Goal: Task Accomplishment & Management: Manage account settings

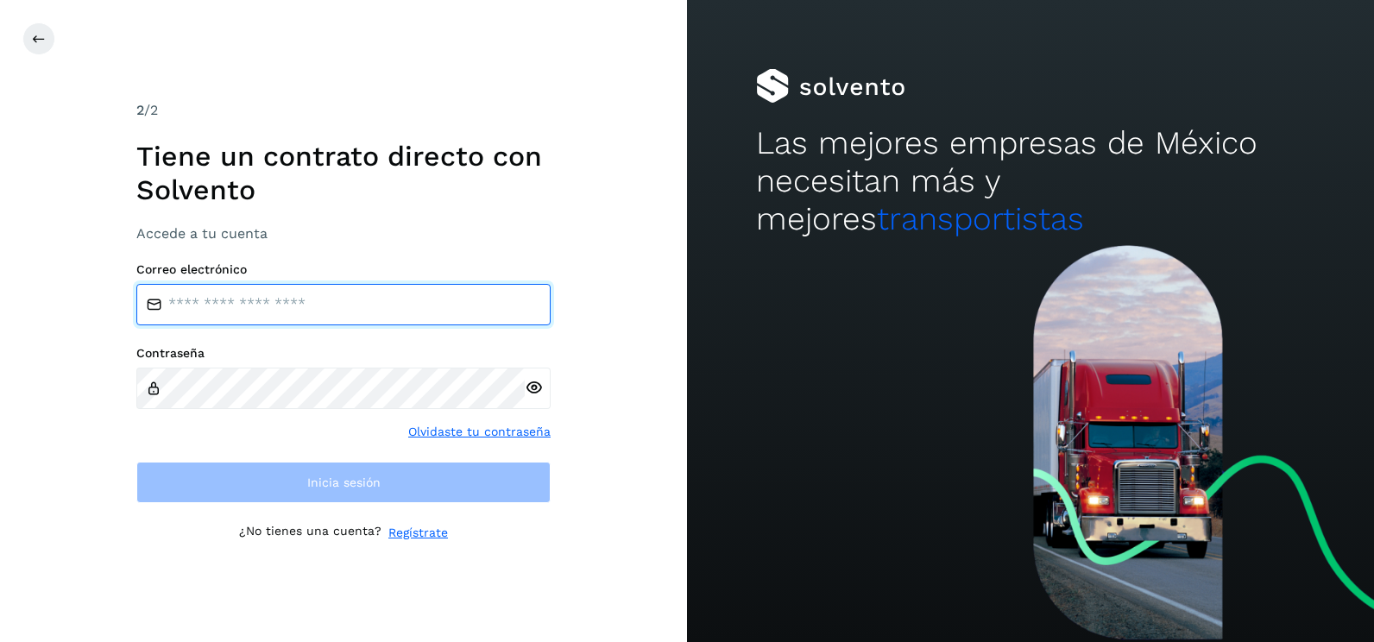
type input "**********"
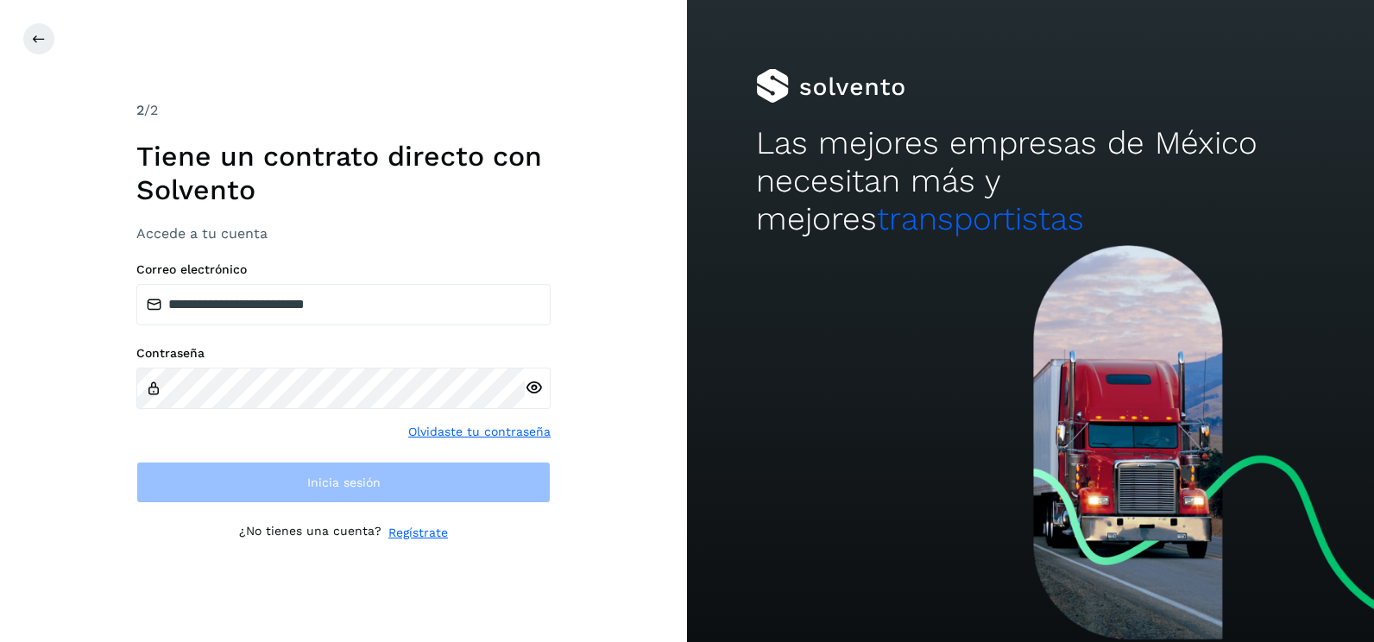
click at [616, 361] on div "**********" at bounding box center [343, 321] width 687 height 642
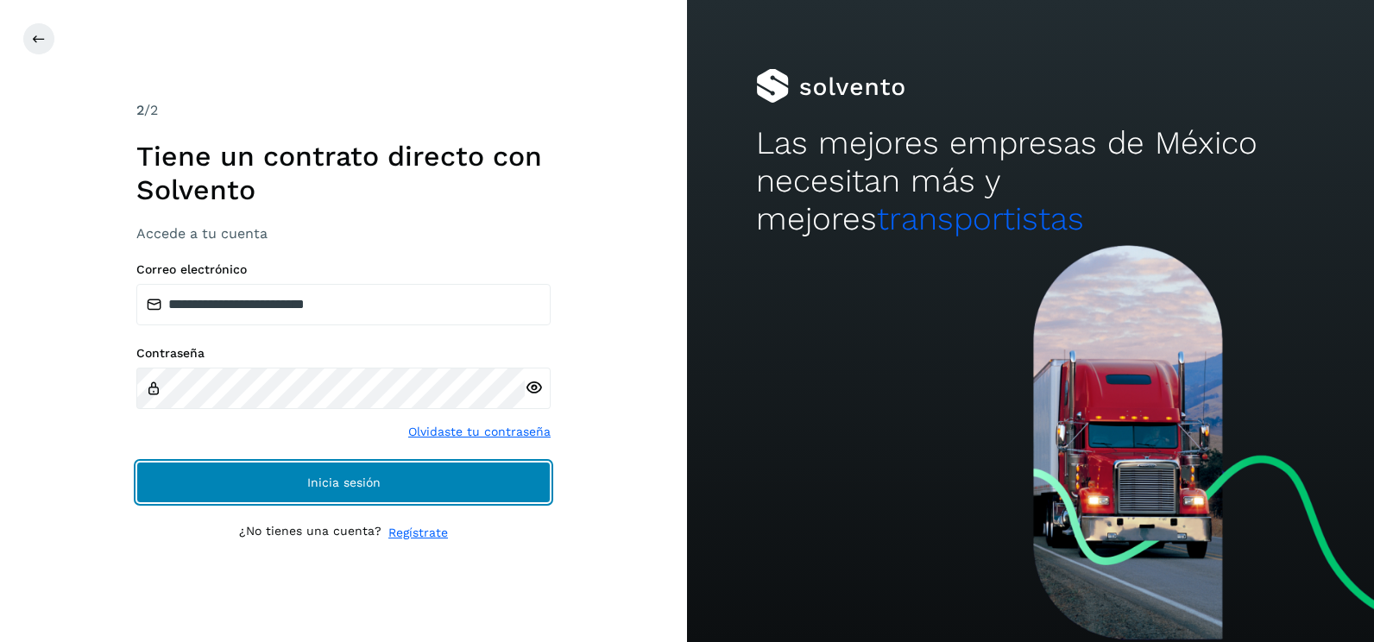
click at [522, 477] on button "Inicia sesión" at bounding box center [343, 482] width 414 height 41
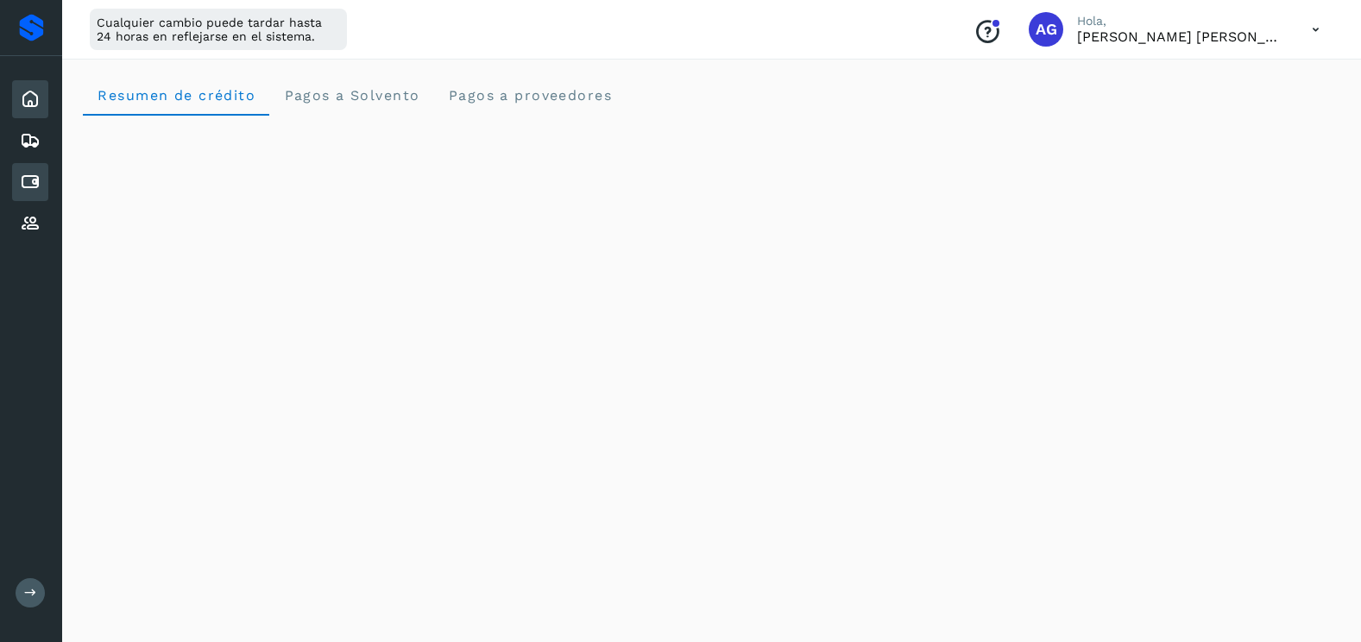
click at [29, 186] on icon at bounding box center [30, 182] width 21 height 21
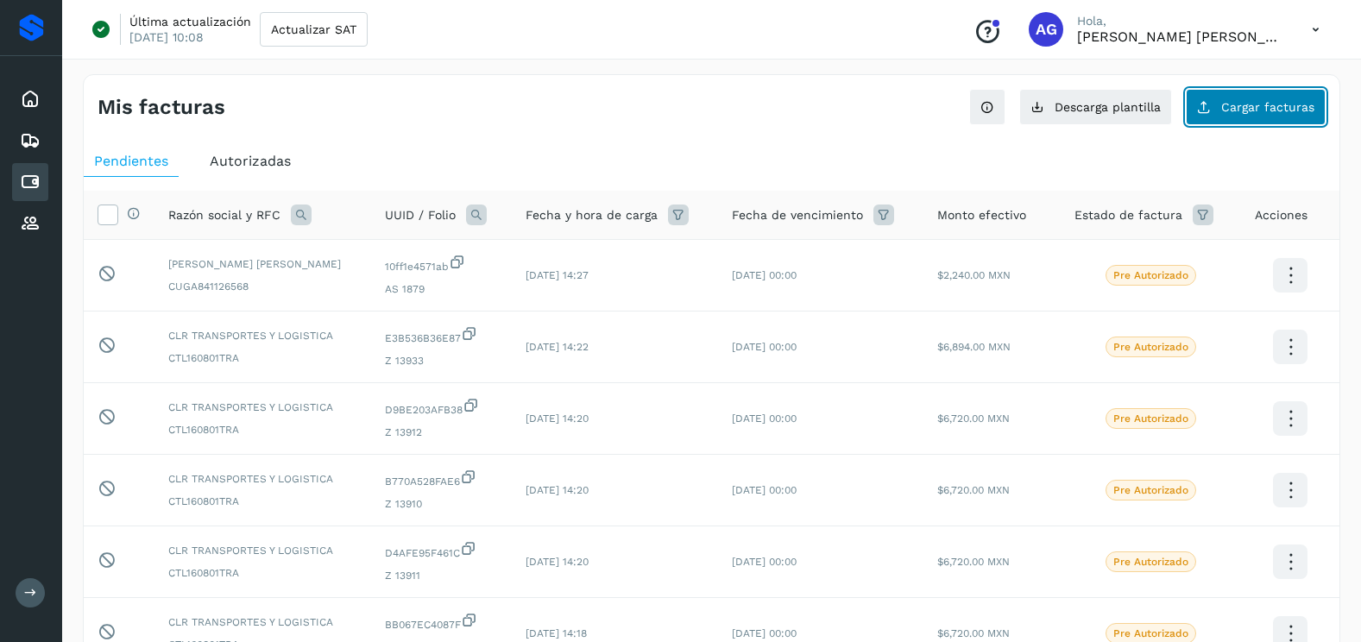
click at [1241, 113] on span "Cargar facturas" at bounding box center [1268, 107] width 93 height 12
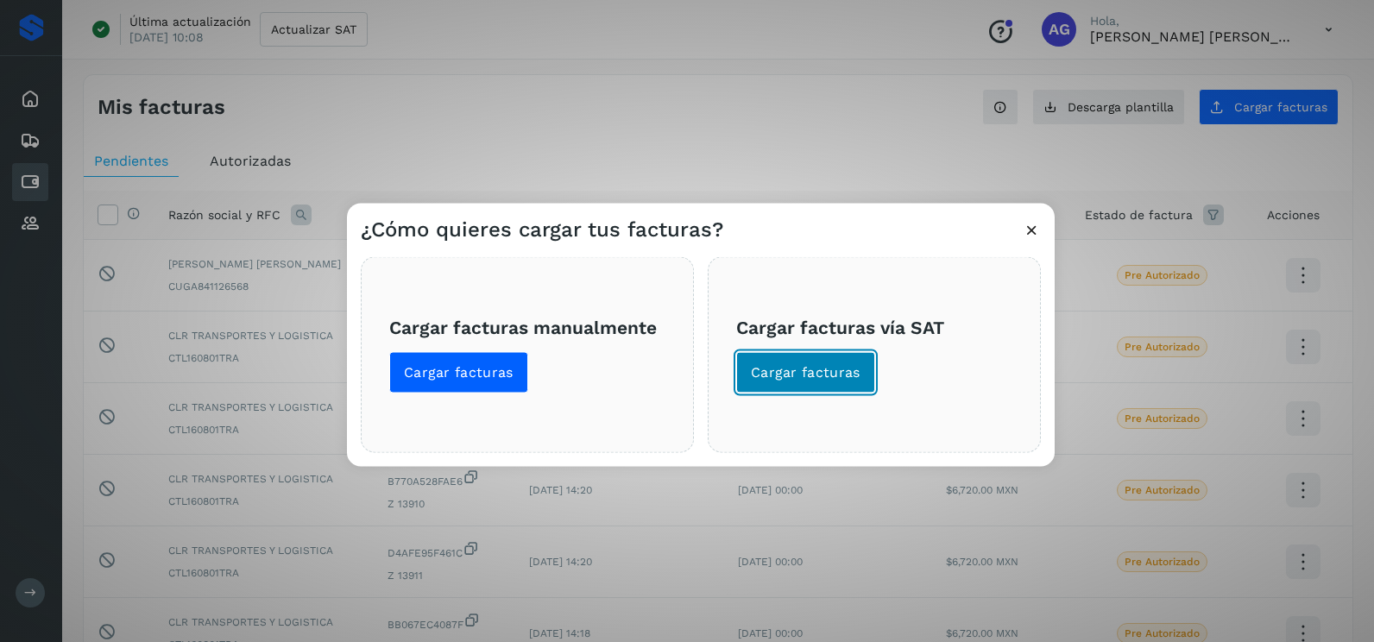
click at [770, 382] on span "Cargar facturas" at bounding box center [806, 372] width 110 height 19
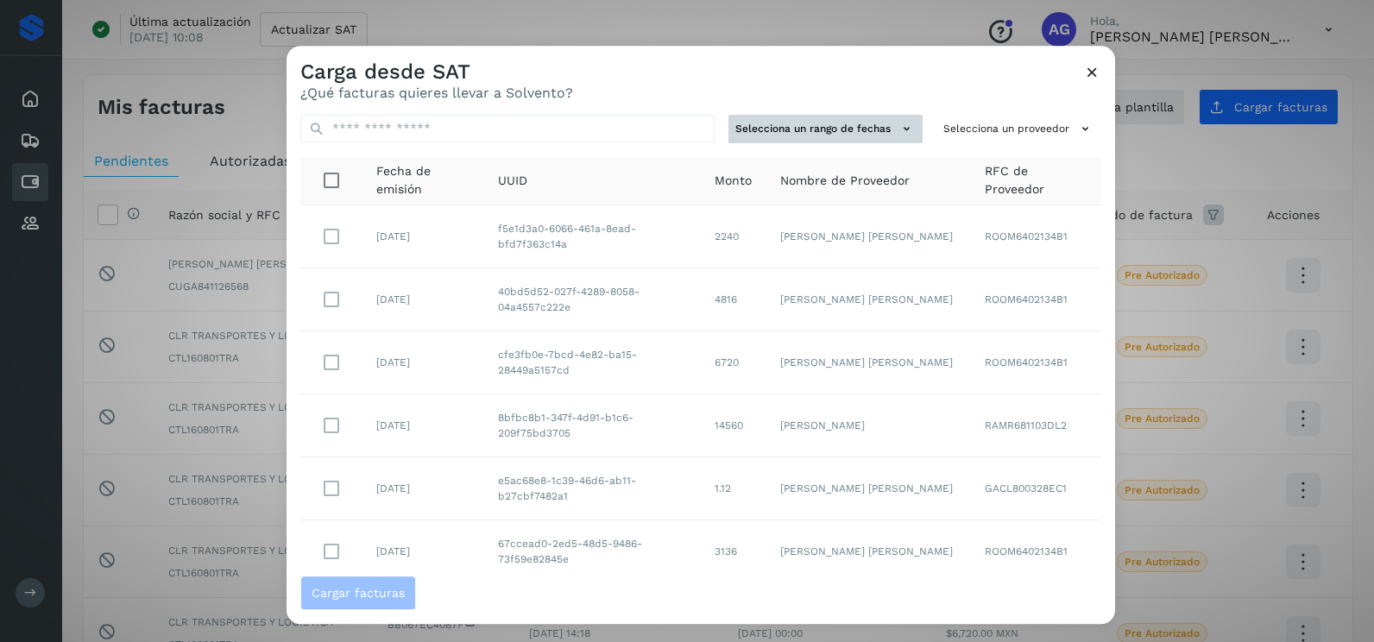
click at [898, 128] on icon at bounding box center [907, 129] width 18 height 18
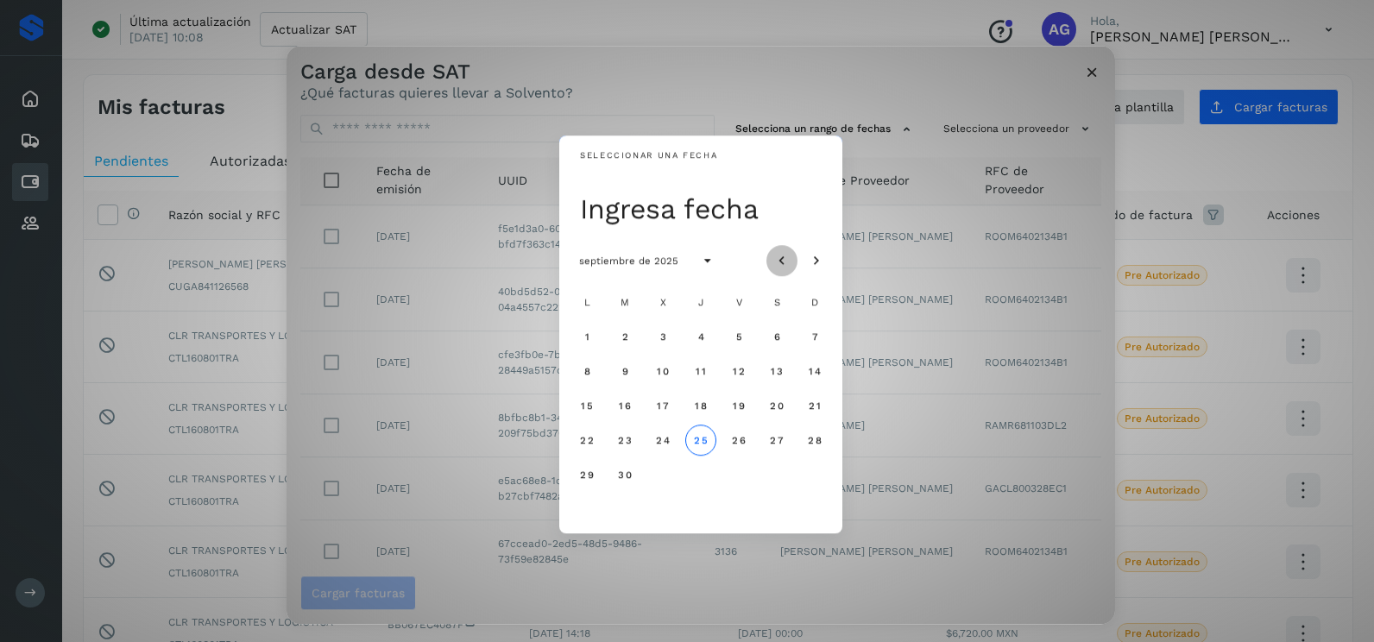
click at [784, 261] on icon "Mes anterior" at bounding box center [782, 261] width 17 height 17
click at [744, 445] on span "22" at bounding box center [738, 440] width 15 height 12
click at [768, 445] on button "23" at bounding box center [776, 440] width 31 height 31
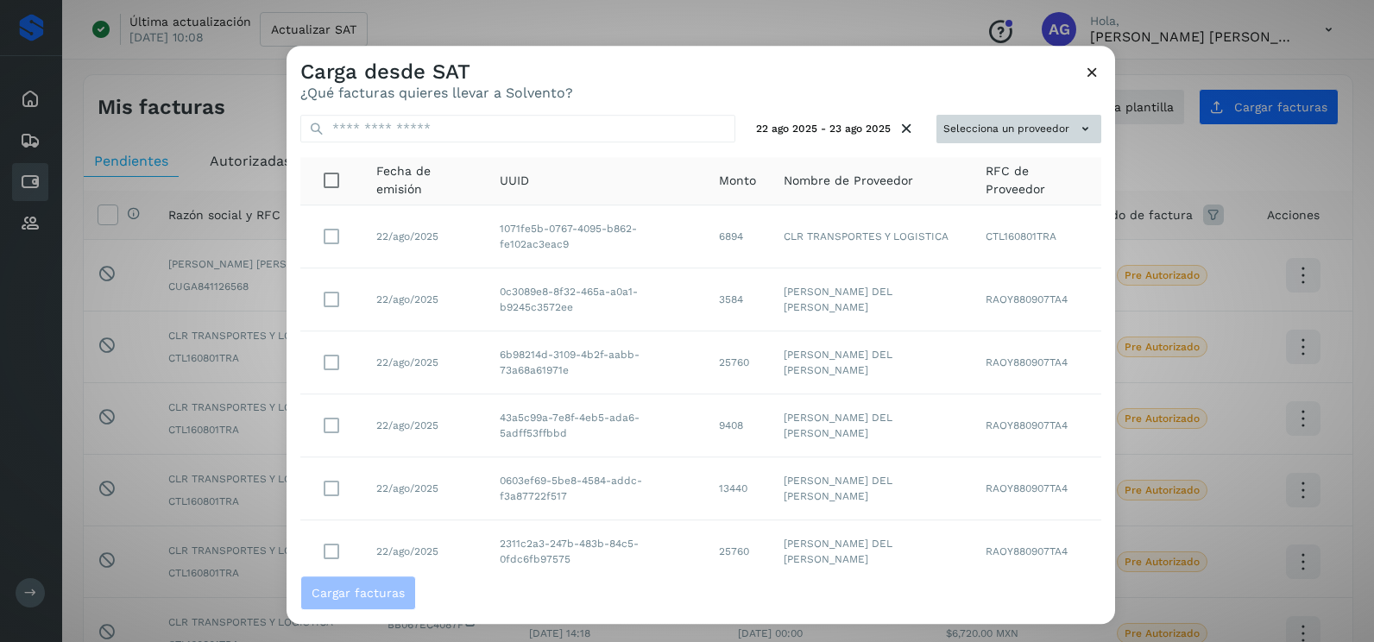
click at [1070, 140] on button "Selecciona un proveedor" at bounding box center [1019, 129] width 165 height 28
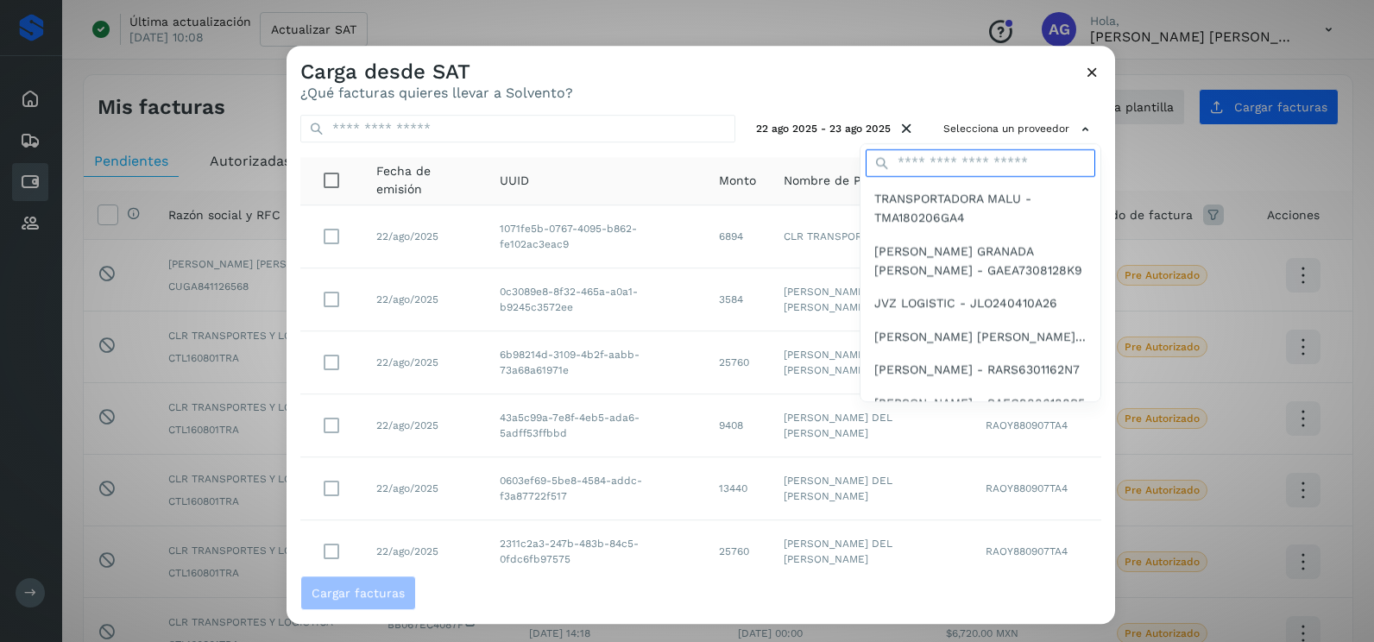
click at [949, 156] on input "text" at bounding box center [981, 163] width 230 height 28
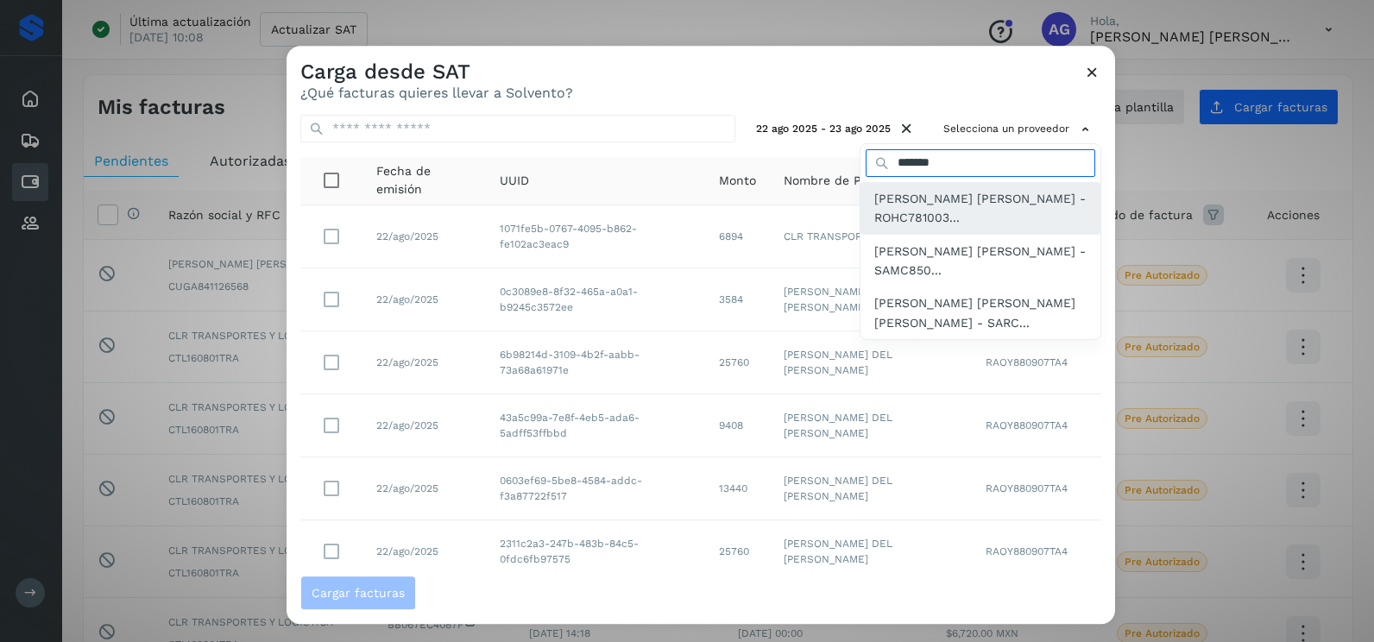
type input "*******"
click at [960, 215] on span "[PERSON_NAME] [PERSON_NAME] - ROHC781003..." at bounding box center [981, 208] width 212 height 39
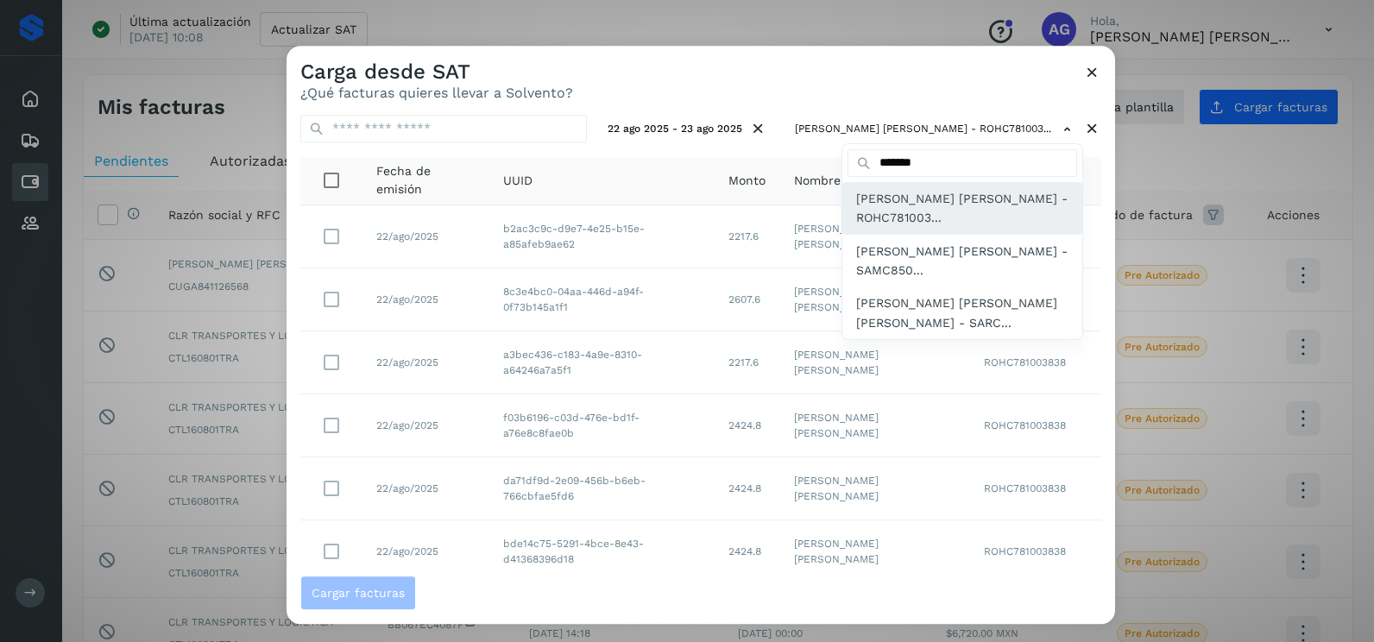
click at [943, 209] on span "[PERSON_NAME] [PERSON_NAME] - ROHC781003..." at bounding box center [962, 208] width 212 height 39
click at [1089, 426] on div at bounding box center [974, 367] width 1374 height 642
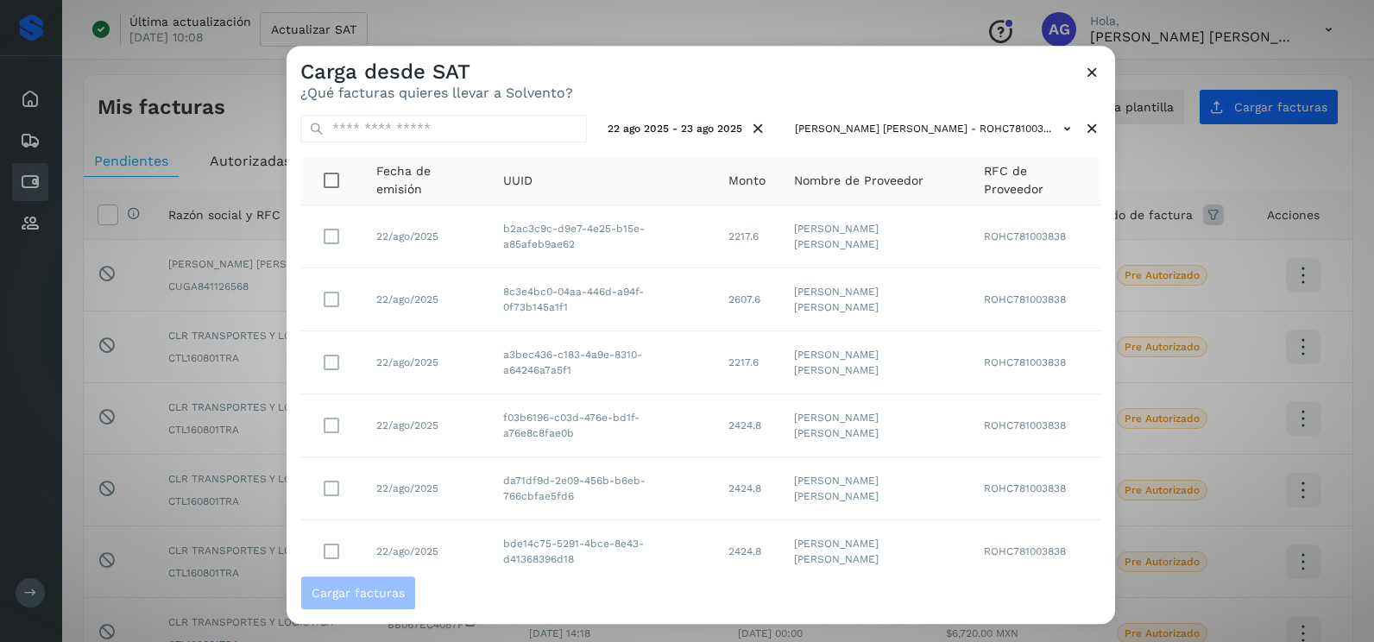
scroll to position [306, 0]
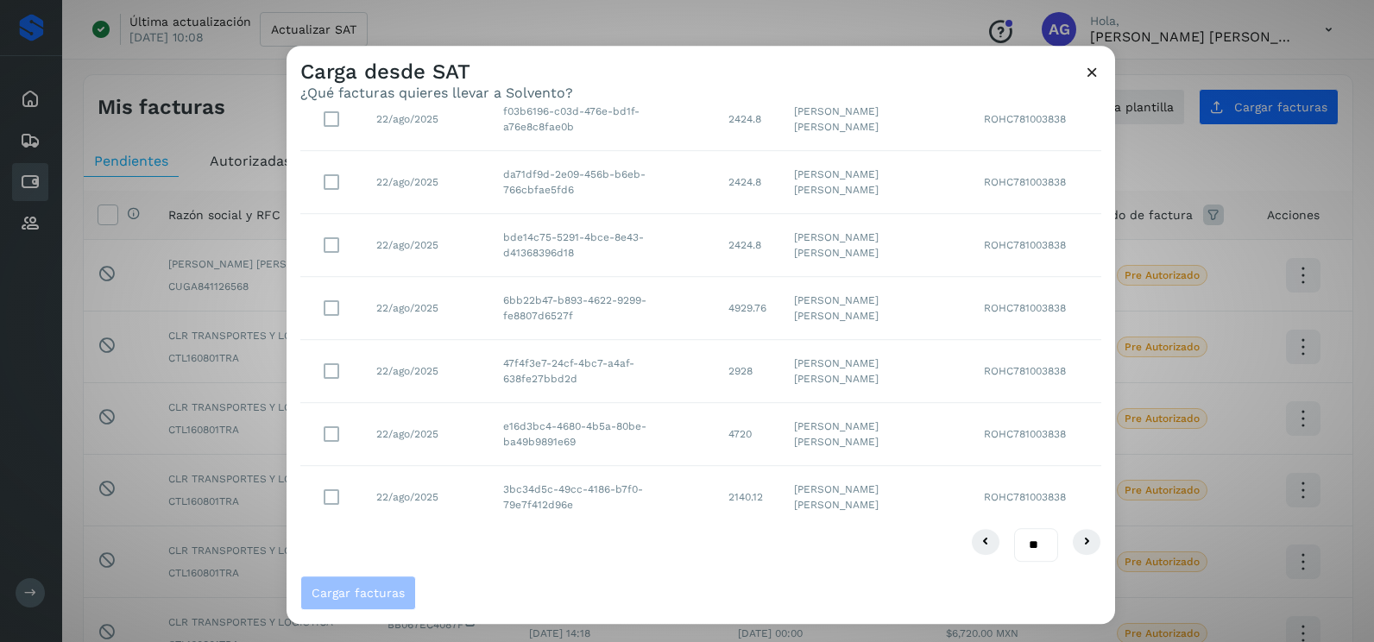
drag, startPoint x: 1024, startPoint y: 546, endPoint x: 1013, endPoint y: 565, distance: 22.1
click at [1024, 546] on select "** ** **" at bounding box center [1036, 545] width 44 height 34
select select "**"
click at [1014, 528] on select "** ** **" at bounding box center [1036, 545] width 44 height 34
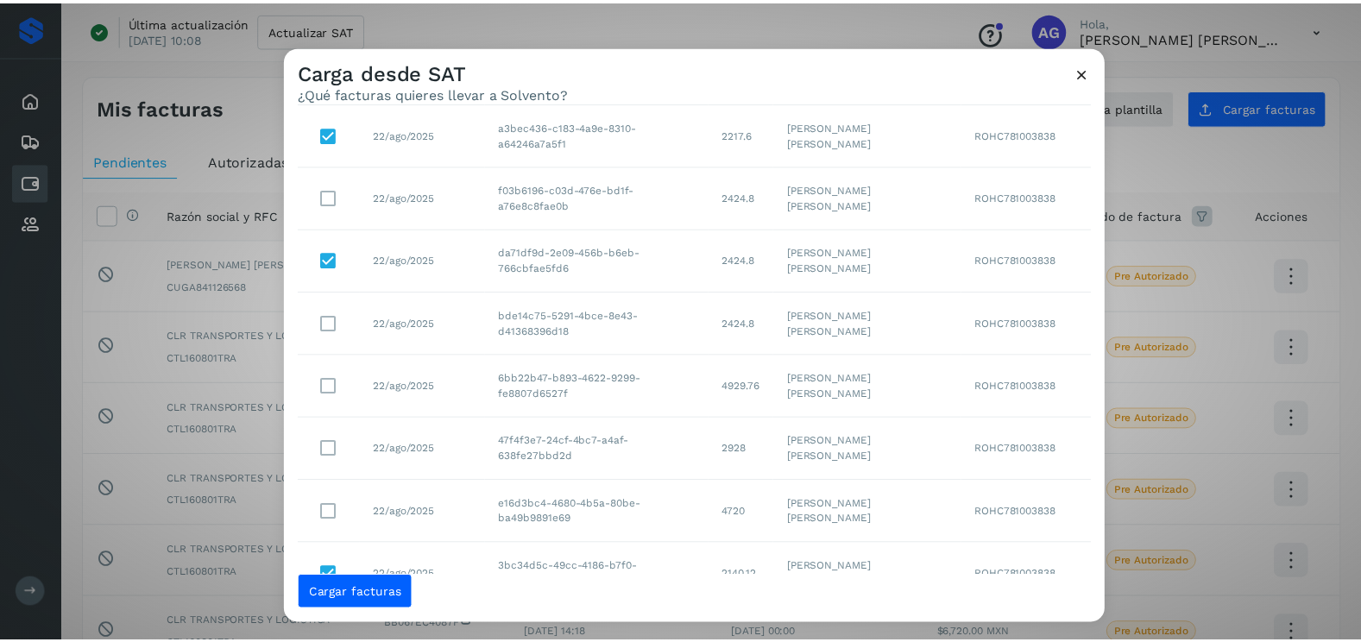
scroll to position [259, 0]
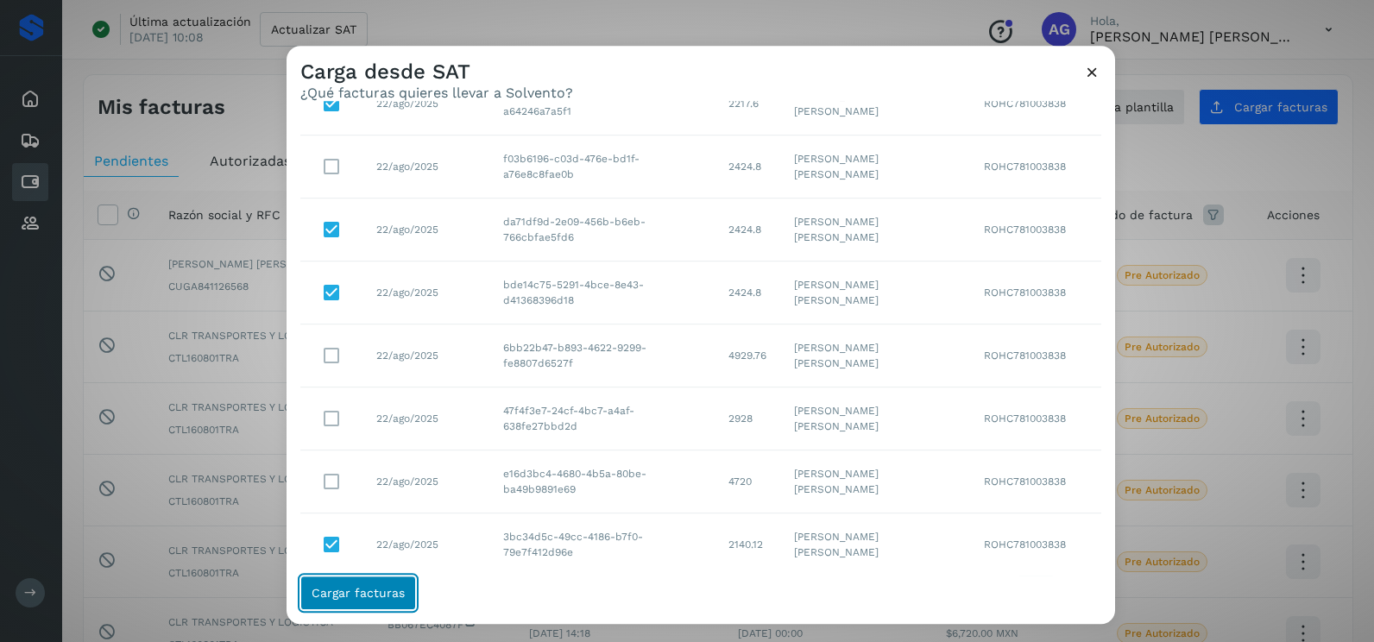
click at [374, 602] on button "Cargar facturas" at bounding box center [358, 593] width 116 height 35
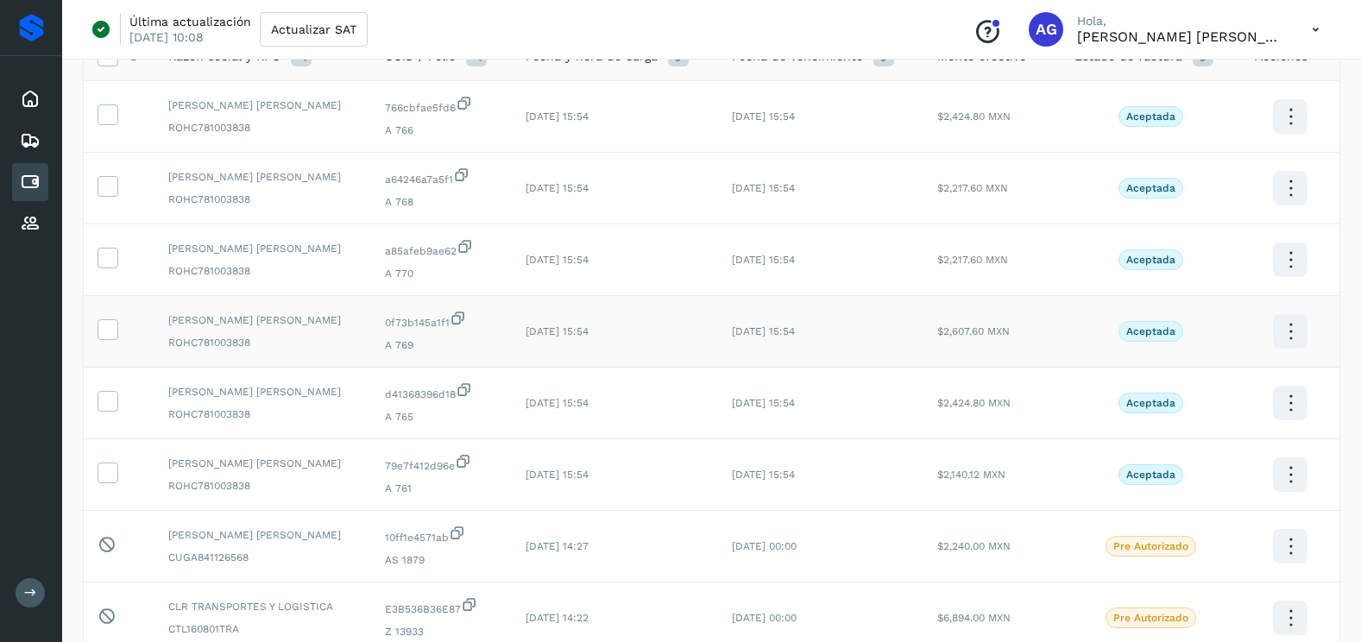
scroll to position [173, 0]
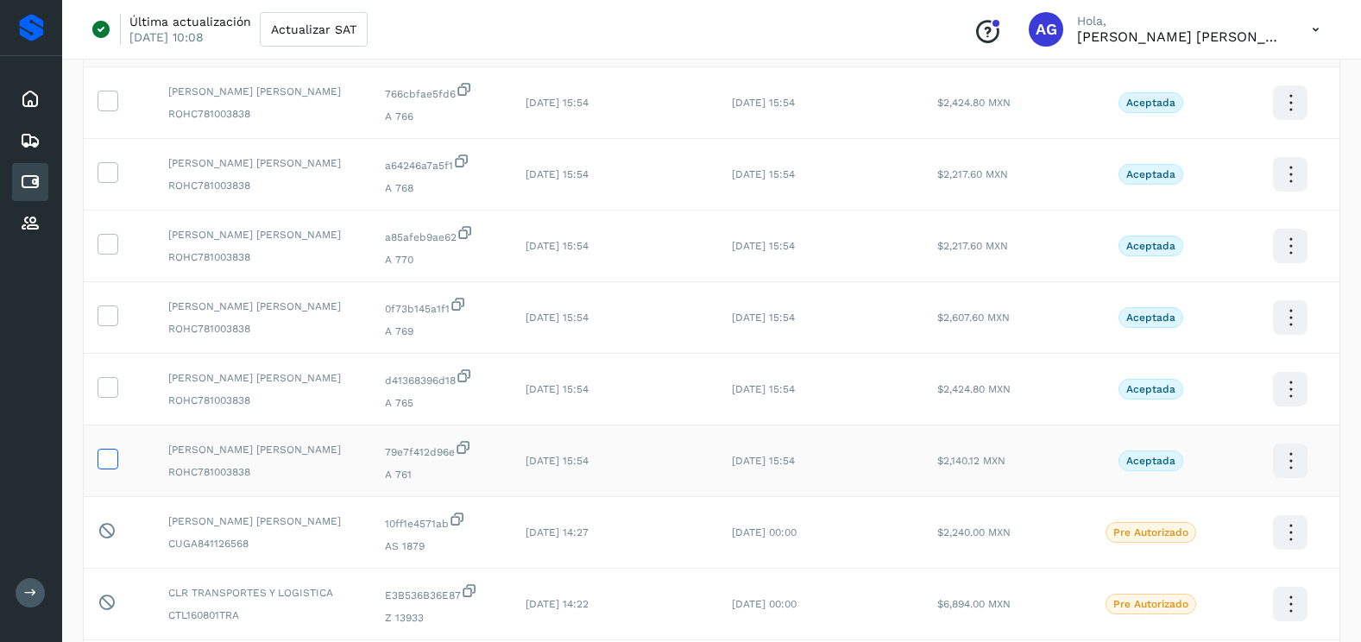
click at [105, 468] on span at bounding box center [107, 463] width 18 height 12
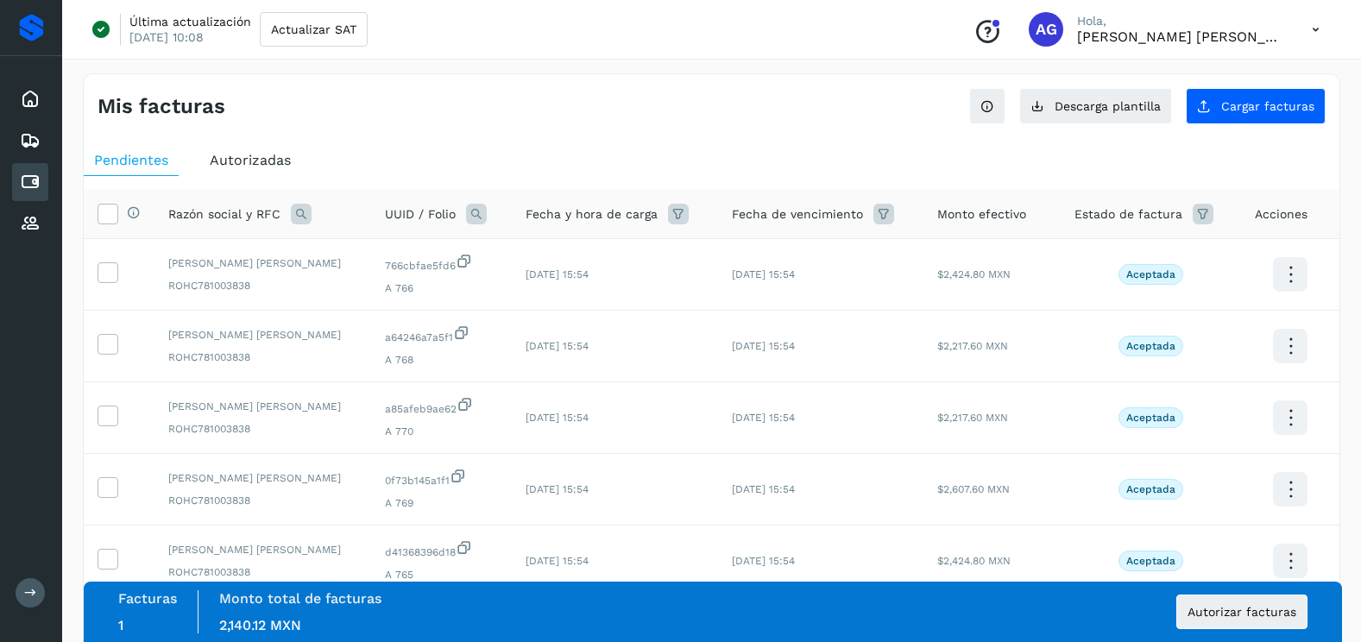
scroll to position [0, 0]
click at [109, 553] on icon at bounding box center [107, 559] width 18 height 18
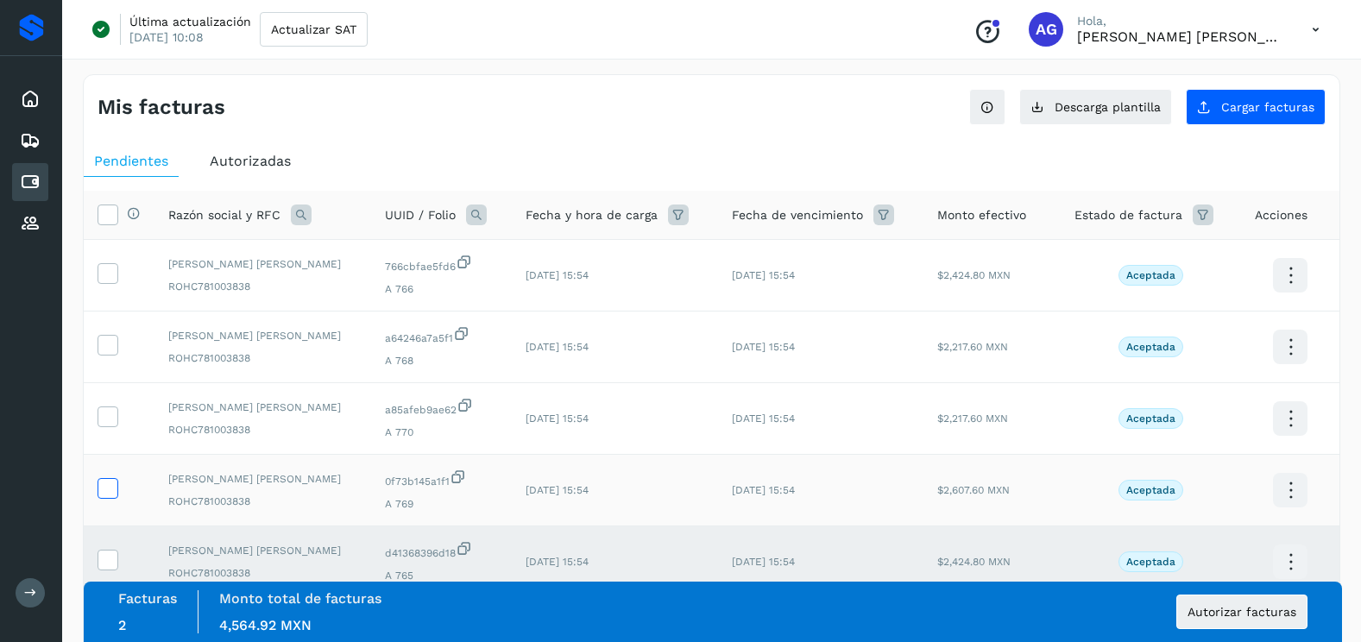
click at [107, 490] on icon at bounding box center [107, 487] width 18 height 18
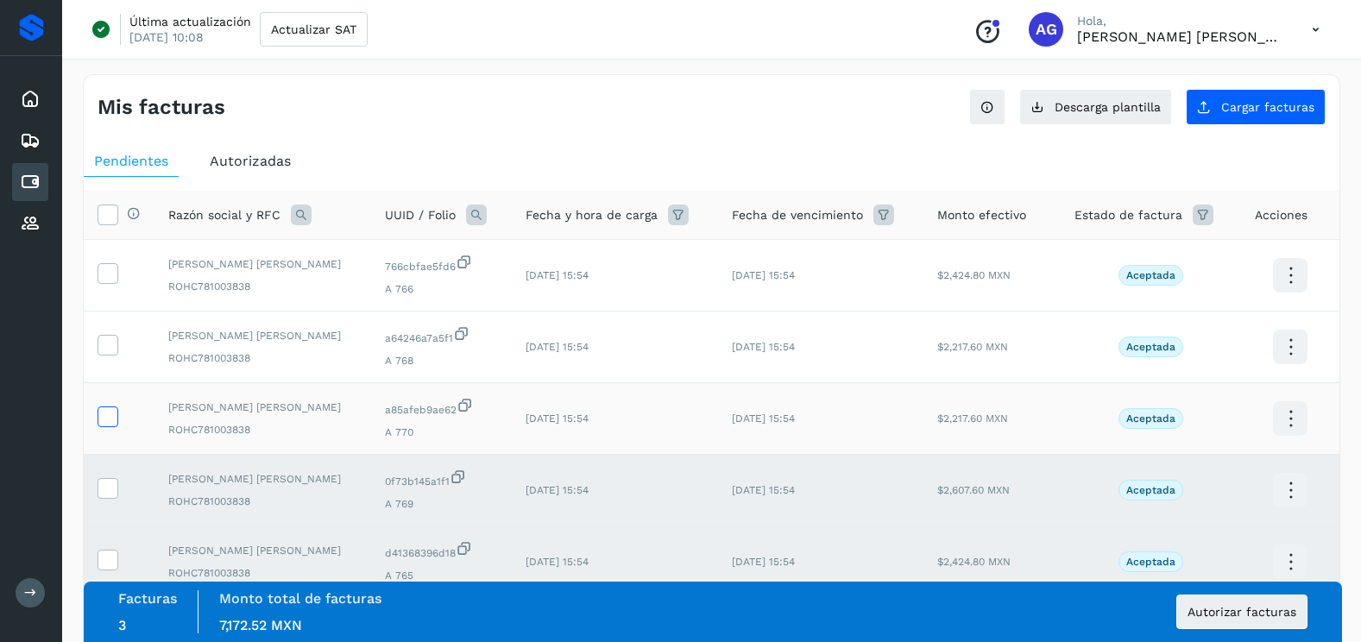
click at [106, 412] on icon at bounding box center [107, 416] width 18 height 18
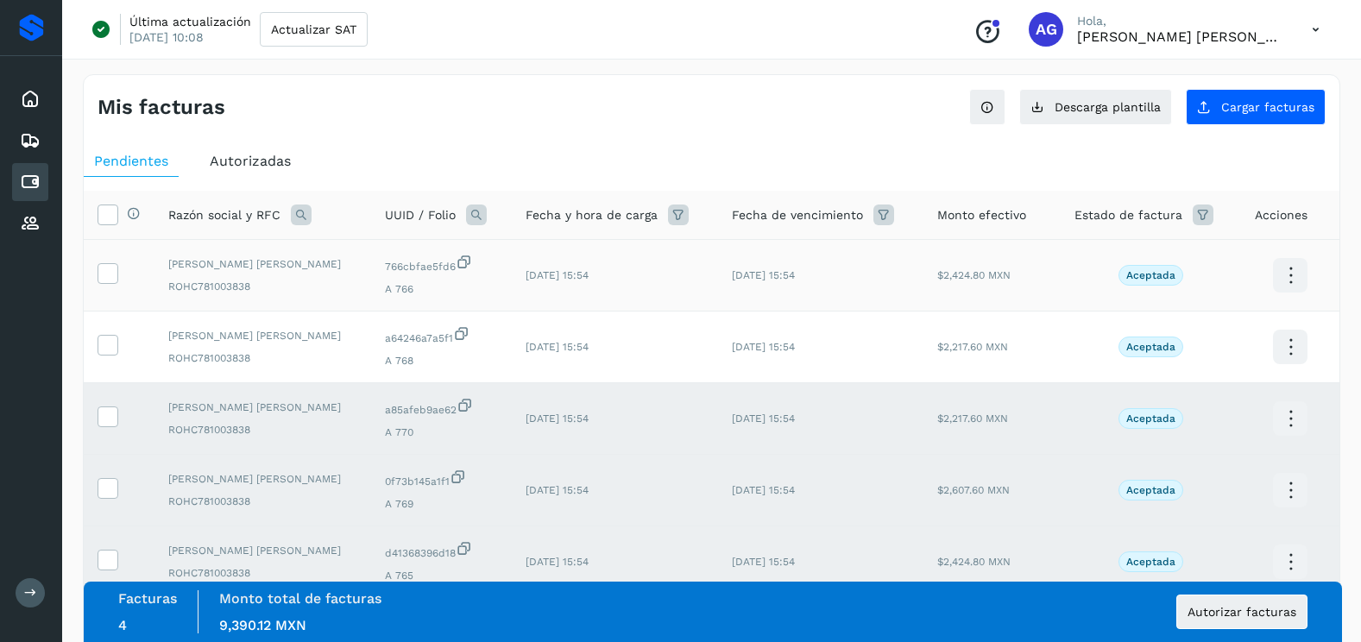
drag, startPoint x: 108, startPoint y: 339, endPoint x: 114, endPoint y: 298, distance: 41.9
click at [108, 338] on icon at bounding box center [107, 344] width 18 height 18
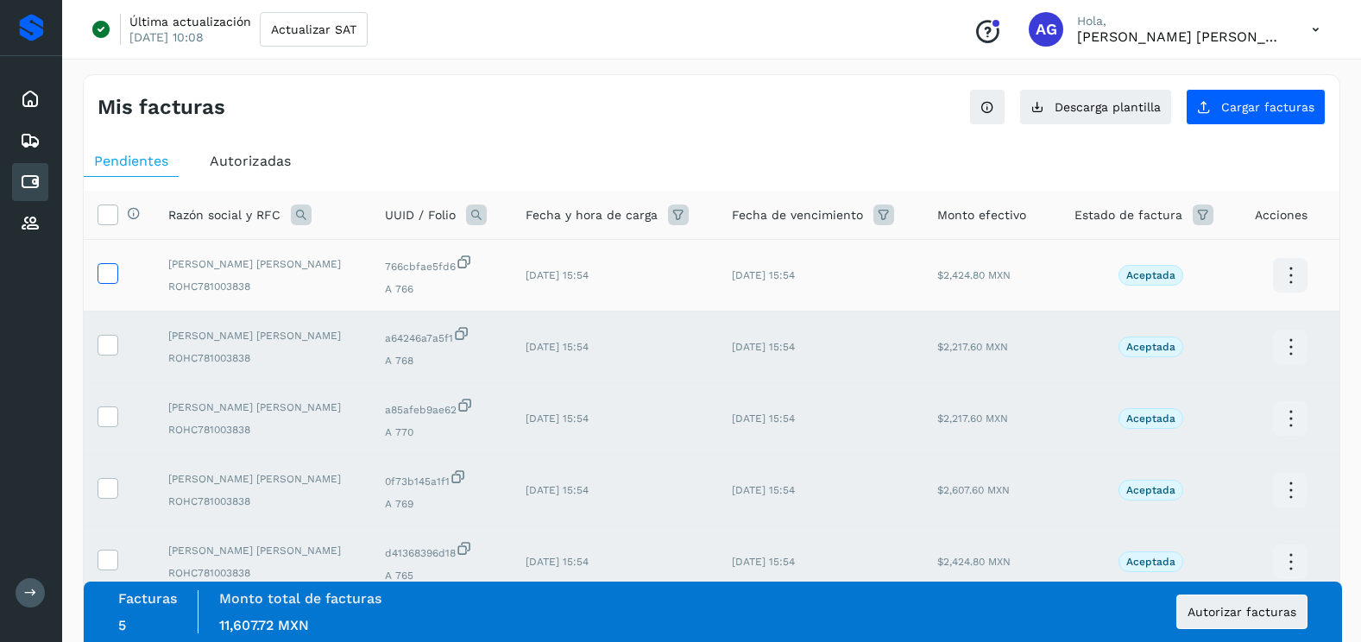
click at [112, 268] on icon at bounding box center [107, 272] width 18 height 18
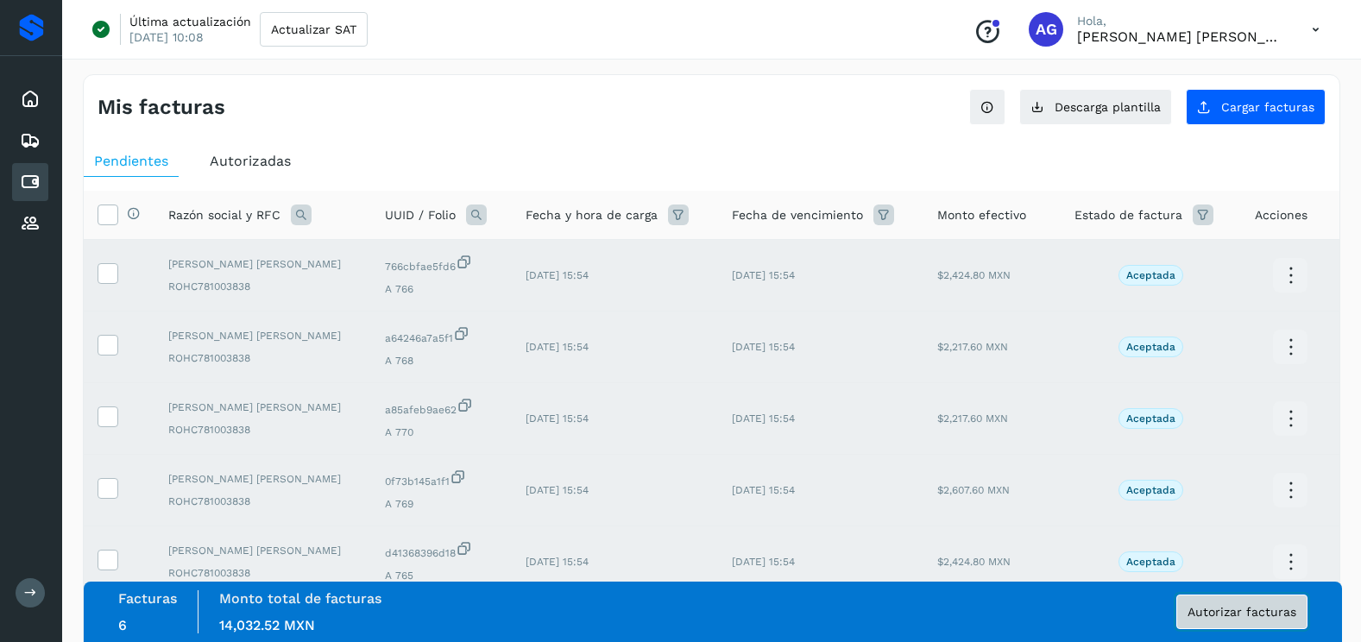
click at [1269, 602] on button "Autorizar facturas" at bounding box center [1242, 612] width 131 height 35
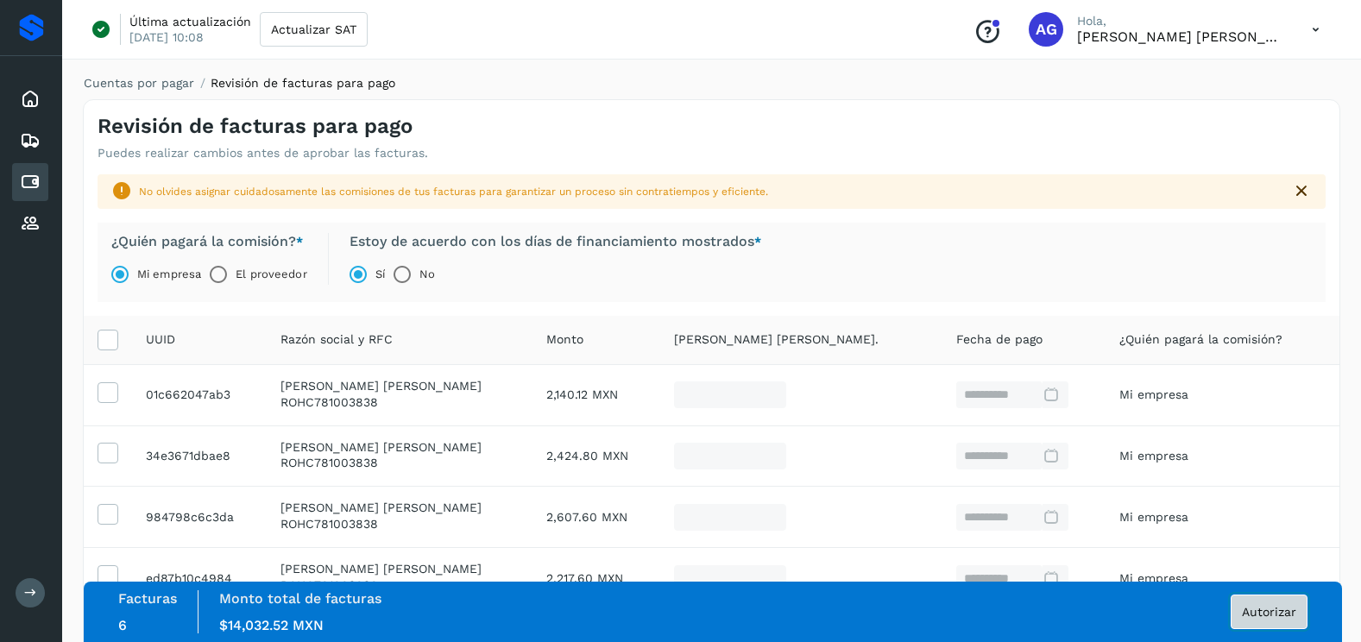
click at [1268, 607] on span "Autorizar" at bounding box center [1269, 612] width 54 height 12
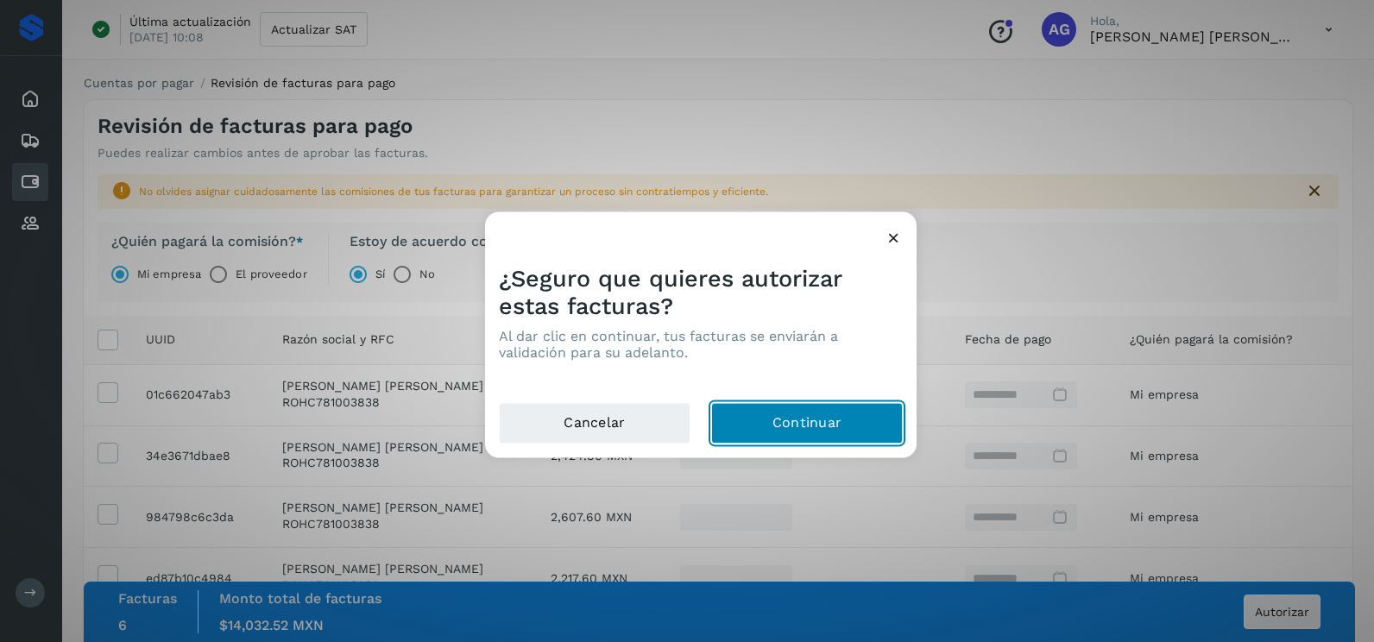
click at [830, 433] on button "Continuar" at bounding box center [807, 423] width 192 height 41
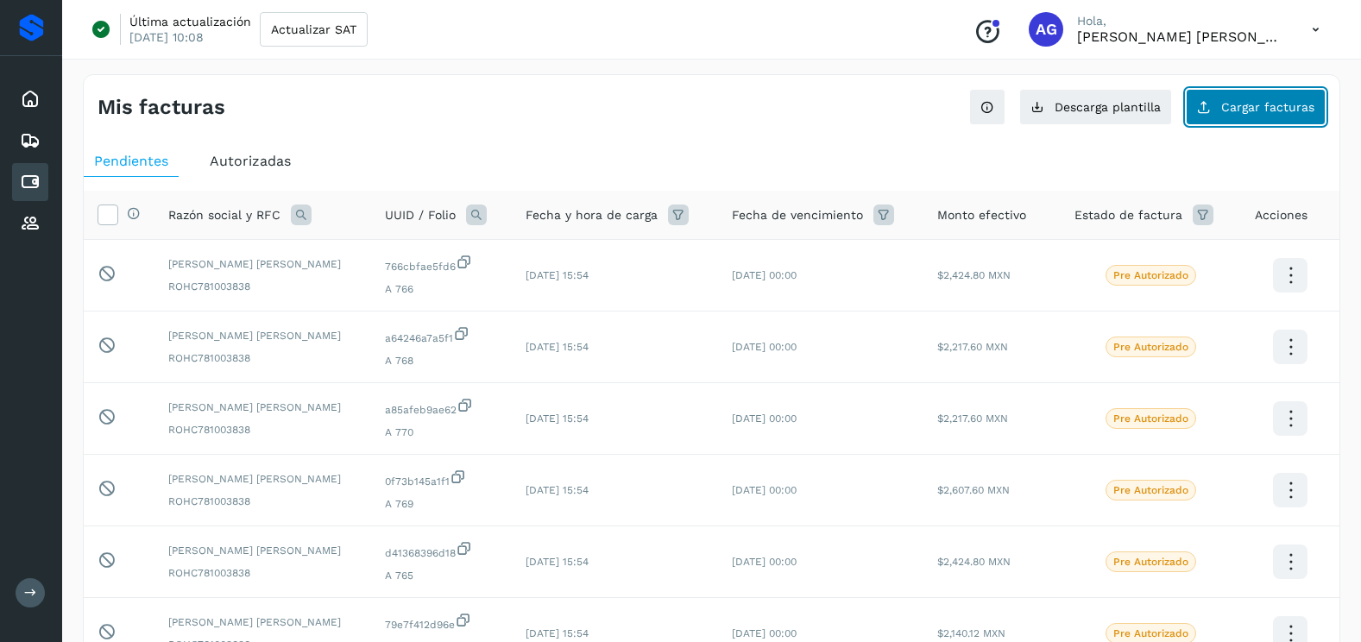
click at [1243, 108] on span "Cargar facturas" at bounding box center [1268, 107] width 93 height 12
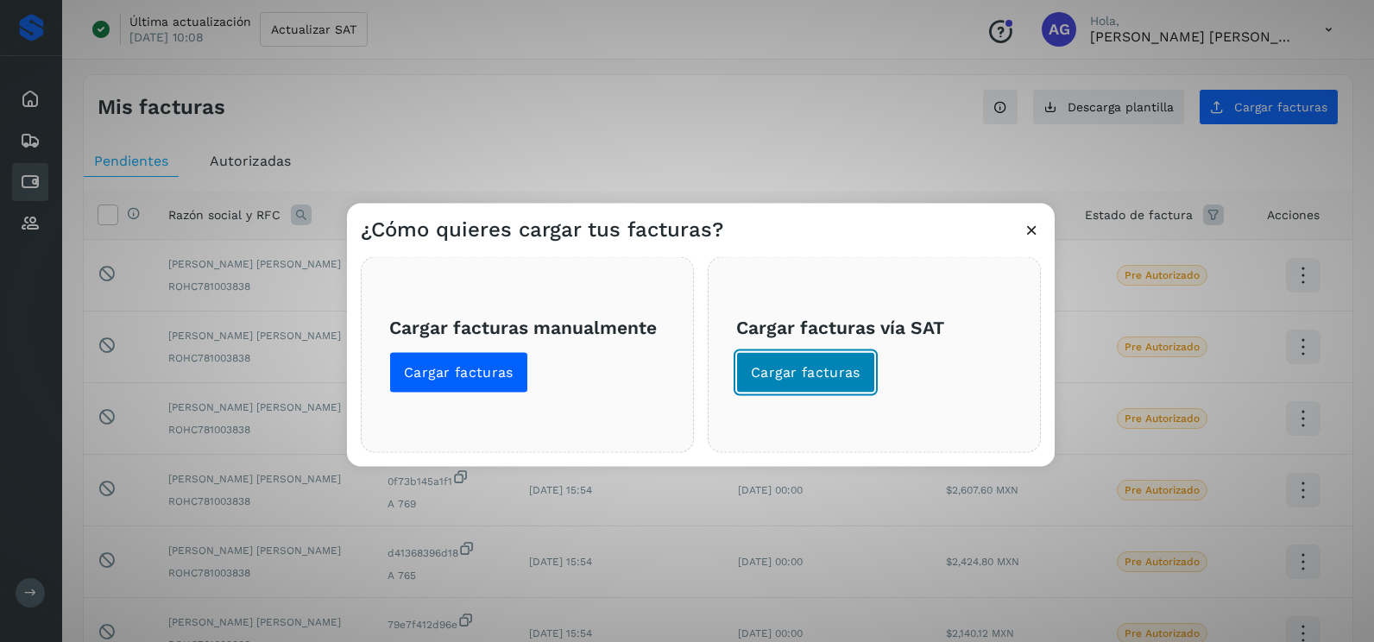
click at [812, 383] on button "Cargar facturas" at bounding box center [805, 372] width 139 height 41
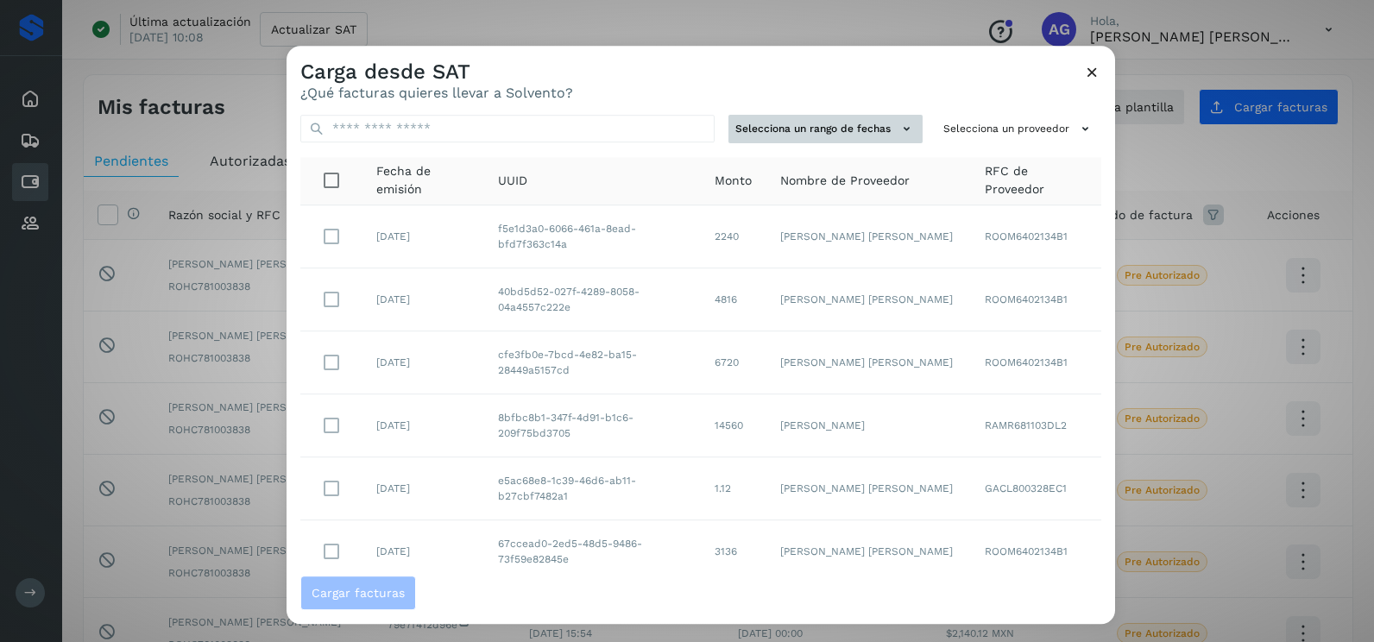
click at [831, 131] on button "Selecciona un rango de fechas" at bounding box center [826, 129] width 194 height 28
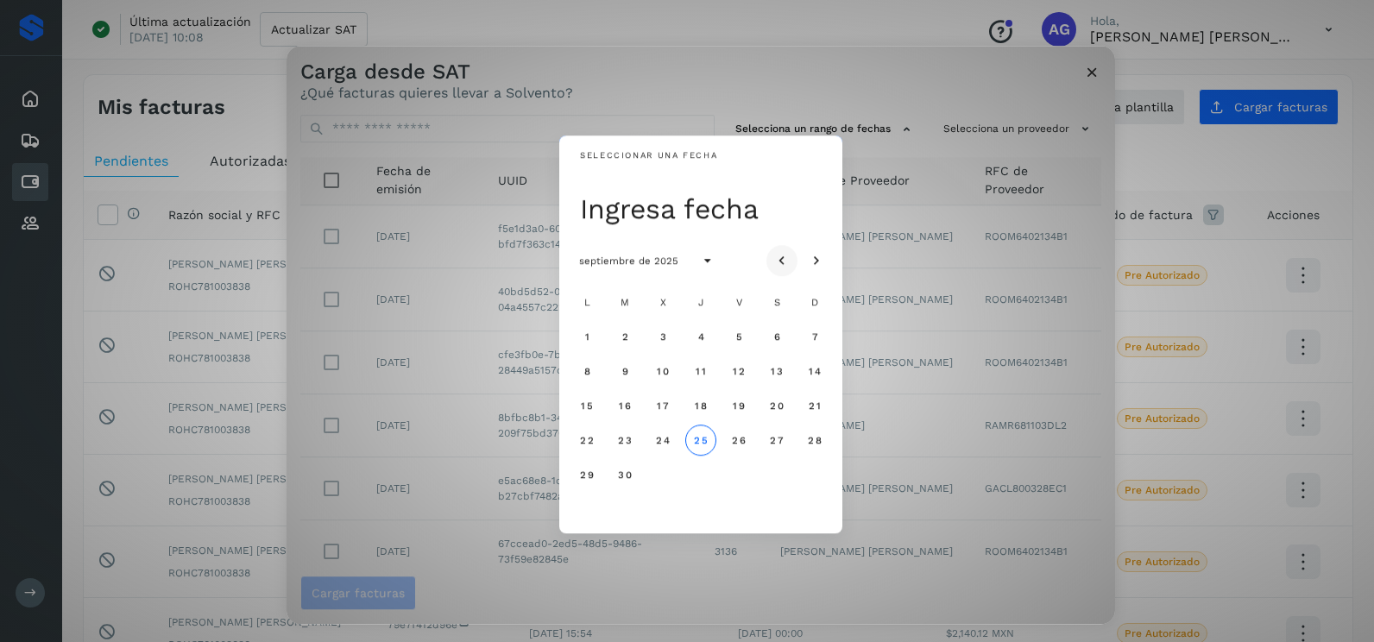
click at [783, 254] on icon "Mes anterior" at bounding box center [782, 261] width 17 height 17
click at [631, 401] on span "12" at bounding box center [624, 406] width 13 height 12
click at [667, 408] on span "13" at bounding box center [662, 406] width 13 height 12
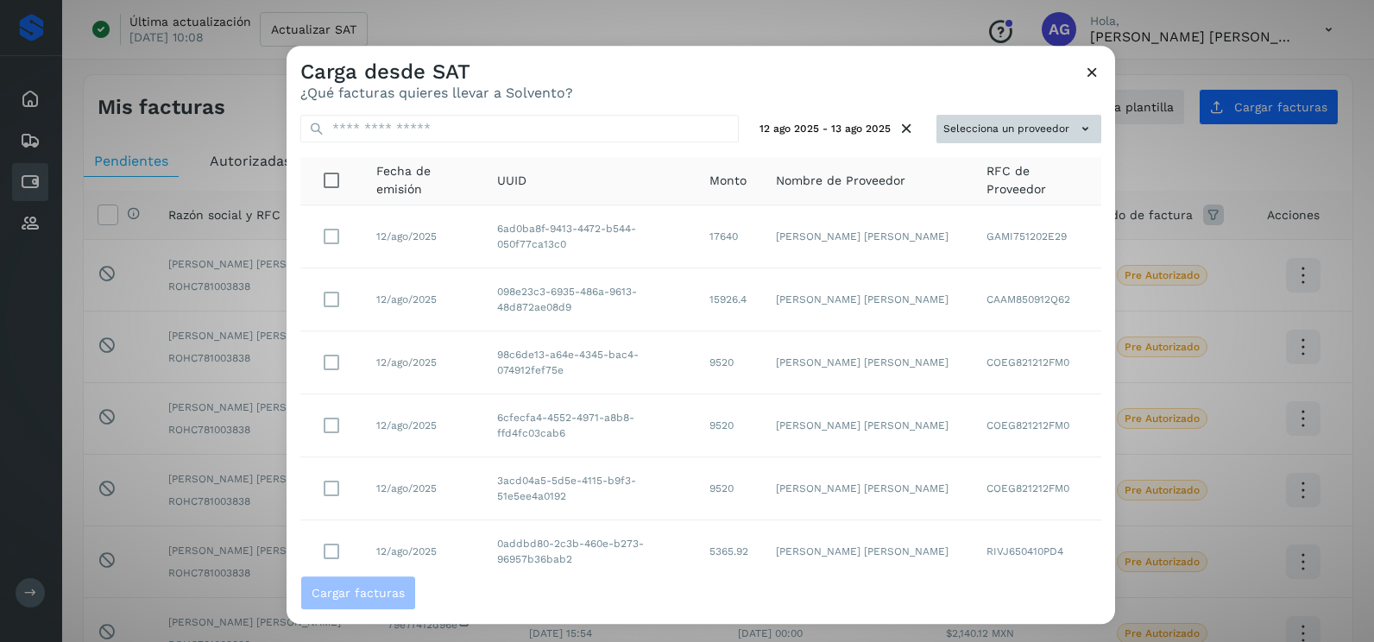
click at [1047, 131] on button "Selecciona un proveedor" at bounding box center [1019, 129] width 165 height 28
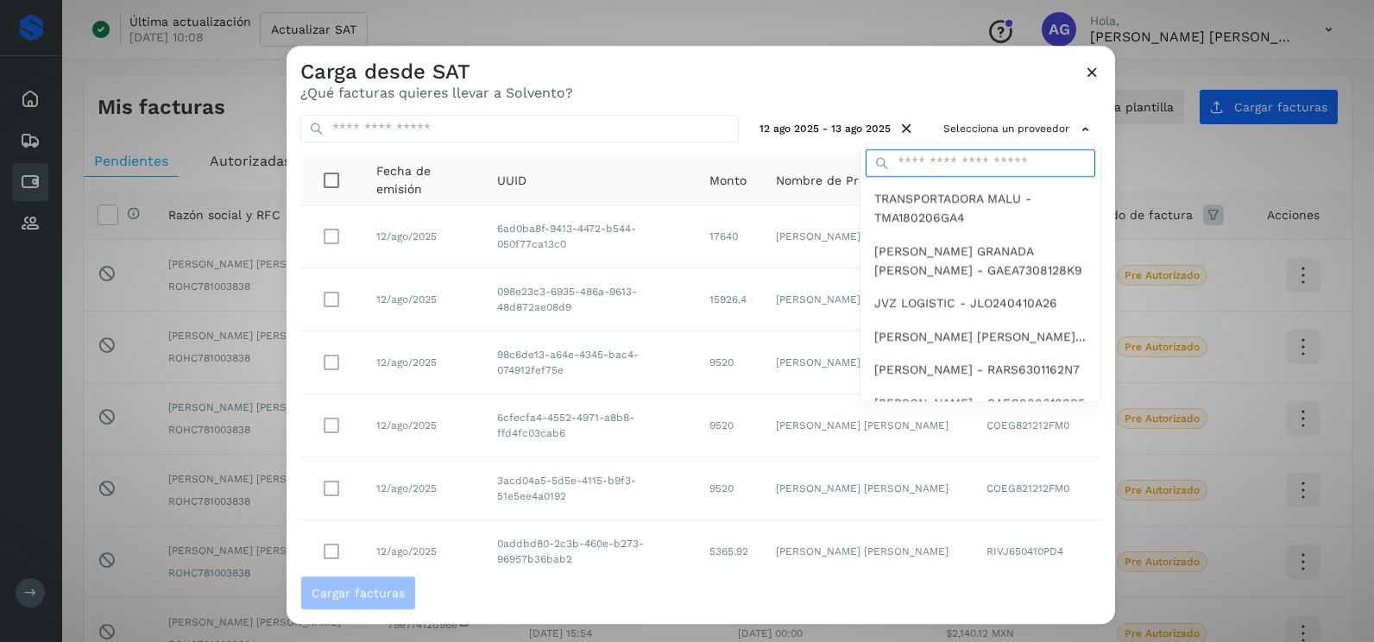
click at [959, 161] on input "text" at bounding box center [981, 163] width 230 height 28
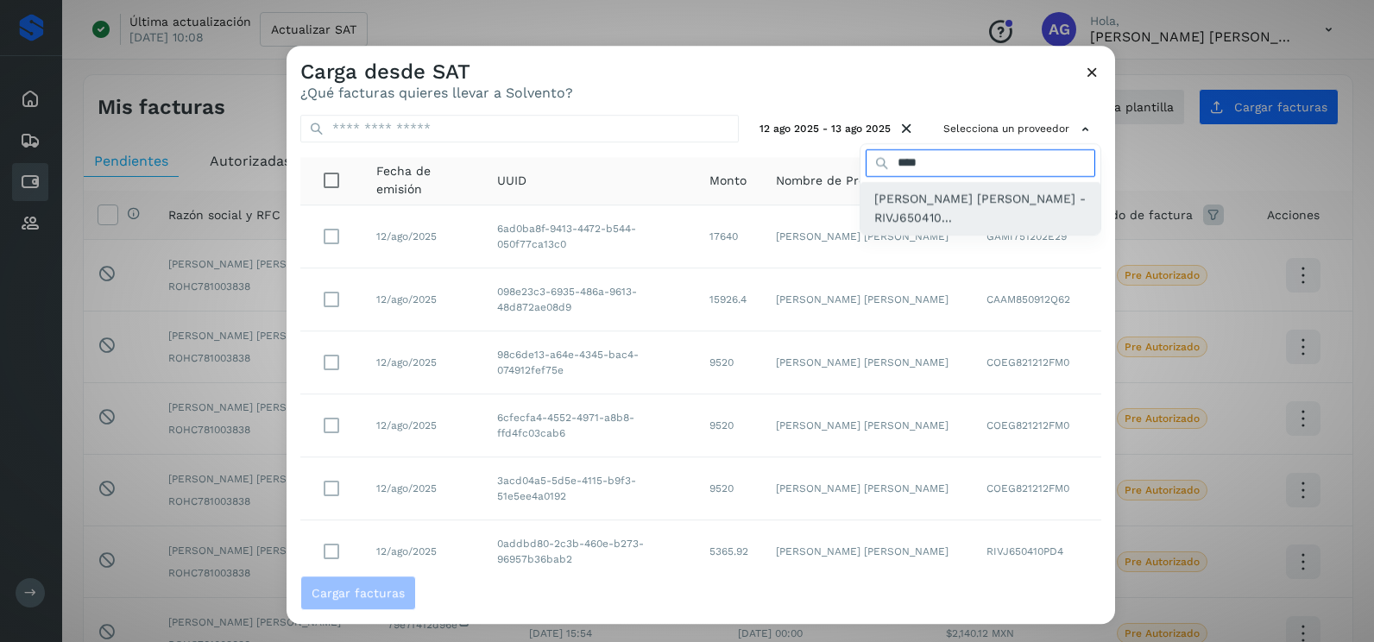
type input "****"
click at [963, 224] on span "[PERSON_NAME] [PERSON_NAME] - RIVJ650410..." at bounding box center [981, 208] width 212 height 39
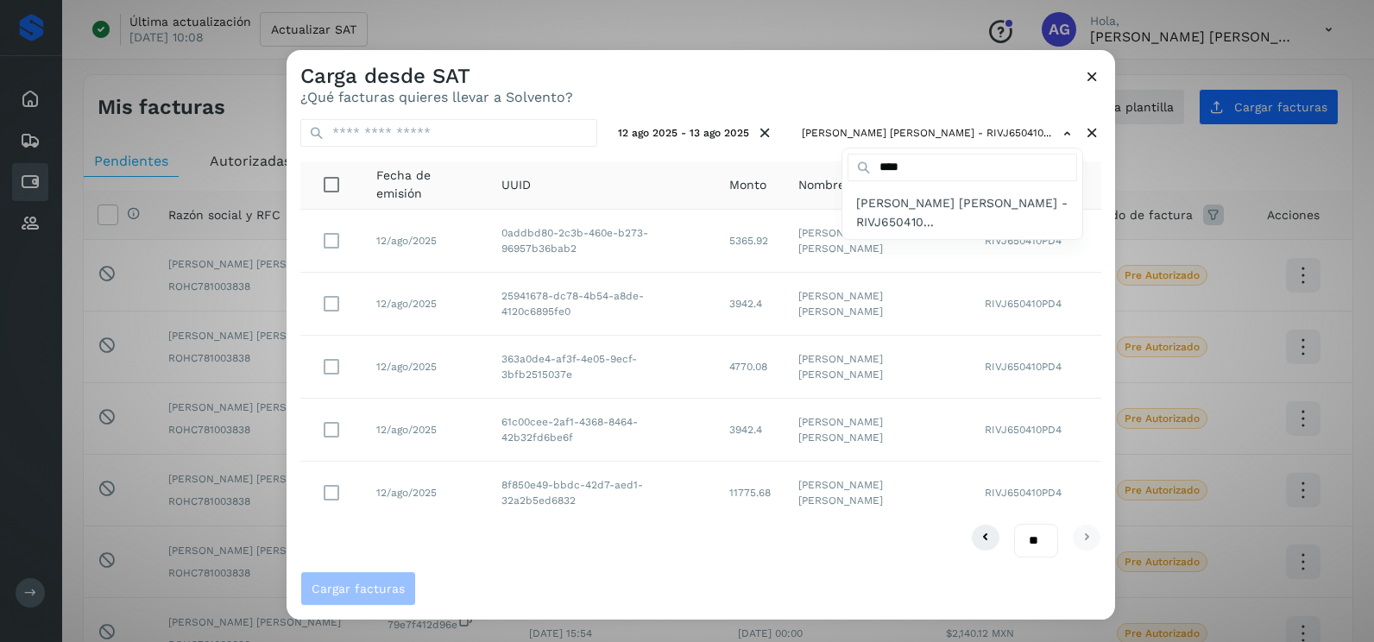
click at [871, 94] on div at bounding box center [974, 371] width 1374 height 642
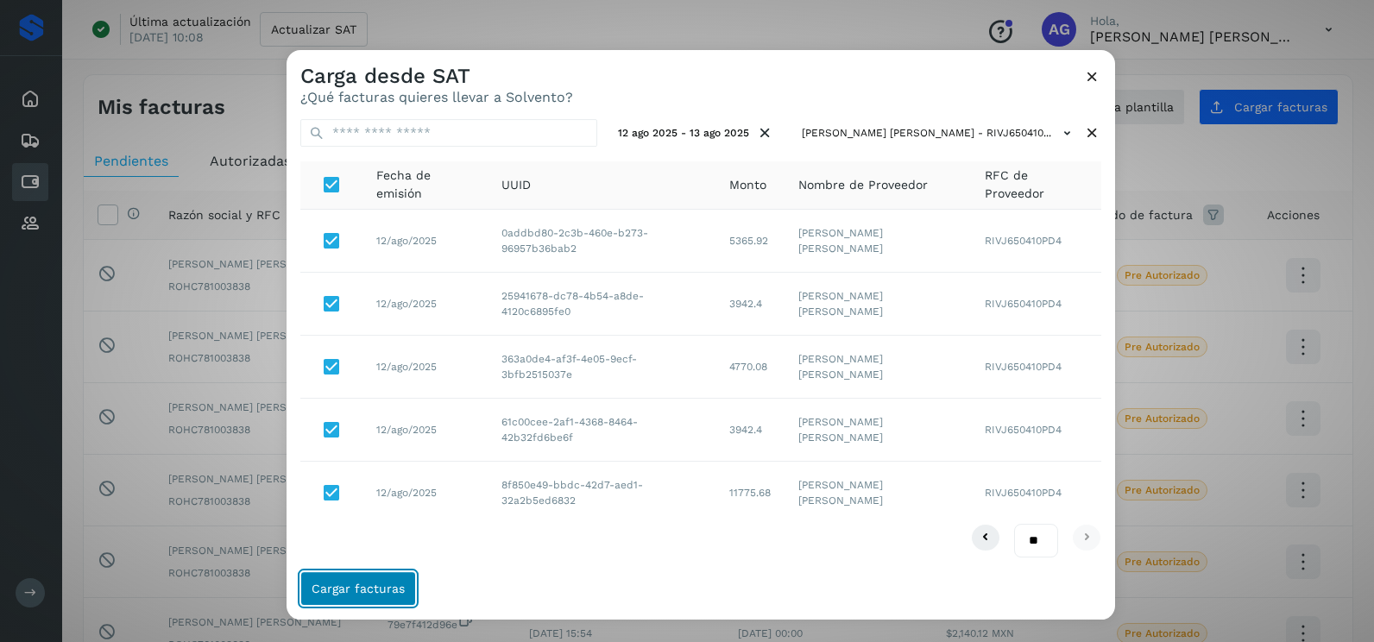
click at [372, 597] on button "Cargar facturas" at bounding box center [358, 589] width 116 height 35
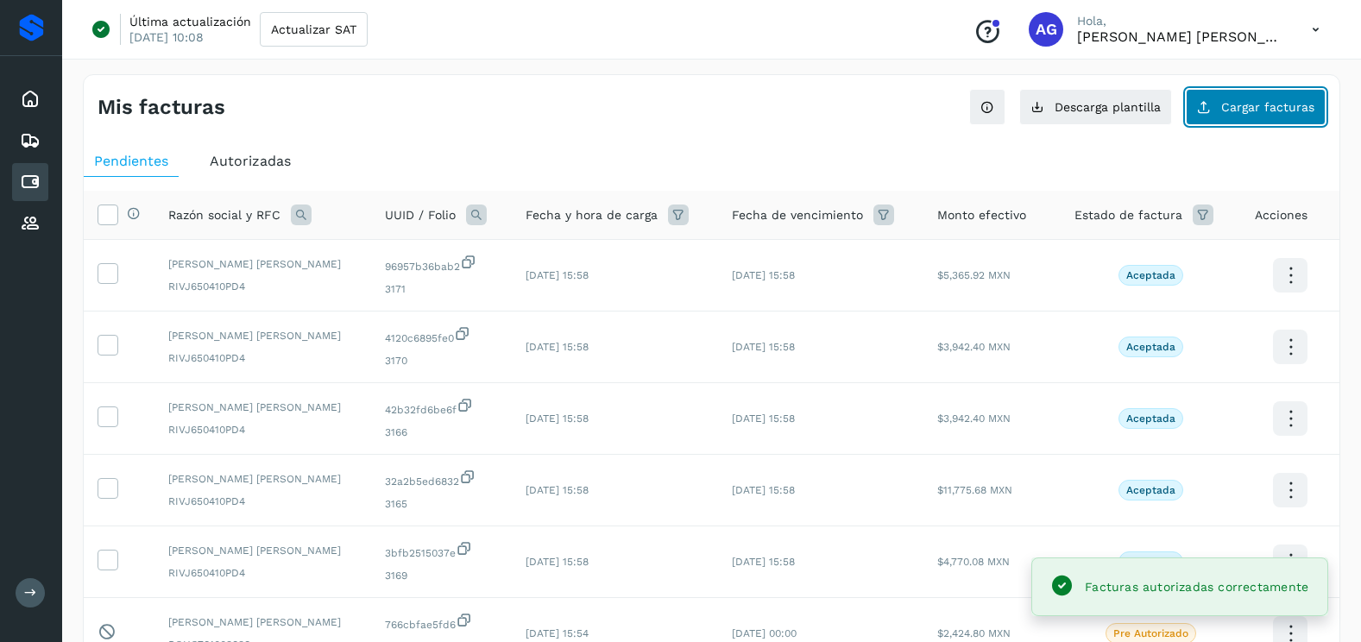
click at [1235, 96] on button "Cargar facturas" at bounding box center [1256, 107] width 140 height 36
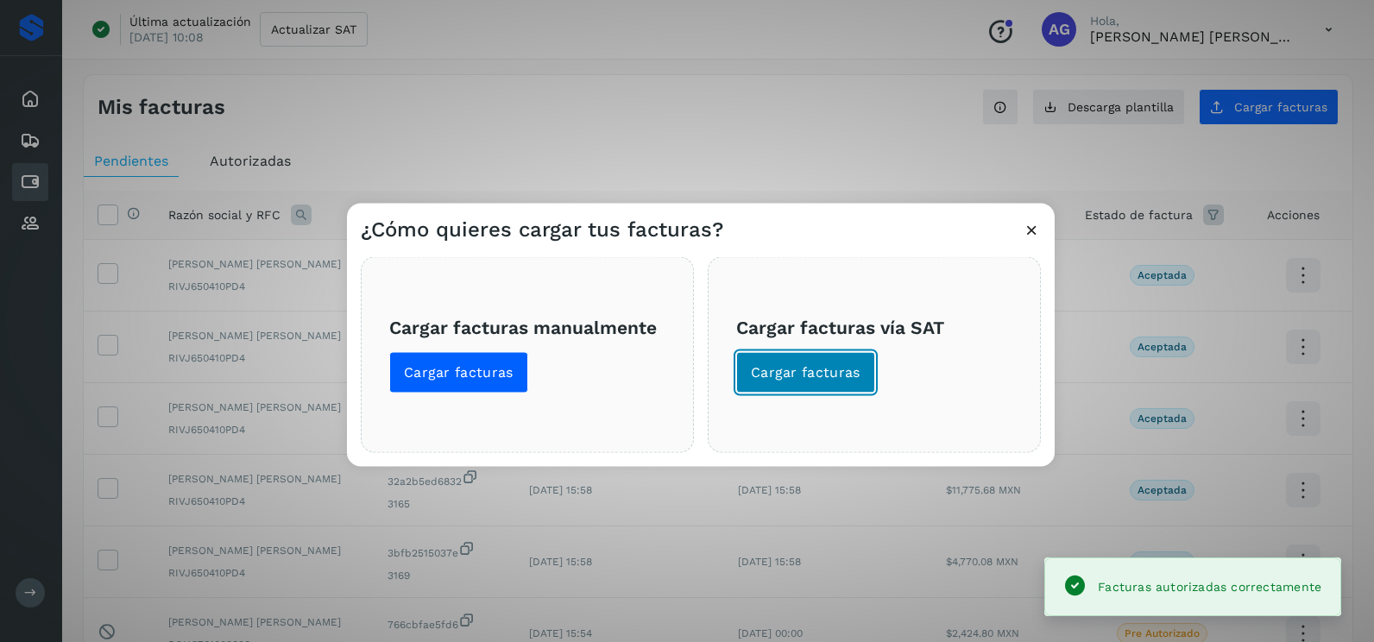
click at [801, 369] on span "Cargar facturas" at bounding box center [806, 372] width 110 height 19
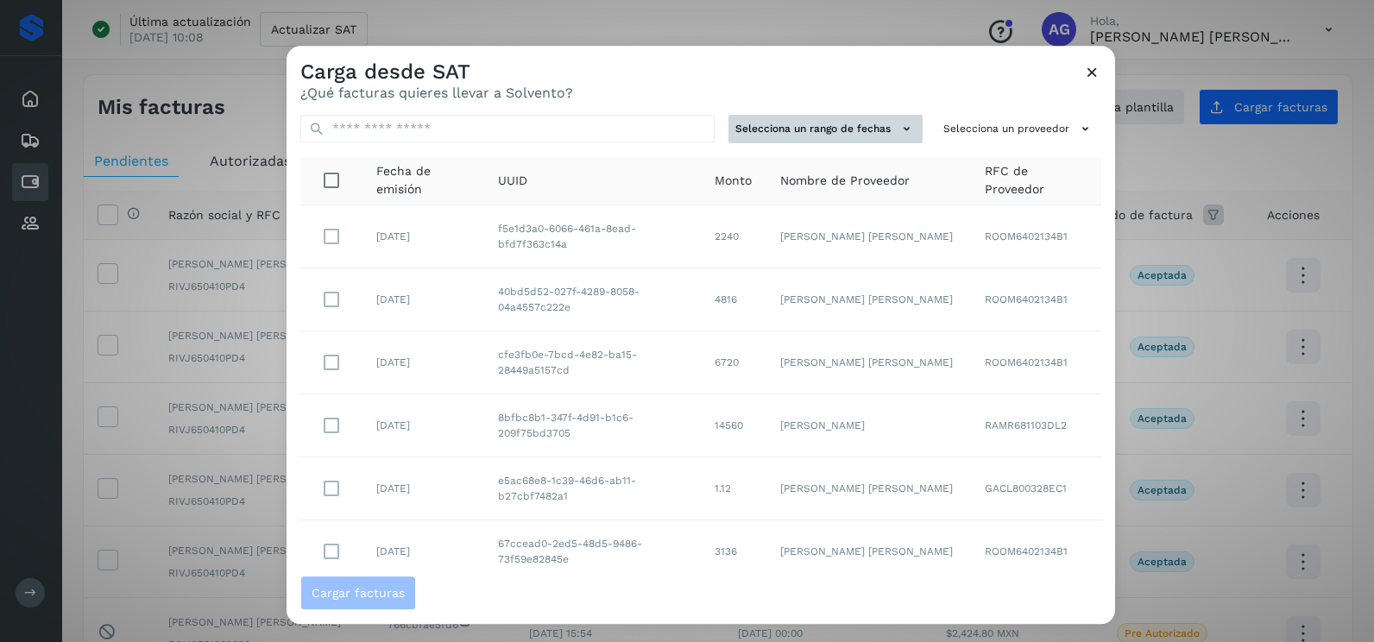
click at [869, 127] on button "Selecciona un rango de fechas" at bounding box center [826, 129] width 194 height 28
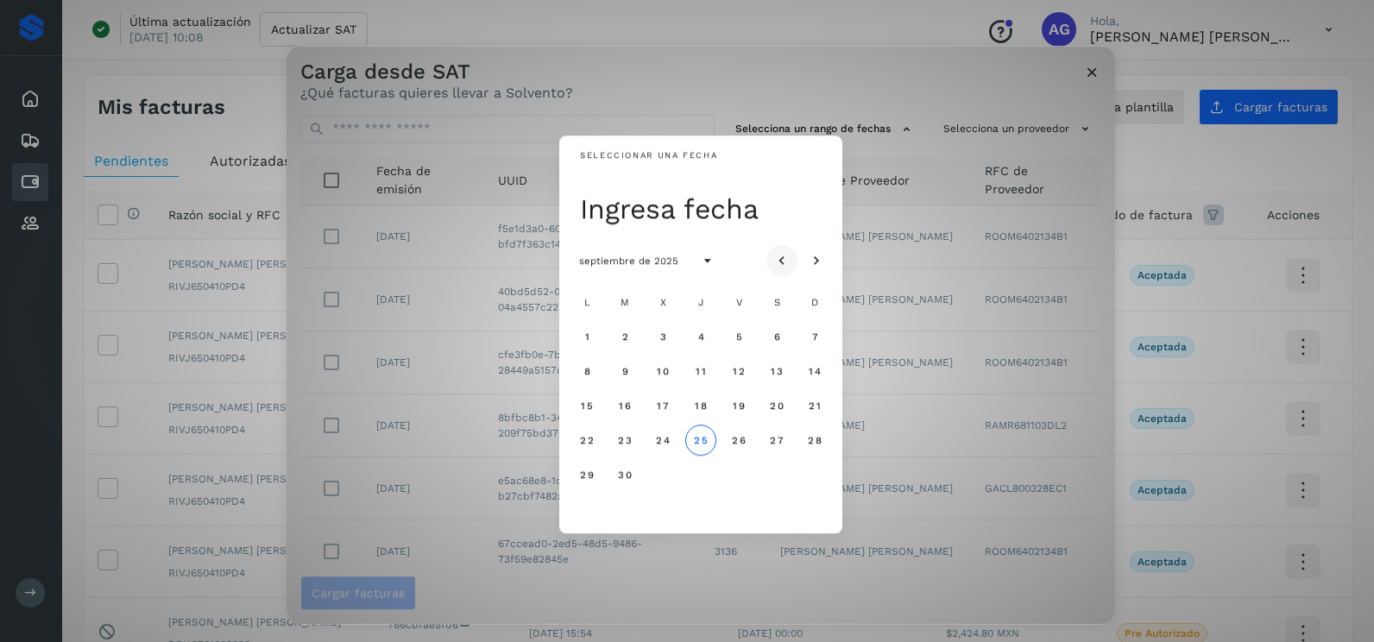
click at [784, 253] on icon "Mes anterior" at bounding box center [782, 261] width 17 height 17
click at [620, 445] on span "19" at bounding box center [624, 440] width 13 height 12
click at [666, 446] on span "20" at bounding box center [662, 440] width 15 height 12
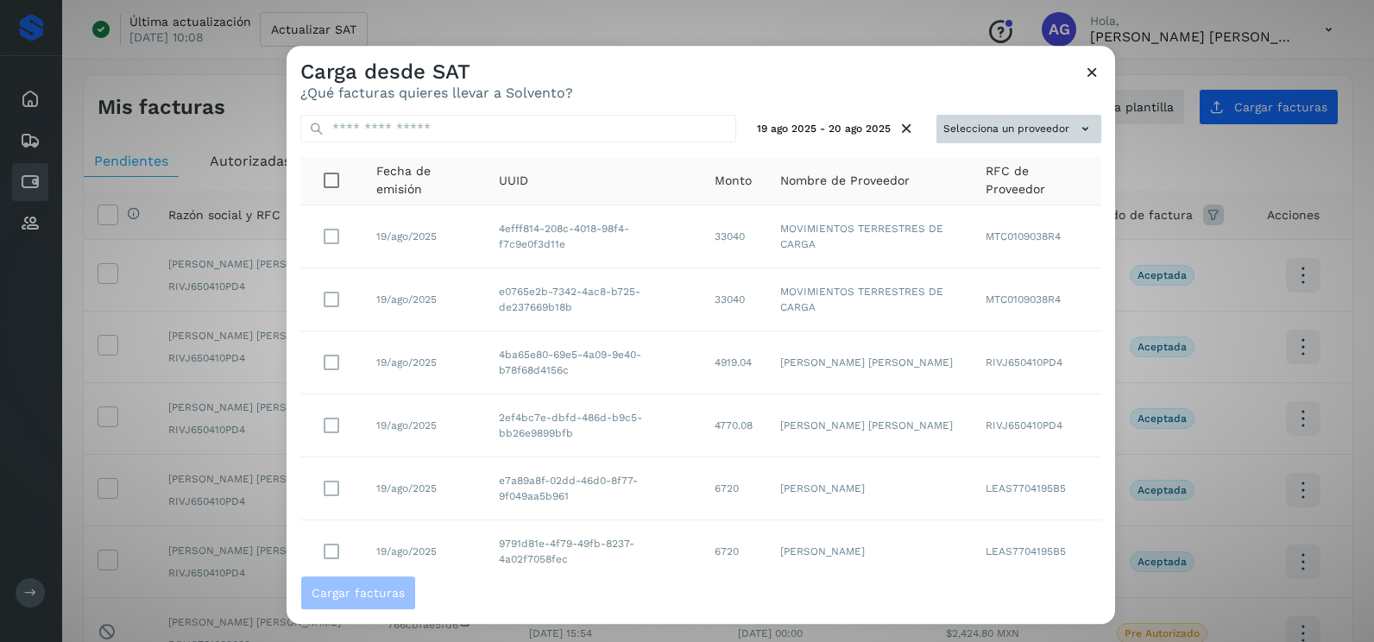
click at [969, 141] on button "Selecciona un proveedor" at bounding box center [1019, 129] width 165 height 28
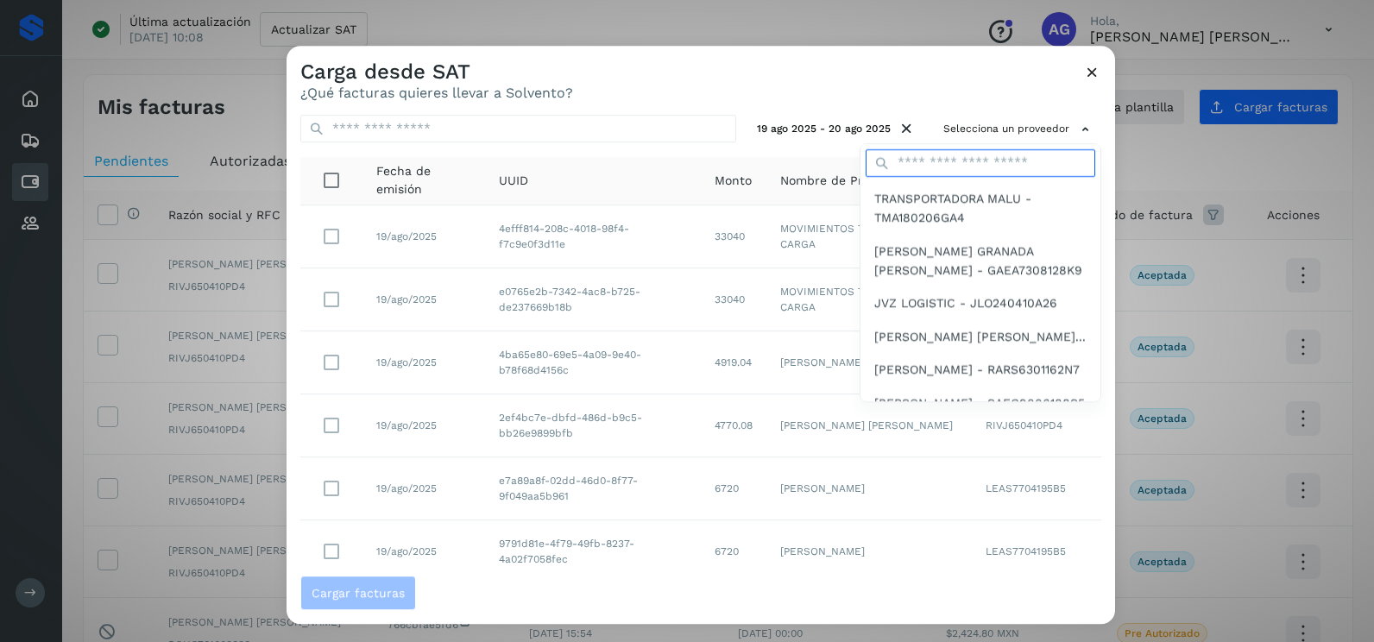
click at [910, 168] on input "text" at bounding box center [981, 163] width 230 height 28
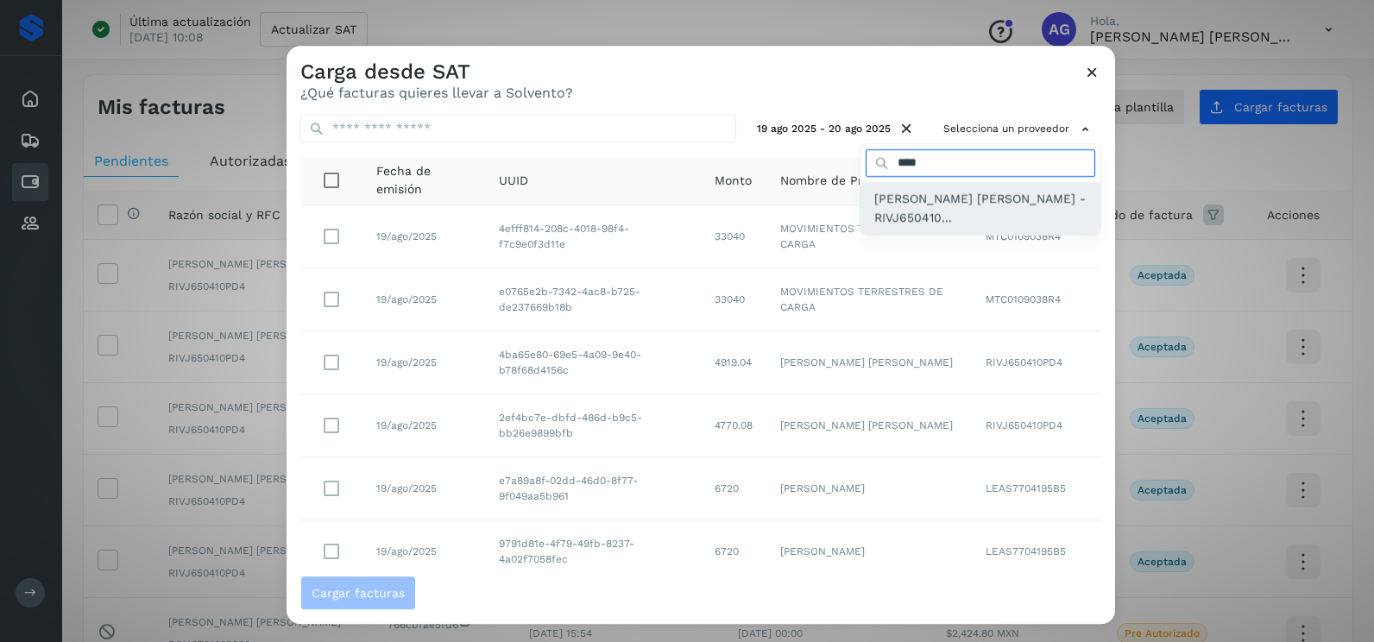
type input "****"
click at [927, 188] on div "[PERSON_NAME] [PERSON_NAME] - RIVJ650410..." at bounding box center [981, 208] width 240 height 53
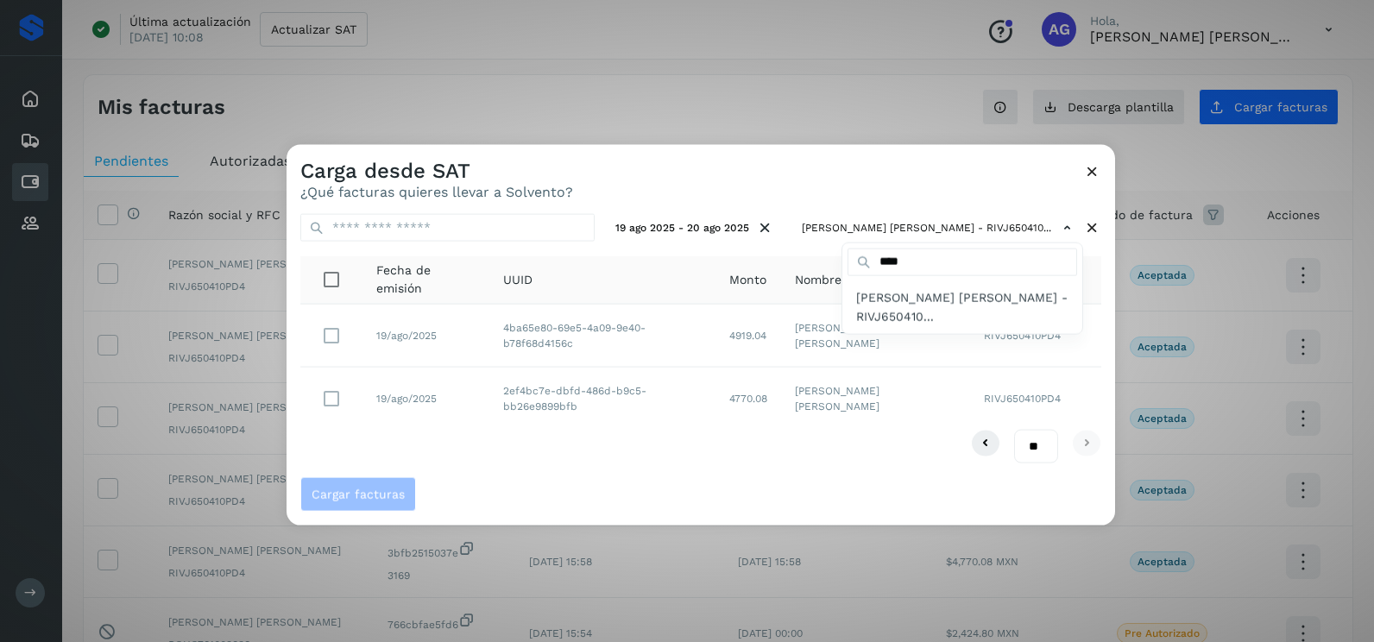
click at [328, 403] on div at bounding box center [974, 466] width 1374 height 642
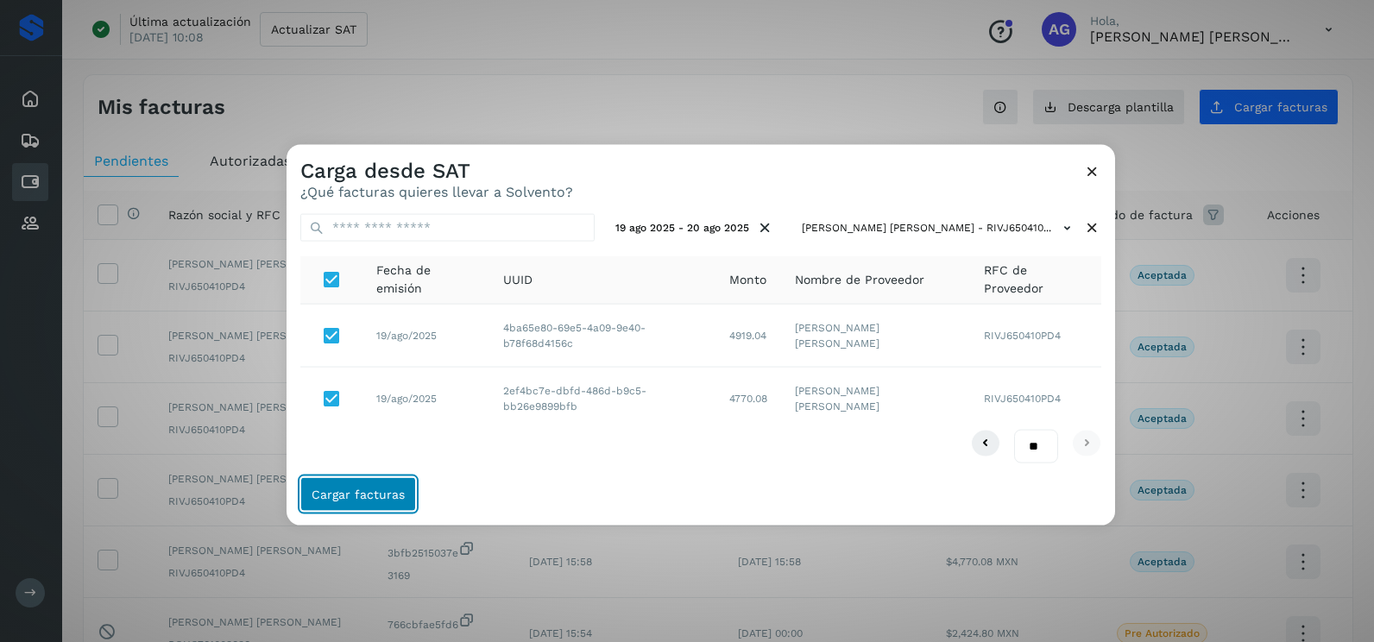
click at [361, 480] on button "Cargar facturas" at bounding box center [358, 494] width 116 height 35
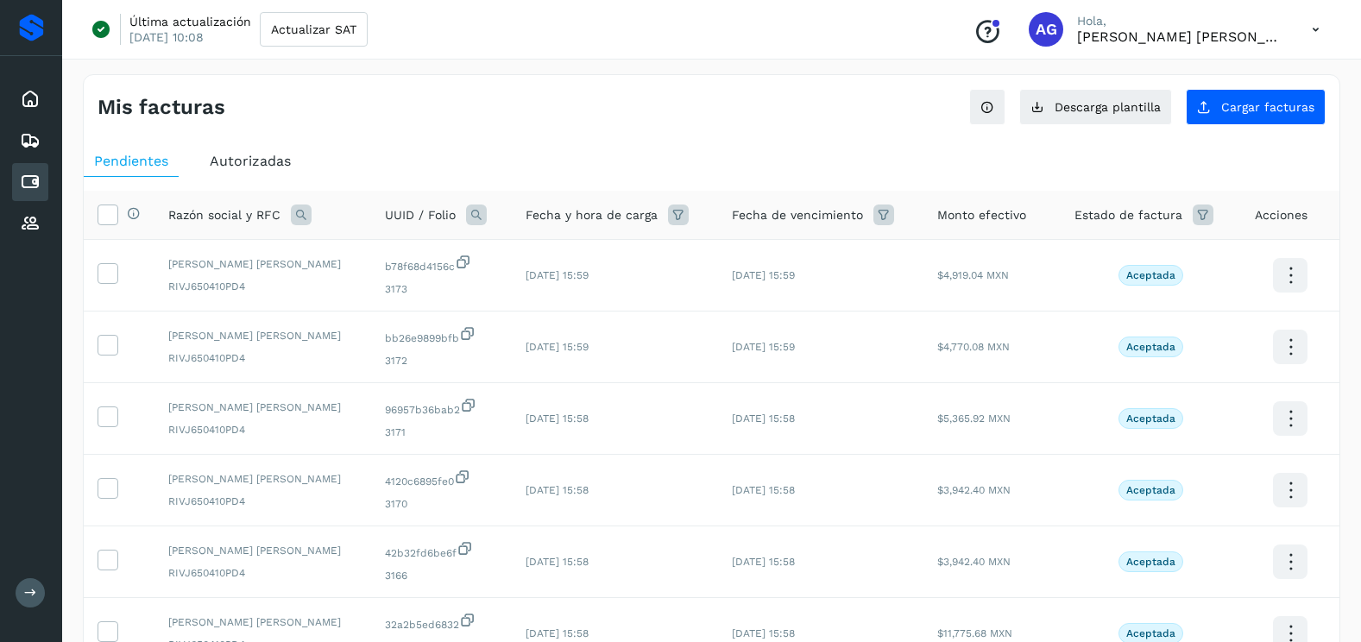
scroll to position [345, 0]
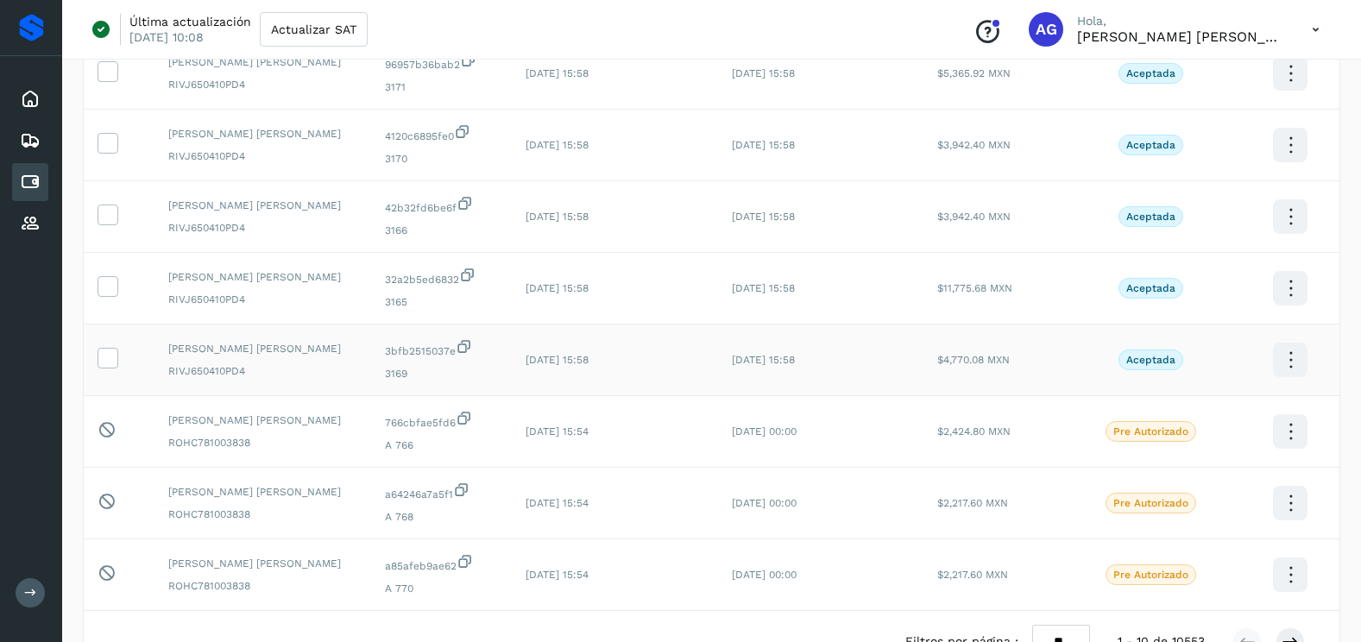
click at [102, 374] on td at bounding box center [119, 361] width 71 height 72
click at [111, 368] on label at bounding box center [108, 358] width 21 height 21
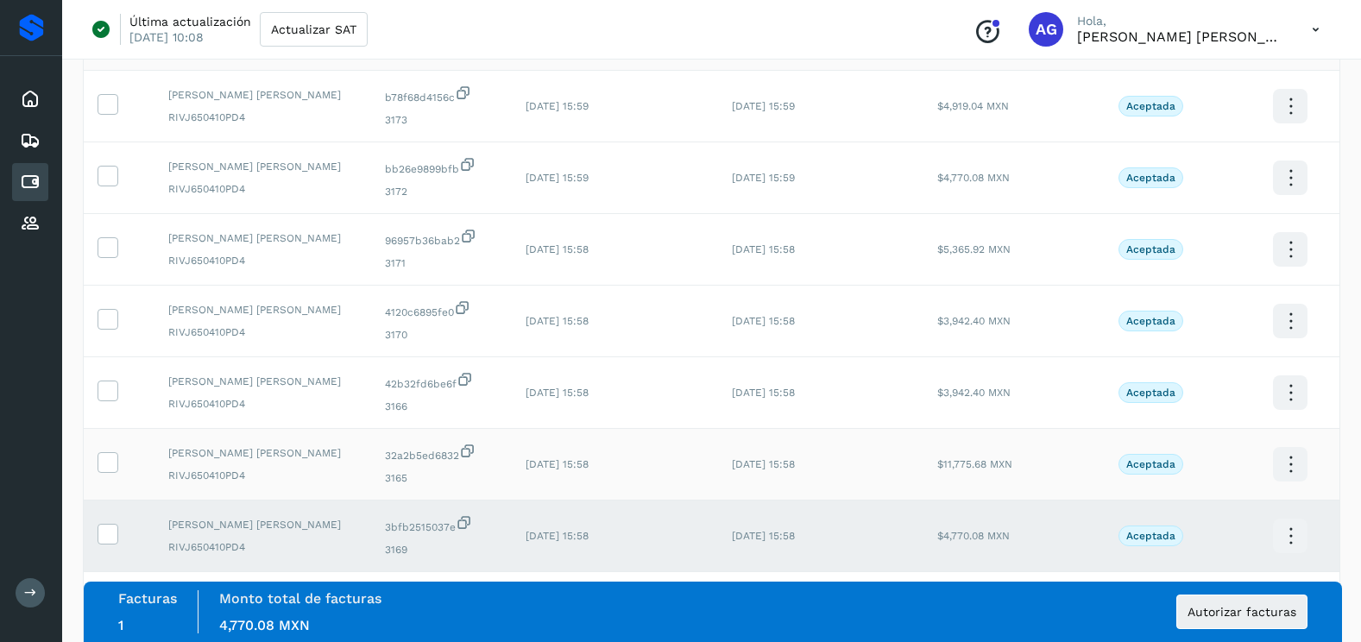
scroll to position [173, 0]
click at [109, 458] on icon at bounding box center [107, 458] width 18 height 18
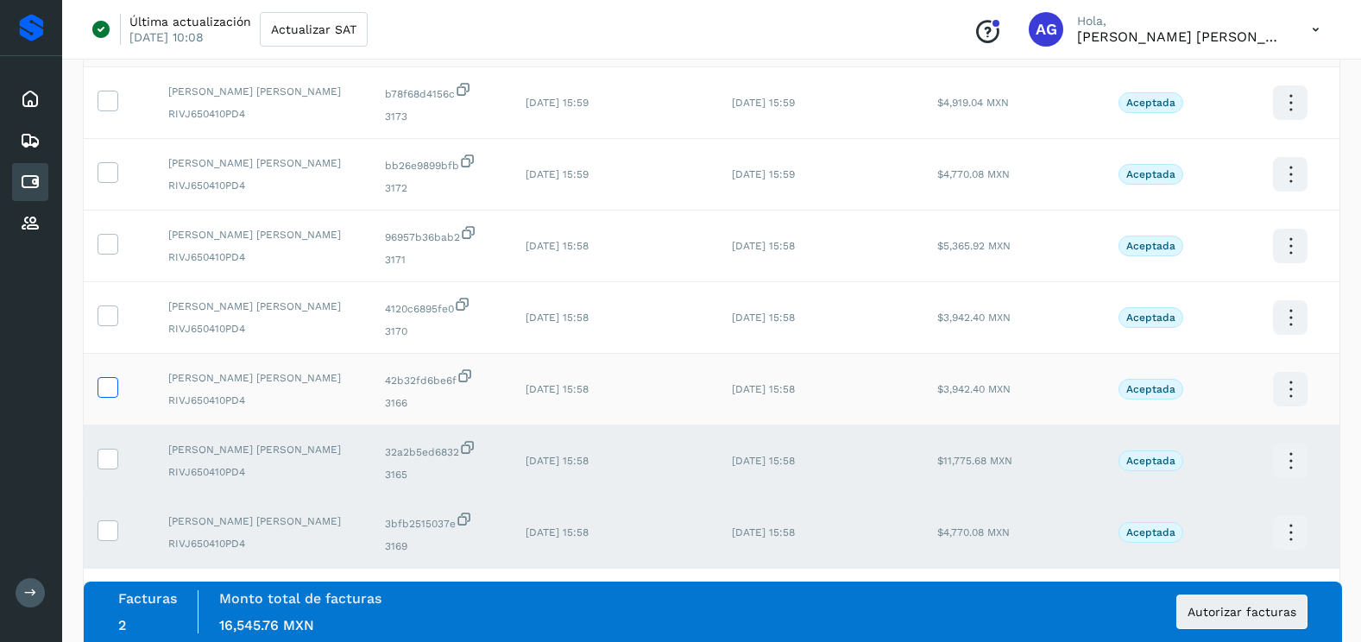
drag, startPoint x: 111, startPoint y: 386, endPoint x: 123, endPoint y: 333, distance: 53.8
click at [111, 383] on icon at bounding box center [107, 386] width 18 height 18
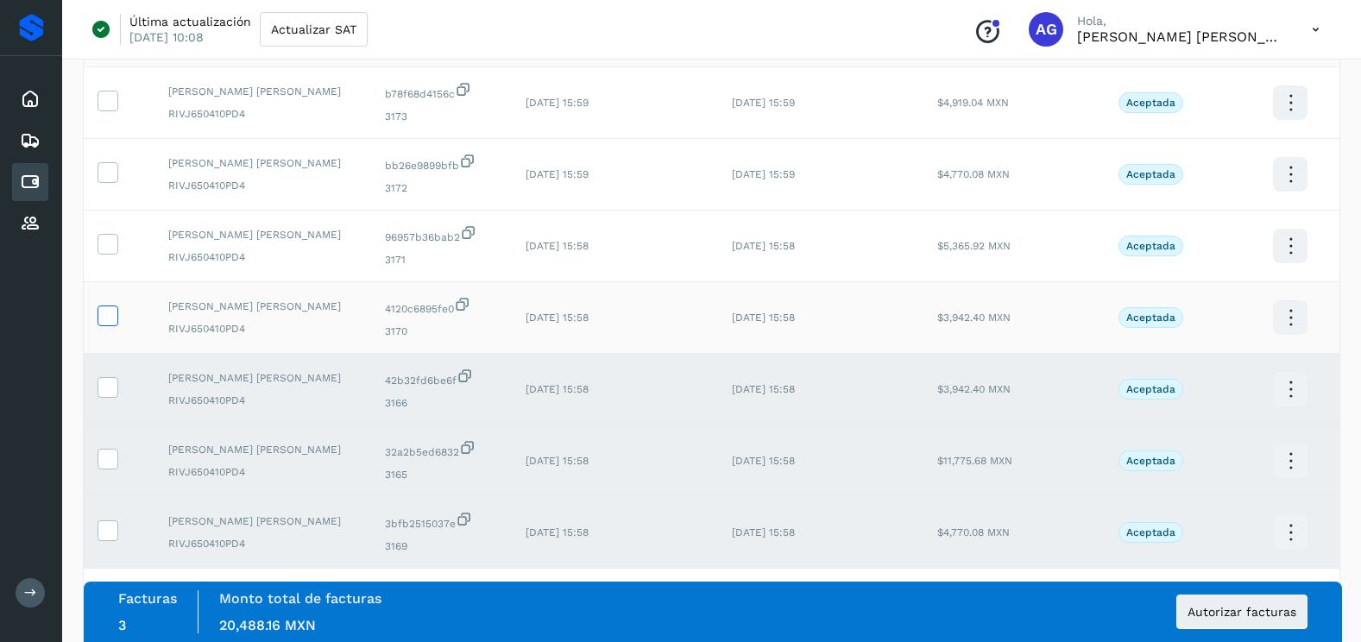
click at [110, 318] on icon at bounding box center [107, 315] width 18 height 18
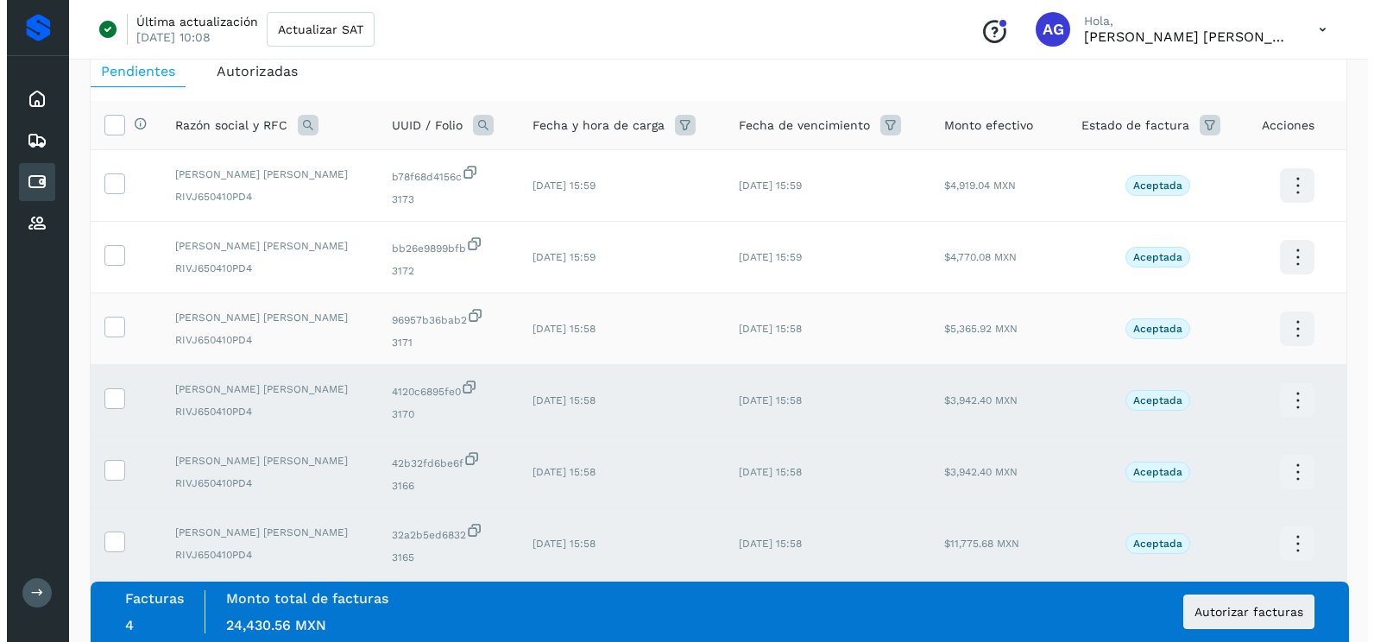
scroll to position [0, 0]
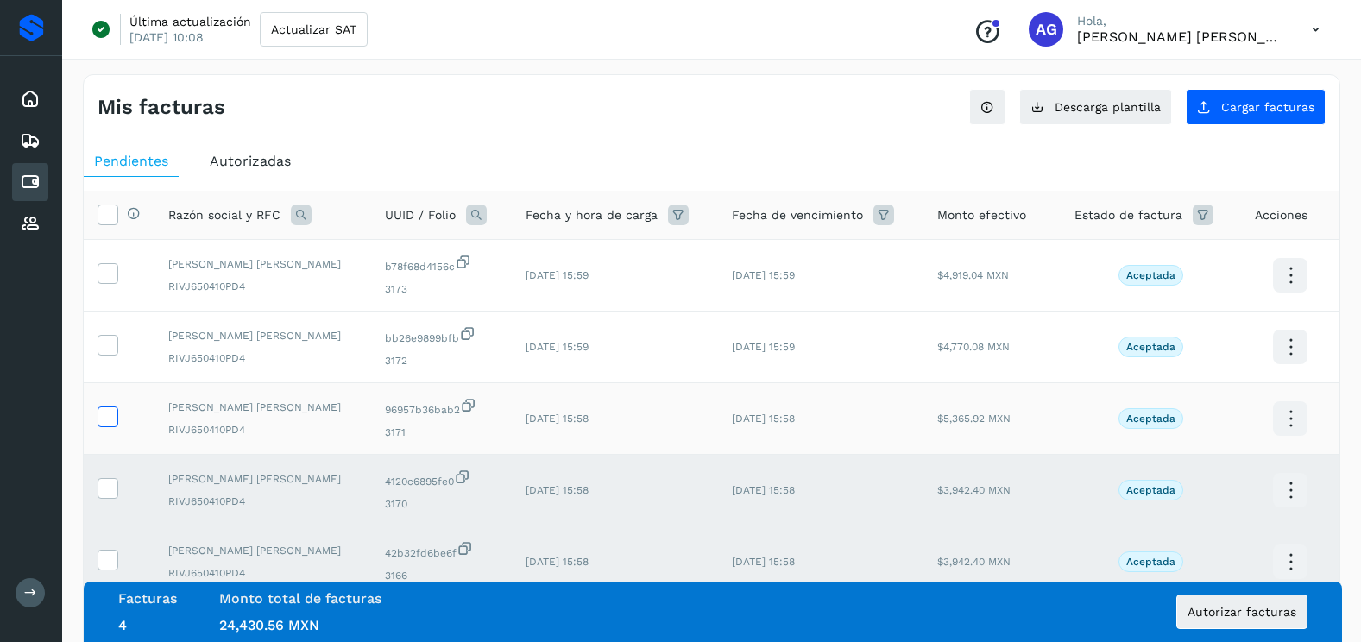
click at [102, 415] on icon at bounding box center [107, 416] width 18 height 18
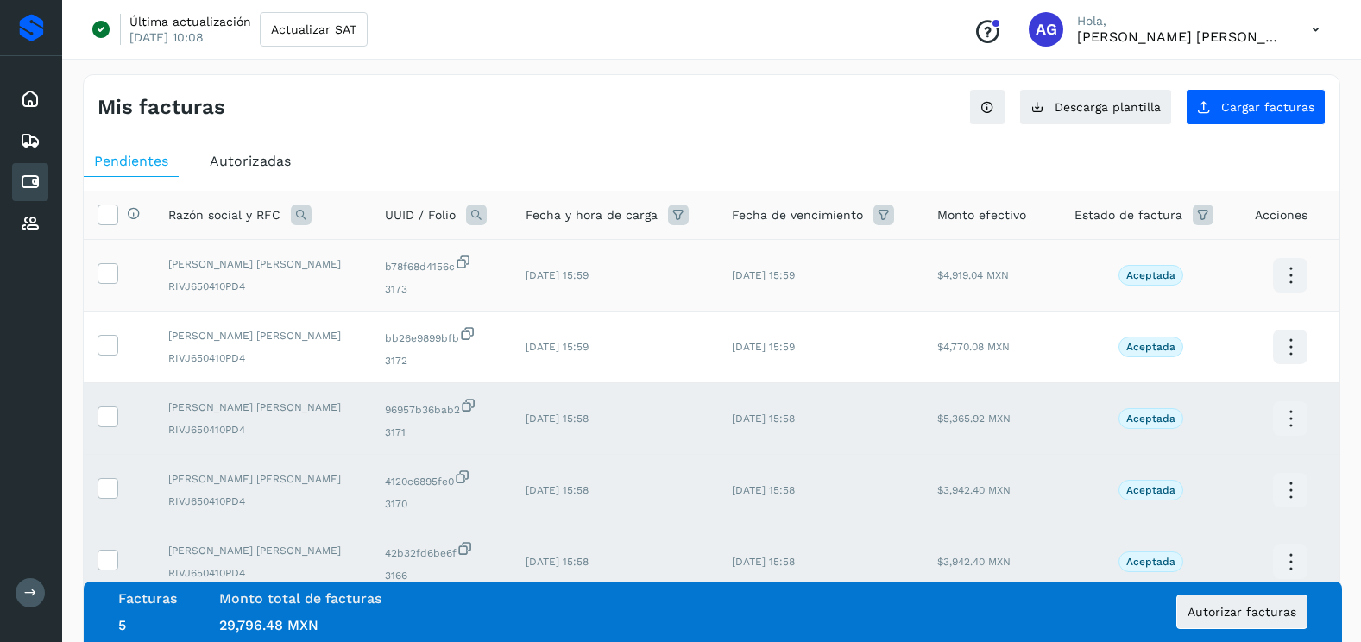
drag, startPoint x: 112, startPoint y: 344, endPoint x: 110, endPoint y: 291, distance: 53.6
click at [112, 339] on icon at bounding box center [107, 344] width 18 height 18
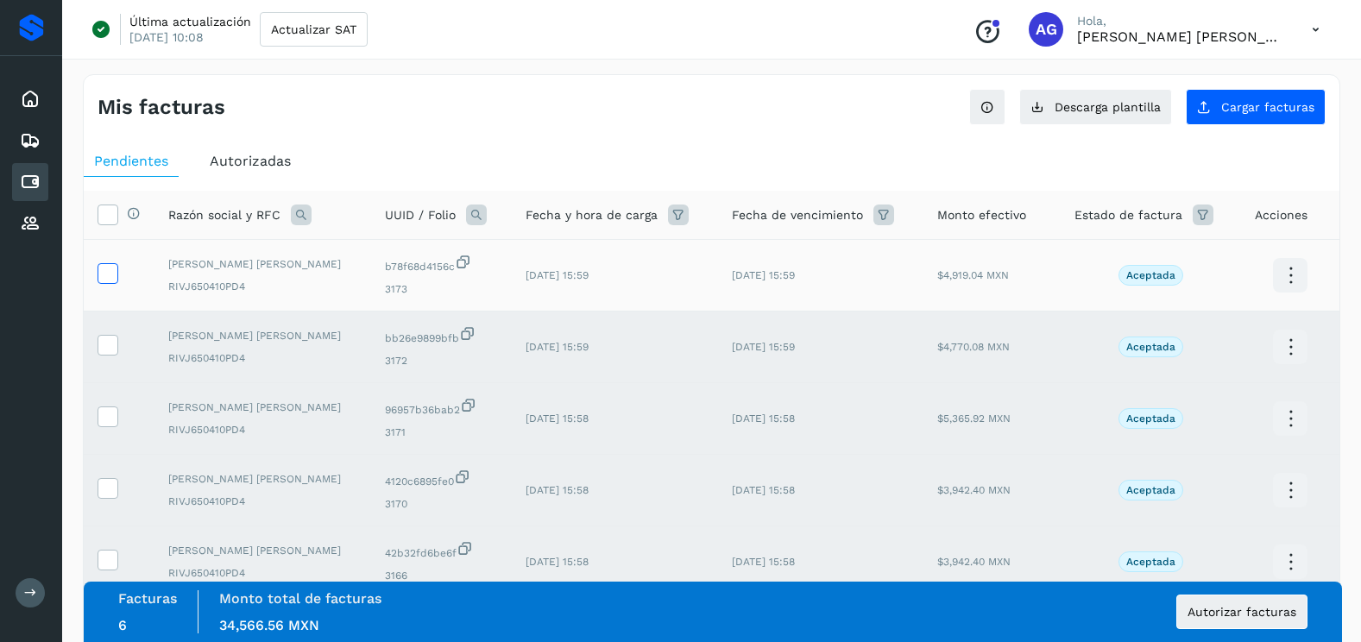
click at [110, 280] on icon at bounding box center [107, 272] width 18 height 18
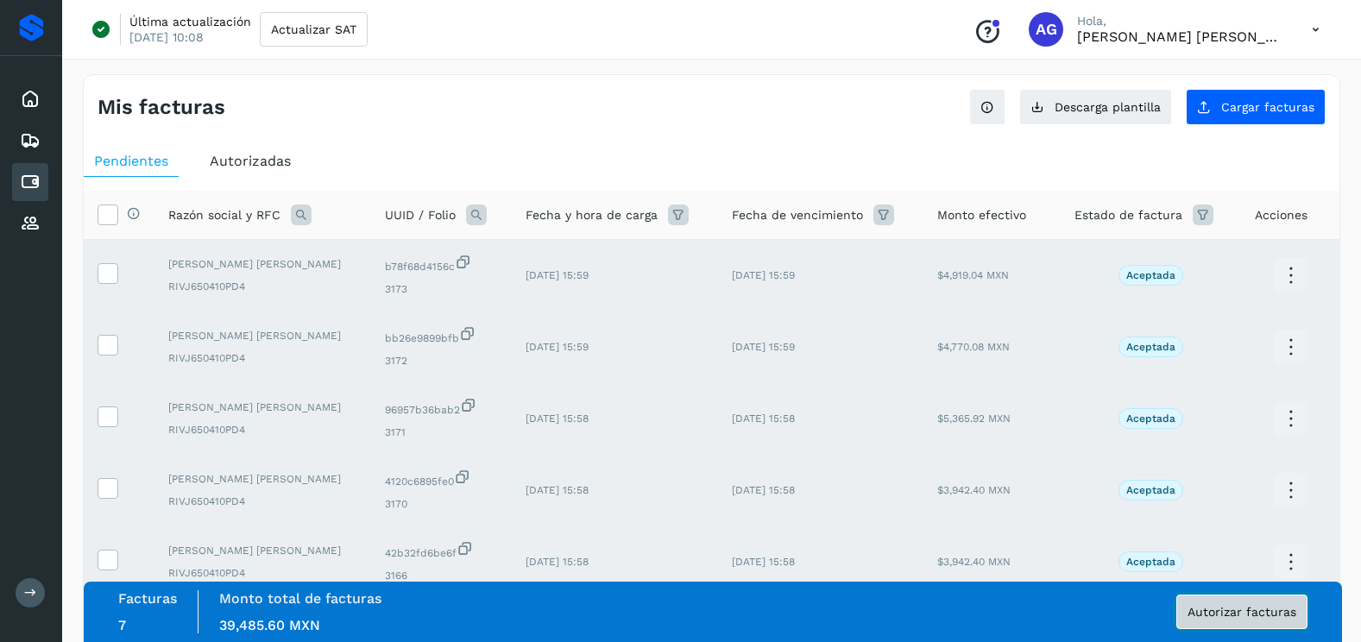
click at [1268, 622] on button "Autorizar facturas" at bounding box center [1242, 612] width 131 height 35
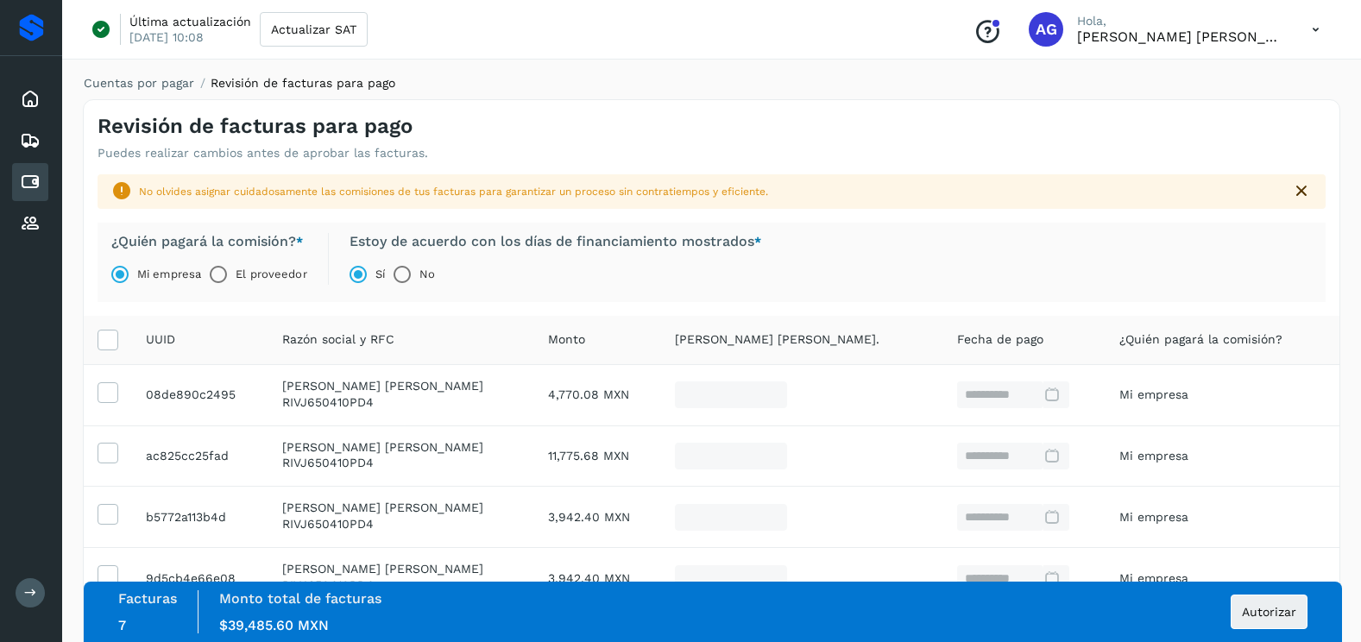
click at [1309, 617] on div "Facturas 7 Monto total de facturas Monto $39,485.60 MXN Autorizar" at bounding box center [713, 612] width 1259 height 60
click at [1280, 620] on button "Autorizar" at bounding box center [1269, 612] width 77 height 35
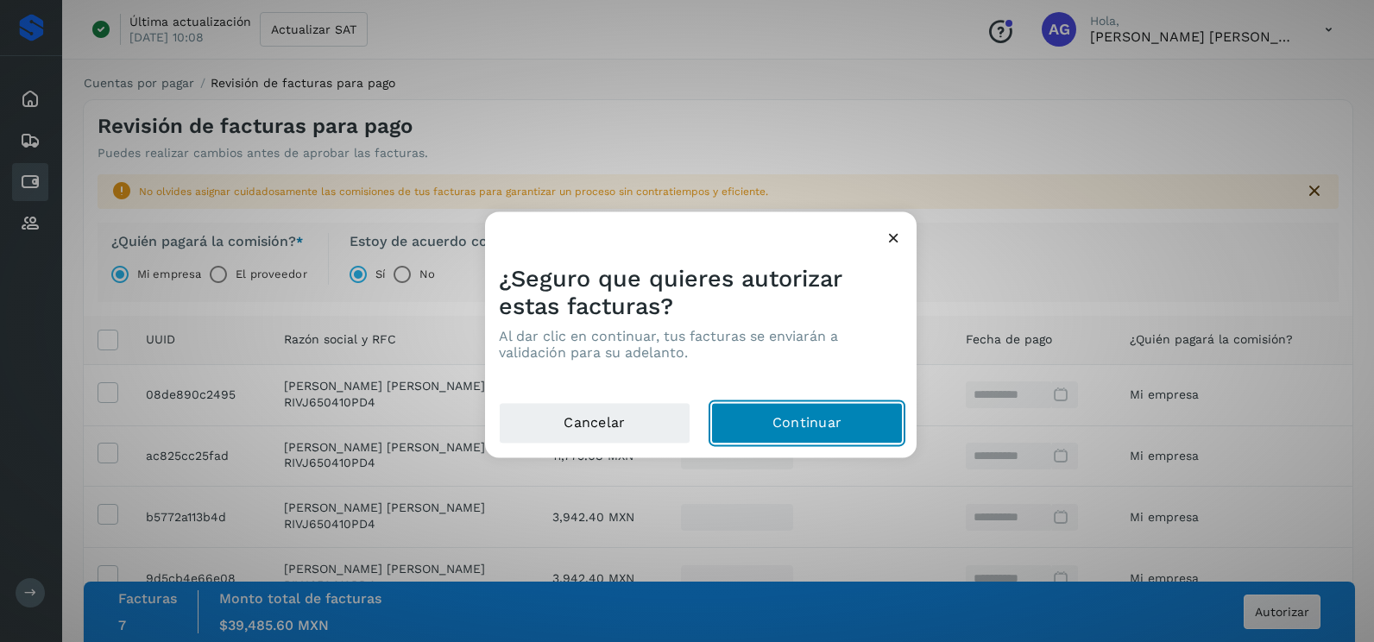
click at [820, 438] on button "Continuar" at bounding box center [807, 423] width 192 height 41
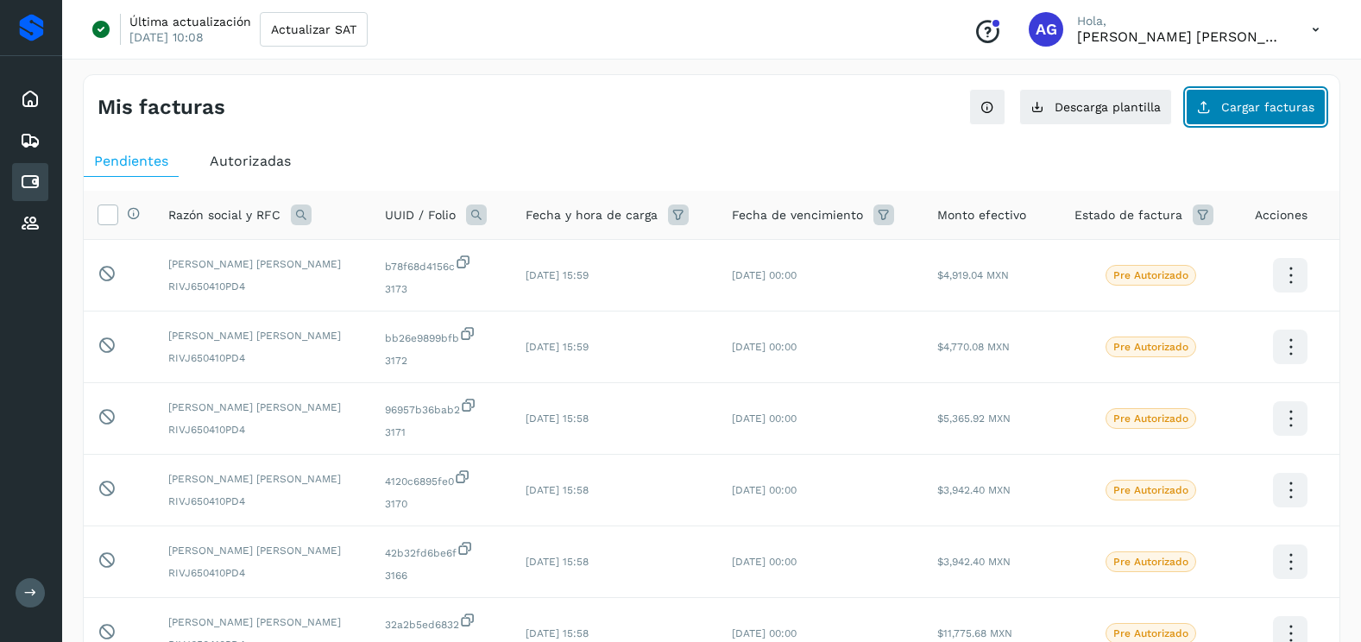
click at [1275, 104] on span "Cargar facturas" at bounding box center [1268, 107] width 93 height 12
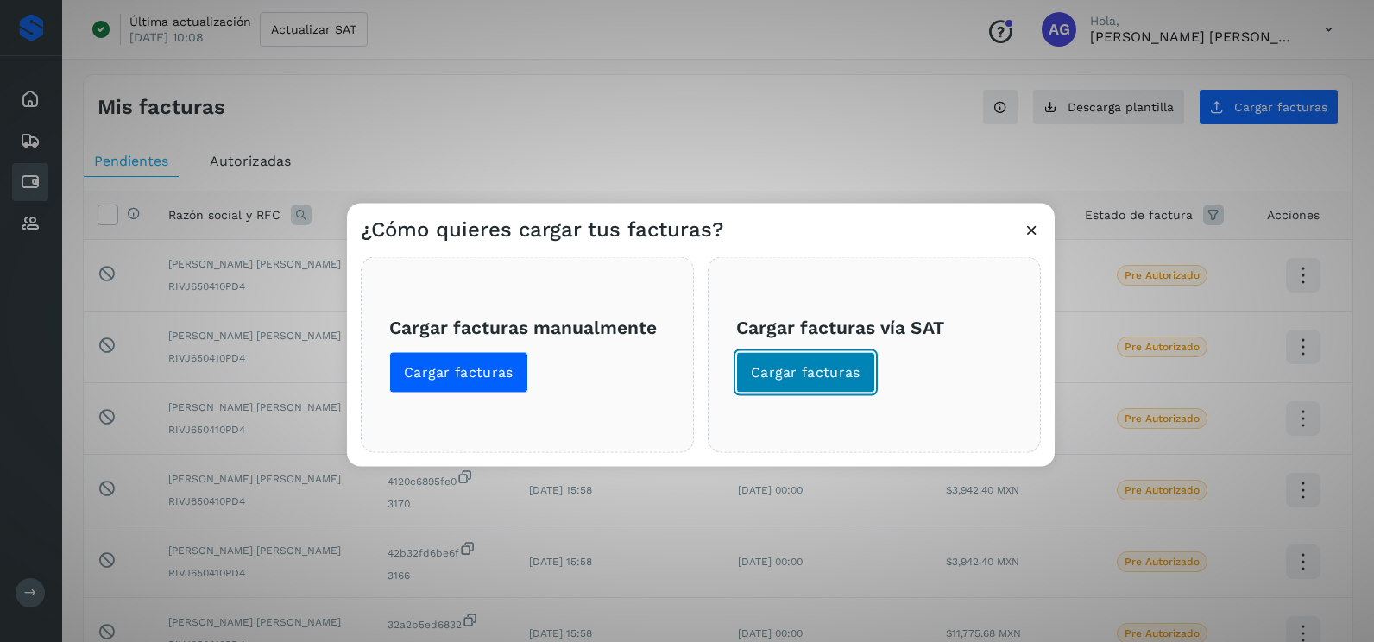
click at [768, 391] on button "Cargar facturas" at bounding box center [805, 372] width 139 height 41
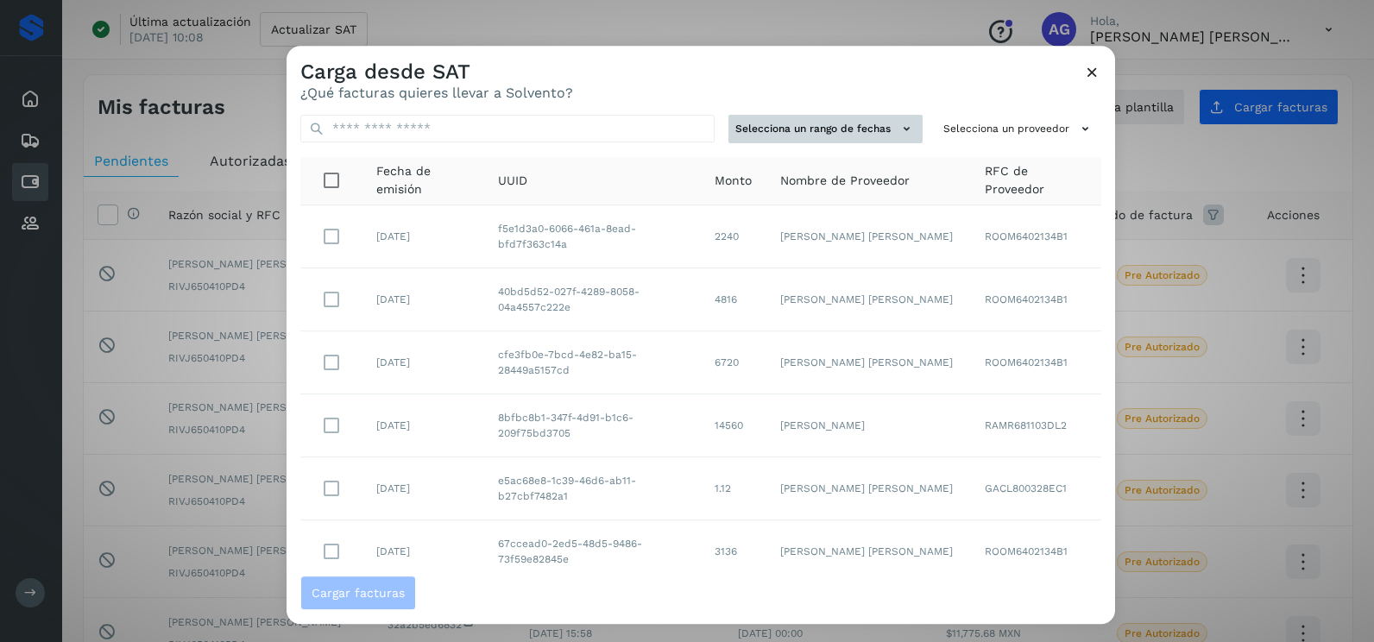
click at [827, 121] on button "Selecciona un rango de fechas" at bounding box center [826, 129] width 194 height 28
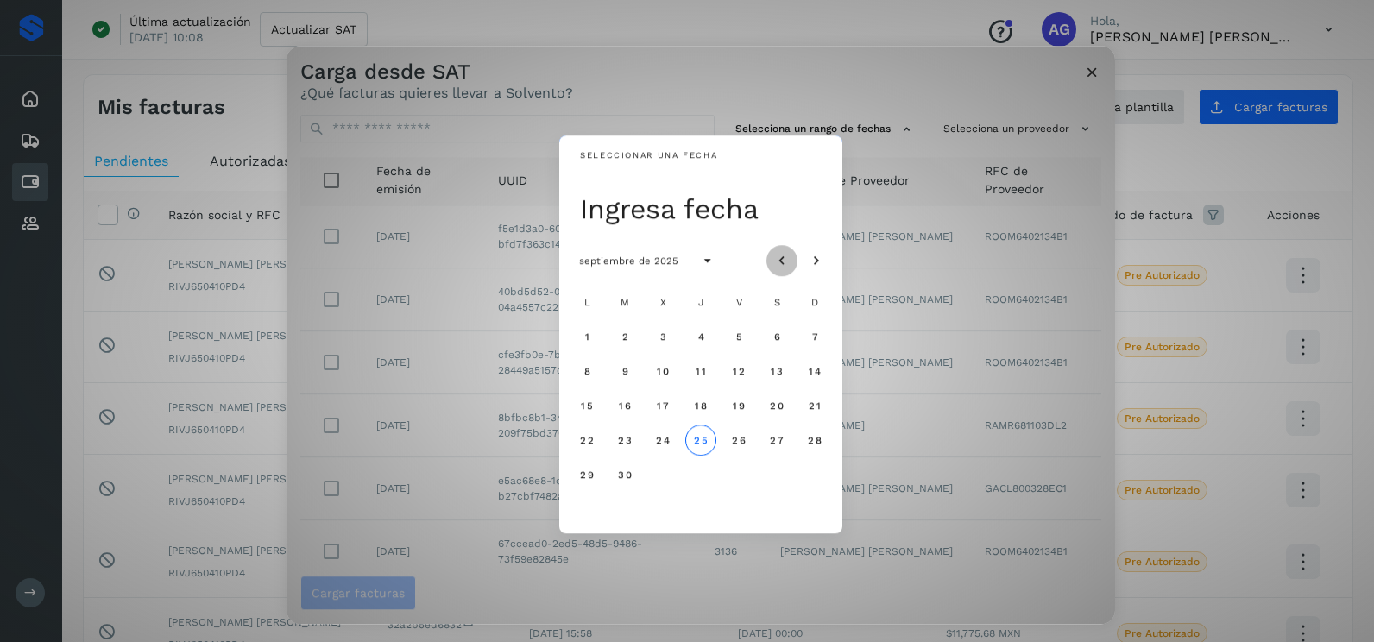
click at [786, 253] on icon "Mes anterior" at bounding box center [782, 261] width 17 height 17
click at [702, 440] on span "21" at bounding box center [700, 440] width 13 height 12
click at [735, 449] on button "22" at bounding box center [738, 440] width 31 height 31
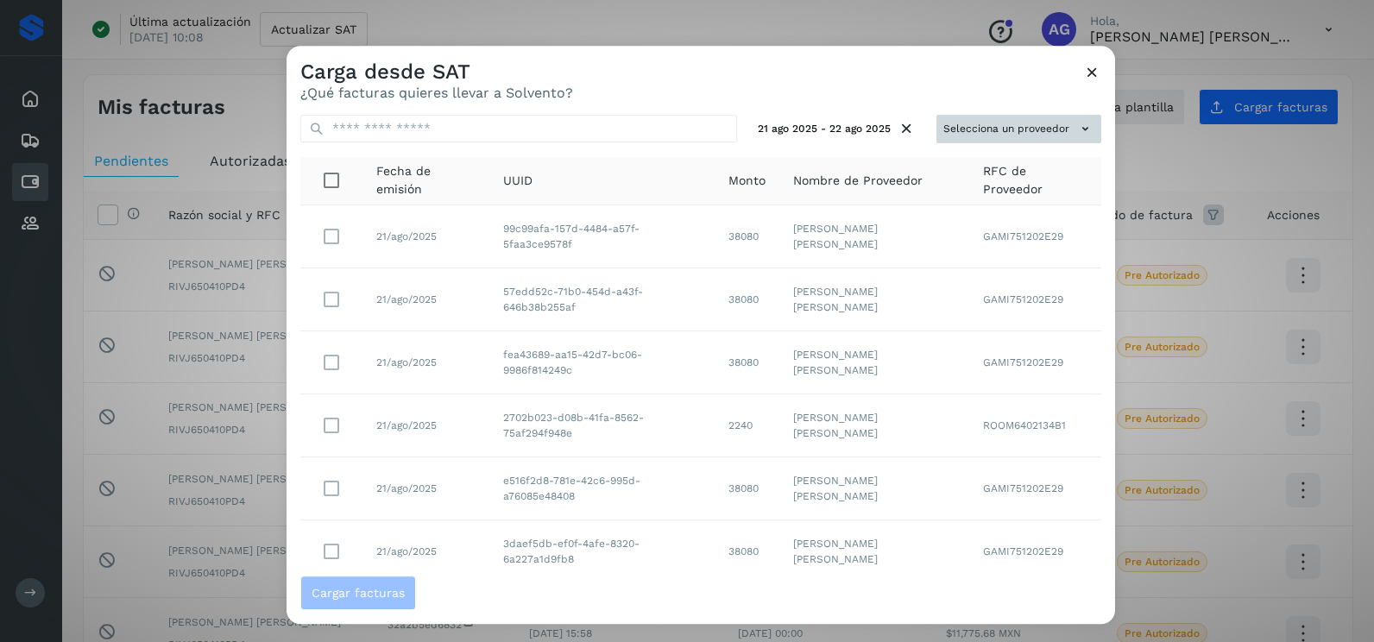
click at [981, 125] on button "Selecciona un proveedor" at bounding box center [1019, 129] width 165 height 28
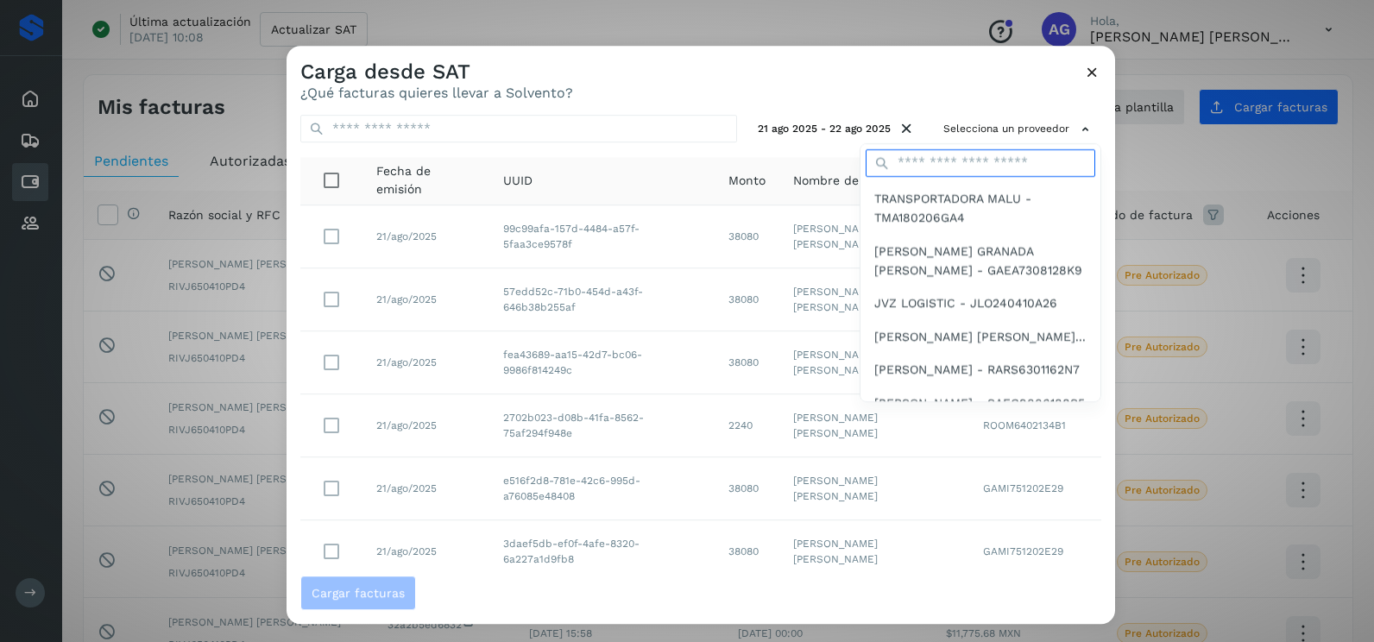
click at [930, 163] on input "text" at bounding box center [981, 163] width 230 height 28
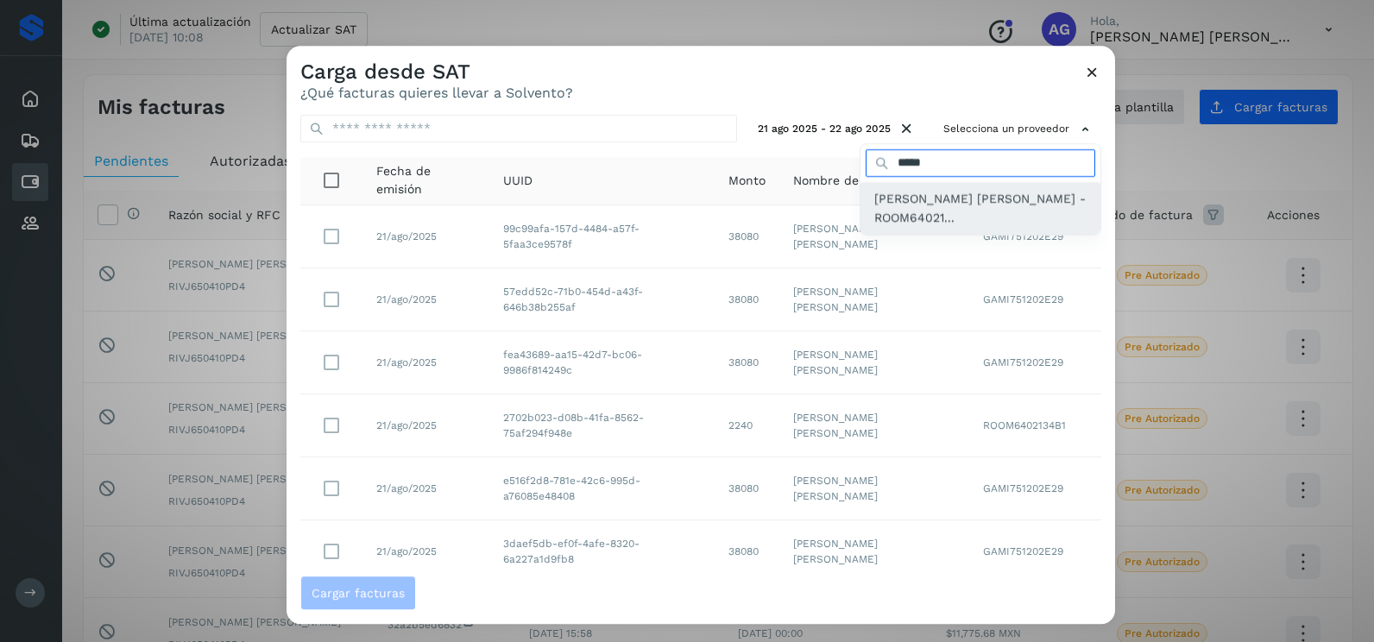
type input "*****"
click at [942, 206] on span "[PERSON_NAME] [PERSON_NAME] - ROOM64021..." at bounding box center [981, 208] width 212 height 39
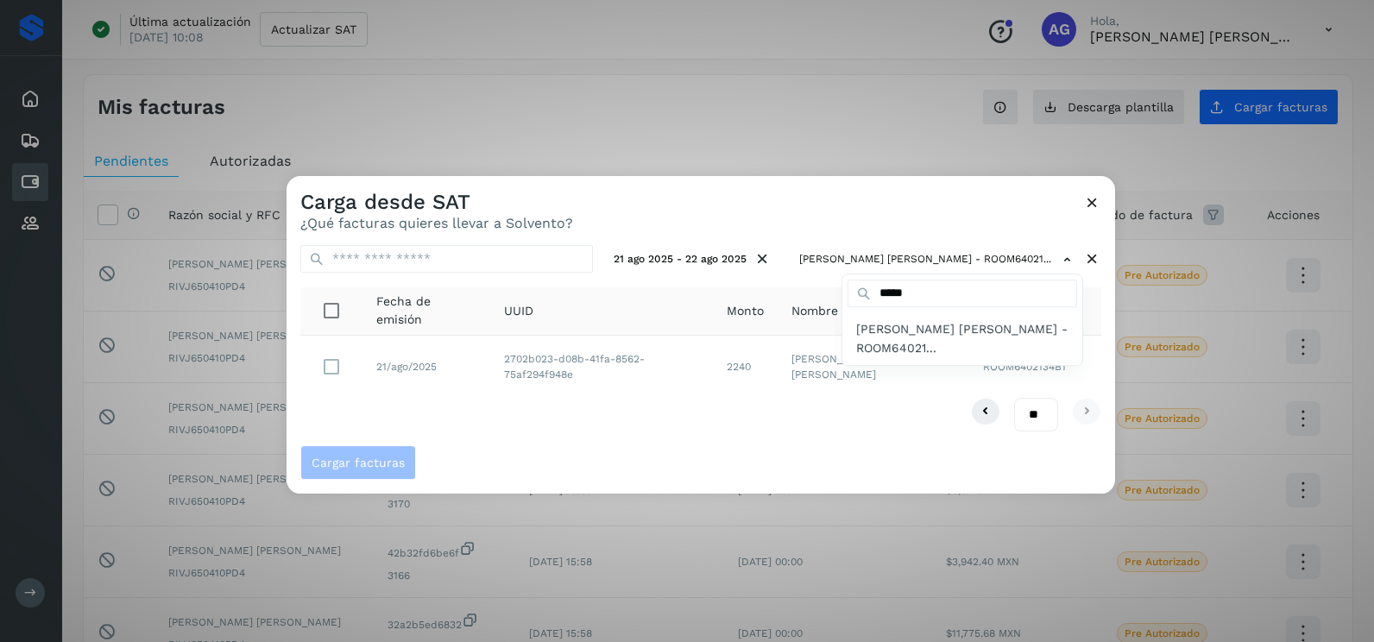
click at [307, 365] on div at bounding box center [974, 497] width 1374 height 642
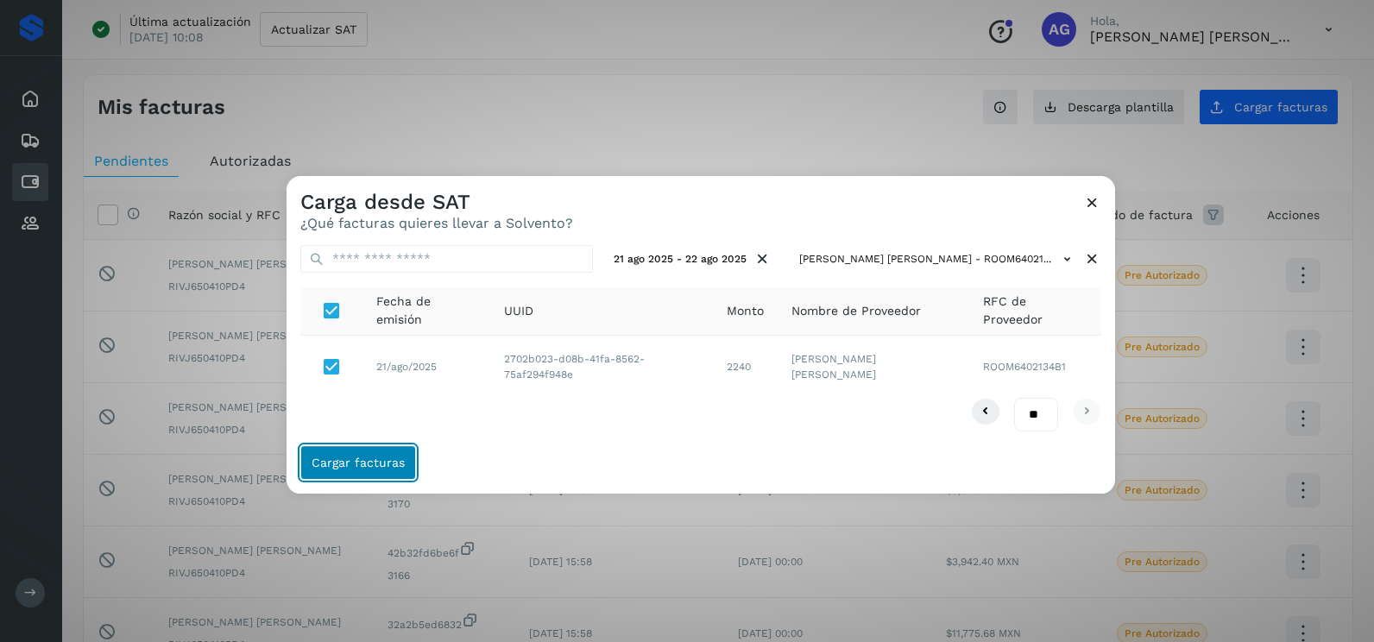
click at [351, 459] on span "Cargar facturas" at bounding box center [358, 463] width 93 height 12
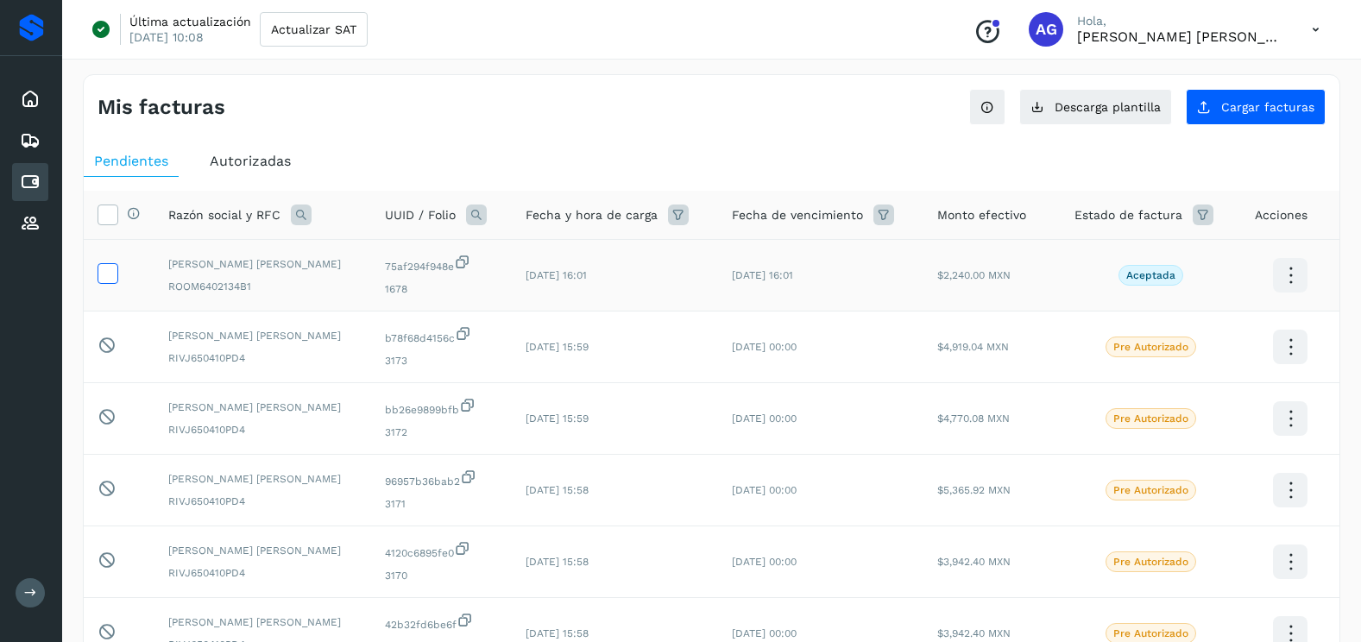
click at [106, 275] on icon at bounding box center [107, 272] width 18 height 18
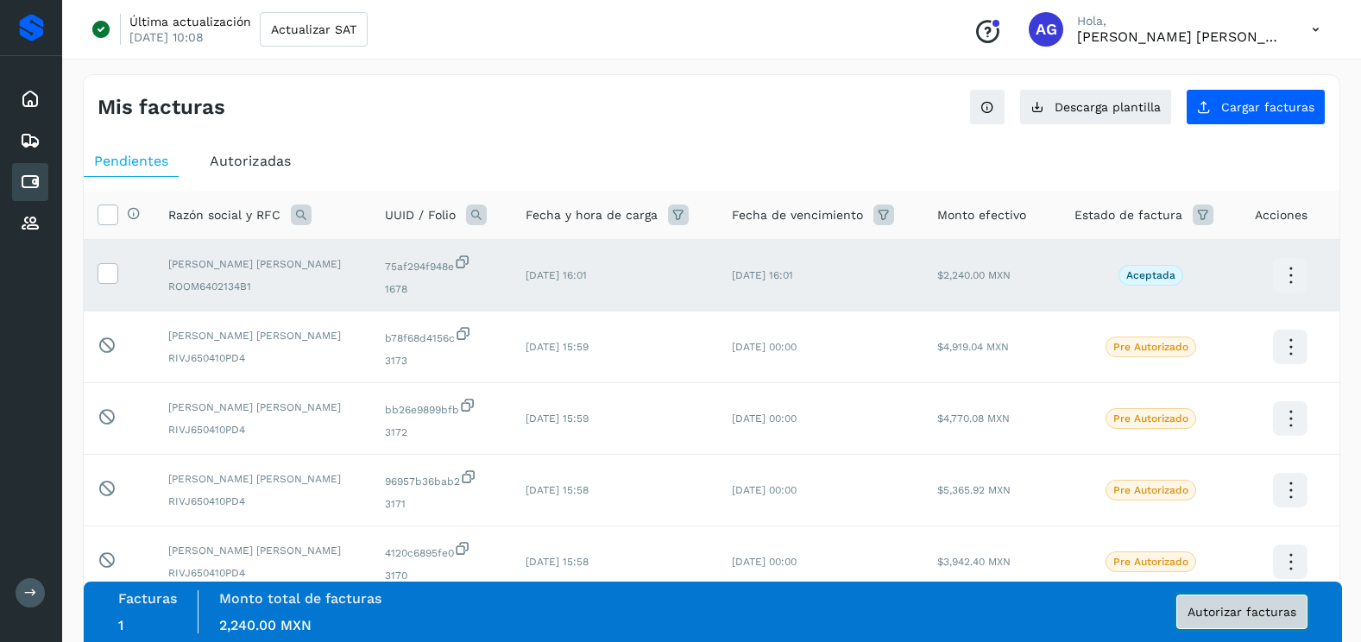
click at [1251, 600] on button "Autorizar facturas" at bounding box center [1242, 612] width 131 height 35
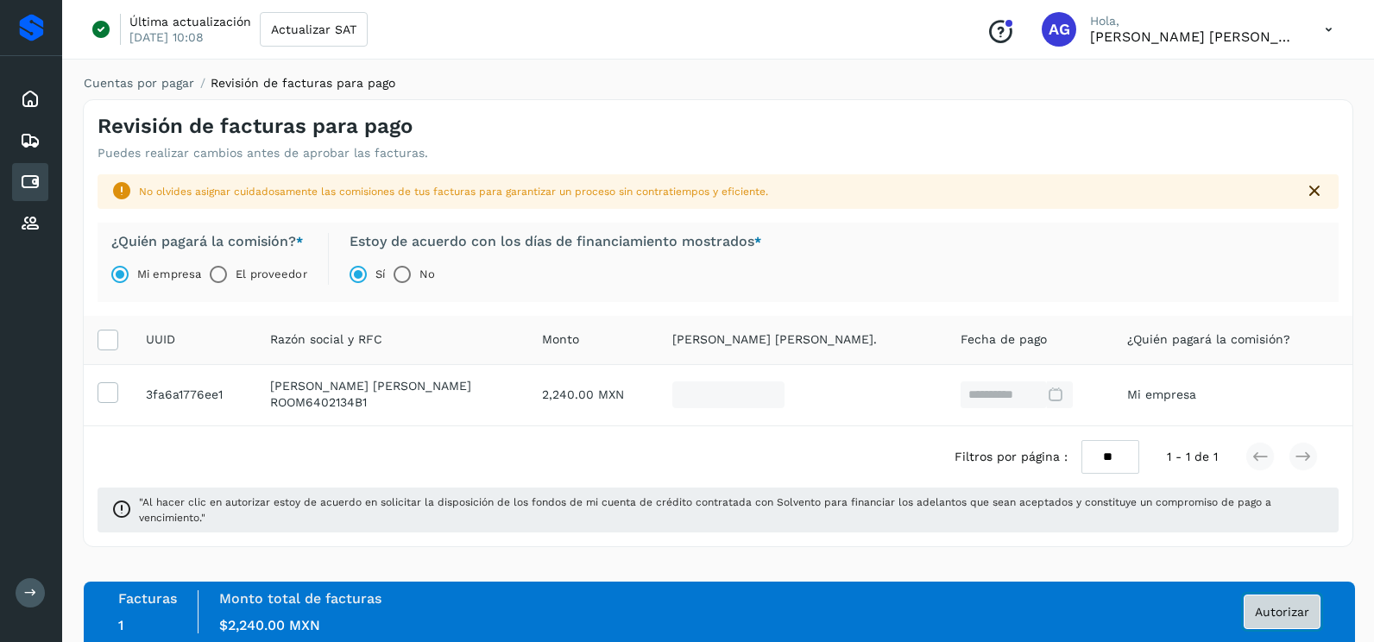
click at [1288, 622] on button "Autorizar" at bounding box center [1282, 612] width 77 height 35
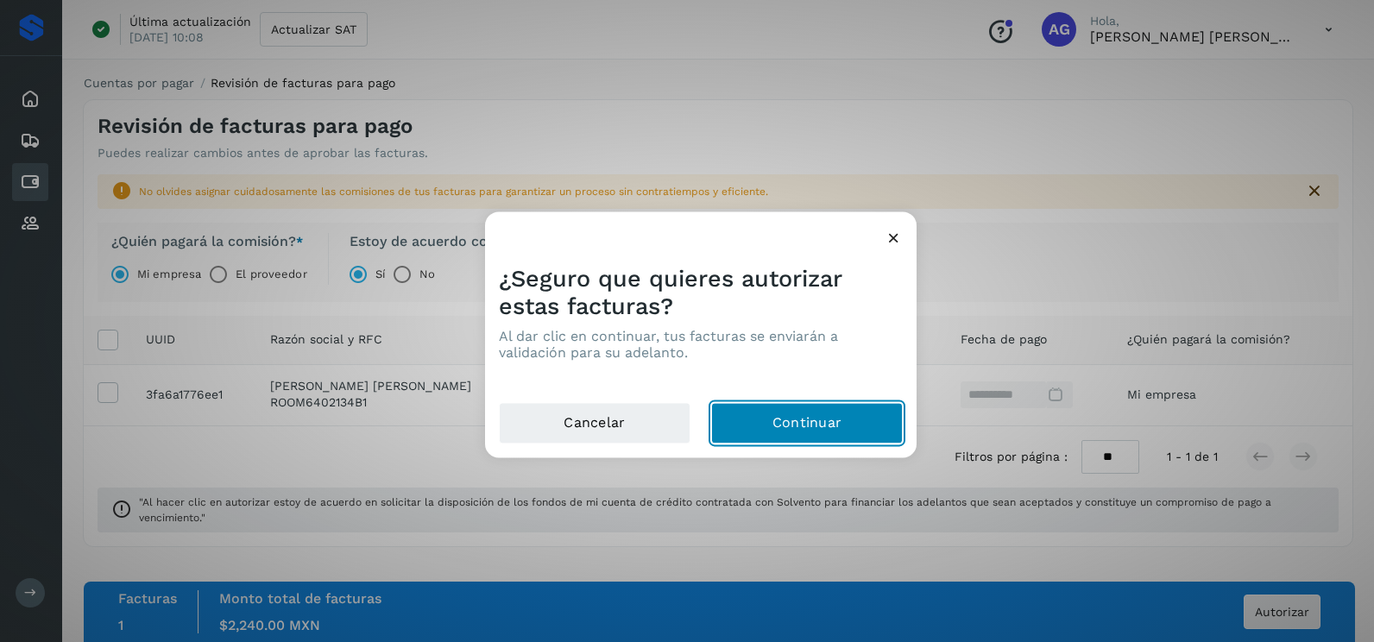
click at [789, 440] on button "Continuar" at bounding box center [807, 423] width 192 height 41
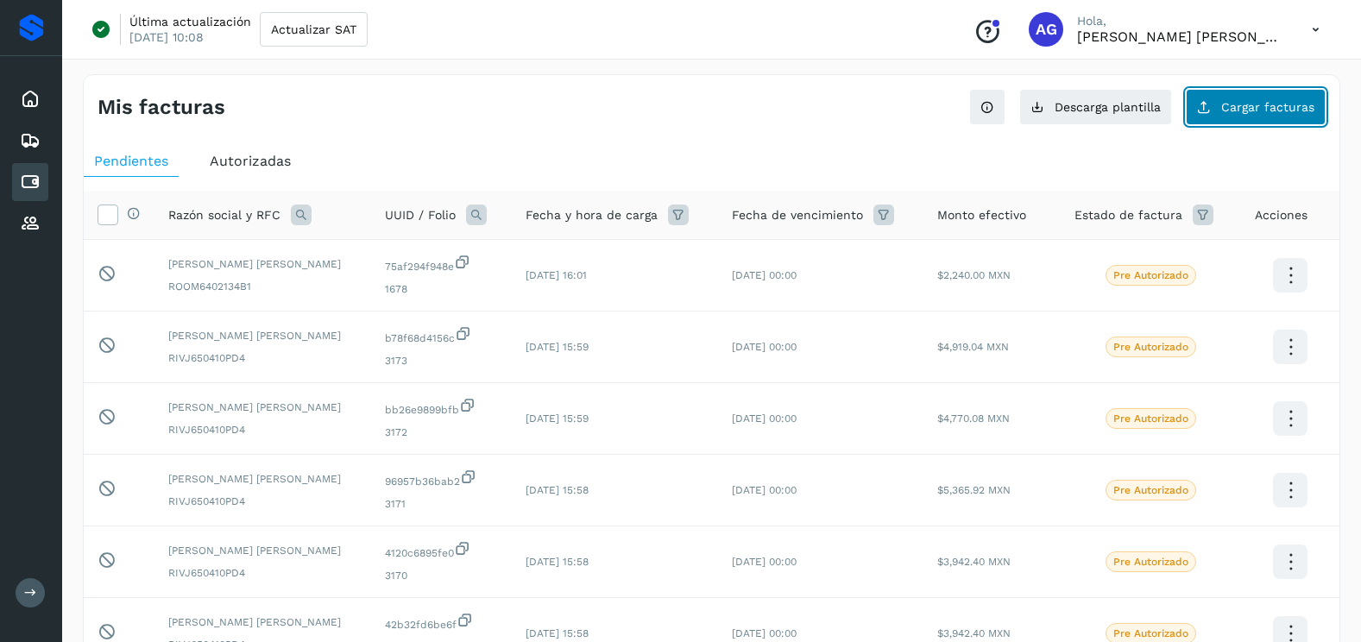
click at [1267, 111] on span "Cargar facturas" at bounding box center [1268, 107] width 93 height 12
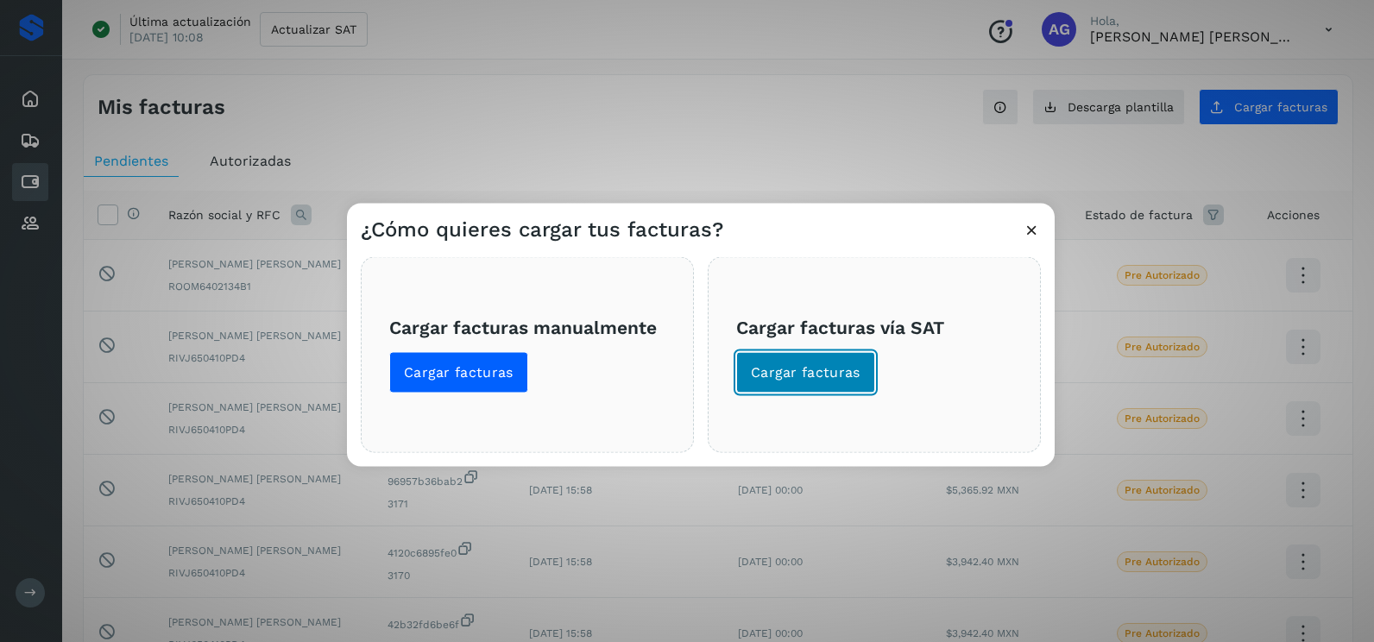
click at [825, 377] on span "Cargar facturas" at bounding box center [806, 372] width 110 height 19
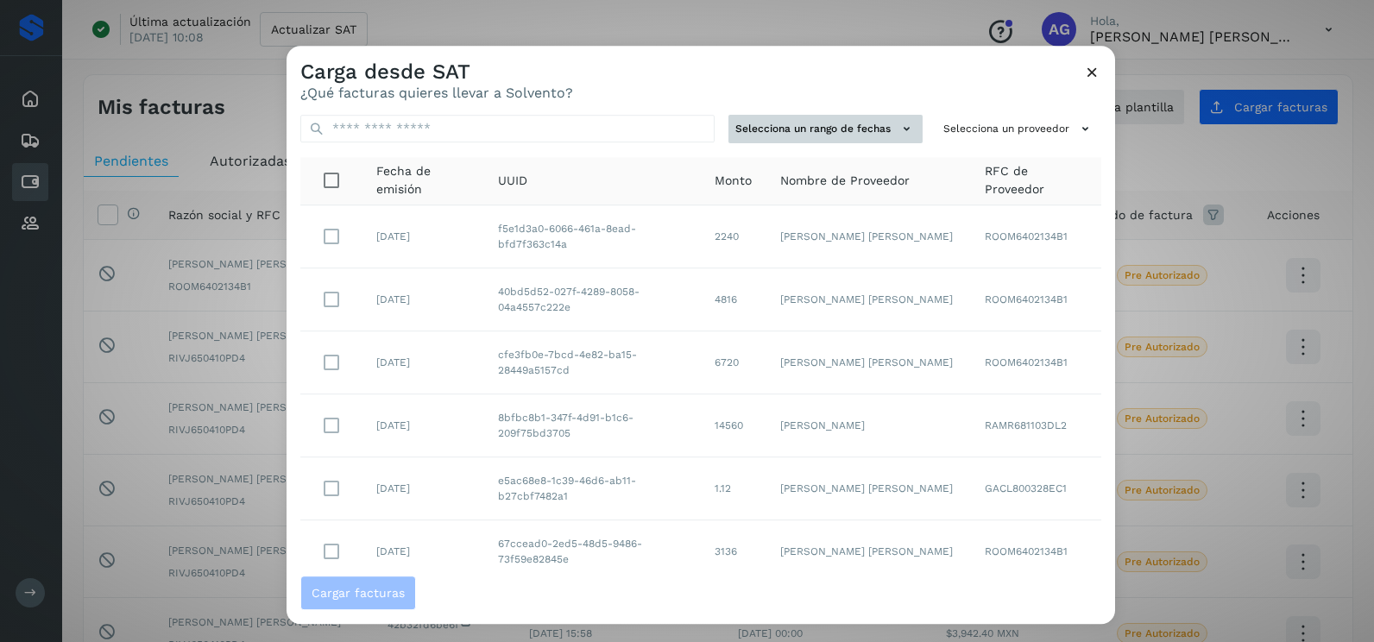
click at [864, 123] on button "Selecciona un rango de fechas" at bounding box center [826, 129] width 194 height 28
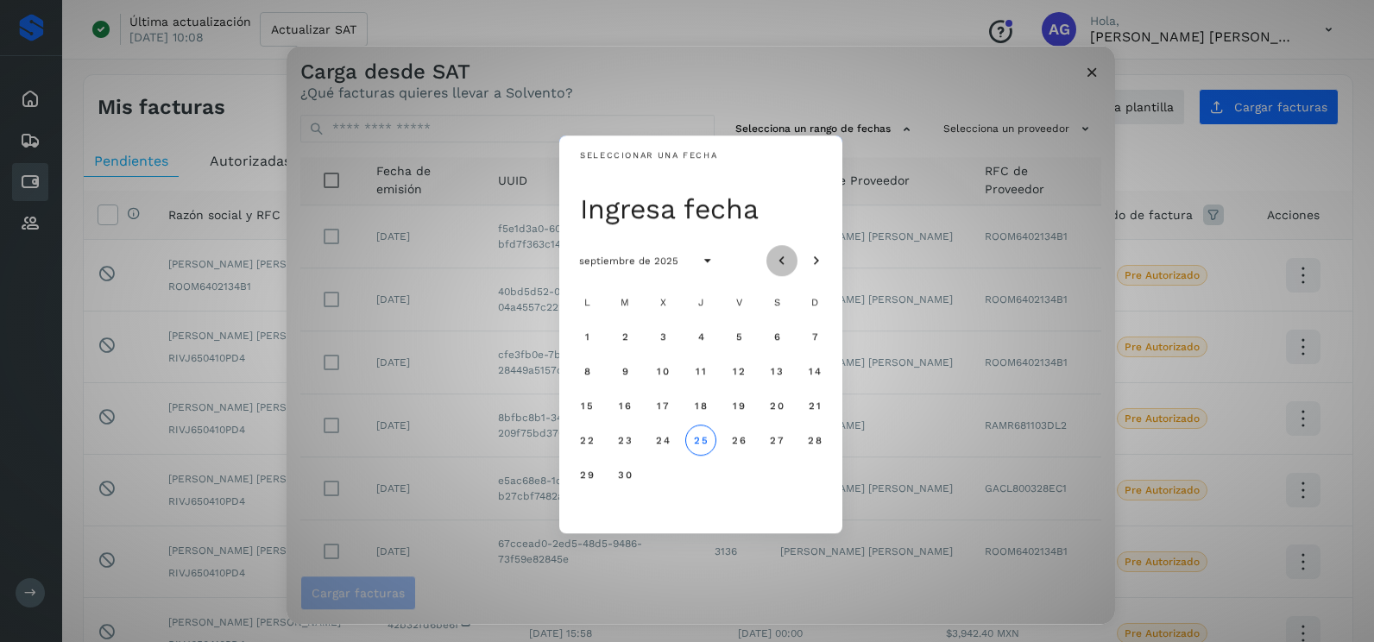
click at [793, 257] on button "Mes anterior" at bounding box center [782, 260] width 31 height 31
click at [622, 372] on span "5" at bounding box center [625, 371] width 8 height 12
click at [660, 371] on span "6" at bounding box center [663, 371] width 8 height 12
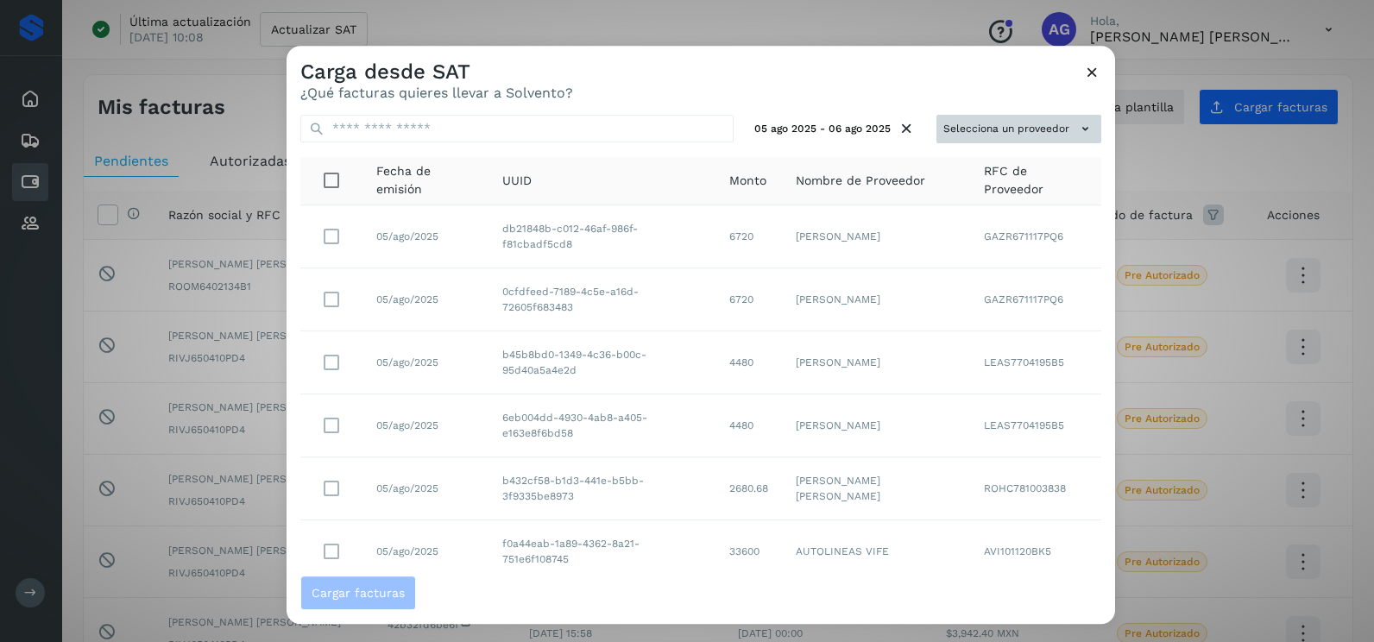
click at [968, 120] on button "Selecciona un proveedor" at bounding box center [1019, 129] width 165 height 28
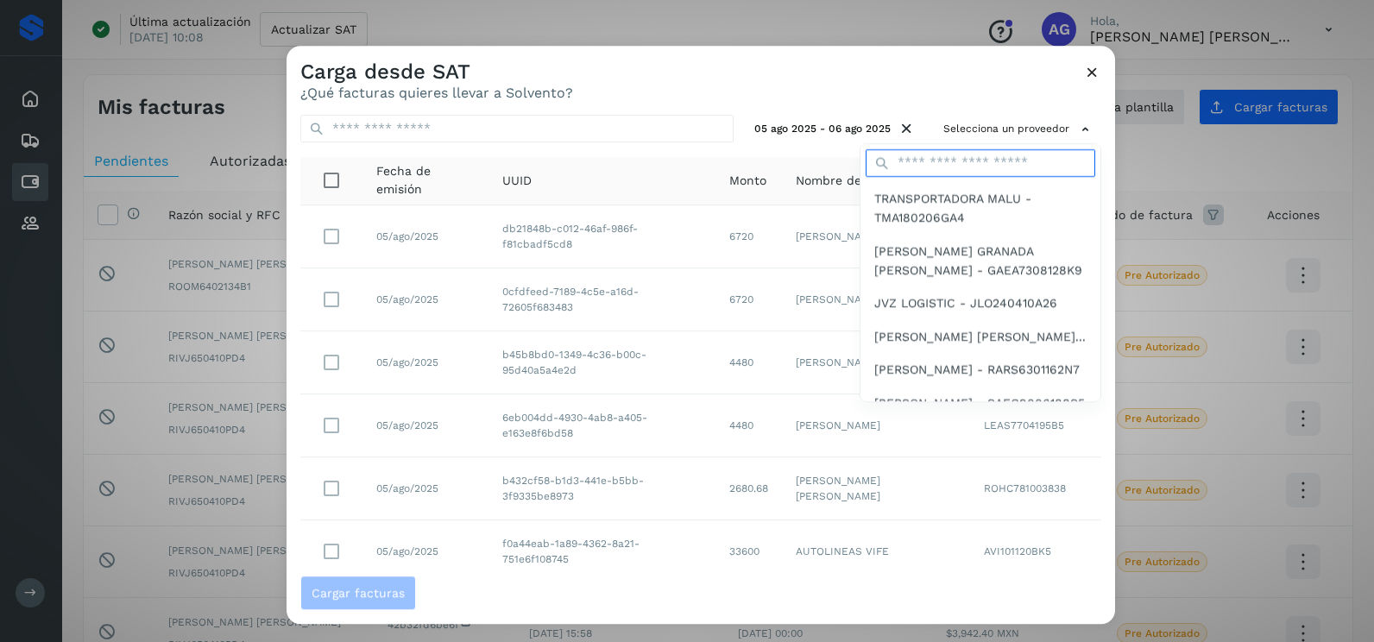
click at [919, 158] on input "text" at bounding box center [981, 163] width 230 height 28
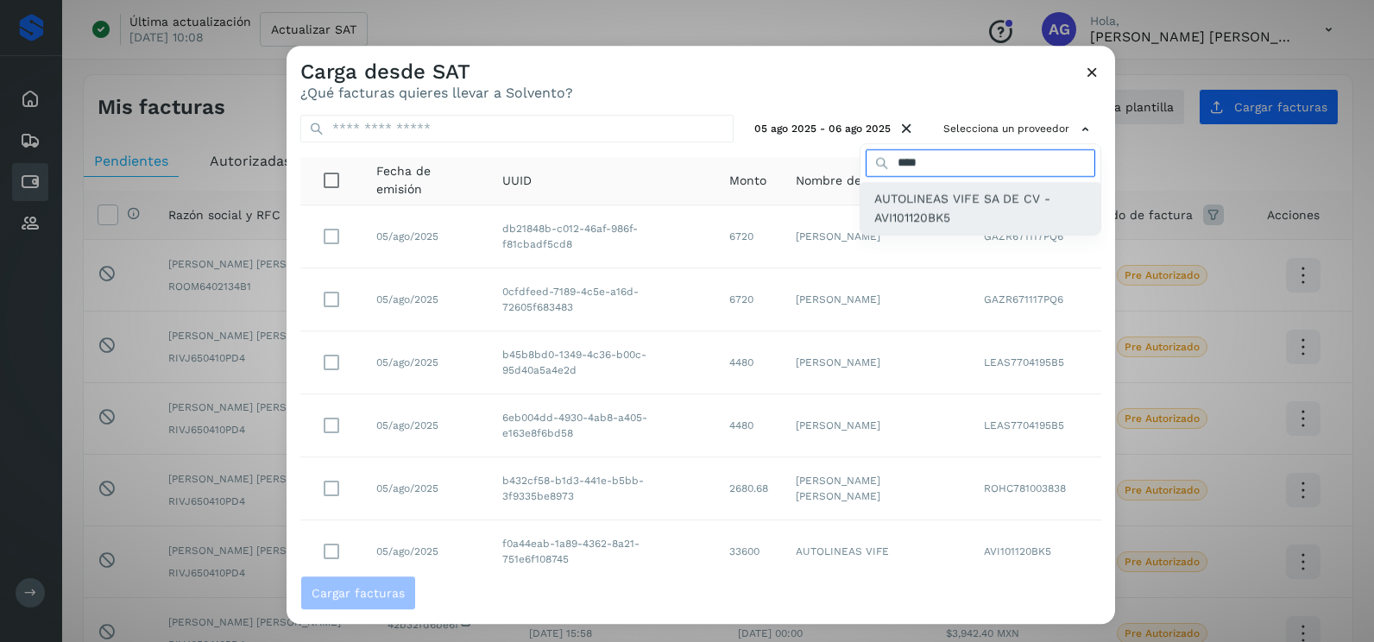
type input "****"
click at [945, 210] on span "AUTOLINEAS VIFE SA DE CV - AVI101120BK5" at bounding box center [981, 208] width 212 height 39
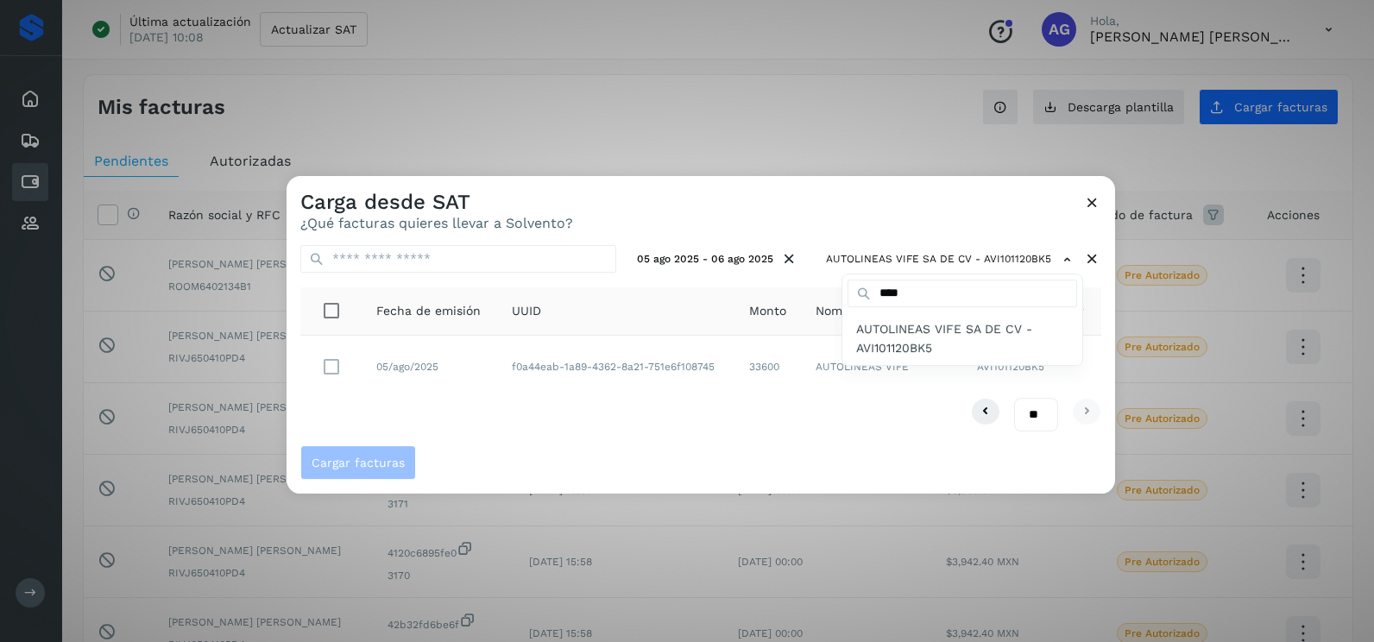
click at [338, 365] on div at bounding box center [974, 497] width 1374 height 642
click at [323, 373] on div at bounding box center [974, 497] width 1374 height 642
click at [327, 370] on div at bounding box center [974, 497] width 1374 height 642
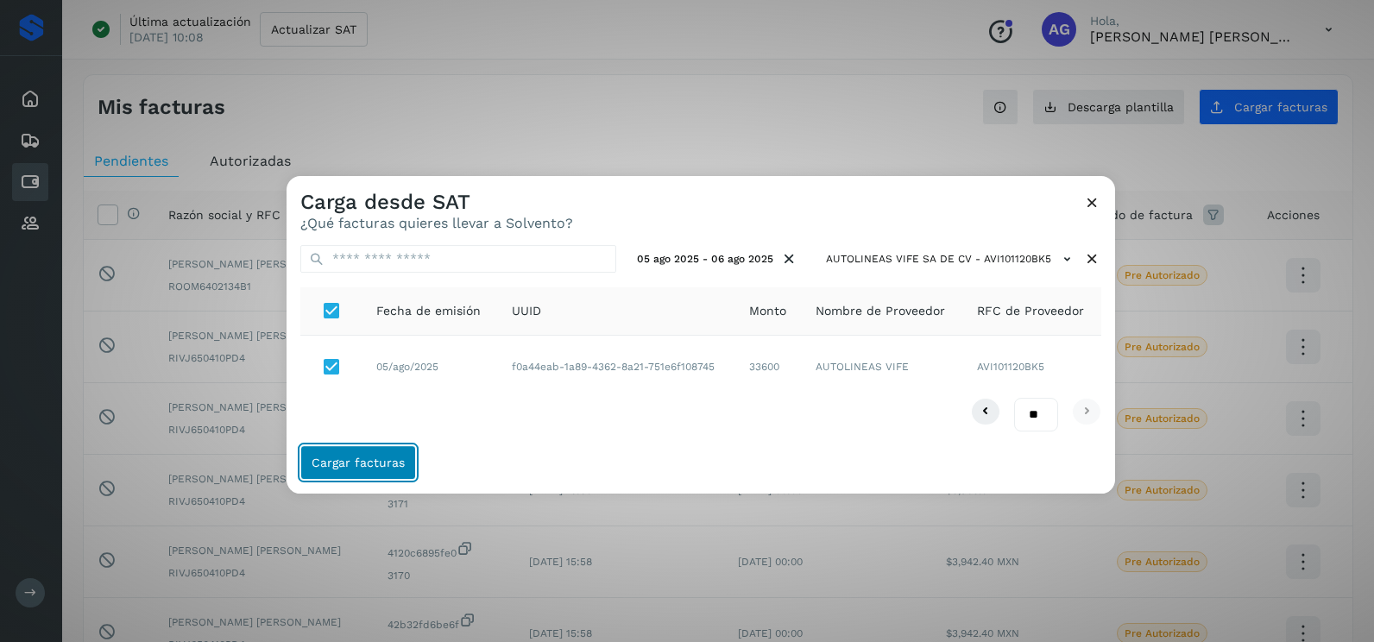
click at [395, 470] on button "Cargar facturas" at bounding box center [358, 462] width 116 height 35
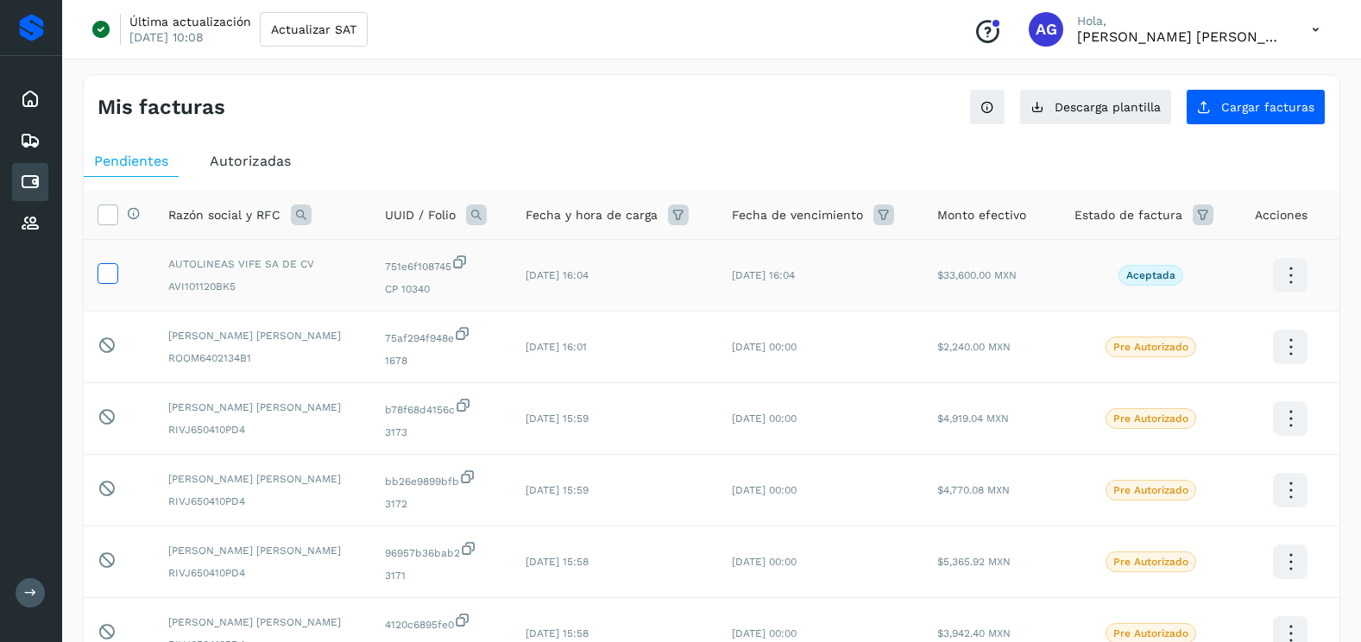
click at [113, 281] on icon at bounding box center [107, 272] width 18 height 18
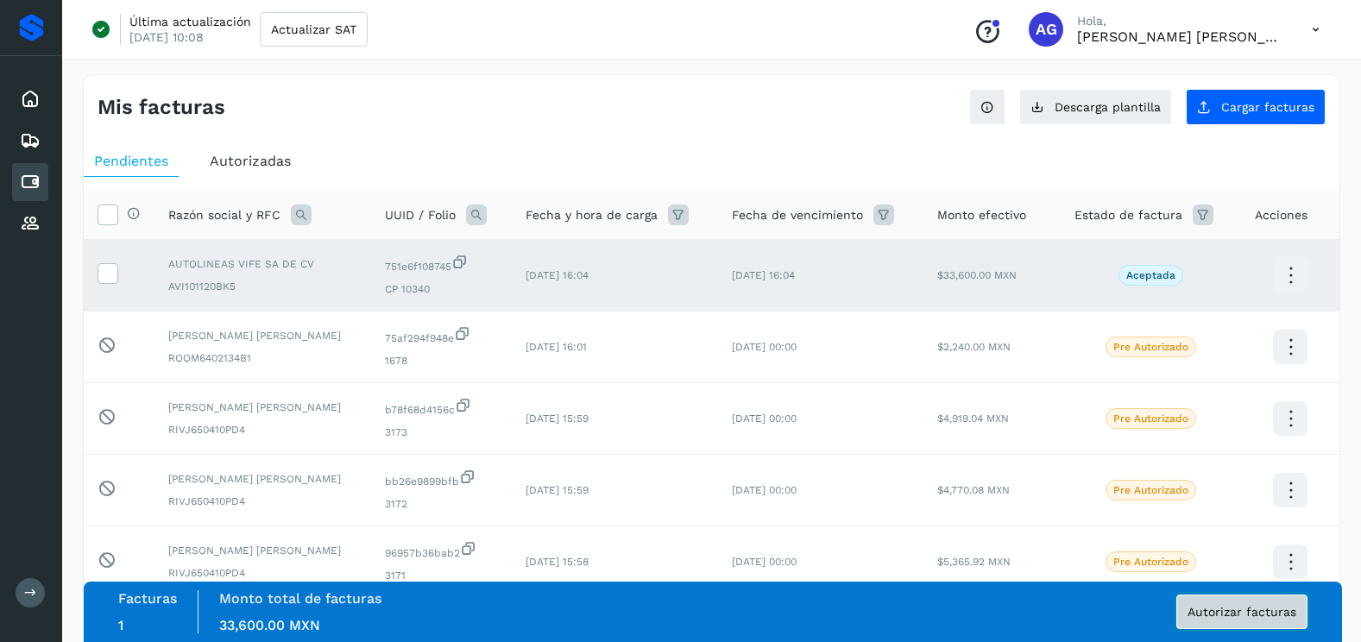
click at [1285, 607] on span "Autorizar facturas" at bounding box center [1242, 612] width 109 height 12
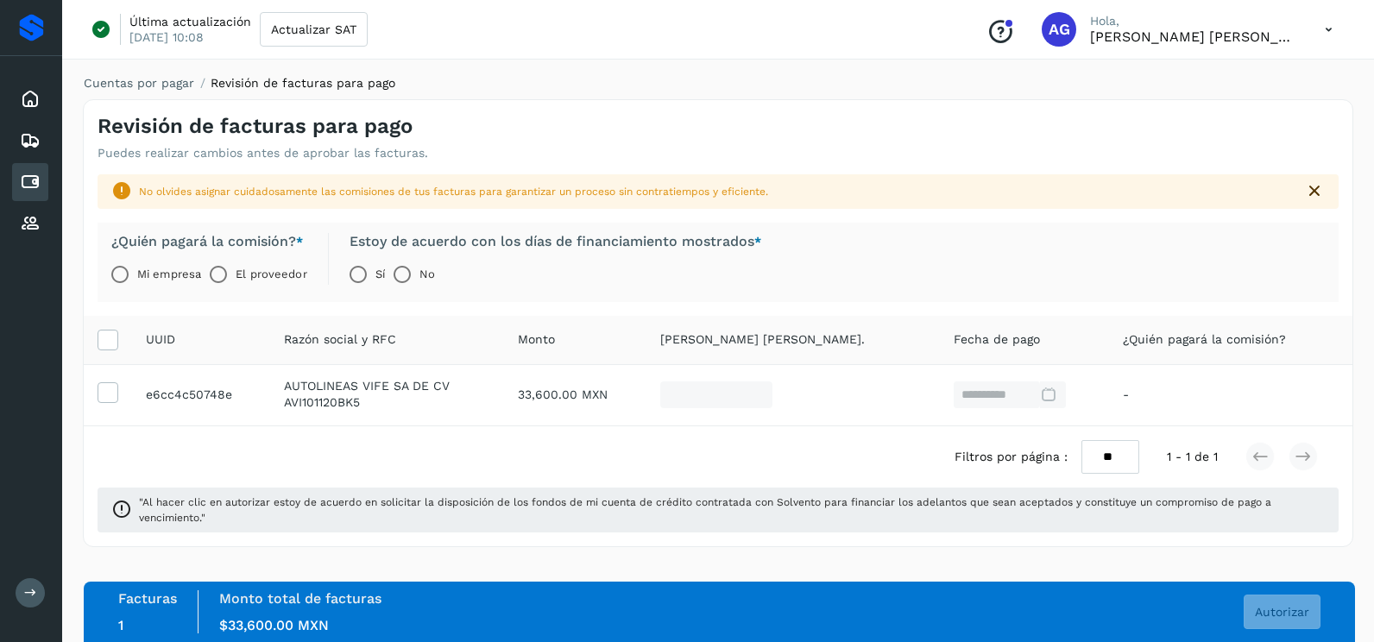
click at [137, 276] on label "Mi empresa" at bounding box center [169, 274] width 64 height 35
click at [1294, 611] on span "Autorizar" at bounding box center [1282, 612] width 54 height 12
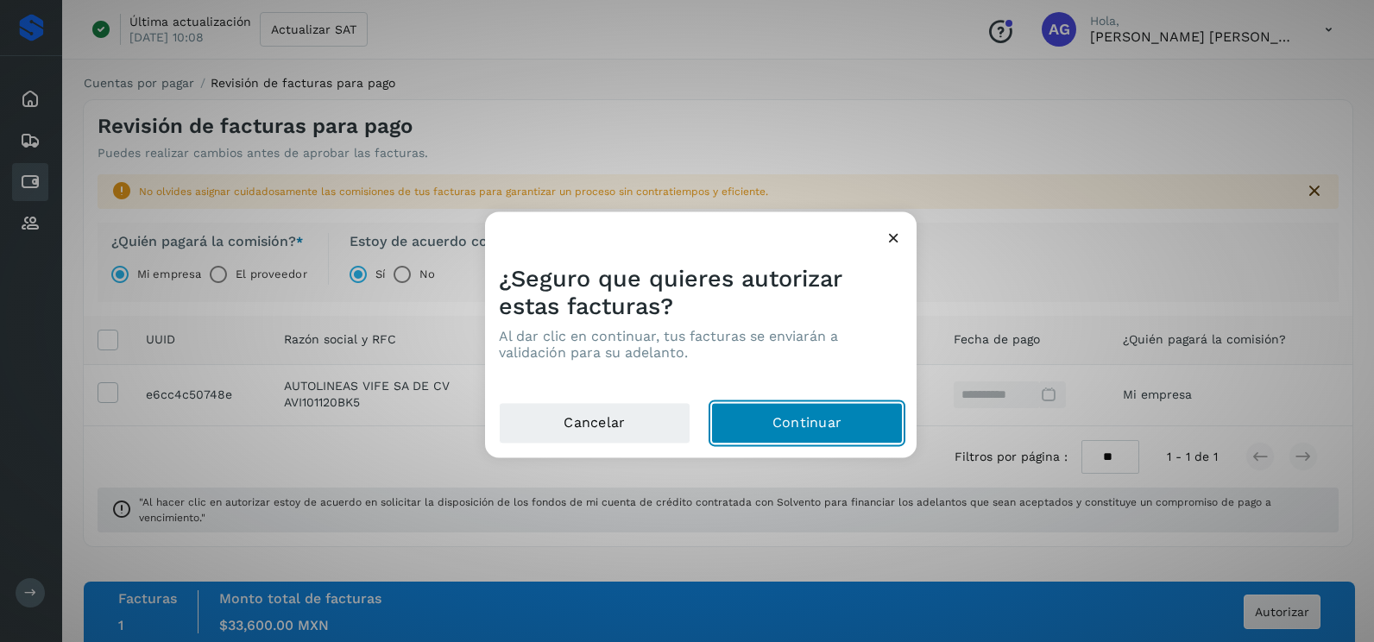
click at [751, 423] on button "Continuar" at bounding box center [807, 423] width 192 height 41
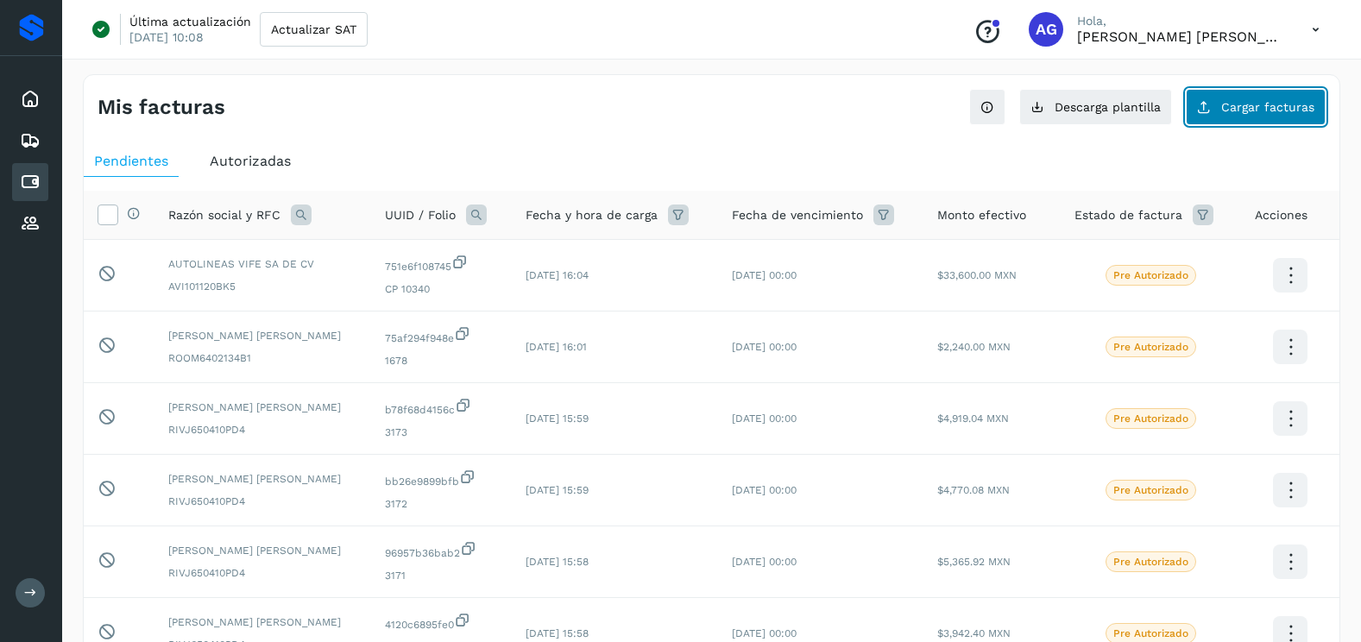
click at [1252, 110] on span "Cargar facturas" at bounding box center [1268, 107] width 93 height 12
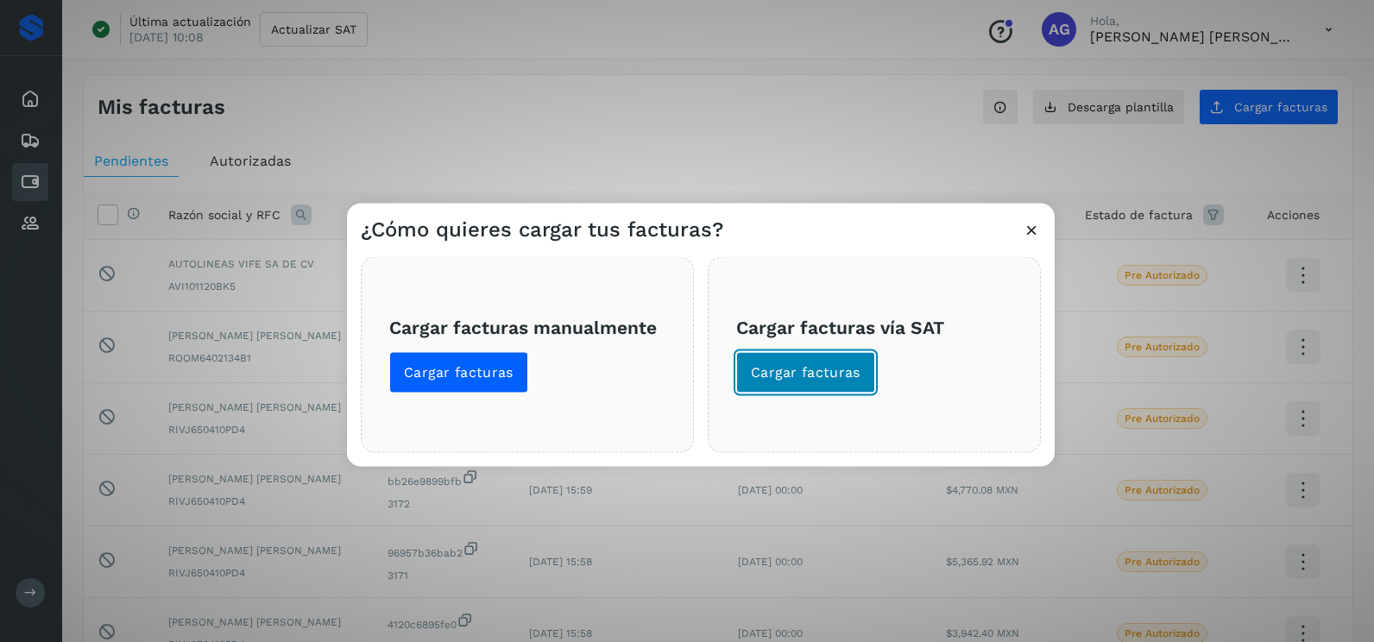
click at [858, 385] on button "Cargar facturas" at bounding box center [805, 372] width 139 height 41
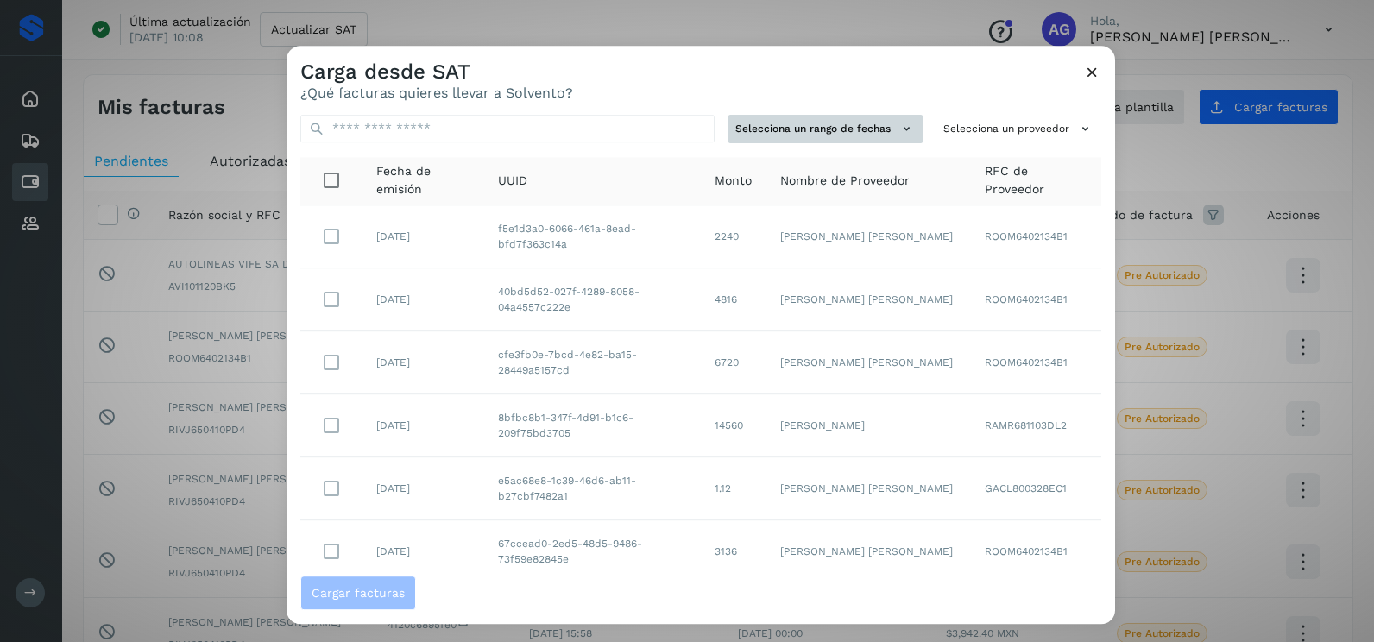
click at [847, 123] on button "Selecciona un rango de fechas" at bounding box center [826, 129] width 194 height 28
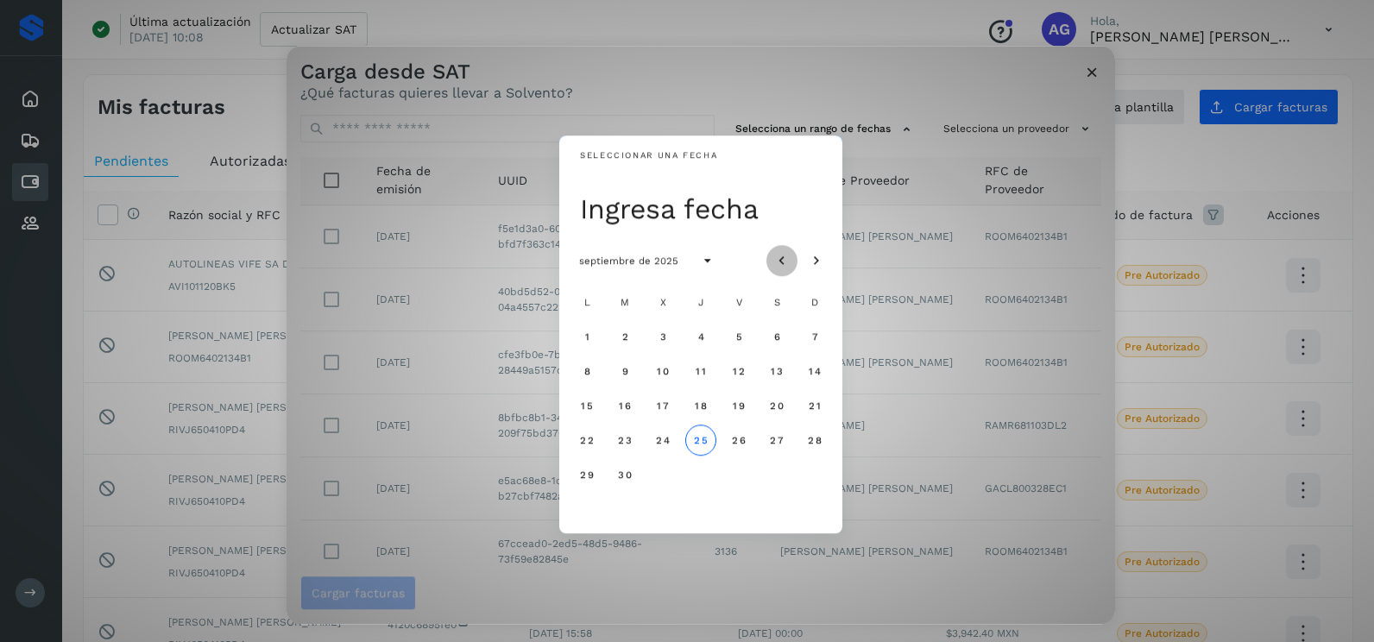
click at [790, 264] on icon "Mes anterior" at bounding box center [782, 261] width 17 height 17
click at [594, 442] on button "18" at bounding box center [587, 440] width 31 height 31
click at [622, 446] on span "19" at bounding box center [624, 440] width 13 height 12
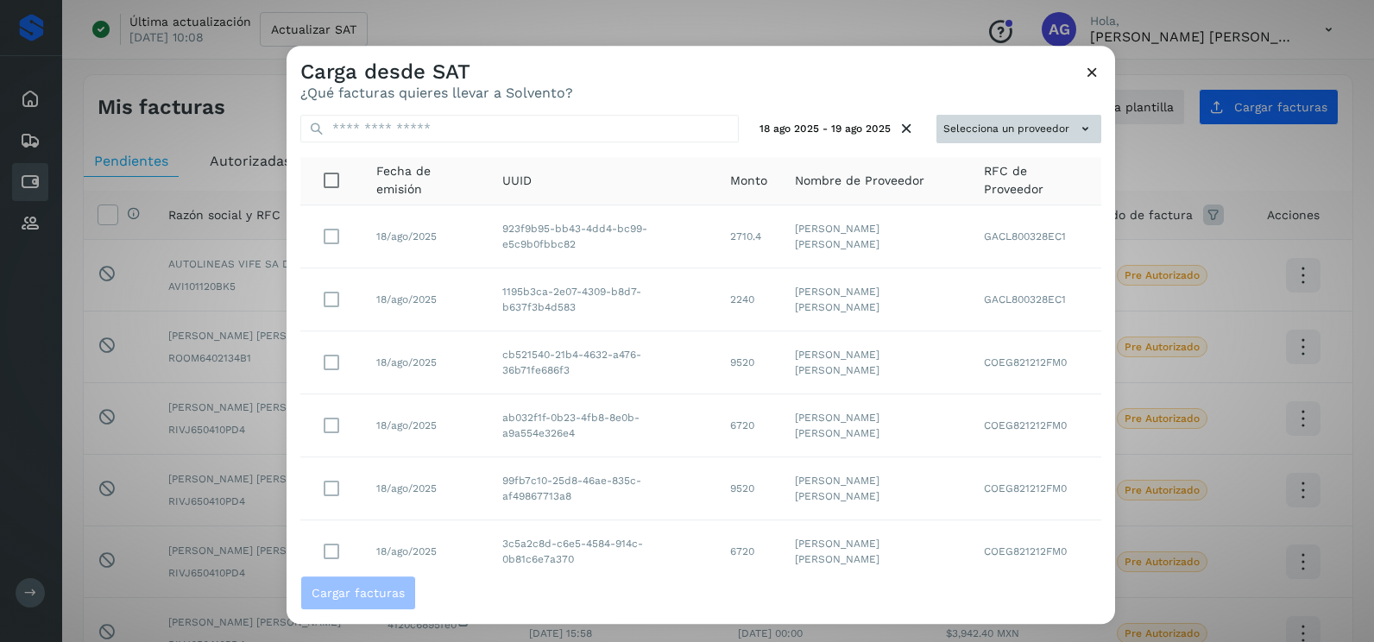
click at [1048, 127] on button "Selecciona un proveedor" at bounding box center [1019, 129] width 165 height 28
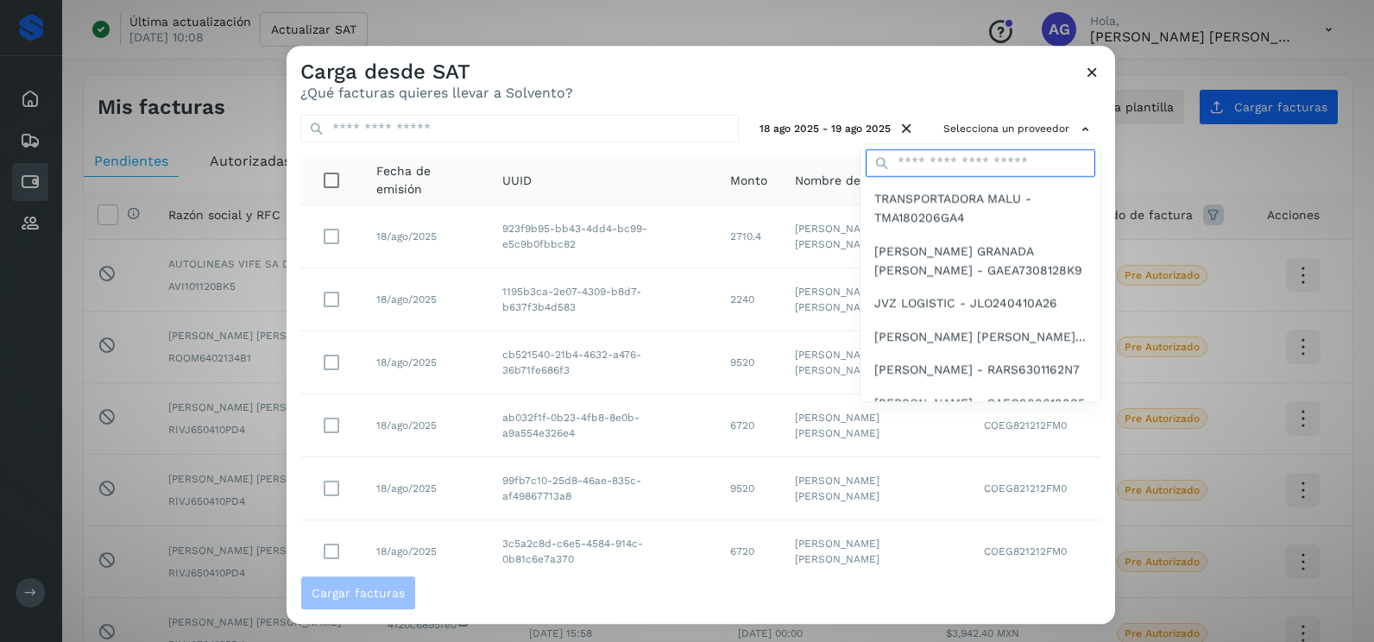
click at [931, 151] on input "text" at bounding box center [981, 163] width 230 height 28
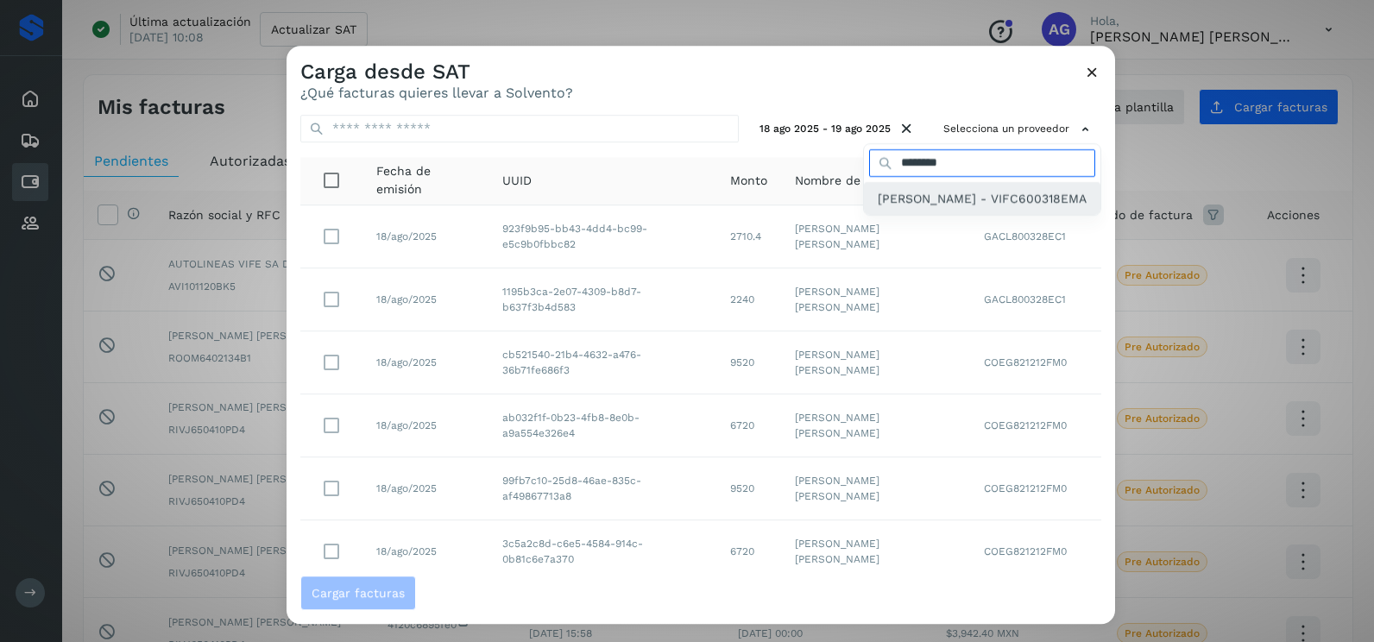
type input "********"
click at [944, 208] on span "[PERSON_NAME] - VIFC600318EMA" at bounding box center [982, 198] width 209 height 19
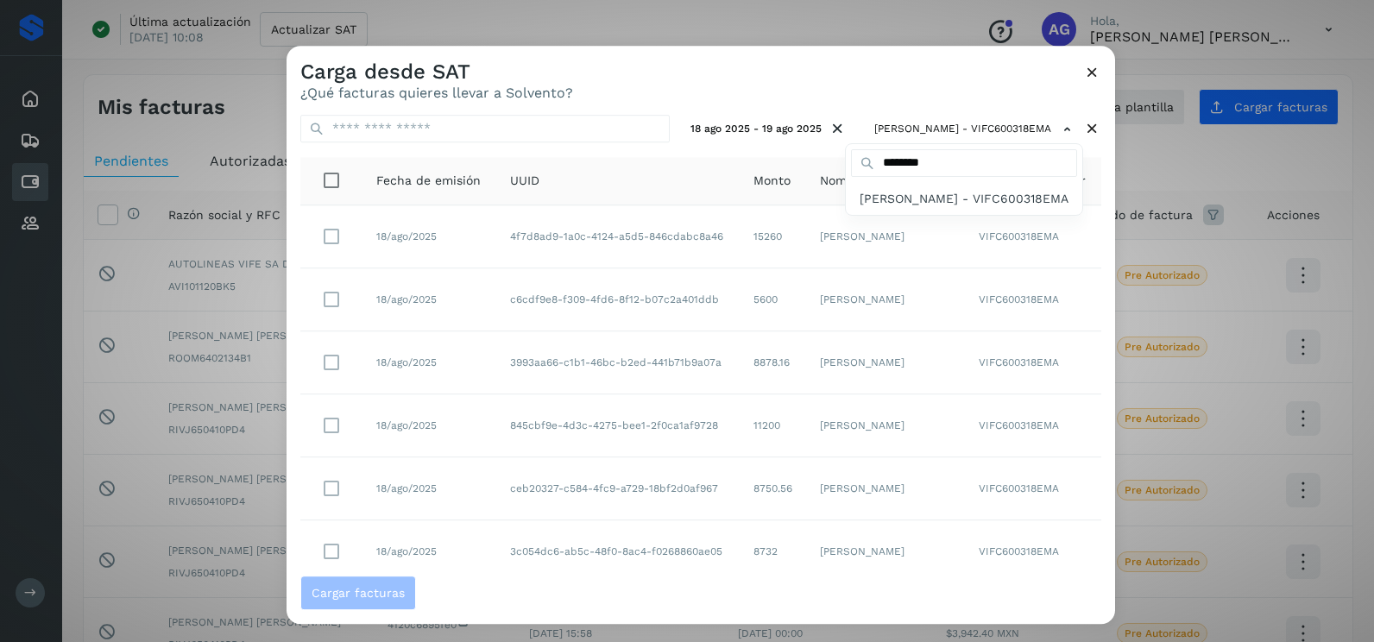
click at [891, 95] on div at bounding box center [974, 367] width 1374 height 642
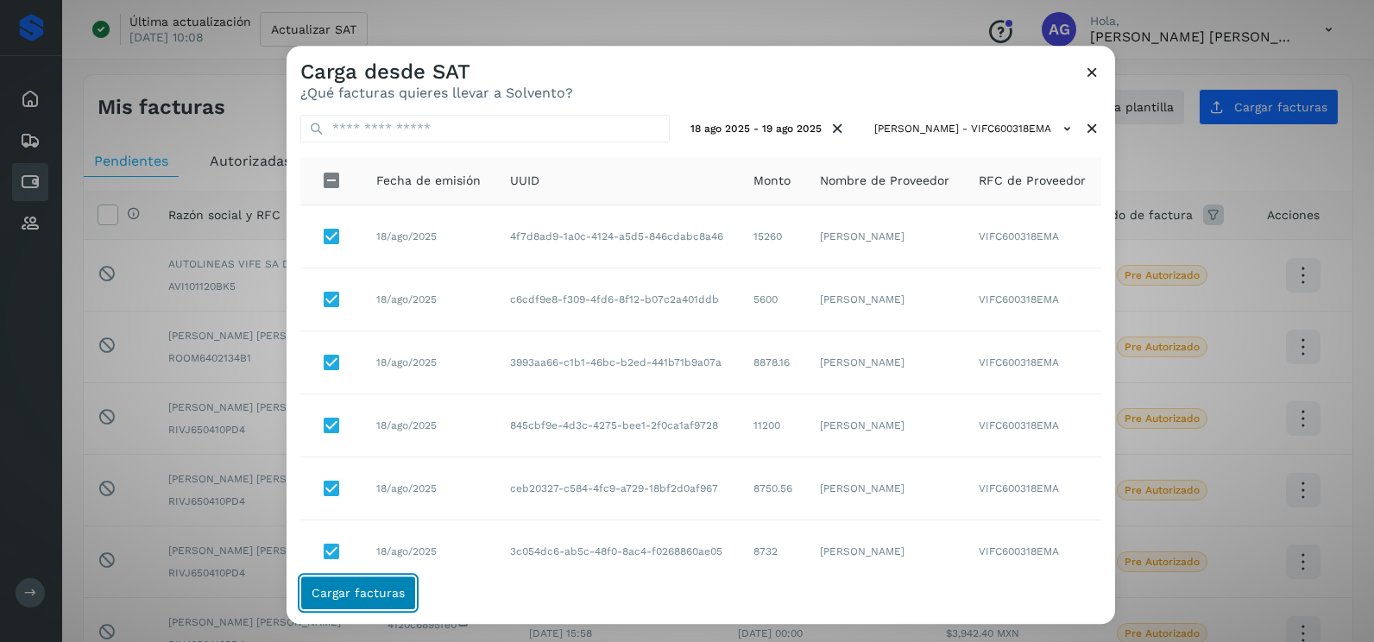
click at [363, 588] on span "Cargar facturas" at bounding box center [358, 593] width 93 height 12
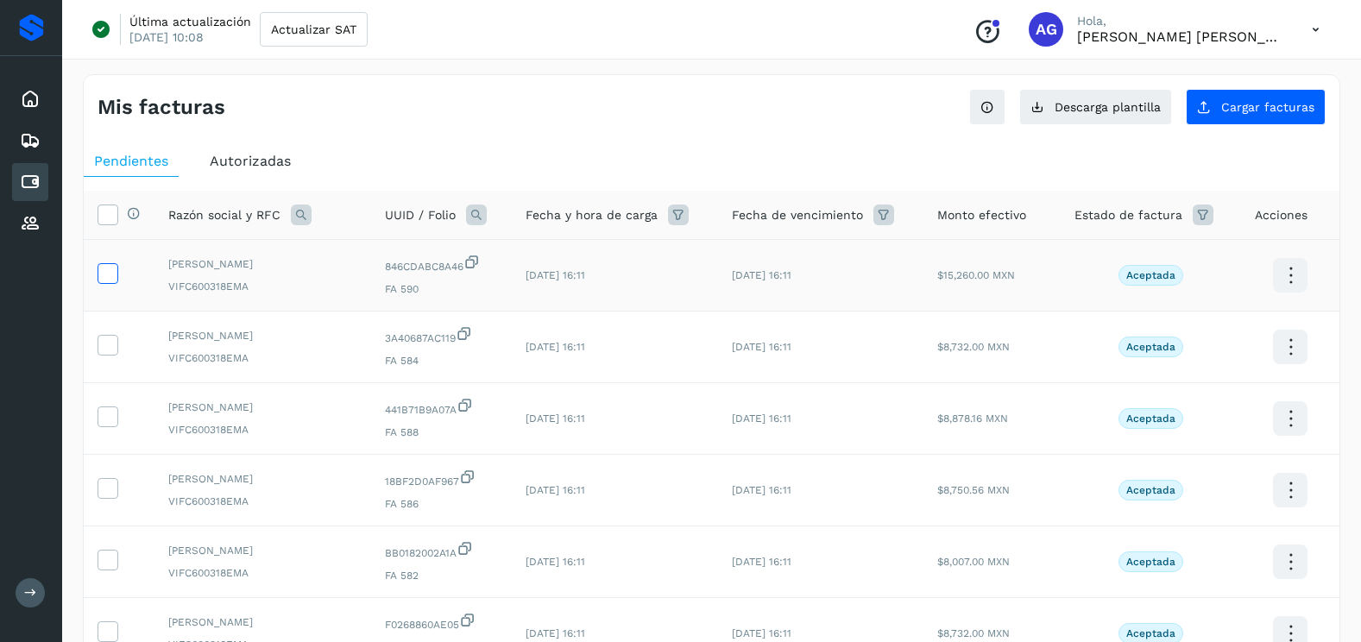
click at [102, 270] on icon at bounding box center [107, 272] width 18 height 18
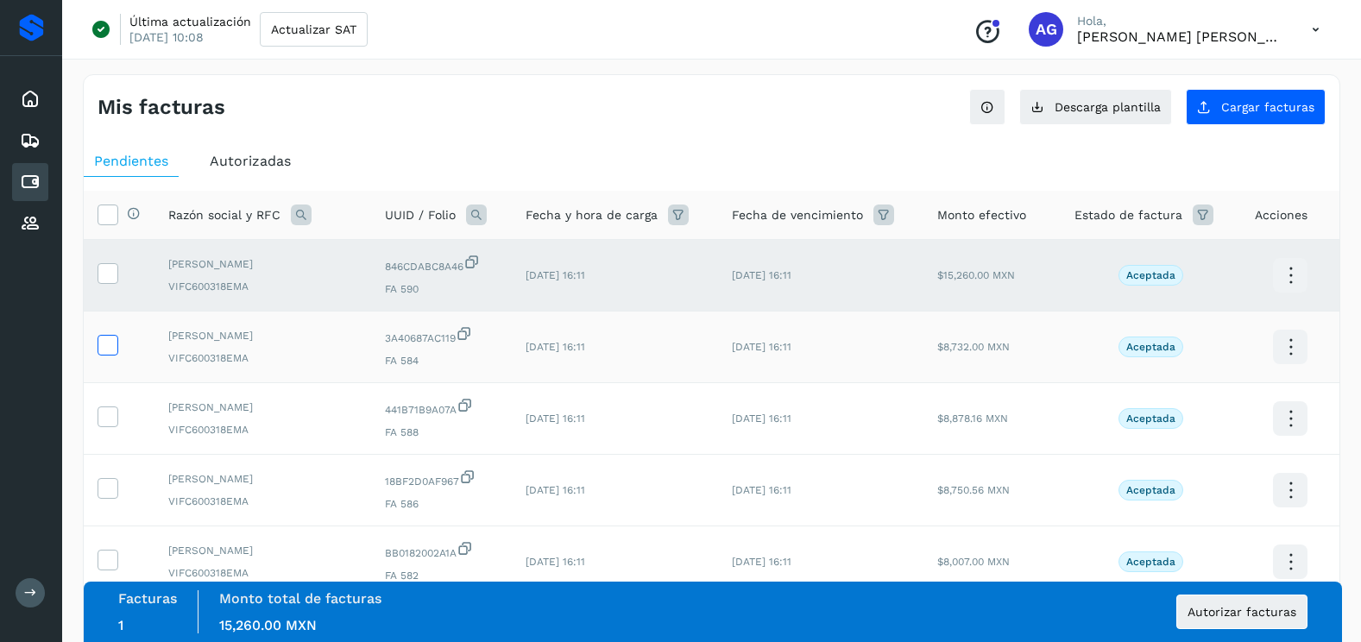
click at [107, 348] on icon at bounding box center [107, 344] width 18 height 18
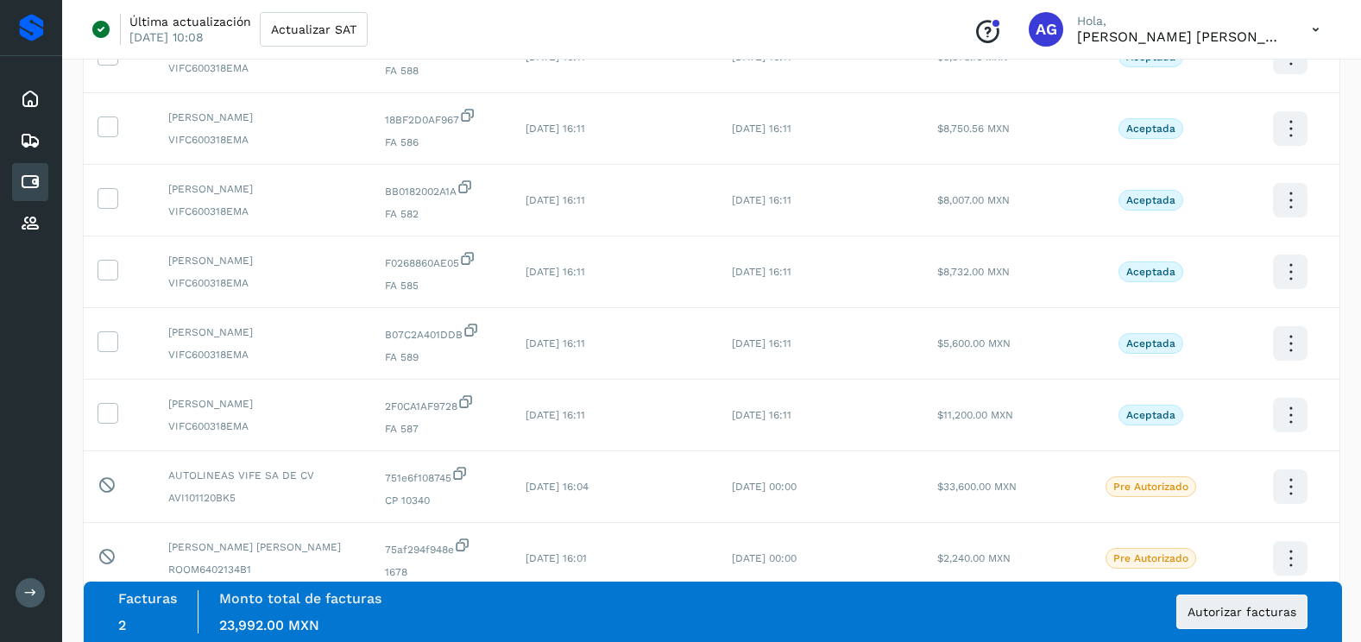
scroll to position [461, 0]
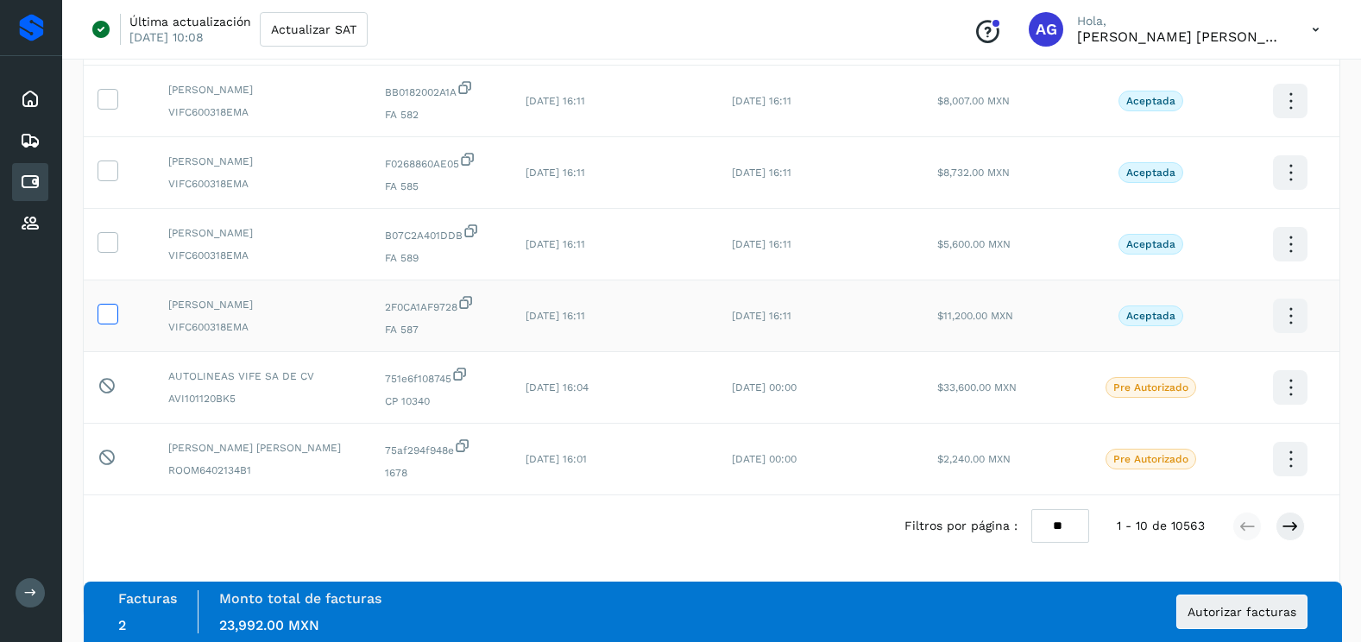
click at [111, 320] on icon at bounding box center [107, 313] width 18 height 18
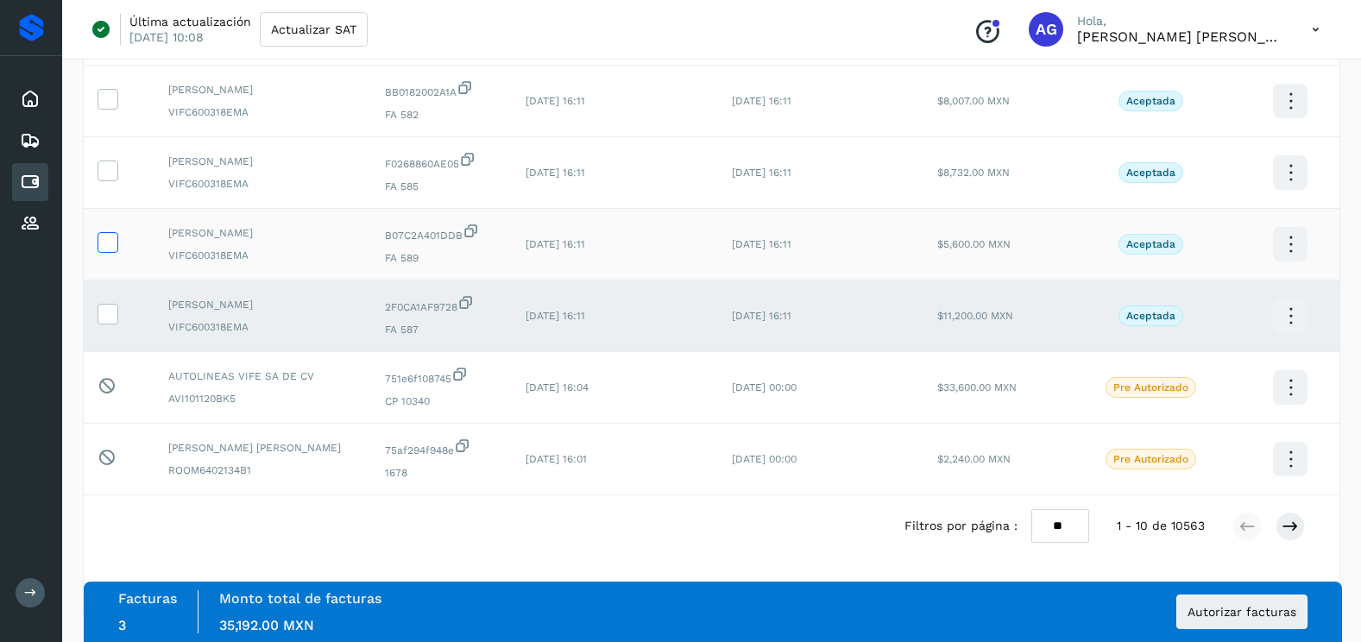
click at [104, 252] on label at bounding box center [108, 242] width 21 height 21
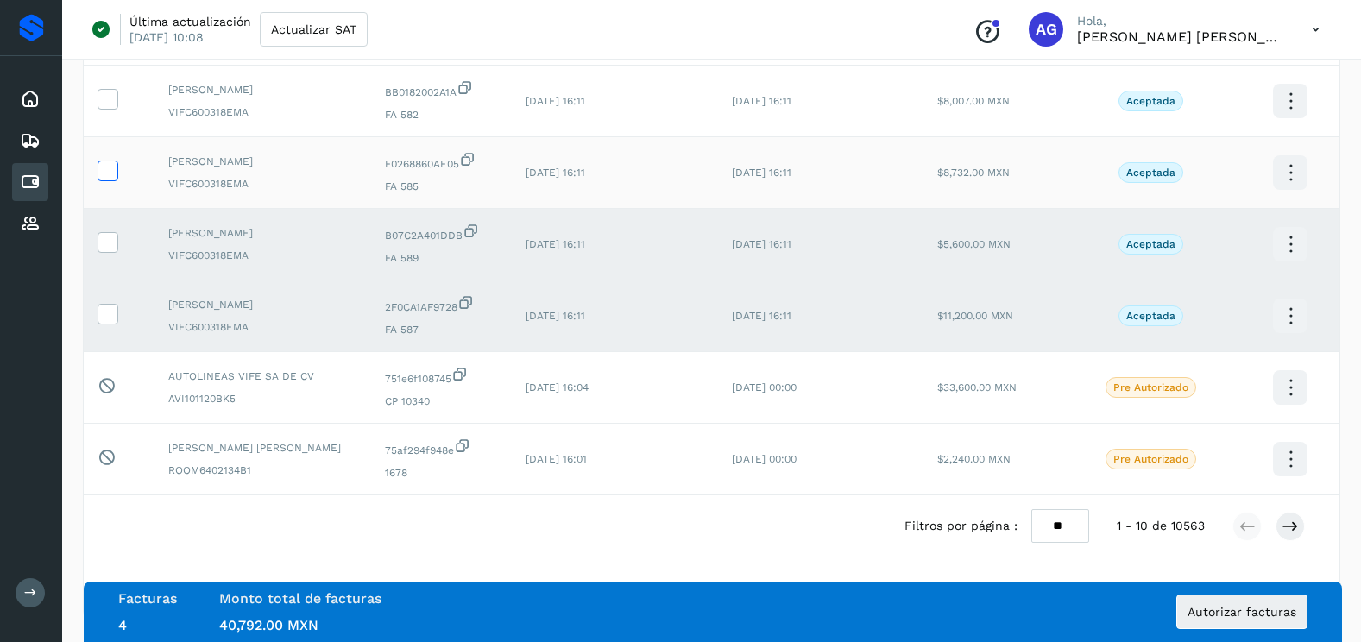
click at [111, 180] on span at bounding box center [107, 174] width 18 height 12
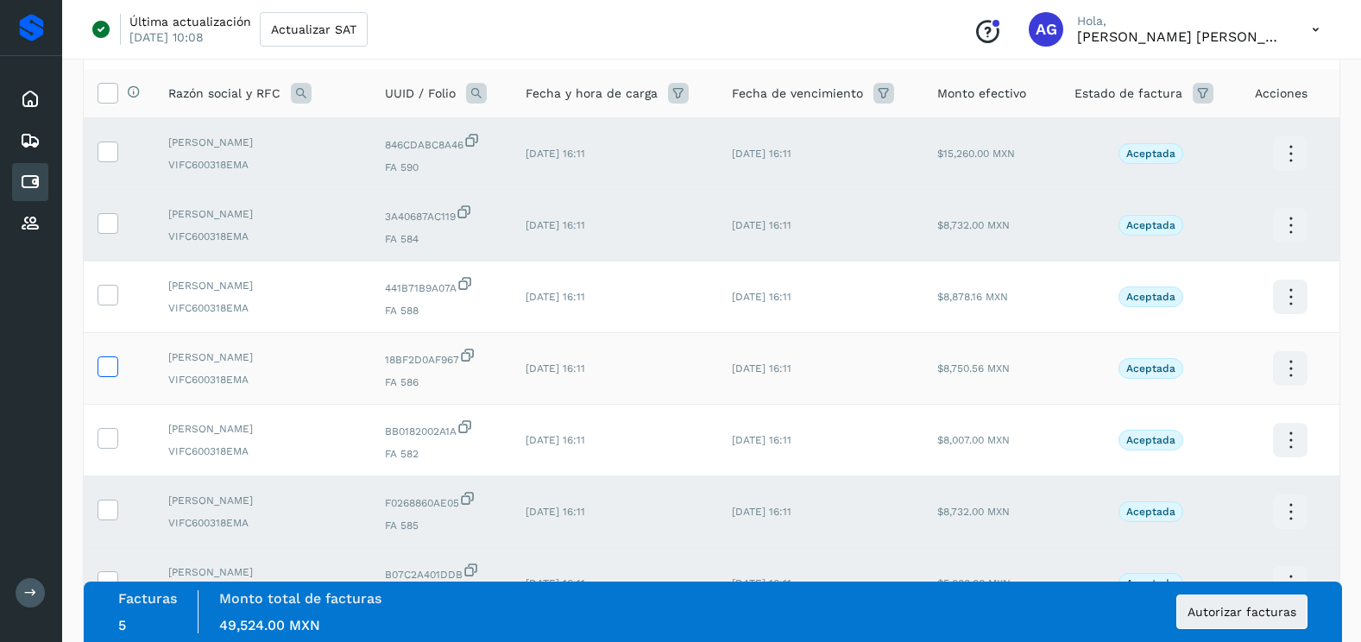
scroll to position [116, 0]
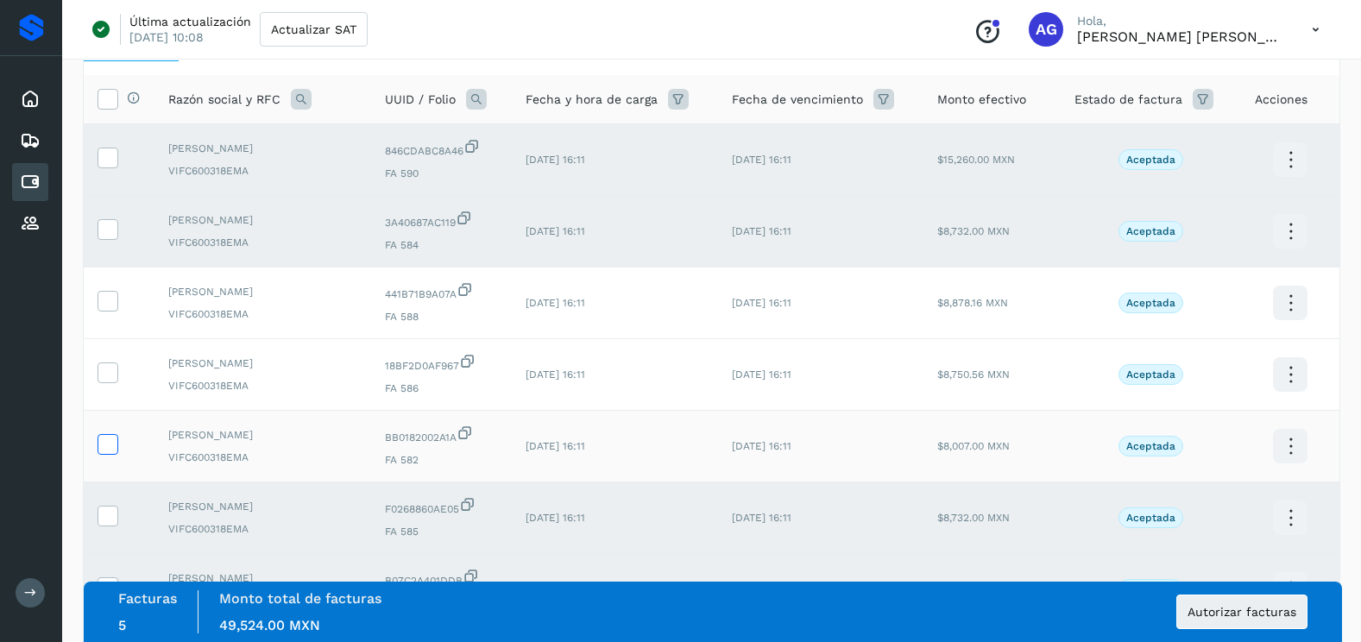
click at [110, 441] on icon at bounding box center [107, 443] width 18 height 18
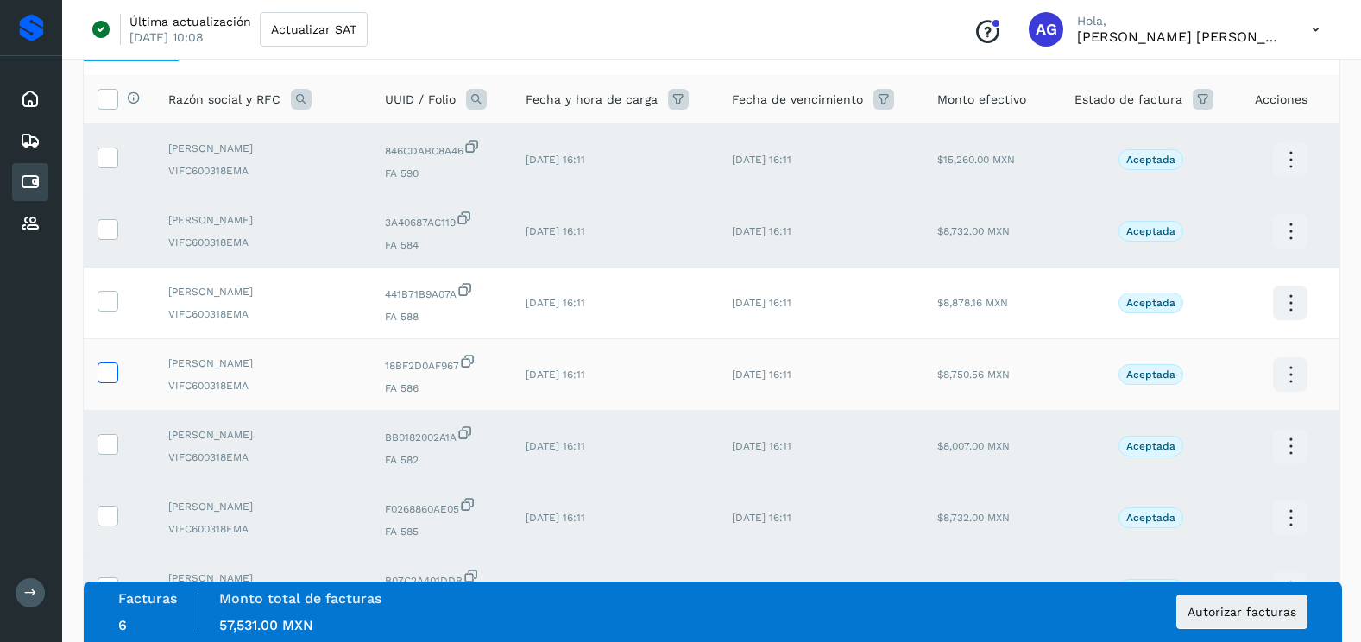
click at [107, 371] on icon at bounding box center [107, 372] width 18 height 18
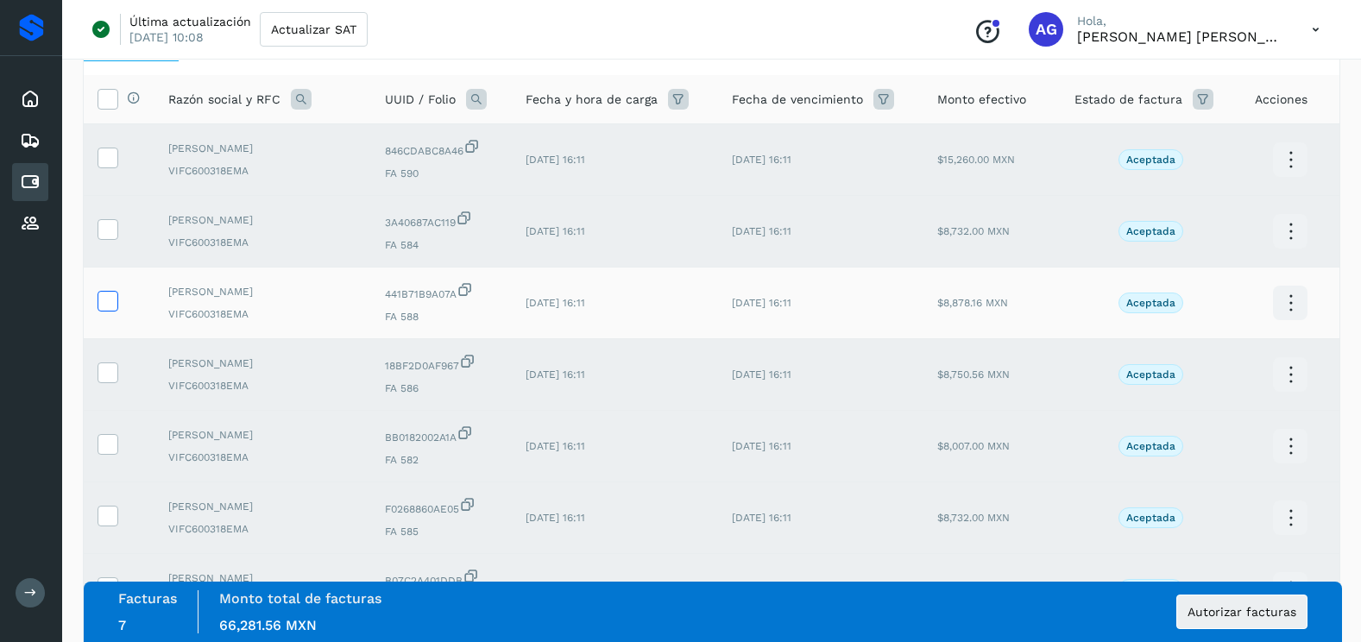
click at [115, 312] on label at bounding box center [108, 301] width 21 height 21
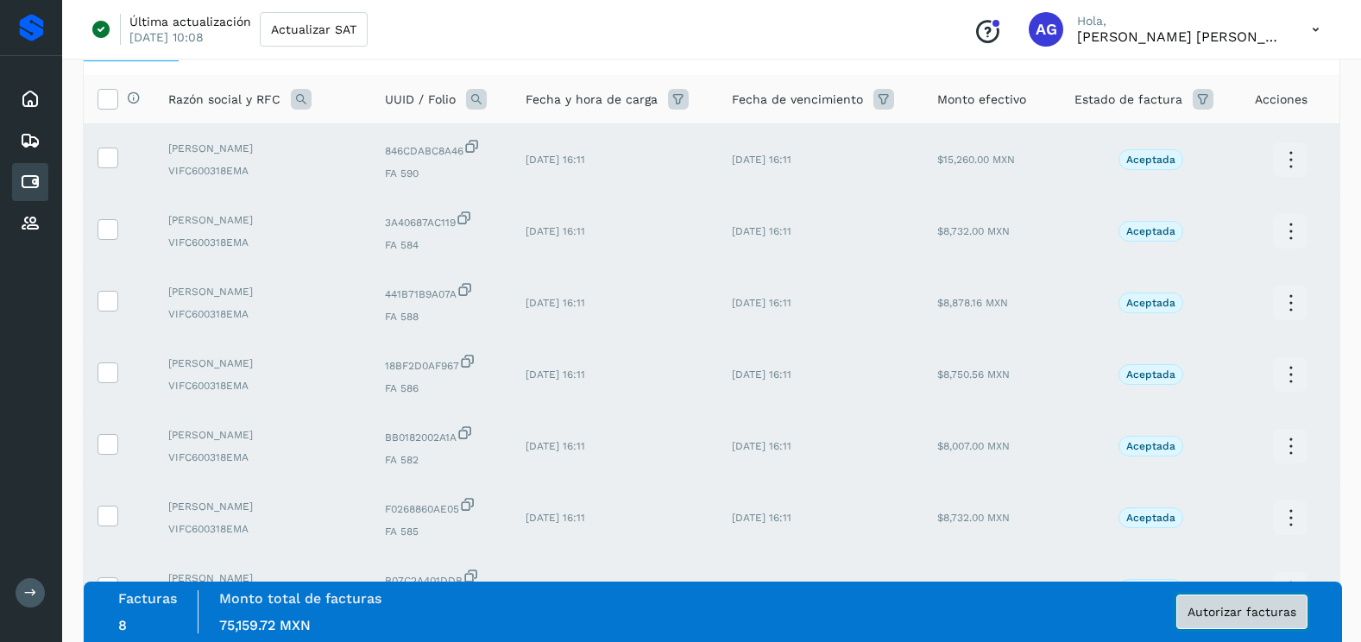
click at [1269, 622] on button "Autorizar facturas" at bounding box center [1242, 612] width 131 height 35
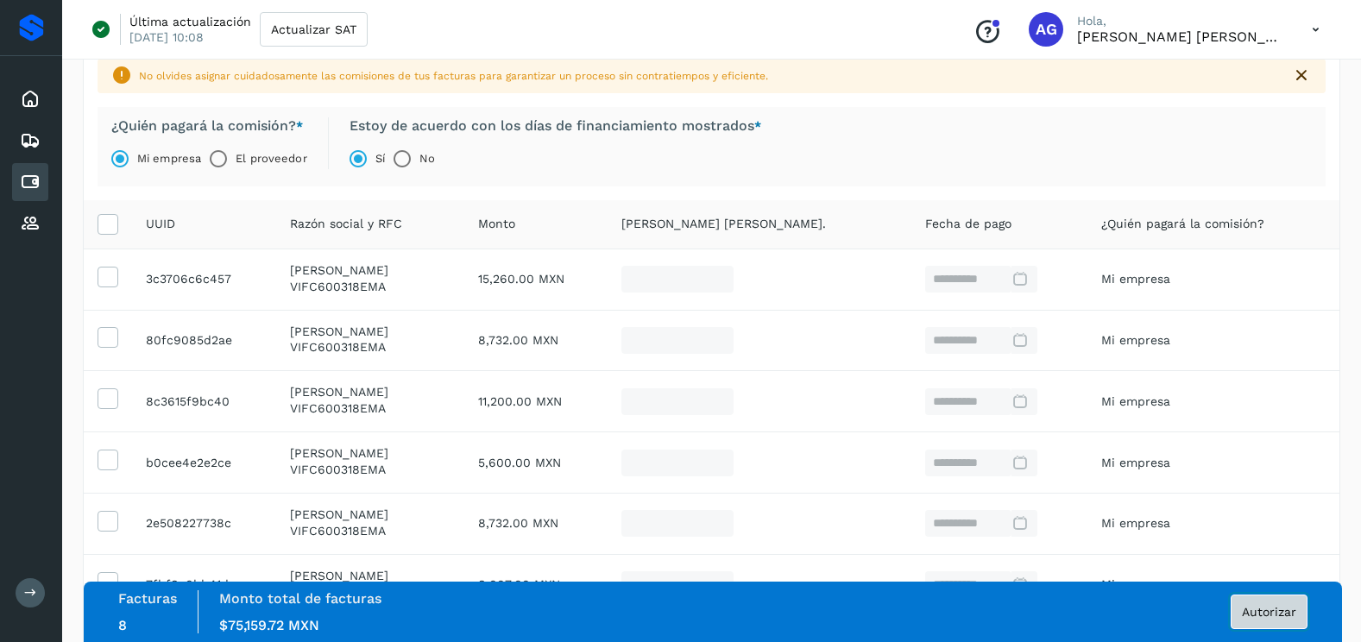
click at [1242, 614] on span "Autorizar" at bounding box center [1269, 612] width 54 height 12
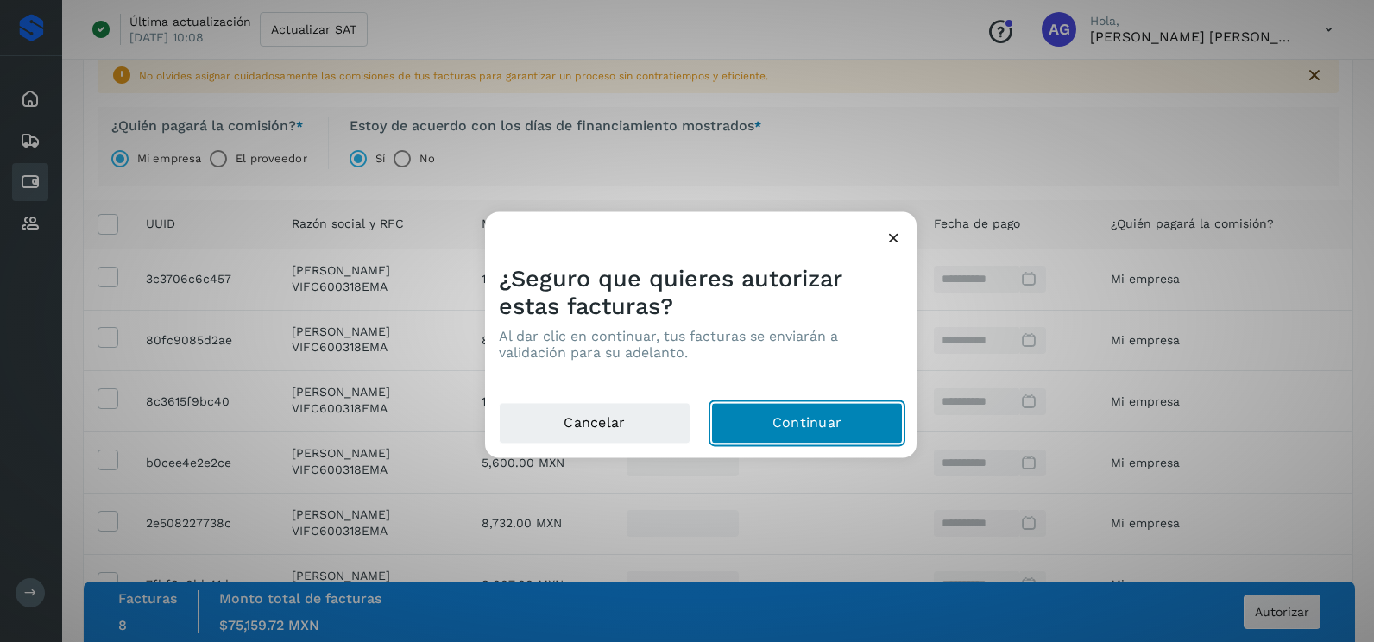
click at [756, 422] on button "Continuar" at bounding box center [807, 423] width 192 height 41
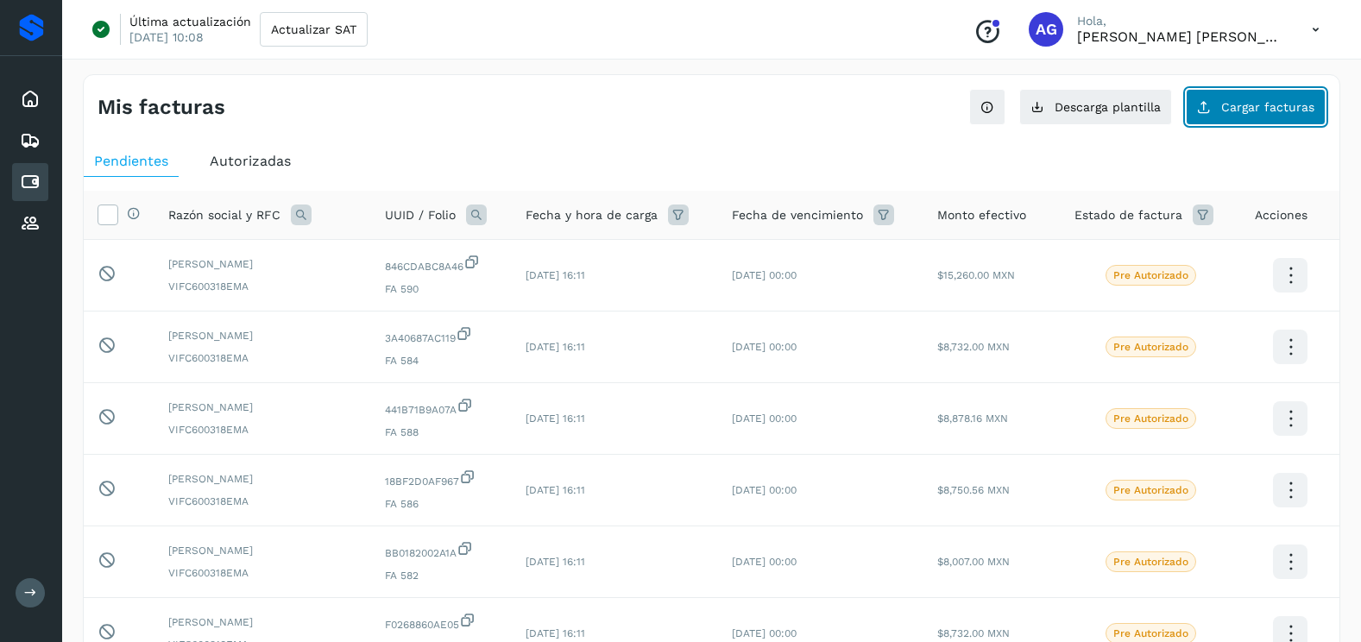
click at [1248, 111] on span "Cargar facturas" at bounding box center [1268, 107] width 93 height 12
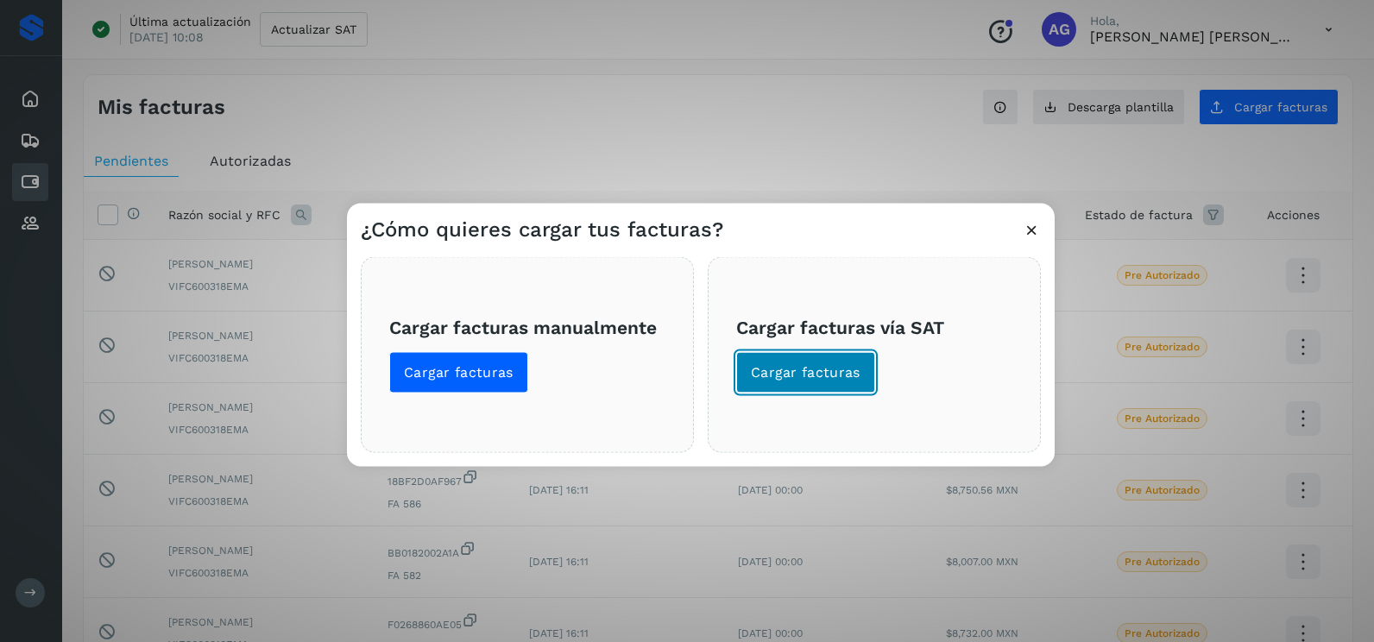
click at [800, 375] on span "Cargar facturas" at bounding box center [806, 372] width 110 height 19
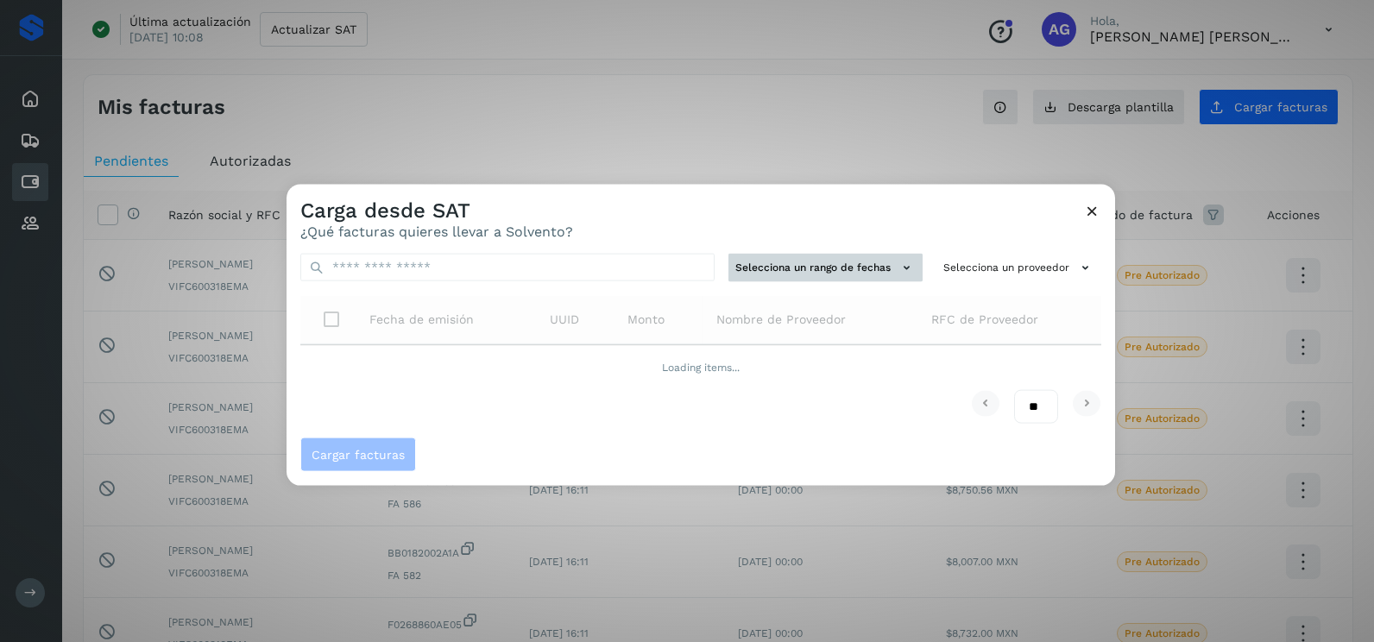
click at [826, 275] on button "Selecciona un rango de fechas" at bounding box center [826, 268] width 194 height 28
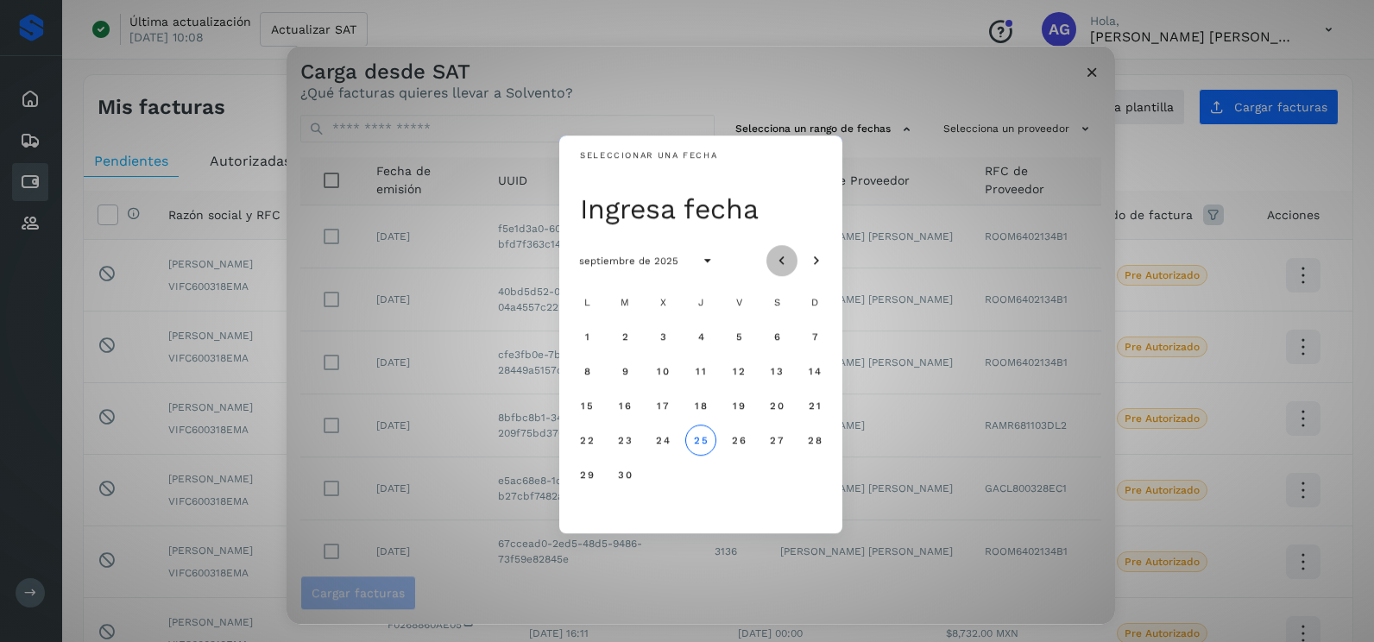
click at [776, 250] on button "Mes anterior" at bounding box center [782, 260] width 31 height 31
click at [736, 438] on span "22" at bounding box center [738, 440] width 15 height 12
click at [774, 438] on span "23" at bounding box center [776, 440] width 15 height 12
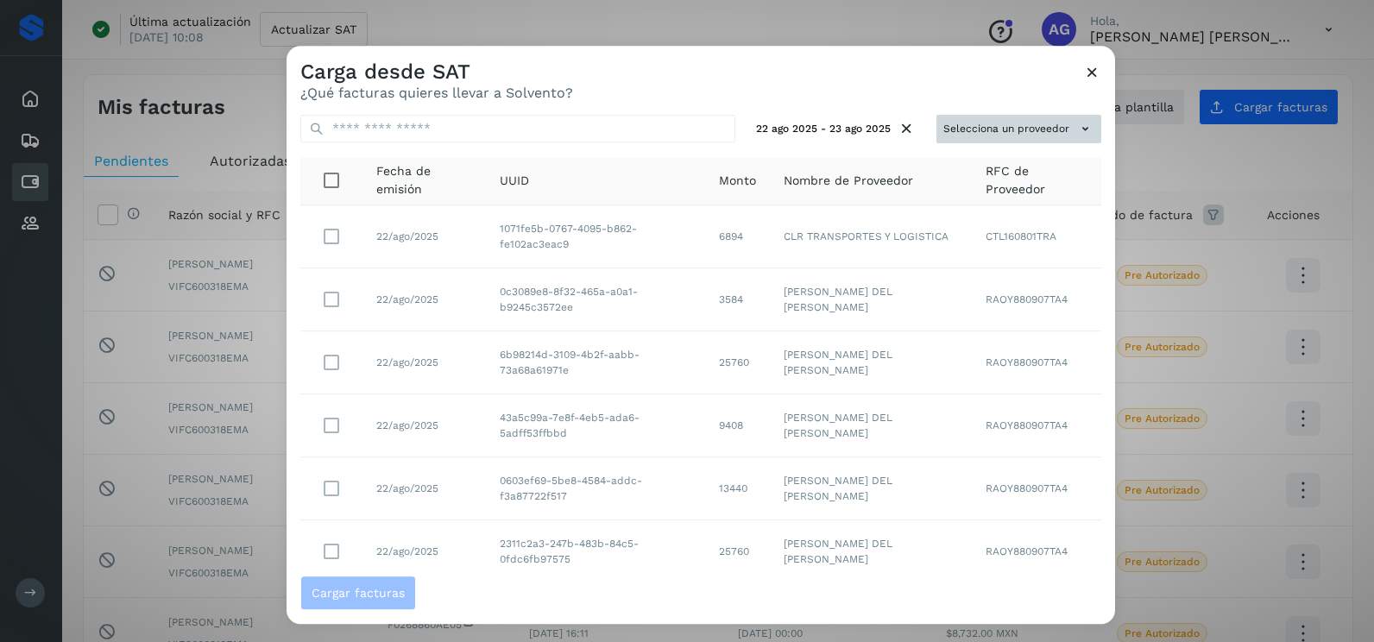
click at [1008, 120] on button "Selecciona un proveedor" at bounding box center [1019, 129] width 165 height 28
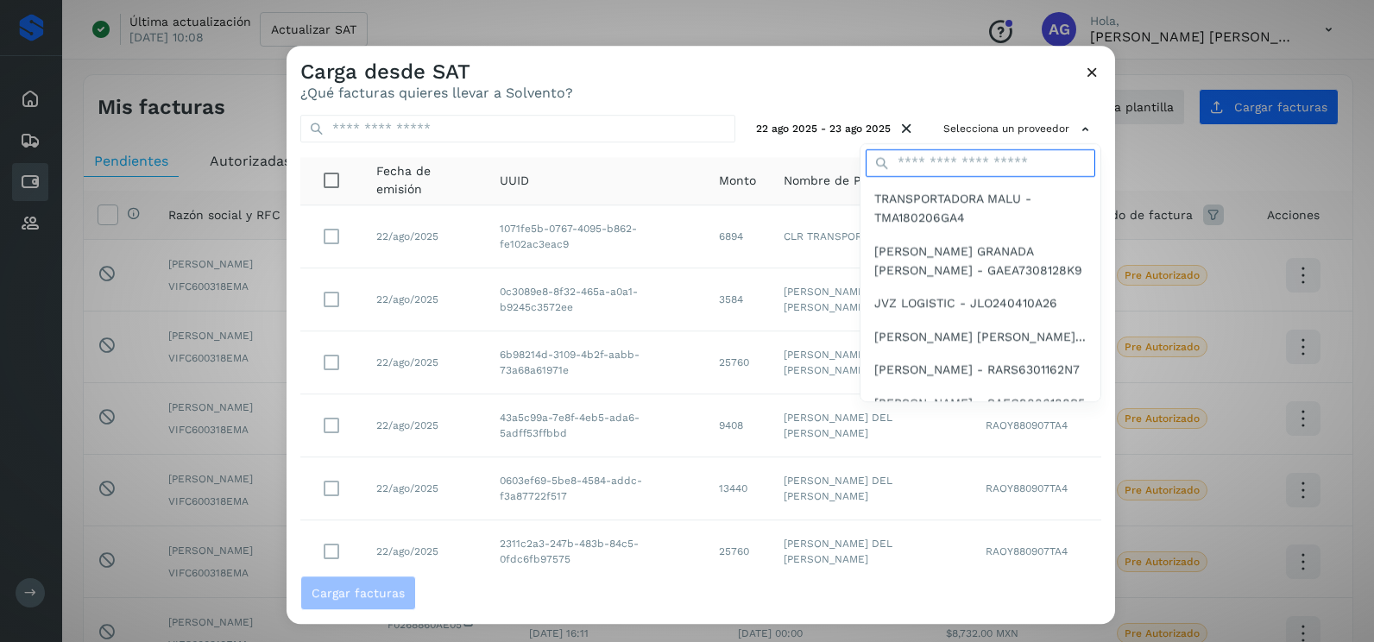
click at [944, 160] on input "text" at bounding box center [981, 163] width 230 height 28
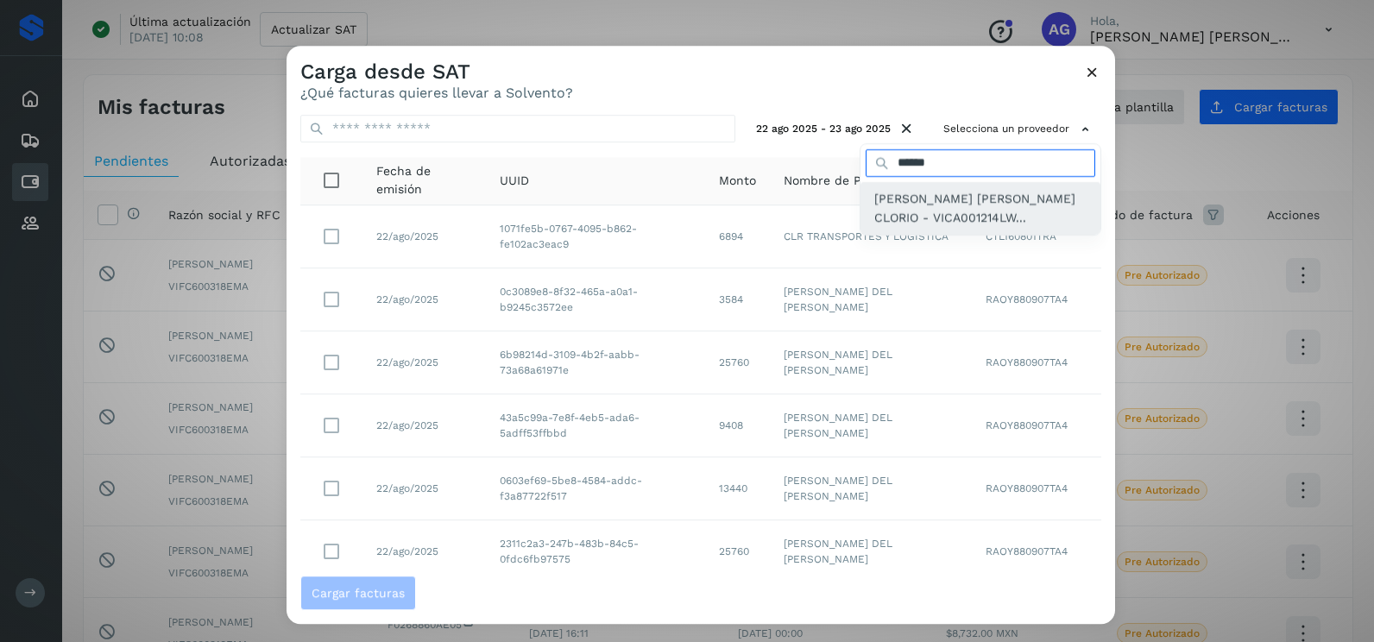
type input "******"
click at [946, 195] on span "[PERSON_NAME] [PERSON_NAME] CLORIO - VICA001214LW..." at bounding box center [981, 208] width 212 height 39
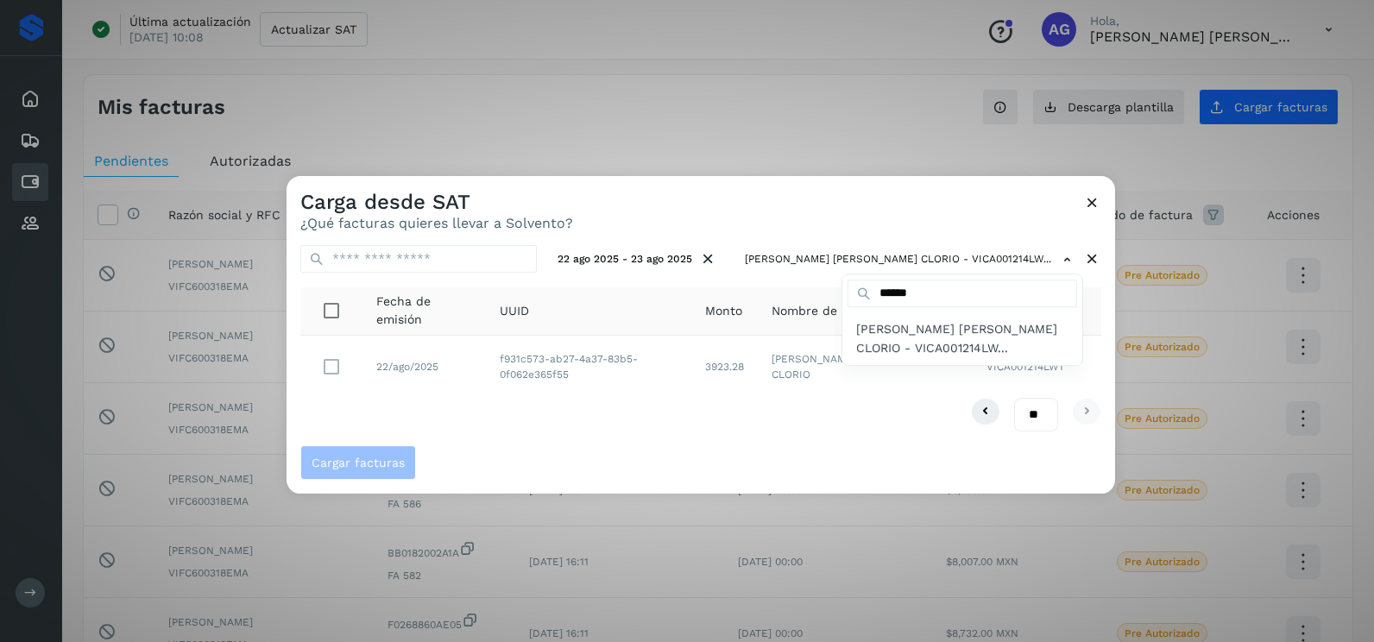
click at [329, 381] on div at bounding box center [974, 497] width 1374 height 642
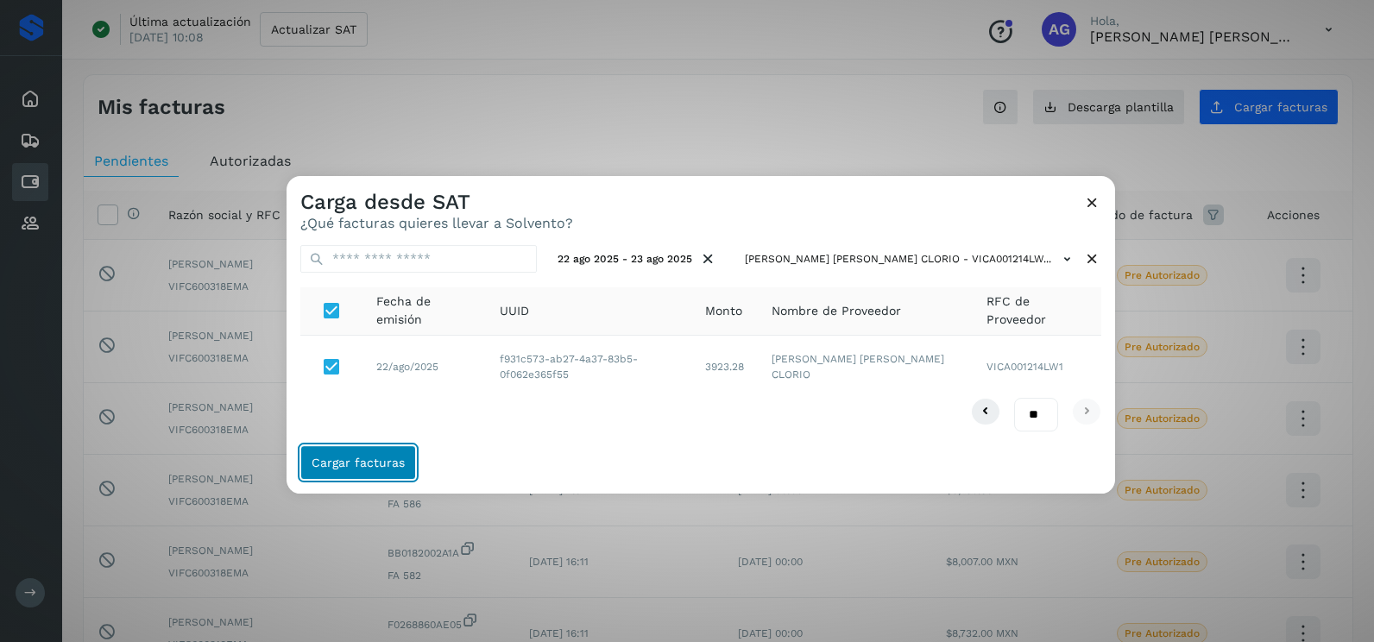
click at [356, 452] on button "Cargar facturas" at bounding box center [358, 462] width 116 height 35
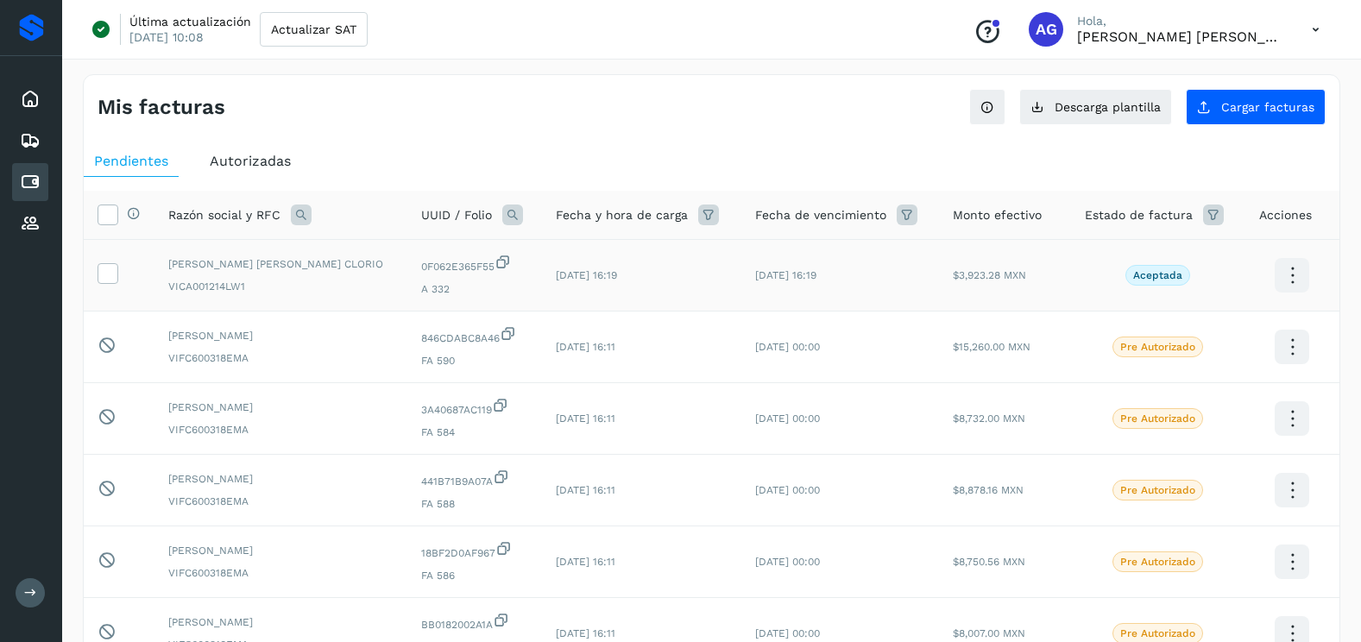
click at [121, 287] on td at bounding box center [119, 276] width 71 height 72
click at [118, 281] on td at bounding box center [119, 276] width 71 height 72
click at [113, 276] on icon at bounding box center [107, 272] width 18 height 18
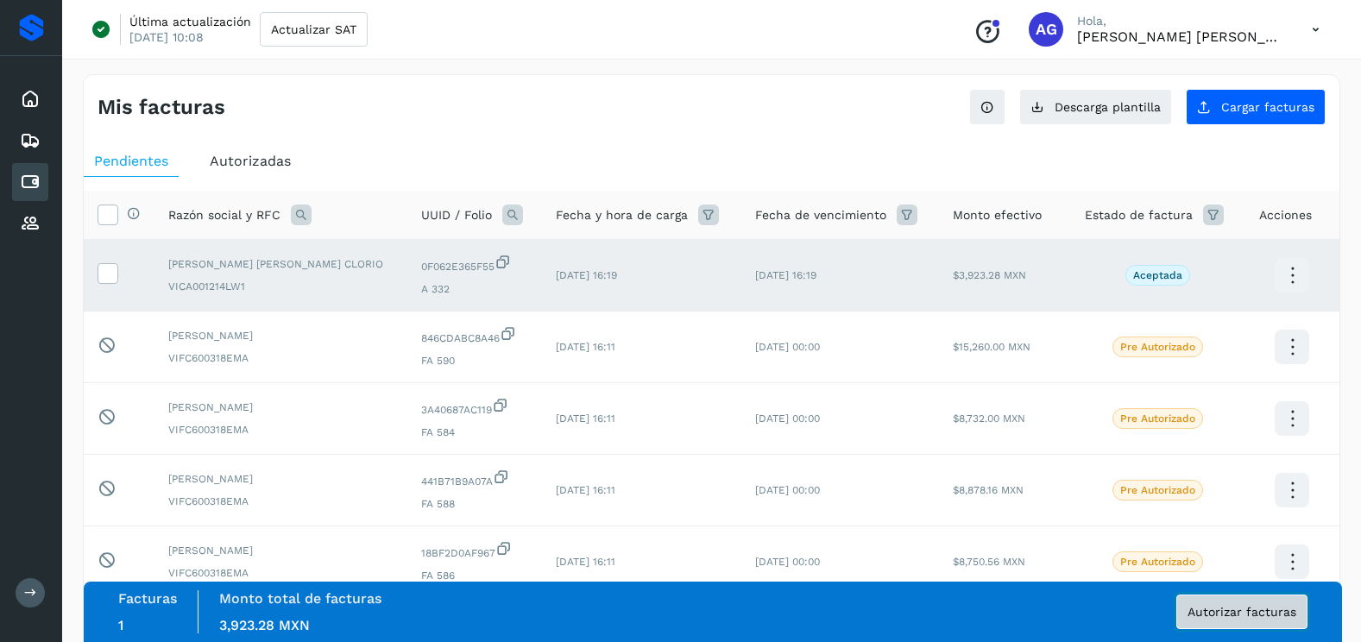
click at [1274, 617] on span "Autorizar facturas" at bounding box center [1242, 612] width 109 height 12
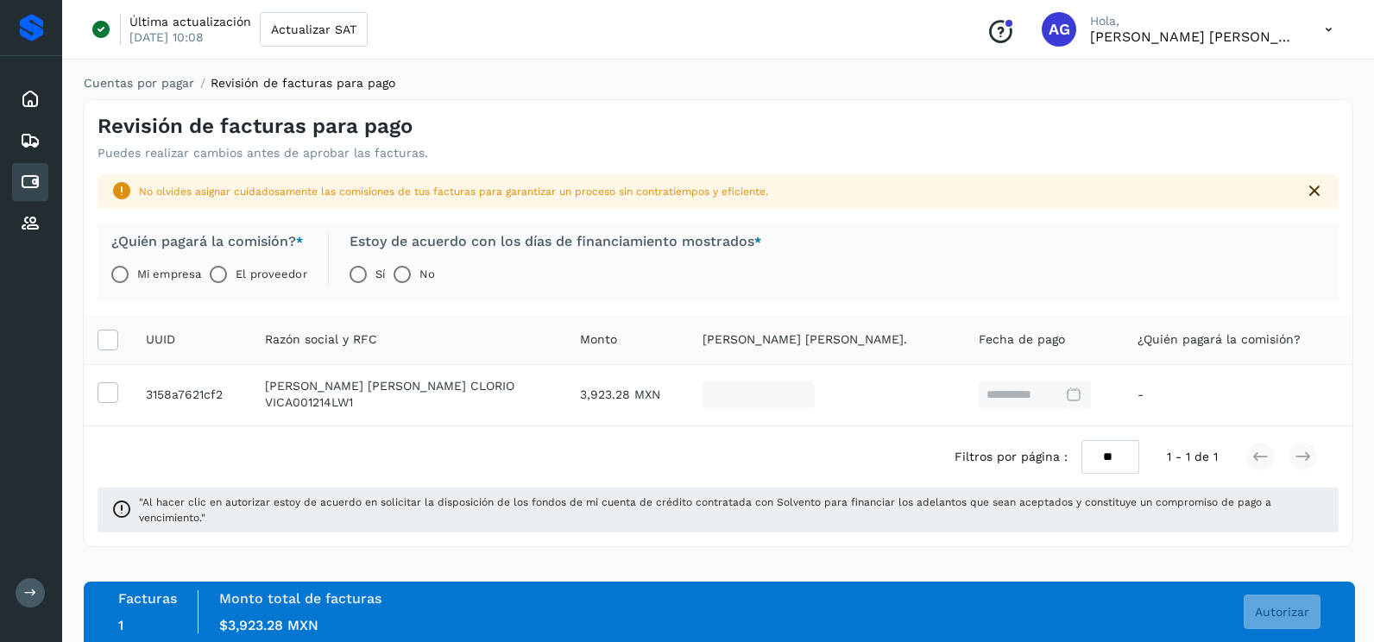
click at [139, 266] on label "Mi empresa" at bounding box center [169, 274] width 64 height 35
click at [1302, 610] on span "Autorizar" at bounding box center [1282, 612] width 54 height 12
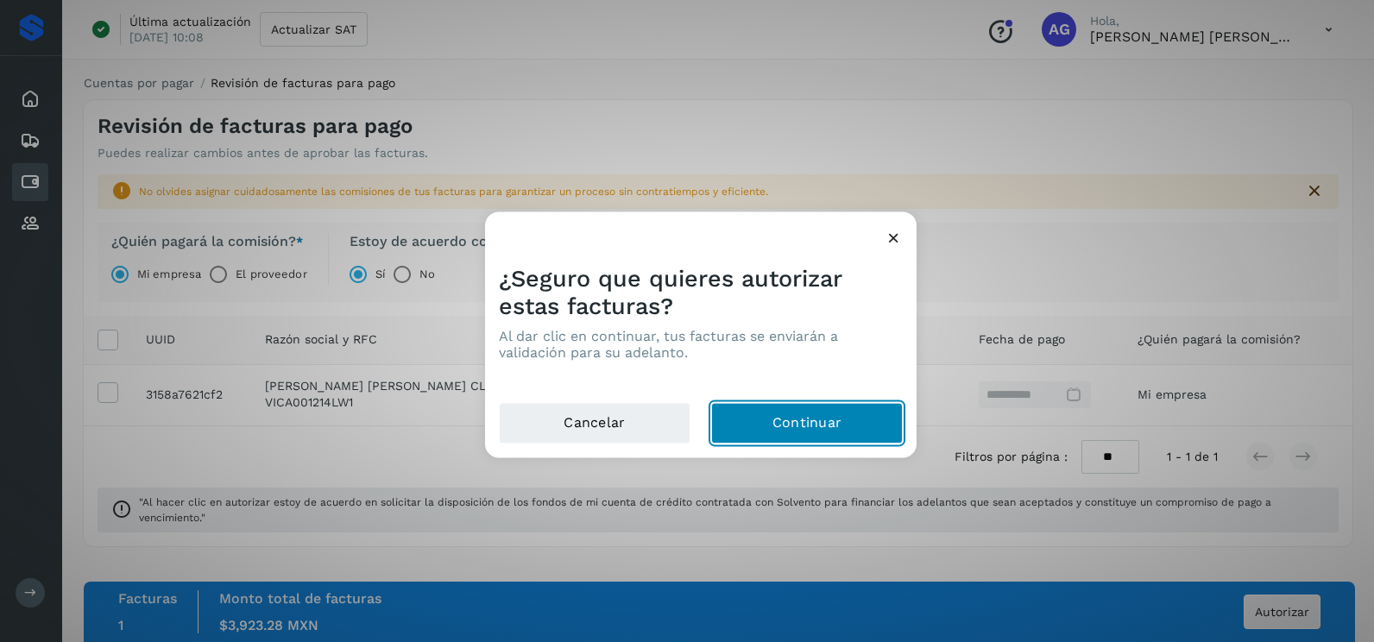
click at [791, 425] on button "Continuar" at bounding box center [807, 423] width 192 height 41
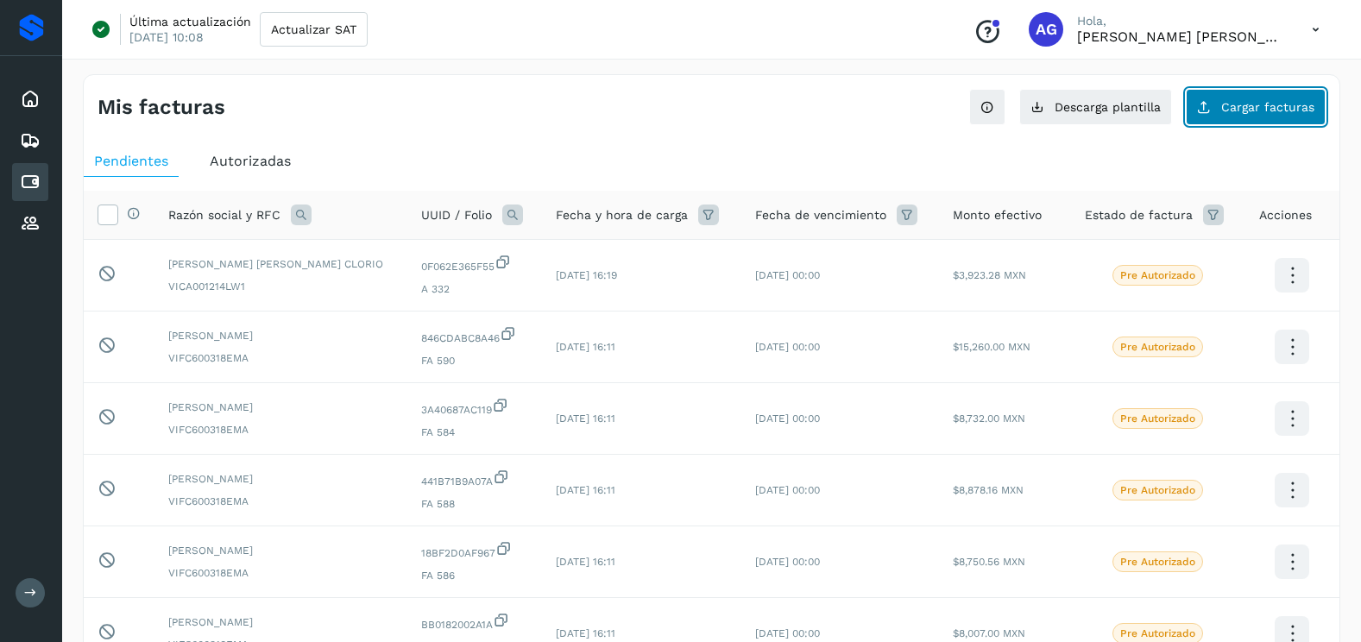
click at [1271, 122] on button "Cargar facturas" at bounding box center [1256, 107] width 140 height 36
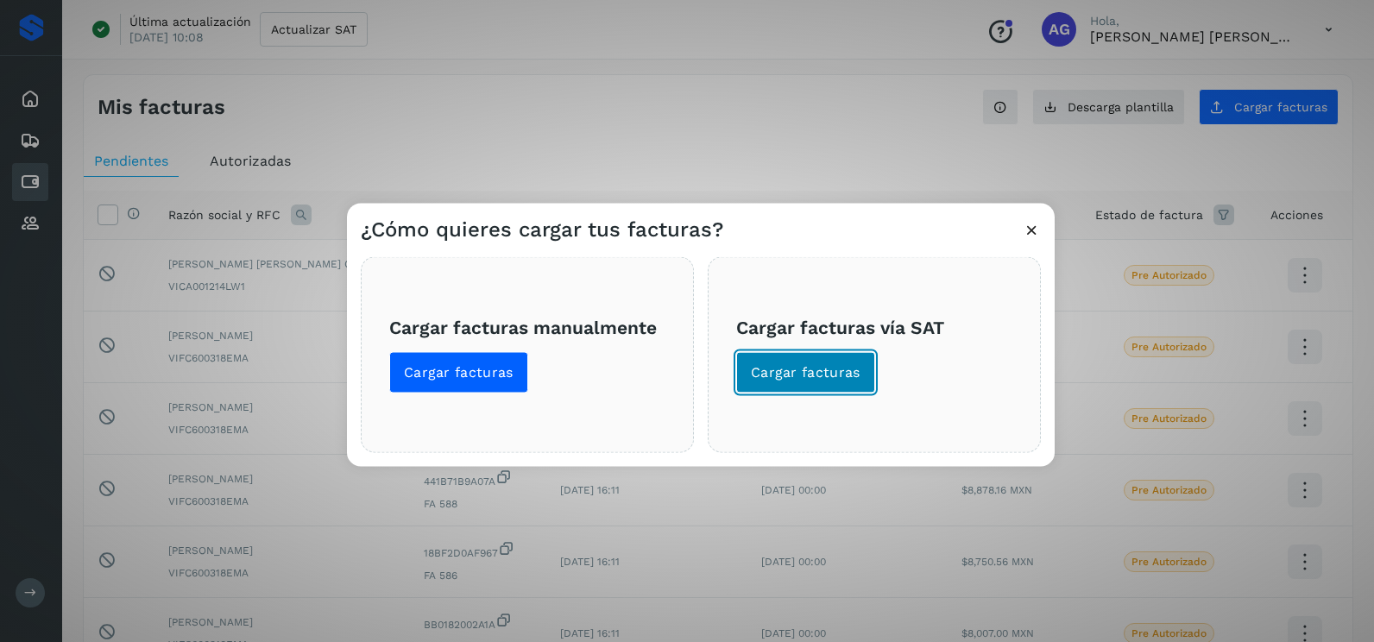
click at [856, 371] on span "Cargar facturas" at bounding box center [806, 372] width 110 height 19
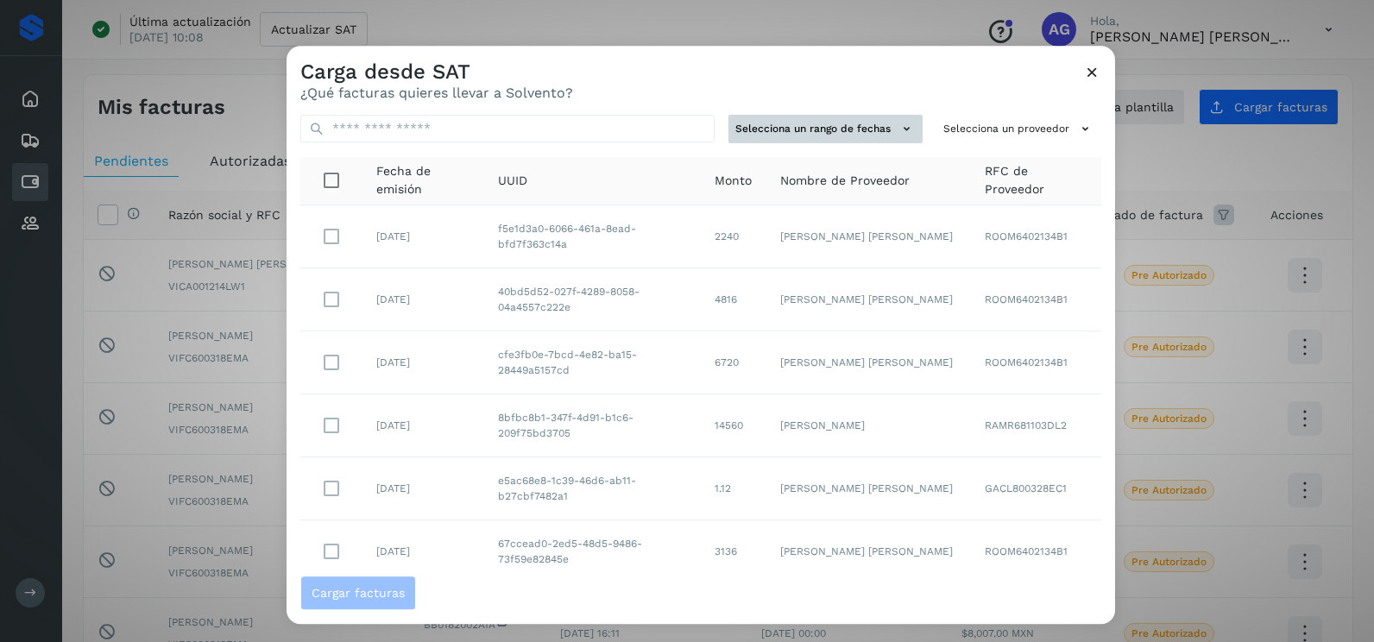
click at [898, 132] on icon at bounding box center [907, 129] width 18 height 18
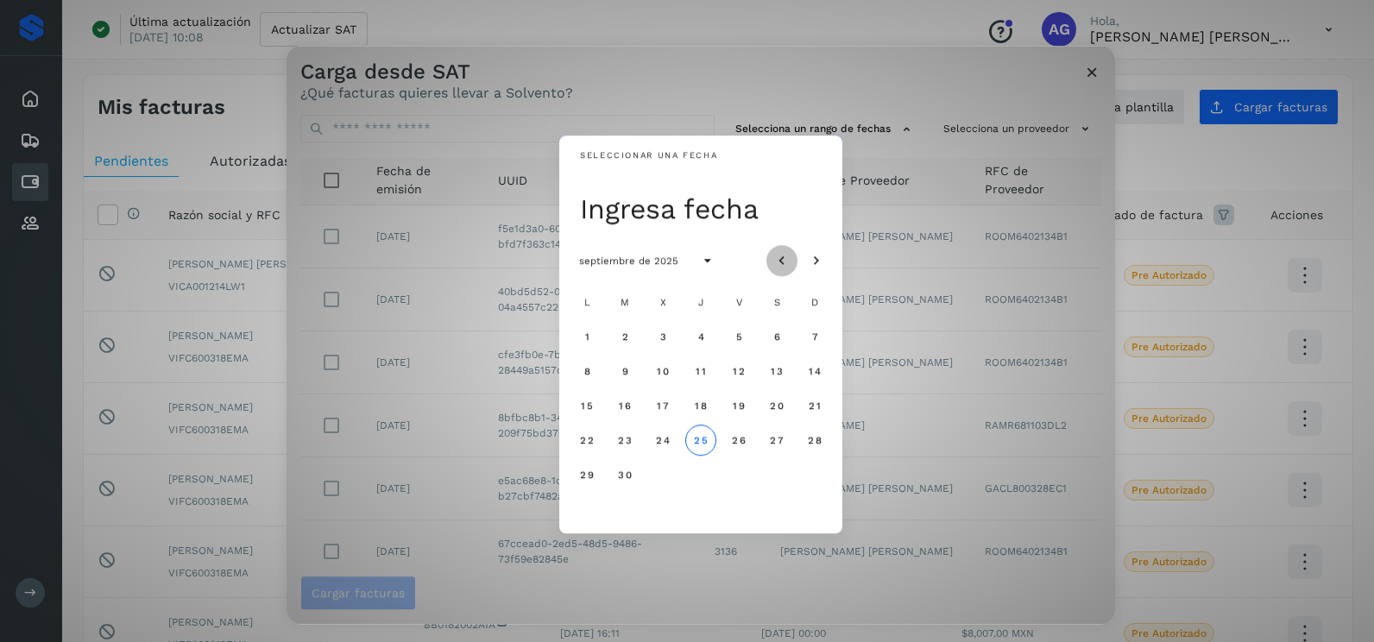
click at [779, 262] on icon "Mes anterior" at bounding box center [782, 261] width 17 height 17
click at [664, 443] on span "20" at bounding box center [662, 440] width 15 height 12
click at [699, 436] on span "21" at bounding box center [700, 440] width 13 height 12
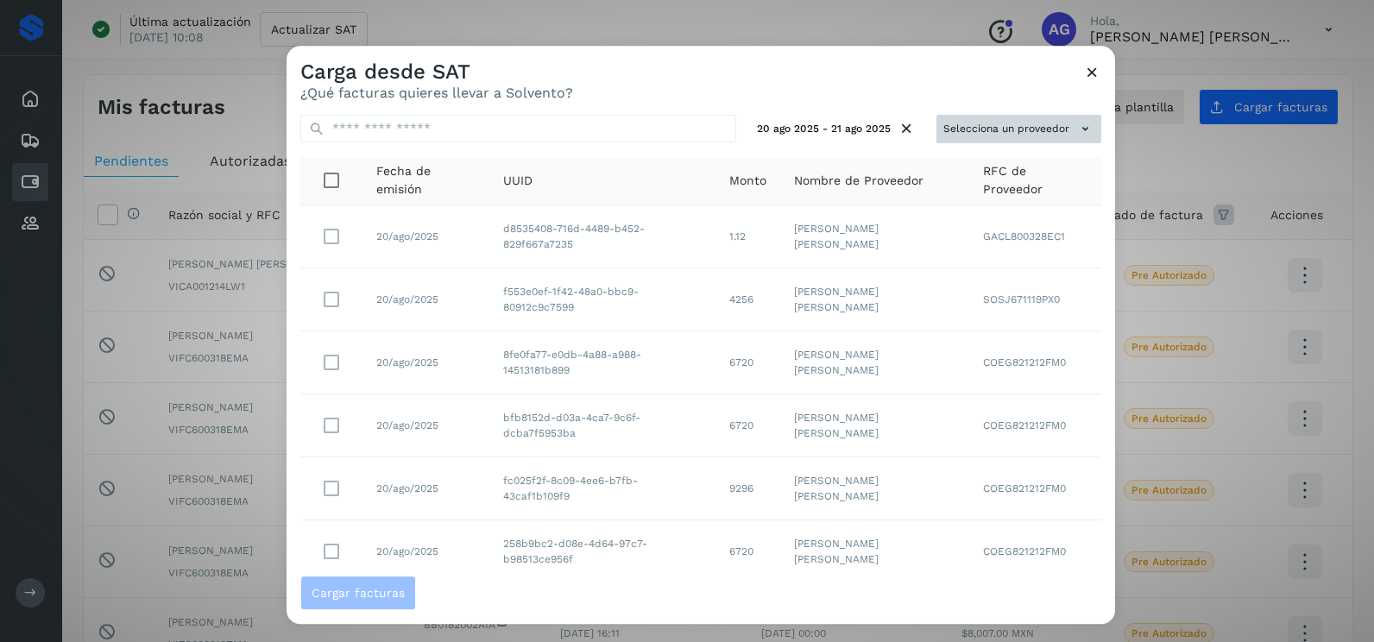
click at [999, 123] on button "Selecciona un proveedor" at bounding box center [1019, 129] width 165 height 28
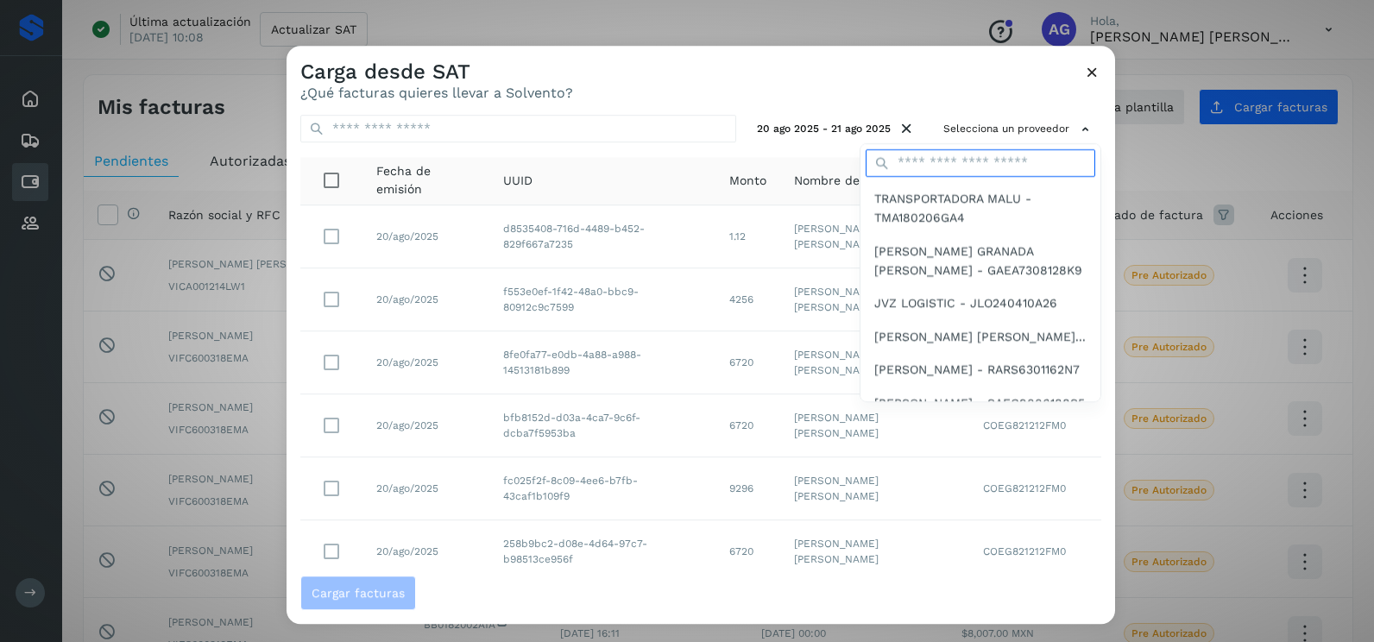
click at [964, 164] on input "text" at bounding box center [981, 163] width 230 height 28
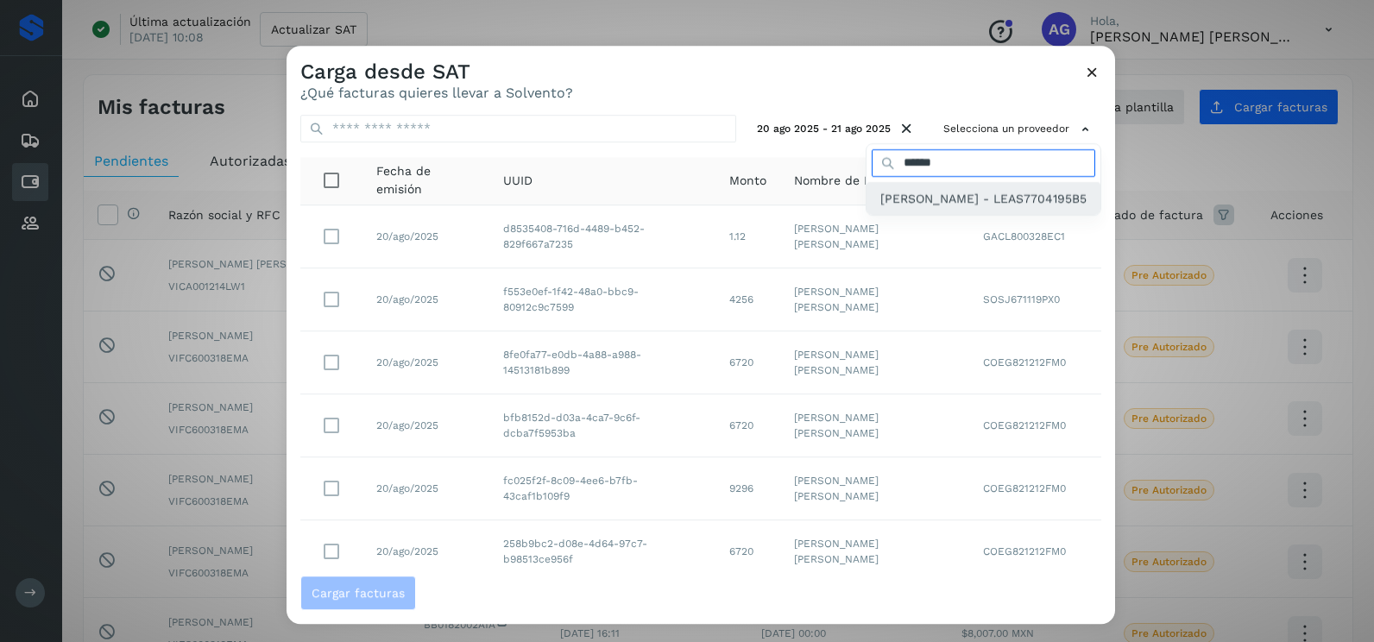
type input "******"
click at [940, 208] on span "[PERSON_NAME] - LEAS7704195B5" at bounding box center [984, 198] width 206 height 19
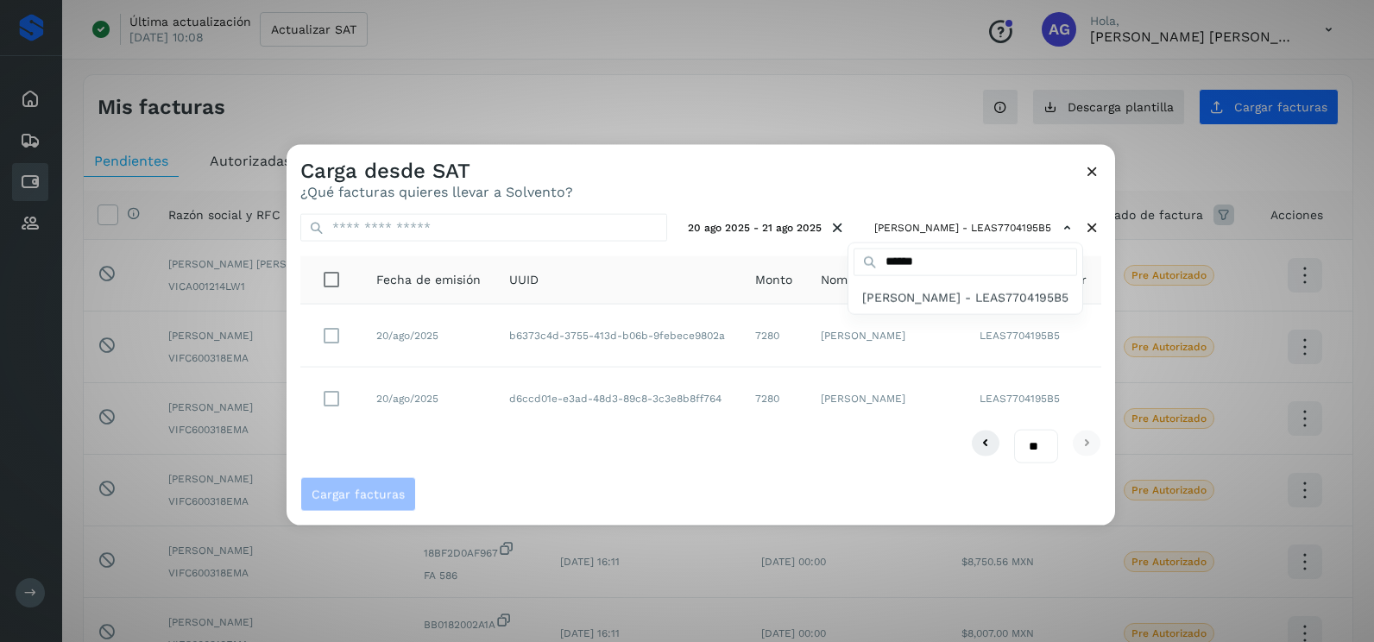
drag, startPoint x: 501, startPoint y: 479, endPoint x: 433, endPoint y: 370, distance: 128.4
click at [500, 474] on div at bounding box center [974, 466] width 1374 height 642
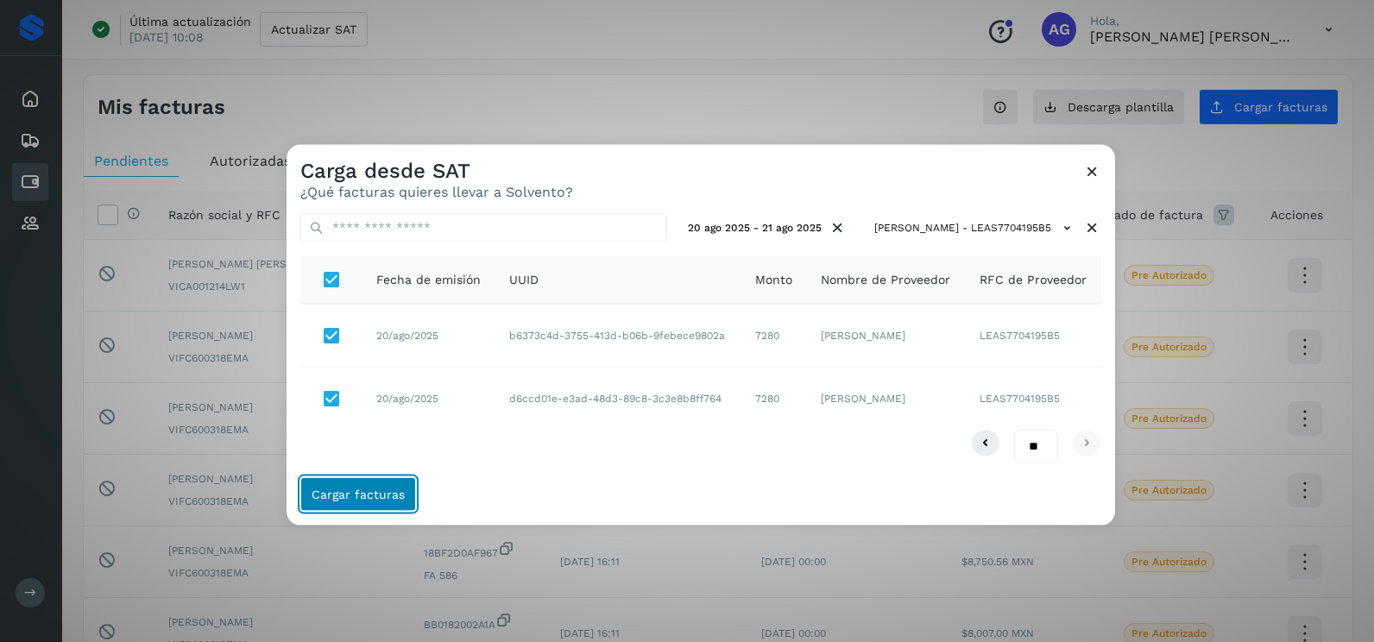
click at [374, 490] on span "Cargar facturas" at bounding box center [358, 494] width 93 height 12
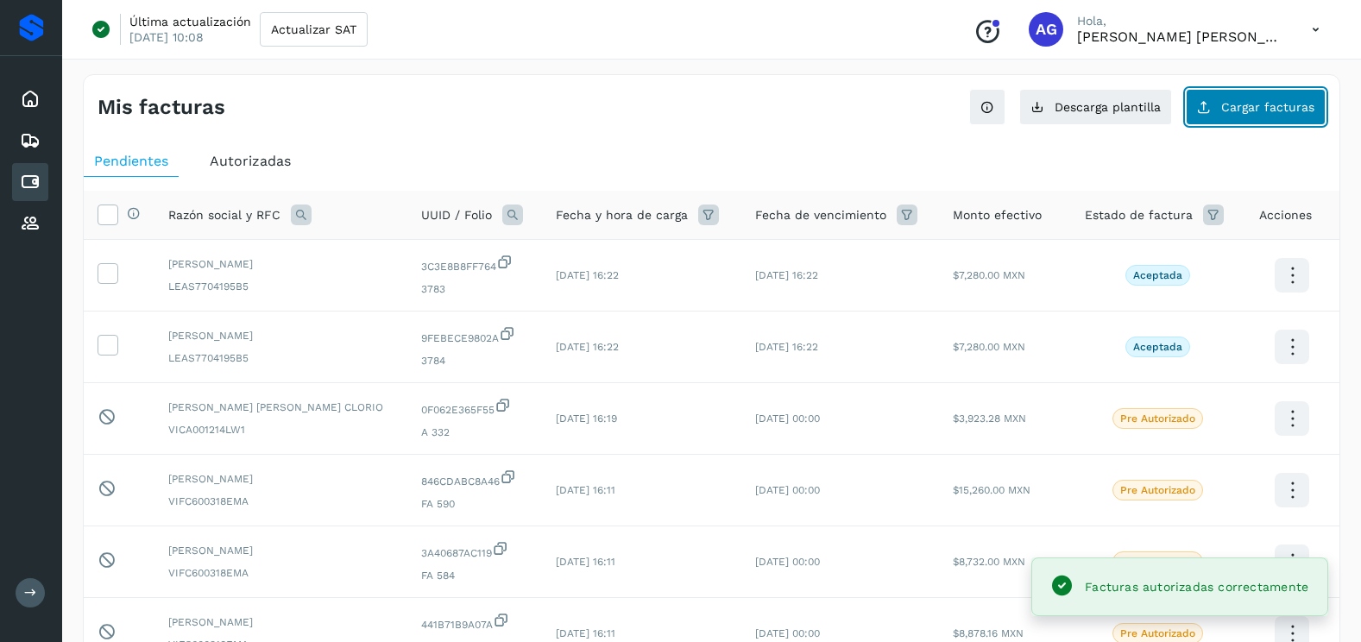
click at [1219, 114] on button "Cargar facturas" at bounding box center [1256, 107] width 140 height 36
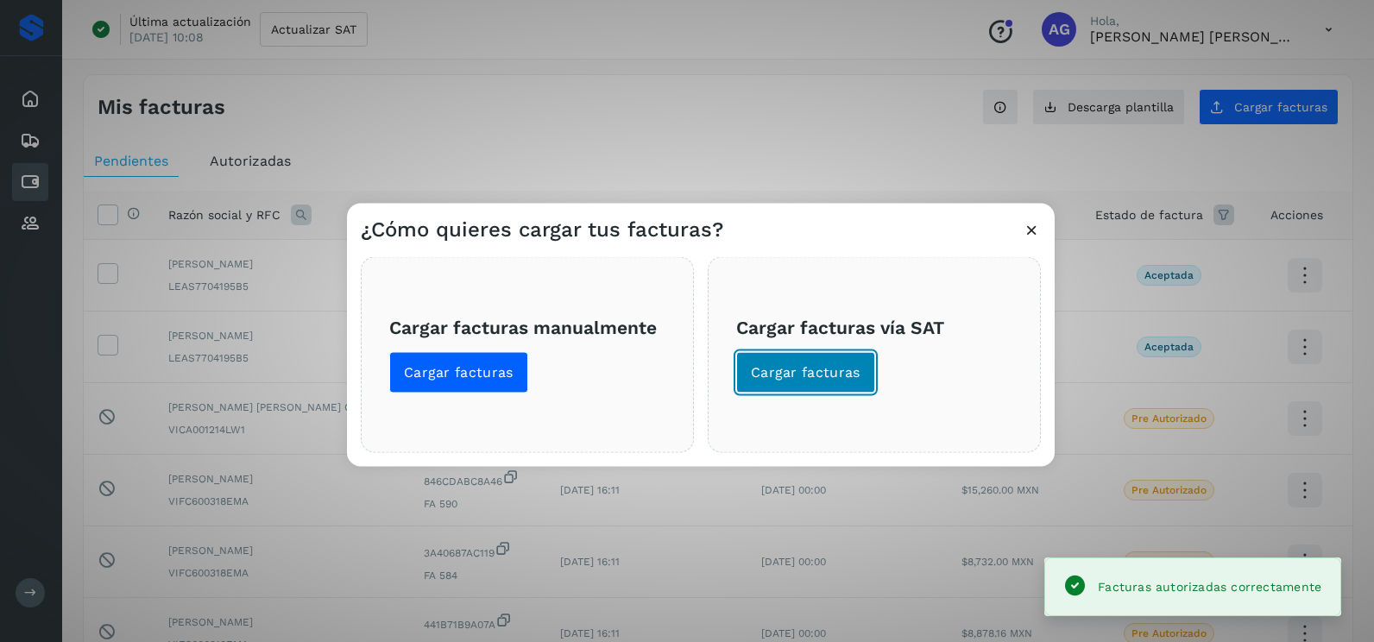
click at [801, 382] on span "Cargar facturas" at bounding box center [806, 372] width 110 height 19
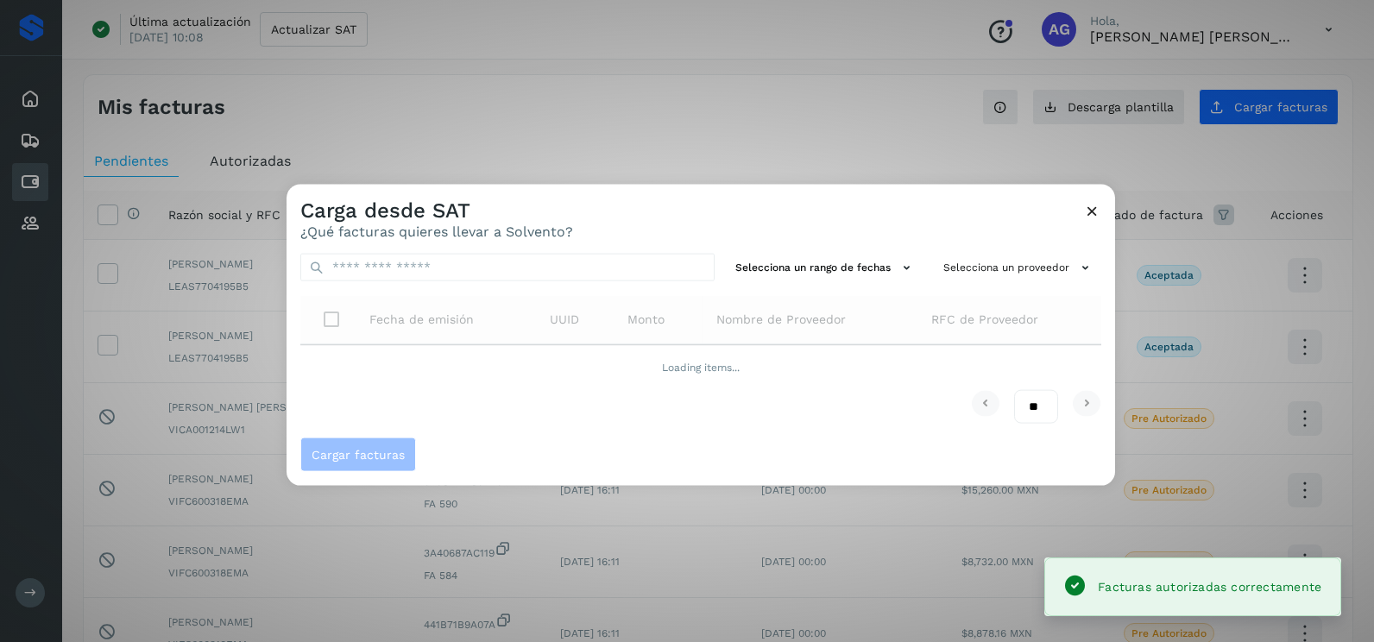
click at [860, 244] on div "Selecciona un rango de fechas Selecciona un proveedor Fecha de emisión UUID Mon…" at bounding box center [701, 339] width 829 height 198
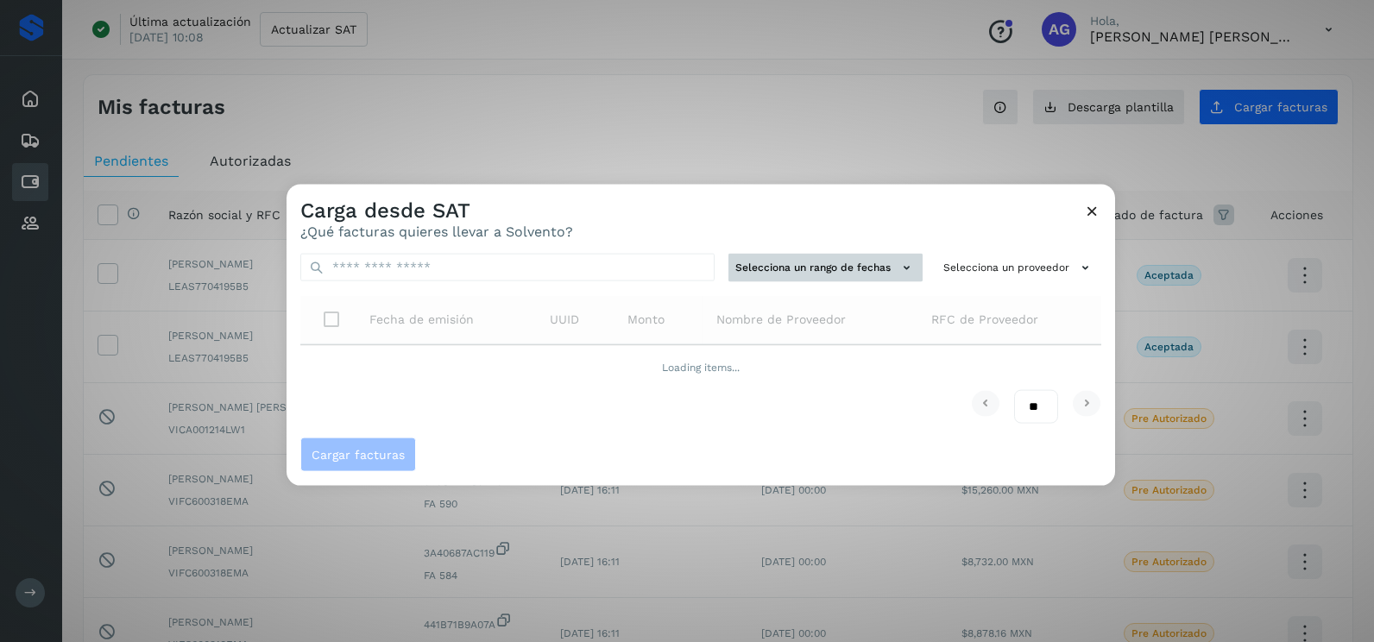
click at [848, 271] on button "Selecciona un rango de fechas" at bounding box center [826, 268] width 194 height 28
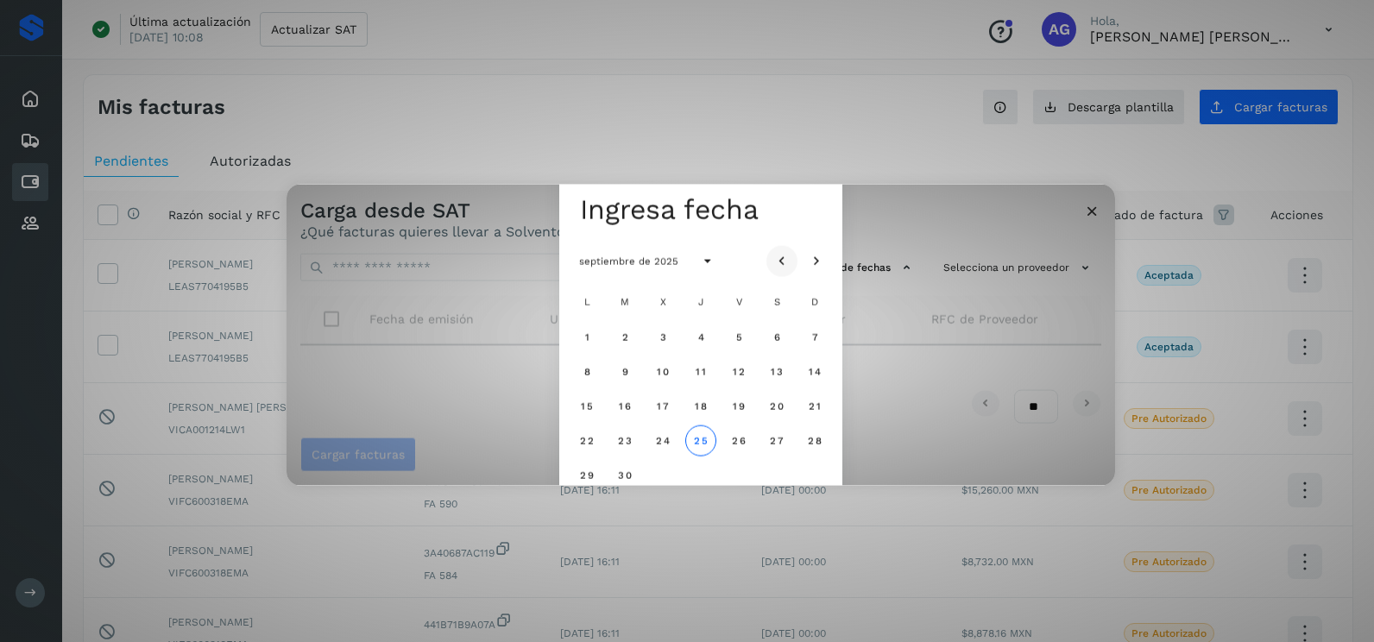
click at [789, 263] on icon "Mes anterior" at bounding box center [782, 261] width 17 height 17
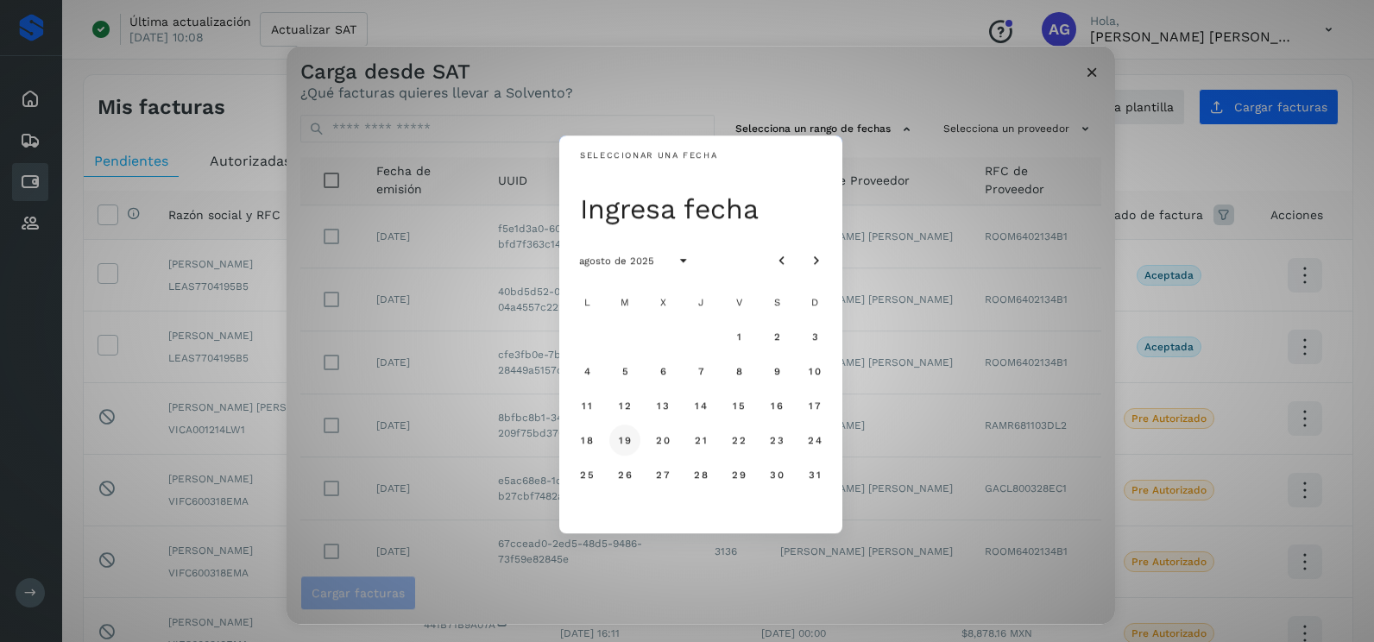
click at [627, 438] on span "19" at bounding box center [624, 440] width 13 height 12
click at [659, 440] on span "20" at bounding box center [662, 440] width 15 height 12
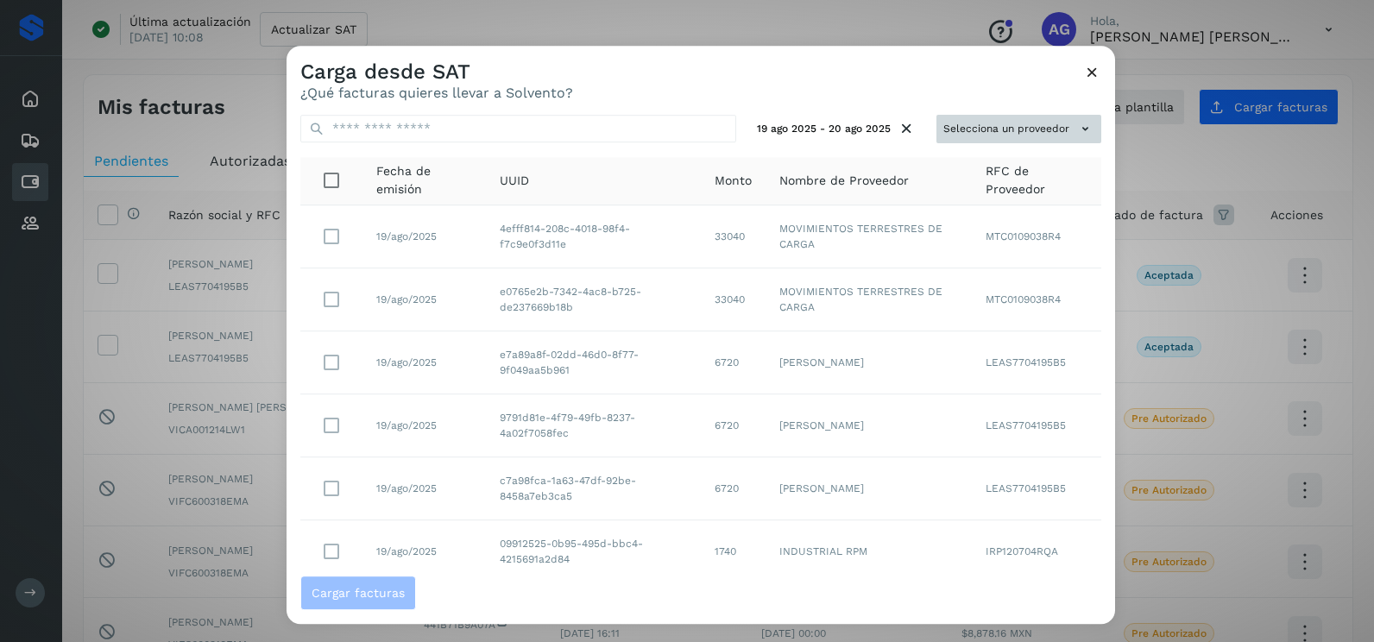
click at [964, 118] on button "Selecciona un proveedor" at bounding box center [1019, 129] width 165 height 28
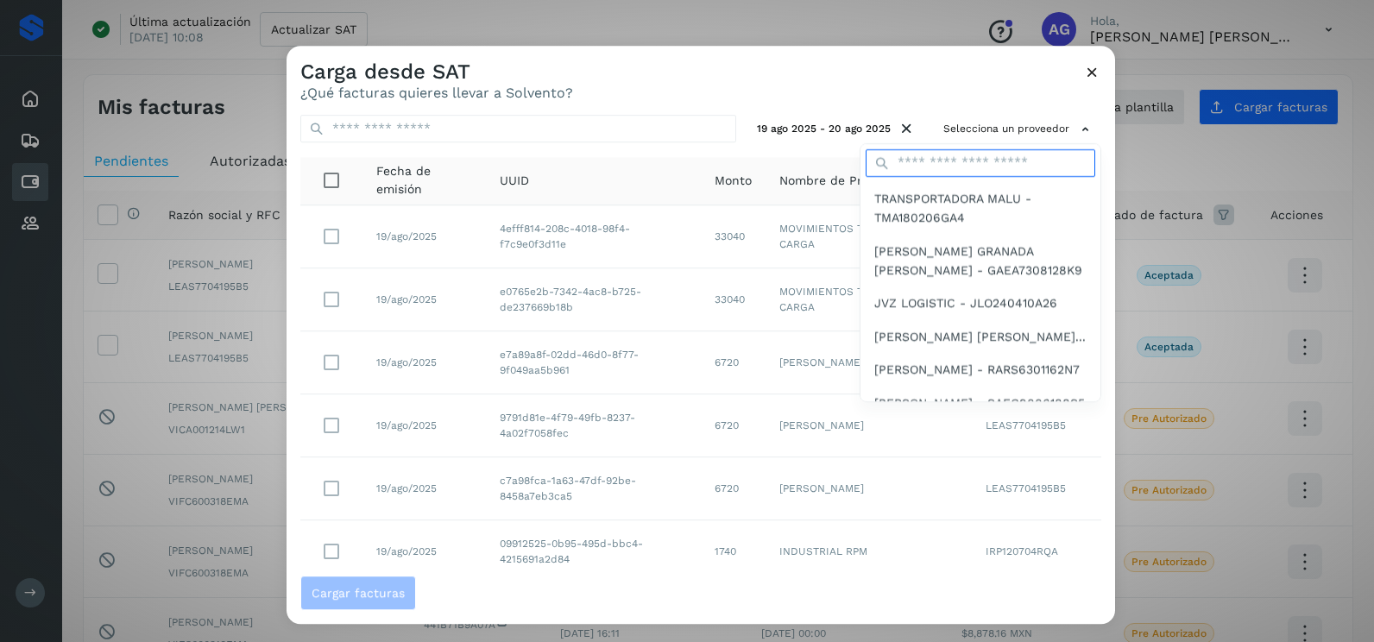
click at [936, 168] on input "text" at bounding box center [981, 163] width 230 height 28
click at [916, 166] on input "text" at bounding box center [981, 163] width 230 height 28
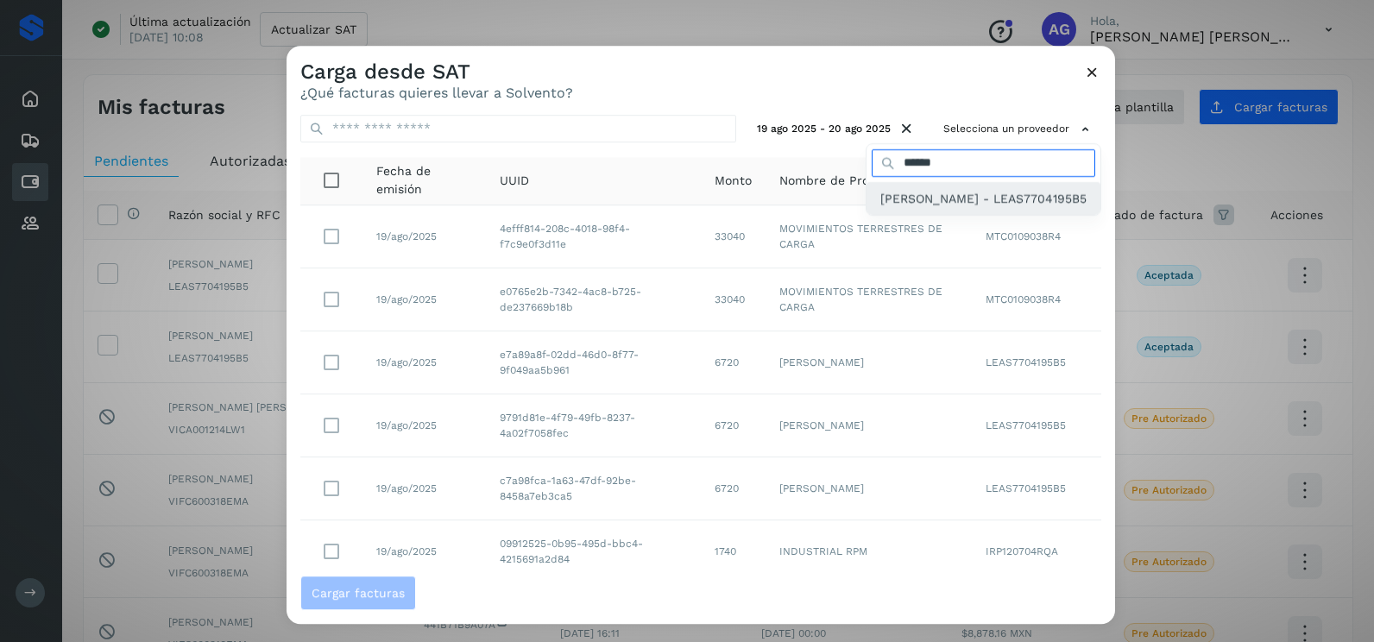
type input "******"
click at [920, 192] on span "[PERSON_NAME] - LEAS7704195B5" at bounding box center [984, 198] width 206 height 19
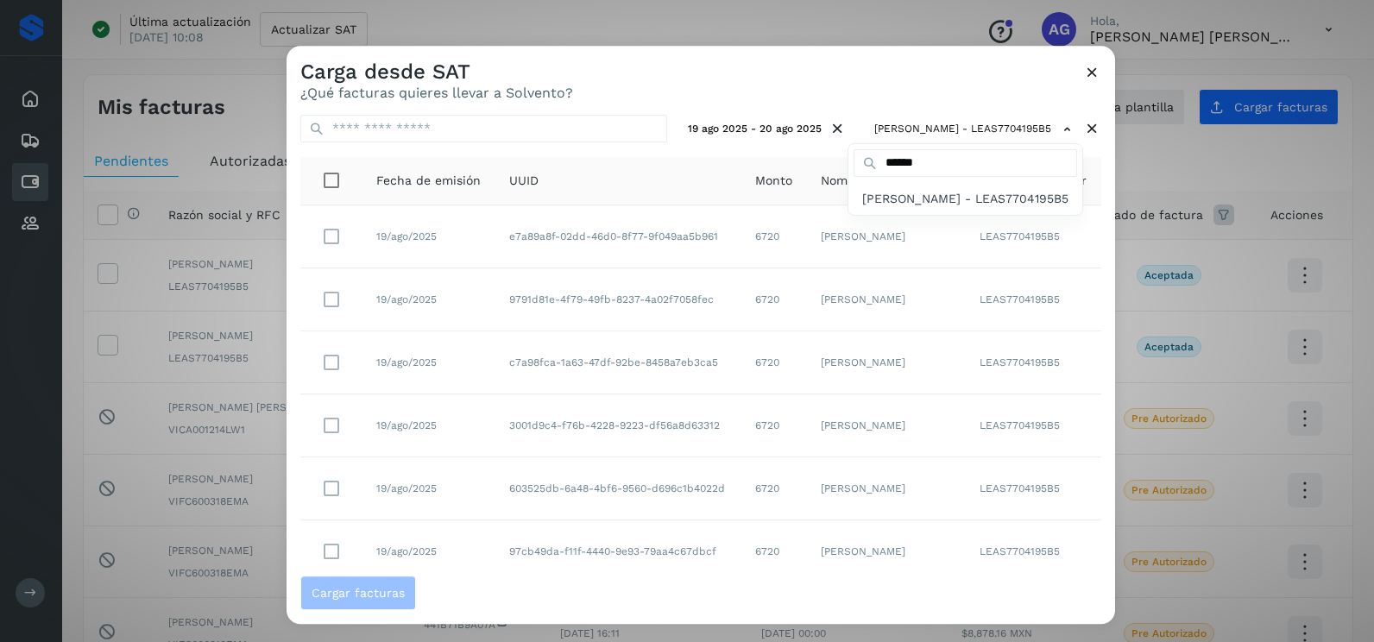
click at [659, 81] on div at bounding box center [974, 367] width 1374 height 642
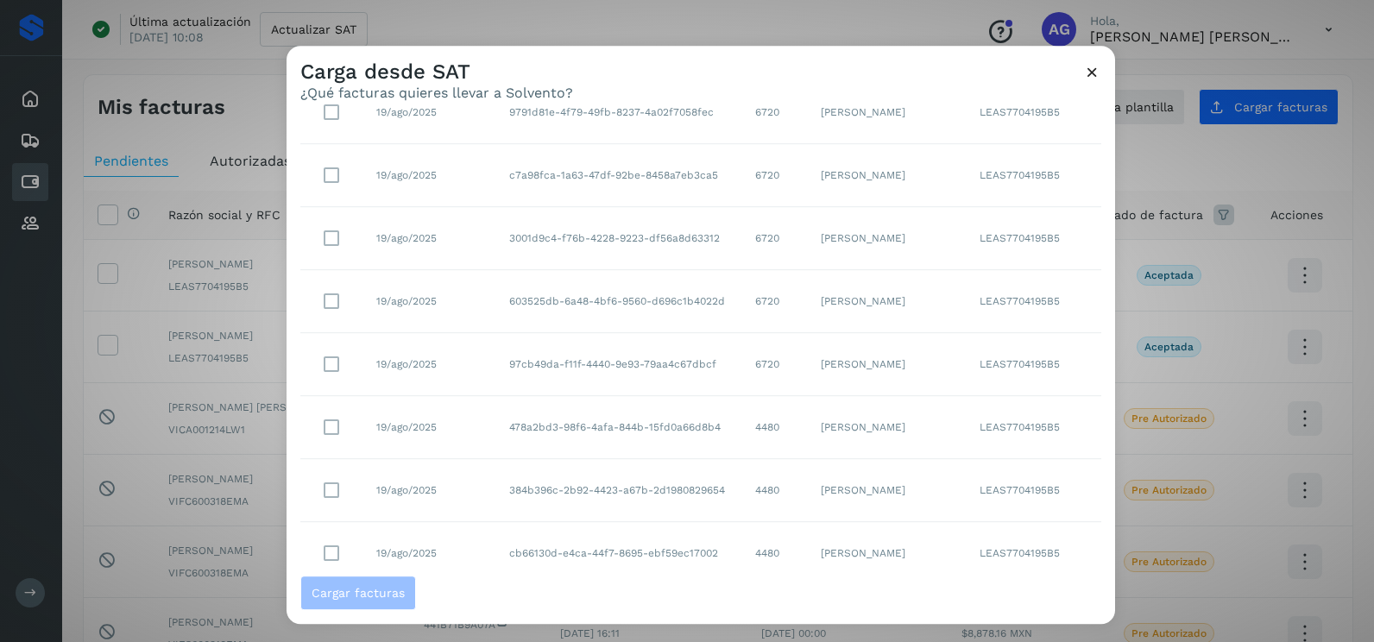
scroll to position [306, 0]
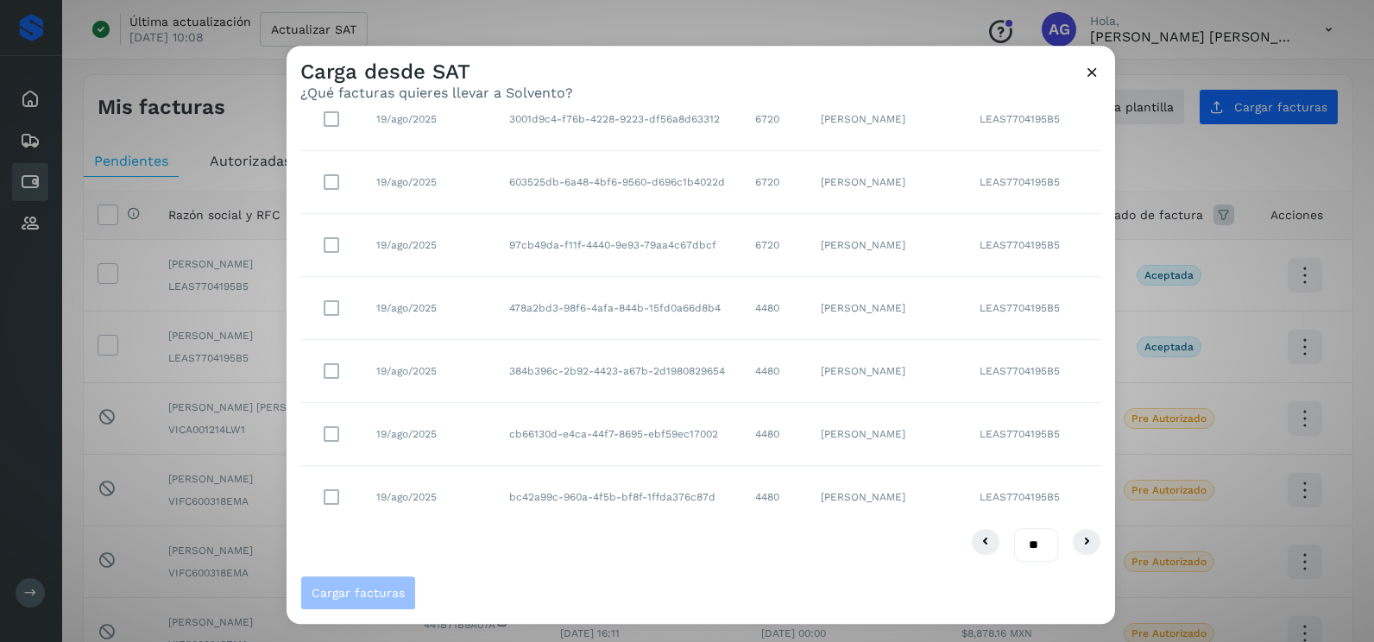
click at [1025, 553] on select "** ** **" at bounding box center [1036, 545] width 44 height 34
select select "**"
click at [1014, 528] on select "** ** **" at bounding box center [1036, 545] width 44 height 34
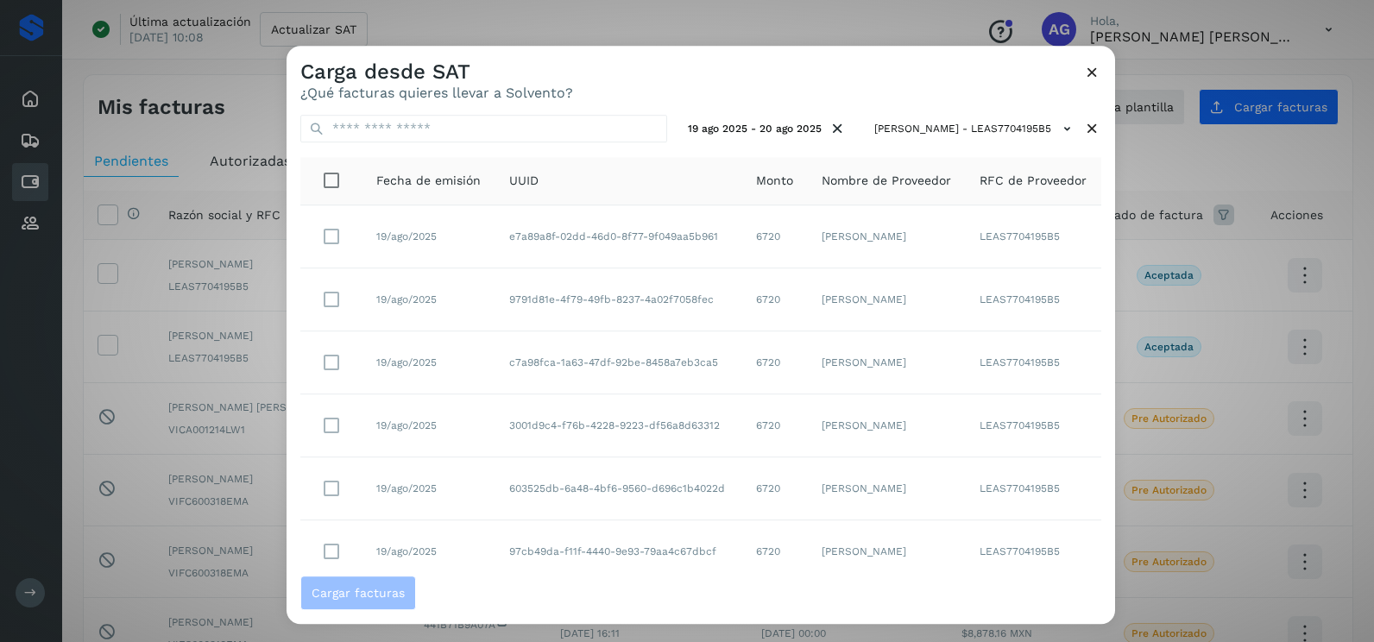
click at [856, 83] on div "Carga desde SAT ¿Qué facturas quieres llevar a Solvento?" at bounding box center [701, 73] width 829 height 55
click at [389, 593] on span "Cargar facturas" at bounding box center [358, 593] width 93 height 12
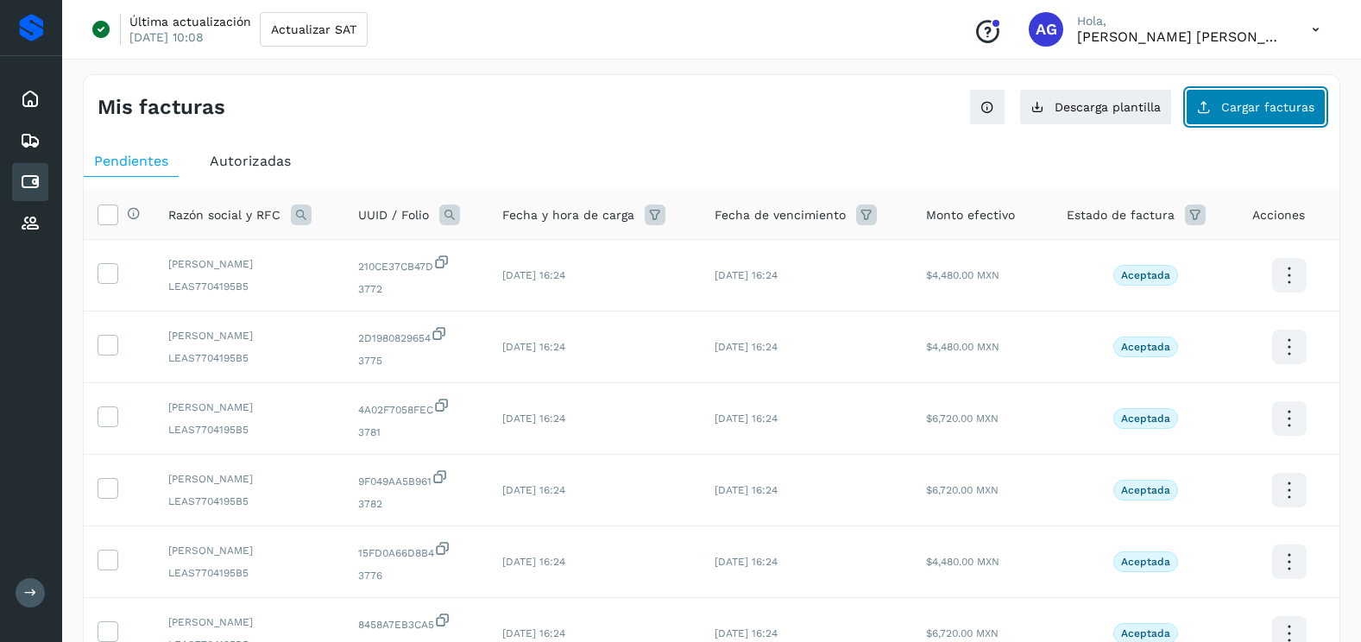
click at [1253, 93] on button "Cargar facturas" at bounding box center [1256, 107] width 140 height 36
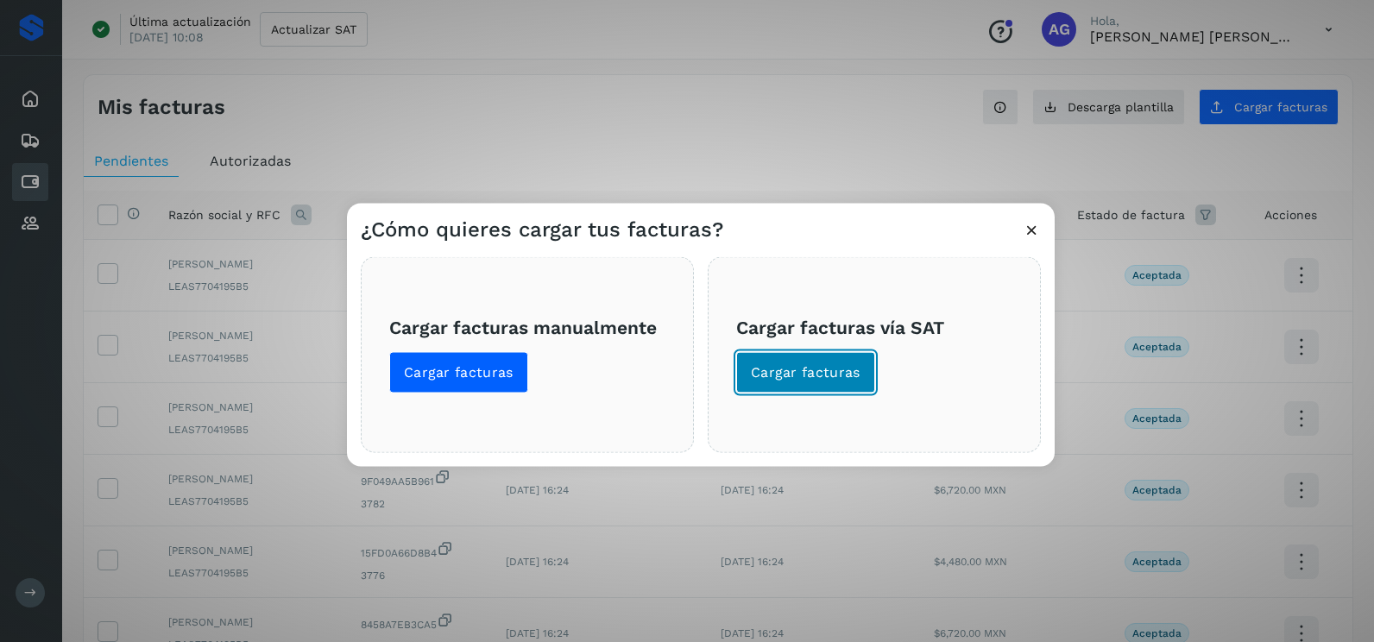
click at [822, 370] on span "Cargar facturas" at bounding box center [806, 372] width 110 height 19
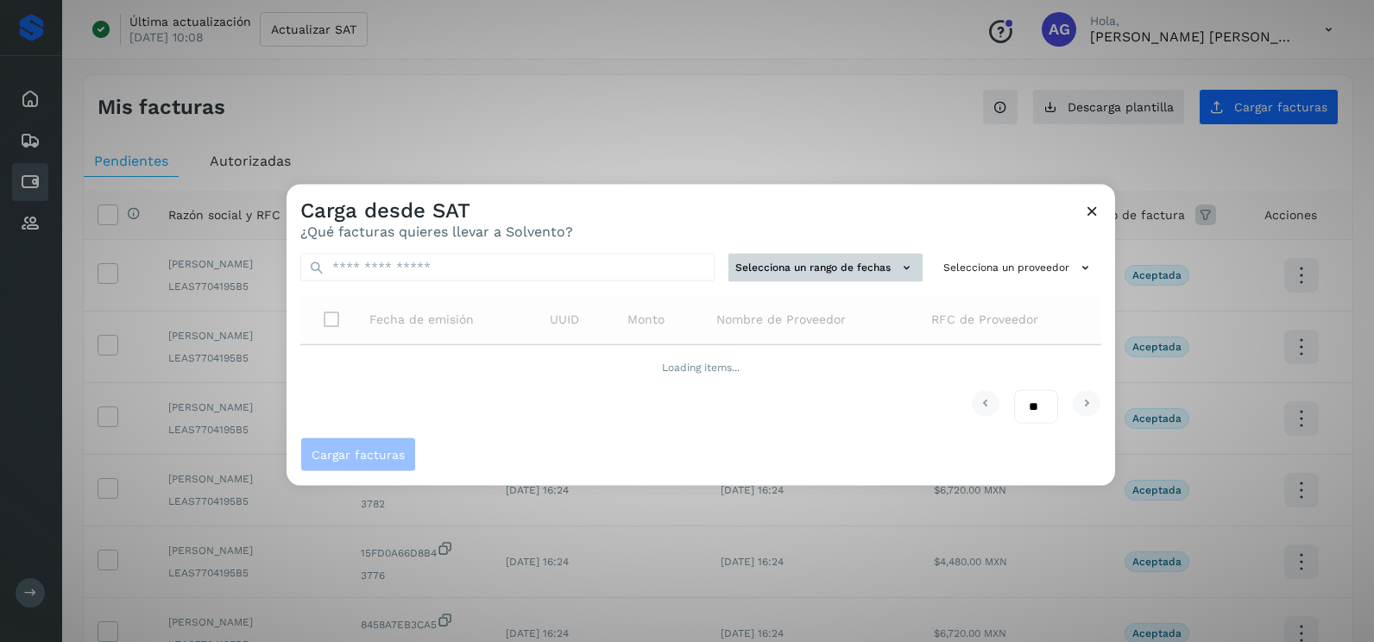
click at [793, 256] on button "Selecciona un rango de fechas" at bounding box center [826, 268] width 194 height 28
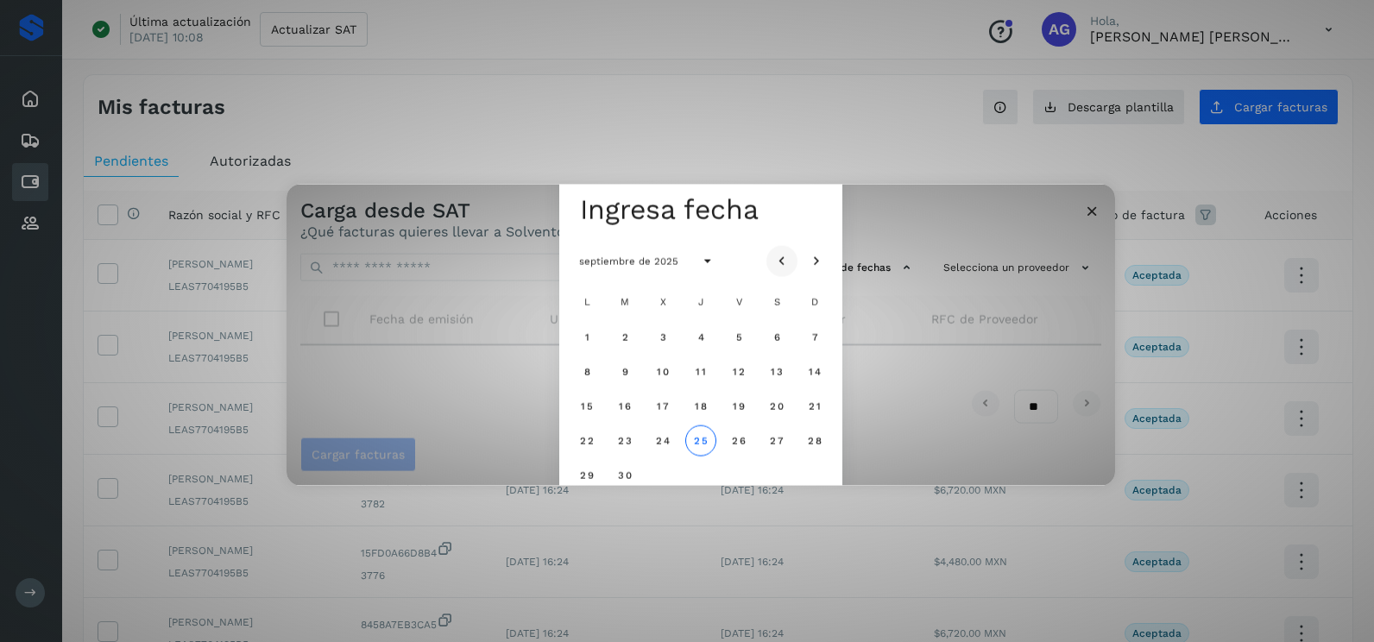
click at [788, 262] on icon "Mes anterior" at bounding box center [782, 261] width 17 height 17
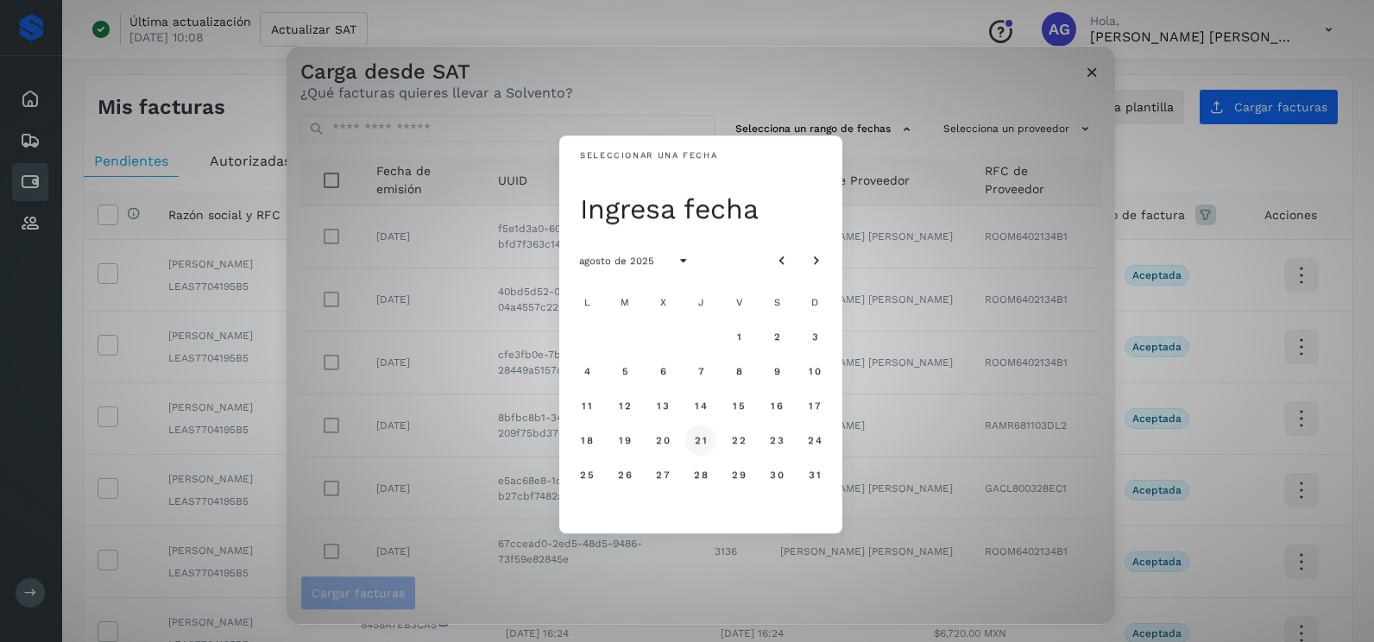
click at [704, 443] on span "21" at bounding box center [700, 440] width 13 height 12
click at [738, 443] on span "22" at bounding box center [738, 440] width 15 height 12
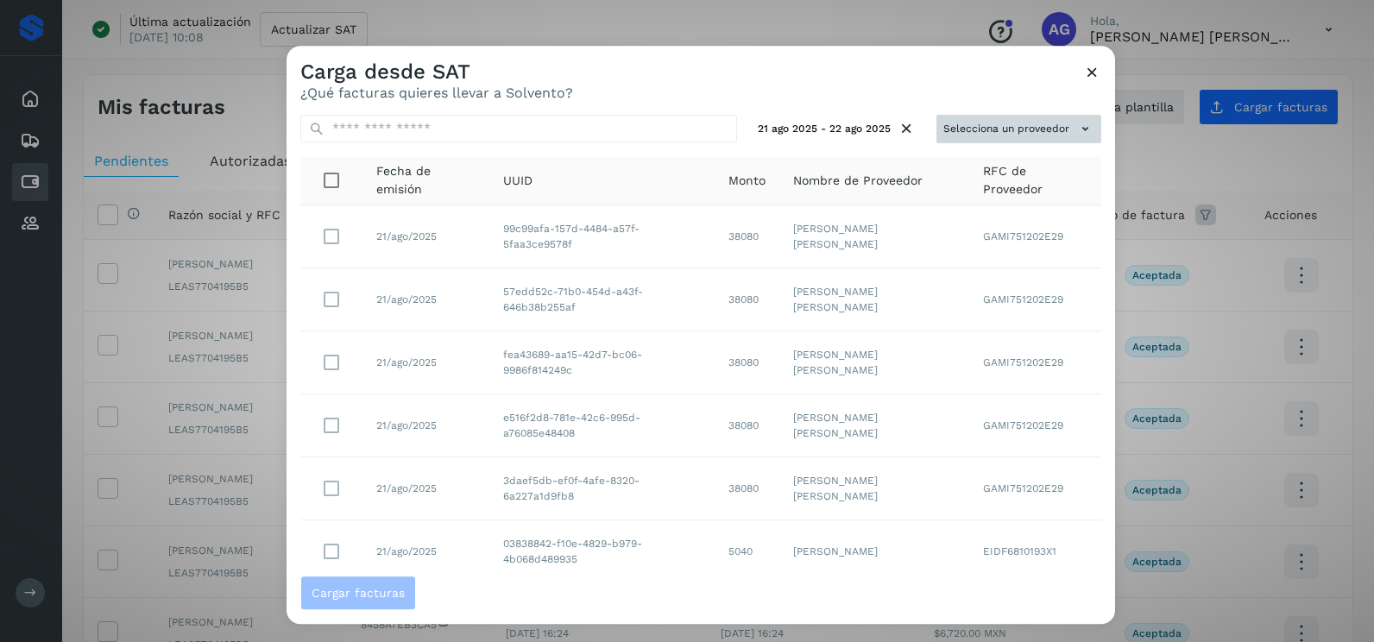
click at [991, 130] on button "Selecciona un proveedor" at bounding box center [1019, 129] width 165 height 28
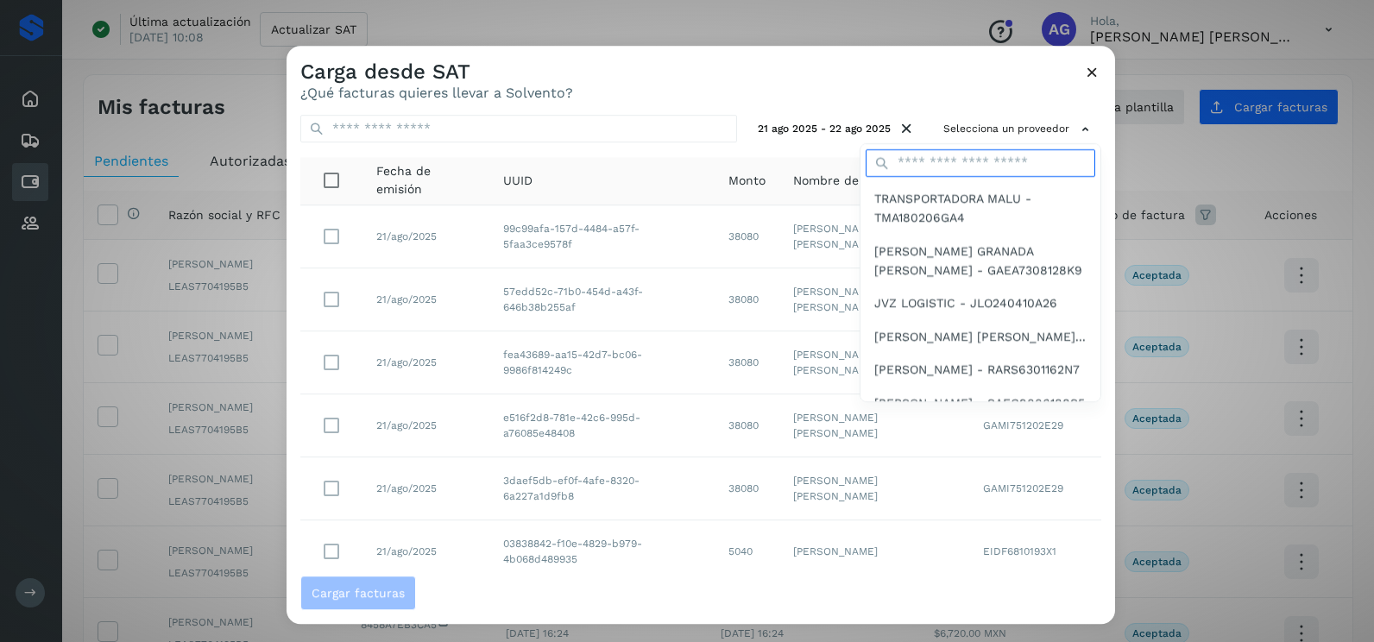
click at [949, 167] on input "text" at bounding box center [981, 163] width 230 height 28
type input "******"
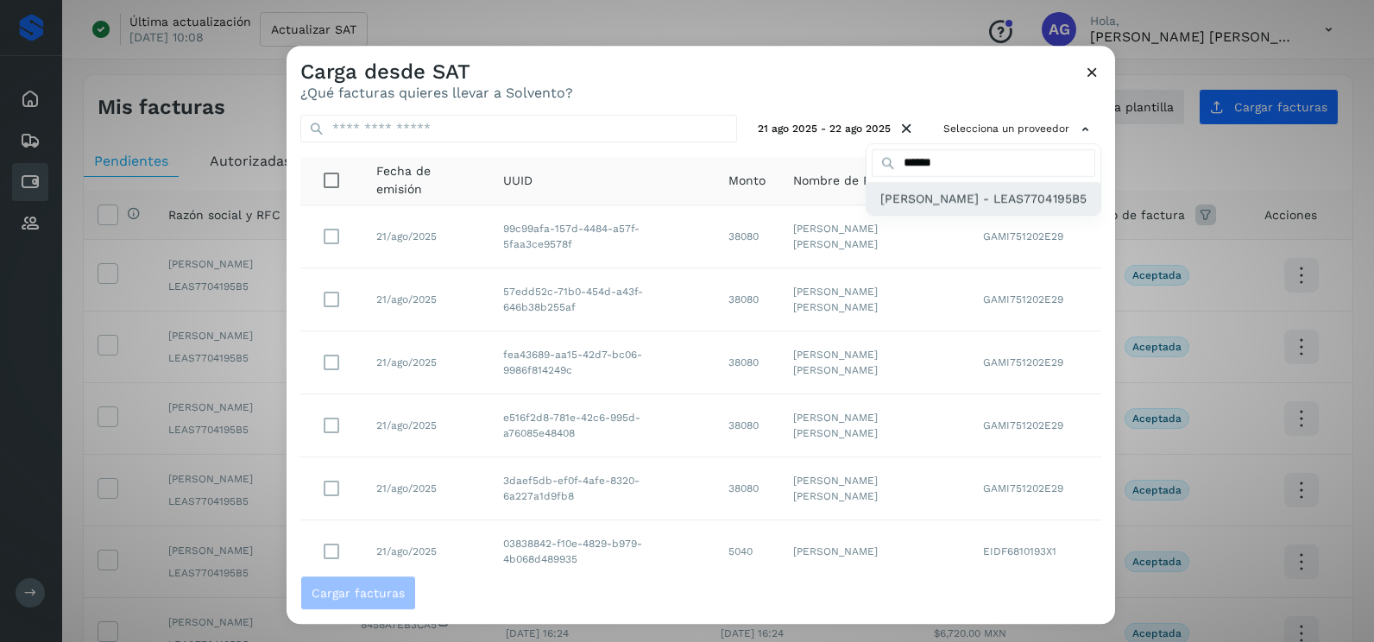
click at [932, 208] on span "[PERSON_NAME] - LEAS7704195B5" at bounding box center [984, 198] width 206 height 19
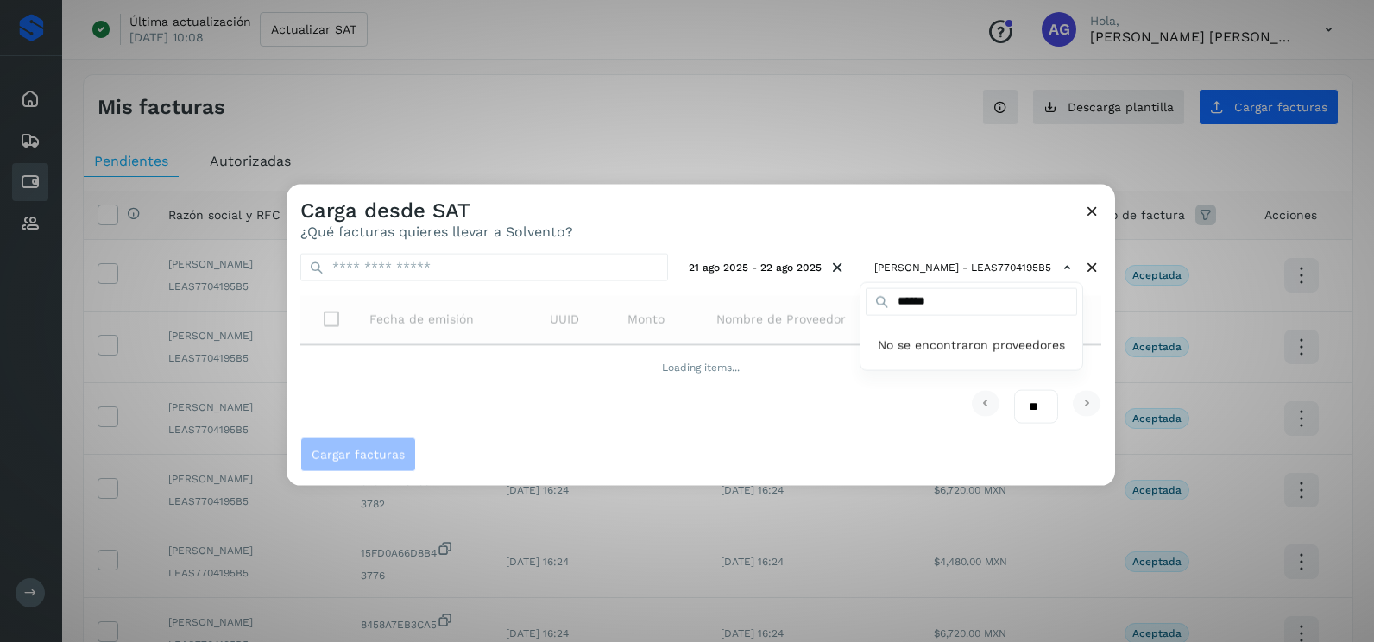
click at [711, 220] on div at bounding box center [974, 506] width 1374 height 642
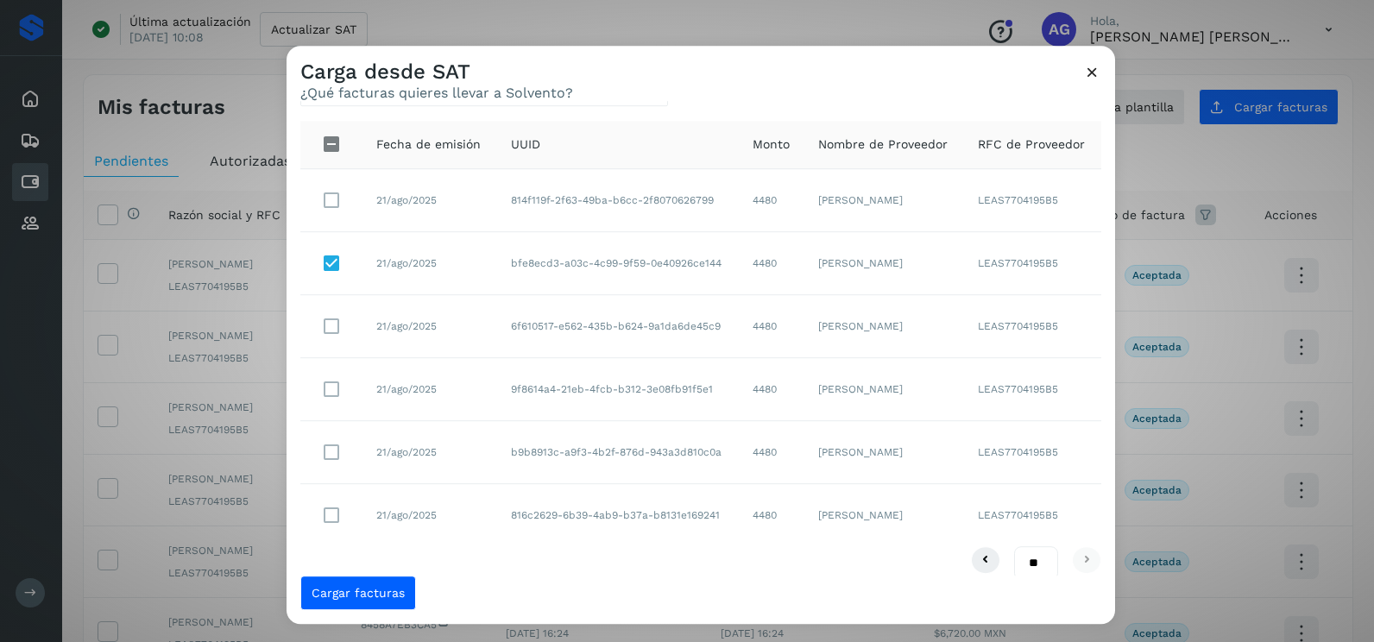
scroll to position [54, 0]
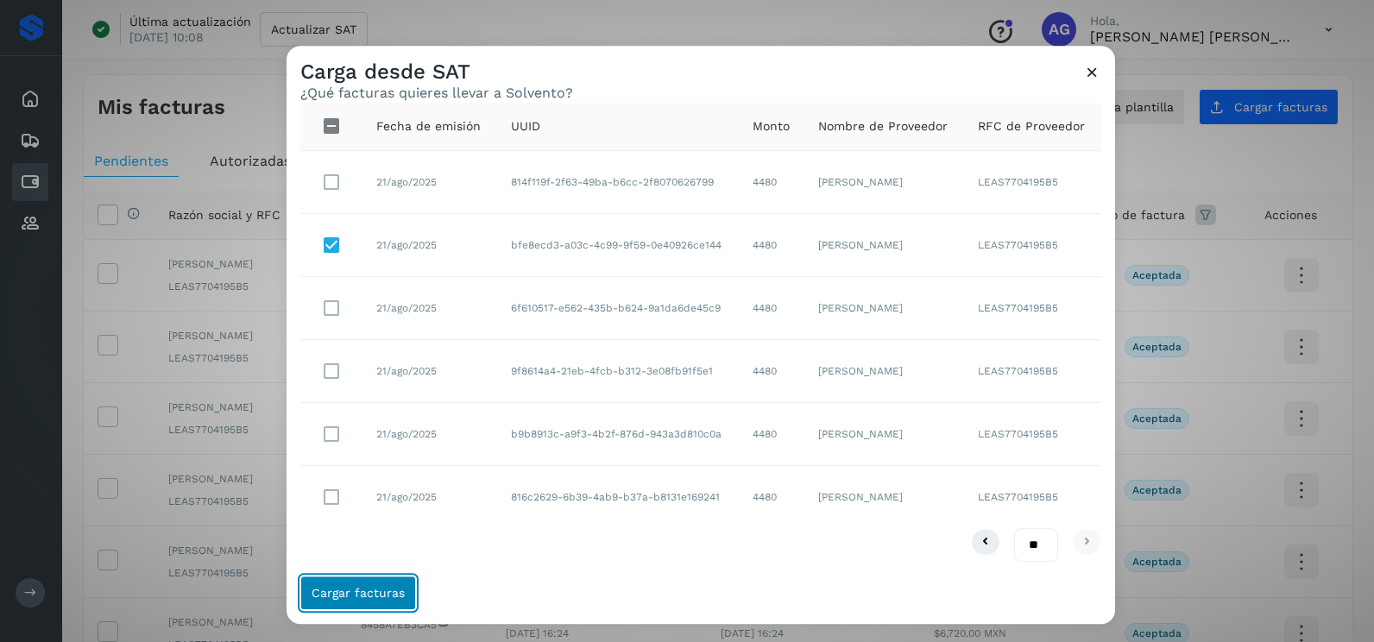
click at [385, 588] on span "Cargar facturas" at bounding box center [358, 593] width 93 height 12
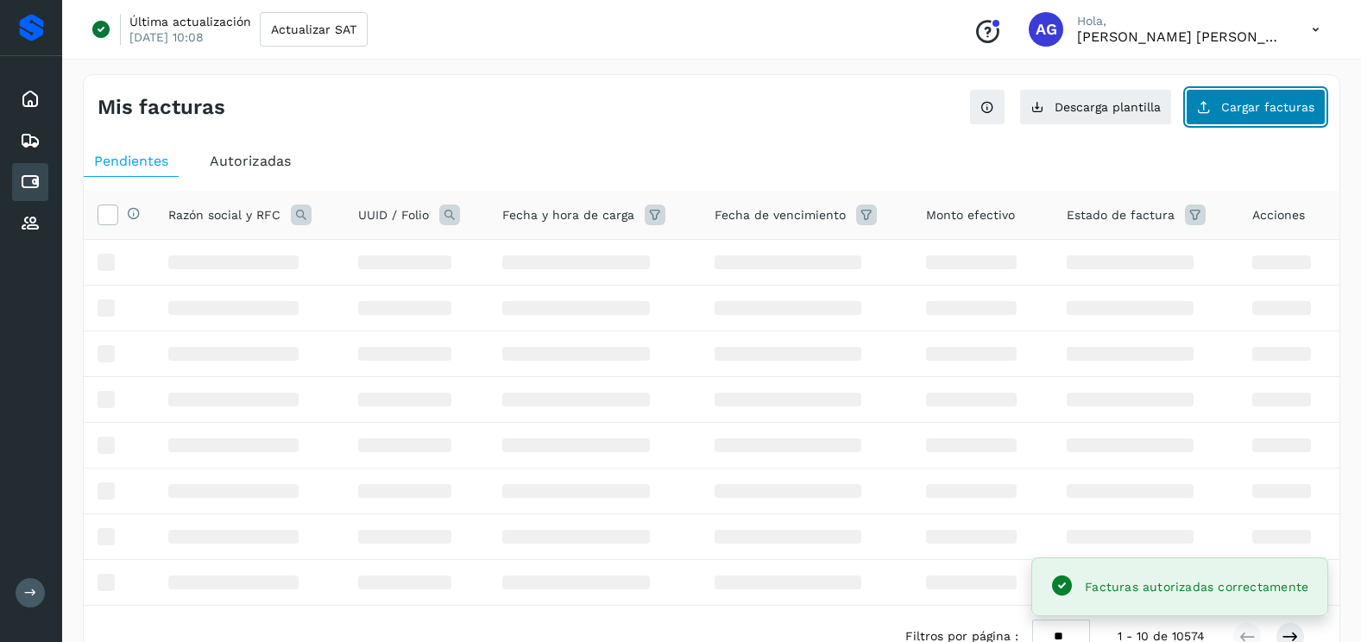
click at [1250, 109] on span "Cargar facturas" at bounding box center [1268, 107] width 93 height 12
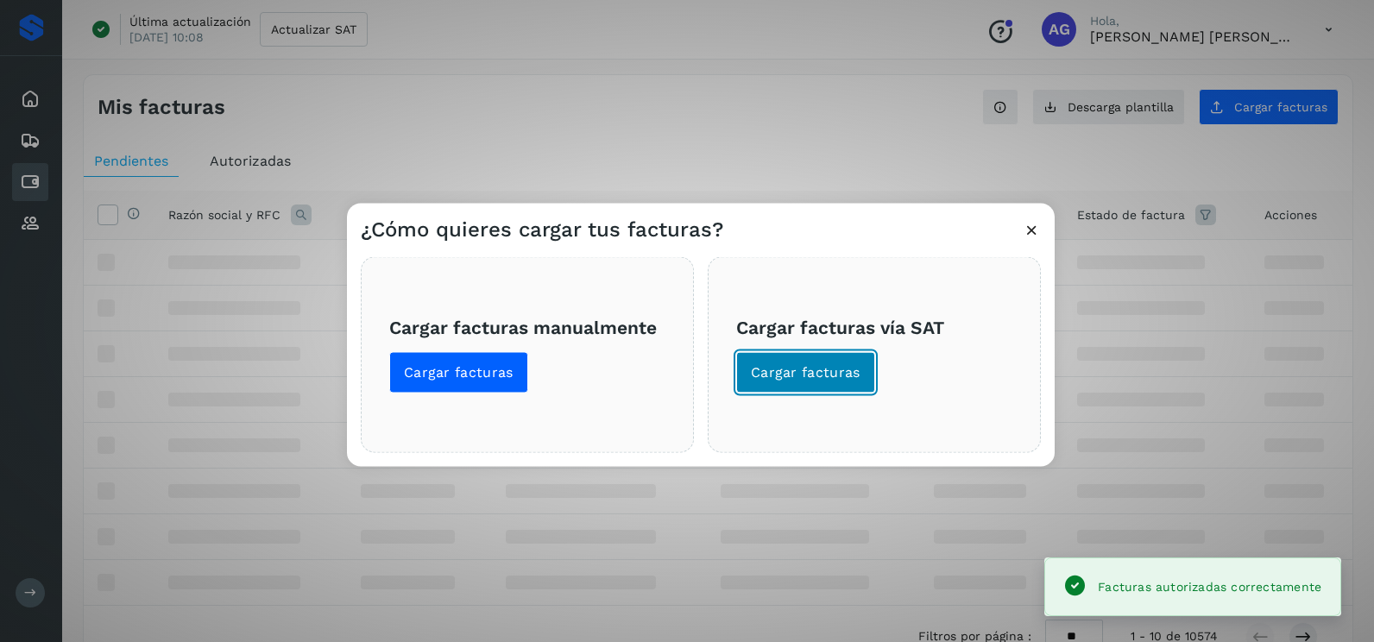
click at [803, 389] on button "Cargar facturas" at bounding box center [805, 372] width 139 height 41
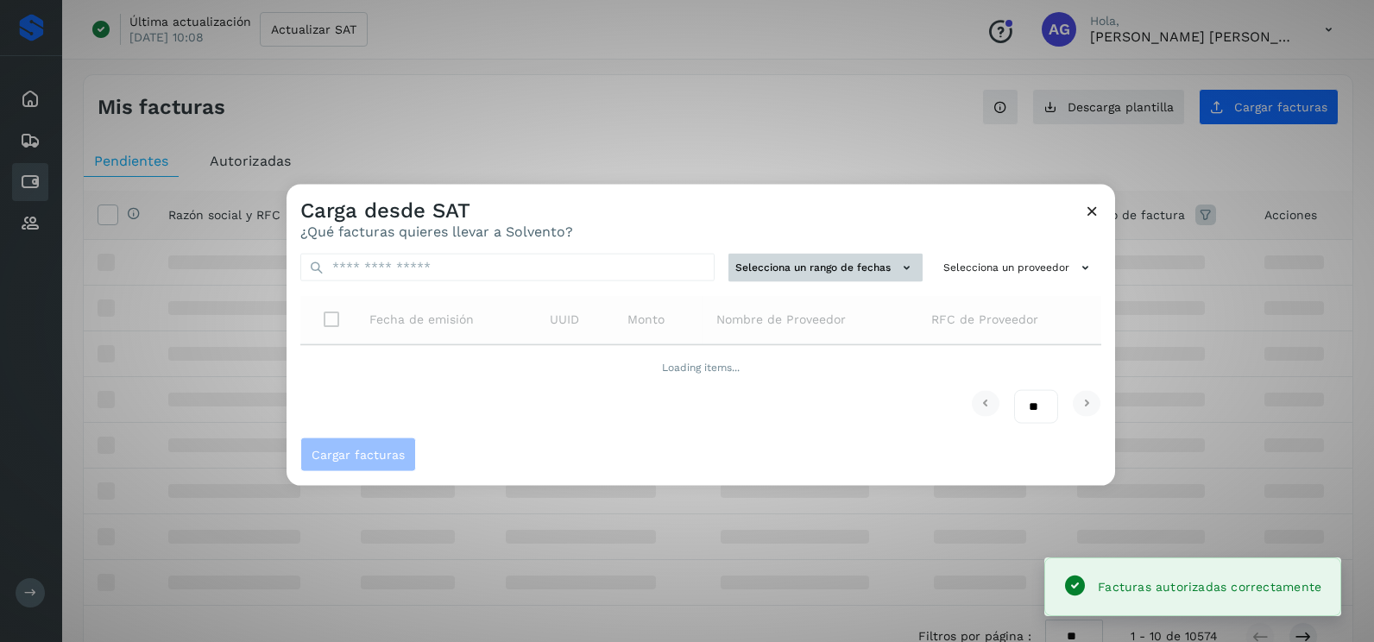
click at [777, 275] on button "Selecciona un rango de fechas" at bounding box center [826, 268] width 194 height 28
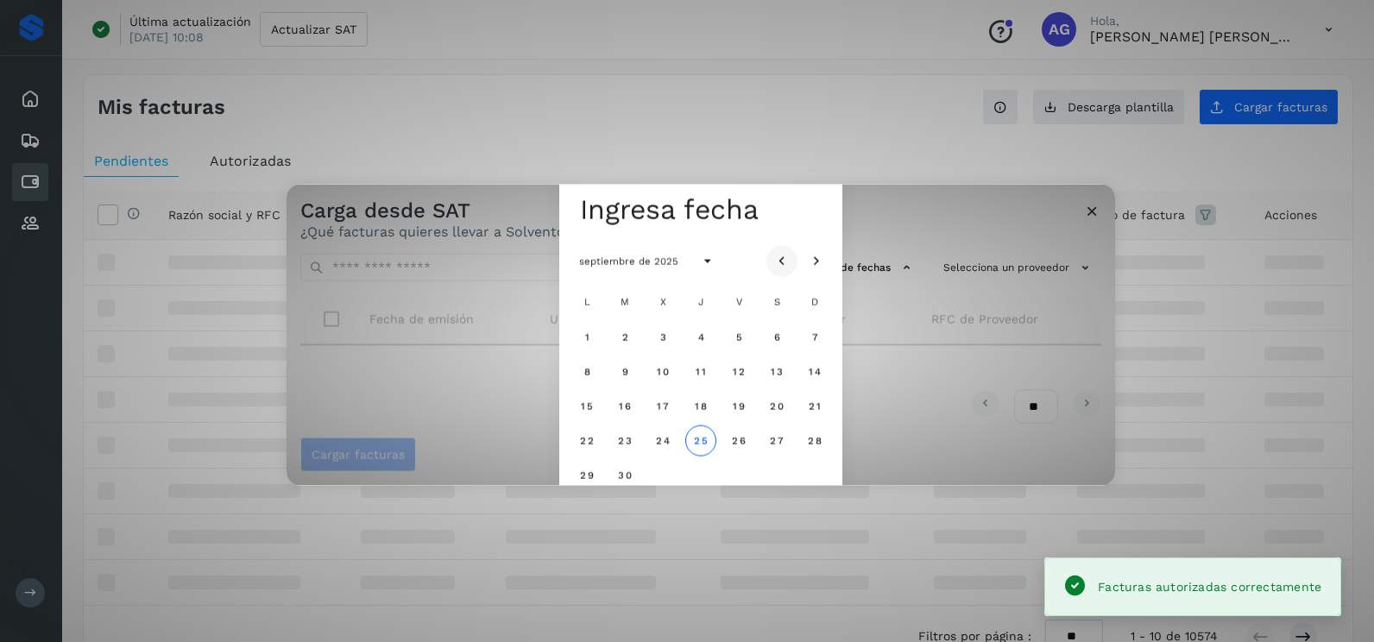
click at [786, 262] on icon "Mes anterior" at bounding box center [782, 261] width 17 height 17
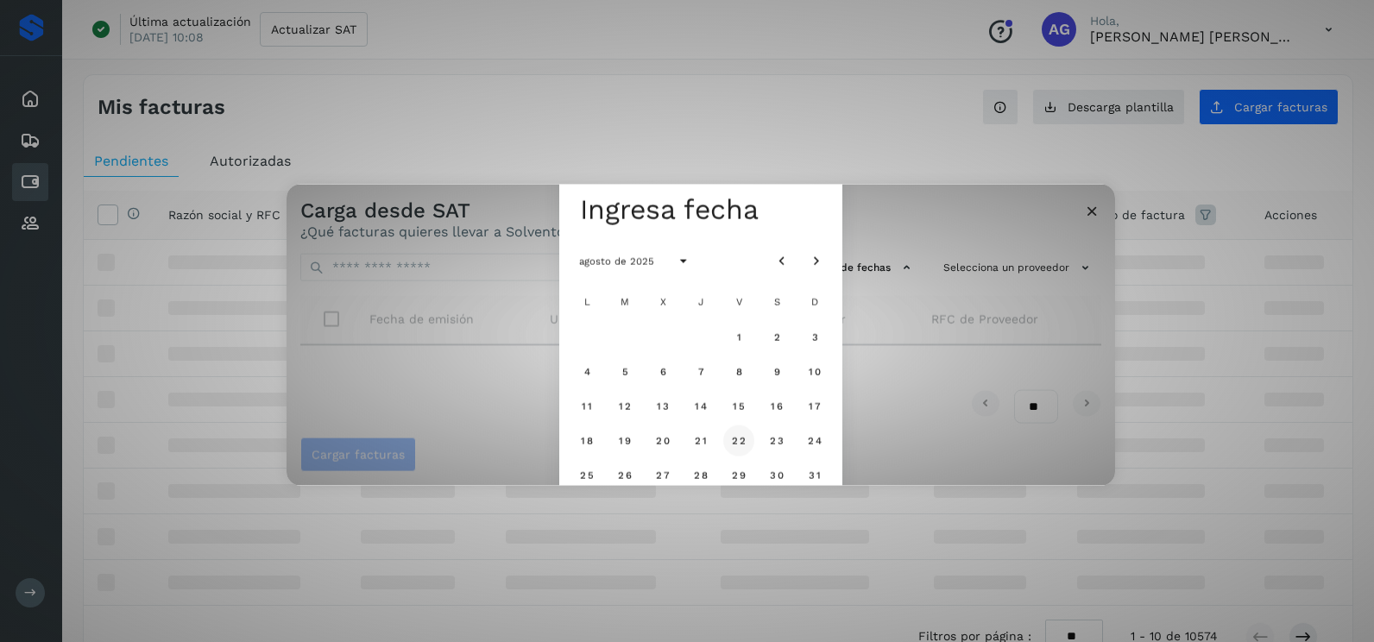
click at [735, 442] on span "22" at bounding box center [738, 440] width 15 height 12
click at [772, 441] on span "23" at bounding box center [776, 440] width 15 height 12
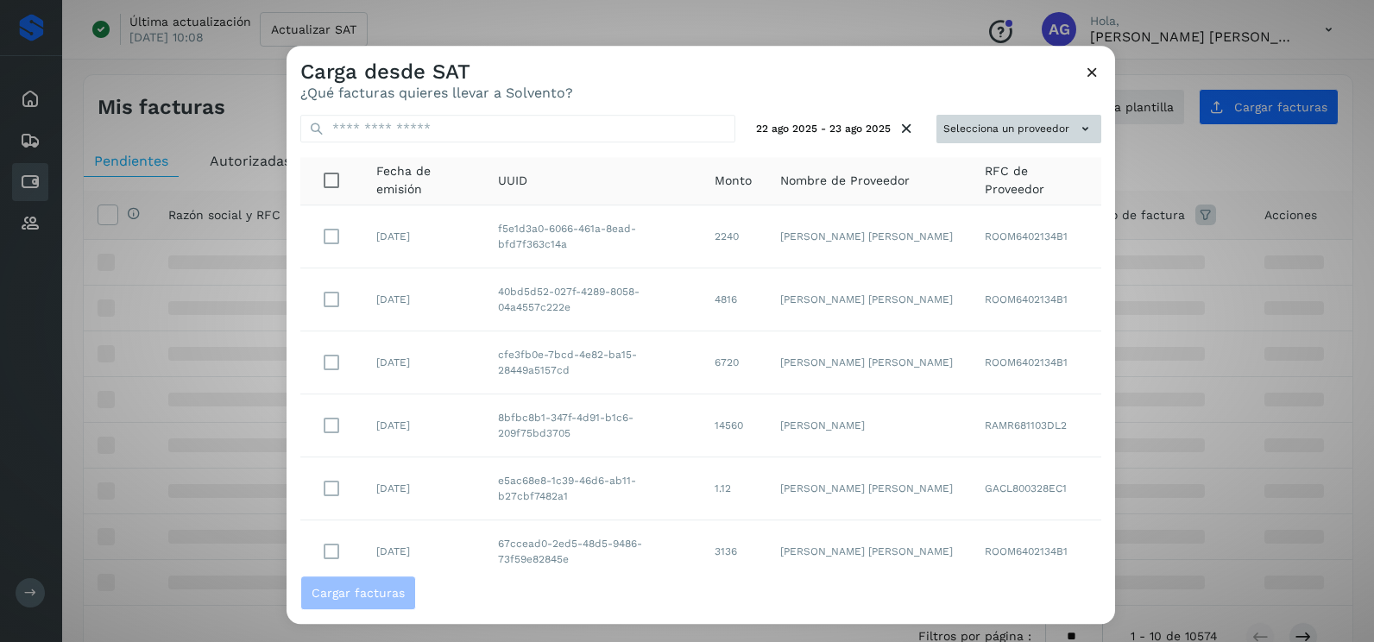
click at [966, 134] on button "Selecciona un proveedor" at bounding box center [1019, 129] width 165 height 28
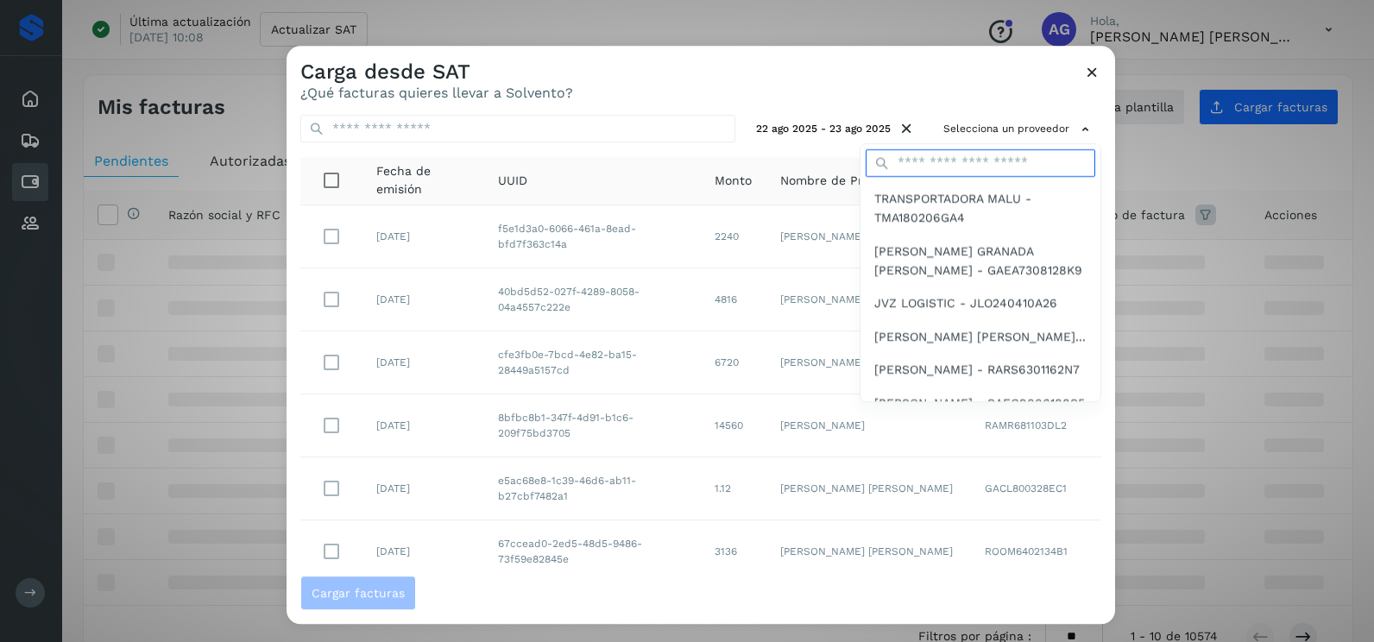
click at [881, 161] on input "text" at bounding box center [981, 163] width 230 height 28
type input "******"
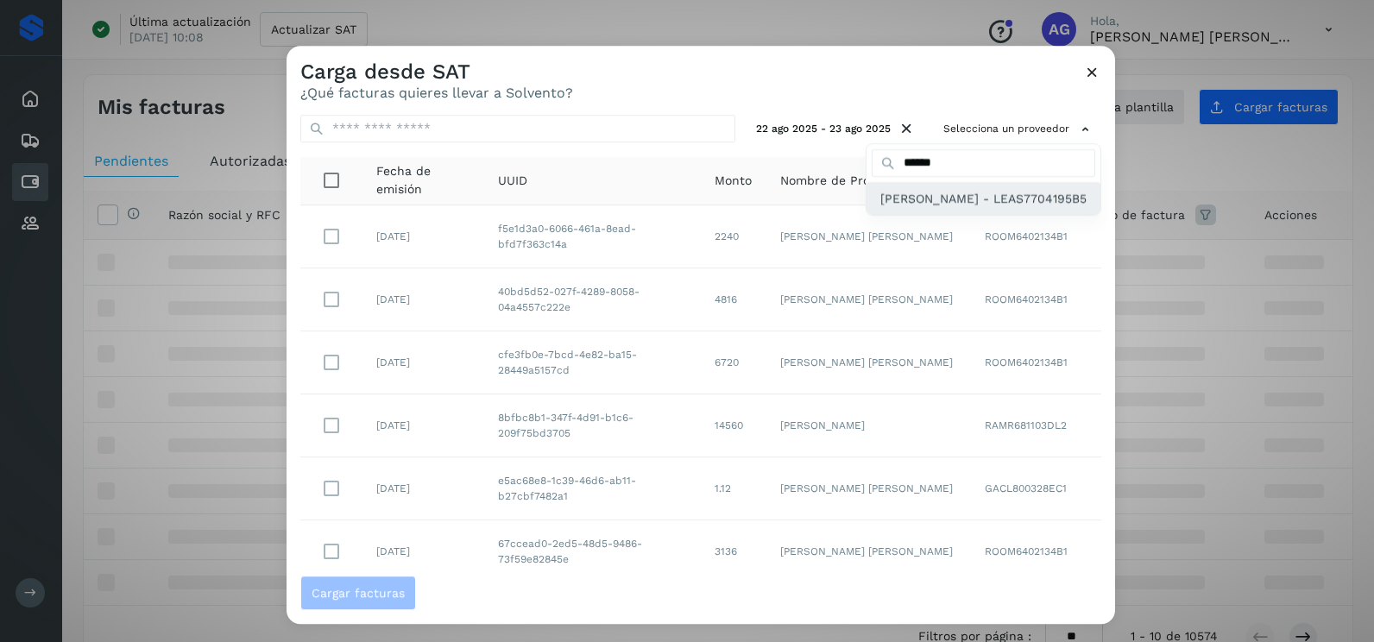
click at [944, 208] on span "[PERSON_NAME] - LEAS7704195B5" at bounding box center [984, 198] width 206 height 19
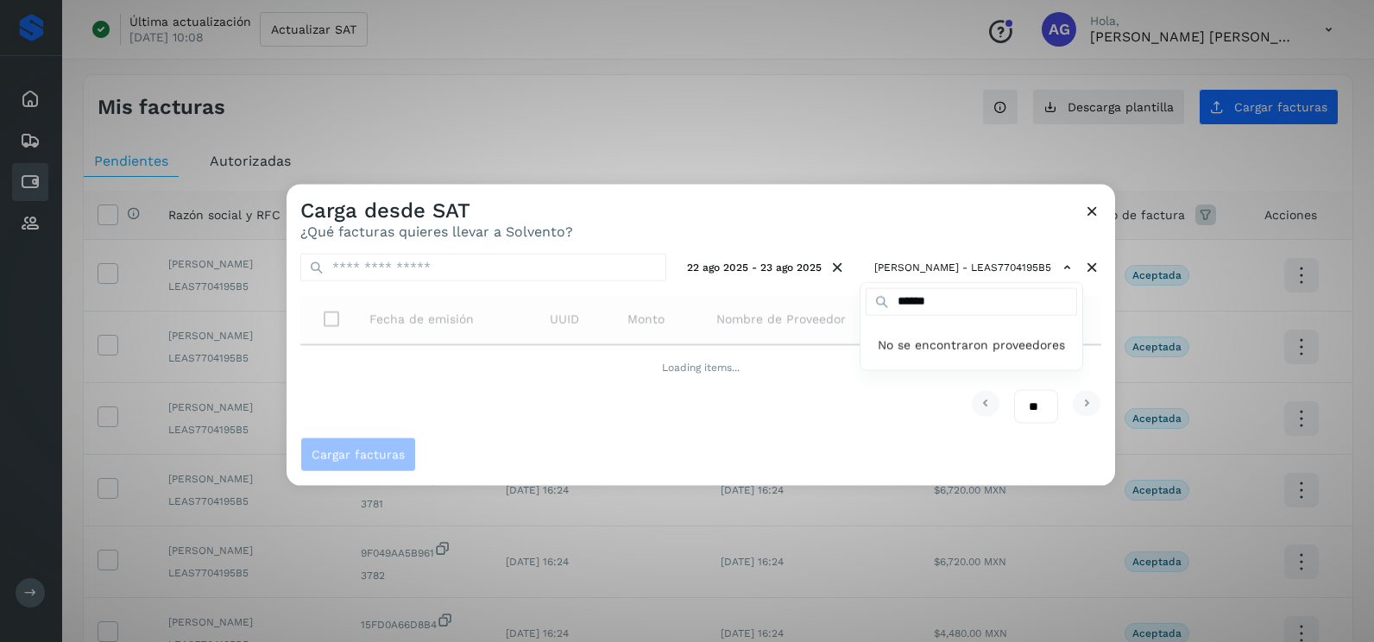
click at [736, 215] on div at bounding box center [974, 506] width 1374 height 642
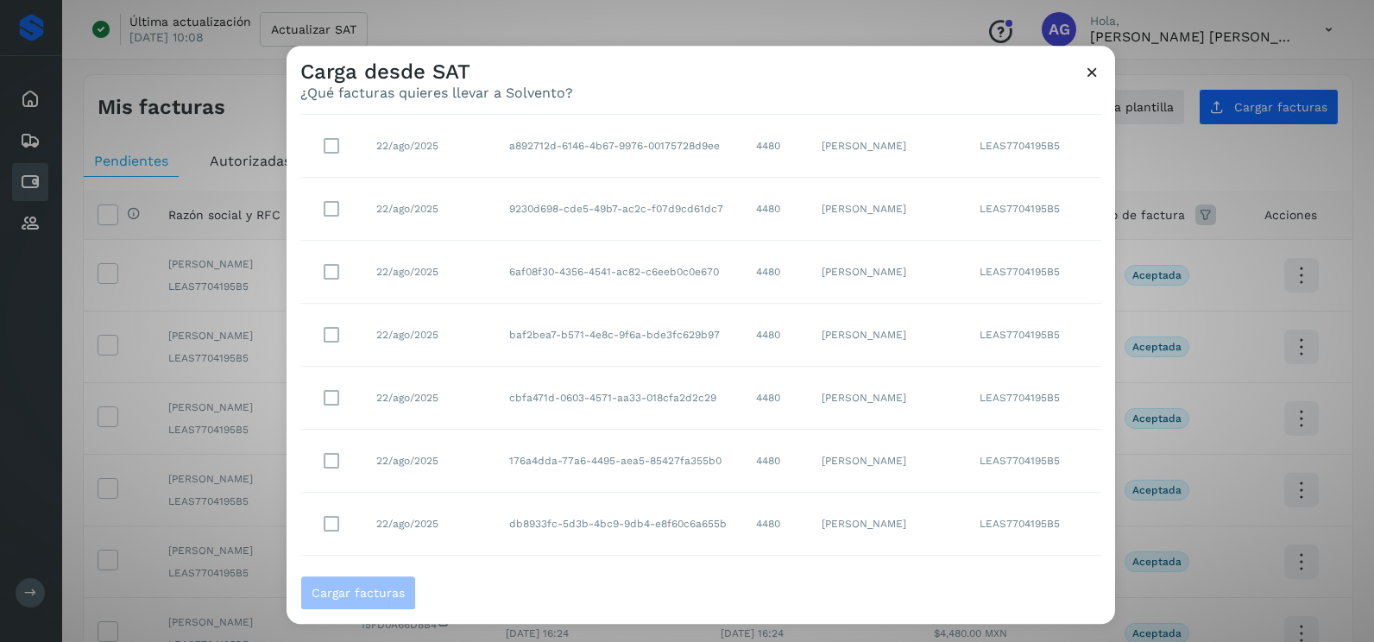
scroll to position [306, 0]
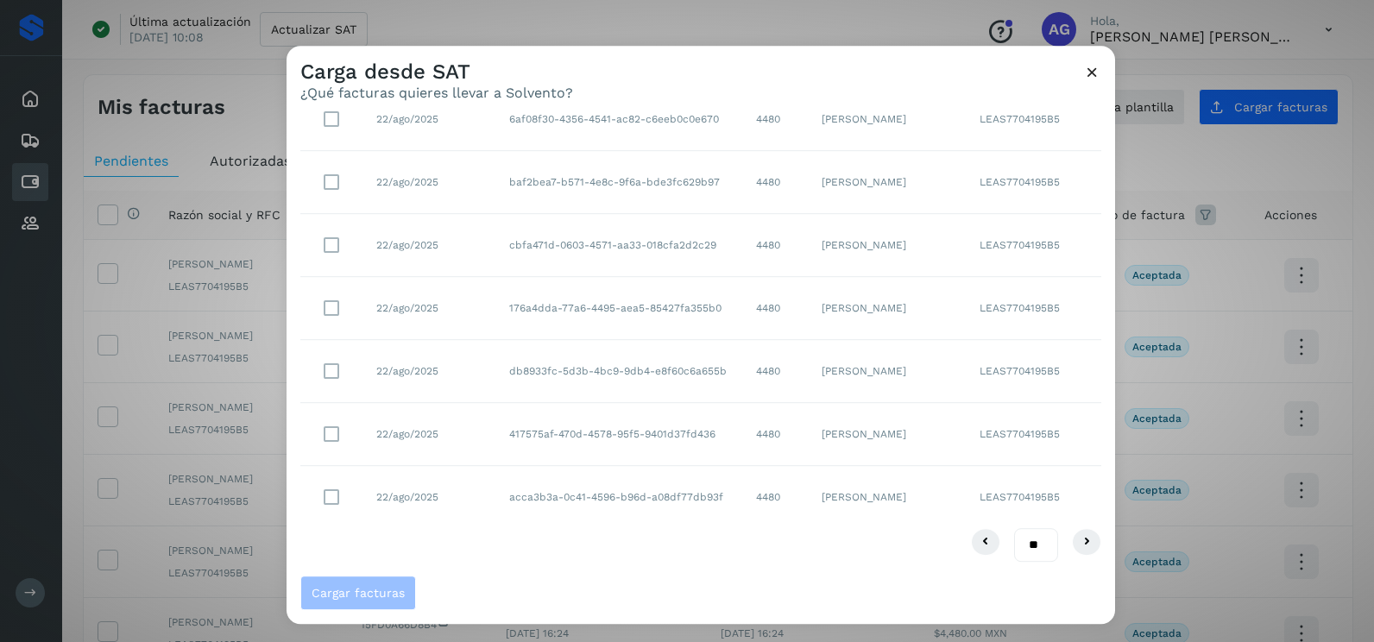
drag, startPoint x: 1032, startPoint y: 538, endPoint x: 1032, endPoint y: 557, distance: 19.0
click at [1032, 538] on select "** ** **" at bounding box center [1036, 545] width 44 height 34
drag, startPoint x: 1020, startPoint y: 550, endPoint x: 1020, endPoint y: 562, distance: 12.1
click at [1020, 550] on select "** ** **" at bounding box center [1036, 545] width 44 height 34
select select "**"
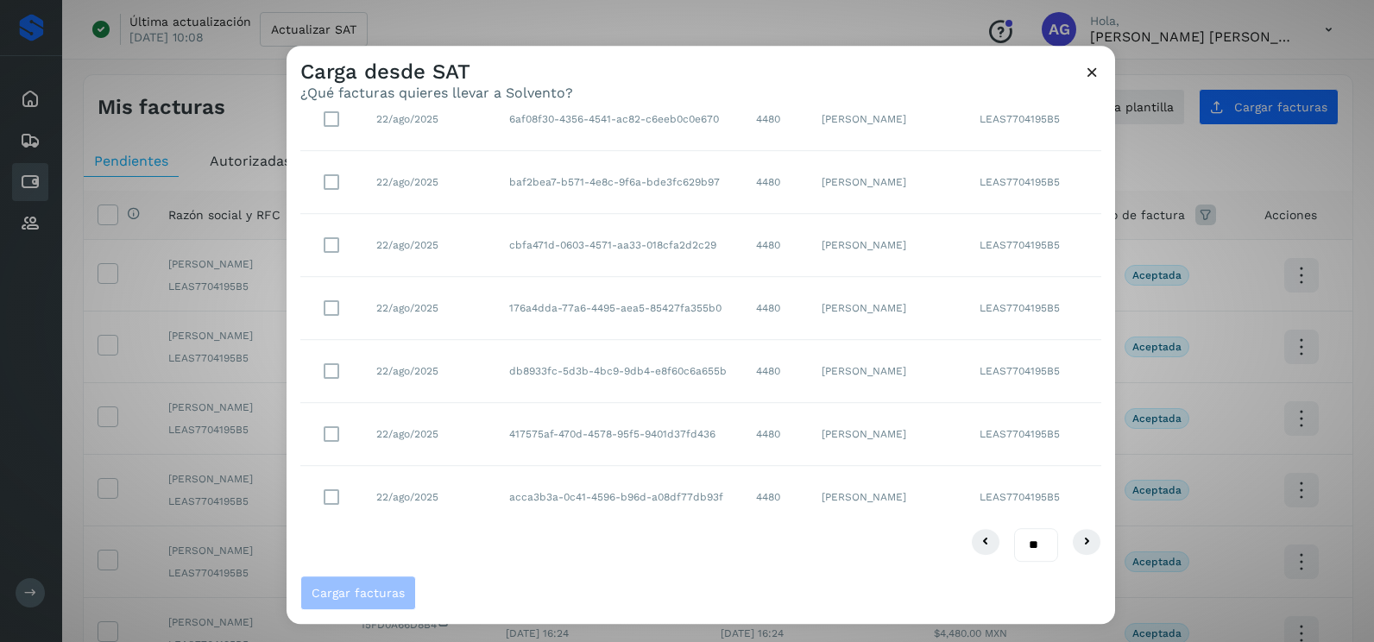
click at [1014, 528] on select "** ** **" at bounding box center [1036, 545] width 44 height 34
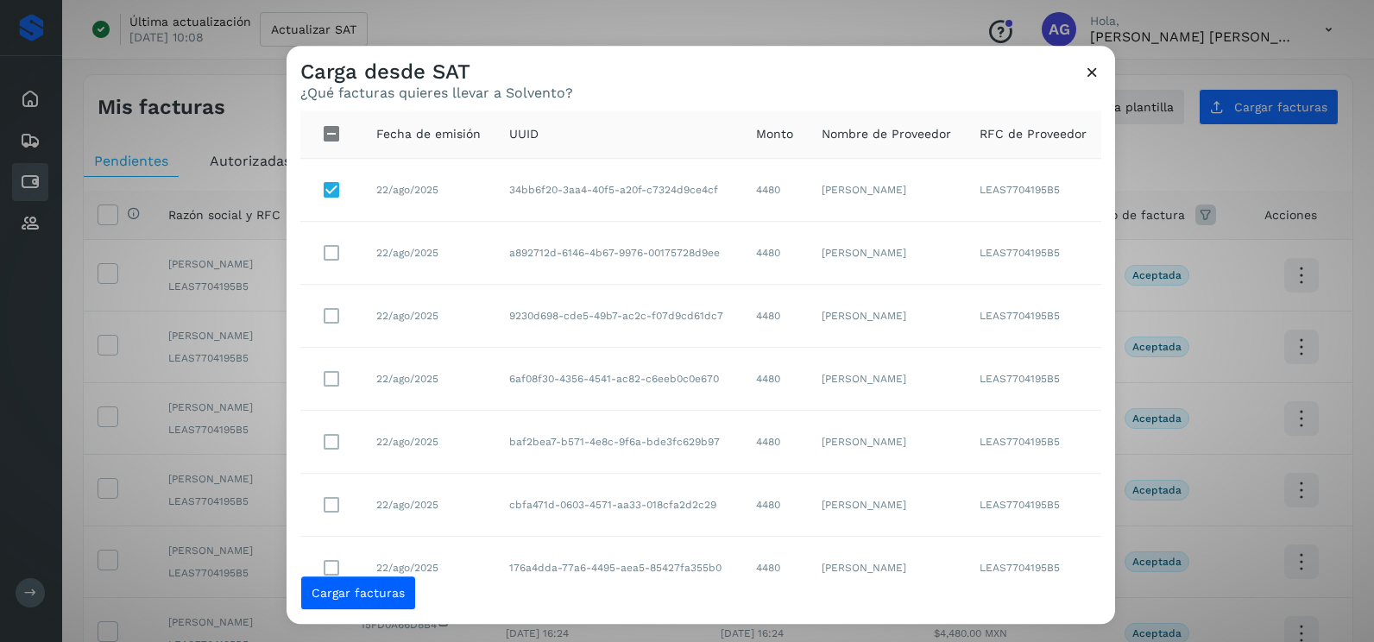
scroll to position [87, 0]
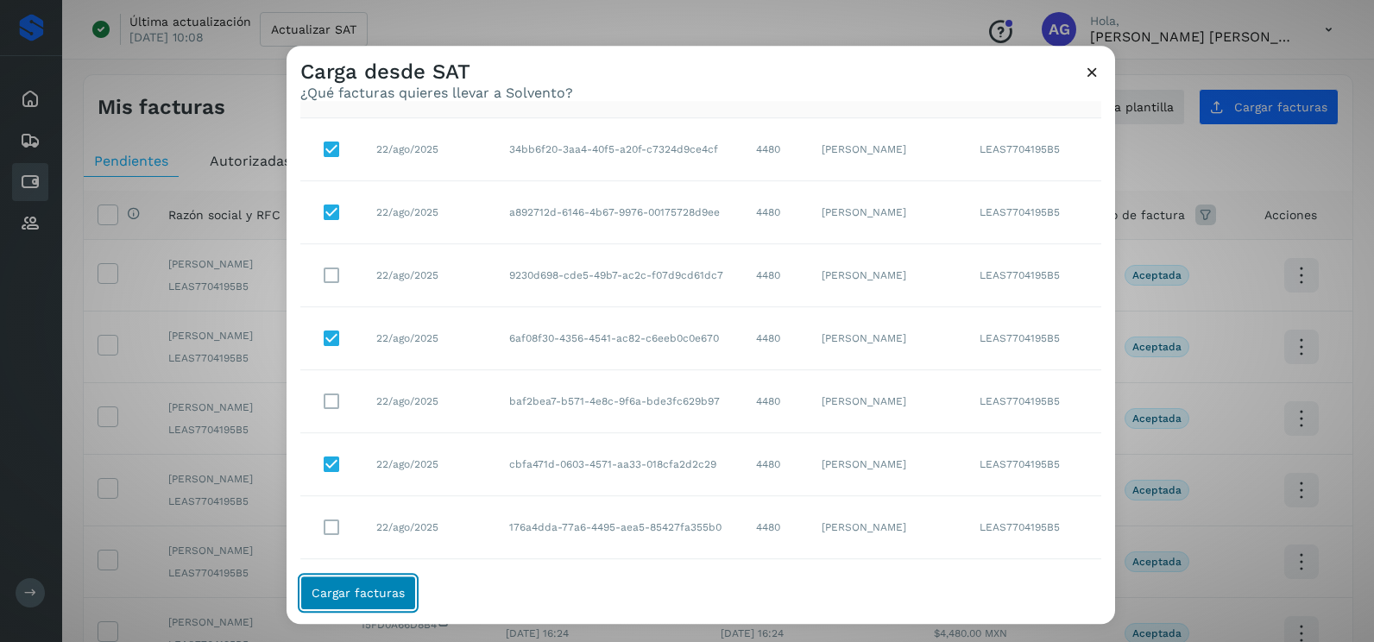
click at [394, 587] on span "Cargar facturas" at bounding box center [358, 593] width 93 height 12
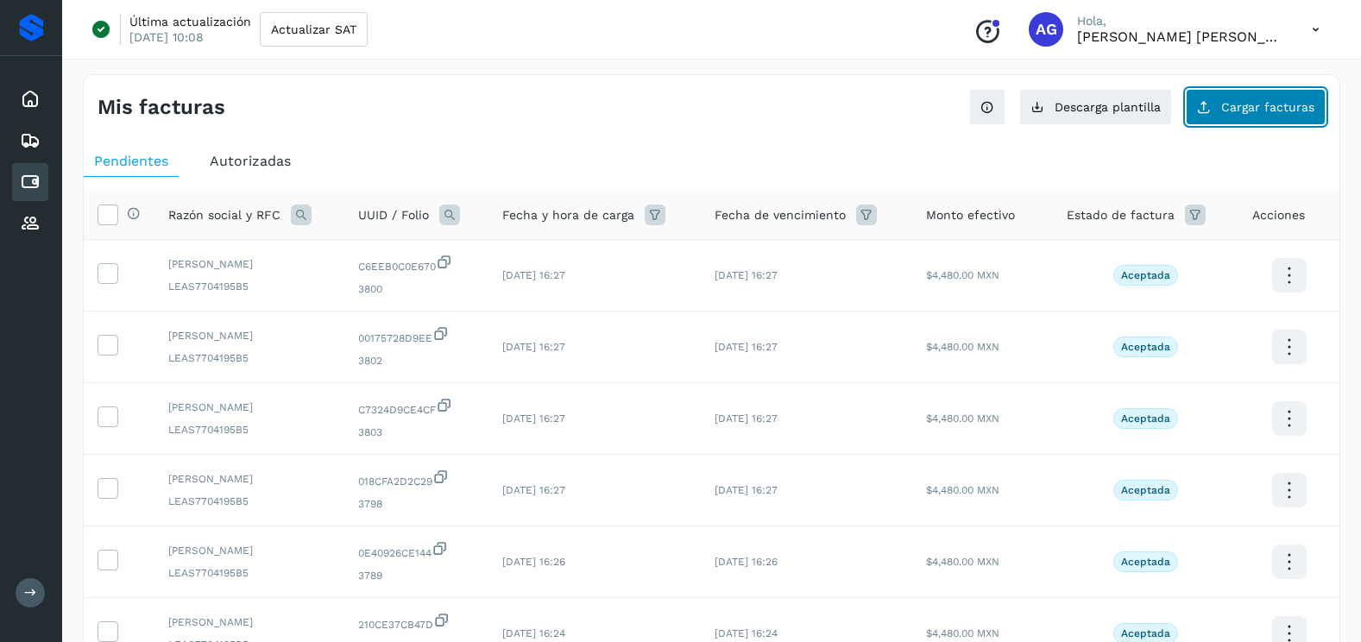
click at [1248, 101] on span "Cargar facturas" at bounding box center [1268, 107] width 93 height 12
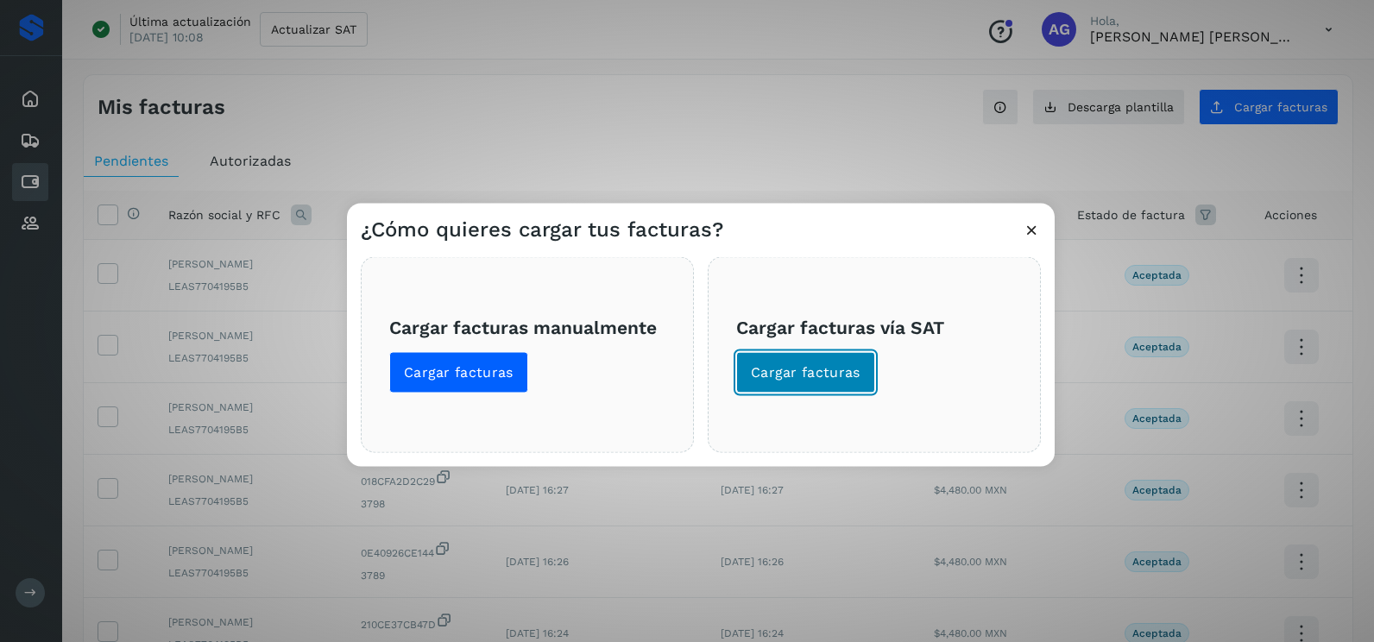
click at [824, 380] on span "Cargar facturas" at bounding box center [806, 372] width 110 height 19
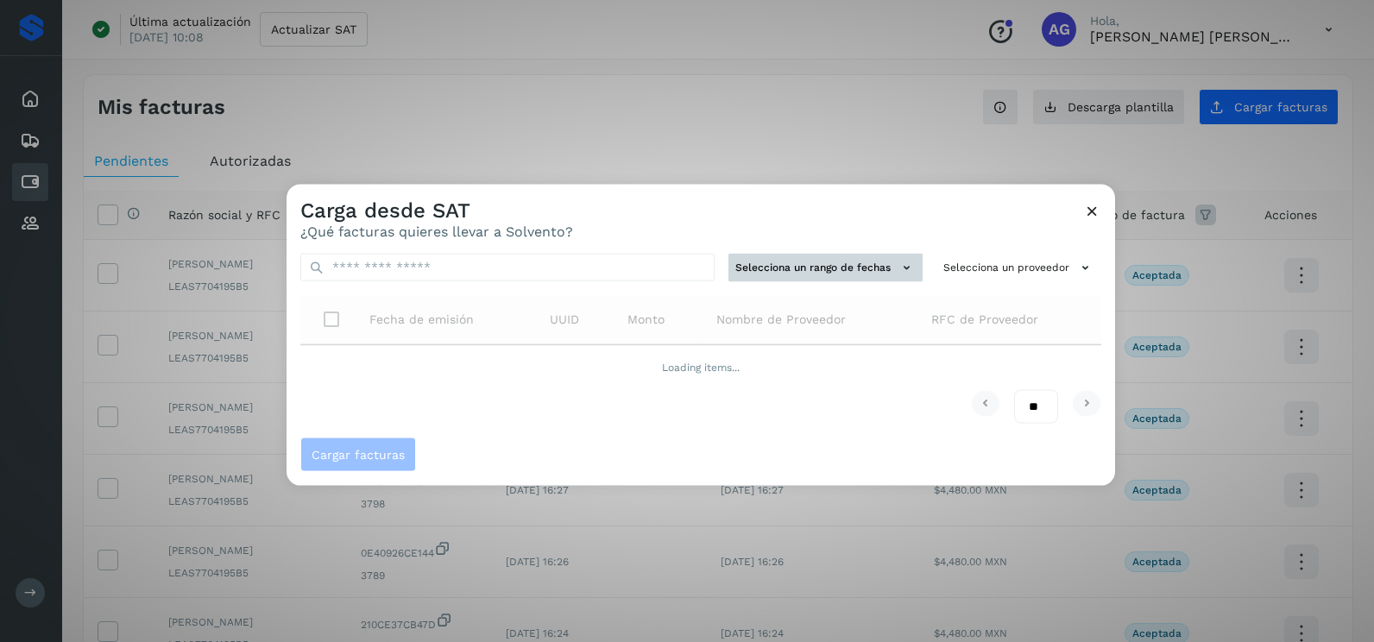
click at [838, 272] on button "Selecciona un rango de fechas" at bounding box center [826, 268] width 194 height 28
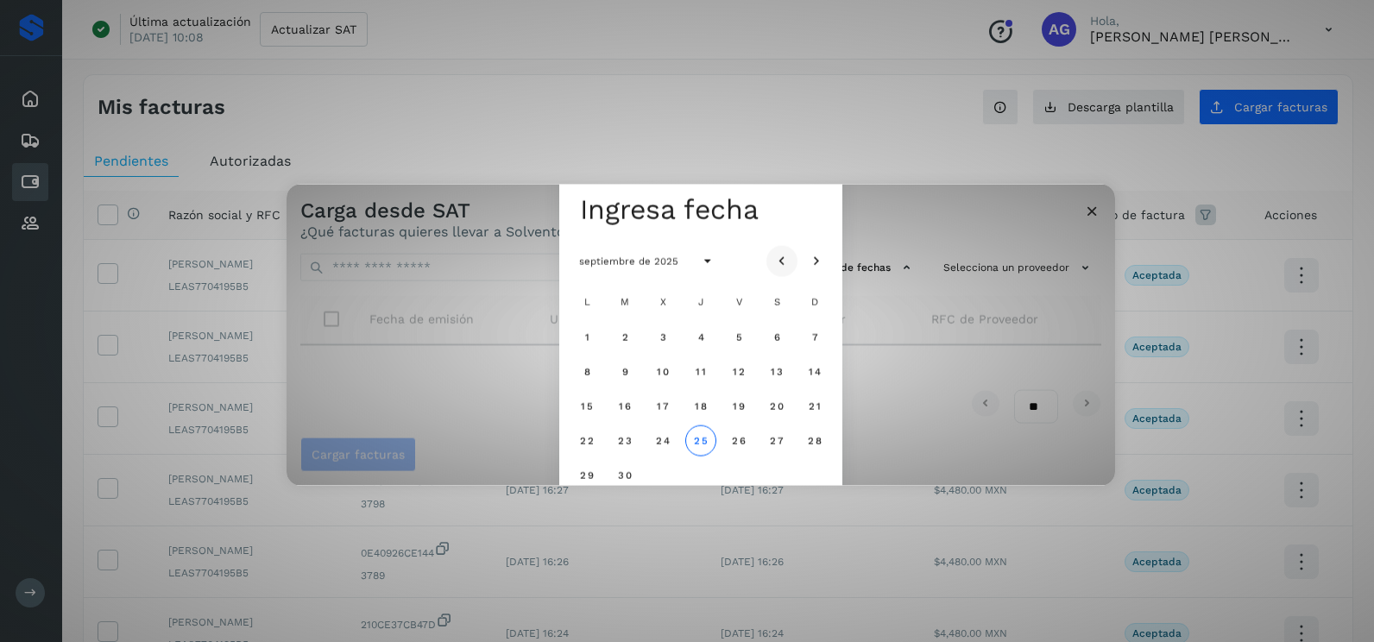
click at [776, 262] on icon "Mes anterior" at bounding box center [782, 261] width 17 height 17
click at [630, 471] on span "26" at bounding box center [624, 475] width 15 height 12
click at [656, 477] on span "27" at bounding box center [662, 475] width 15 height 12
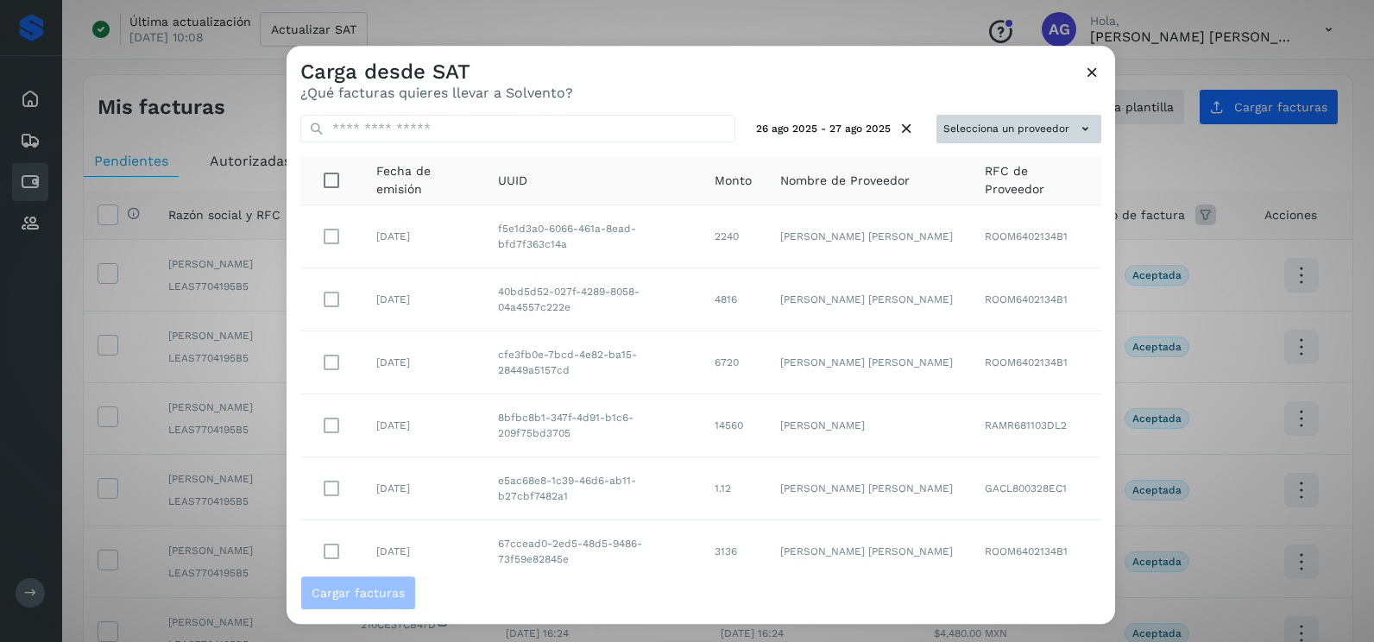
click at [944, 133] on button "Selecciona un proveedor" at bounding box center [1019, 129] width 165 height 28
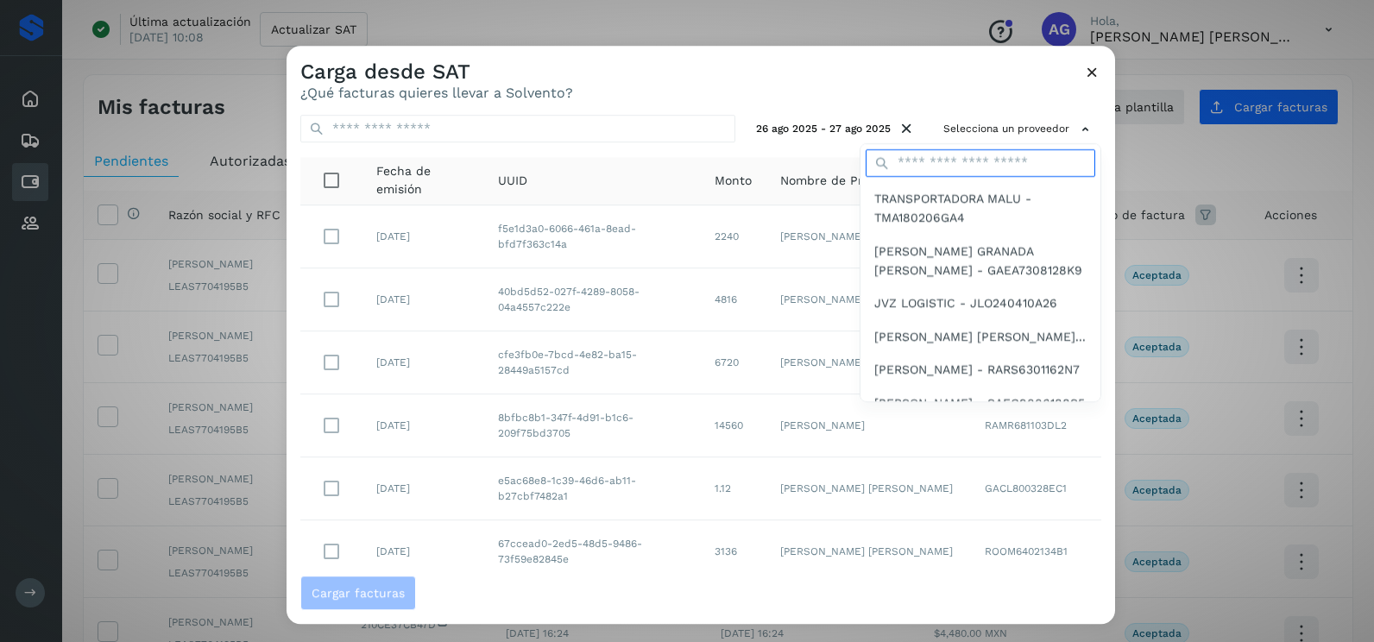
click at [927, 165] on input "text" at bounding box center [981, 163] width 230 height 28
type input "******"
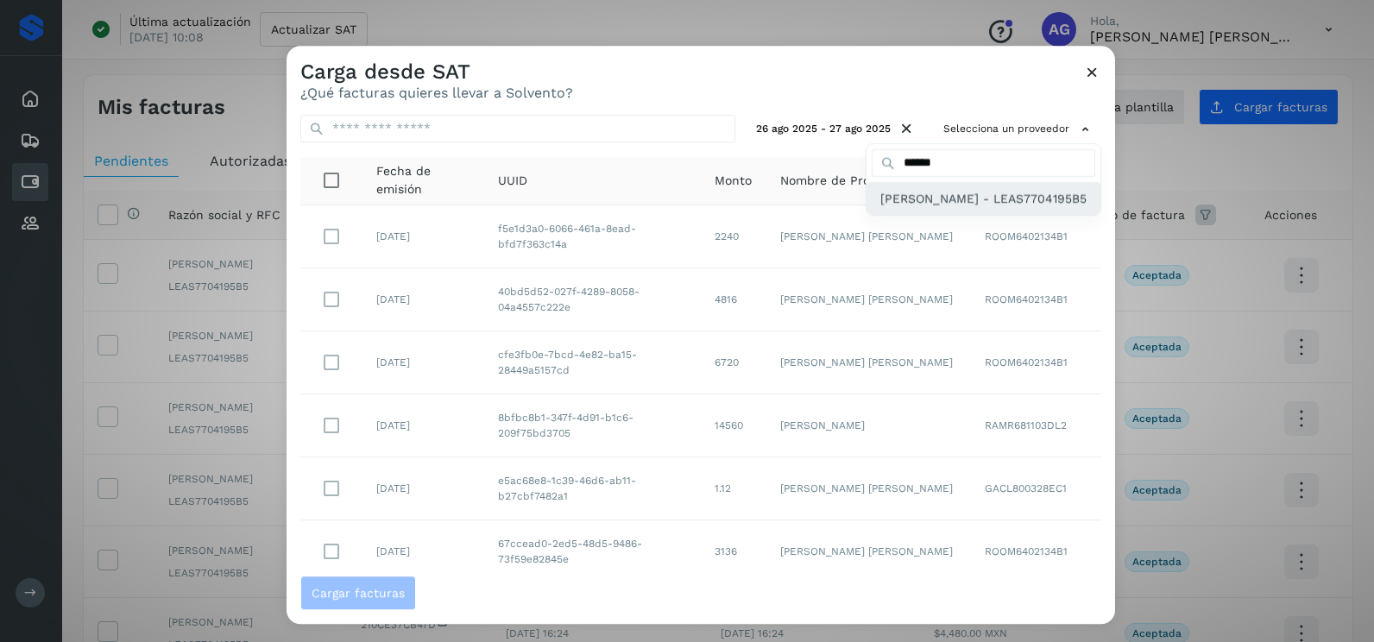
click at [932, 208] on span "[PERSON_NAME] - LEAS7704195B5" at bounding box center [984, 198] width 206 height 19
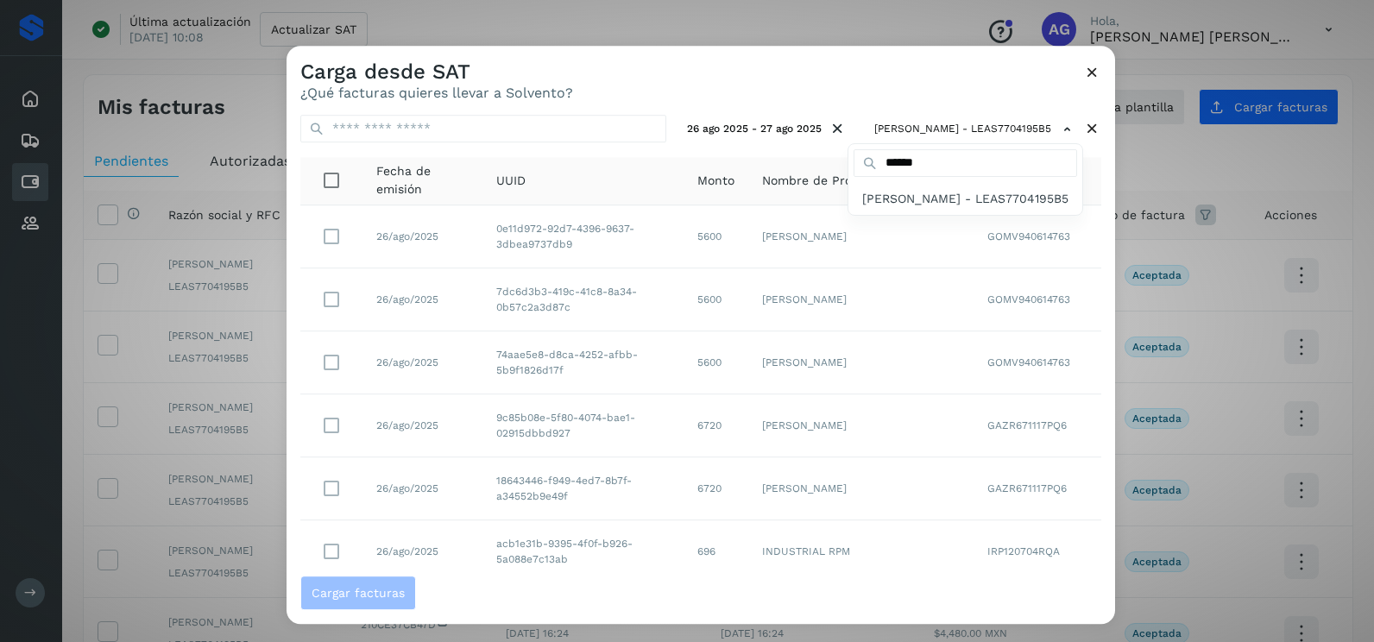
click at [678, 89] on div at bounding box center [974, 367] width 1374 height 642
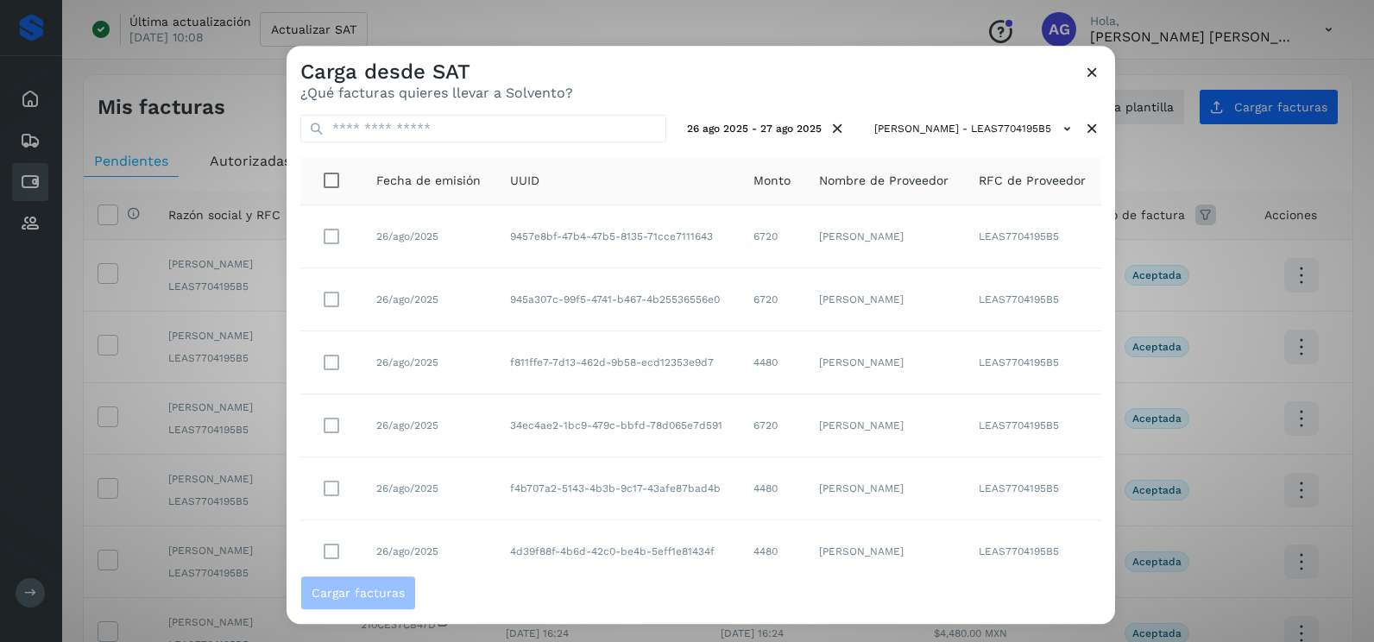
click at [1095, 72] on icon at bounding box center [1092, 72] width 18 height 18
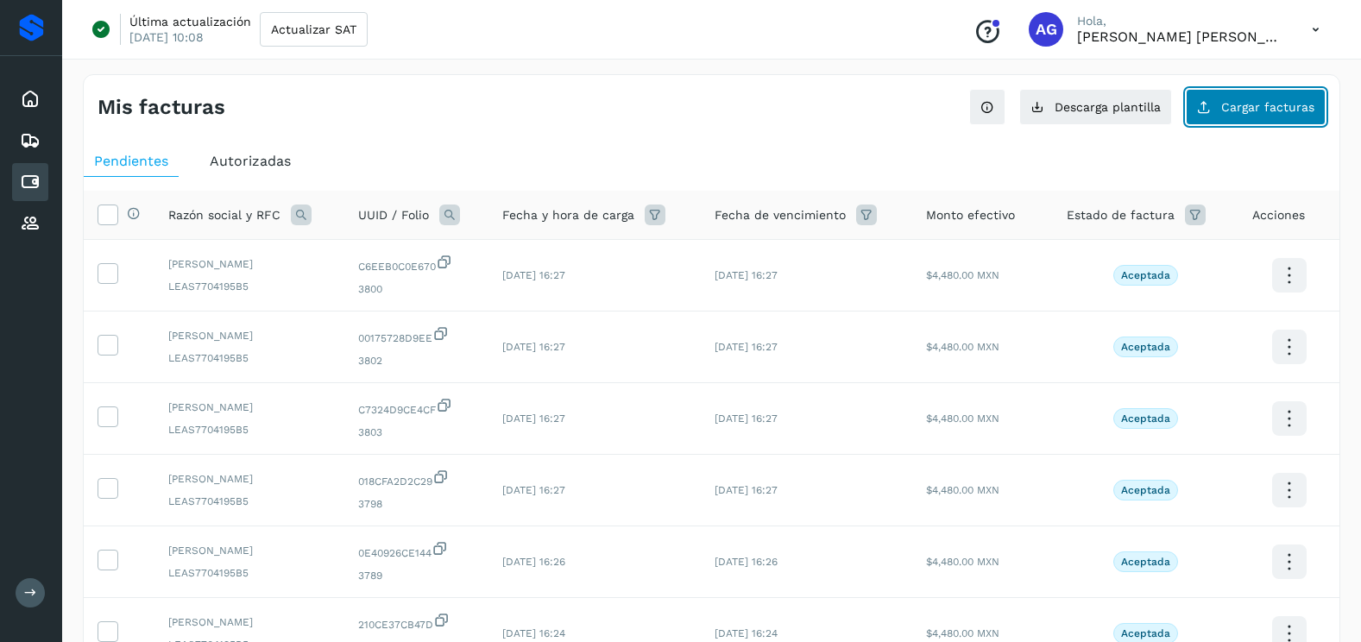
click at [1208, 114] on button "Cargar facturas" at bounding box center [1256, 107] width 140 height 36
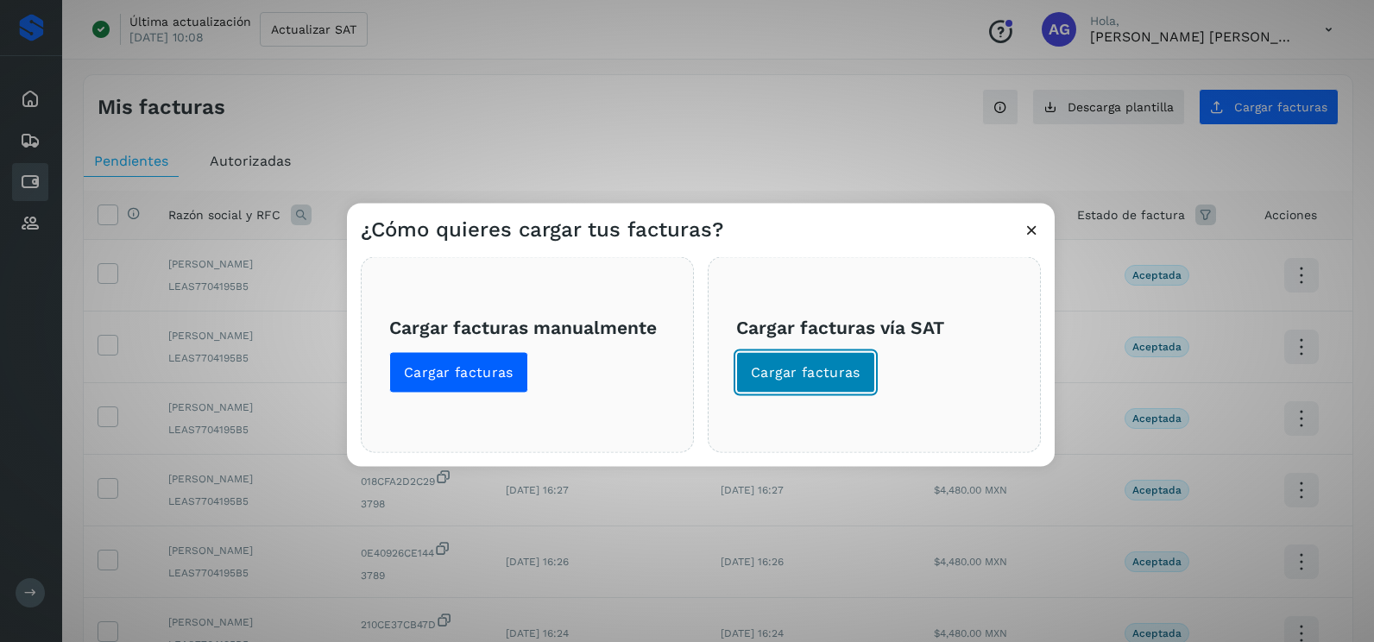
click at [793, 389] on button "Cargar facturas" at bounding box center [805, 372] width 139 height 41
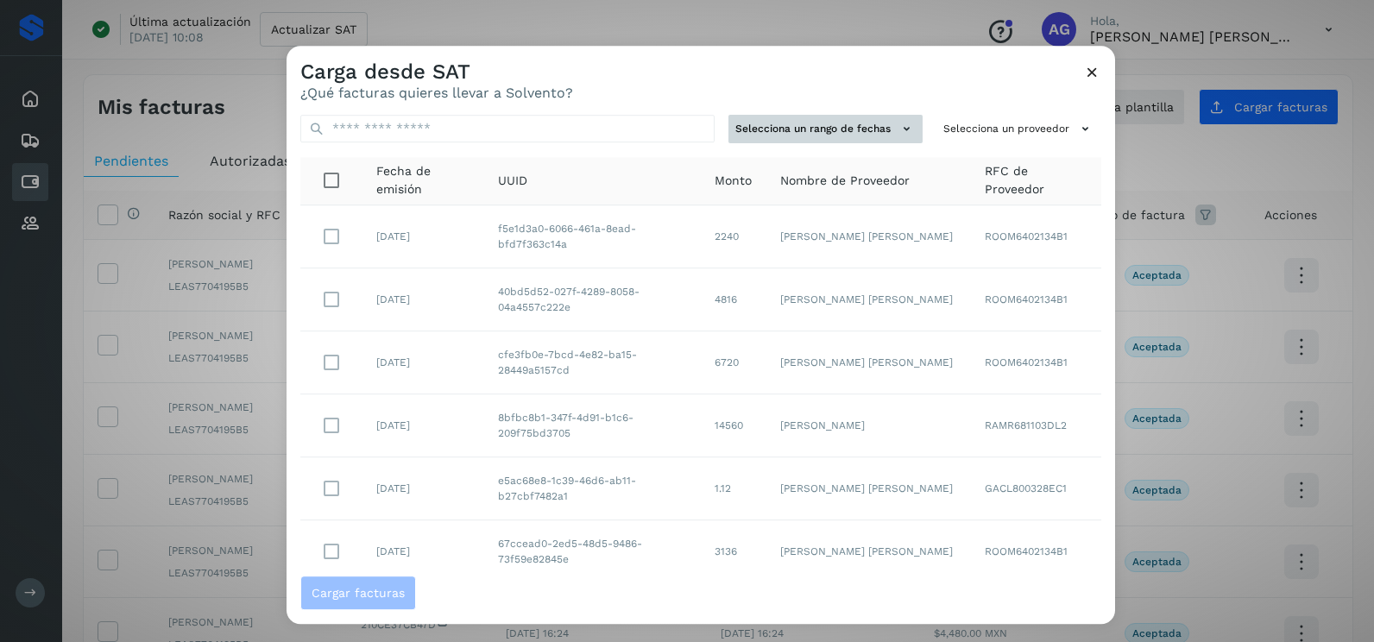
click at [872, 119] on button "Selecciona un rango de fechas" at bounding box center [826, 129] width 194 height 28
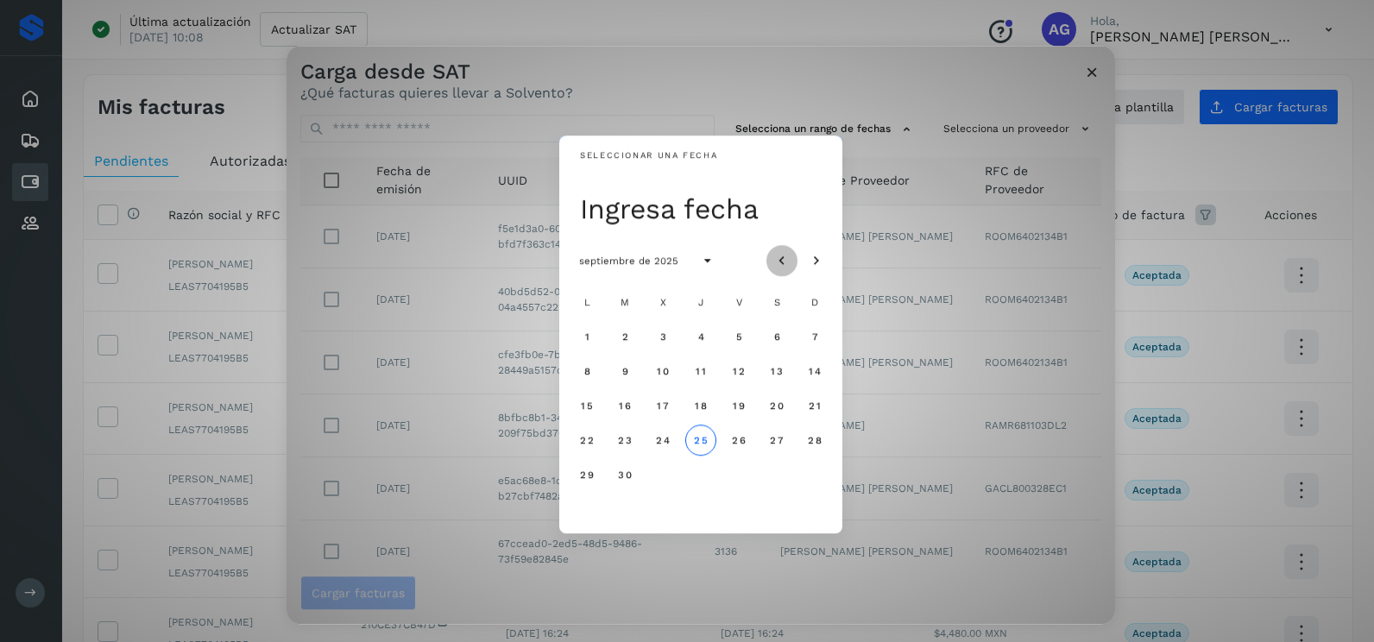
click at [780, 256] on icon "Mes anterior" at bounding box center [782, 261] width 17 height 17
click at [621, 468] on button "26" at bounding box center [625, 474] width 31 height 31
click at [660, 477] on span "27" at bounding box center [662, 475] width 15 height 12
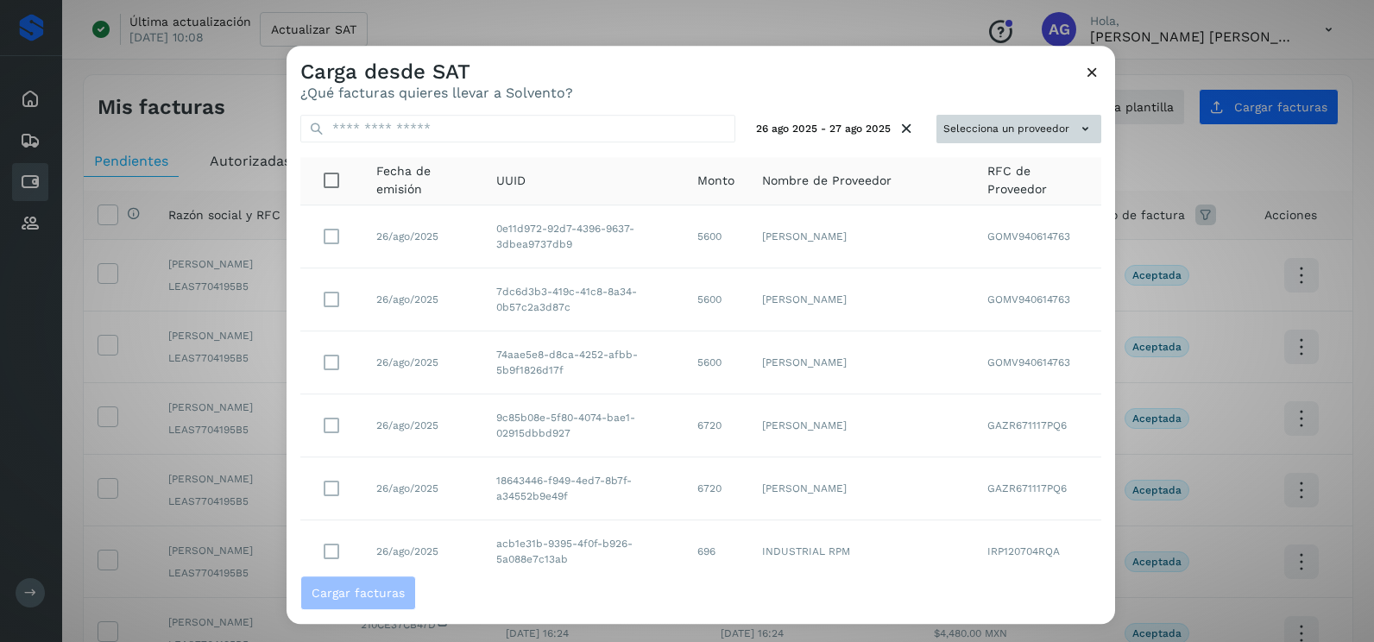
click at [1077, 123] on icon at bounding box center [1086, 129] width 18 height 18
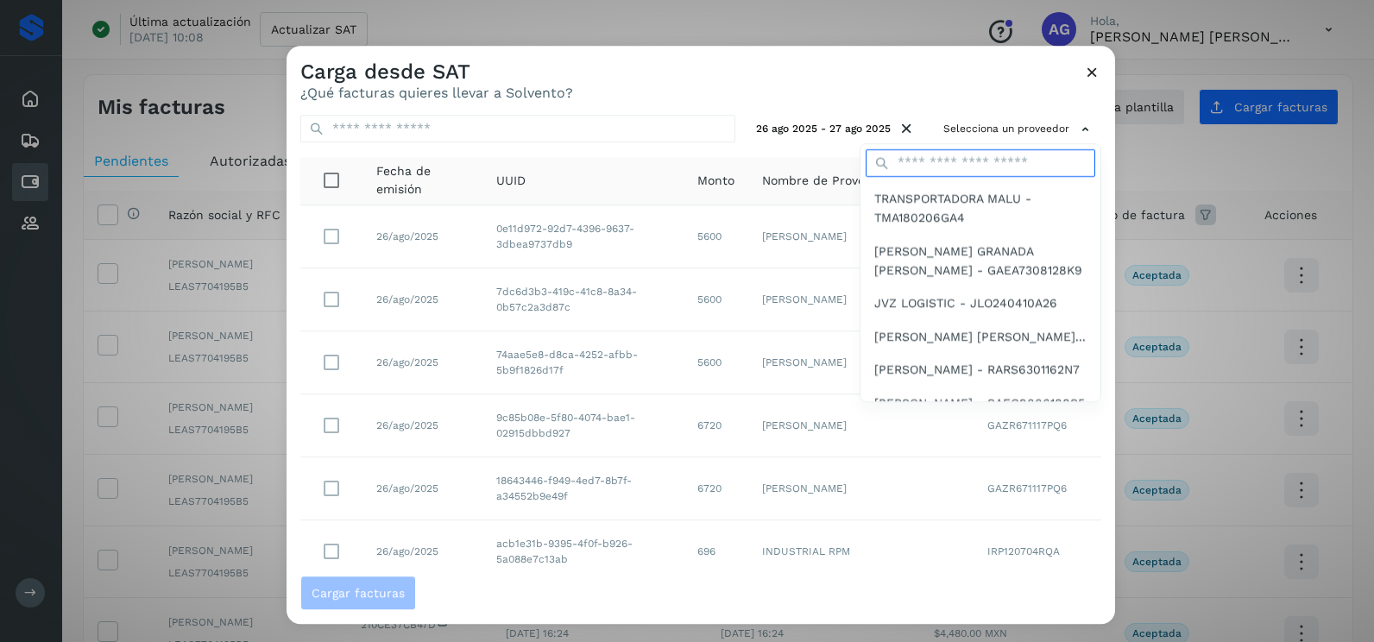
click at [949, 165] on input "text" at bounding box center [981, 163] width 230 height 28
type input "******"
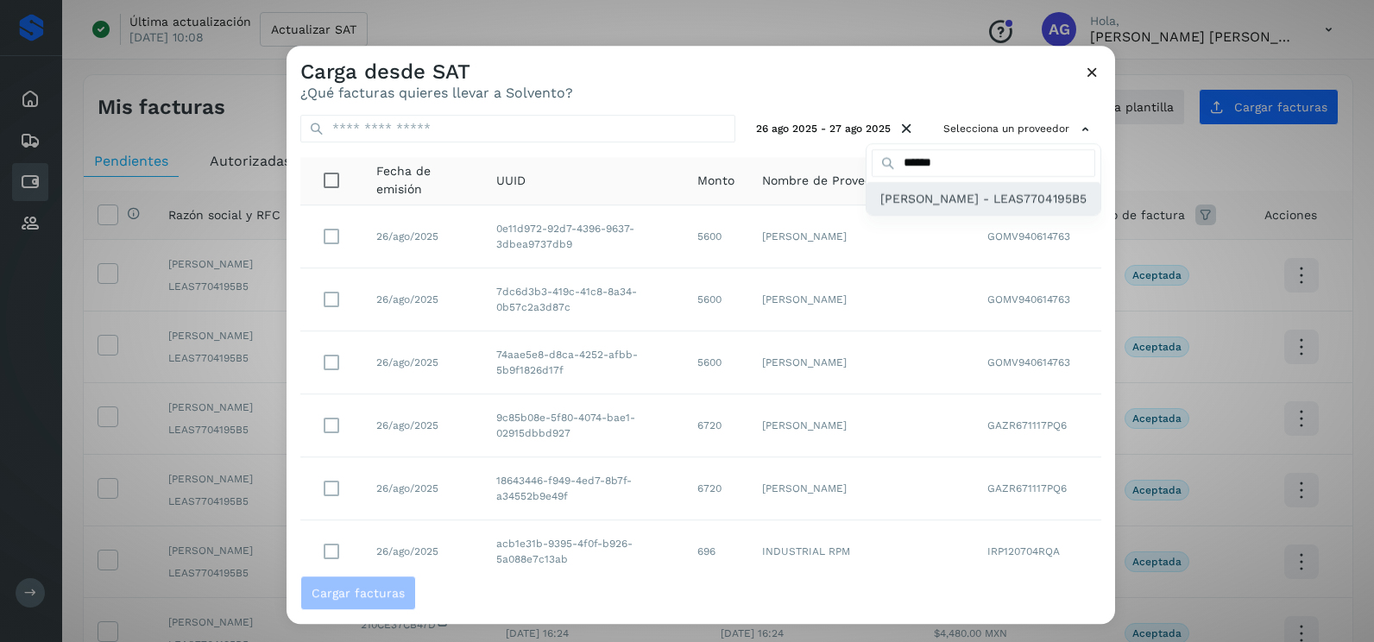
click at [931, 208] on span "[PERSON_NAME] - LEAS7704195B5" at bounding box center [984, 198] width 206 height 19
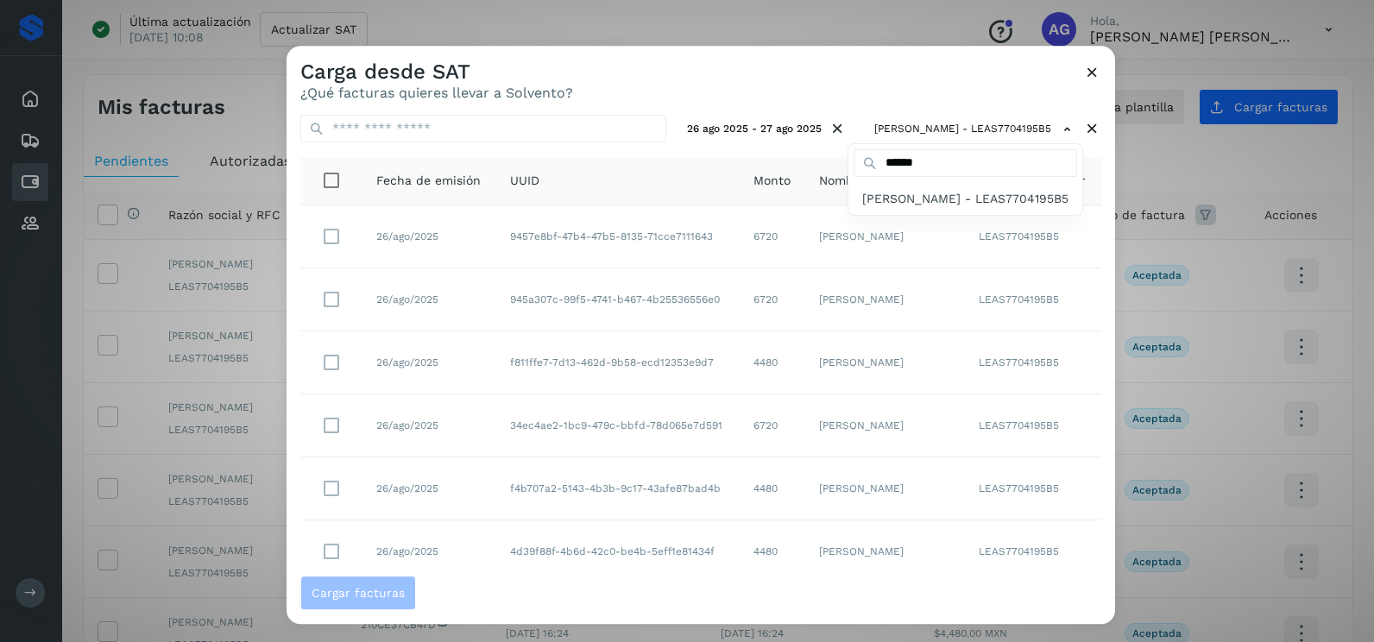
click at [931, 208] on span "[PERSON_NAME] - LEAS7704195B5" at bounding box center [965, 198] width 206 height 19
click at [832, 88] on div at bounding box center [974, 367] width 1374 height 642
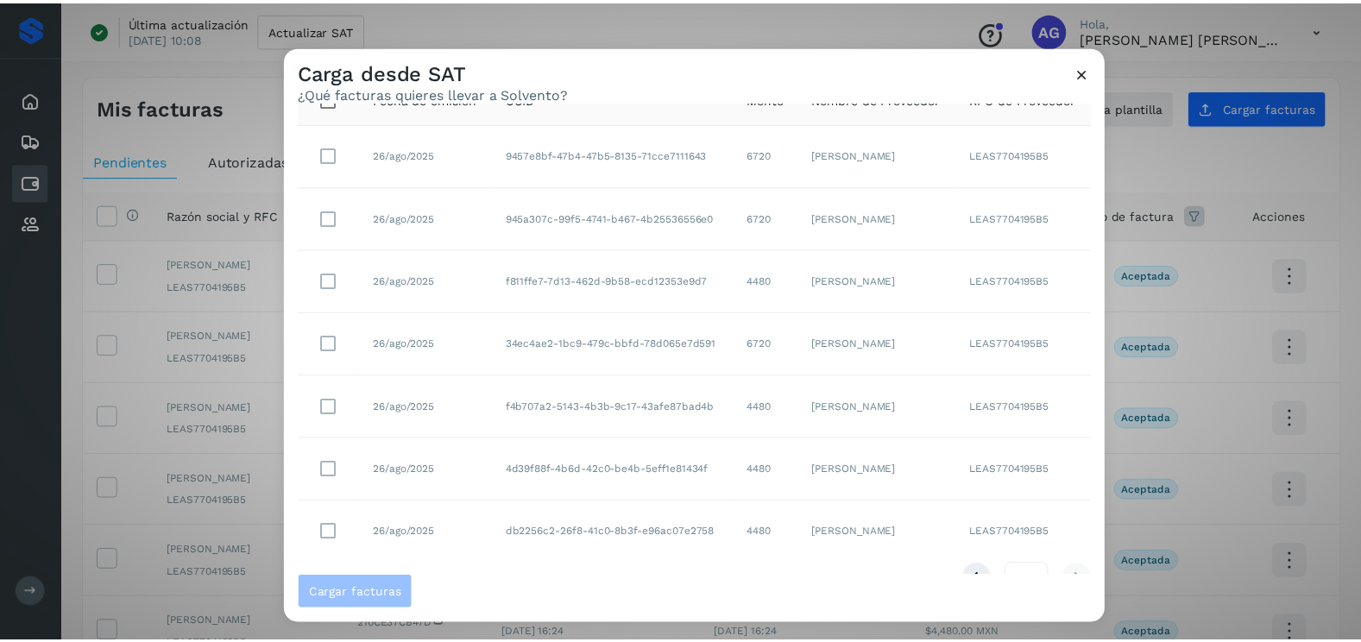
scroll to position [117, 0]
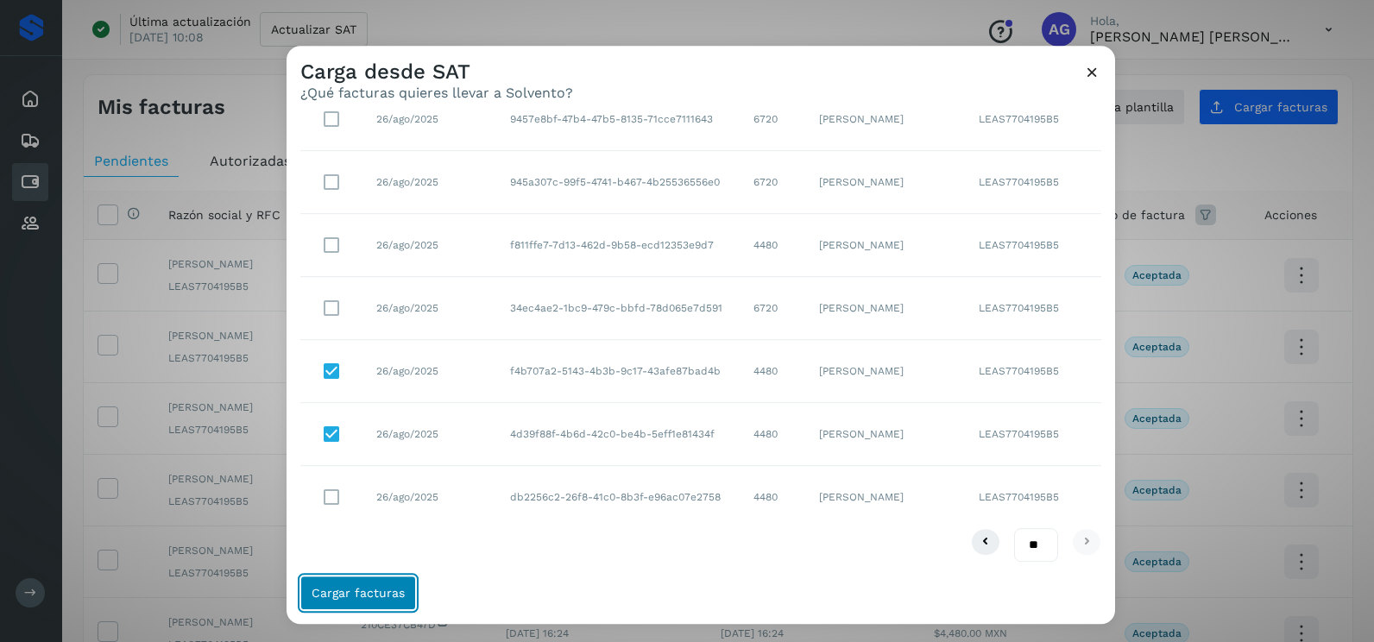
click at [360, 588] on span "Cargar facturas" at bounding box center [358, 593] width 93 height 12
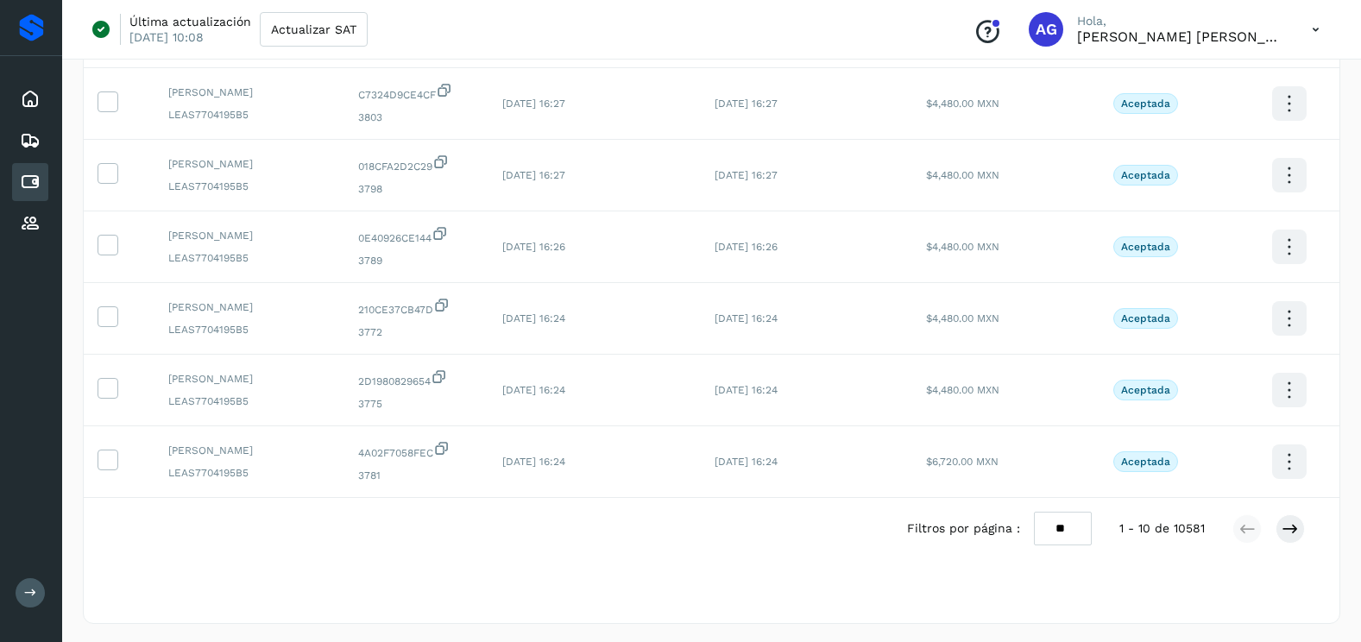
scroll to position [461, 0]
click at [1055, 517] on select "** ** **" at bounding box center [1063, 526] width 58 height 34
select select "**"
click at [1034, 509] on select "** ** **" at bounding box center [1063, 526] width 58 height 34
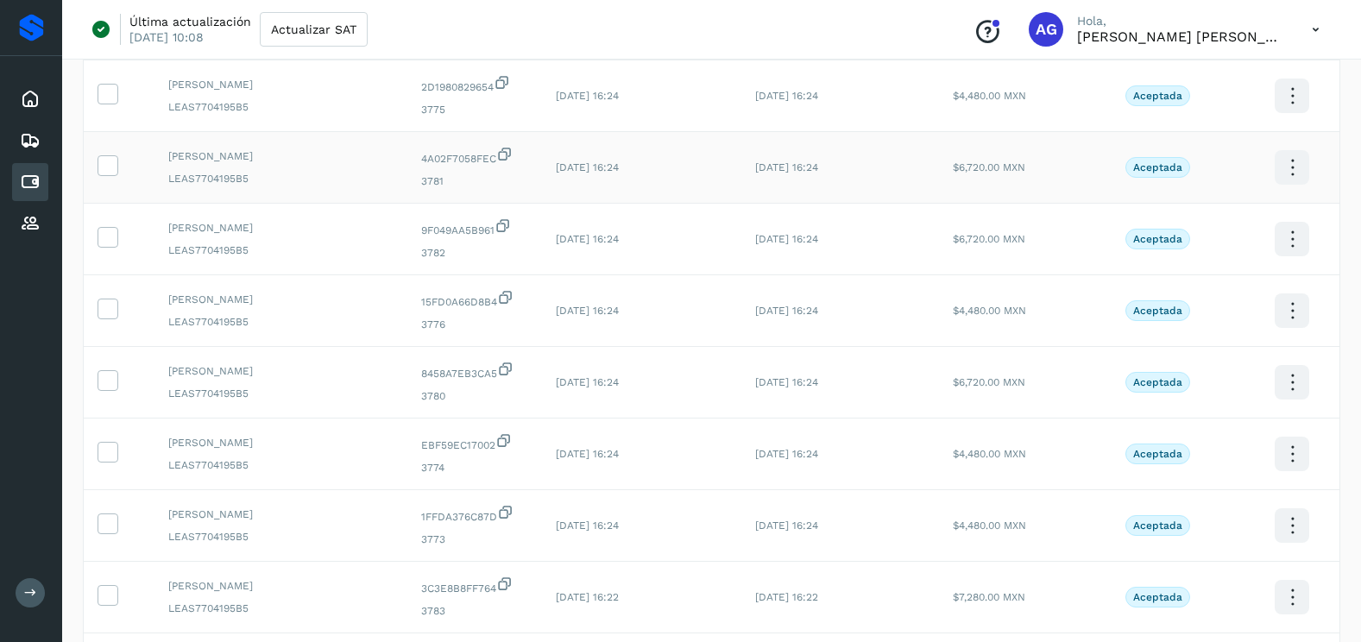
scroll to position [893, 0]
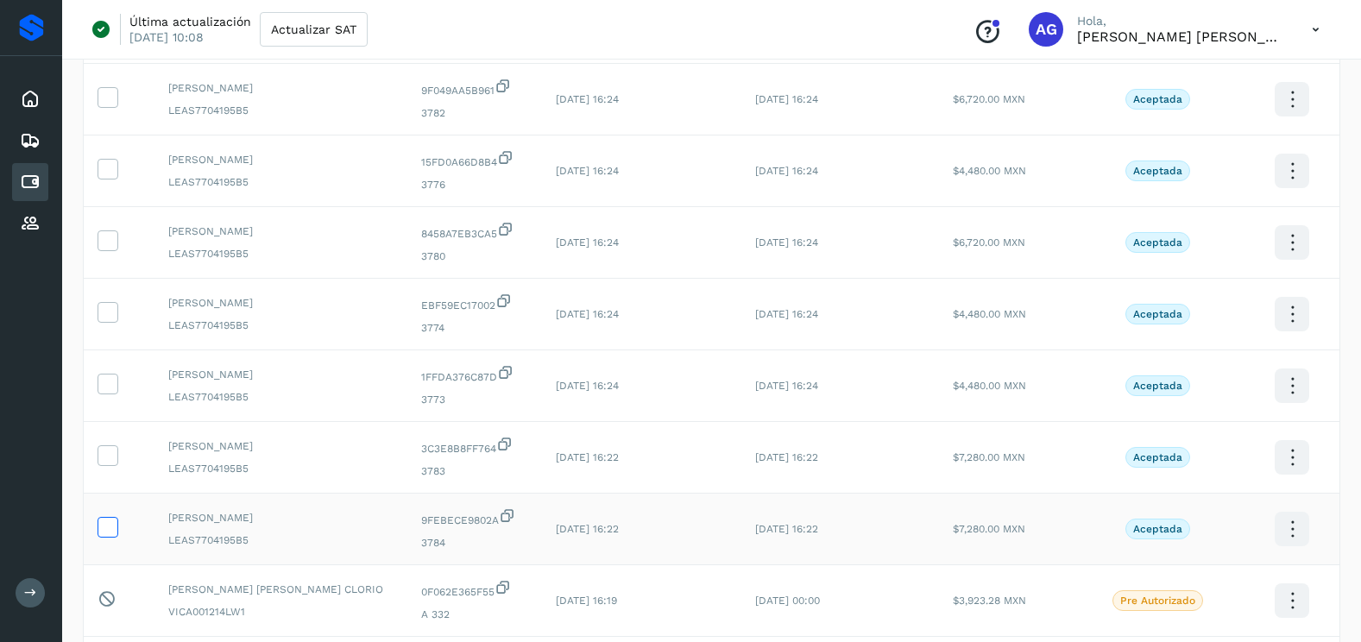
click at [103, 530] on icon at bounding box center [107, 526] width 18 height 18
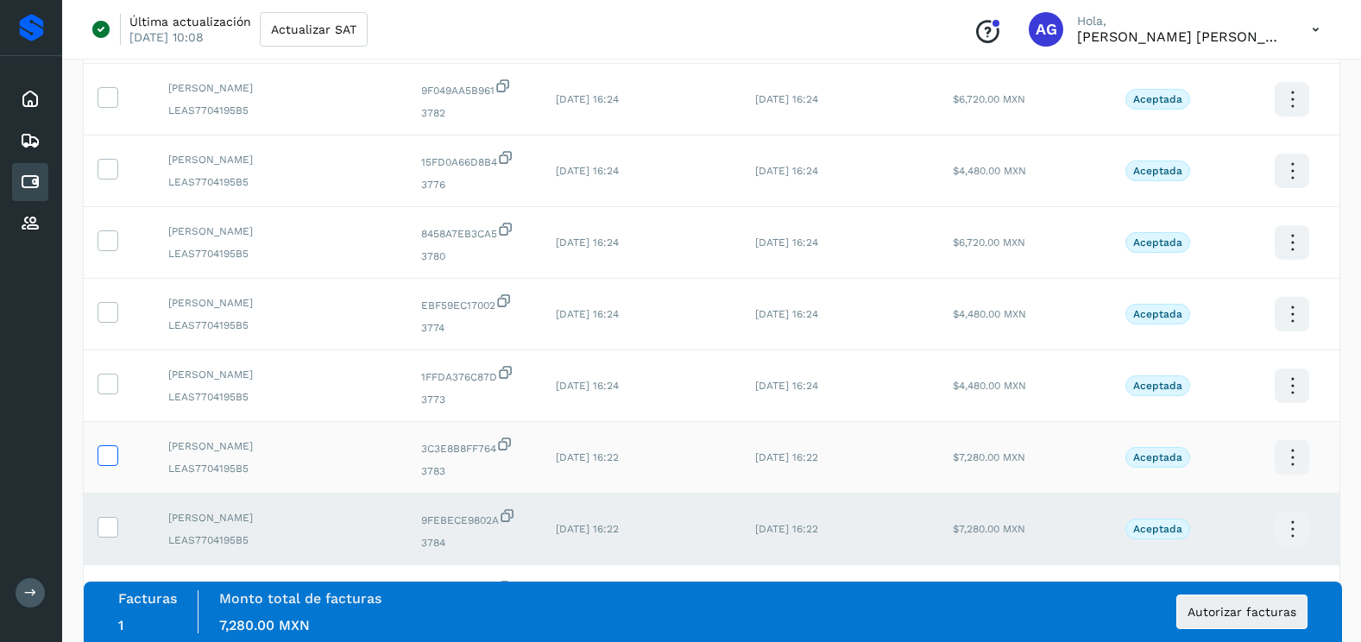
click at [104, 456] on icon at bounding box center [107, 454] width 18 height 18
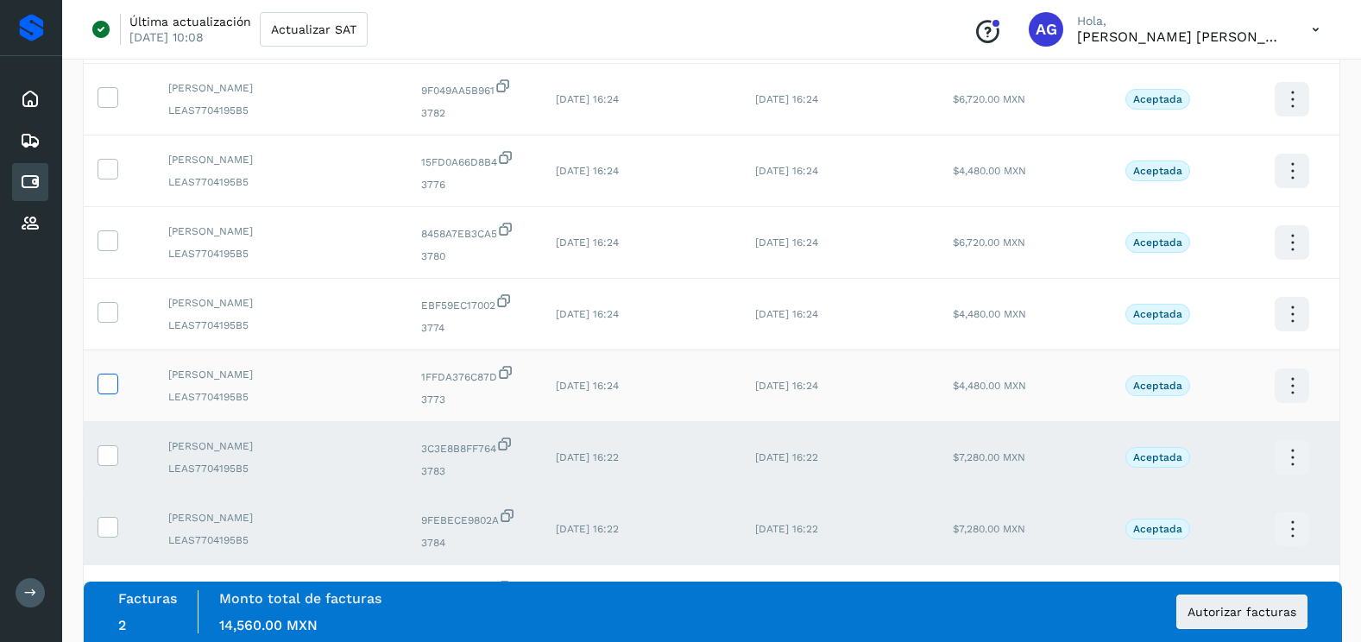
click at [117, 381] on label at bounding box center [108, 384] width 21 height 21
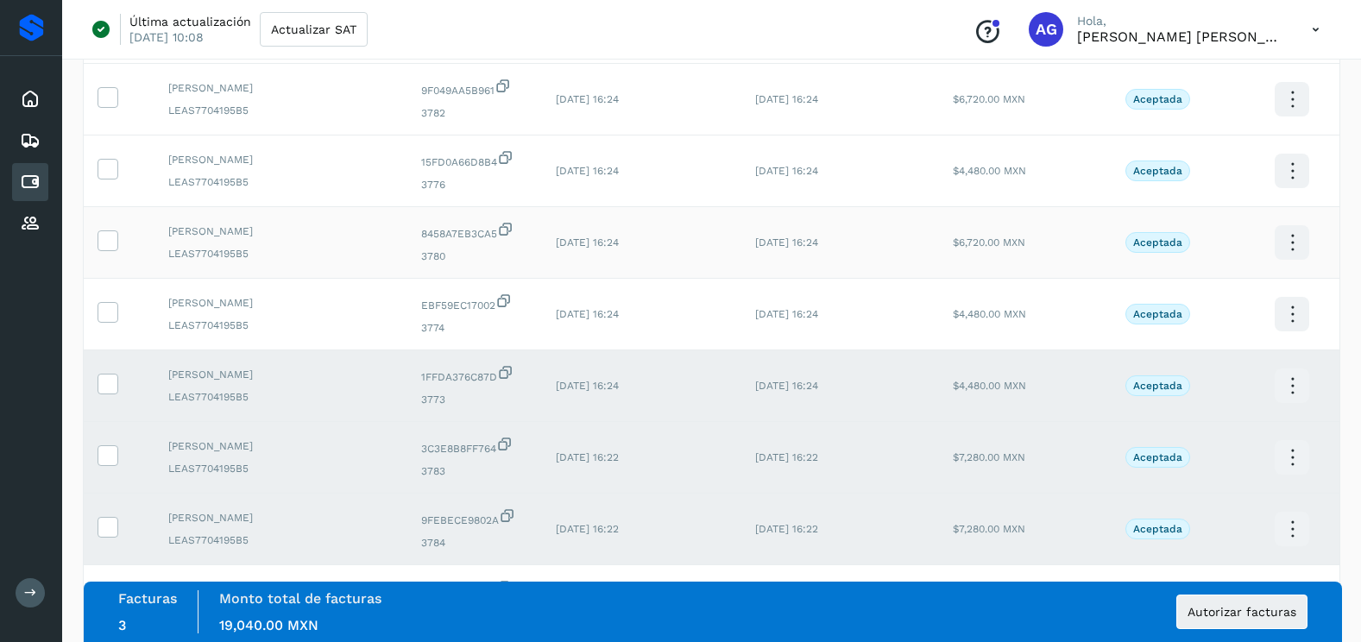
drag, startPoint x: 112, startPoint y: 317, endPoint x: 116, endPoint y: 253, distance: 64.0
click at [112, 311] on icon at bounding box center [107, 311] width 18 height 18
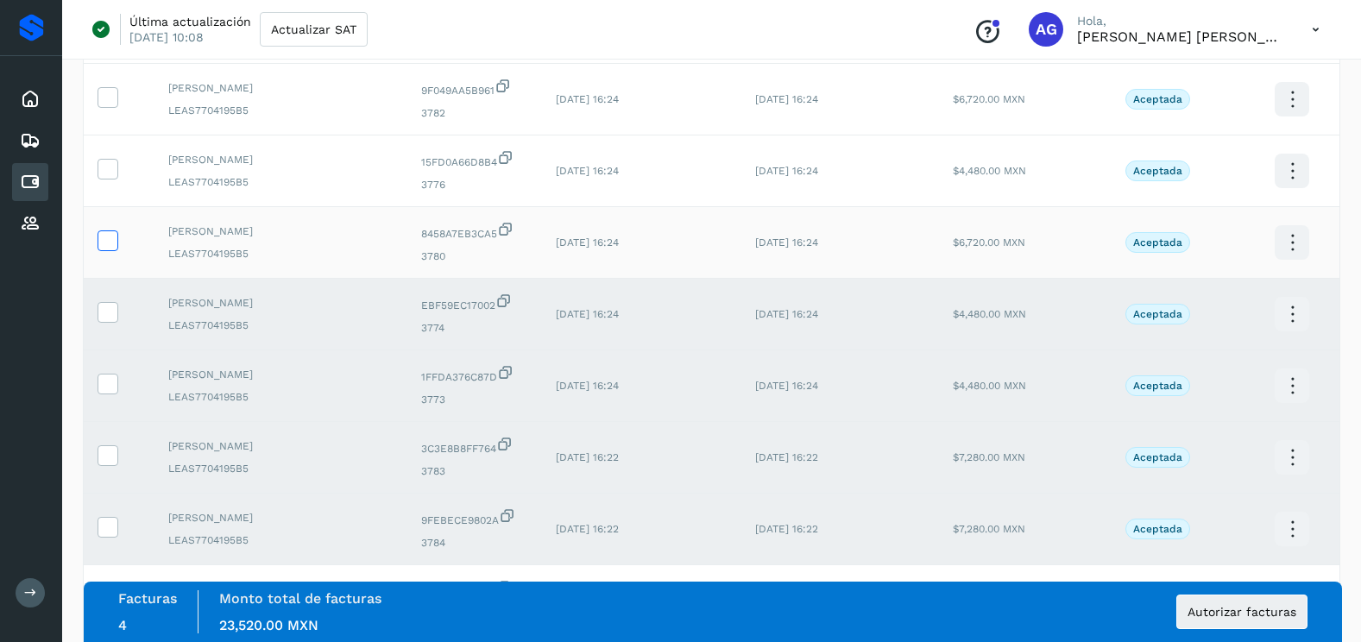
click at [116, 243] on icon at bounding box center [107, 240] width 18 height 18
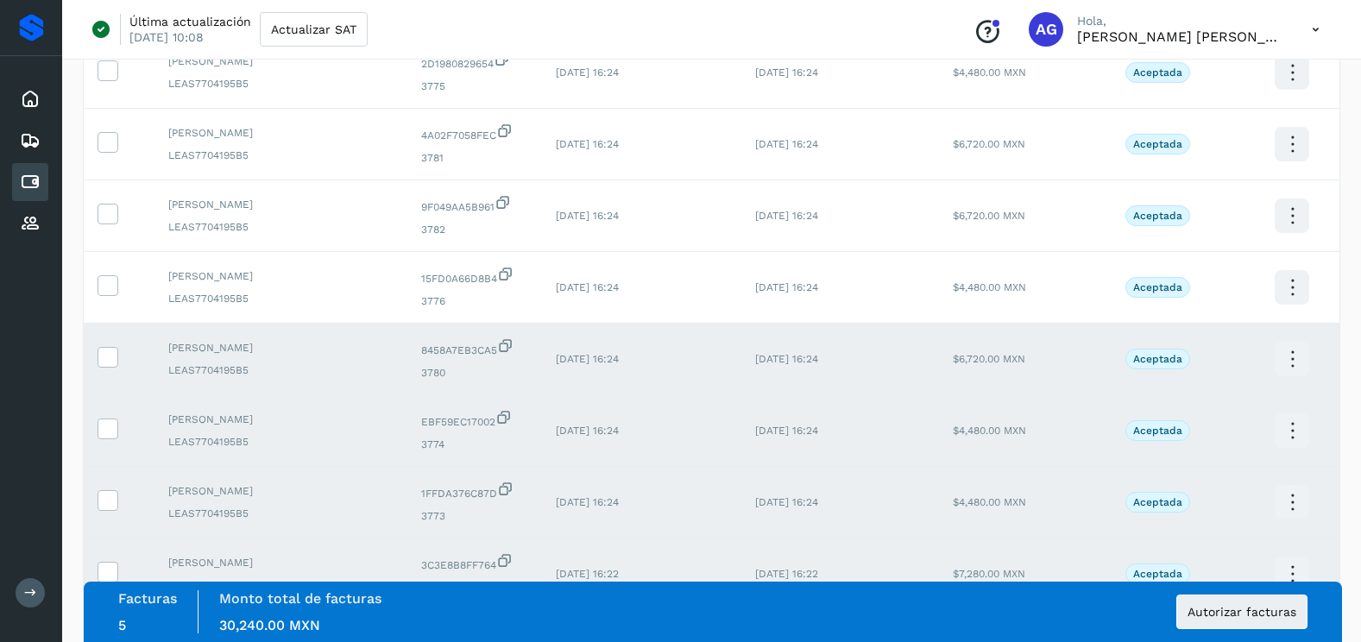
scroll to position [634, 0]
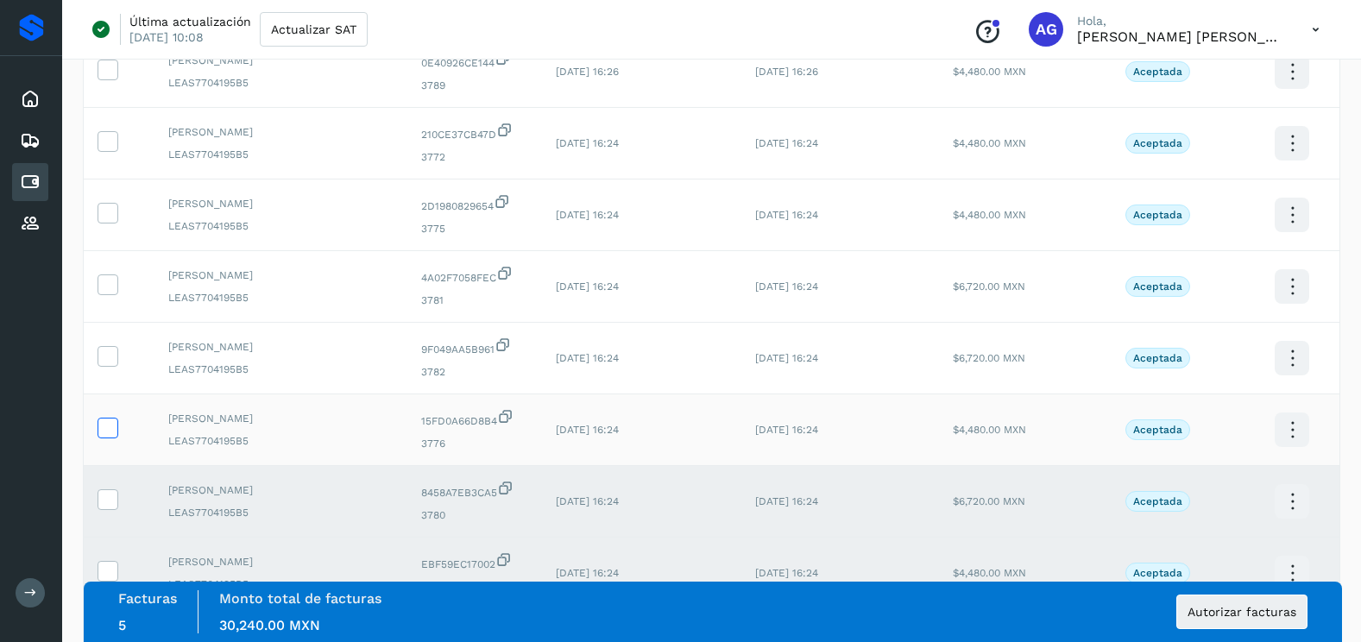
click at [112, 433] on icon at bounding box center [107, 427] width 18 height 18
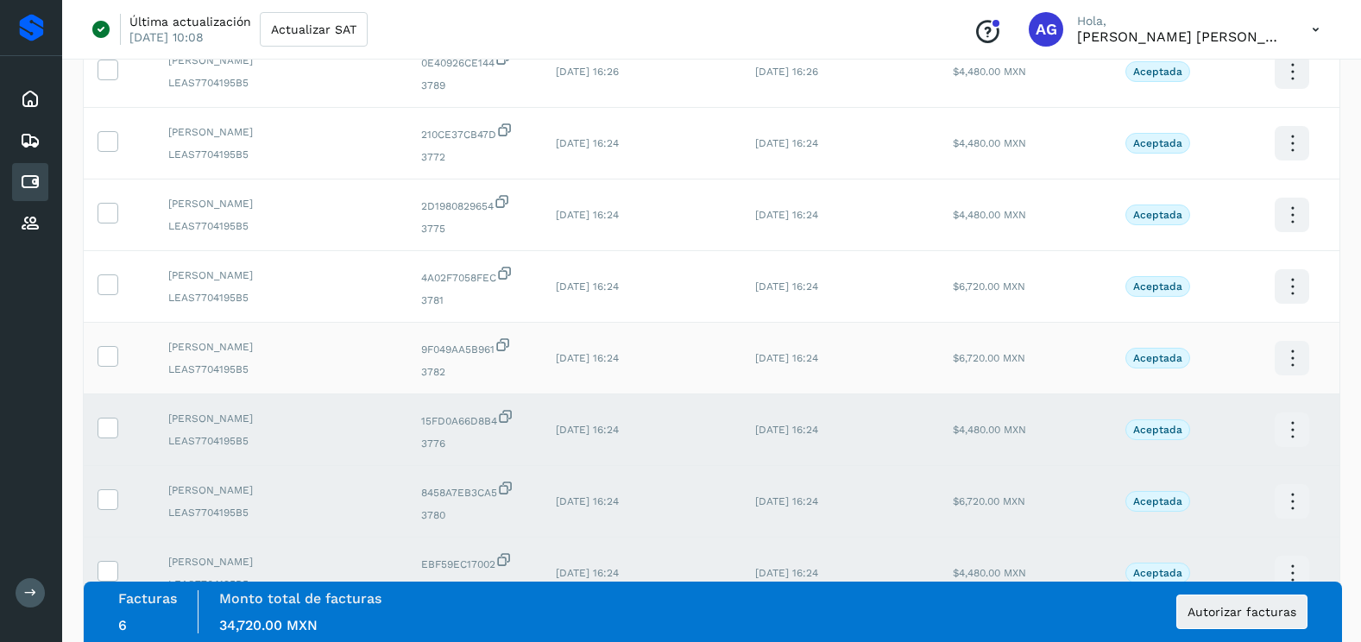
click at [109, 352] on icon at bounding box center [107, 355] width 18 height 18
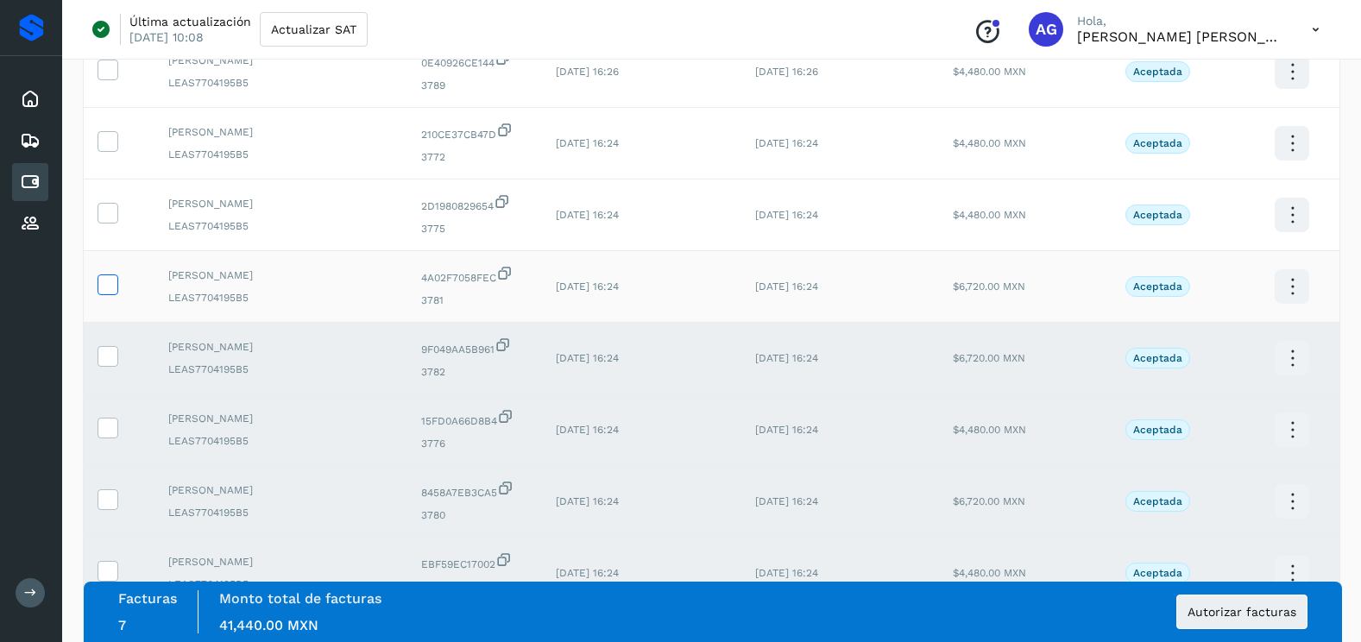
drag, startPoint x: 111, startPoint y: 290, endPoint x: 111, endPoint y: 242, distance: 48.4
click at [111, 289] on icon at bounding box center [107, 284] width 18 height 18
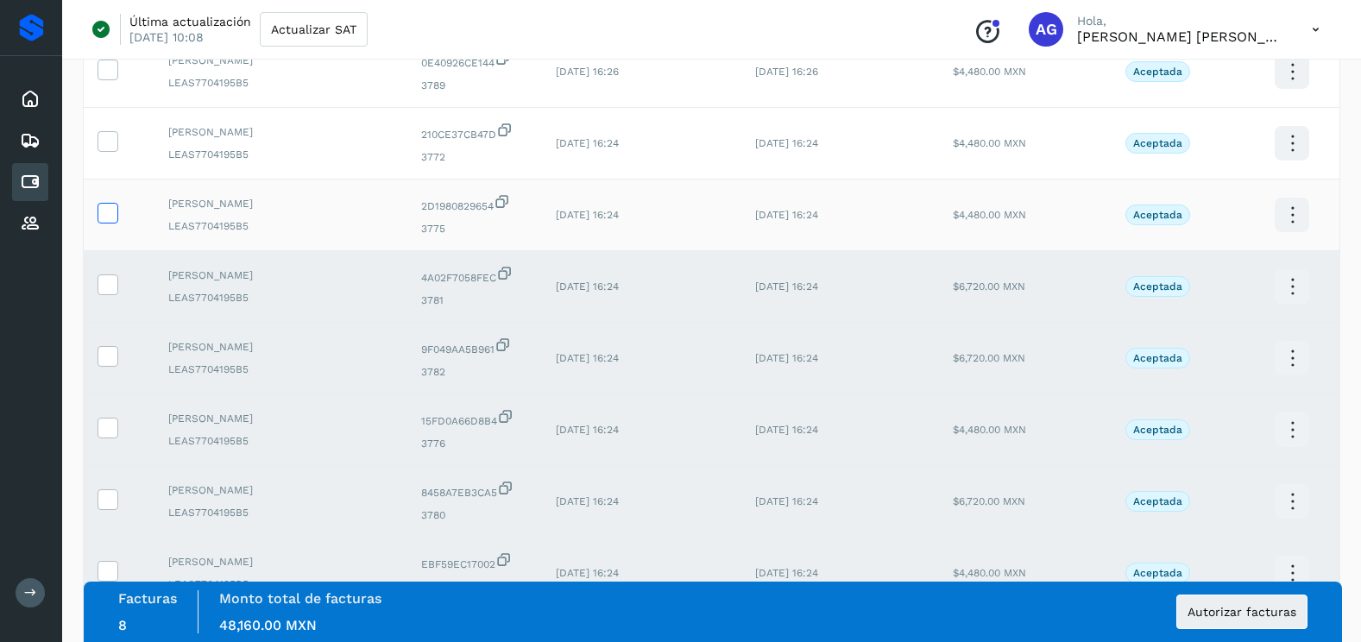
click at [111, 219] on icon at bounding box center [107, 212] width 18 height 18
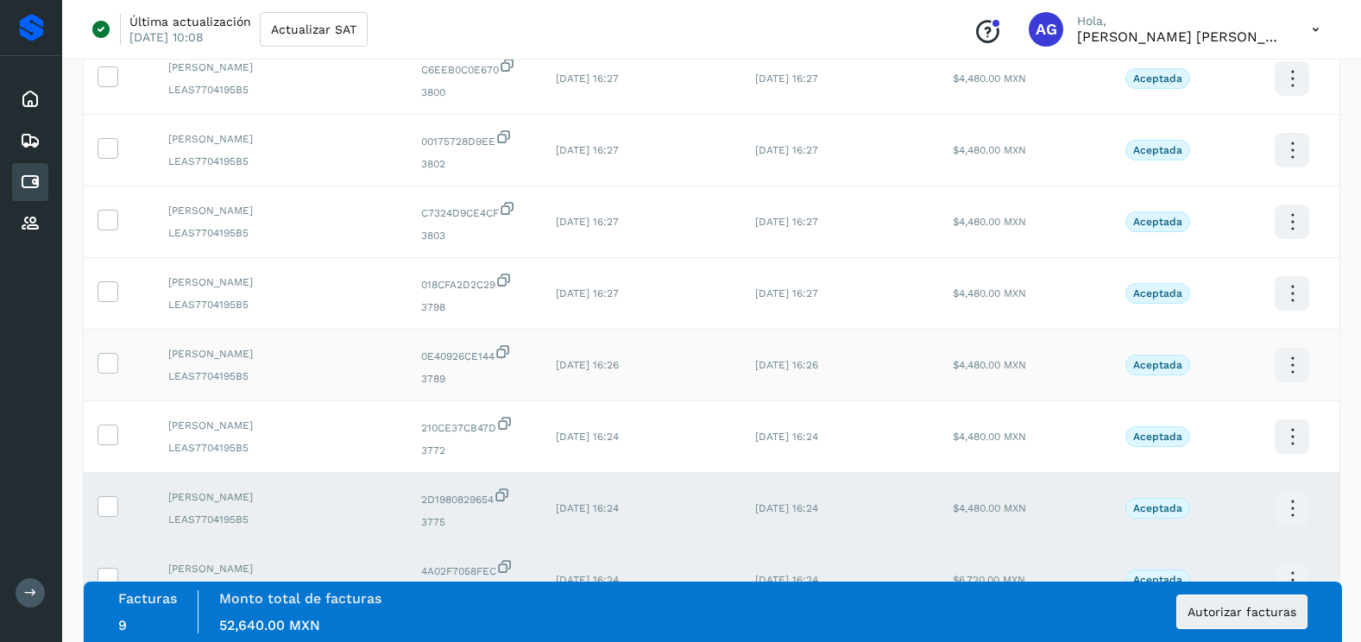
scroll to position [288, 0]
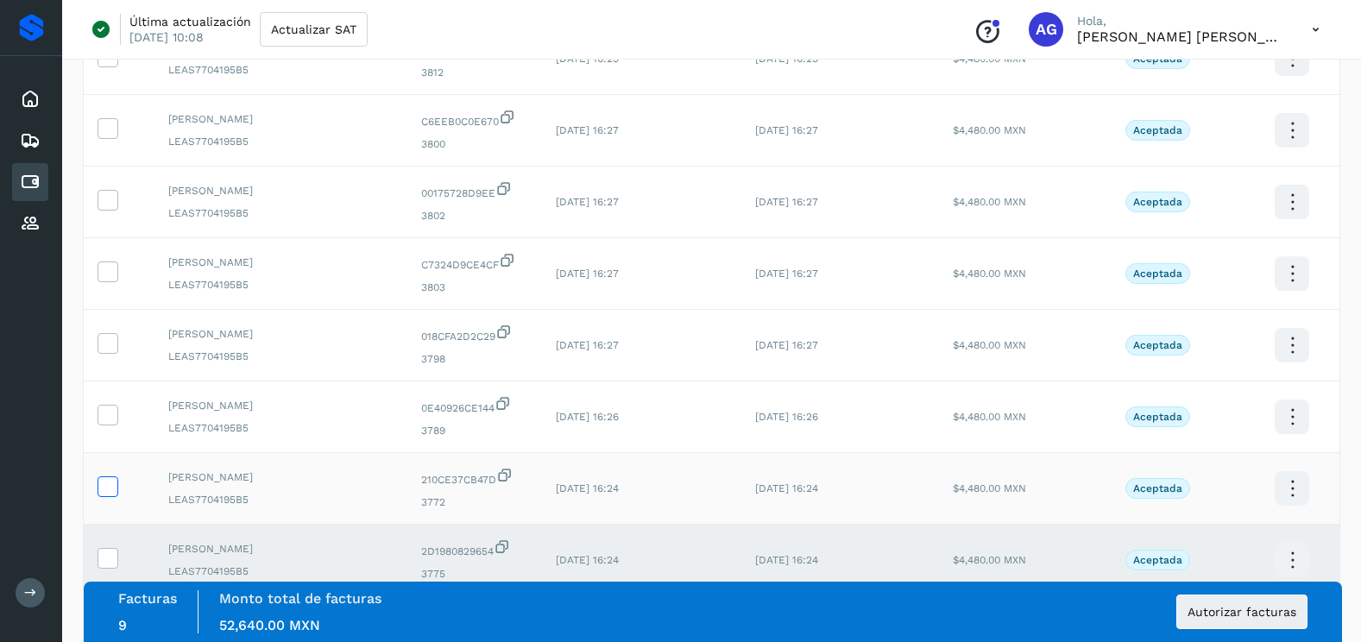
click at [109, 487] on icon at bounding box center [107, 486] width 18 height 18
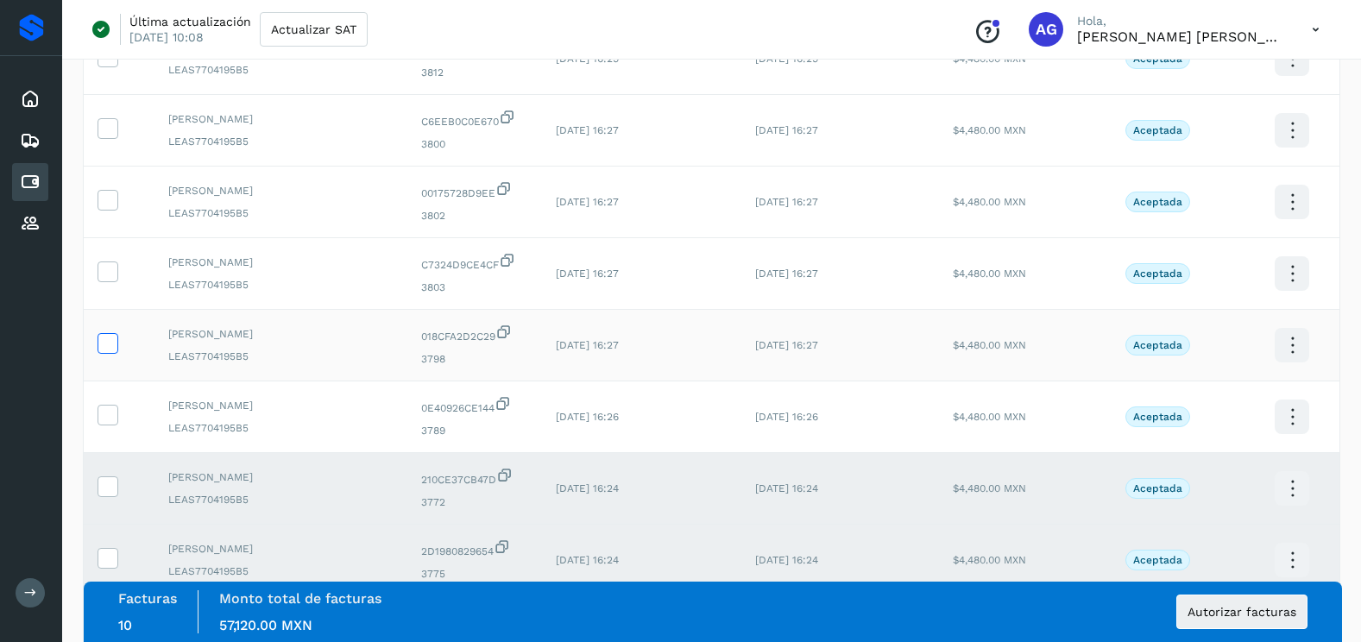
drag, startPoint x: 111, startPoint y: 411, endPoint x: 105, endPoint y: 340, distance: 71.0
click at [111, 405] on icon at bounding box center [107, 414] width 18 height 18
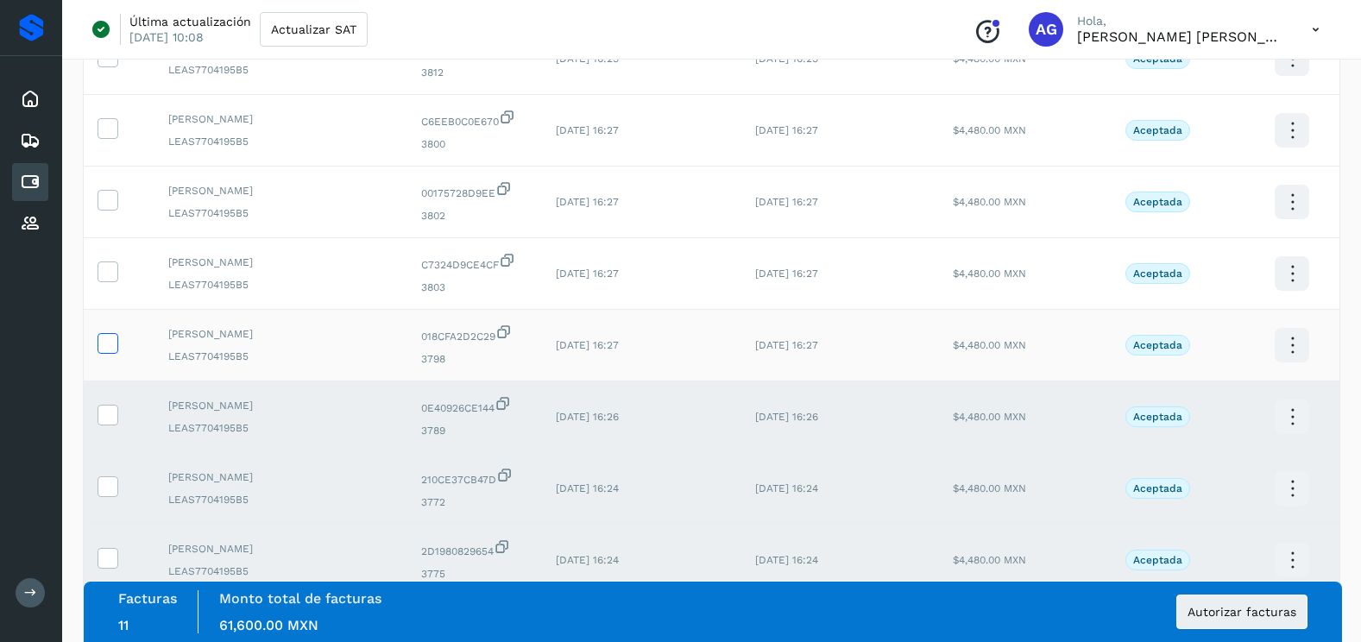
drag, startPoint x: 105, startPoint y: 337, endPoint x: 107, endPoint y: 323, distance: 13.9
click at [105, 335] on icon at bounding box center [107, 342] width 18 height 18
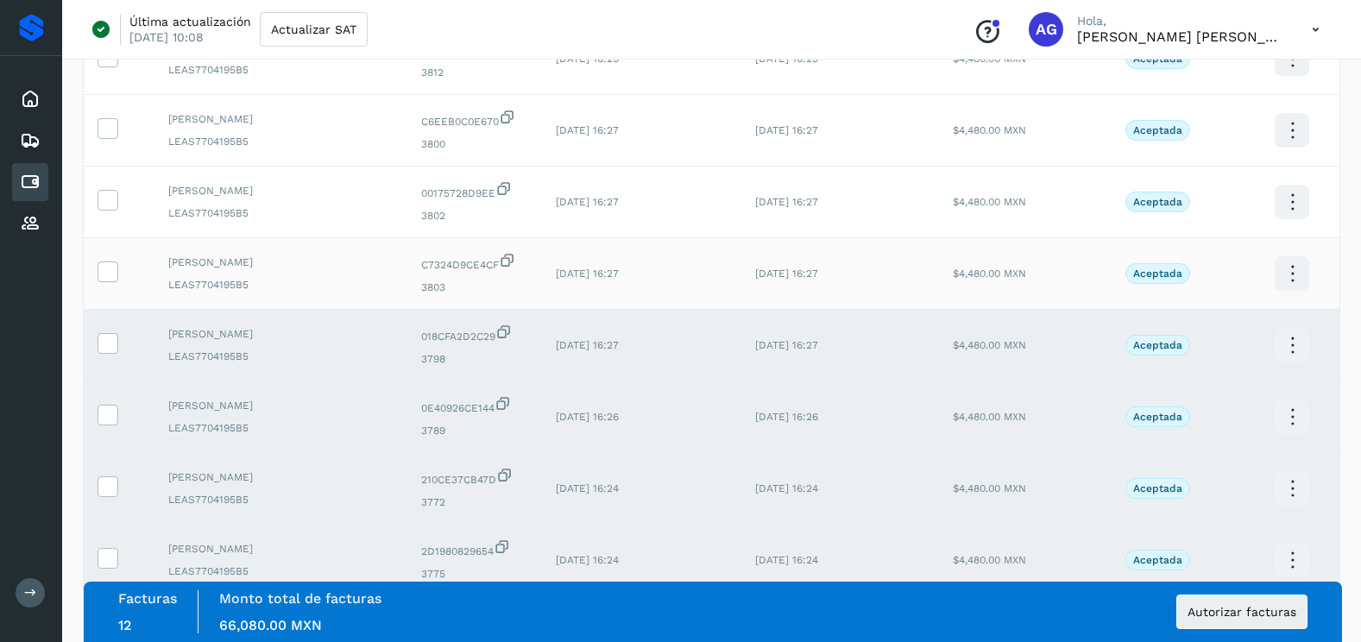
click at [111, 257] on td at bounding box center [119, 274] width 71 height 72
click at [113, 268] on icon at bounding box center [107, 271] width 18 height 18
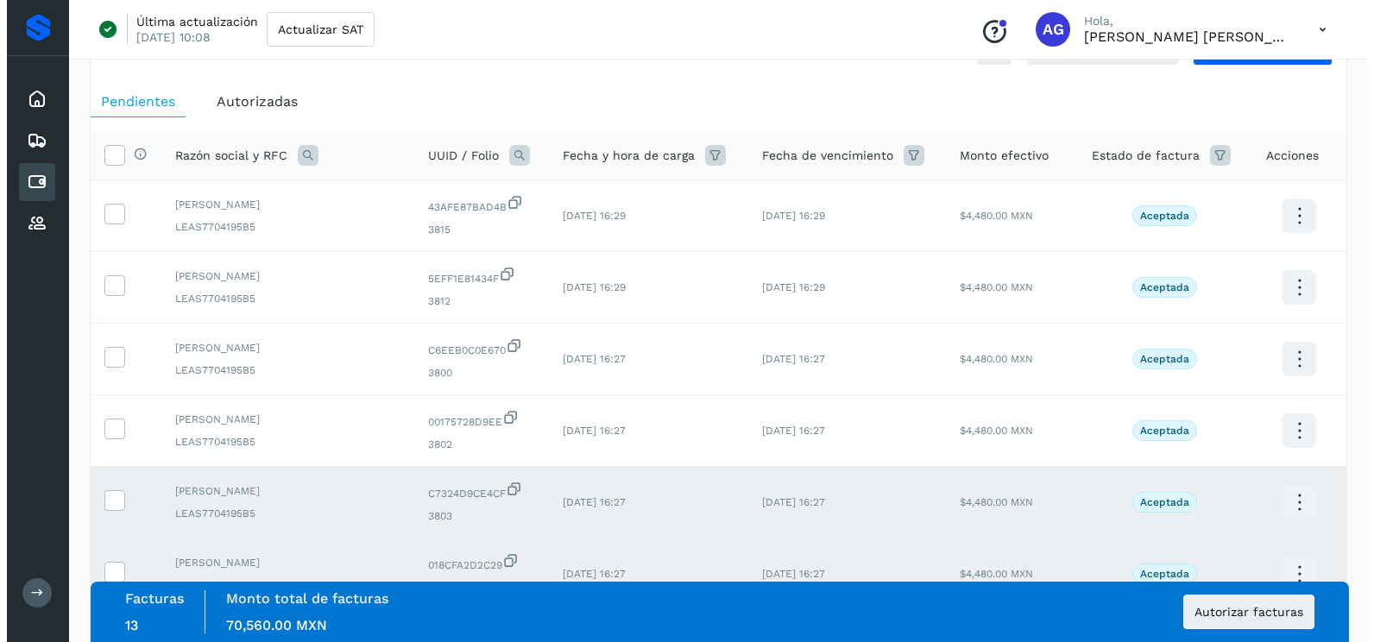
scroll to position [29, 0]
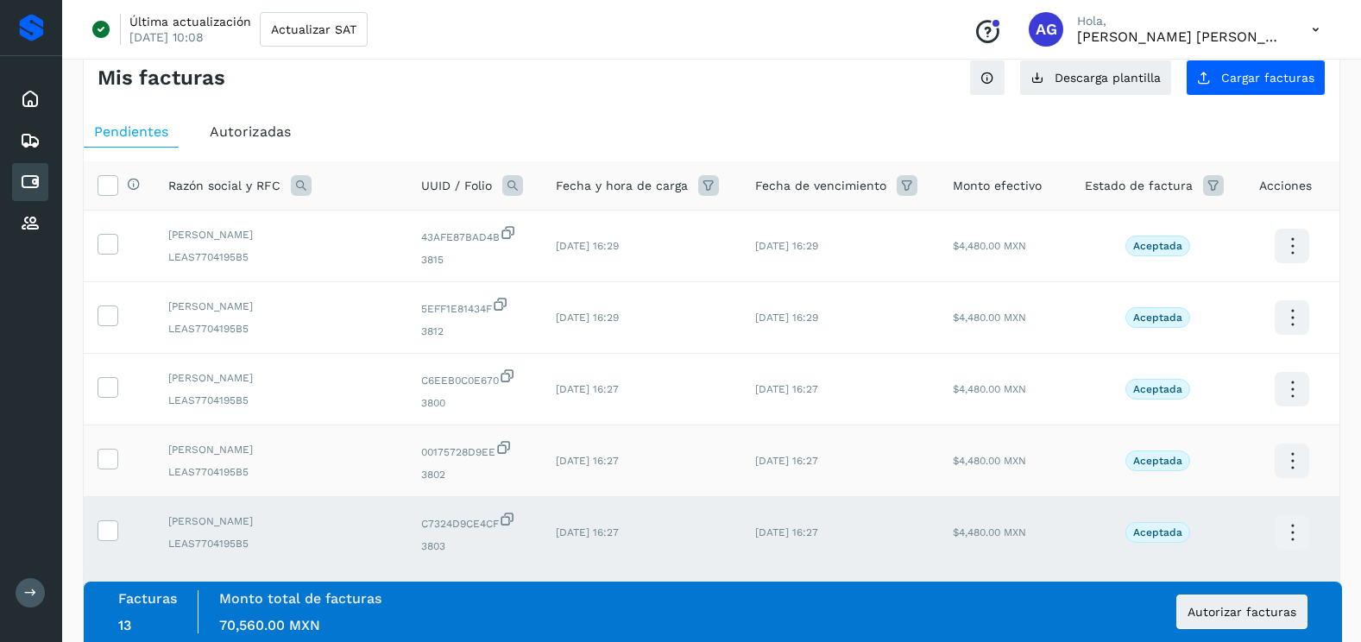
drag, startPoint x: 110, startPoint y: 460, endPoint x: 113, endPoint y: 435, distance: 25.3
click at [110, 458] on icon at bounding box center [107, 458] width 18 height 18
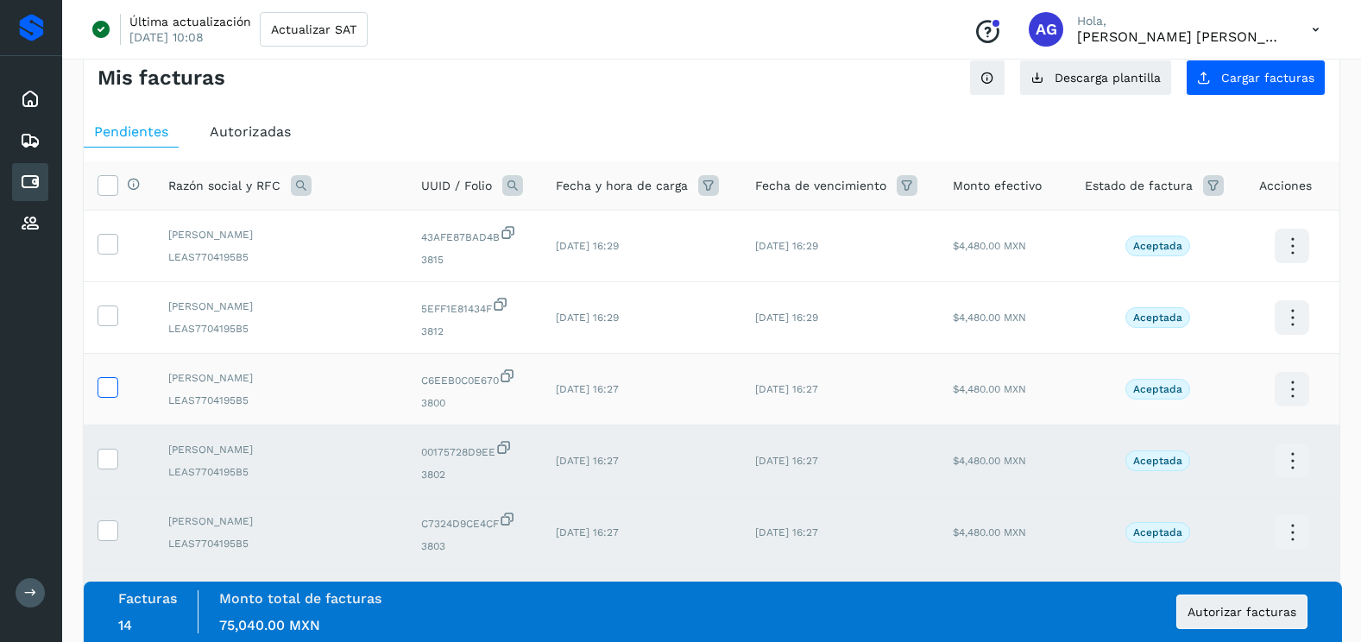
click at [111, 391] on icon at bounding box center [107, 386] width 18 height 18
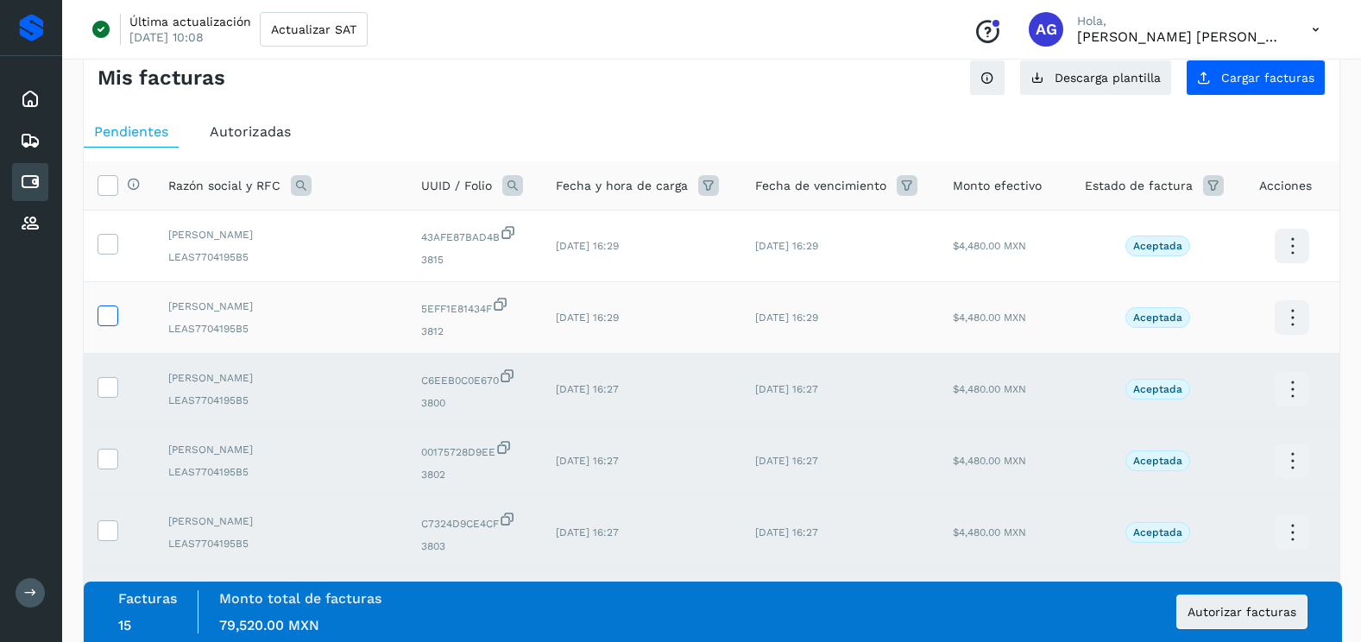
drag, startPoint x: 111, startPoint y: 320, endPoint x: 111, endPoint y: 305, distance: 15.5
click at [111, 318] on icon at bounding box center [107, 315] width 18 height 18
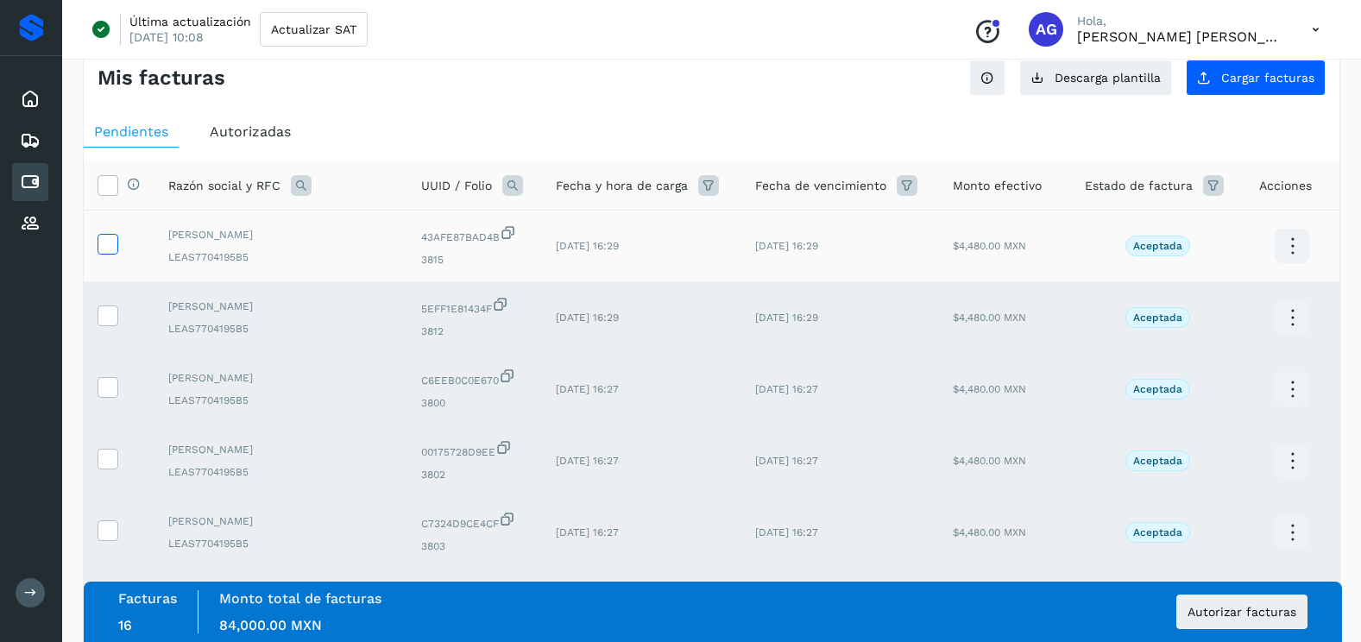
click at [107, 247] on icon at bounding box center [107, 243] width 18 height 18
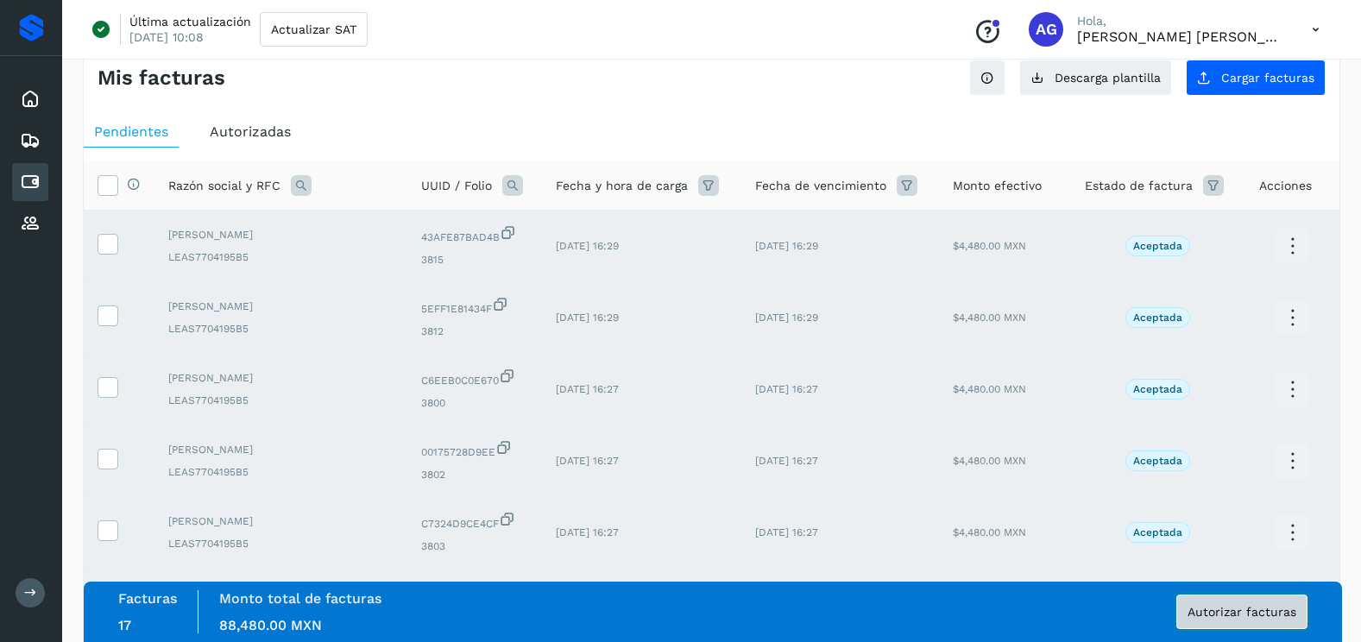
click at [1256, 615] on span "Autorizar facturas" at bounding box center [1242, 612] width 109 height 12
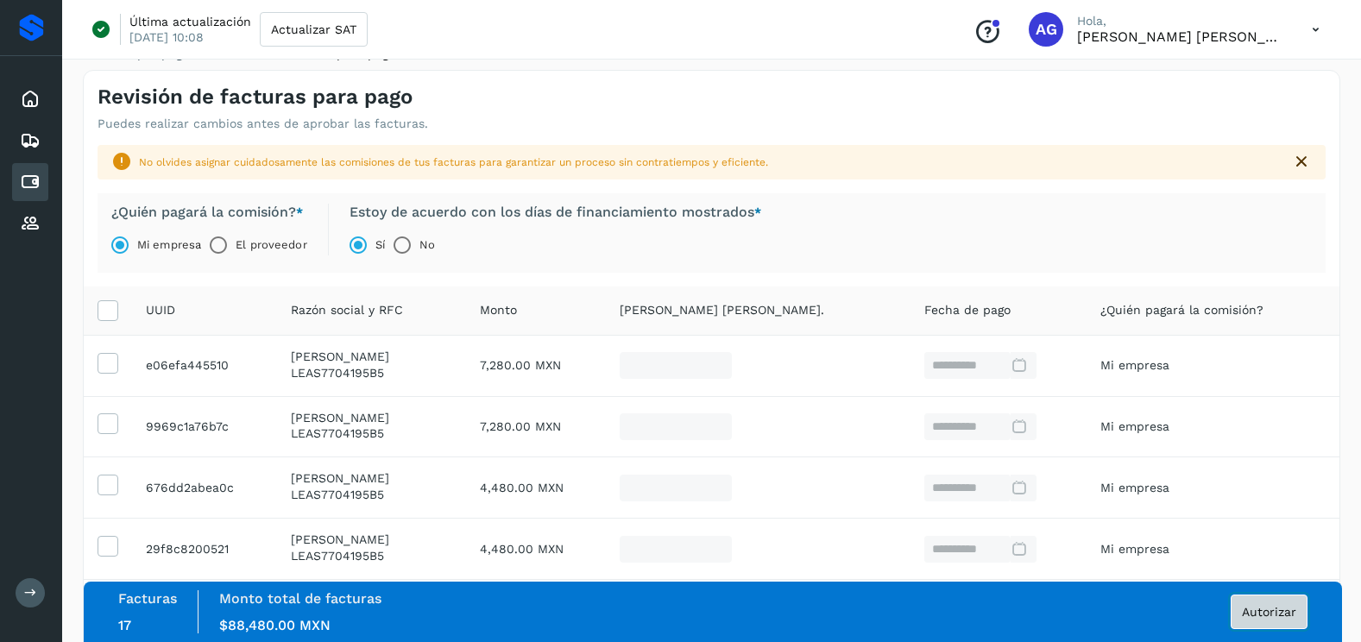
click at [1265, 619] on button "Autorizar" at bounding box center [1269, 612] width 77 height 35
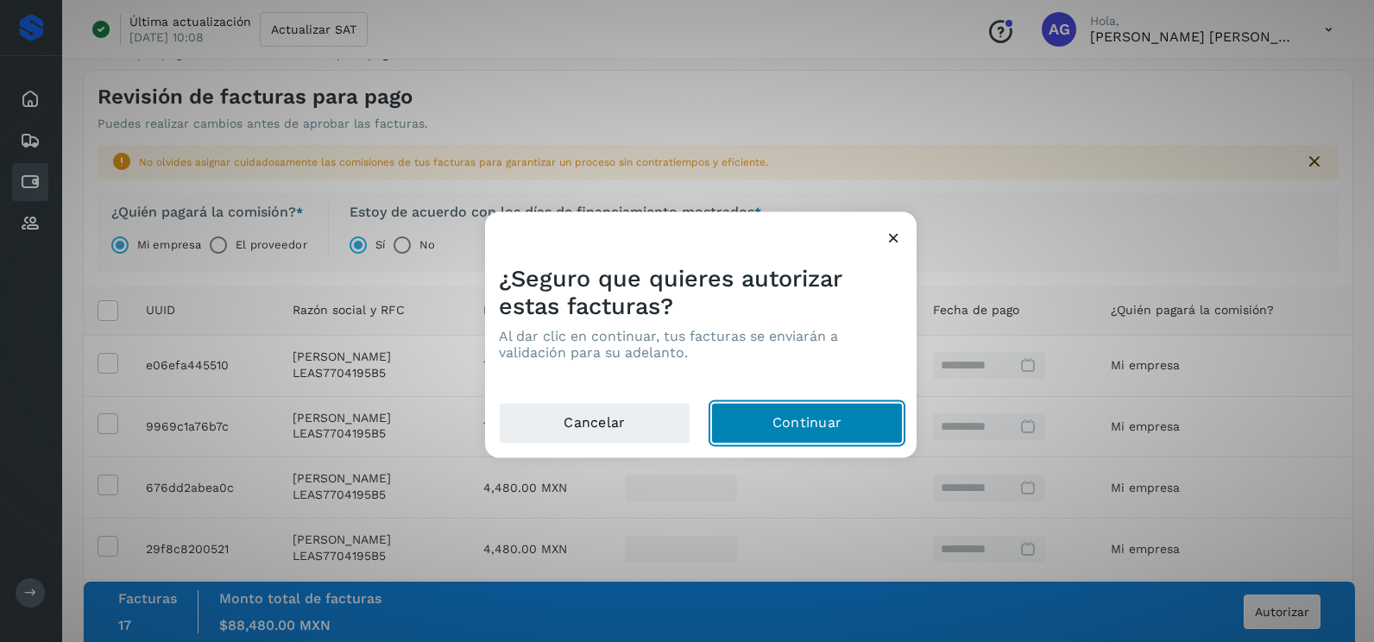
click at [818, 432] on button "Continuar" at bounding box center [807, 423] width 192 height 41
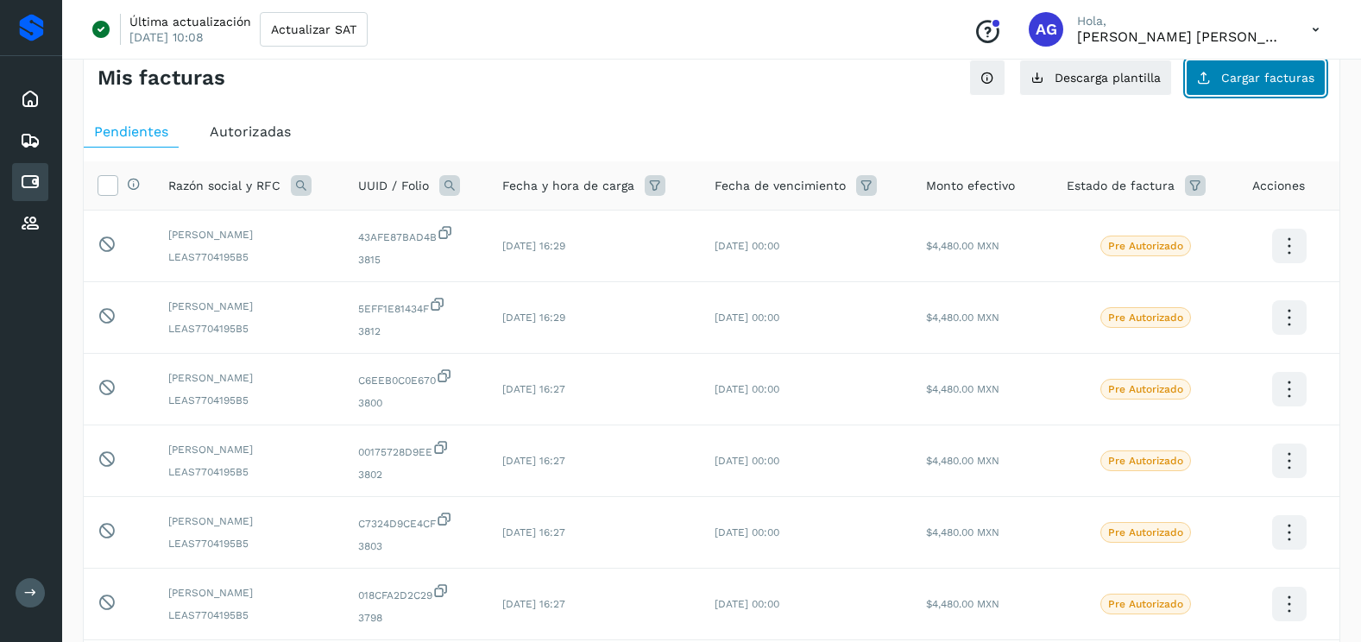
click at [1288, 85] on button "Cargar facturas" at bounding box center [1256, 78] width 140 height 36
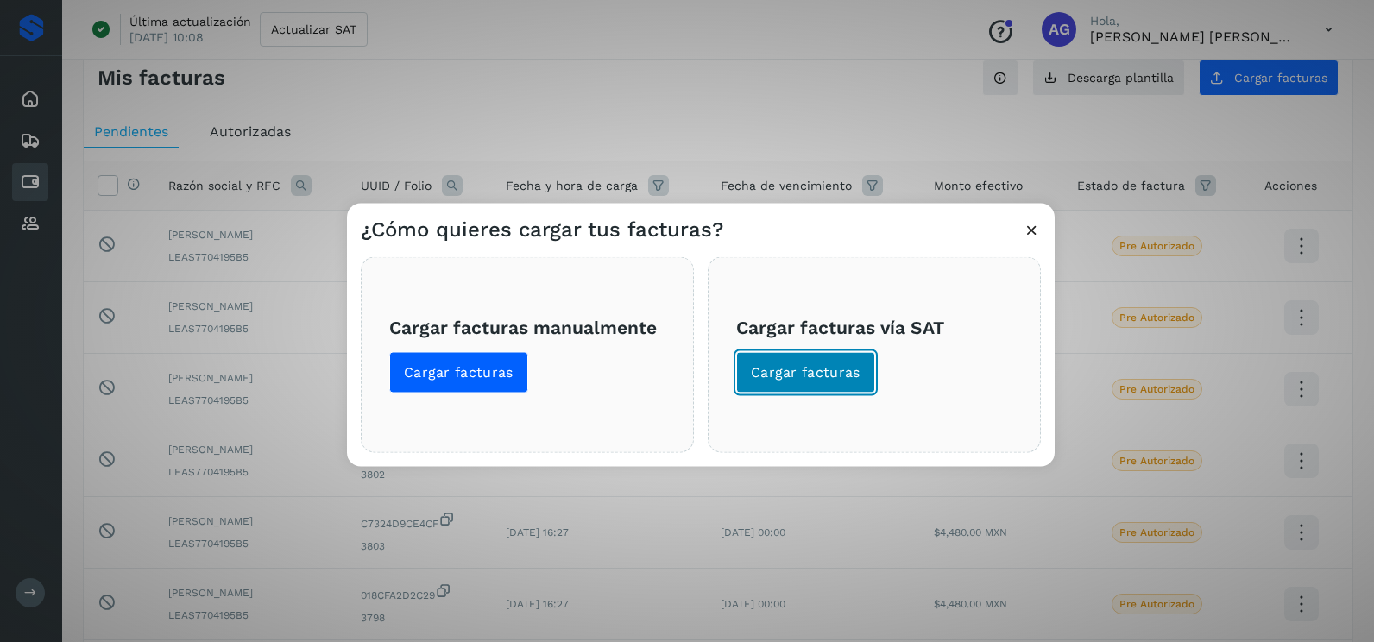
click at [805, 371] on span "Cargar facturas" at bounding box center [806, 372] width 110 height 19
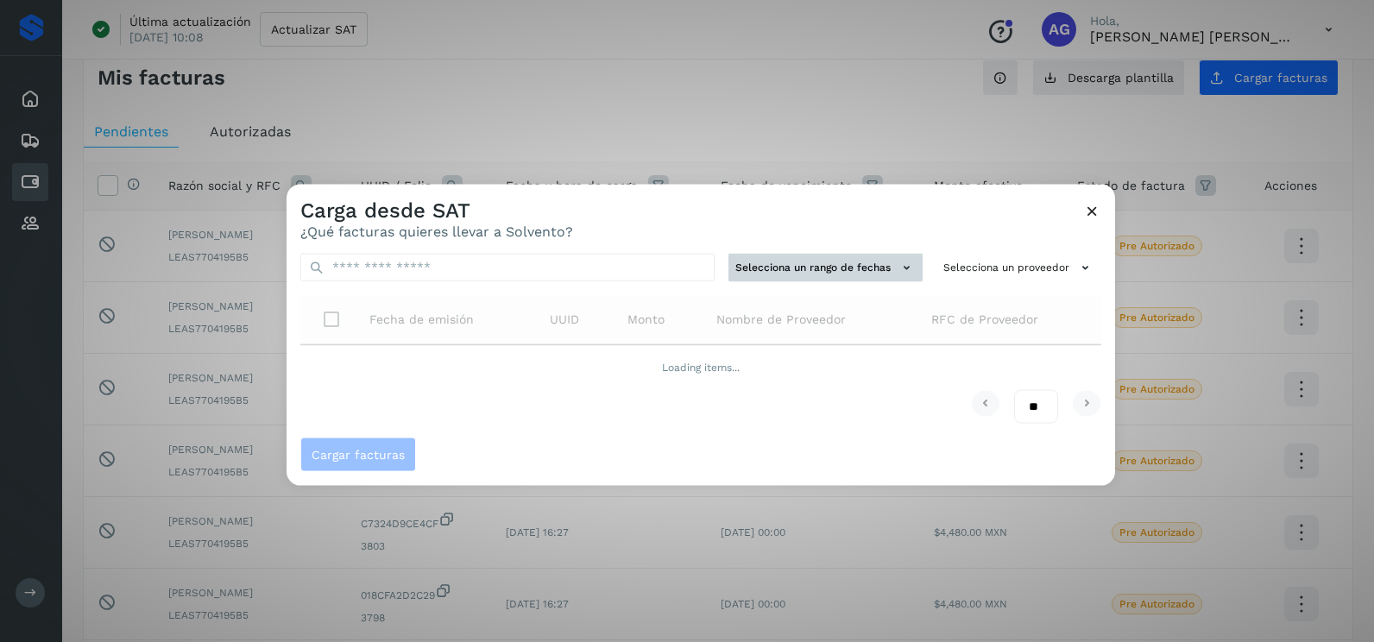
click at [867, 264] on button "Selecciona un rango de fechas" at bounding box center [826, 268] width 194 height 28
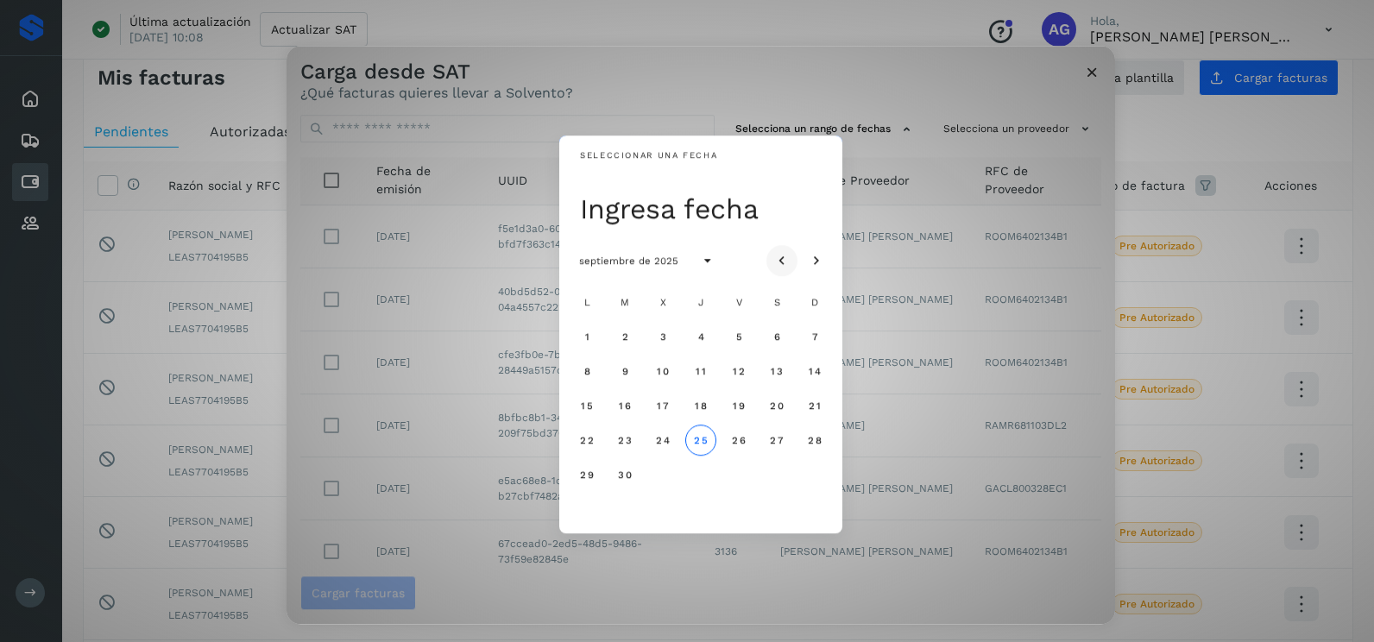
click at [789, 262] on icon "Mes anterior" at bounding box center [782, 261] width 17 height 17
click at [659, 407] on span "13" at bounding box center [662, 406] width 13 height 12
click at [702, 411] on span "14" at bounding box center [700, 406] width 13 height 12
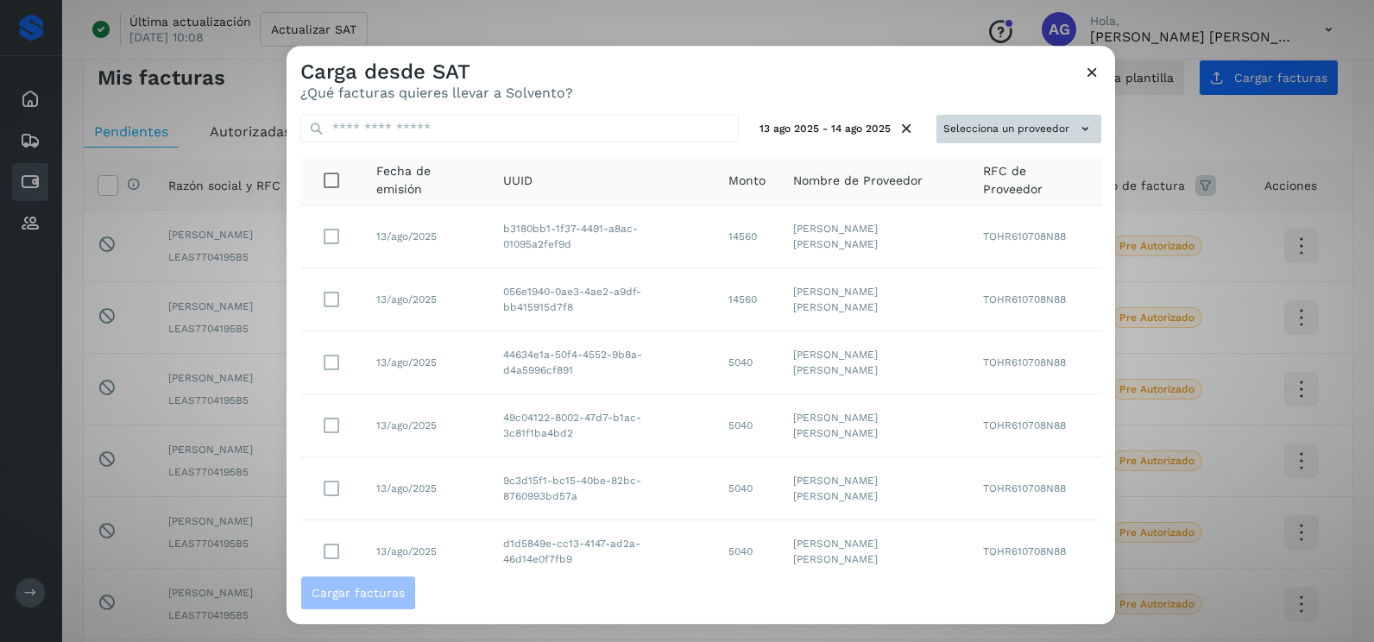
click at [964, 121] on button "Selecciona un proveedor" at bounding box center [1019, 129] width 165 height 28
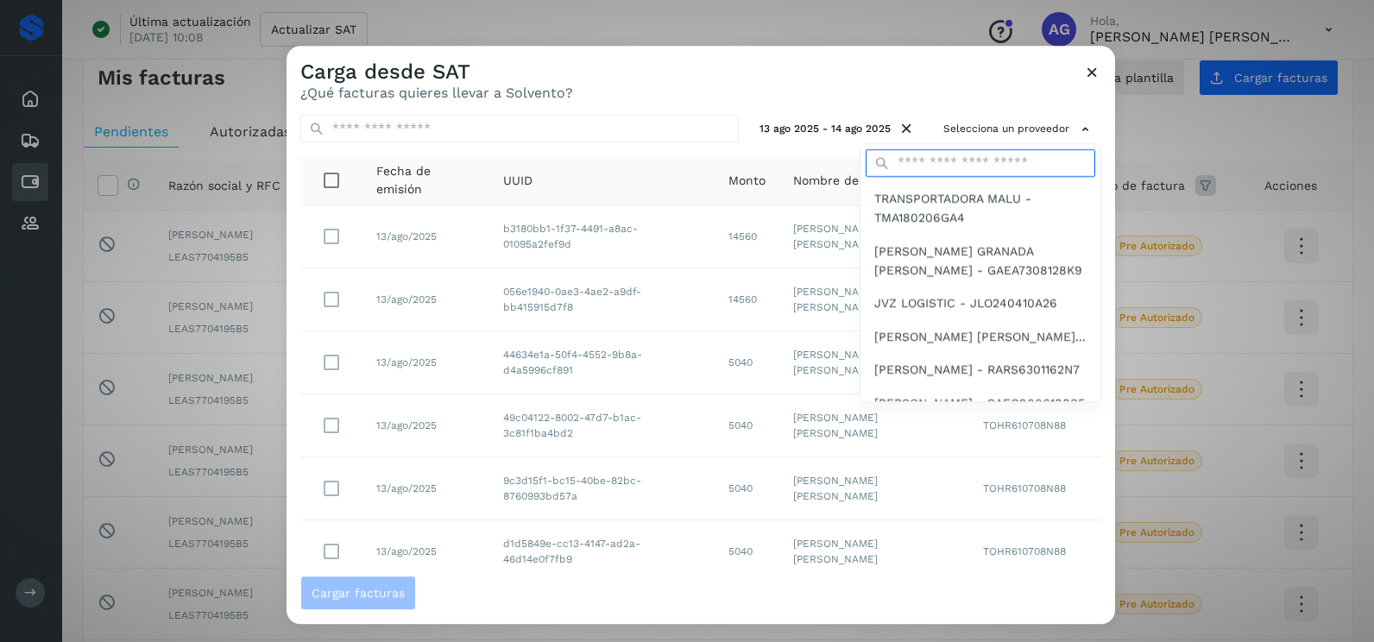
click at [963, 159] on input "text" at bounding box center [981, 163] width 230 height 28
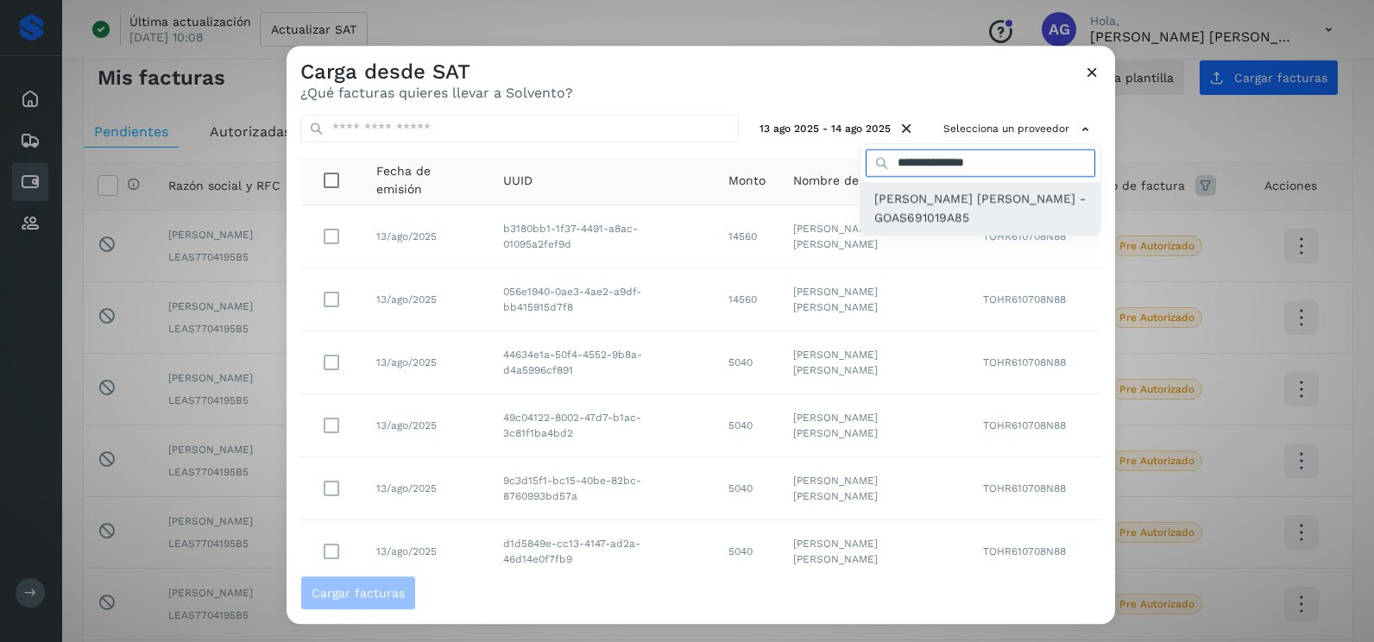
type input "**********"
click at [954, 210] on span "[PERSON_NAME] [PERSON_NAME] - GOAS691019A85" at bounding box center [981, 208] width 212 height 39
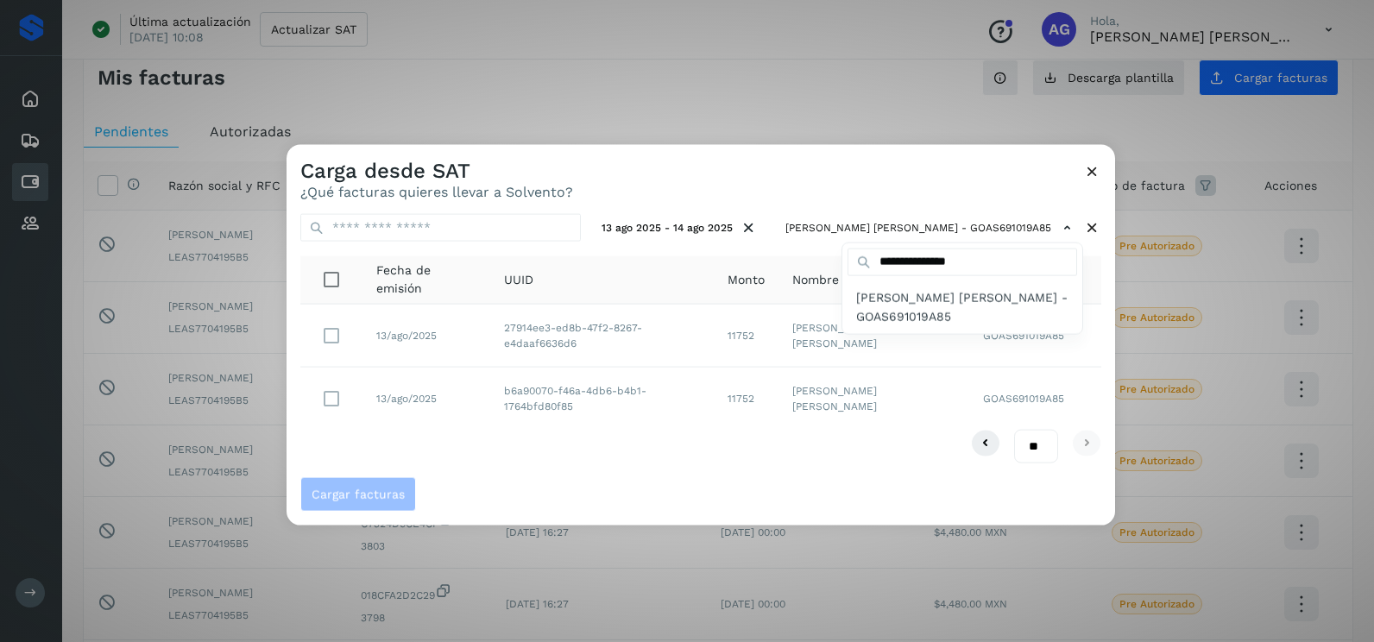
click at [352, 401] on div at bounding box center [974, 466] width 1374 height 642
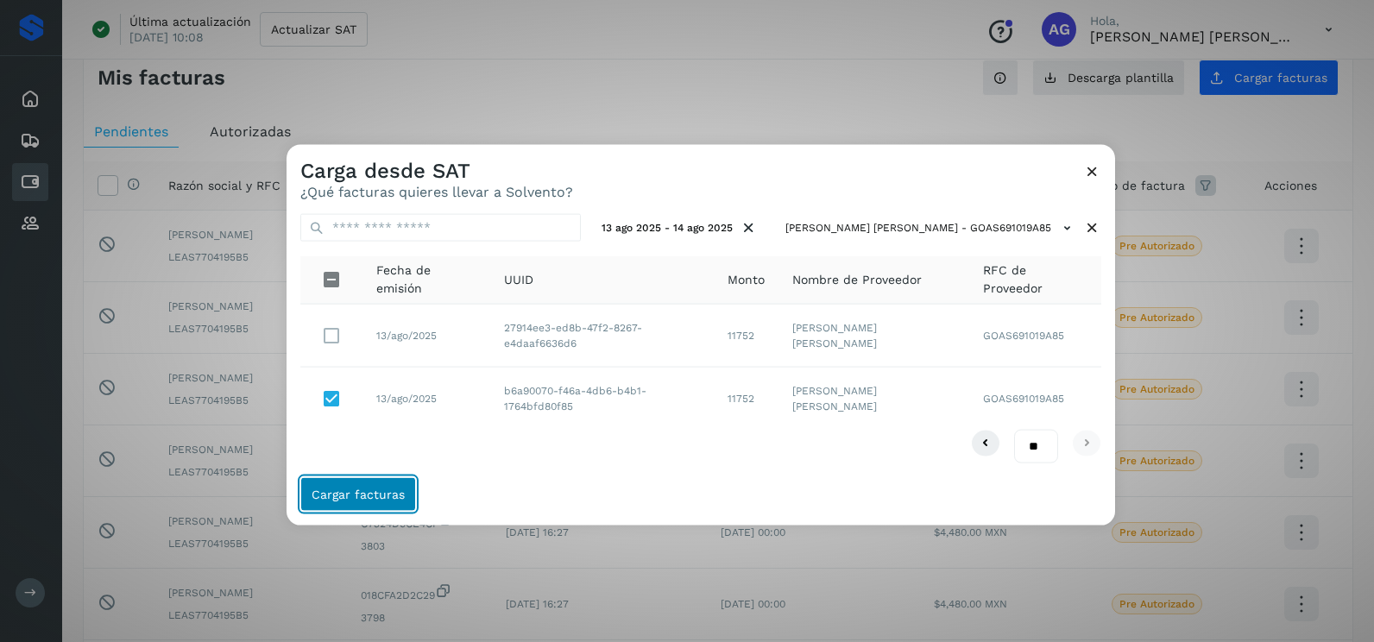
click at [378, 491] on span "Cargar facturas" at bounding box center [358, 494] width 93 height 12
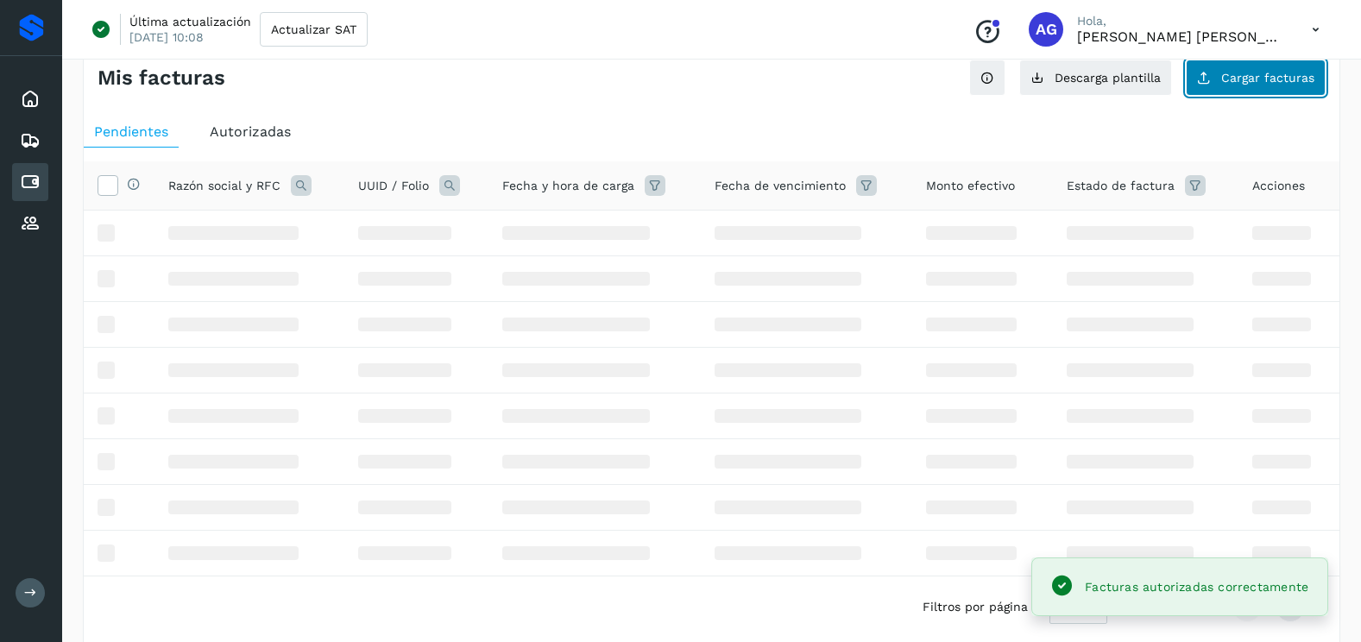
click at [1288, 80] on span "Cargar facturas" at bounding box center [1268, 78] width 93 height 12
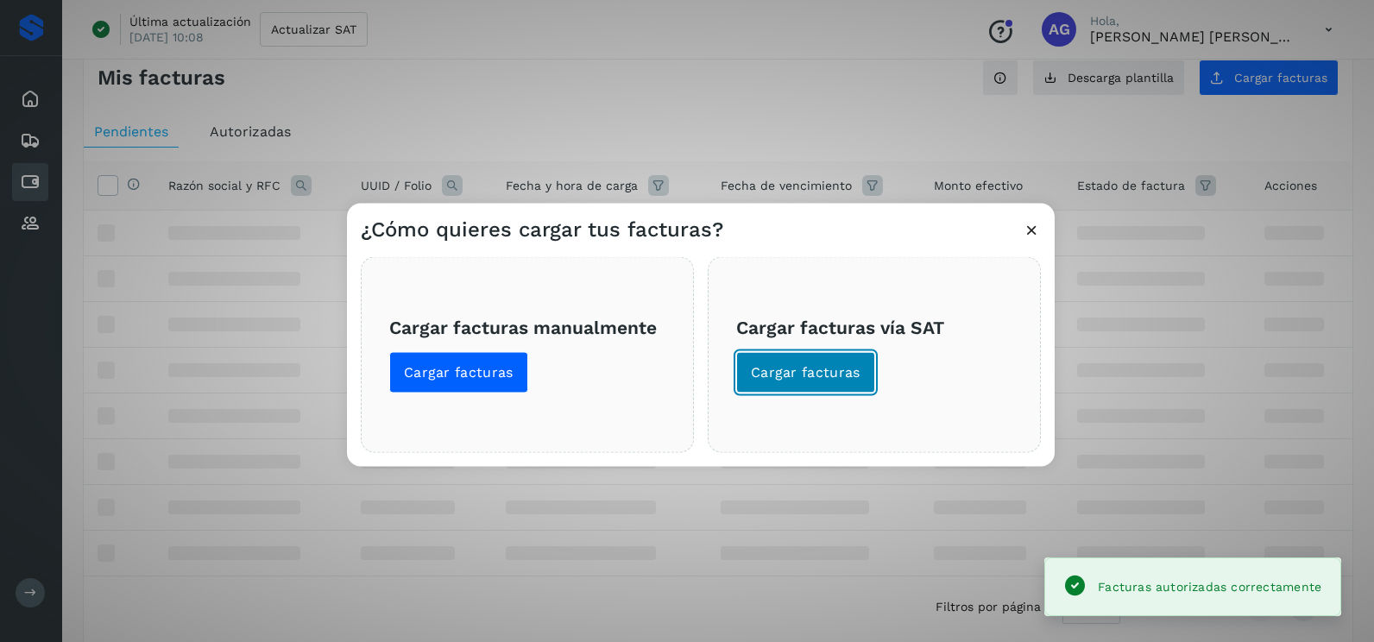
click at [837, 363] on span "Cargar facturas" at bounding box center [806, 372] width 110 height 19
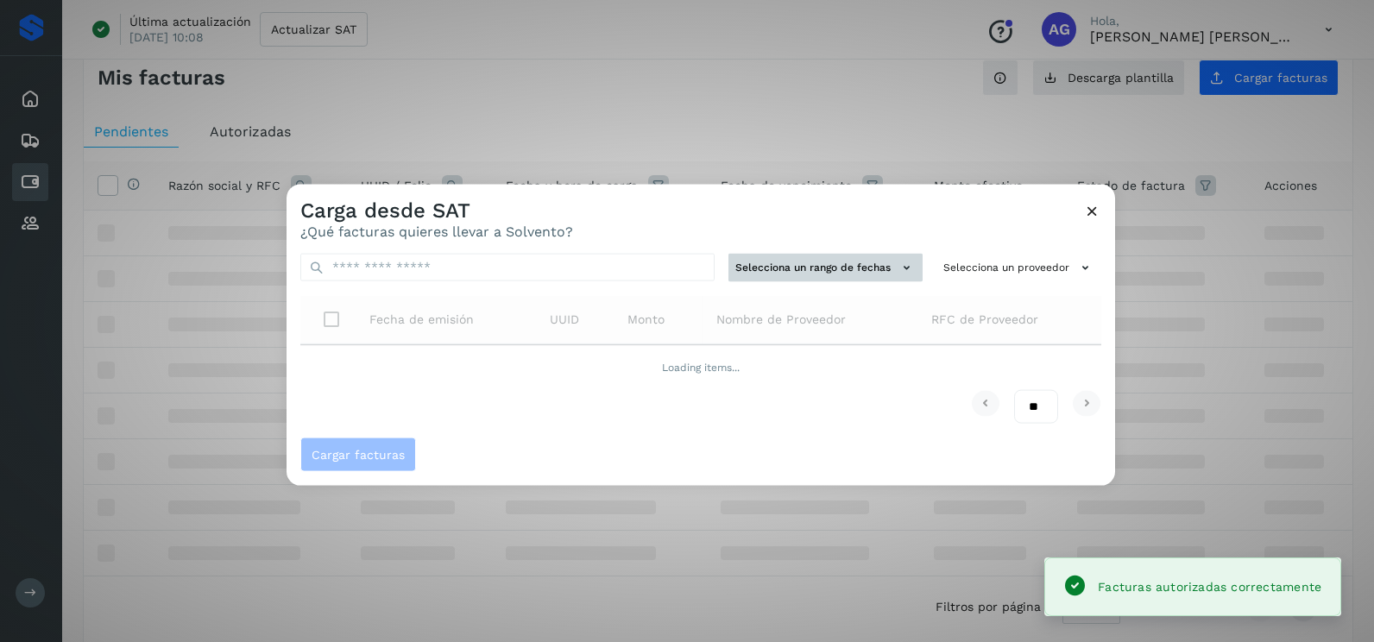
click at [796, 277] on button "Selecciona un rango de fechas" at bounding box center [826, 268] width 194 height 28
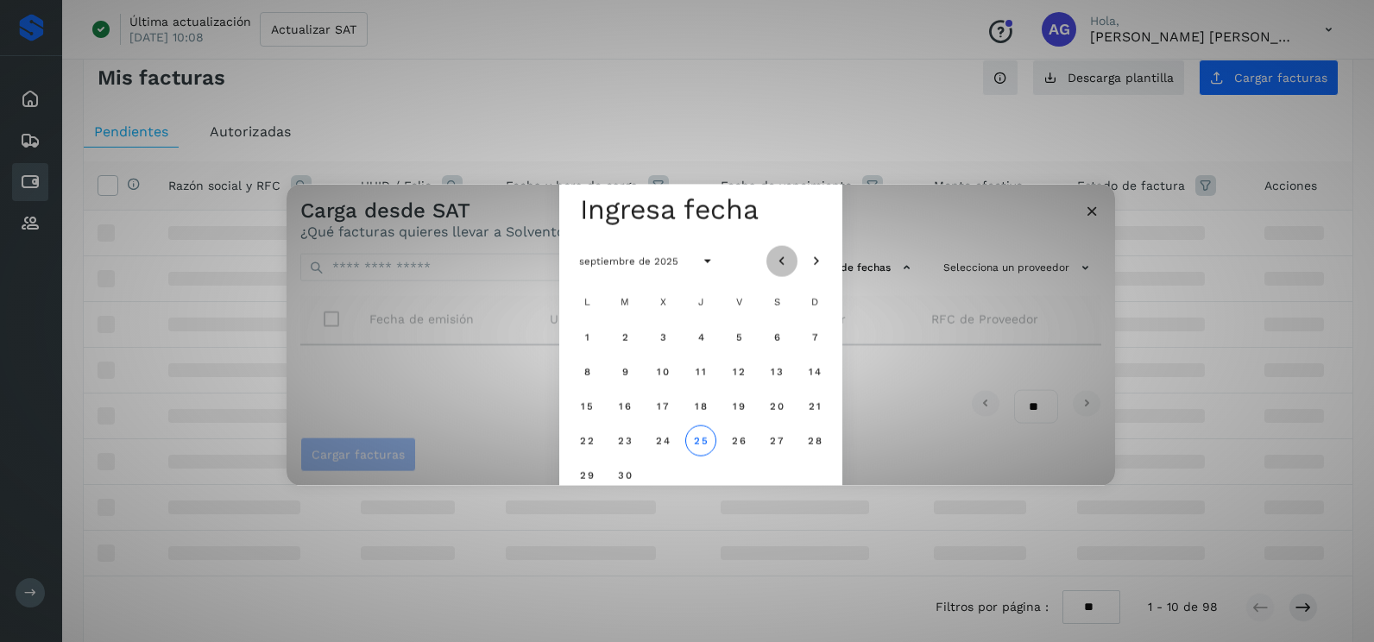
click at [787, 260] on icon "Mes anterior" at bounding box center [782, 261] width 17 height 17
drag, startPoint x: 737, startPoint y: 404, endPoint x: 813, endPoint y: 403, distance: 76.0
click at [738, 404] on span "15" at bounding box center [738, 406] width 13 height 12
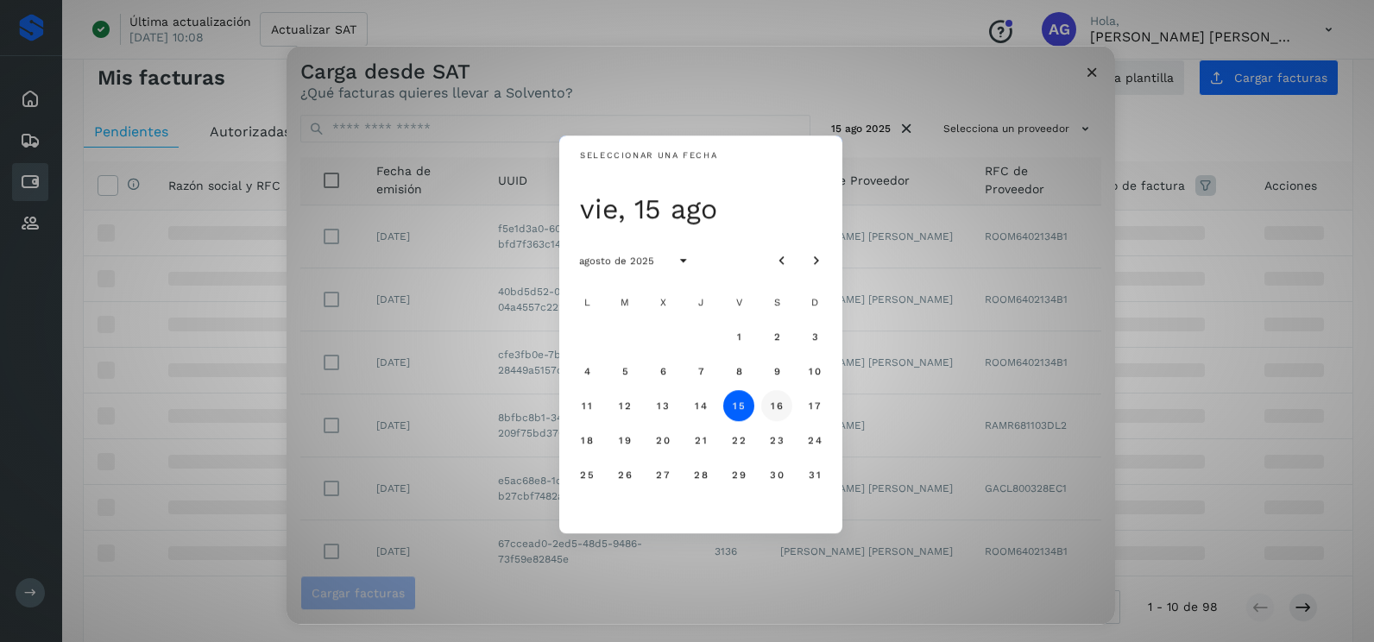
click at [780, 404] on span "16" at bounding box center [776, 406] width 13 height 12
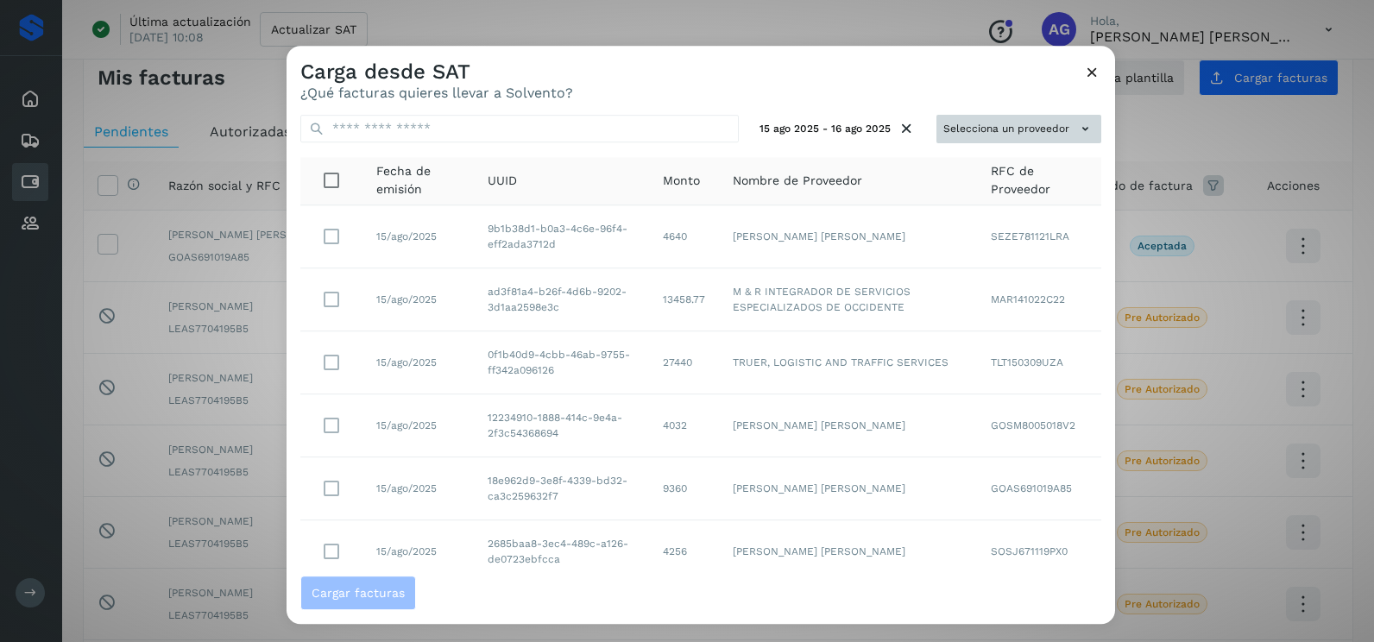
click at [1019, 120] on button "Selecciona un proveedor" at bounding box center [1019, 129] width 165 height 28
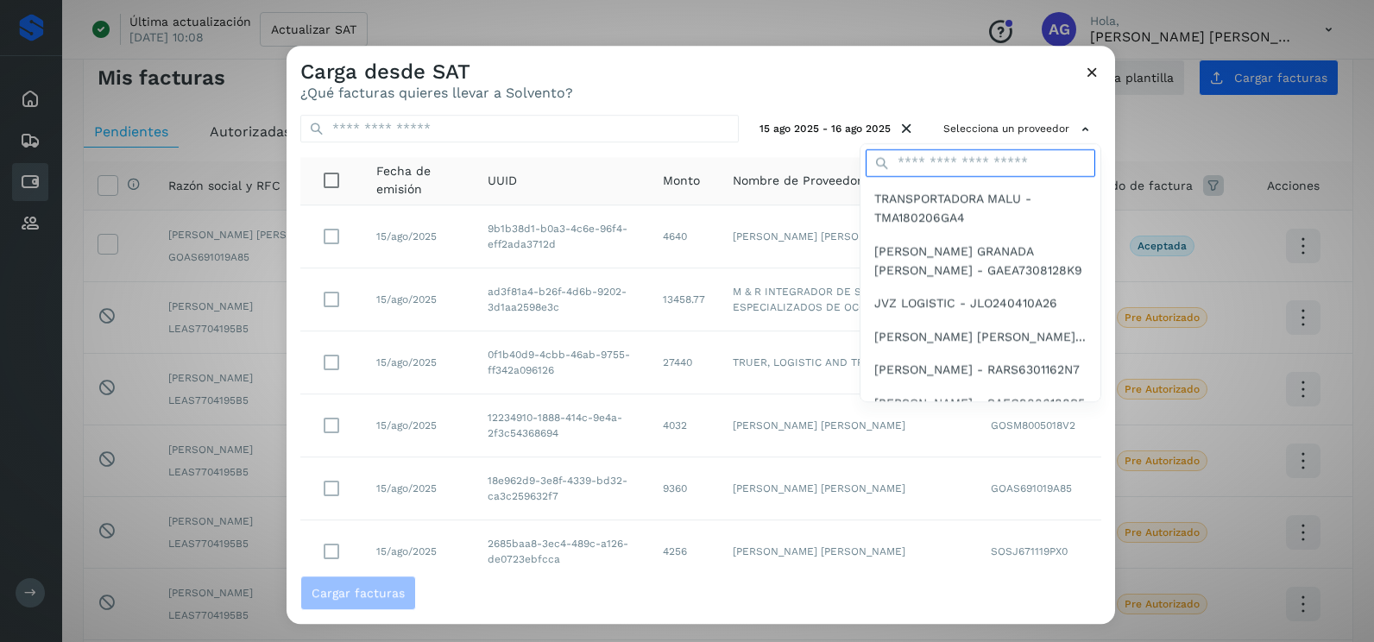
click at [993, 172] on input "text" at bounding box center [981, 163] width 230 height 28
type input "**********"
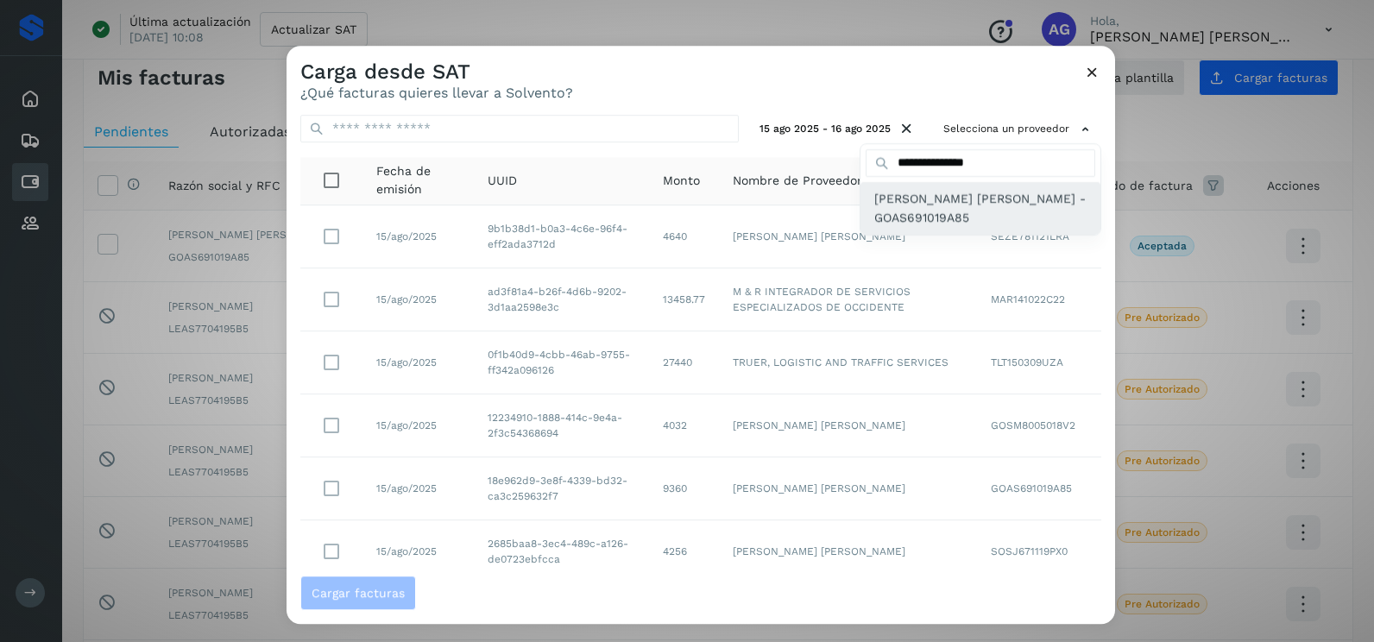
click at [951, 211] on span "[PERSON_NAME] [PERSON_NAME] - GOAS691019A85" at bounding box center [981, 208] width 212 height 39
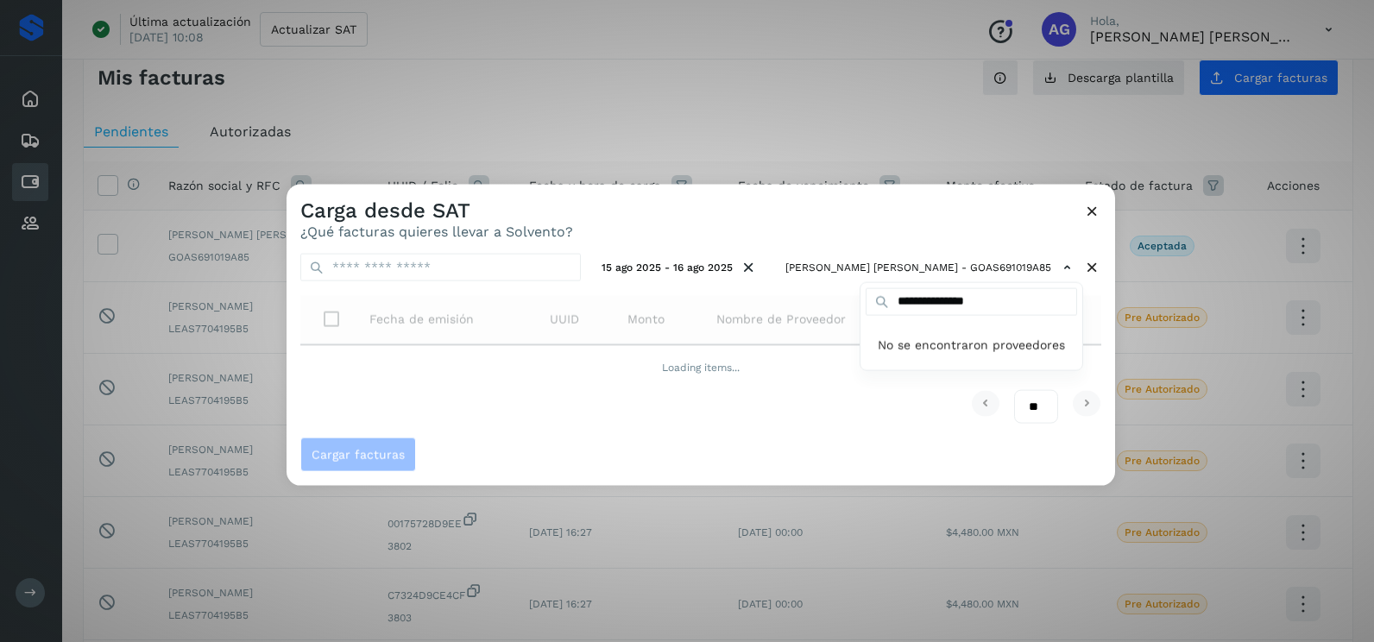
click at [868, 193] on div at bounding box center [974, 506] width 1374 height 642
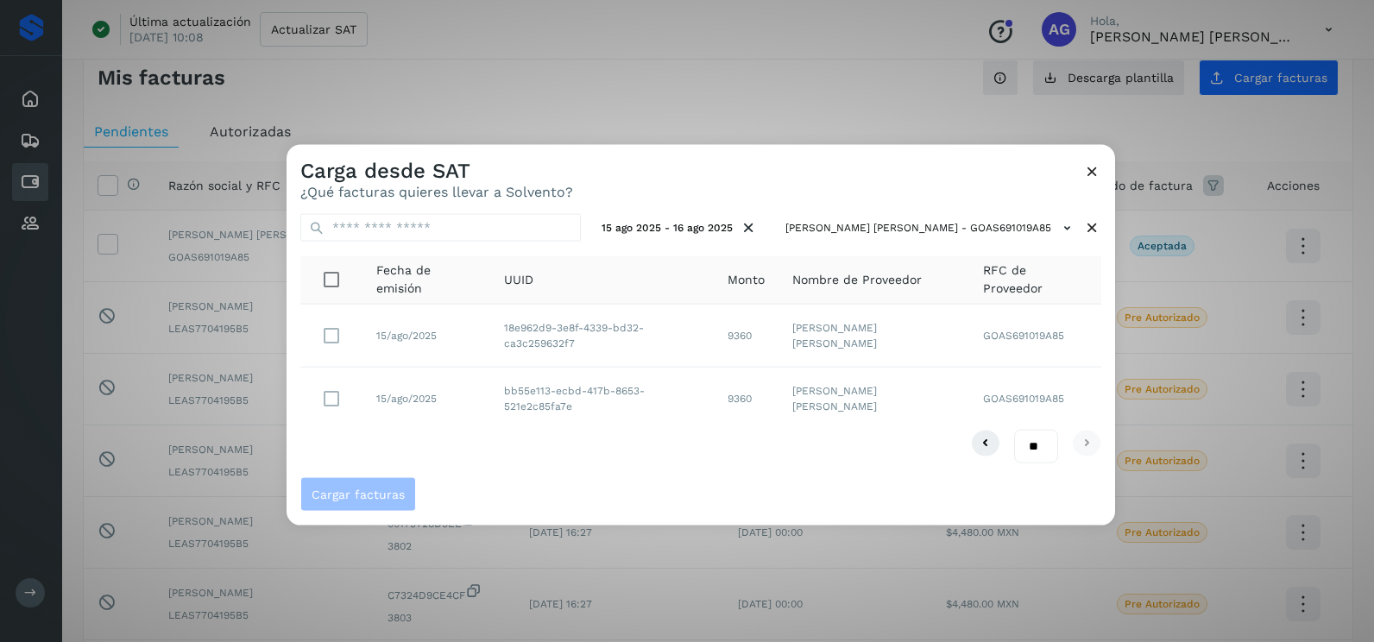
click at [565, 426] on td "bb55e113-ecbd-417b-8653-521e2c85fa7e" at bounding box center [602, 398] width 224 height 62
click at [361, 484] on button "Cargar facturas" at bounding box center [358, 494] width 116 height 35
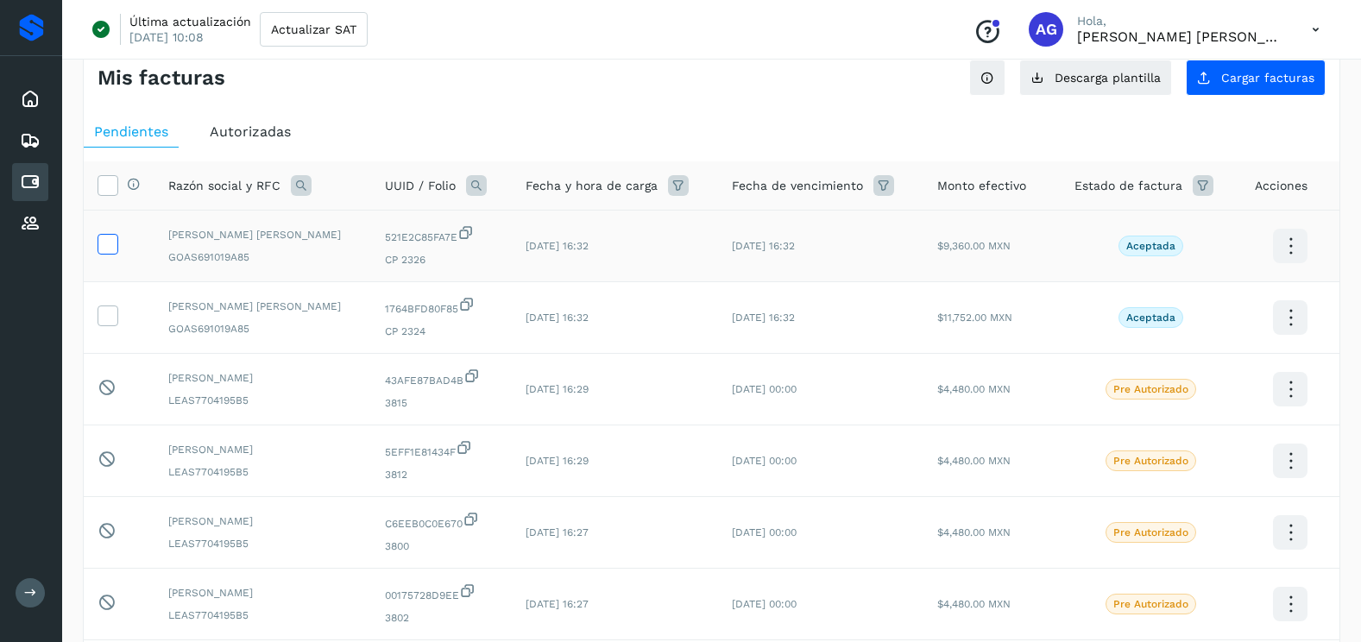
click at [110, 246] on icon at bounding box center [107, 243] width 18 height 18
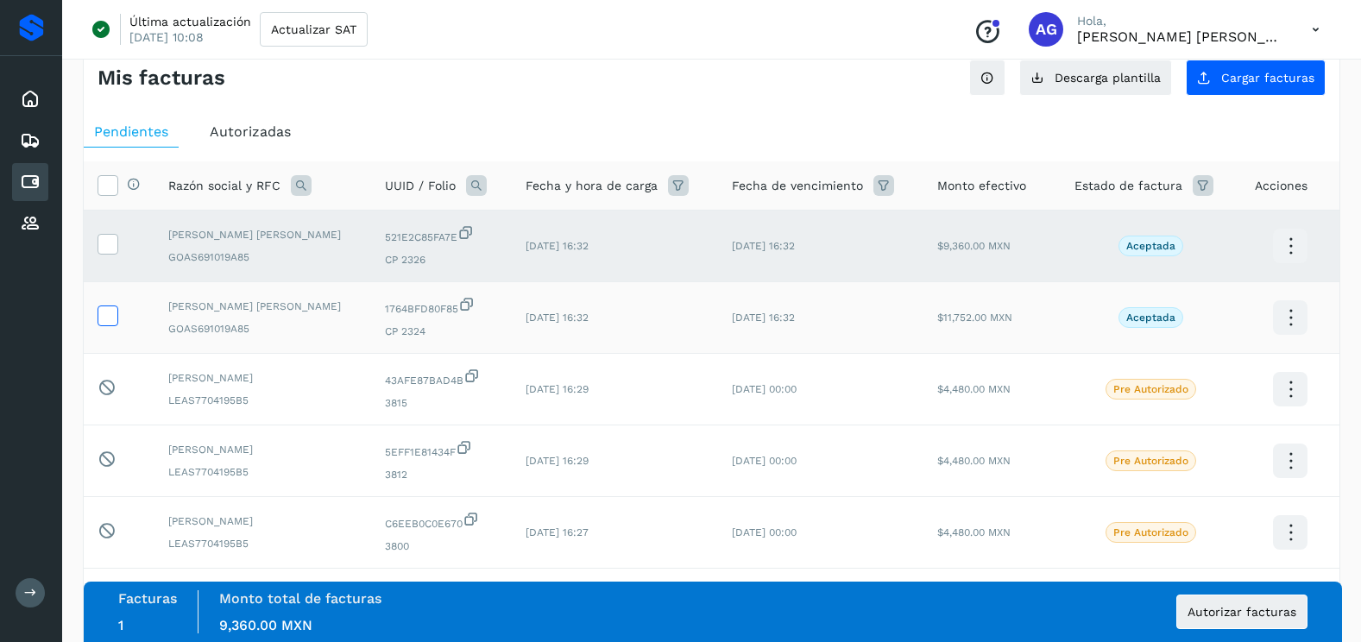
click at [102, 319] on icon at bounding box center [107, 315] width 18 height 18
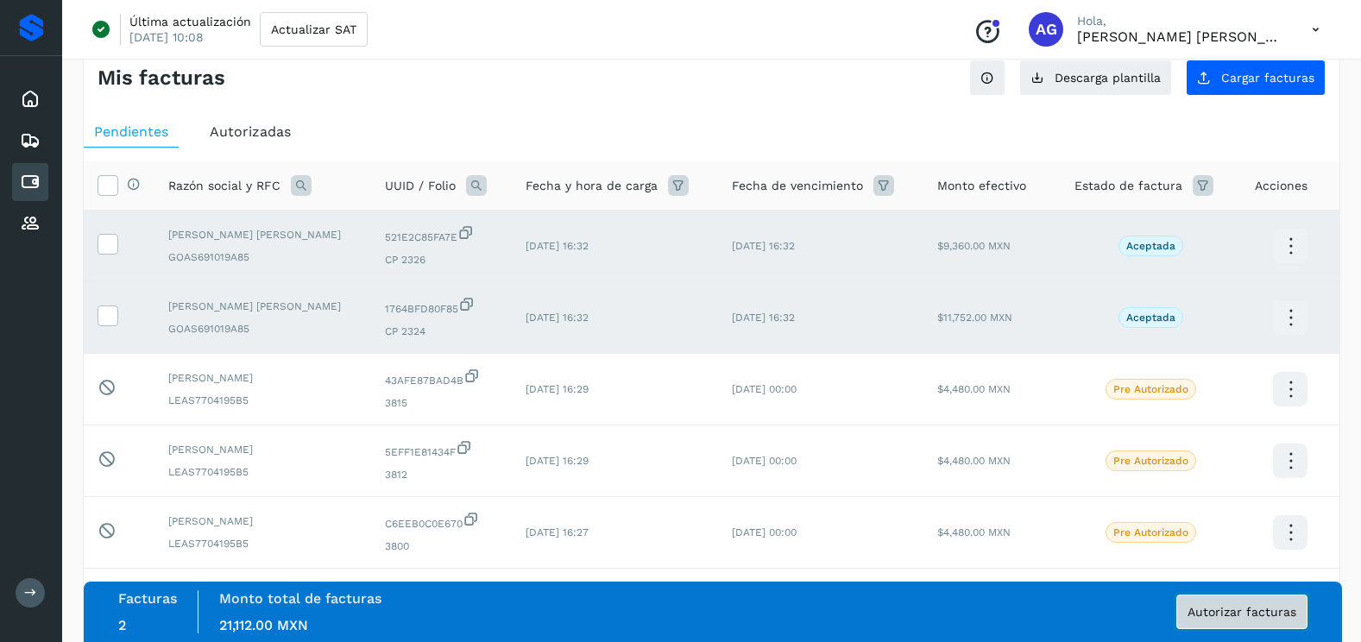
click at [1255, 620] on button "Autorizar facturas" at bounding box center [1242, 612] width 131 height 35
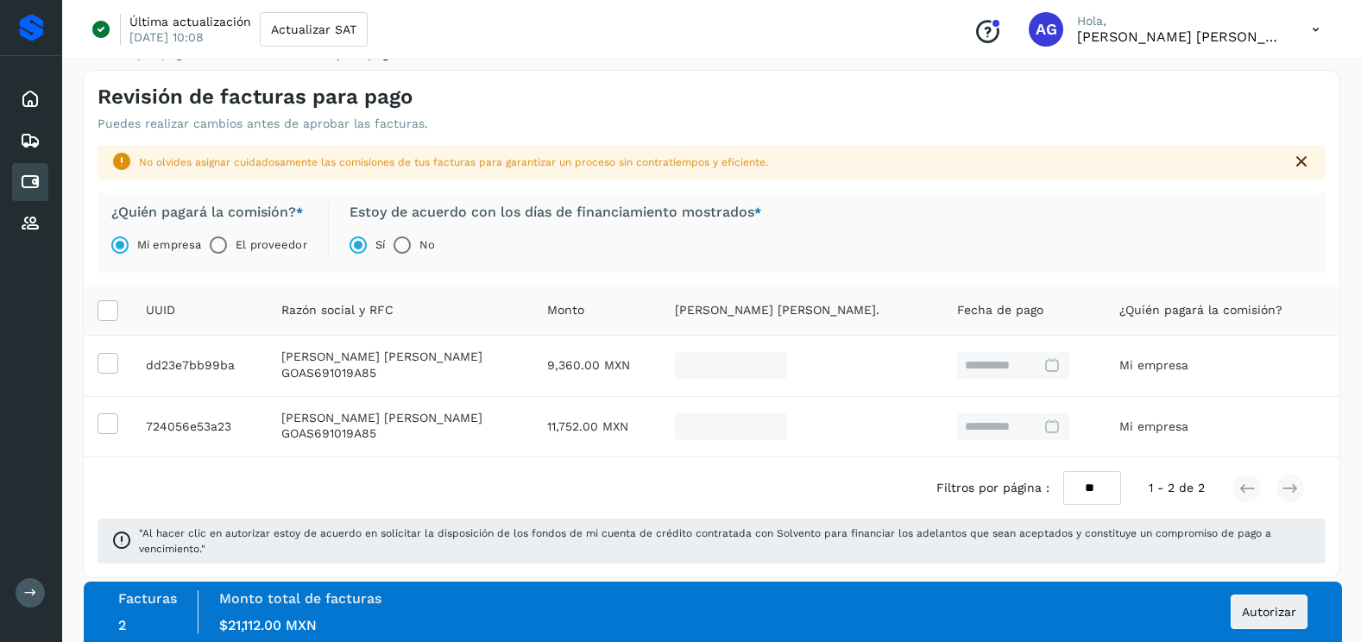
click at [1279, 588] on div "Facturas 2 Monto total de facturas Monto $21,112.00 MXN Autorizar" at bounding box center [713, 612] width 1259 height 60
click at [1277, 610] on span "Autorizar" at bounding box center [1269, 612] width 54 height 12
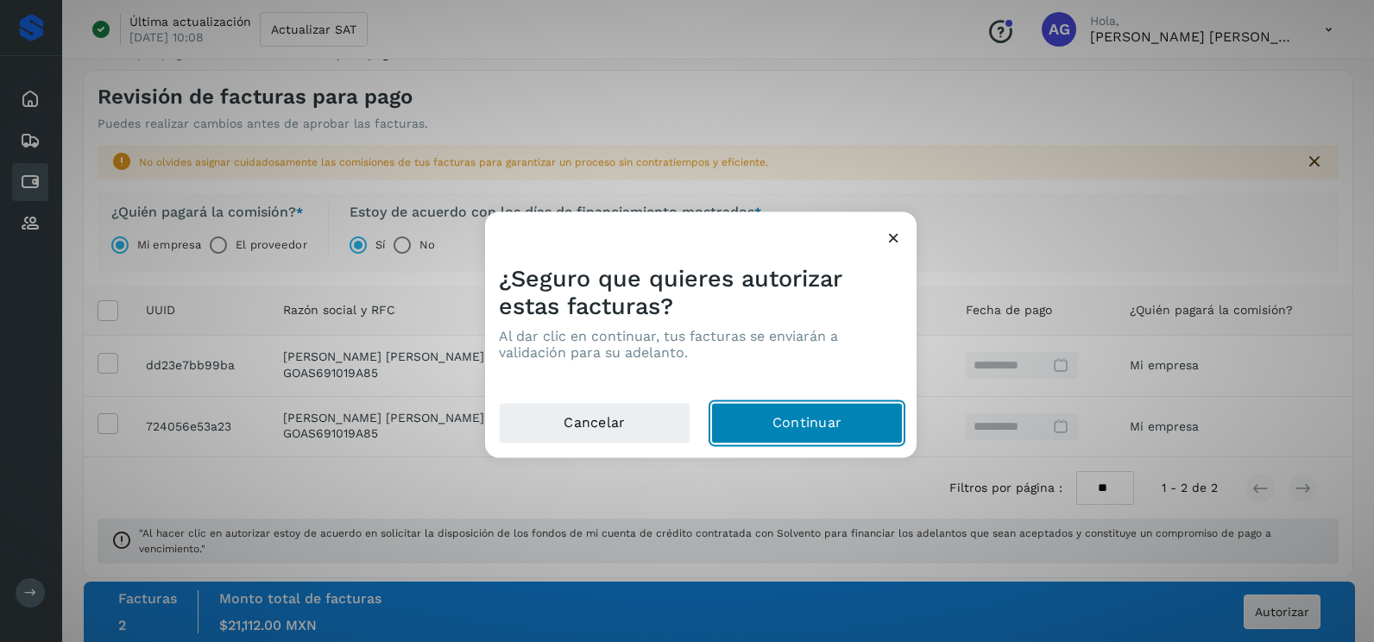
click at [768, 418] on button "Continuar" at bounding box center [807, 423] width 192 height 41
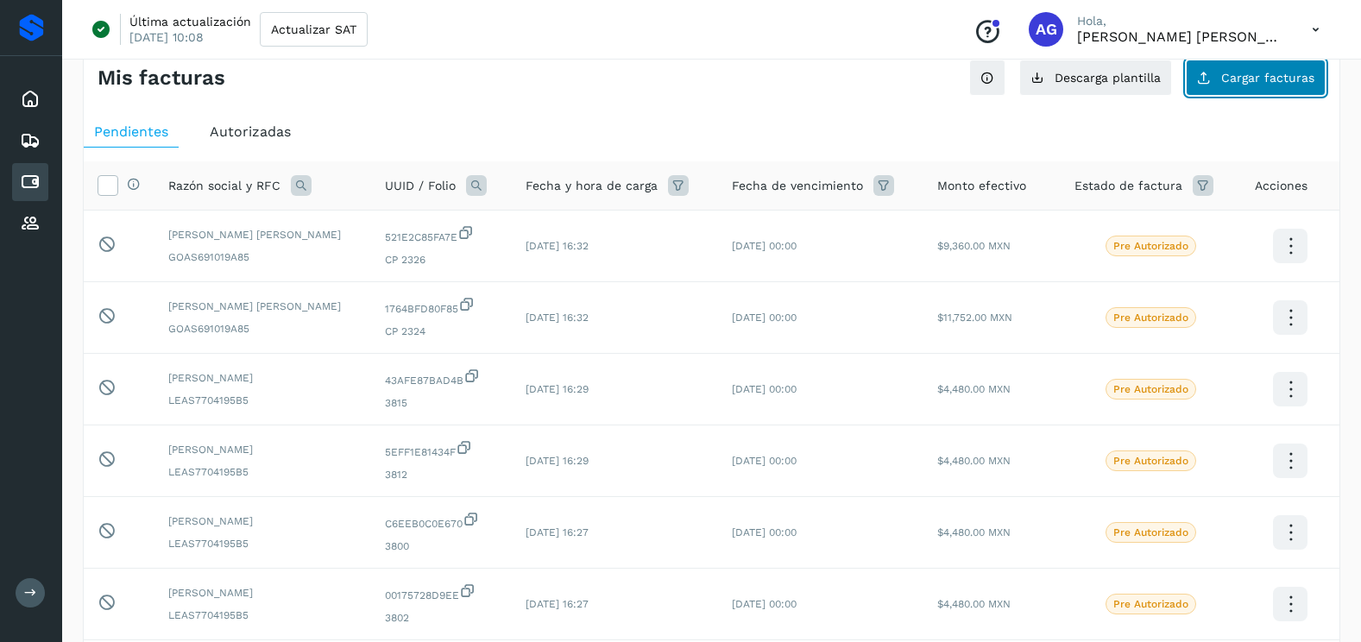
click at [1259, 77] on span "Cargar facturas" at bounding box center [1268, 78] width 93 height 12
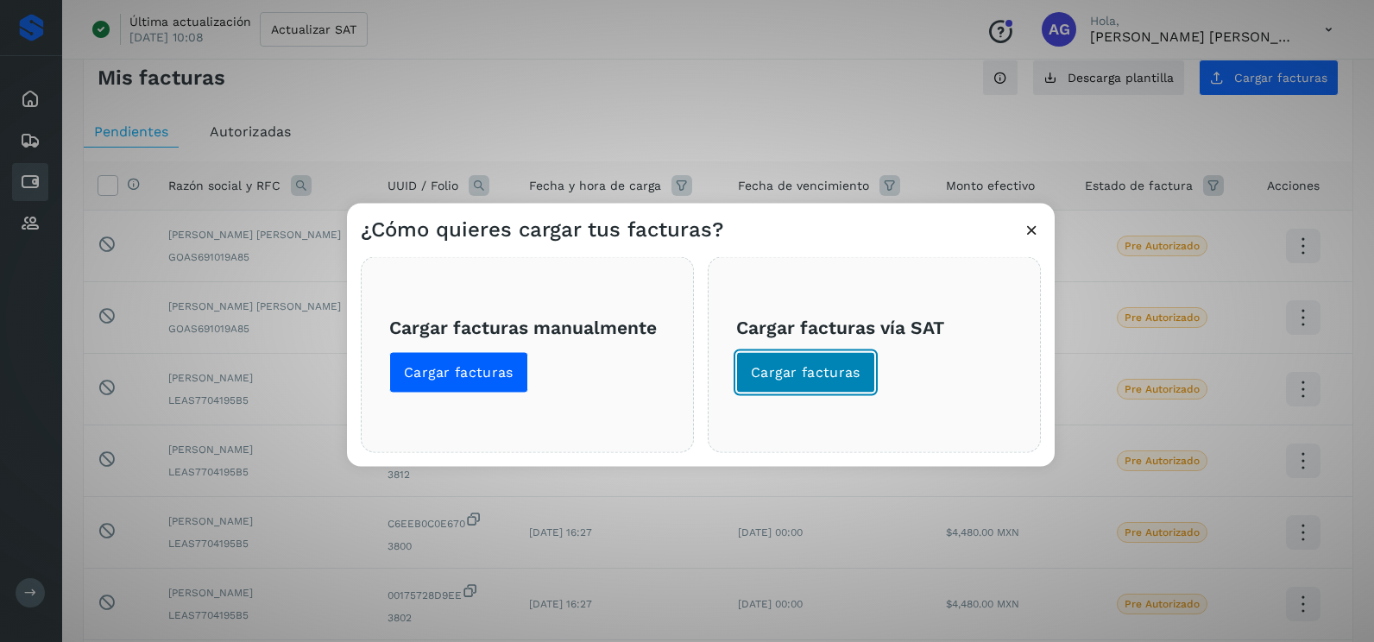
click at [837, 373] on span "Cargar facturas" at bounding box center [806, 372] width 110 height 19
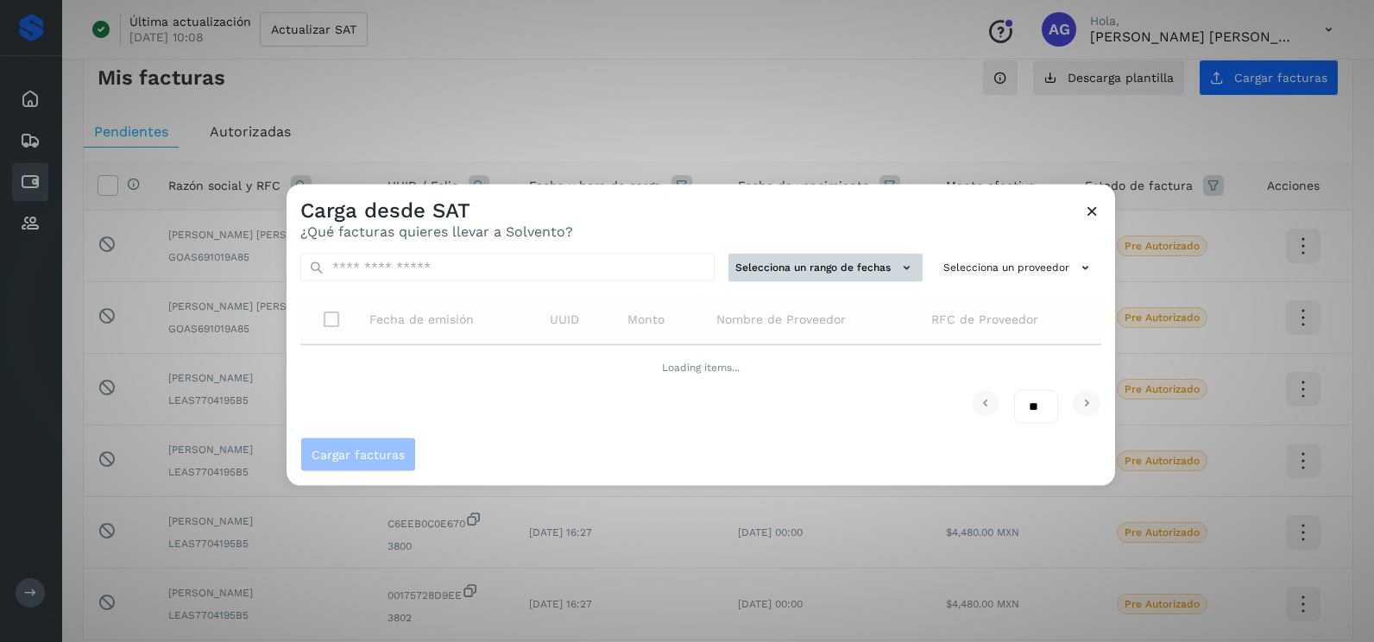
click at [824, 276] on button "Selecciona un rango de fechas" at bounding box center [826, 268] width 194 height 28
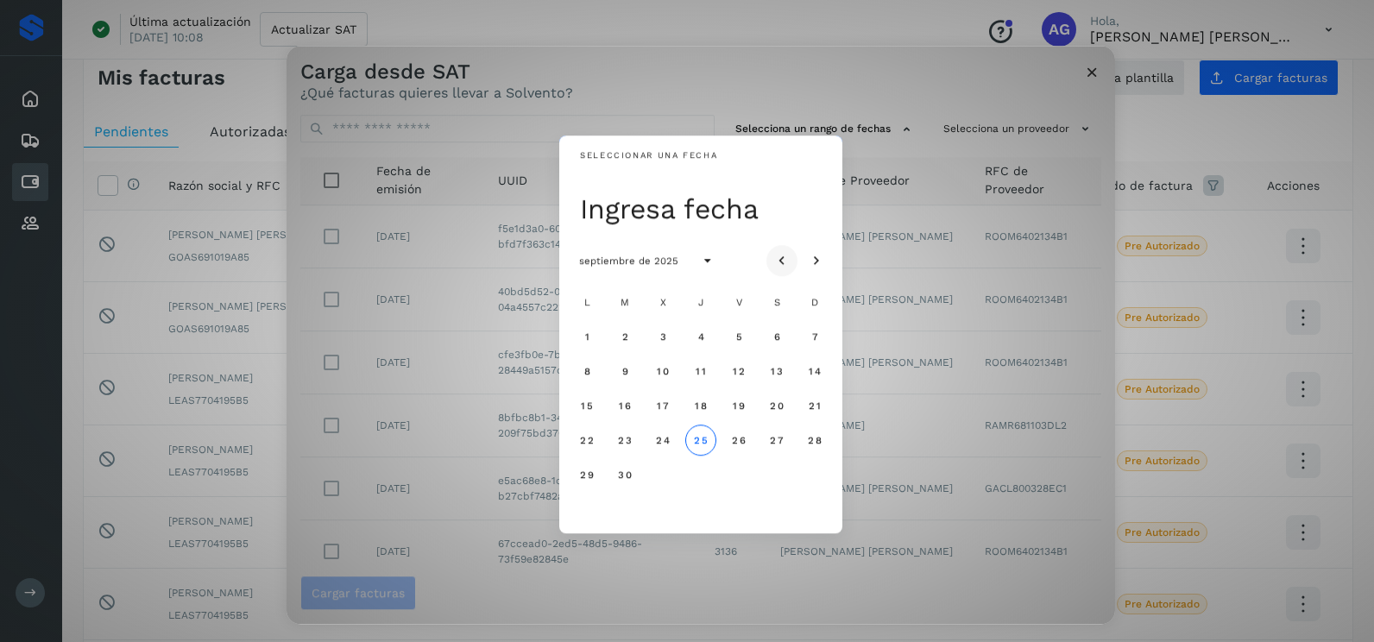
click at [783, 257] on icon "Mes anterior" at bounding box center [782, 261] width 17 height 17
drag, startPoint x: 814, startPoint y: 407, endPoint x: 690, endPoint y: 434, distance: 127.2
click at [813, 407] on span "17" at bounding box center [814, 406] width 13 height 12
click at [584, 443] on span "18" at bounding box center [586, 440] width 13 height 12
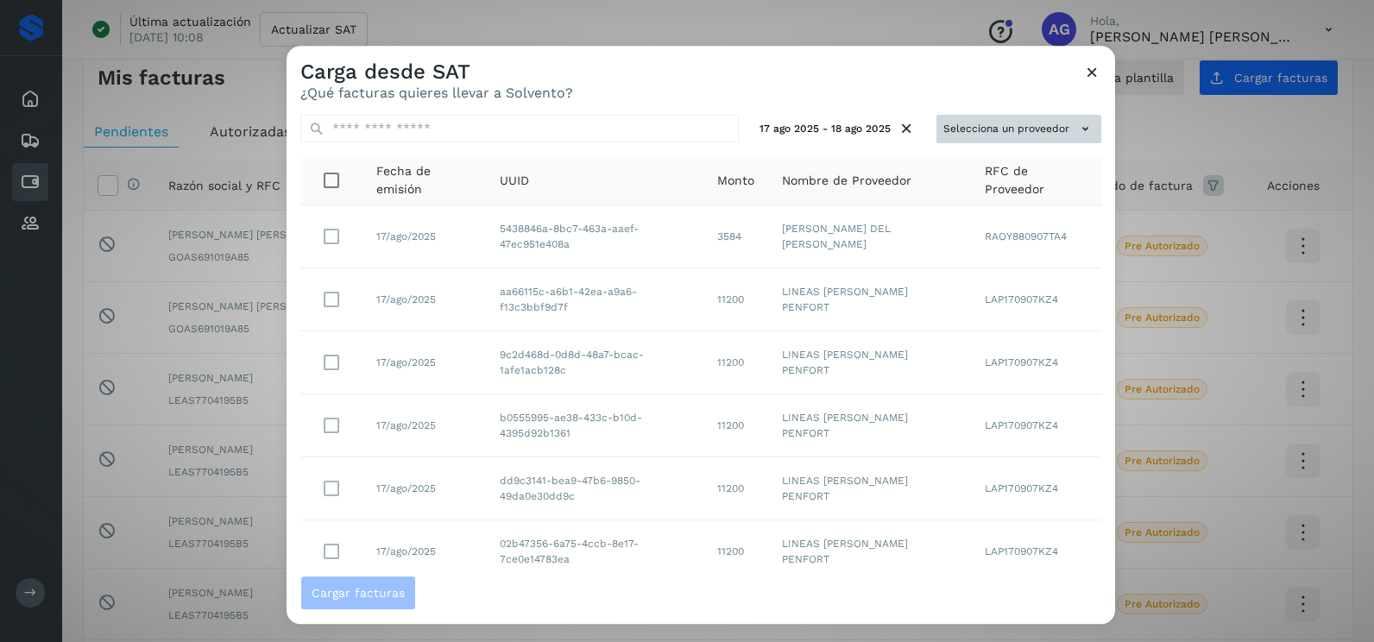
click at [1053, 133] on button "Selecciona un proveedor" at bounding box center [1019, 129] width 165 height 28
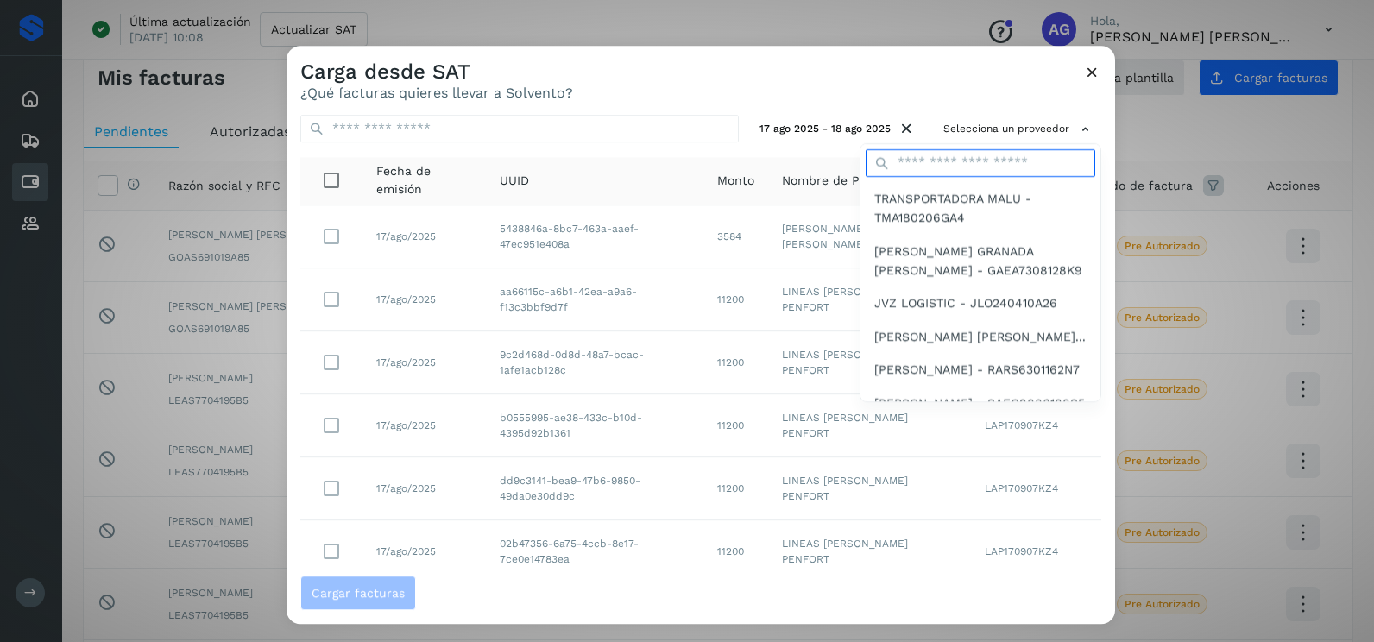
click at [968, 164] on input "text" at bounding box center [981, 163] width 230 height 28
click at [971, 156] on input "text" at bounding box center [981, 163] width 230 height 28
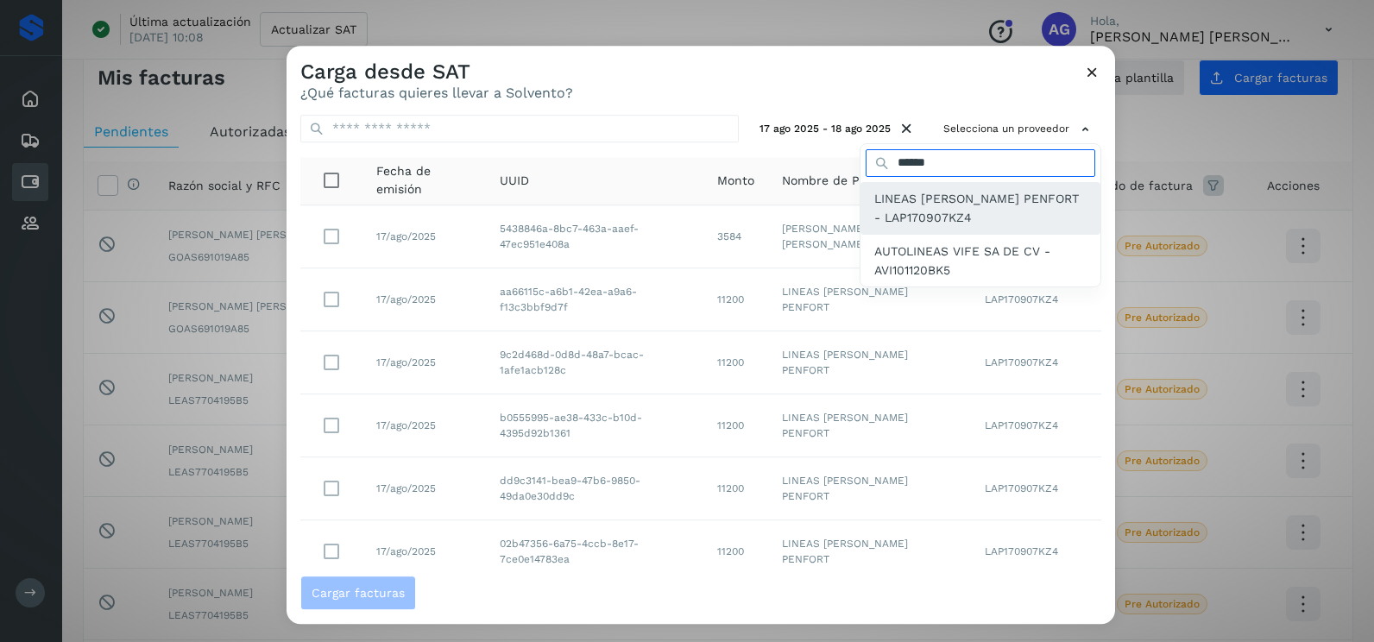
type input "******"
click at [978, 223] on span "LINEAS [PERSON_NAME] PENFORT - LAP170907KZ4" at bounding box center [981, 208] width 212 height 39
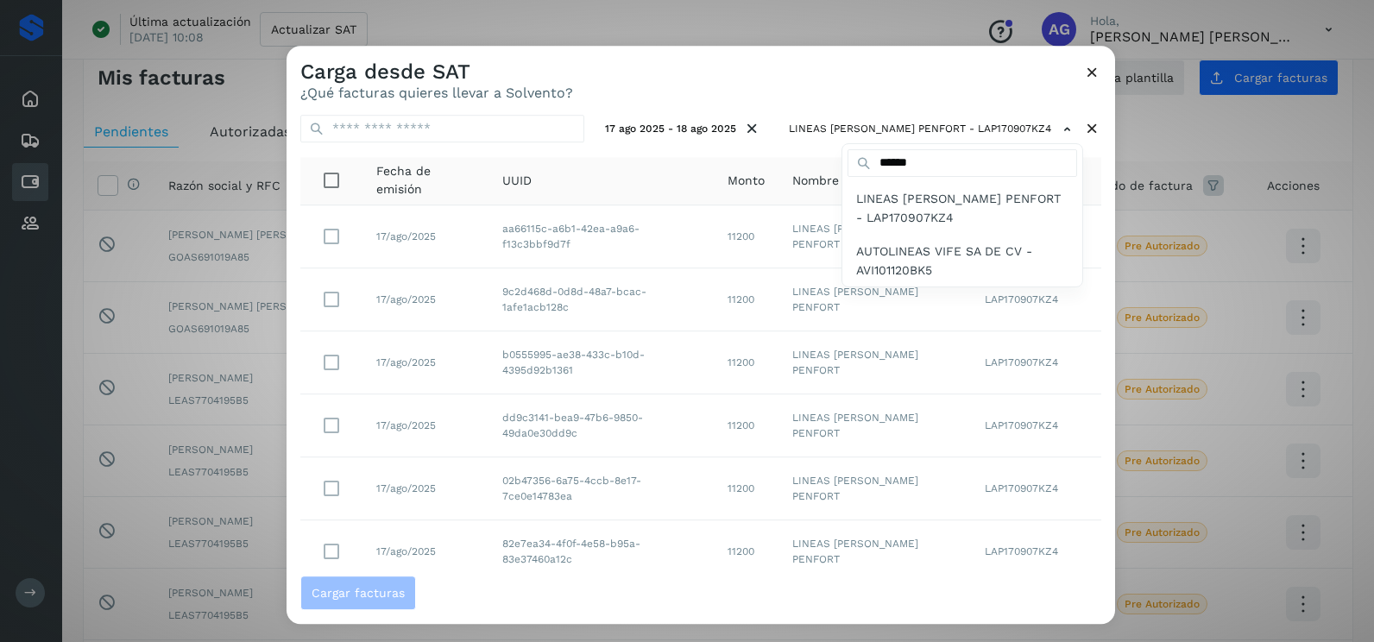
click at [1089, 332] on div at bounding box center [974, 367] width 1374 height 642
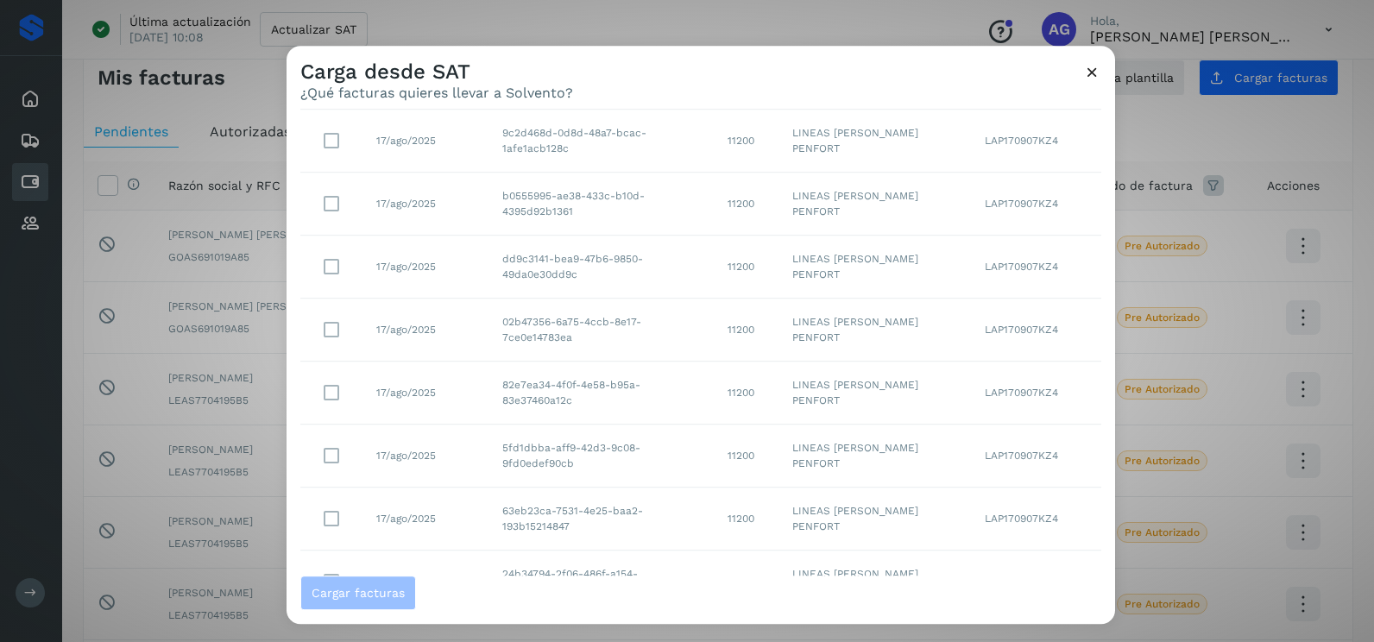
scroll to position [306, 0]
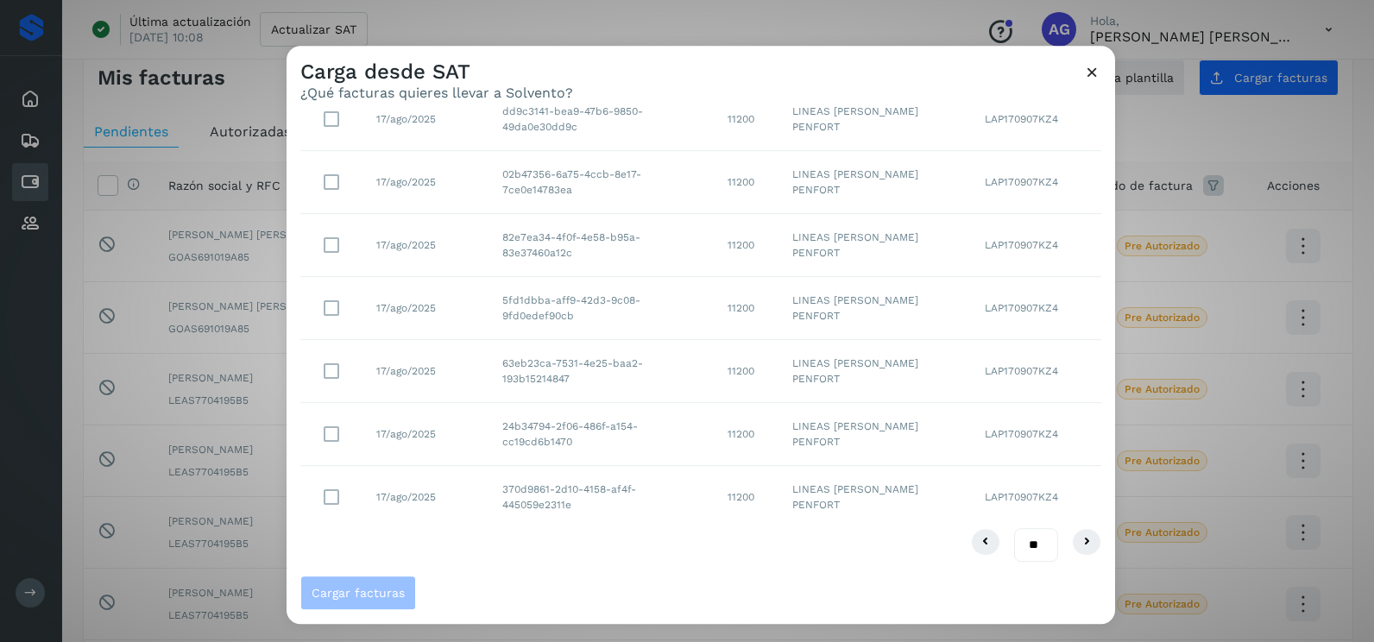
click at [1026, 543] on select "** ** **" at bounding box center [1036, 545] width 44 height 34
click at [1023, 546] on select "** ** **" at bounding box center [1036, 545] width 44 height 34
select select "**"
click at [1014, 528] on select "** ** **" at bounding box center [1036, 545] width 44 height 34
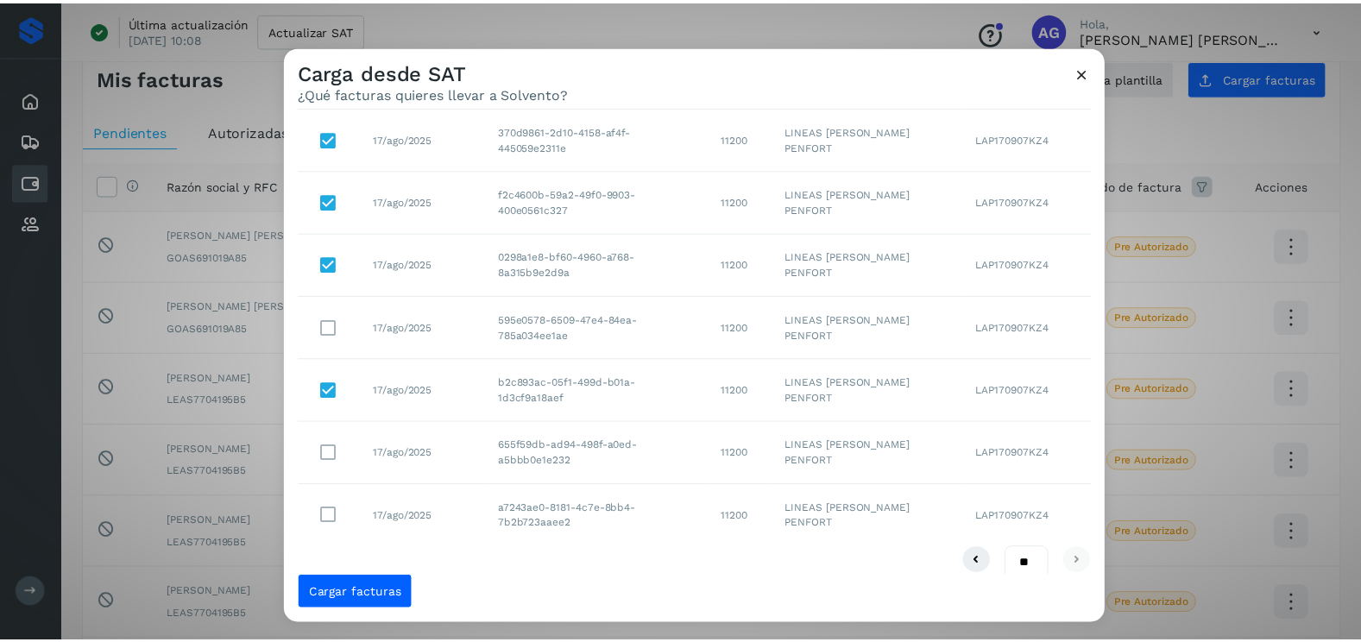
scroll to position [685, 0]
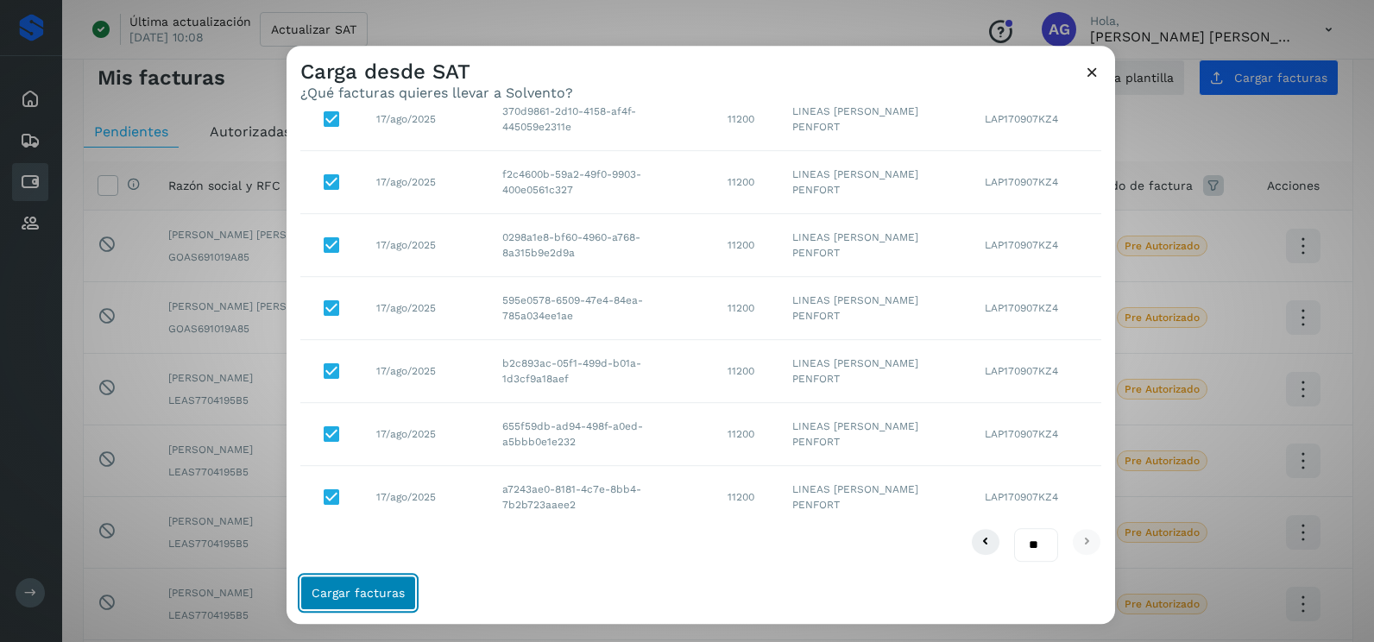
click at [363, 600] on button "Cargar facturas" at bounding box center [358, 593] width 116 height 35
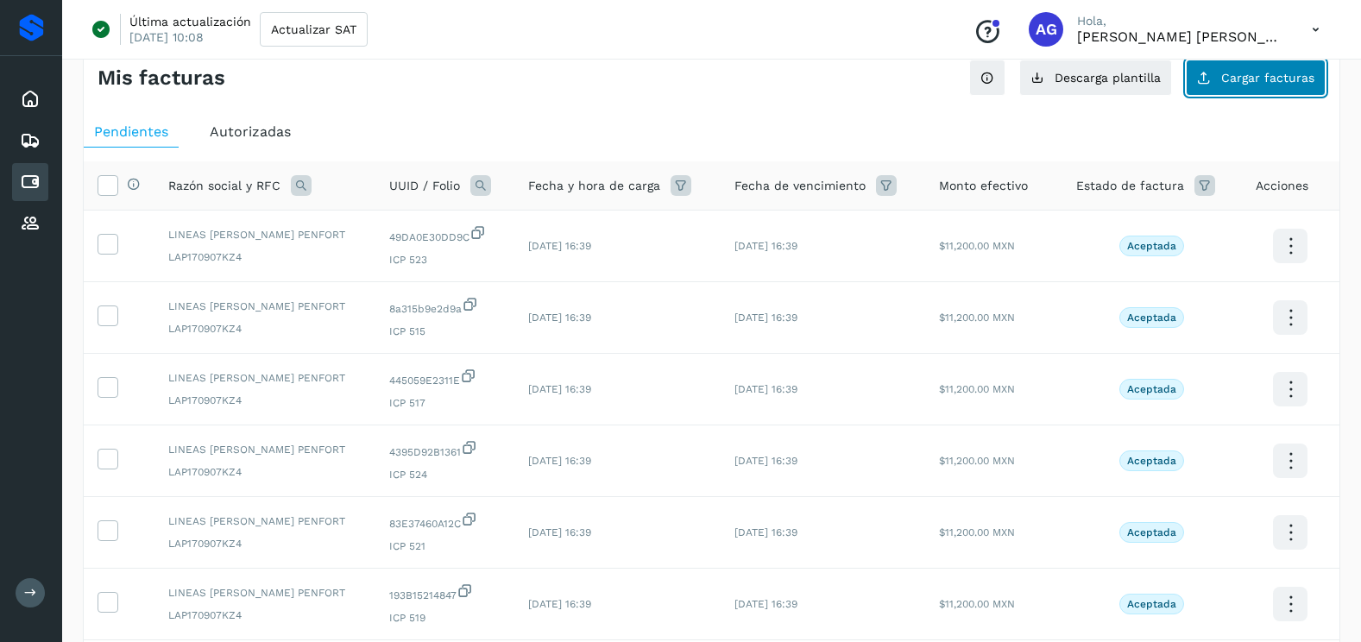
click at [1273, 74] on span "Cargar facturas" at bounding box center [1268, 78] width 93 height 12
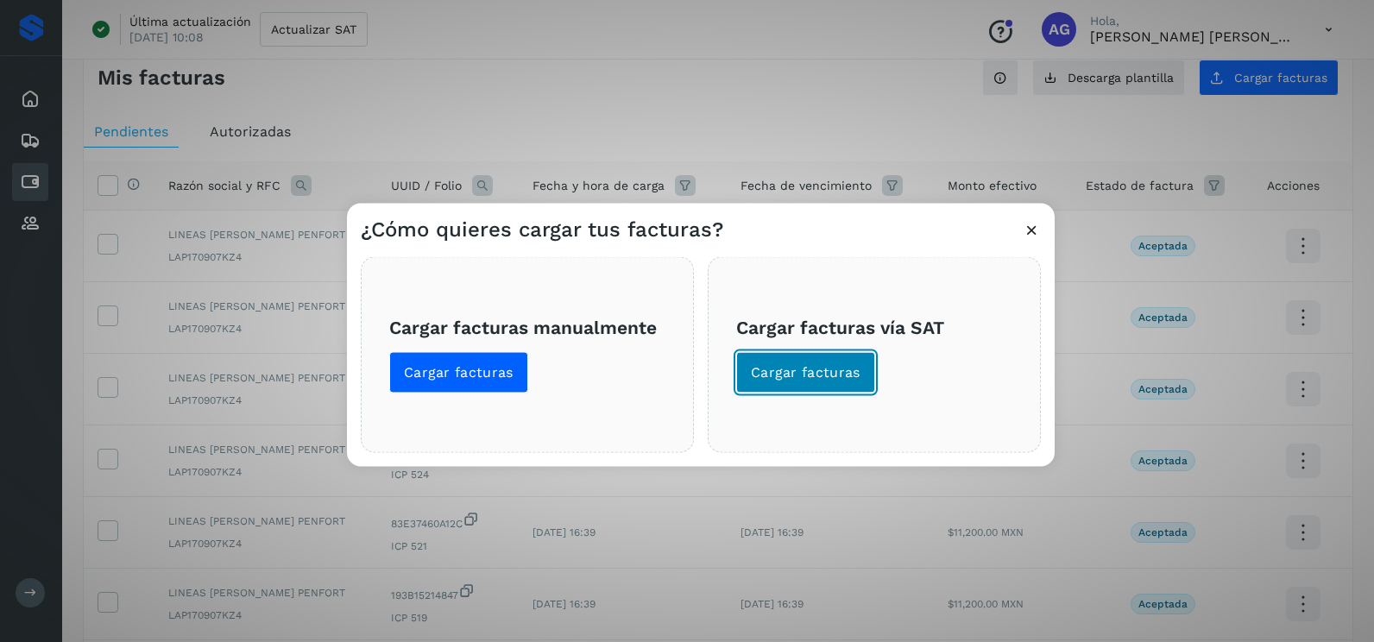
click at [819, 382] on span "Cargar facturas" at bounding box center [806, 372] width 110 height 19
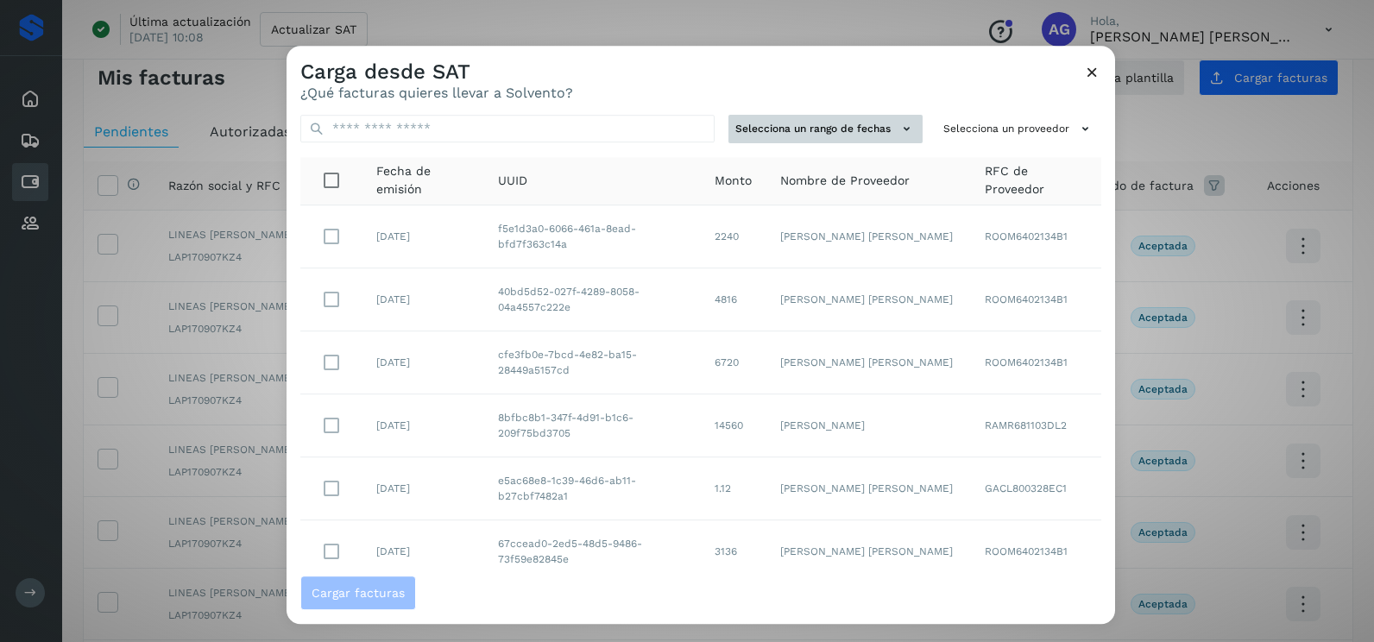
click at [866, 130] on button "Selecciona un rango de fechas" at bounding box center [826, 129] width 194 height 28
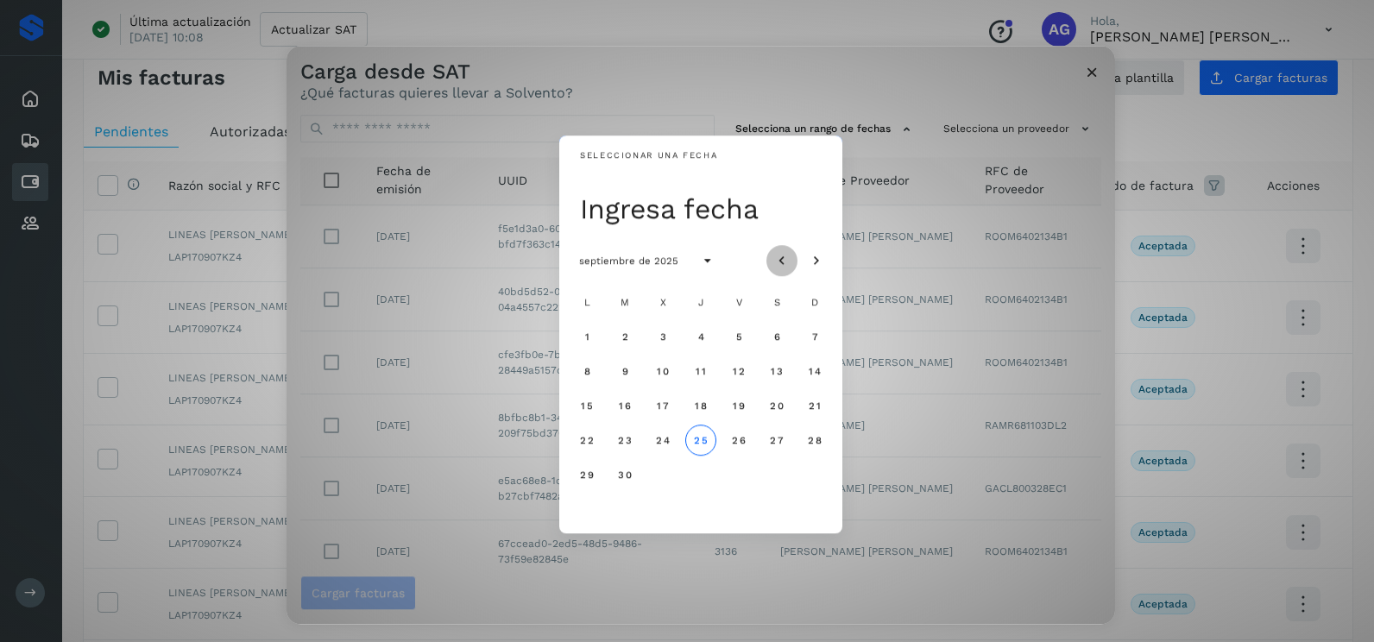
click at [790, 259] on icon "Mes anterior" at bounding box center [782, 261] width 17 height 17
click at [586, 439] on span "18" at bounding box center [586, 440] width 13 height 12
click at [625, 439] on span "19" at bounding box center [624, 440] width 13 height 12
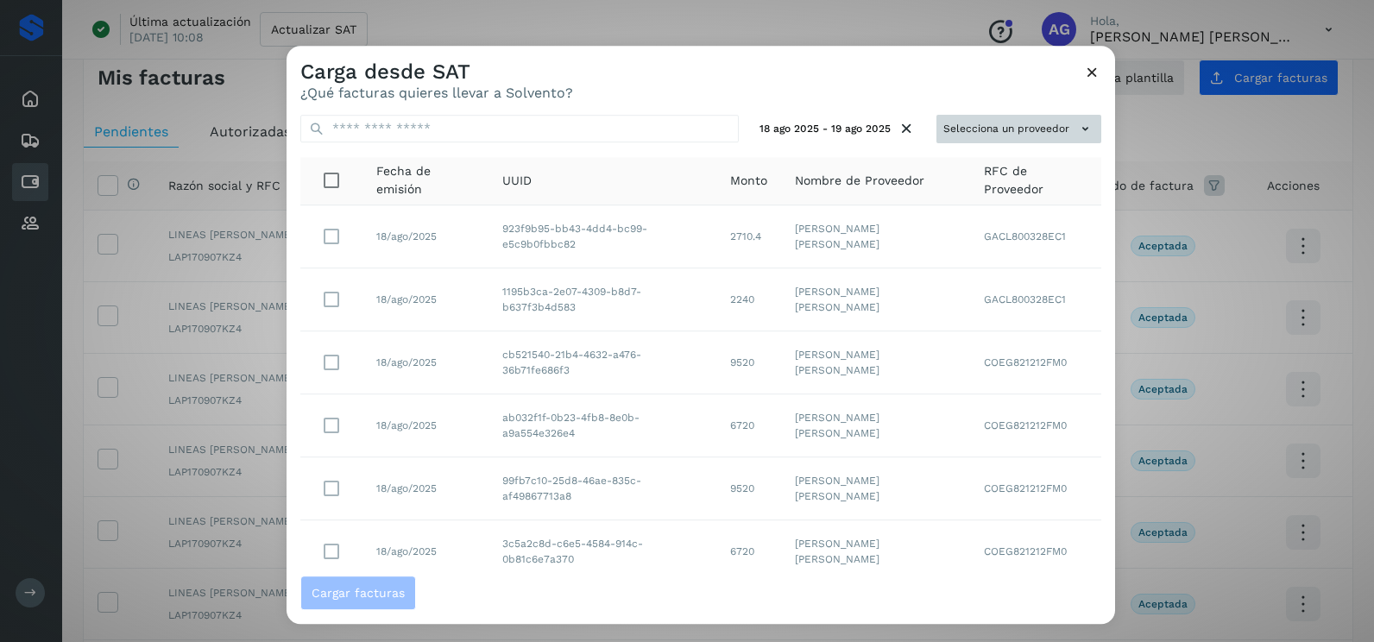
click at [1054, 132] on button "Selecciona un proveedor" at bounding box center [1019, 129] width 165 height 28
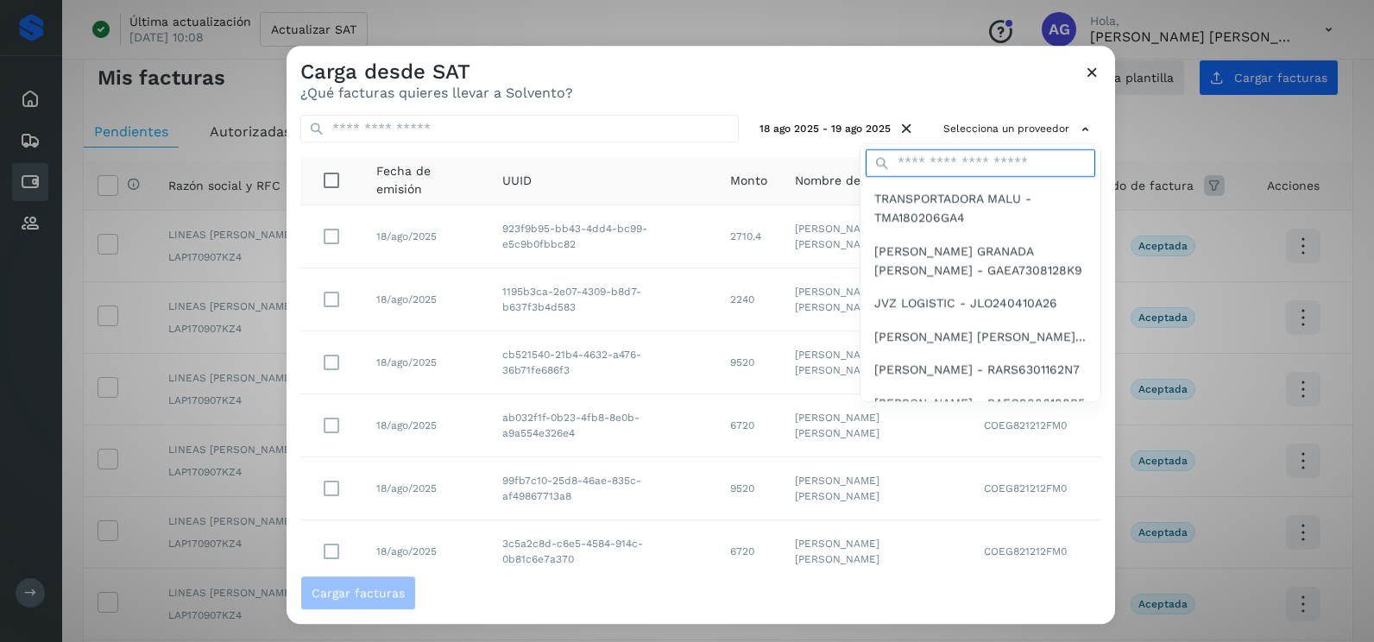
click at [963, 162] on input "text" at bounding box center [981, 163] width 230 height 28
type input "******"
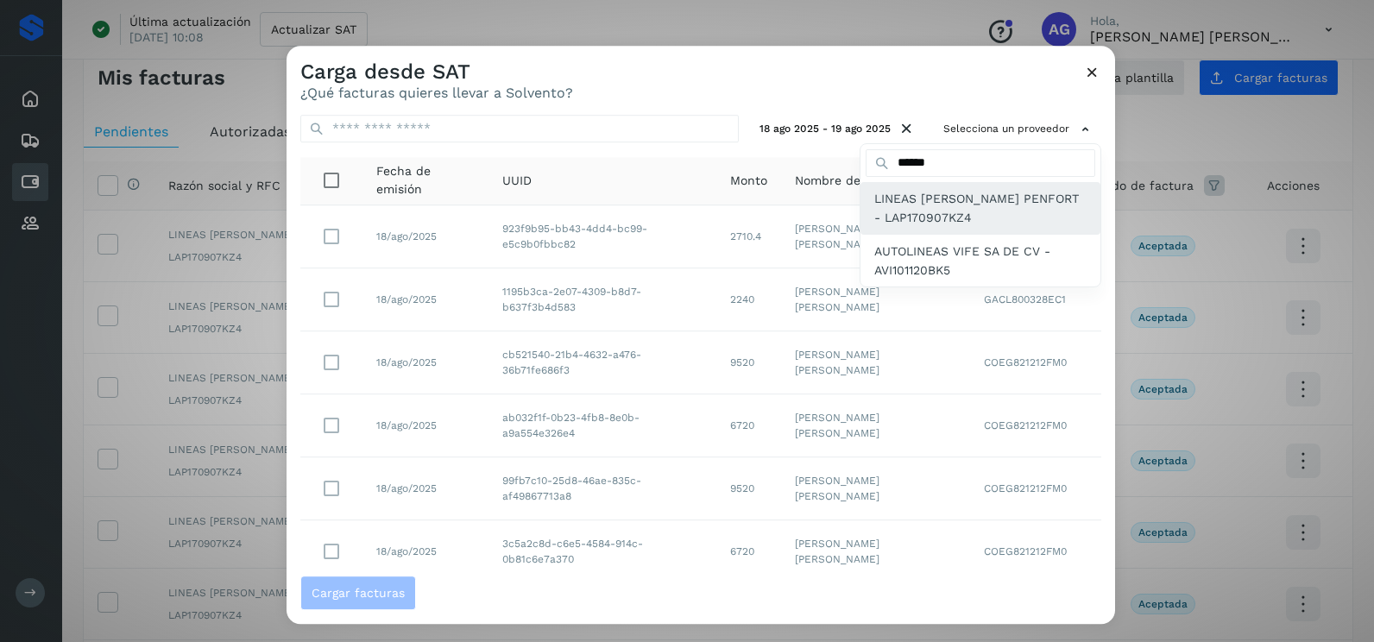
click at [919, 212] on span "LINEAS [PERSON_NAME] PENFORT - LAP170907KZ4" at bounding box center [981, 208] width 212 height 39
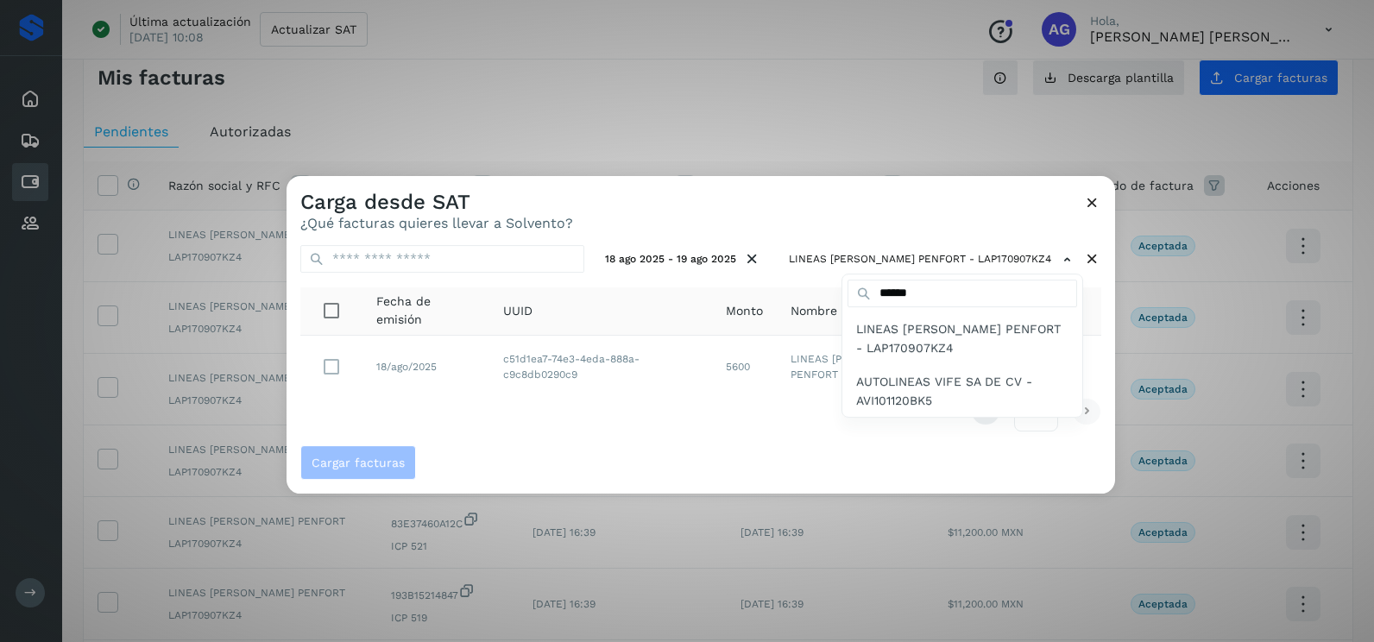
drag, startPoint x: 644, startPoint y: 420, endPoint x: 577, endPoint y: 423, distance: 67.4
click at [627, 420] on div at bounding box center [974, 497] width 1374 height 642
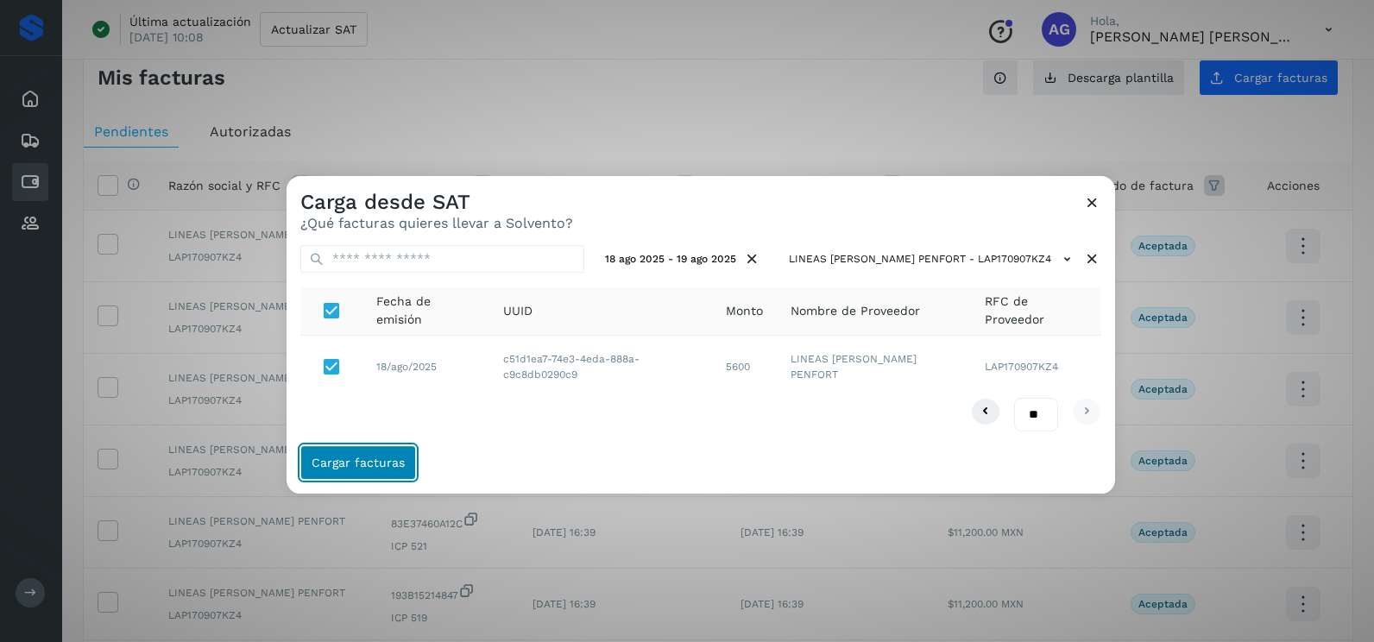
click at [357, 463] on span "Cargar facturas" at bounding box center [358, 463] width 93 height 12
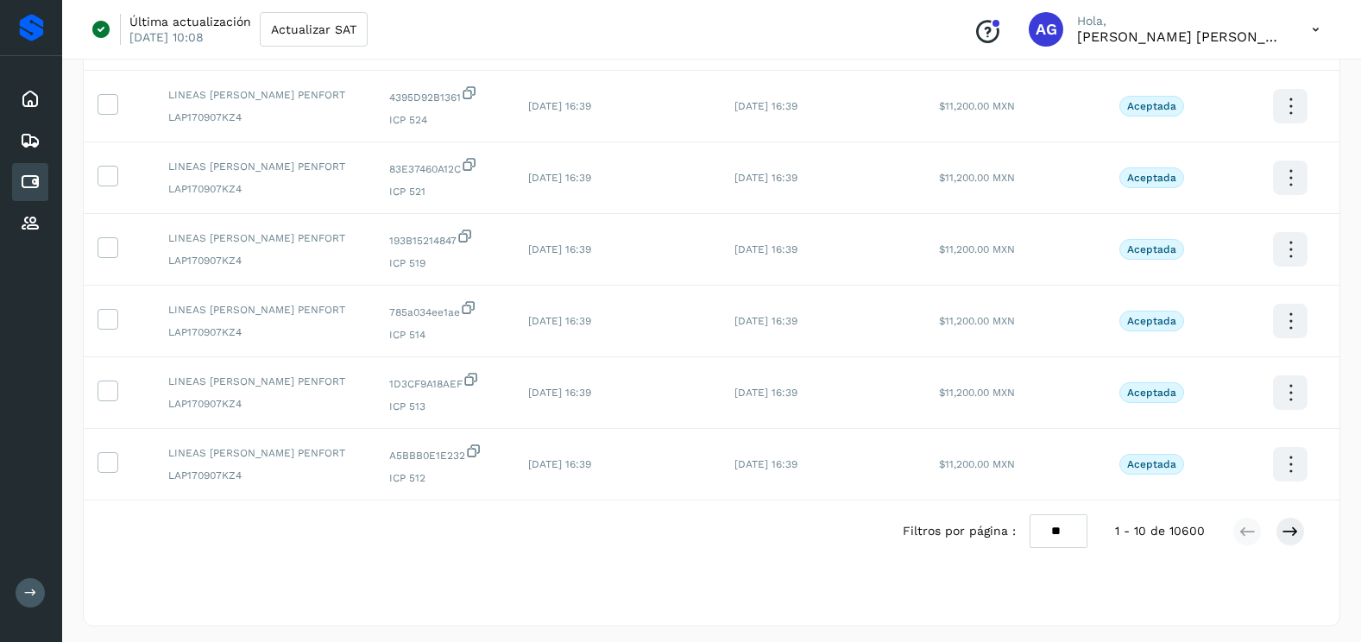
scroll to position [461, 0]
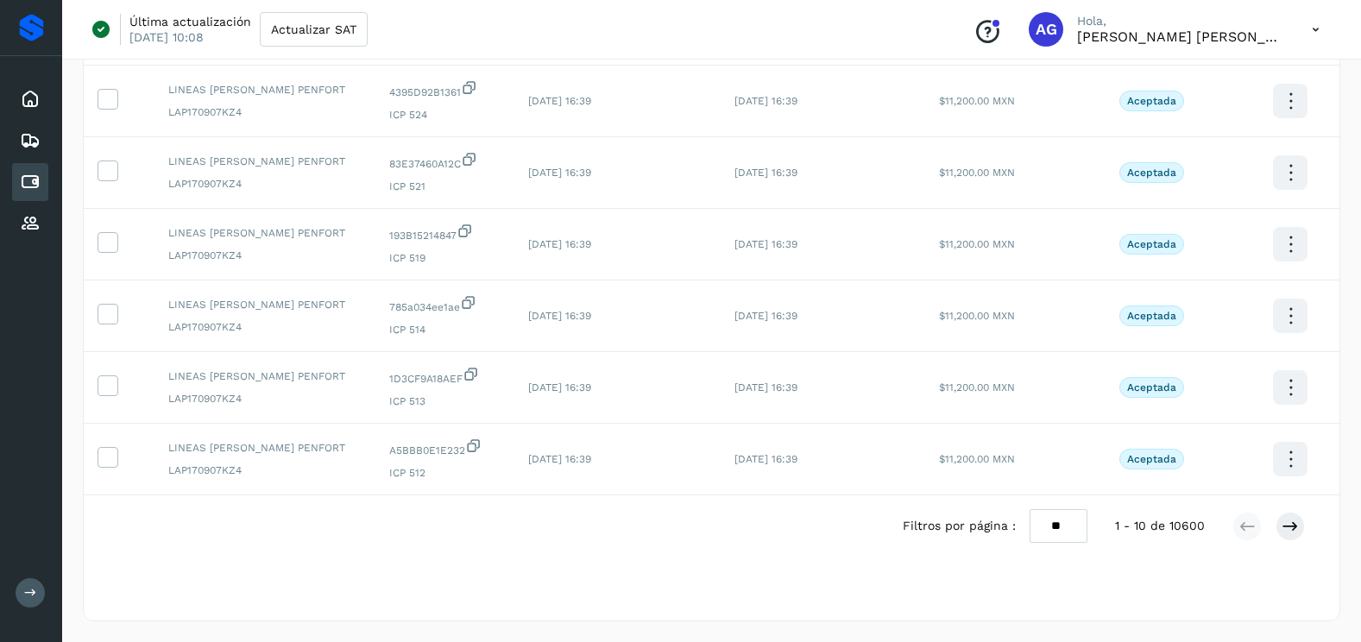
drag, startPoint x: 1056, startPoint y: 522, endPoint x: 1058, endPoint y: 543, distance: 20.9
click at [1056, 523] on select "** ** **" at bounding box center [1059, 526] width 58 height 34
select select "**"
click at [1030, 509] on select "** ** **" at bounding box center [1059, 526] width 58 height 34
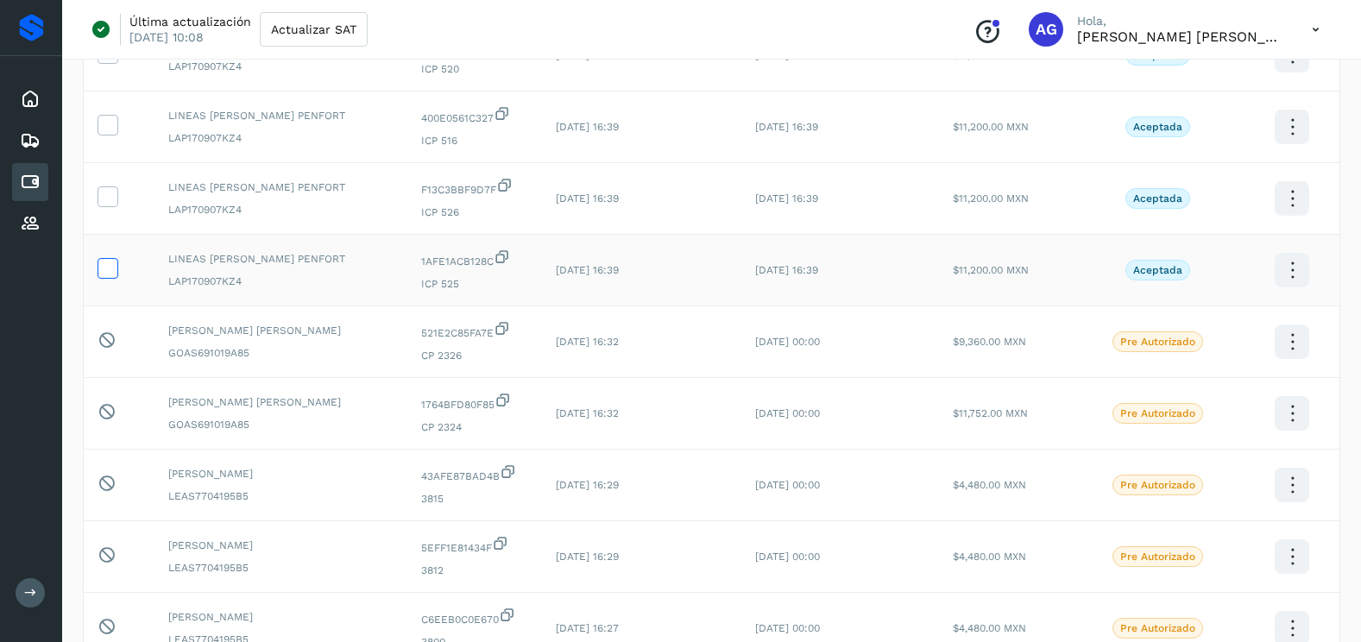
click at [106, 268] on icon at bounding box center [107, 267] width 18 height 18
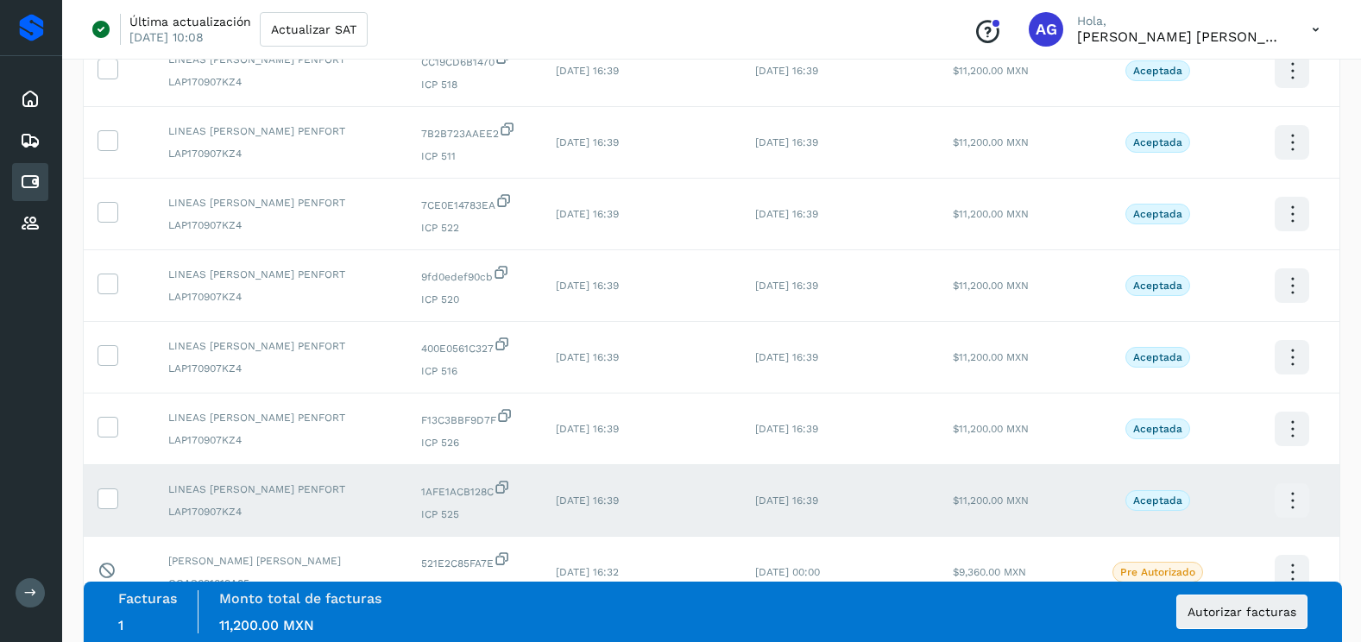
scroll to position [893, 0]
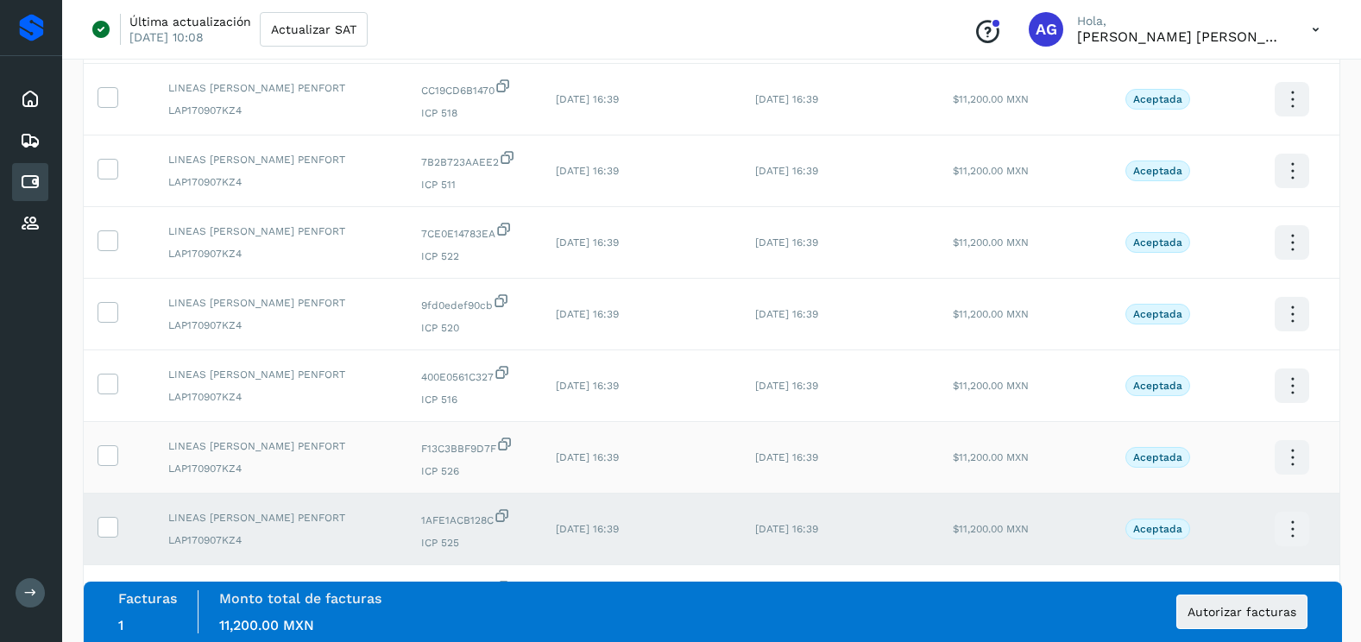
click at [111, 439] on td at bounding box center [119, 458] width 71 height 72
click at [111, 462] on icon at bounding box center [107, 454] width 18 height 18
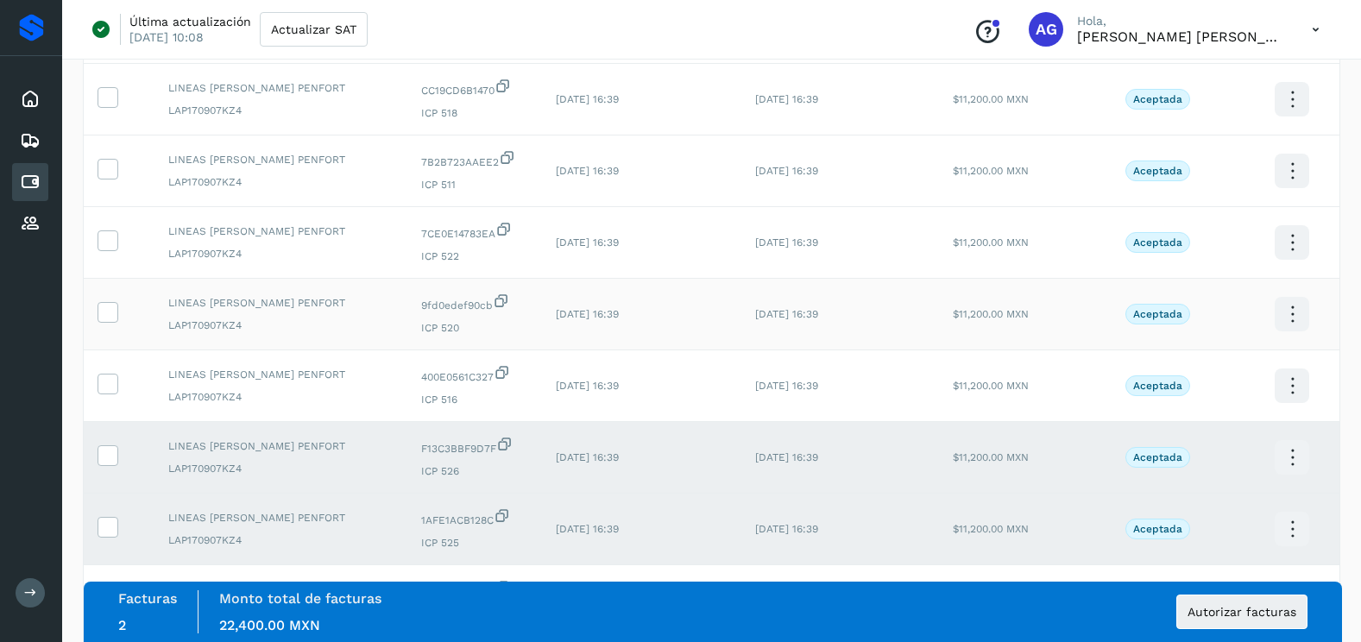
drag, startPoint x: 104, startPoint y: 389, endPoint x: 113, endPoint y: 332, distance: 57.8
click at [104, 386] on icon at bounding box center [107, 383] width 18 height 18
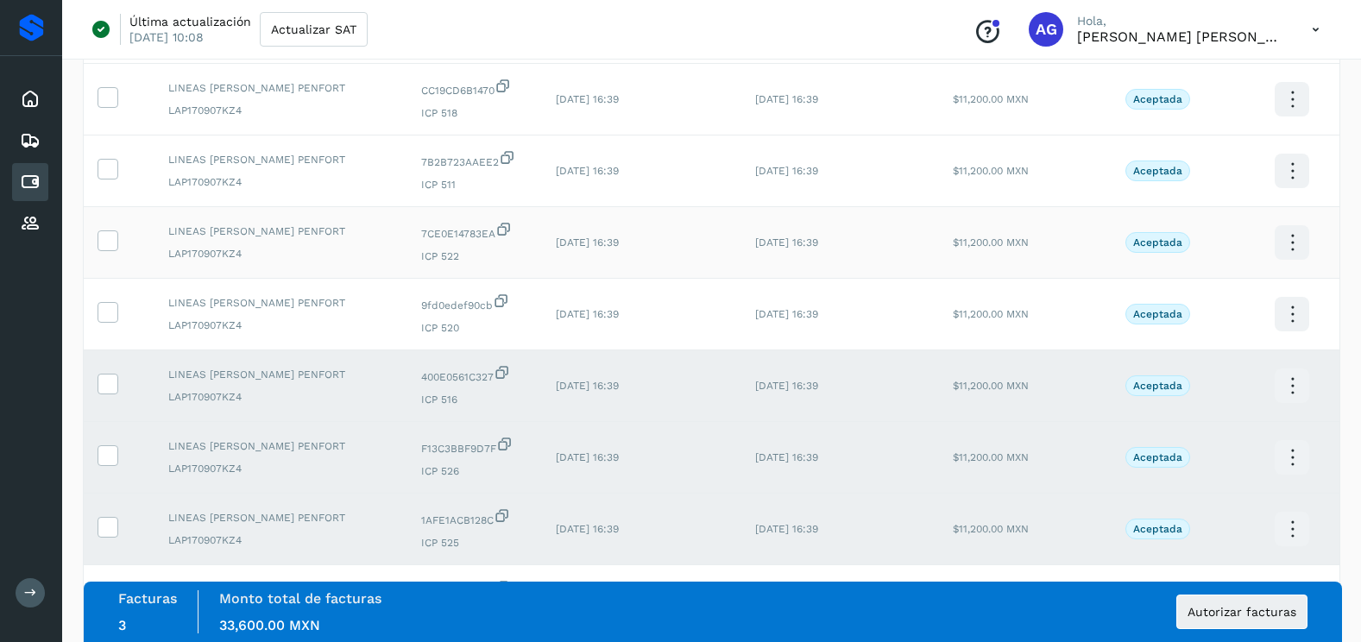
drag, startPoint x: 111, startPoint y: 321, endPoint x: 109, endPoint y: 260, distance: 61.3
click at [111, 310] on span at bounding box center [107, 316] width 18 height 12
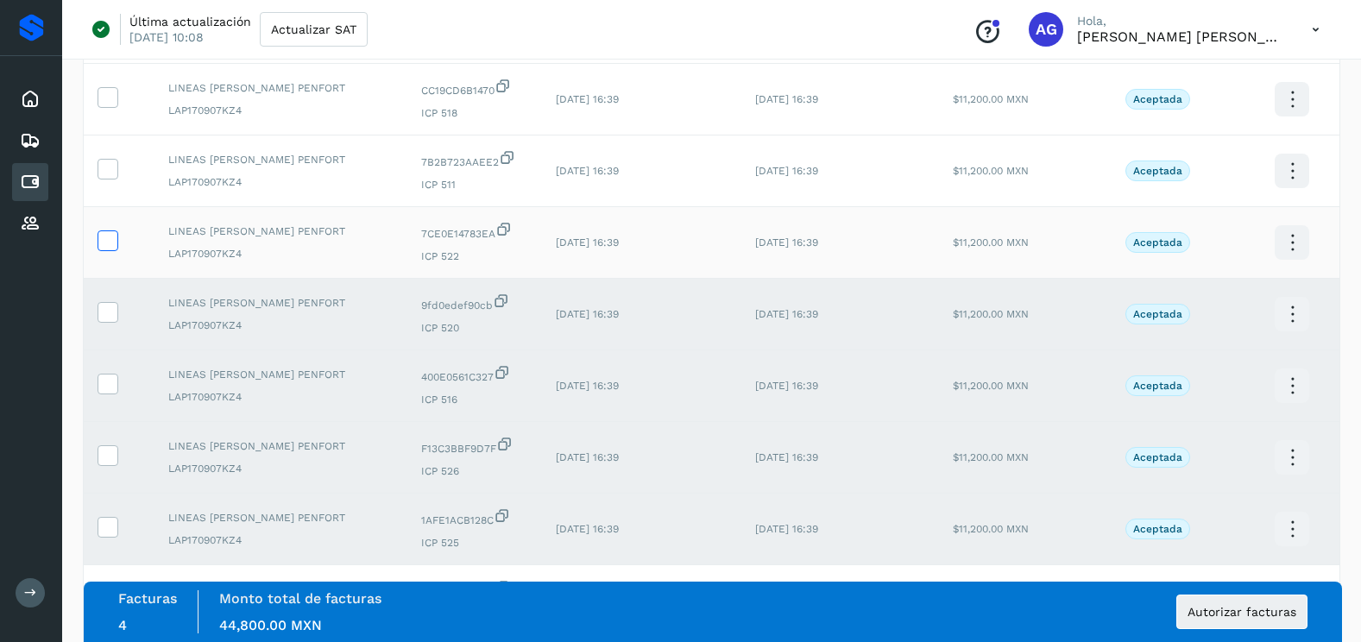
click at [109, 238] on icon at bounding box center [107, 240] width 18 height 18
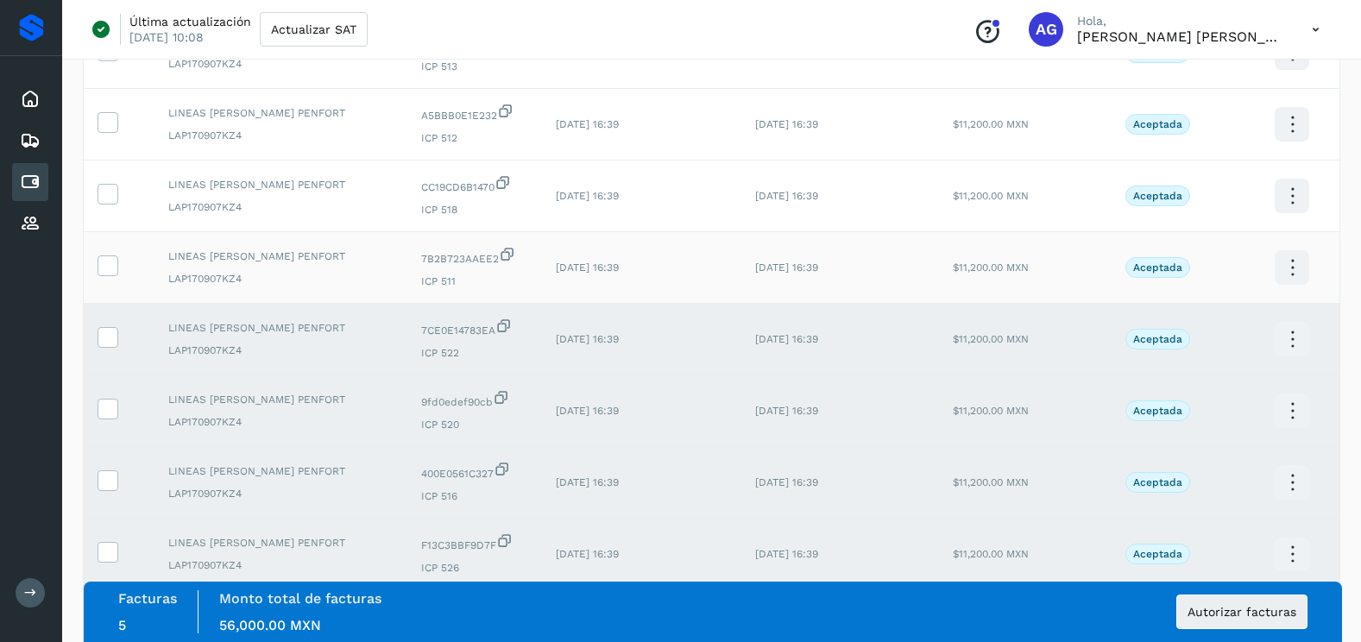
scroll to position [634, 0]
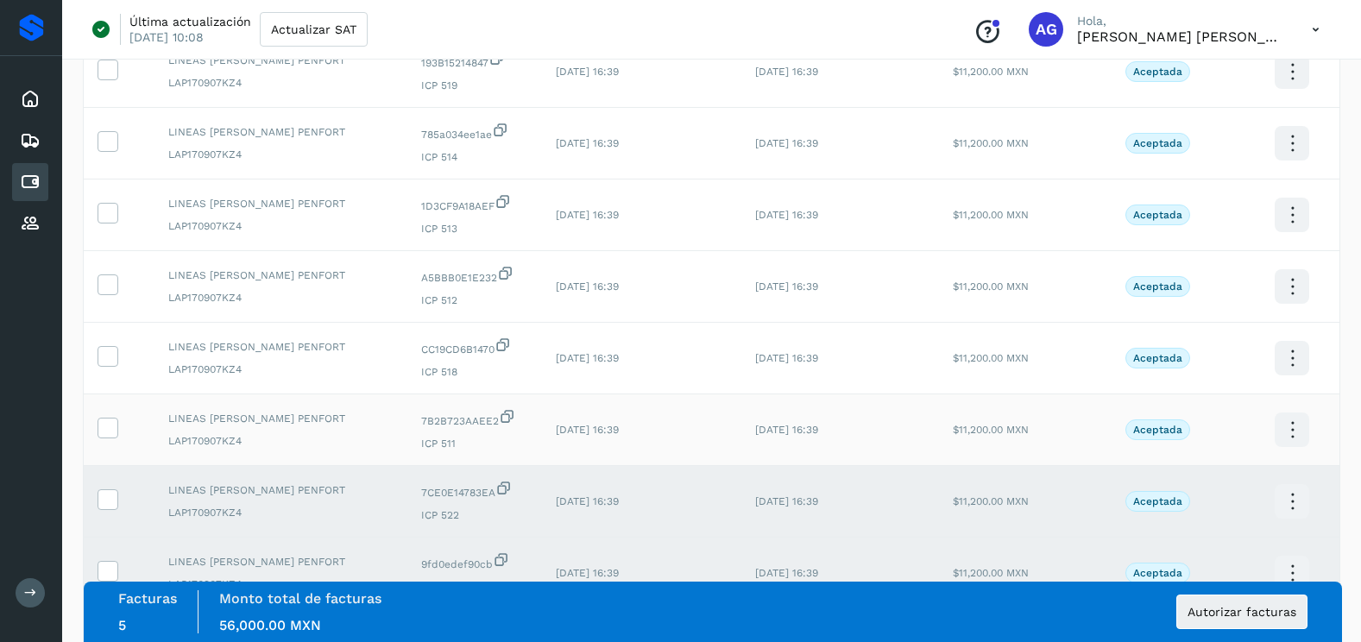
drag, startPoint x: 107, startPoint y: 429, endPoint x: 105, endPoint y: 407, distance: 21.7
click at [107, 427] on icon at bounding box center [107, 427] width 18 height 18
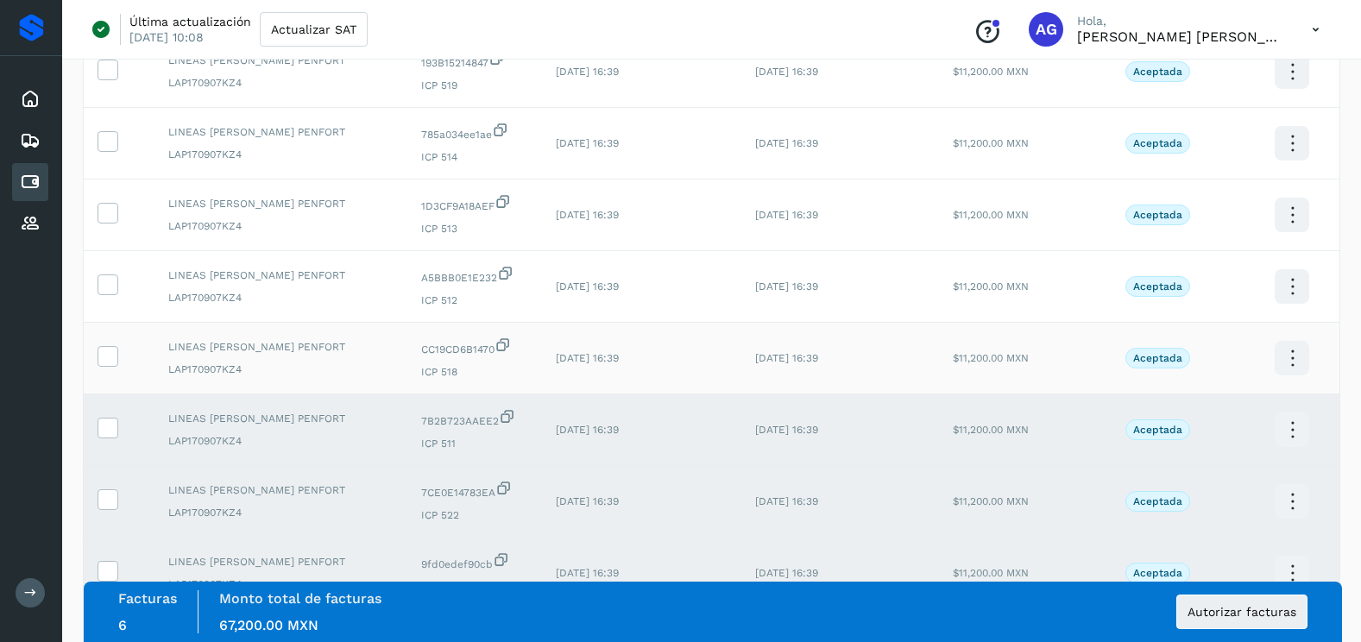
drag, startPoint x: 103, startPoint y: 366, endPoint x: 106, endPoint y: 334, distance: 32.1
click at [106, 357] on label at bounding box center [108, 356] width 21 height 21
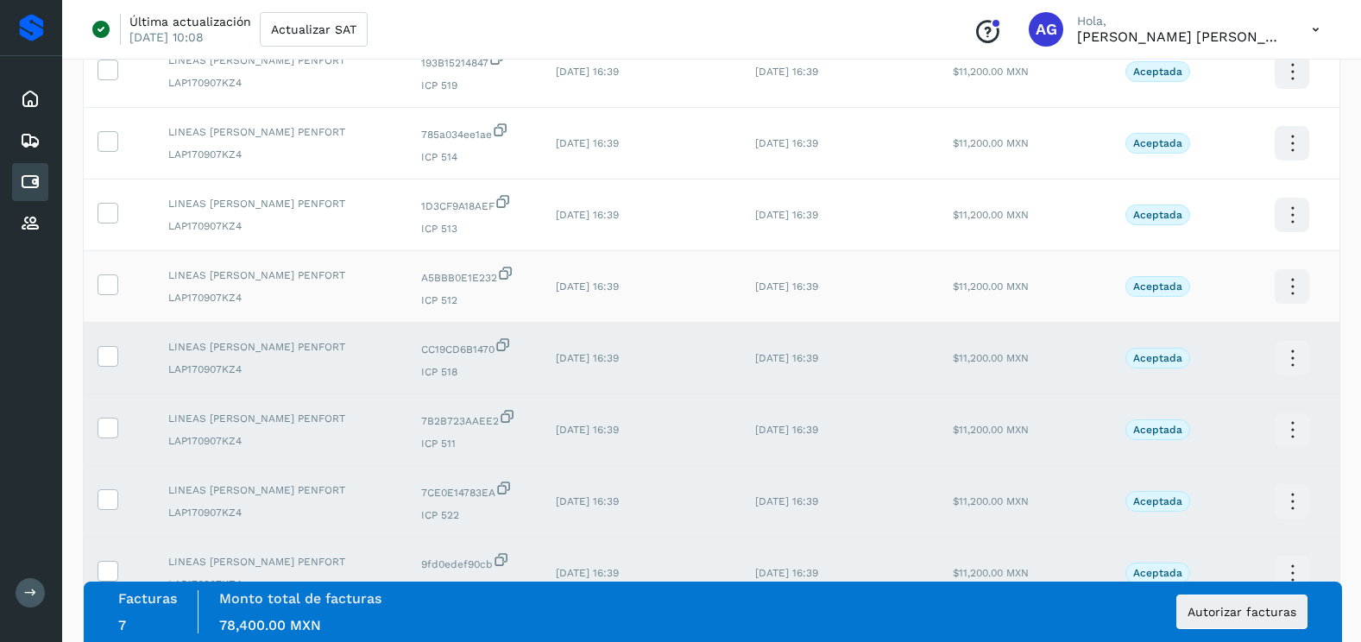
drag, startPoint x: 107, startPoint y: 293, endPoint x: 104, endPoint y: 268, distance: 25.2
click at [106, 292] on span at bounding box center [107, 288] width 18 height 12
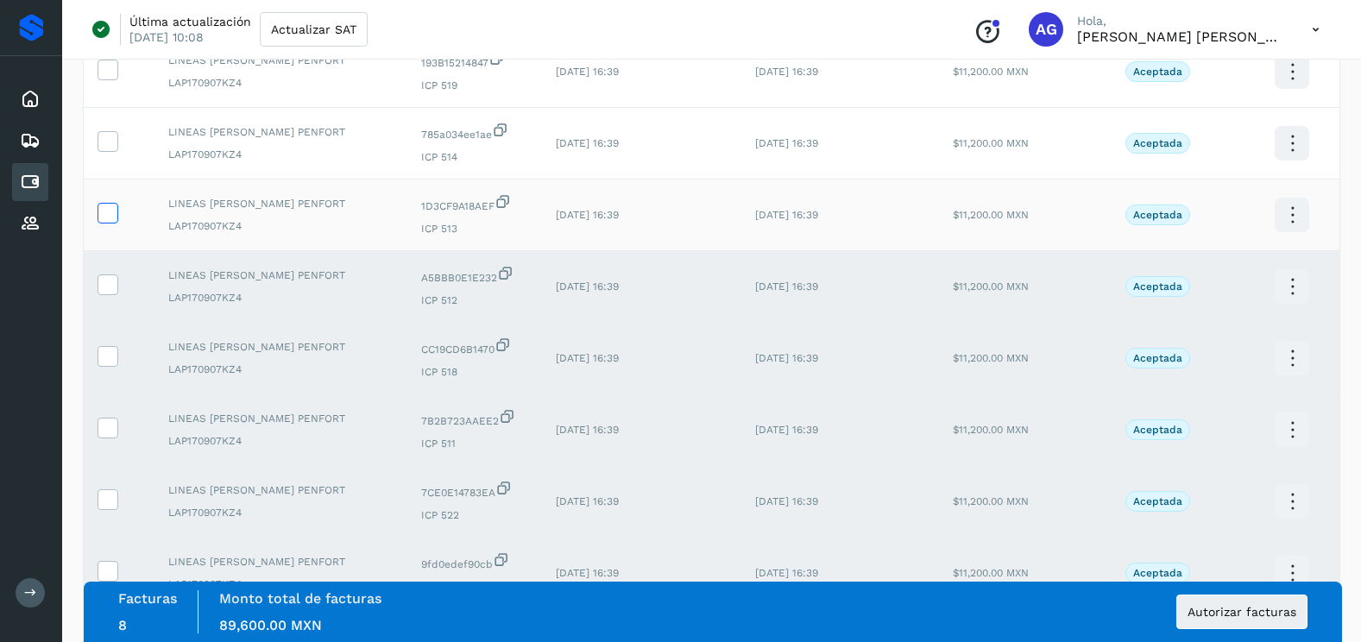
click at [104, 220] on icon at bounding box center [107, 212] width 18 height 18
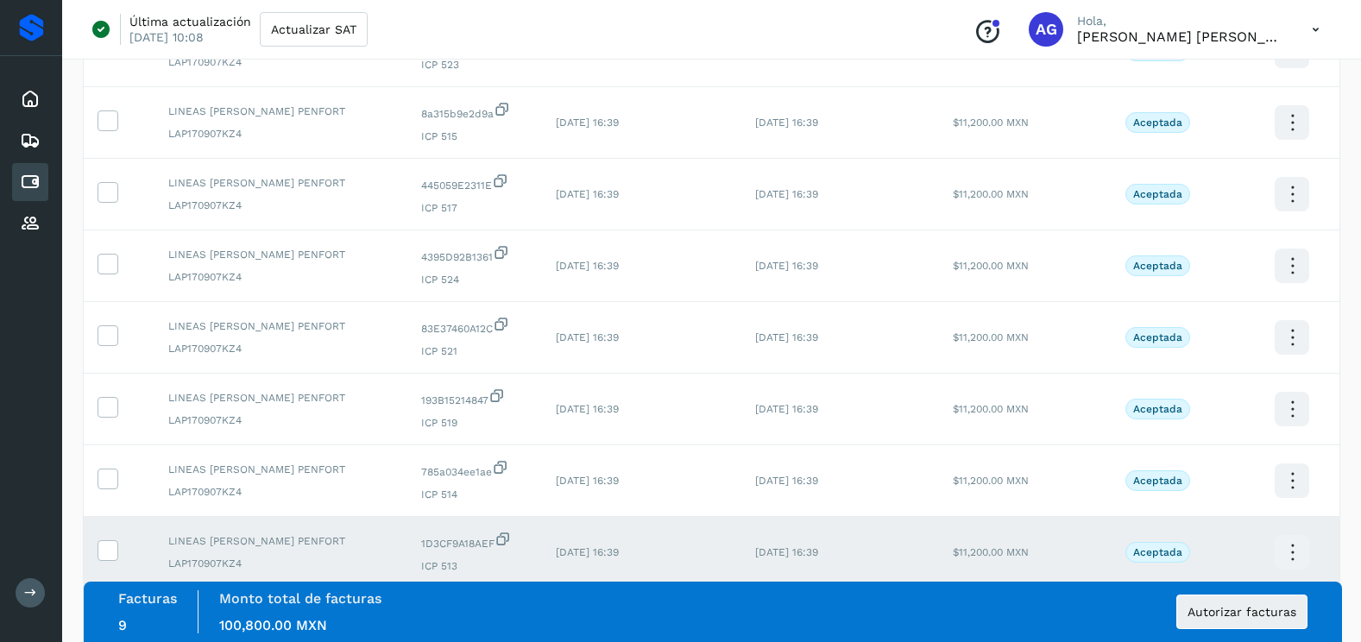
scroll to position [288, 0]
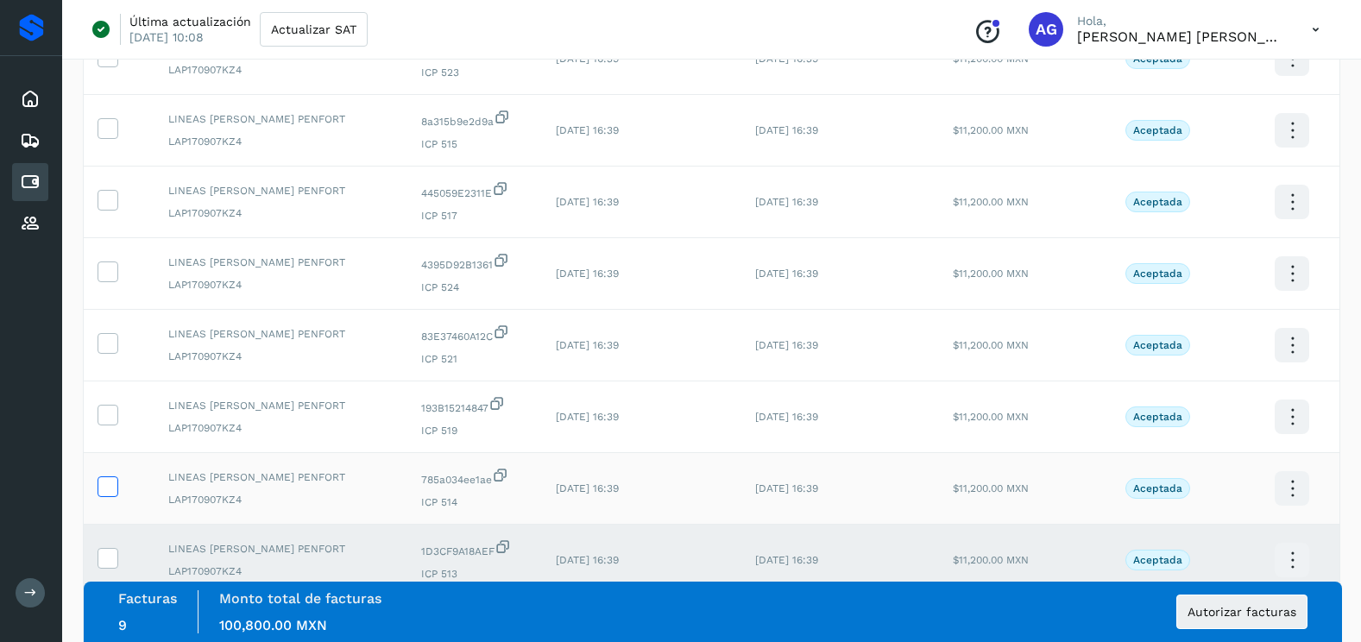
click at [112, 482] on icon at bounding box center [107, 486] width 18 height 18
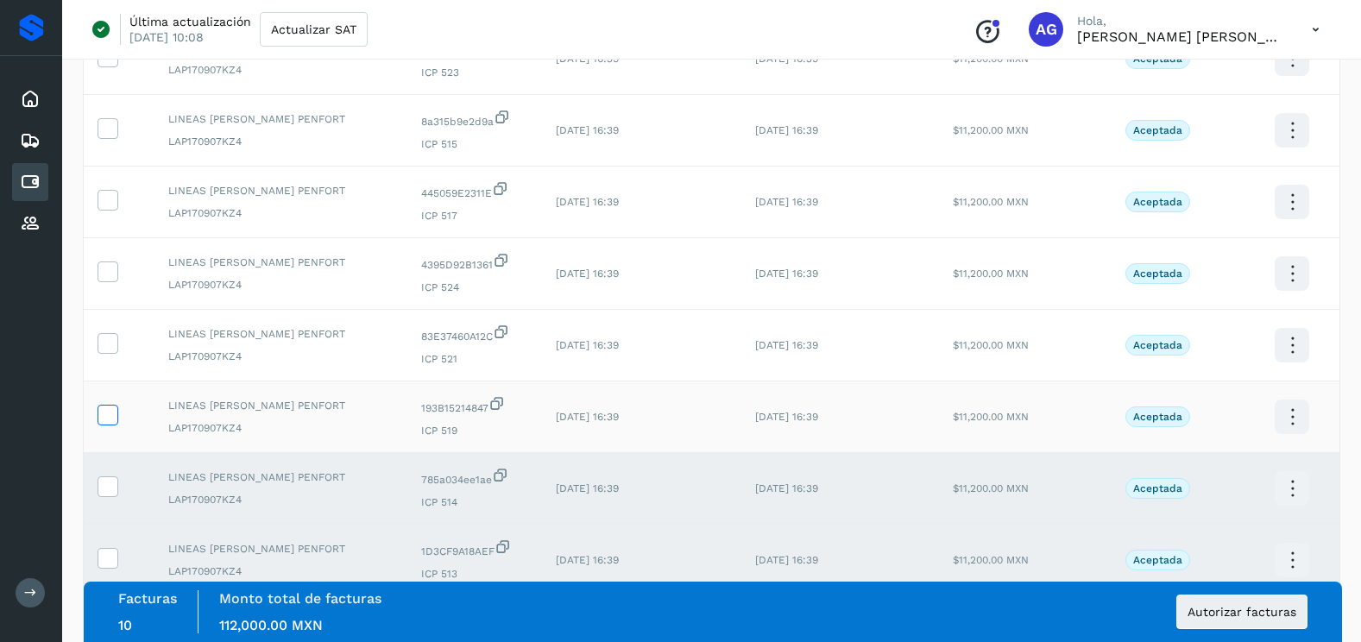
drag, startPoint x: 104, startPoint y: 405, endPoint x: 108, endPoint y: 376, distance: 28.8
click at [104, 405] on icon at bounding box center [107, 414] width 18 height 18
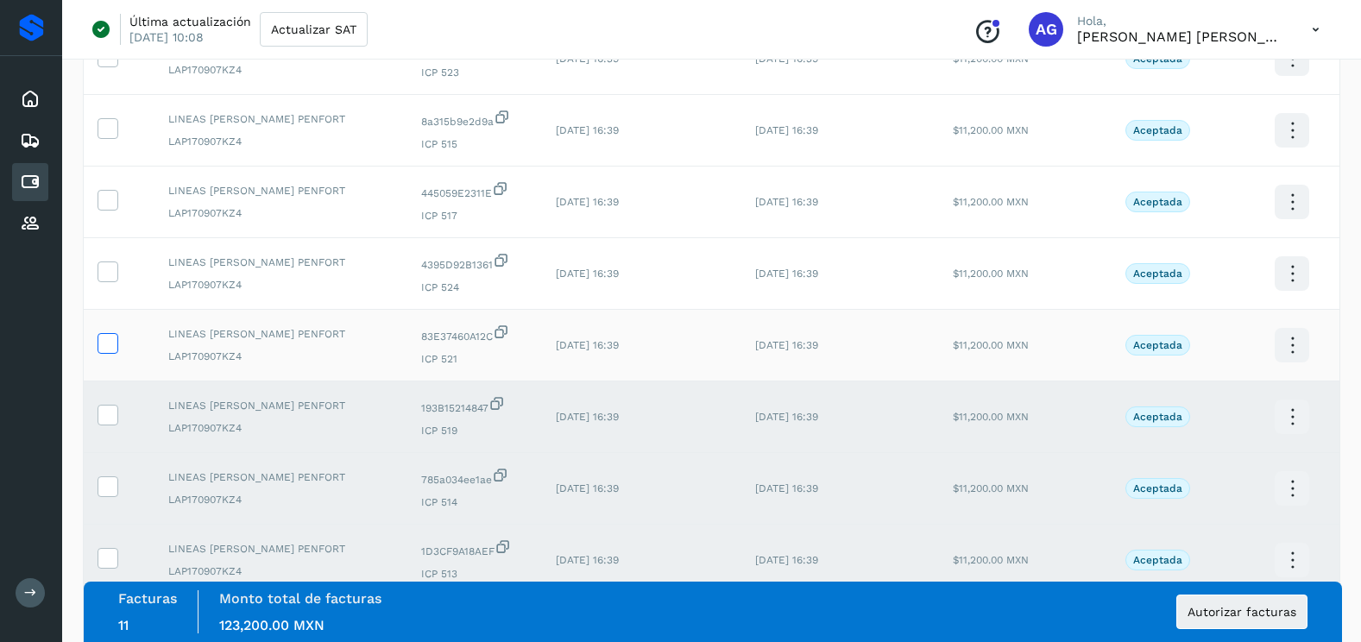
click at [111, 342] on icon at bounding box center [107, 342] width 18 height 18
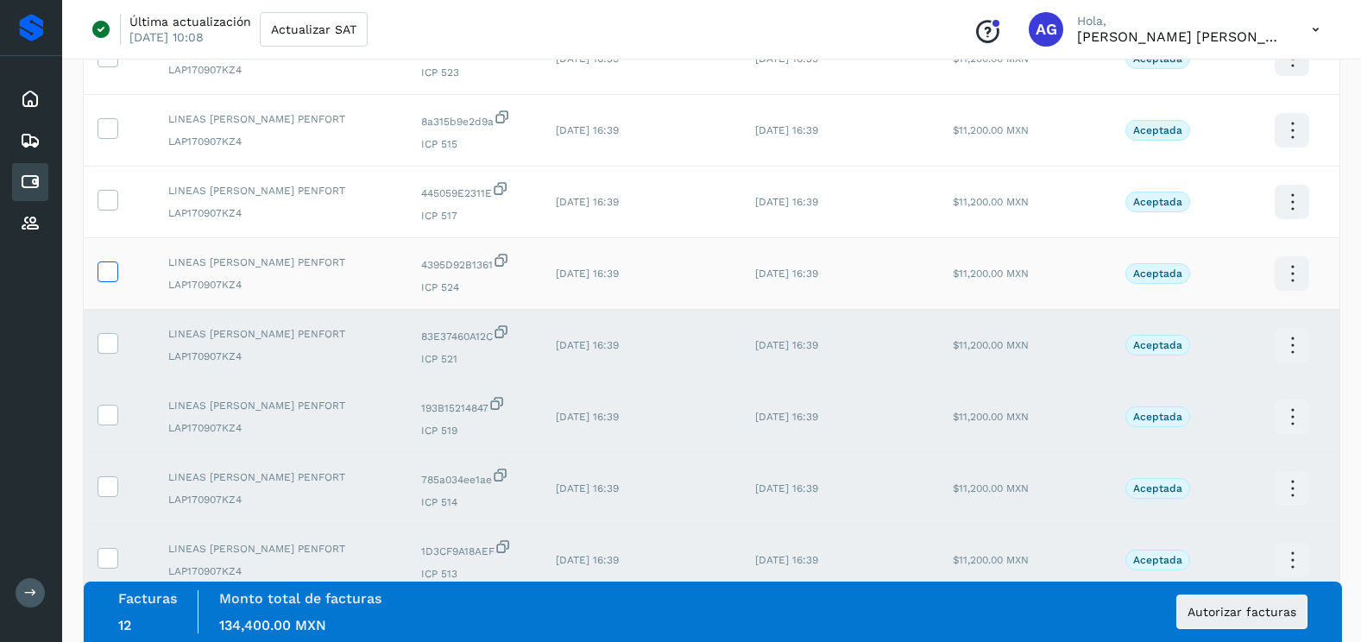
click at [111, 277] on icon at bounding box center [107, 271] width 18 height 18
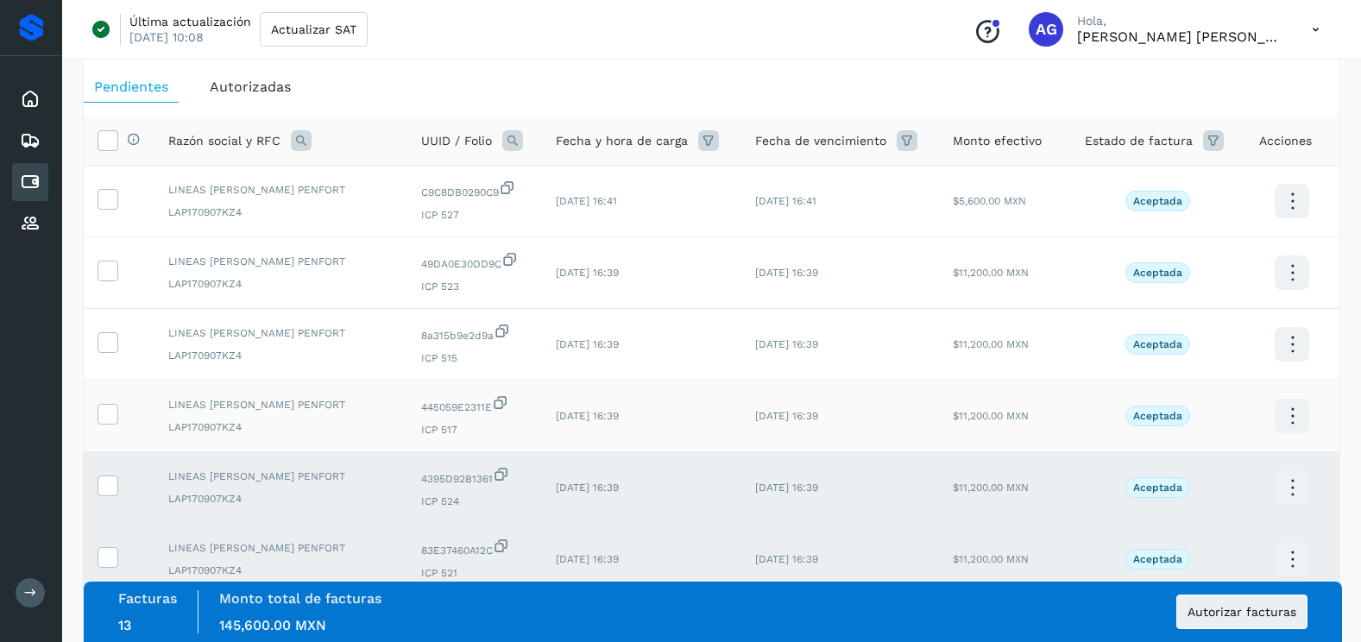
scroll to position [0, 0]
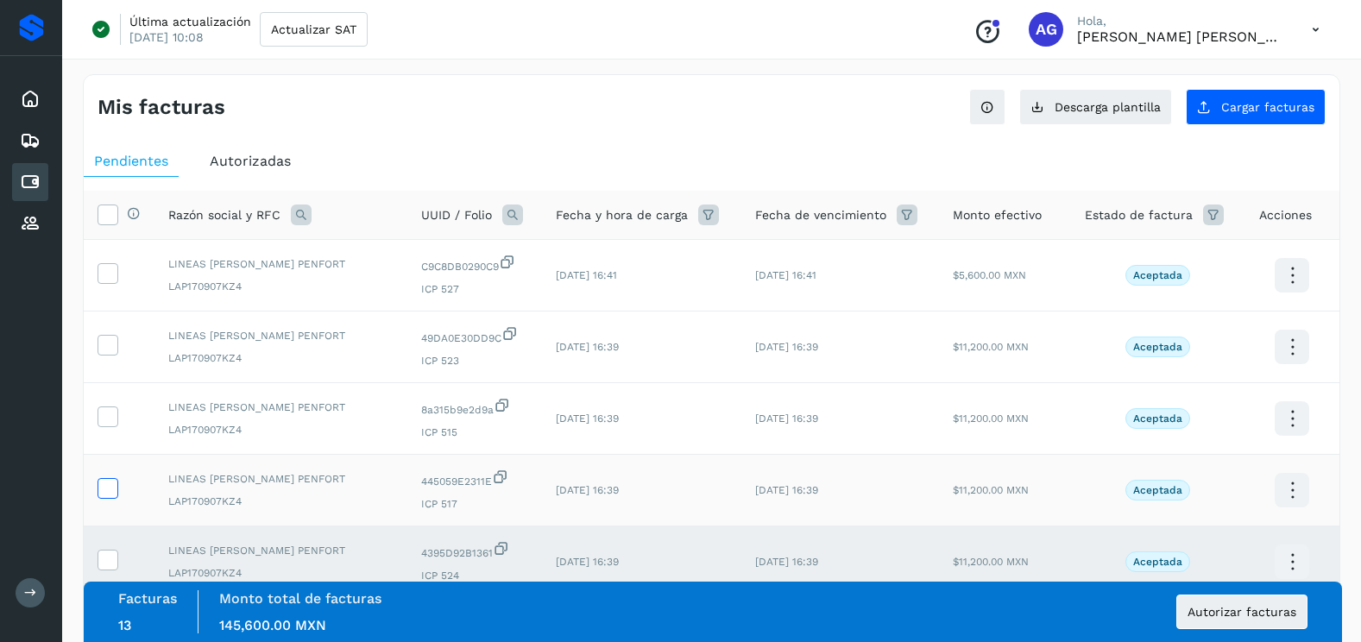
click at [114, 491] on icon at bounding box center [107, 487] width 18 height 18
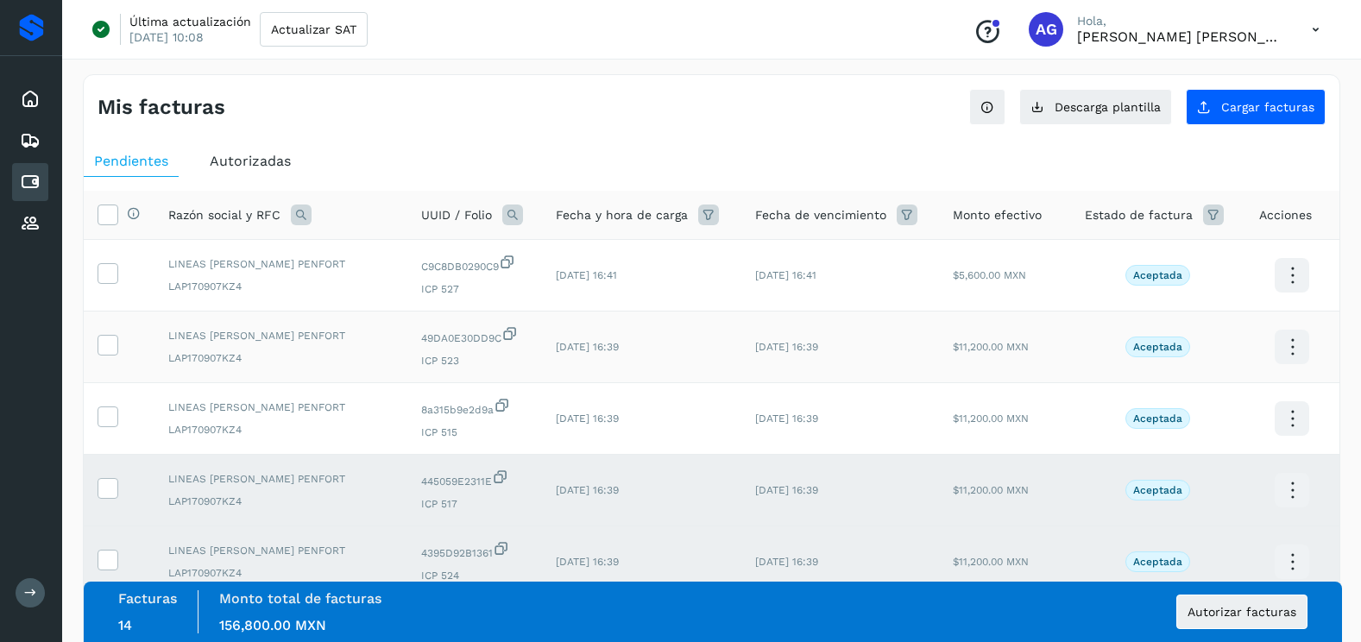
drag, startPoint x: 105, startPoint y: 415, endPoint x: 108, endPoint y: 371, distance: 44.1
click at [105, 407] on icon at bounding box center [107, 416] width 18 height 18
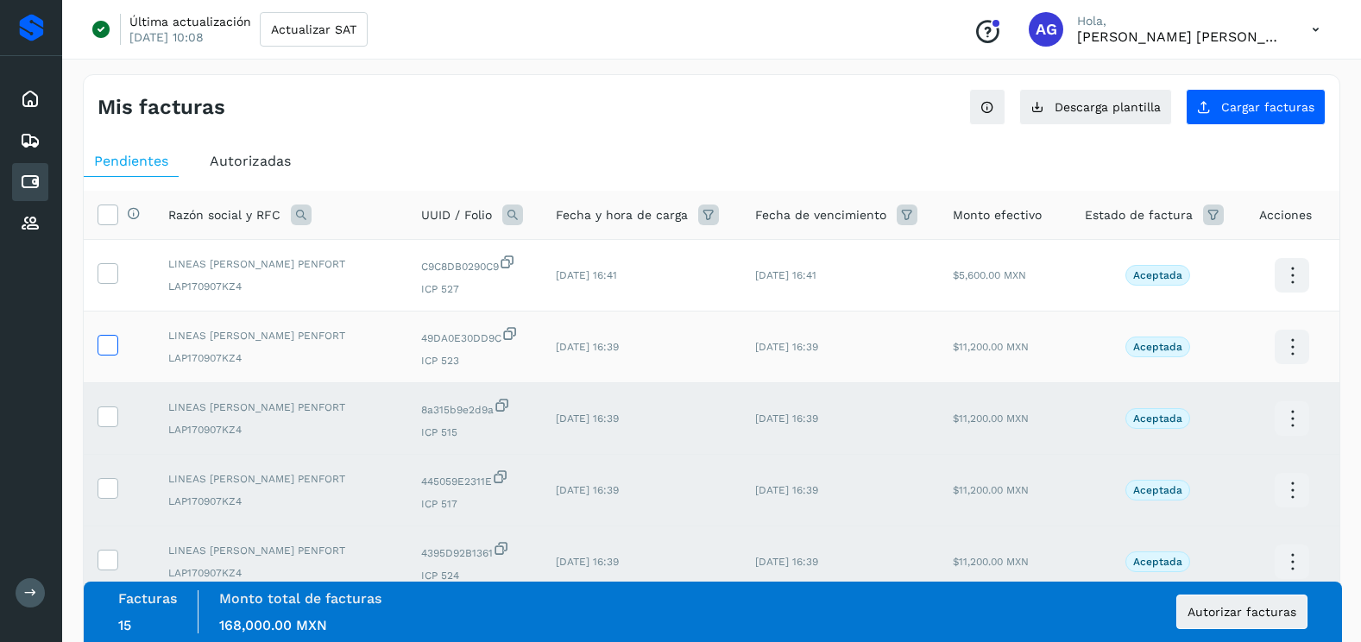
click at [109, 338] on icon at bounding box center [107, 344] width 18 height 18
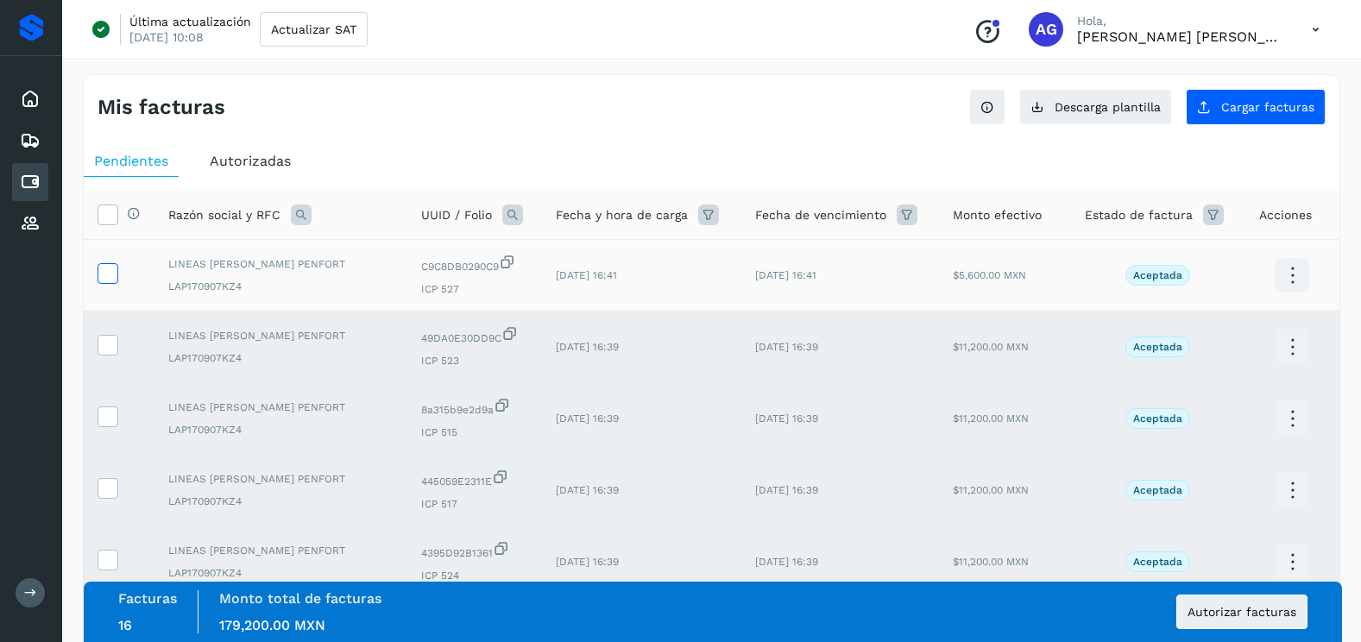
click at [108, 263] on icon at bounding box center [107, 272] width 18 height 18
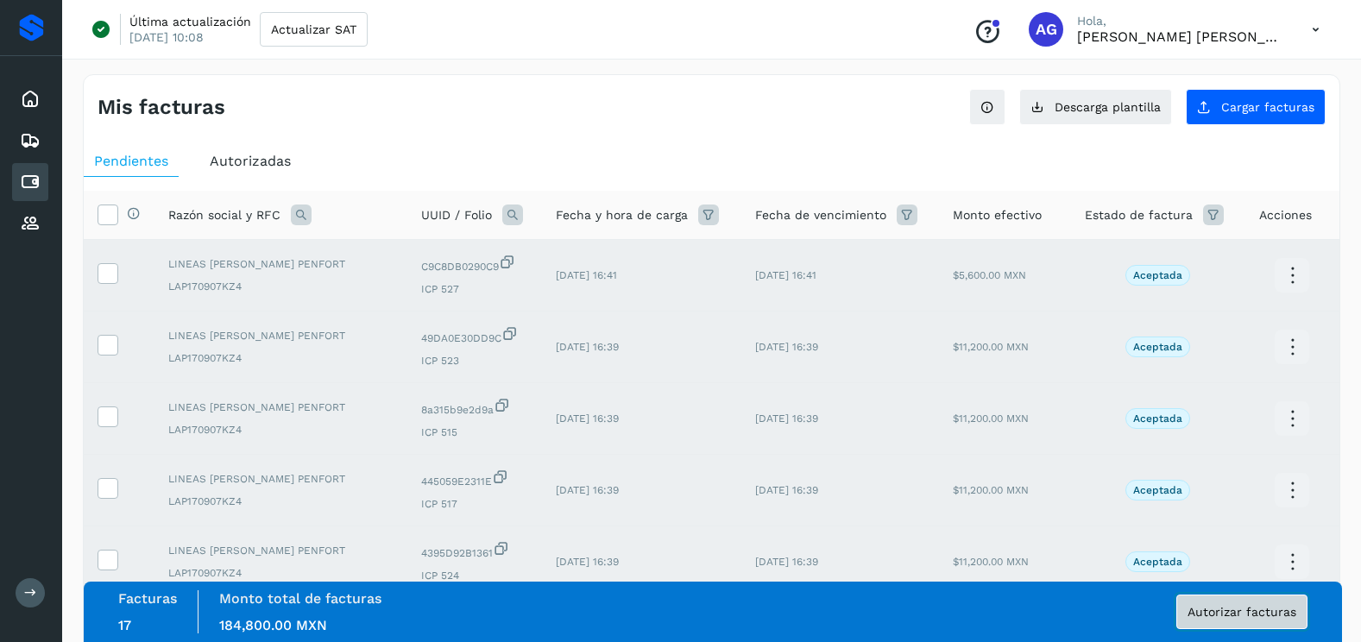
click at [1215, 615] on span "Autorizar facturas" at bounding box center [1242, 612] width 109 height 12
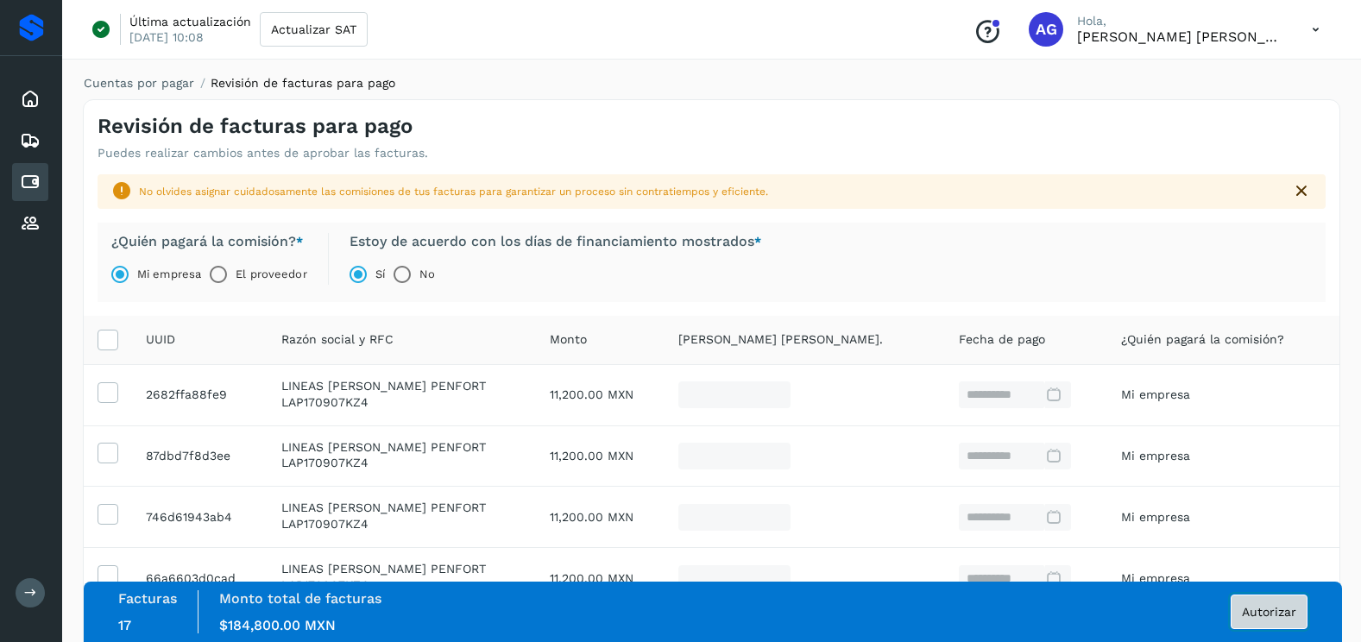
click at [1233, 614] on button "Autorizar" at bounding box center [1269, 612] width 77 height 35
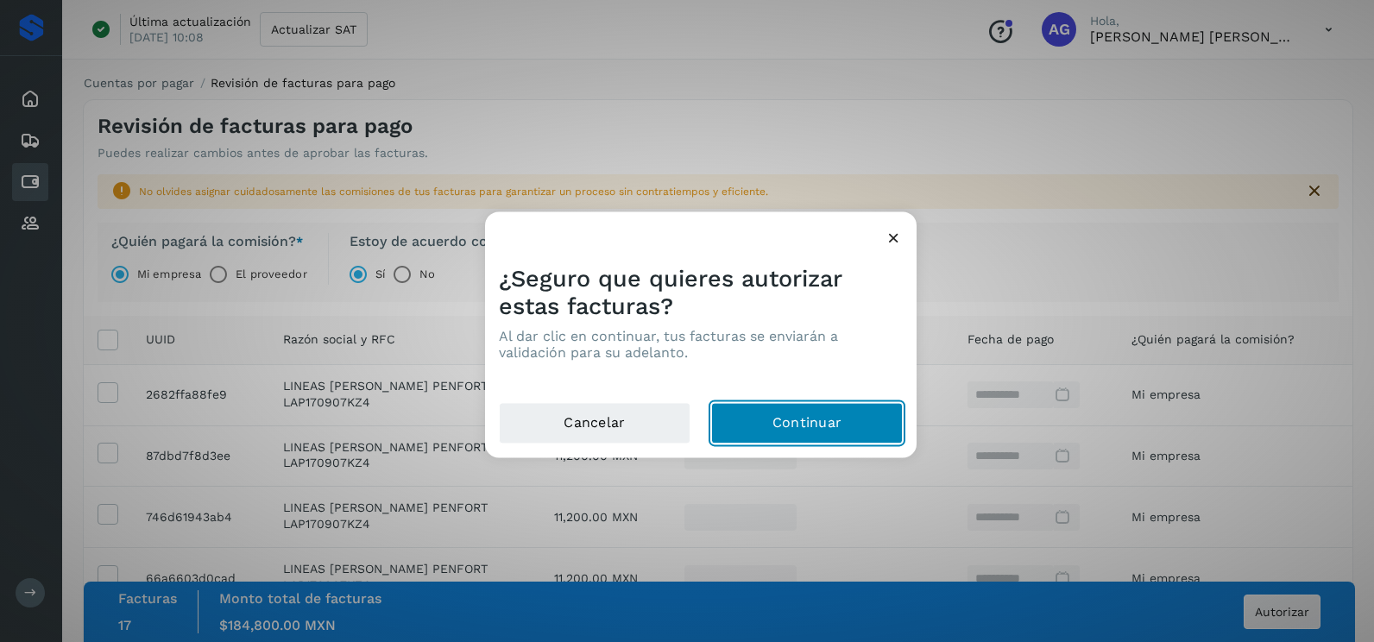
click at [848, 428] on button "Continuar" at bounding box center [807, 423] width 192 height 41
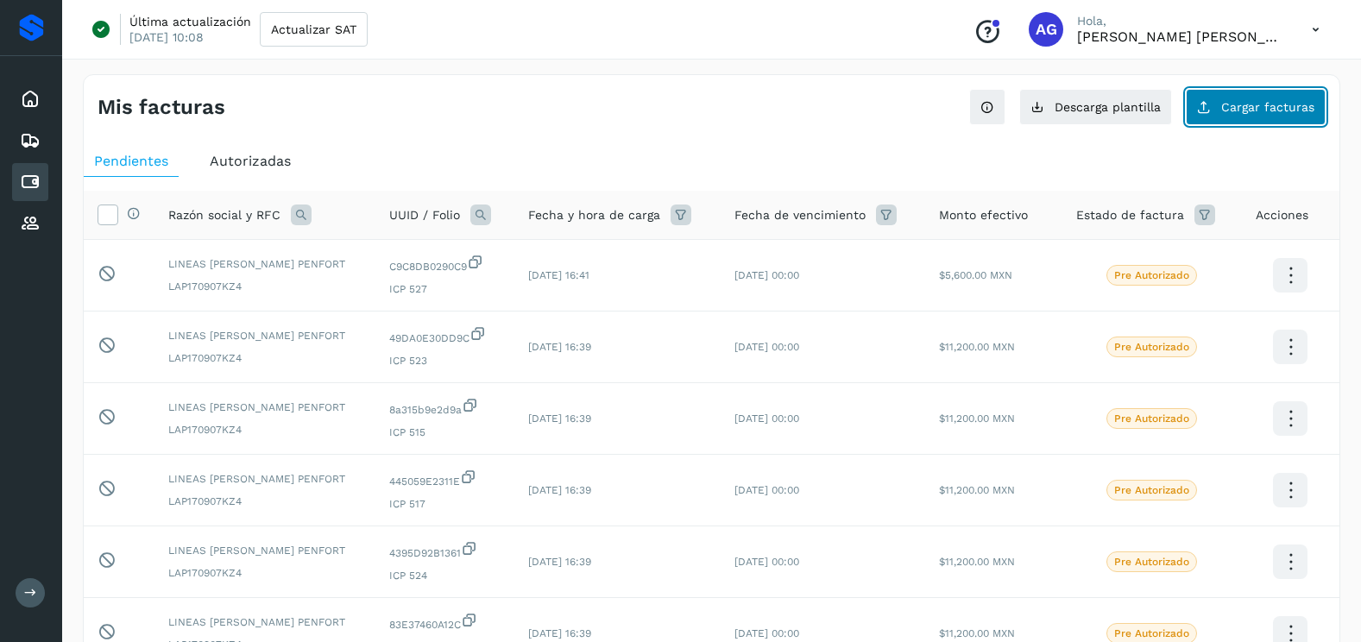
click at [1270, 104] on span "Cargar facturas" at bounding box center [1268, 107] width 93 height 12
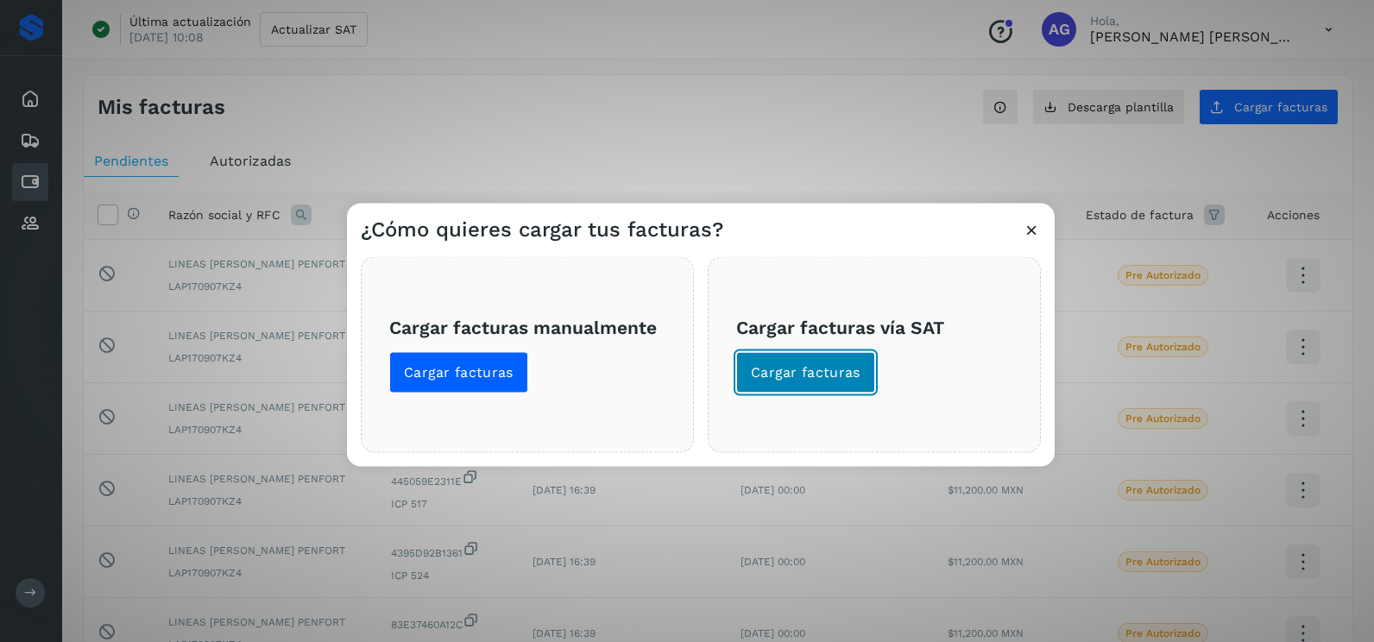
click at [783, 371] on span "Cargar facturas" at bounding box center [806, 372] width 110 height 19
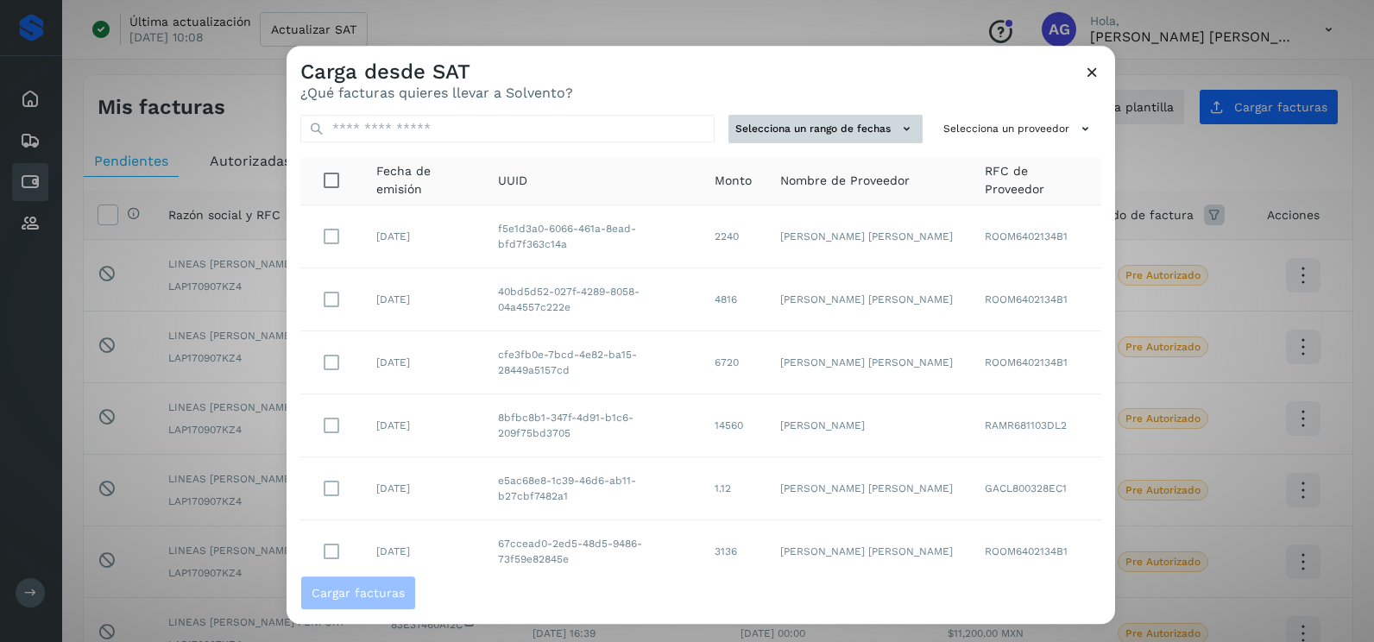
click at [898, 130] on icon at bounding box center [907, 129] width 18 height 18
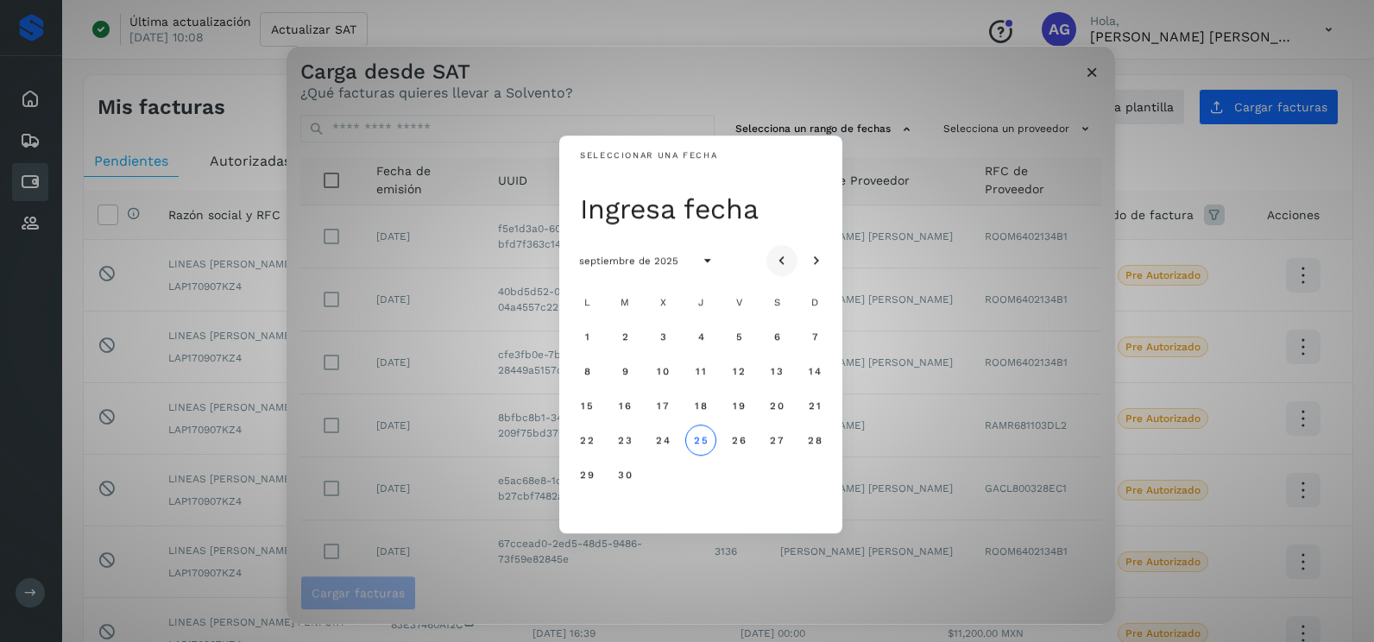
click at [795, 255] on button "Mes anterior" at bounding box center [782, 260] width 31 height 31
click at [627, 438] on span "19" at bounding box center [624, 440] width 13 height 12
click at [670, 438] on span "20" at bounding box center [662, 440] width 15 height 12
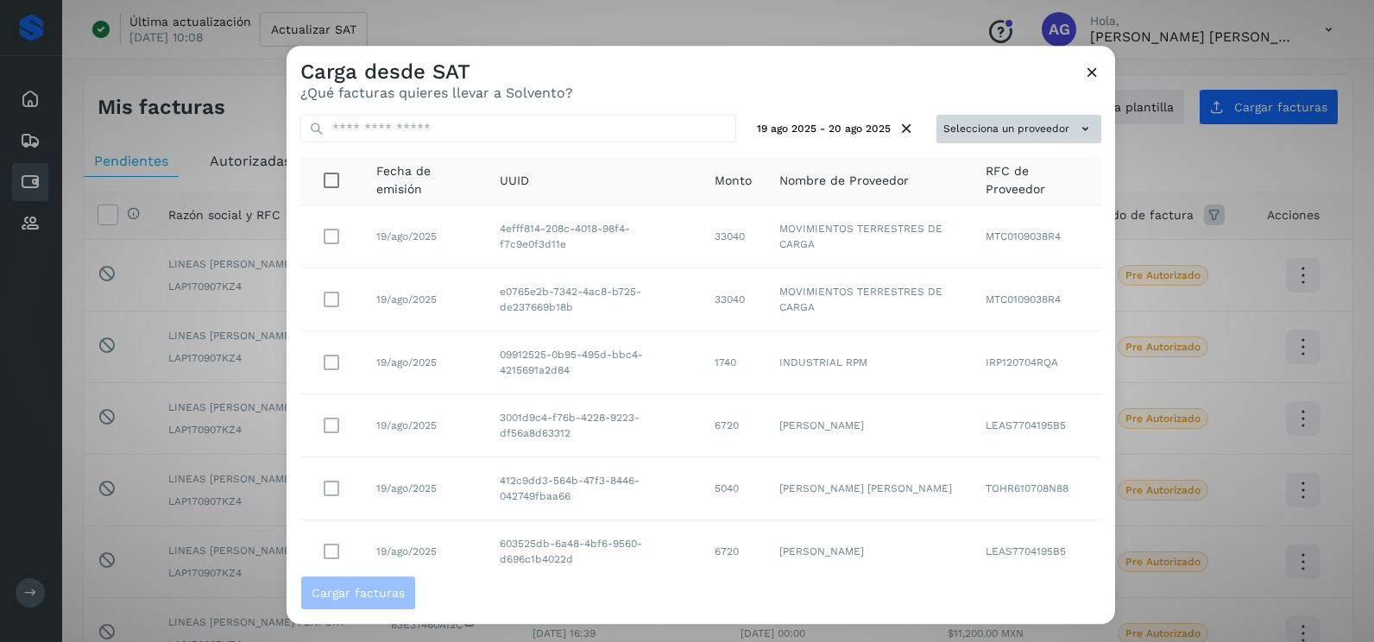
click at [975, 128] on button "Selecciona un proveedor" at bounding box center [1019, 129] width 165 height 28
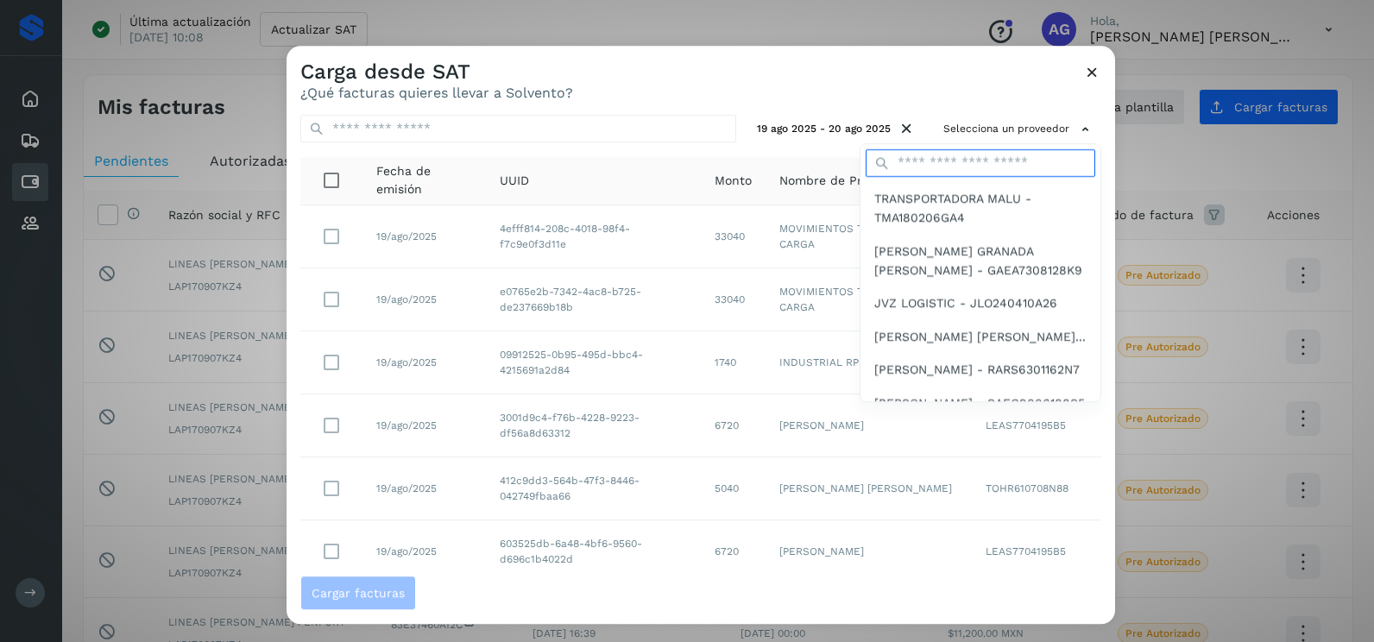
click at [899, 161] on input "text" at bounding box center [981, 163] width 230 height 28
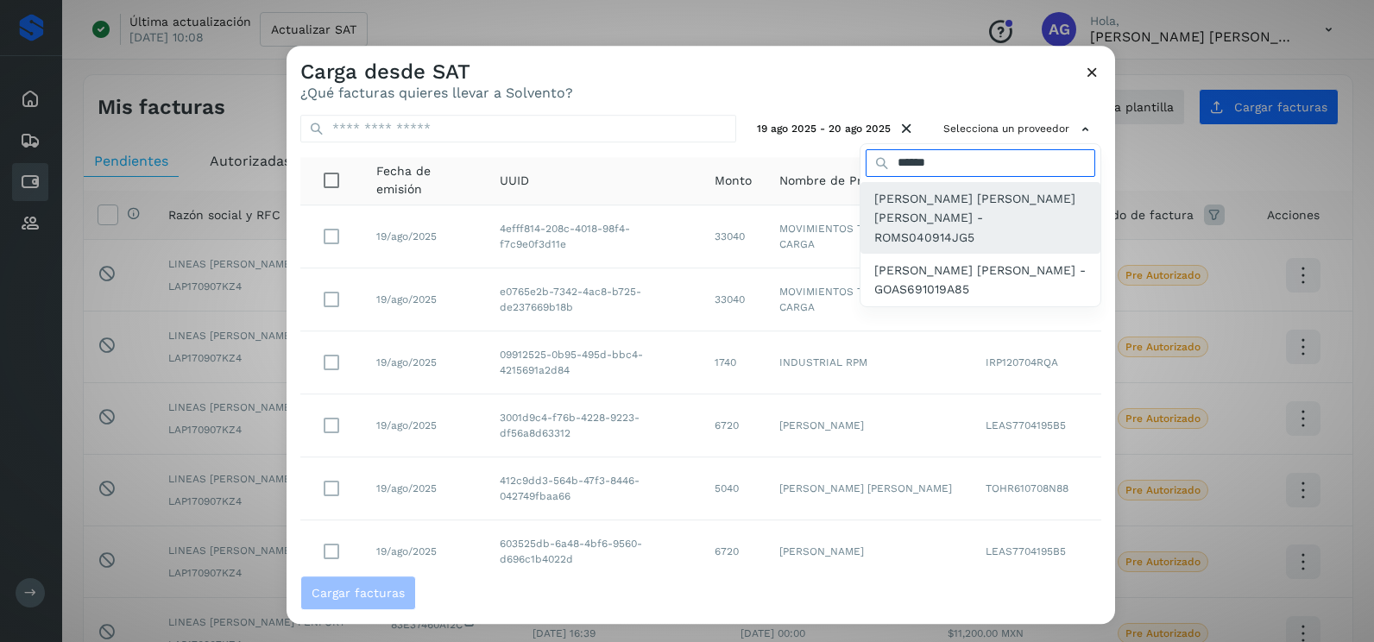
type input "******"
click at [967, 223] on span "[PERSON_NAME] [PERSON_NAME] [PERSON_NAME] - ROMS040914JG5" at bounding box center [981, 218] width 212 height 58
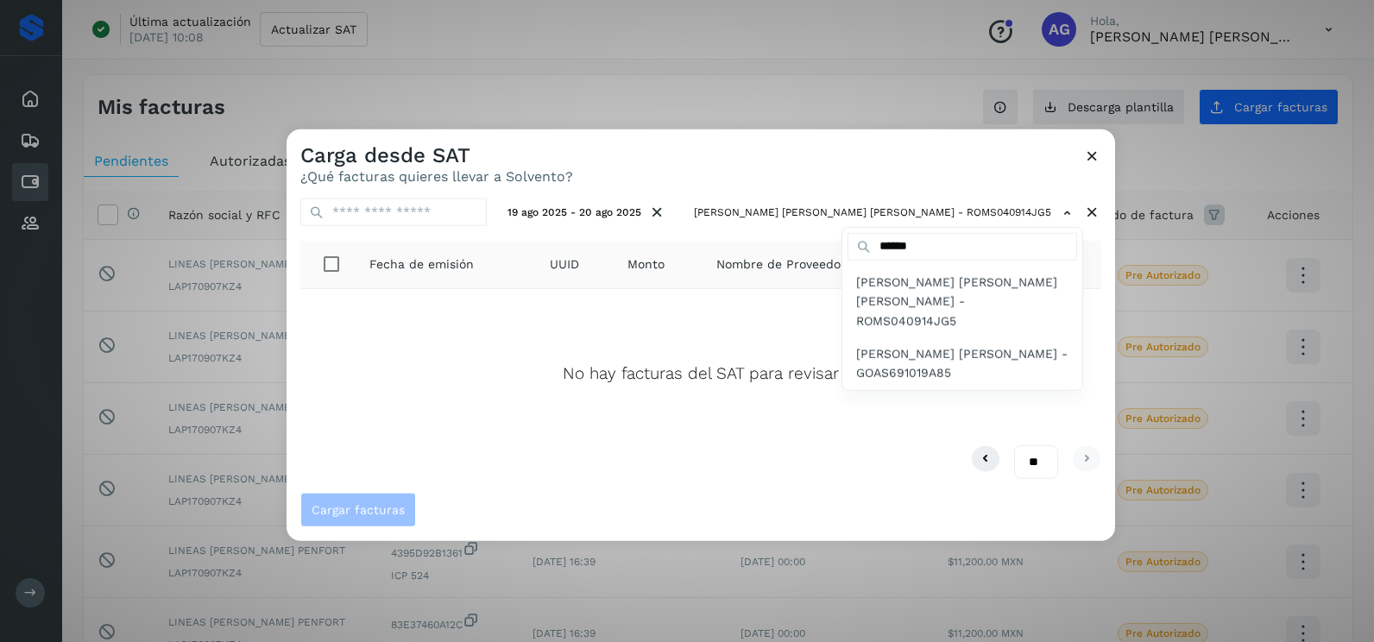
click at [1087, 146] on div at bounding box center [974, 451] width 1374 height 642
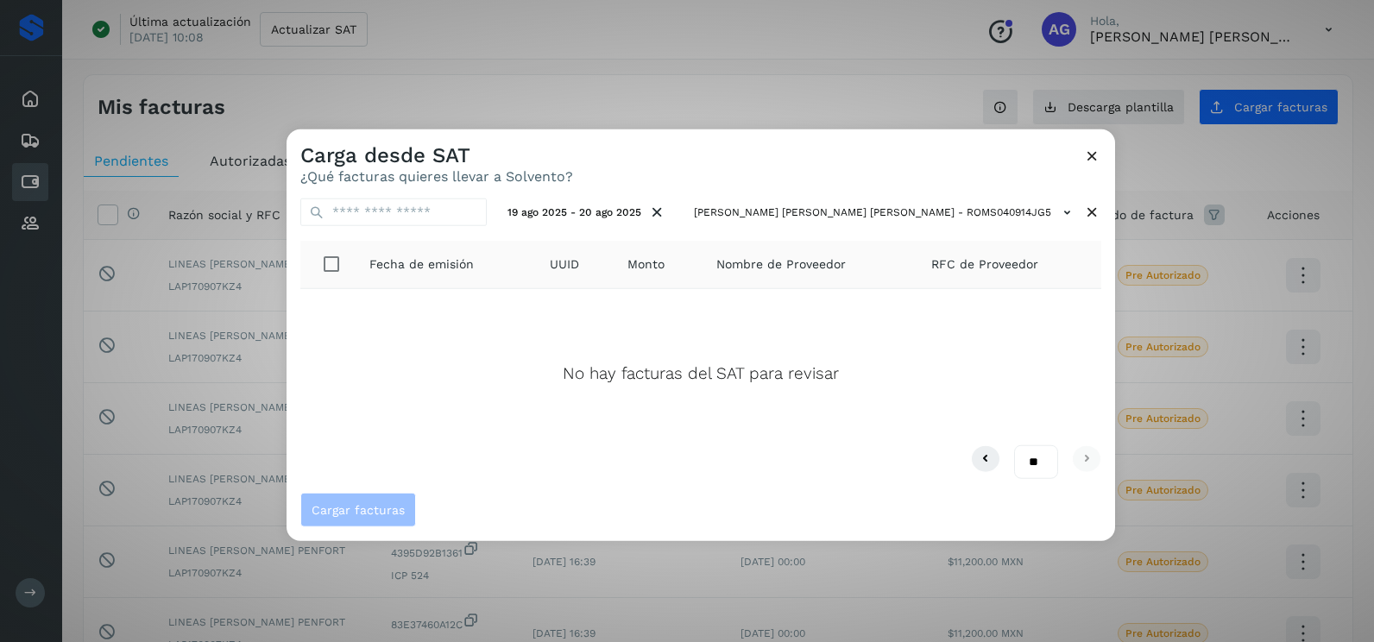
click at [1088, 155] on icon at bounding box center [1092, 156] width 18 height 18
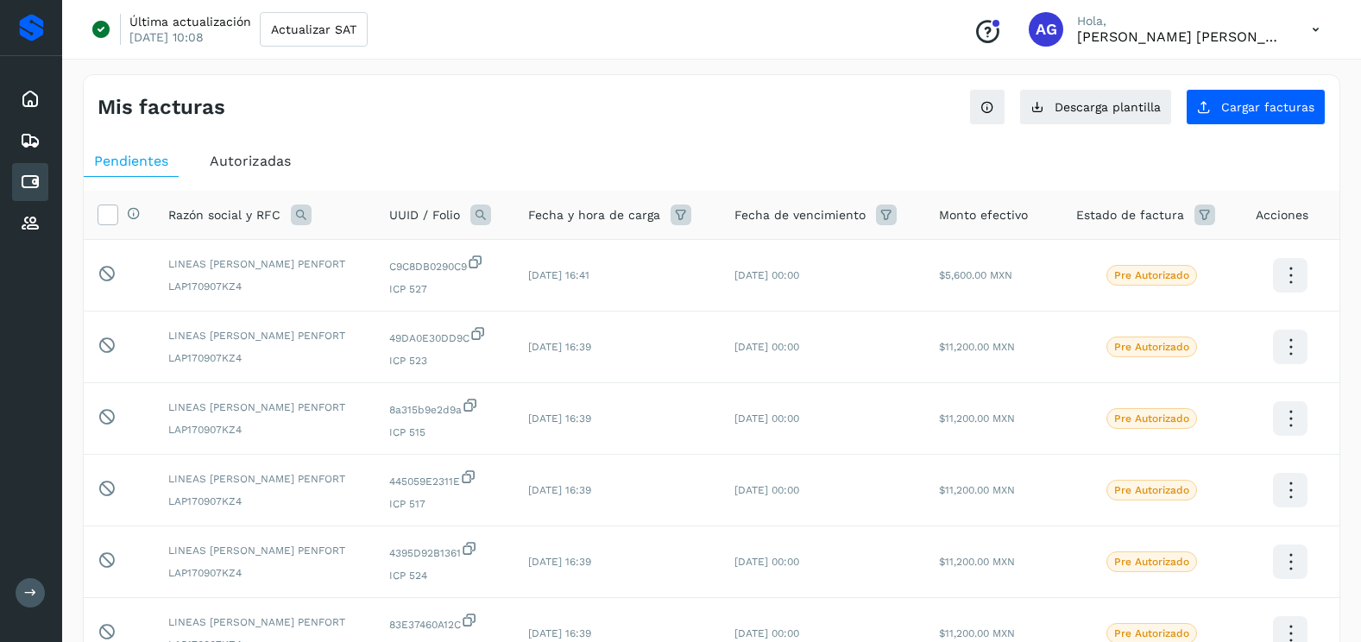
click at [280, 161] on span "Autorizadas" at bounding box center [250, 161] width 81 height 16
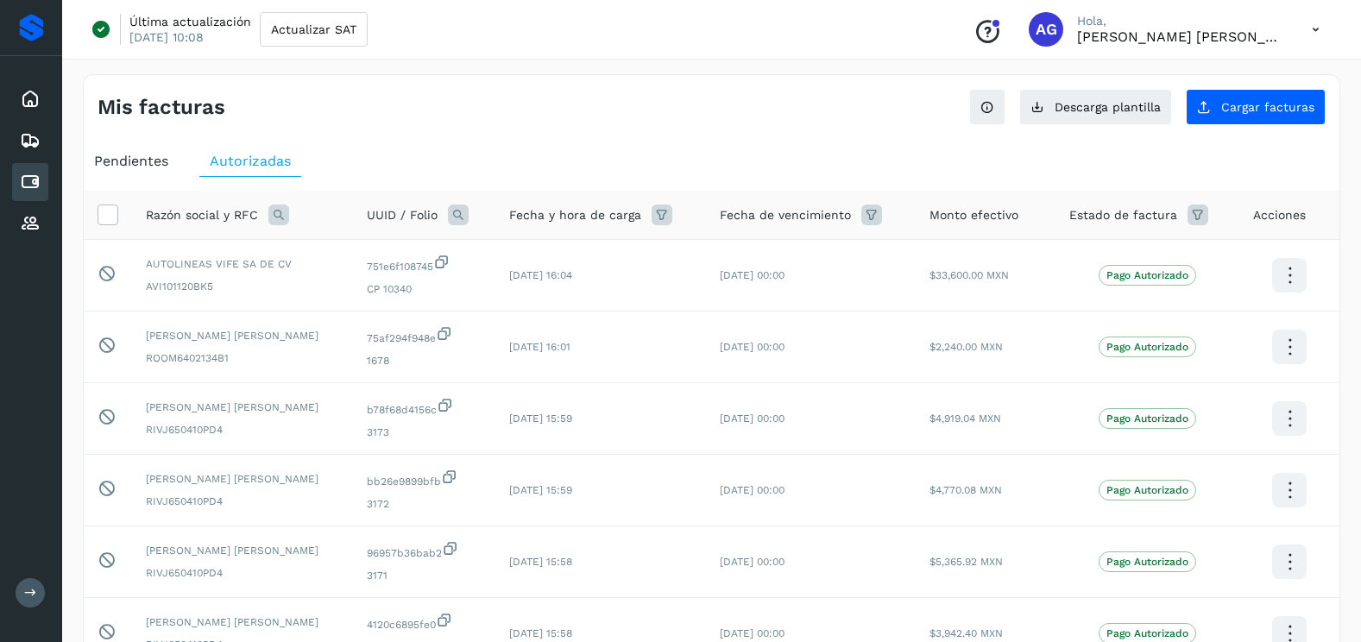
click at [464, 212] on icon at bounding box center [458, 215] width 21 height 21
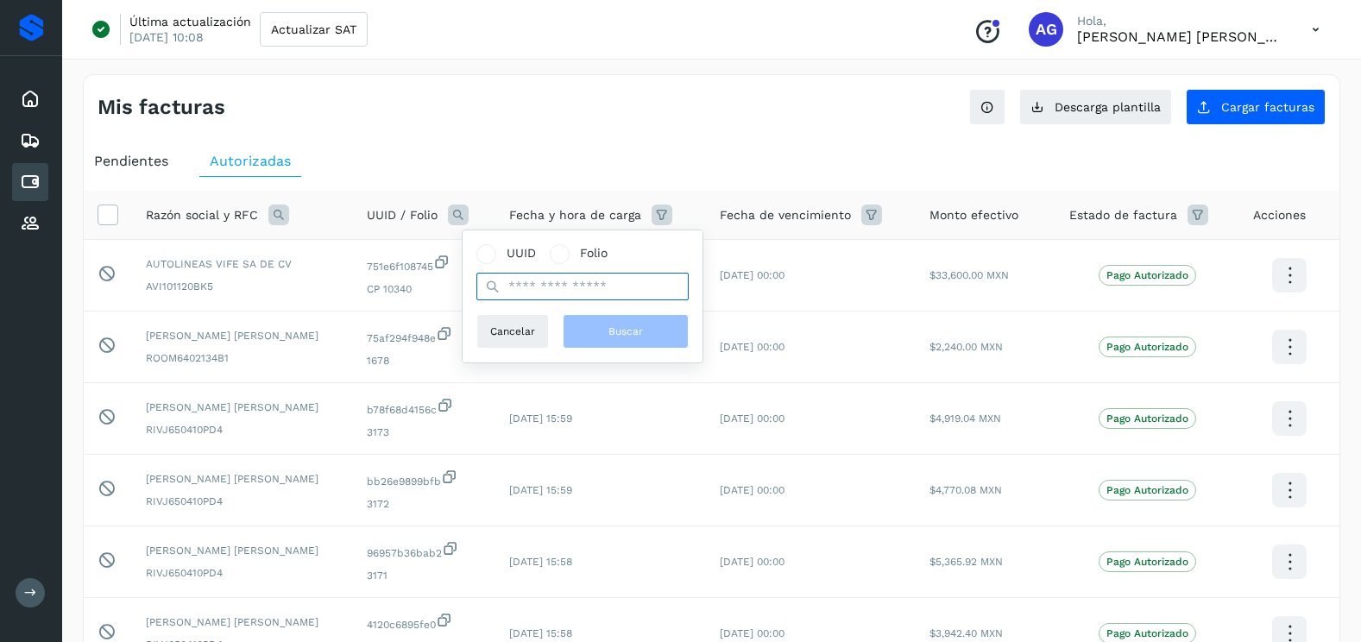
click at [525, 297] on input "text" at bounding box center [583, 287] width 212 height 28
paste input "**********"
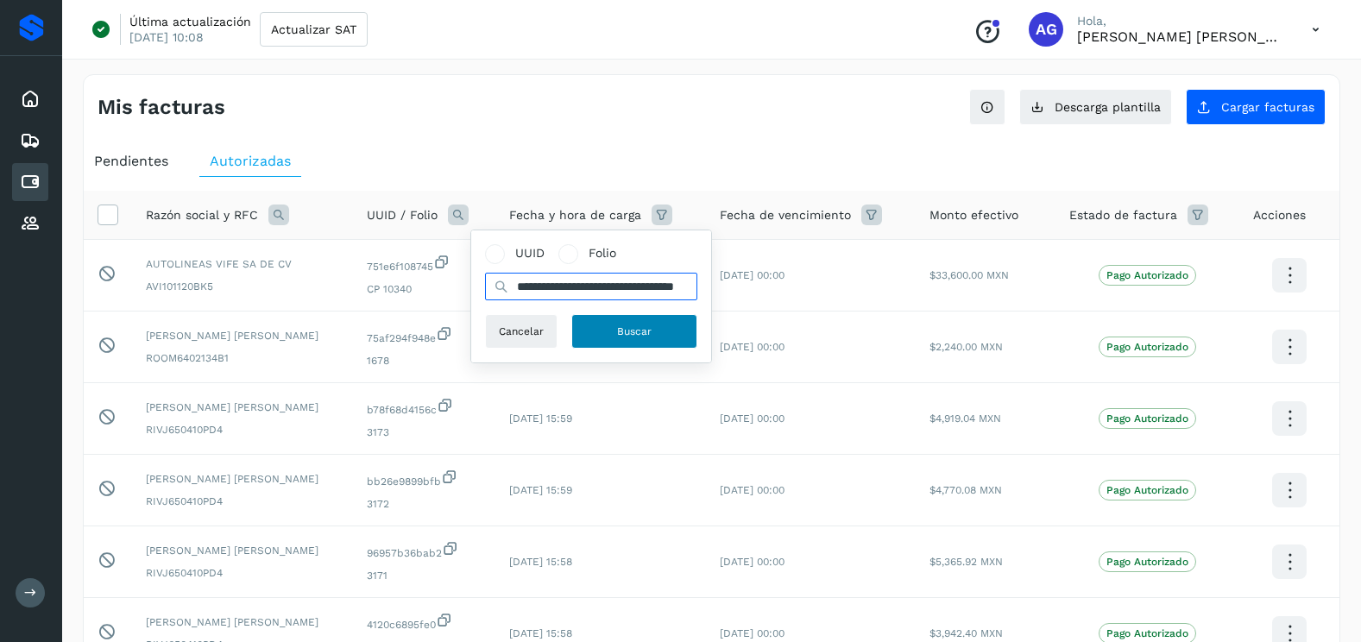
type input "**********"
click at [609, 331] on button "Buscar" at bounding box center [635, 331] width 126 height 35
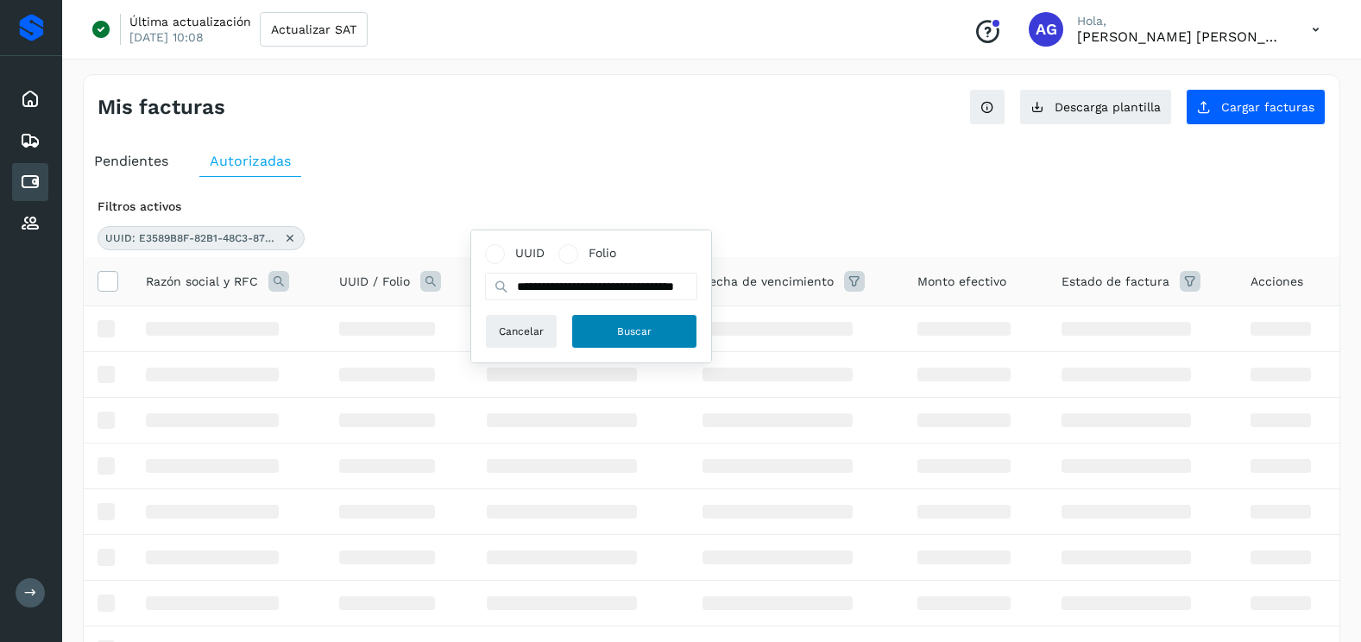
scroll to position [0, 0]
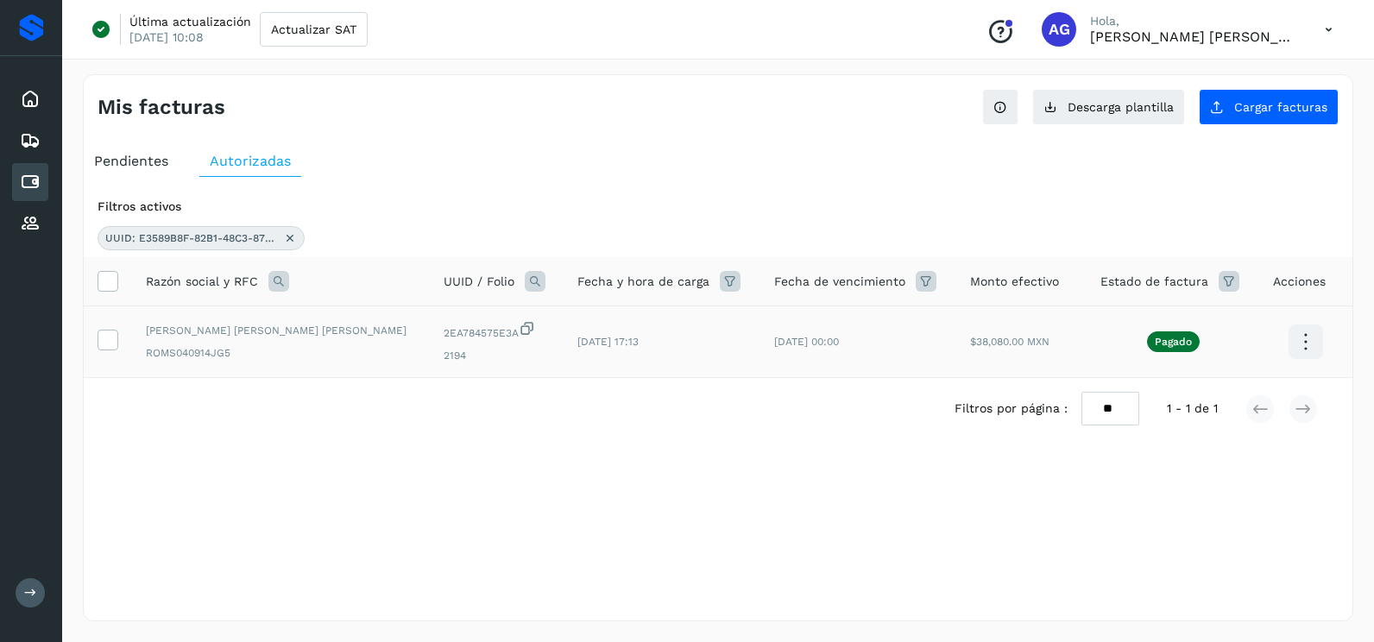
click at [444, 357] on span "2194" at bounding box center [497, 356] width 106 height 16
click at [291, 237] on icon at bounding box center [290, 238] width 14 height 14
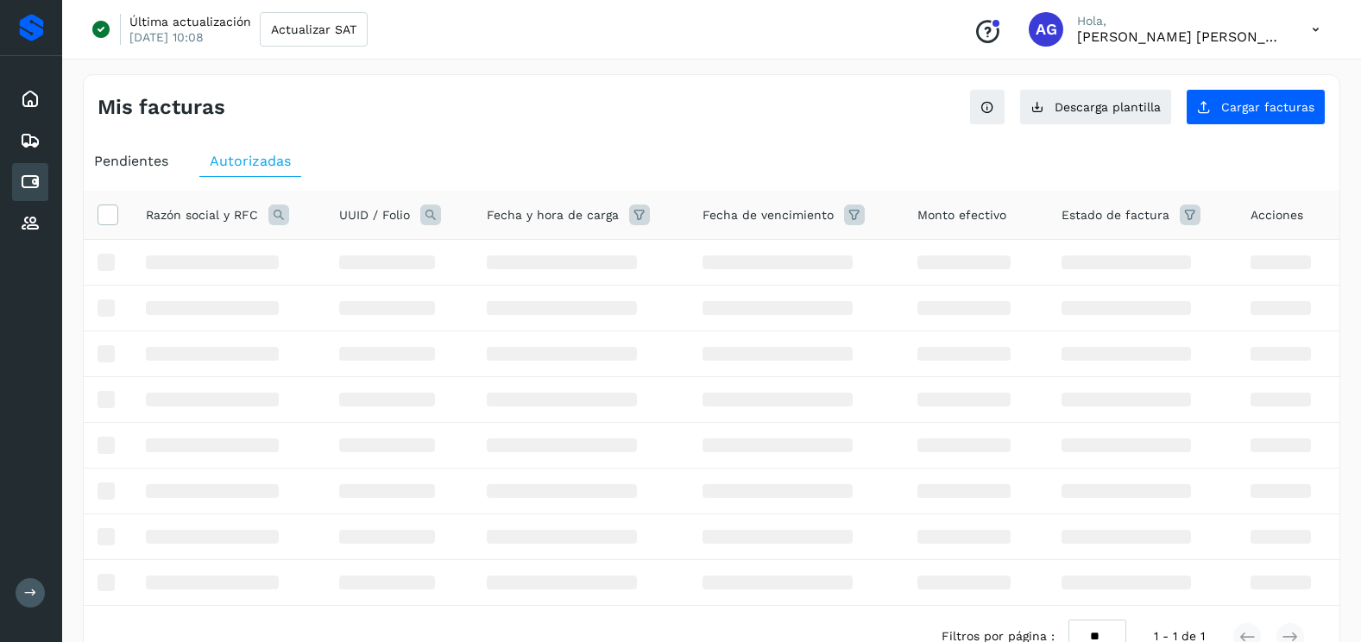
click at [428, 212] on icon at bounding box center [430, 215] width 21 height 21
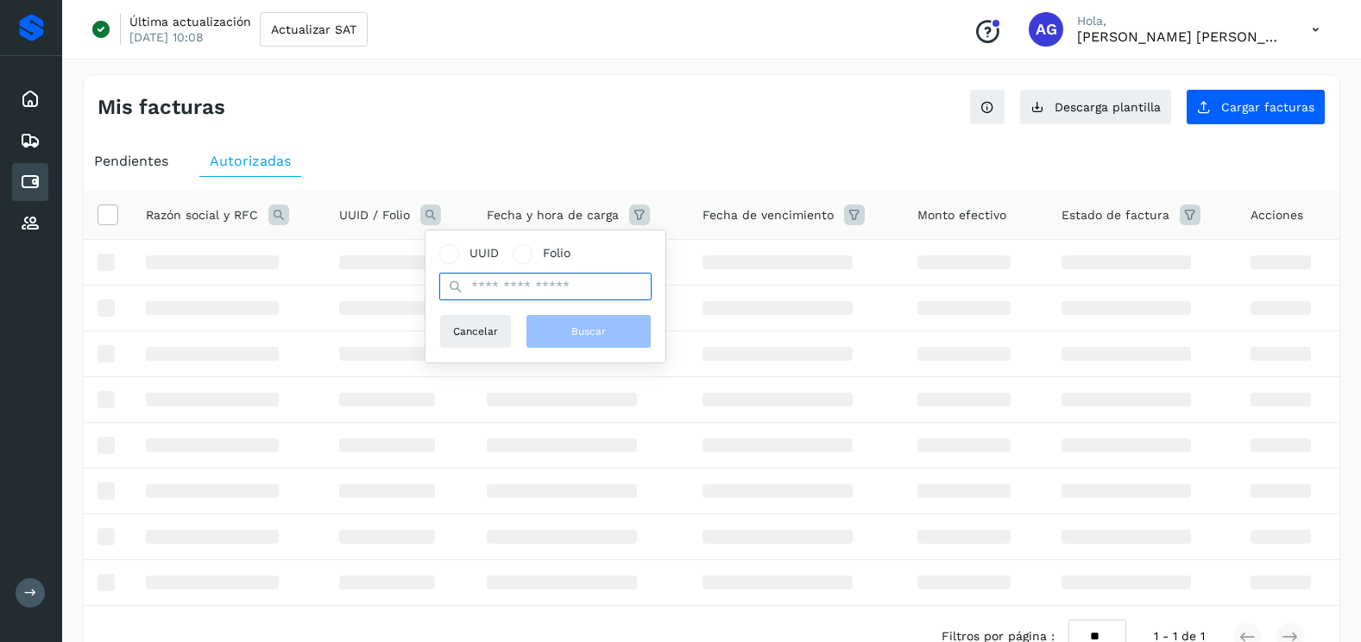
click at [506, 285] on input "text" at bounding box center [545, 287] width 212 height 28
paste input "**********"
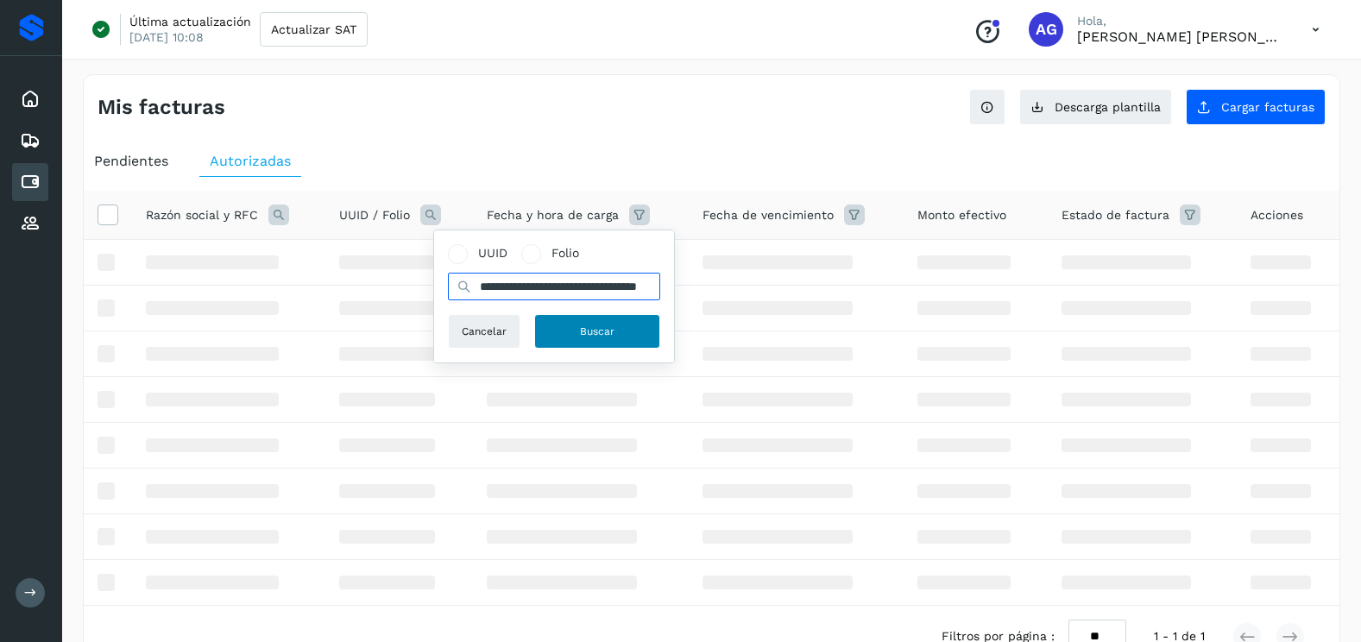
type input "**********"
click at [608, 329] on span "Buscar" at bounding box center [597, 332] width 35 height 16
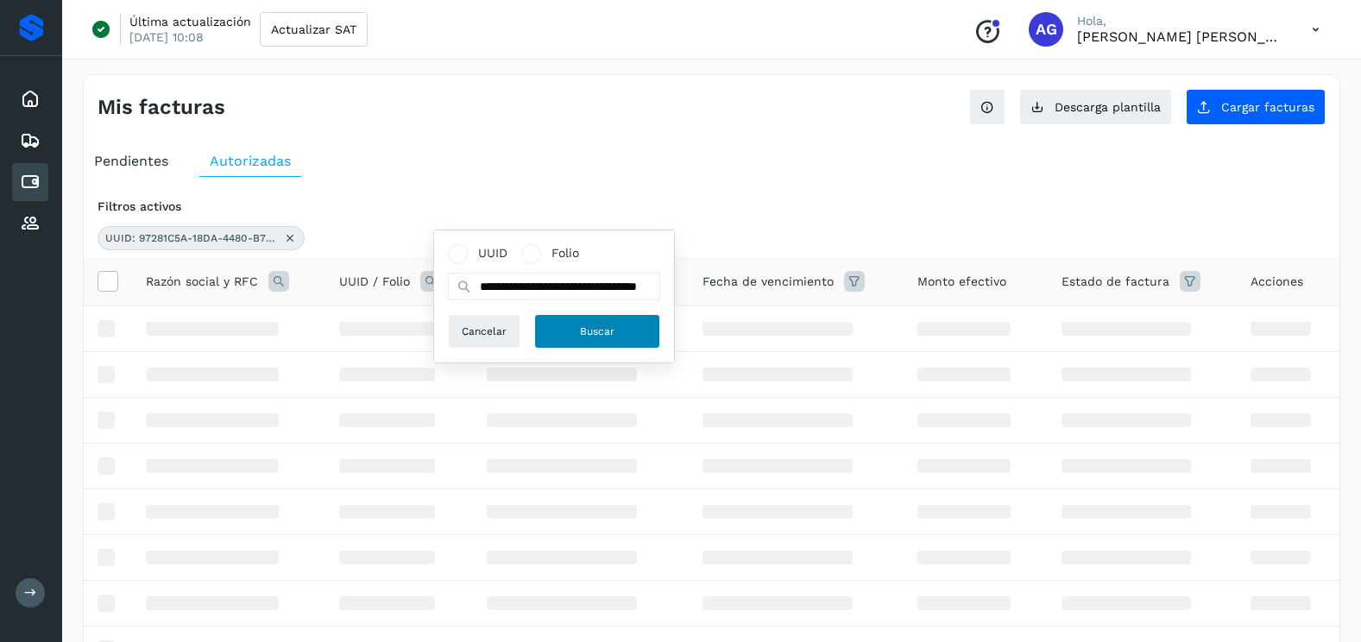
scroll to position [0, 0]
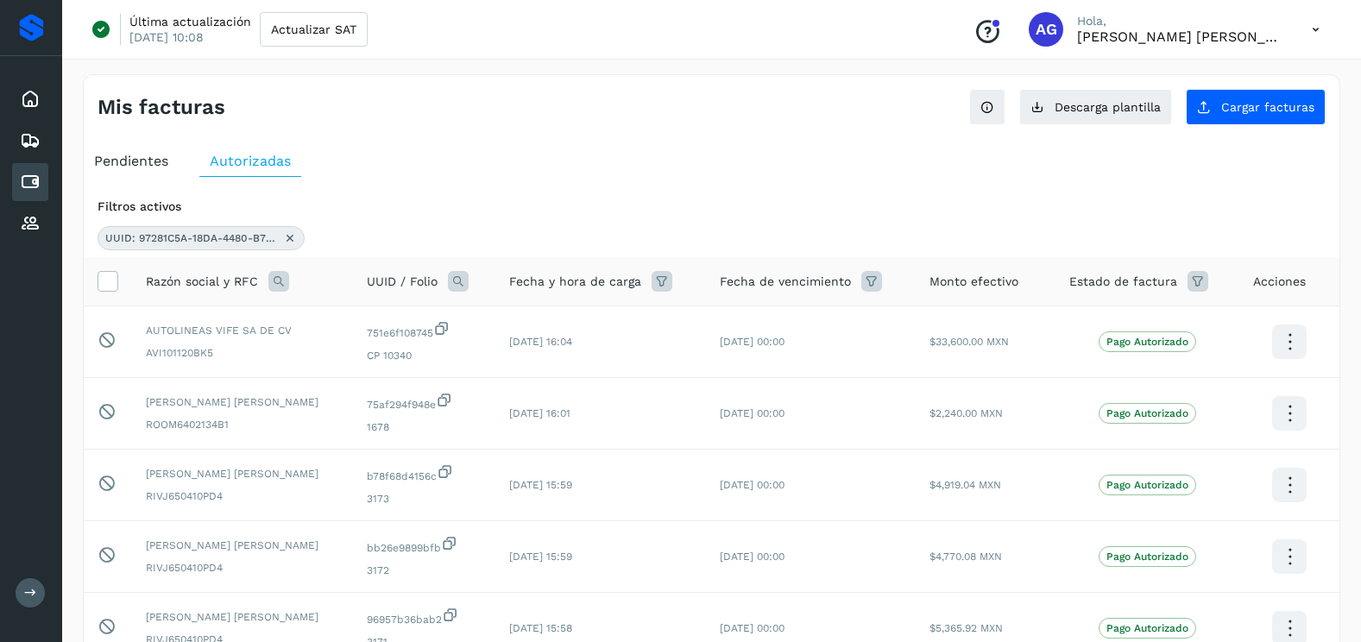
click at [293, 242] on icon at bounding box center [290, 238] width 14 height 14
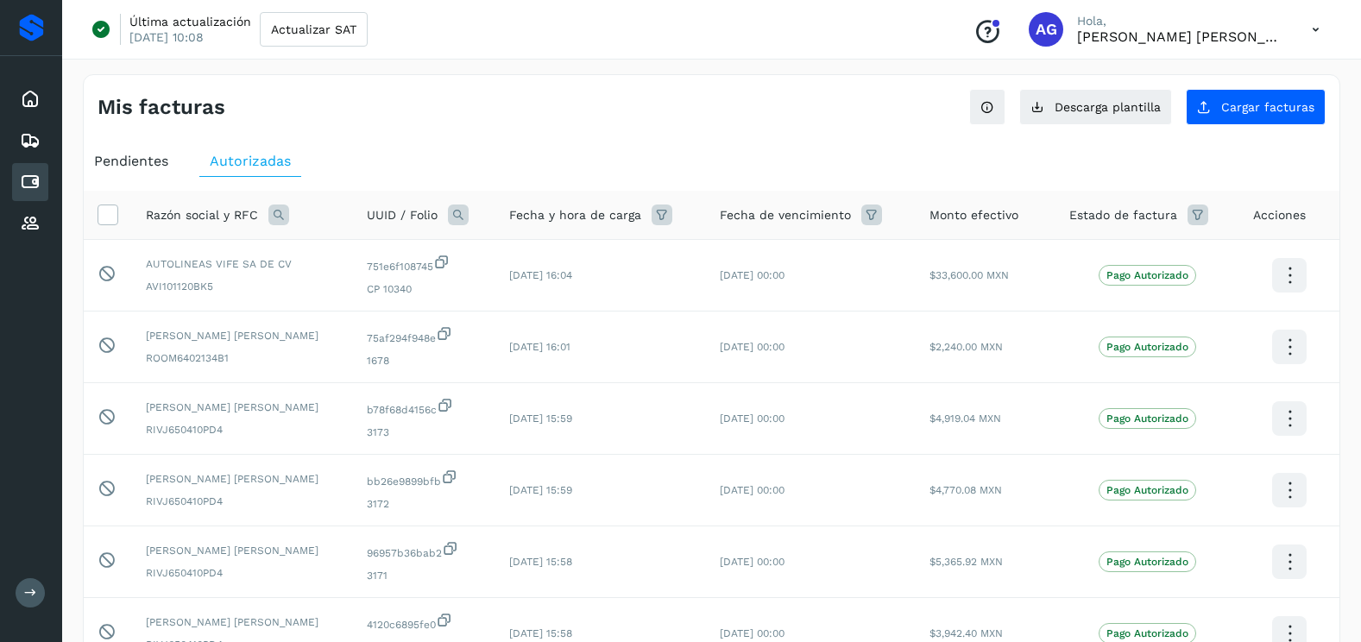
click at [464, 217] on icon at bounding box center [458, 215] width 21 height 21
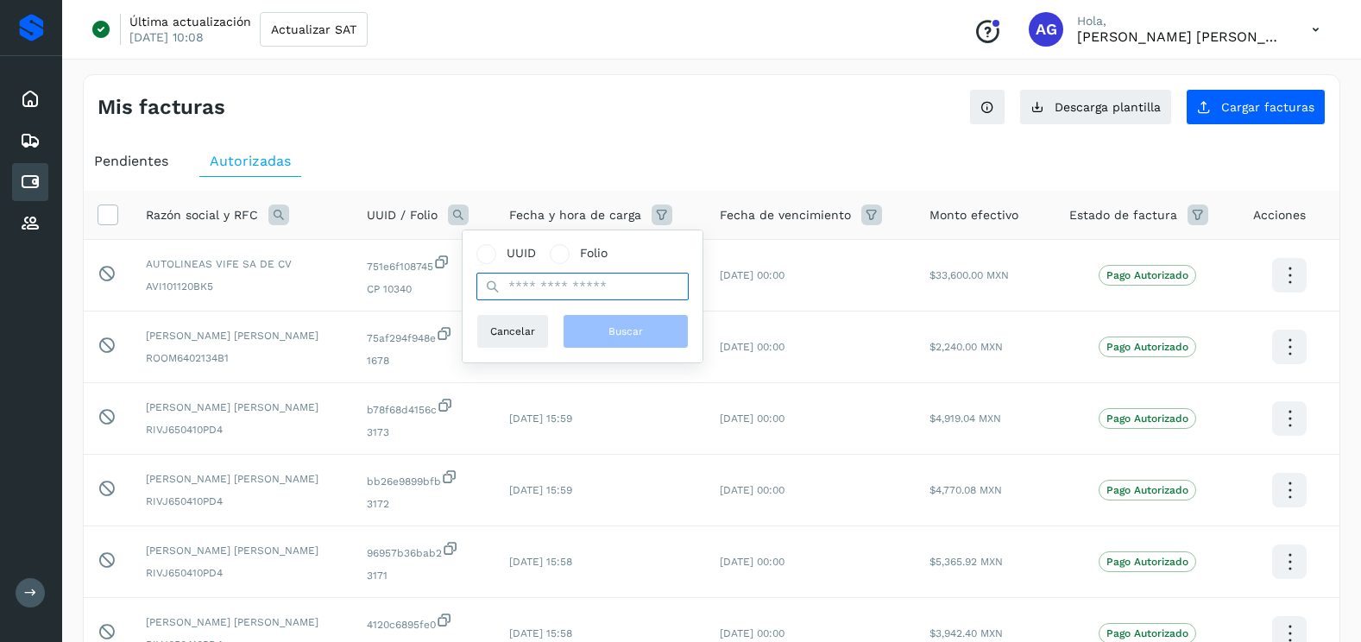
click at [534, 287] on input "text" at bounding box center [583, 287] width 212 height 28
paste input "**********"
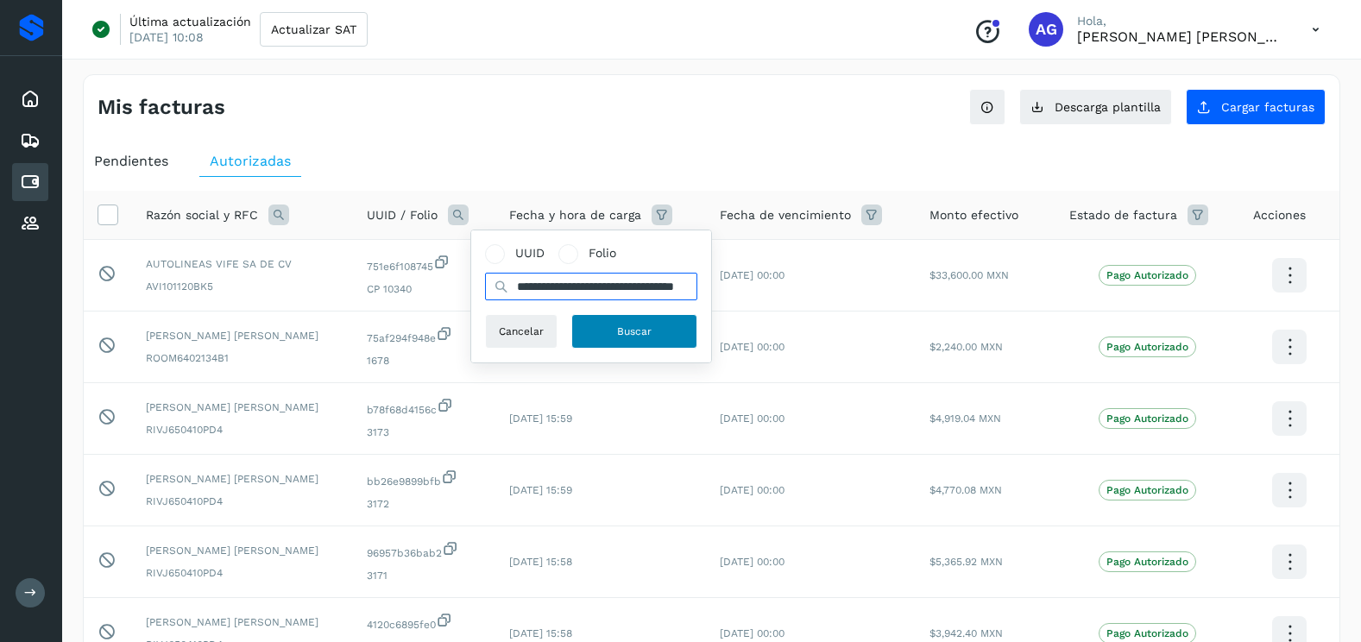
type input "**********"
click at [637, 332] on span "Buscar" at bounding box center [634, 332] width 35 height 16
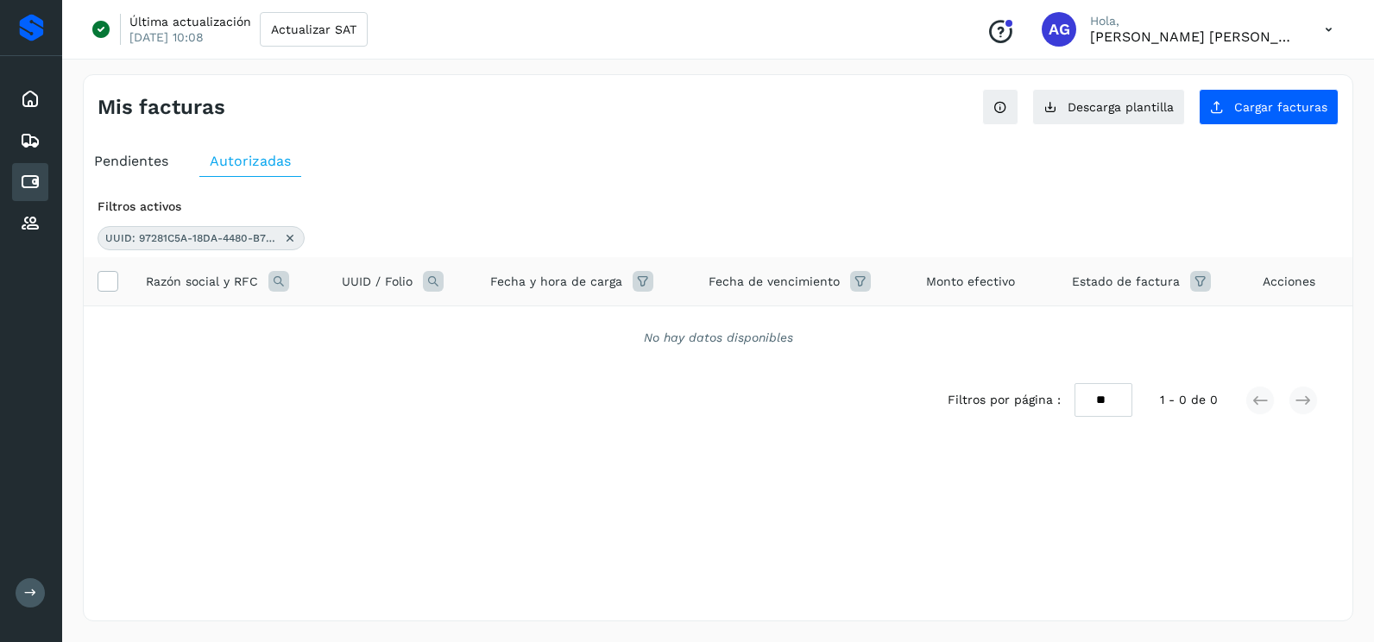
click at [292, 238] on icon at bounding box center [290, 238] width 14 height 14
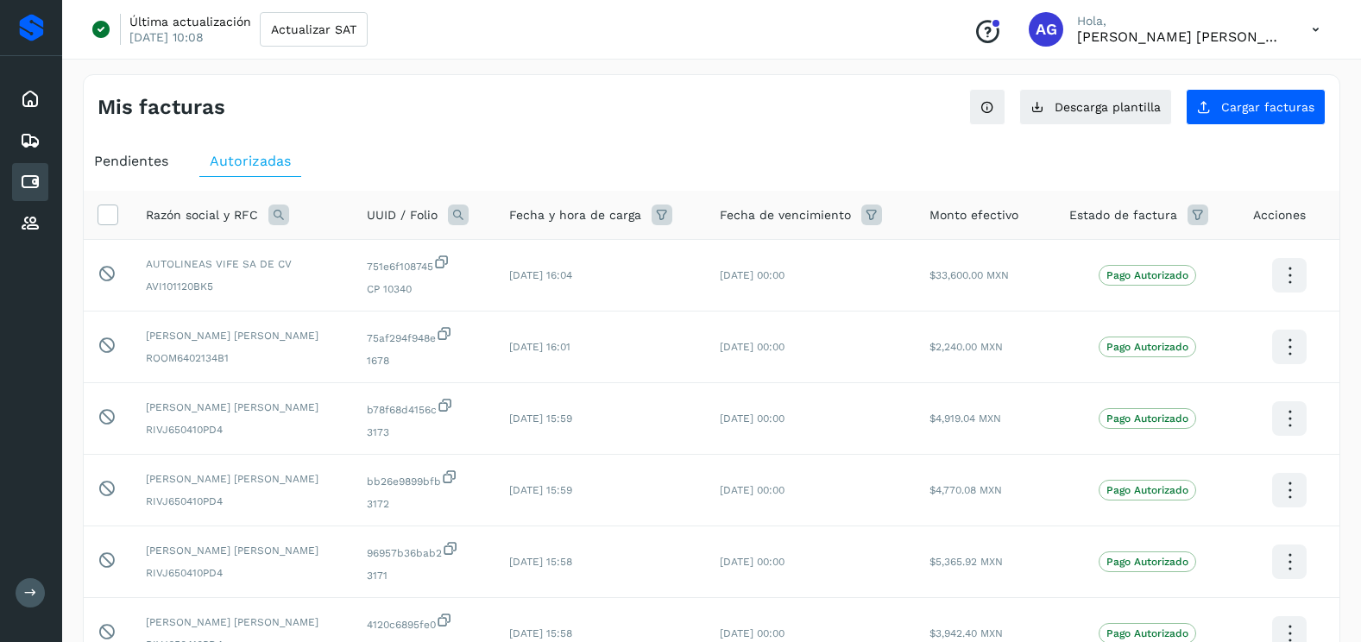
click at [467, 216] on icon at bounding box center [458, 215] width 21 height 21
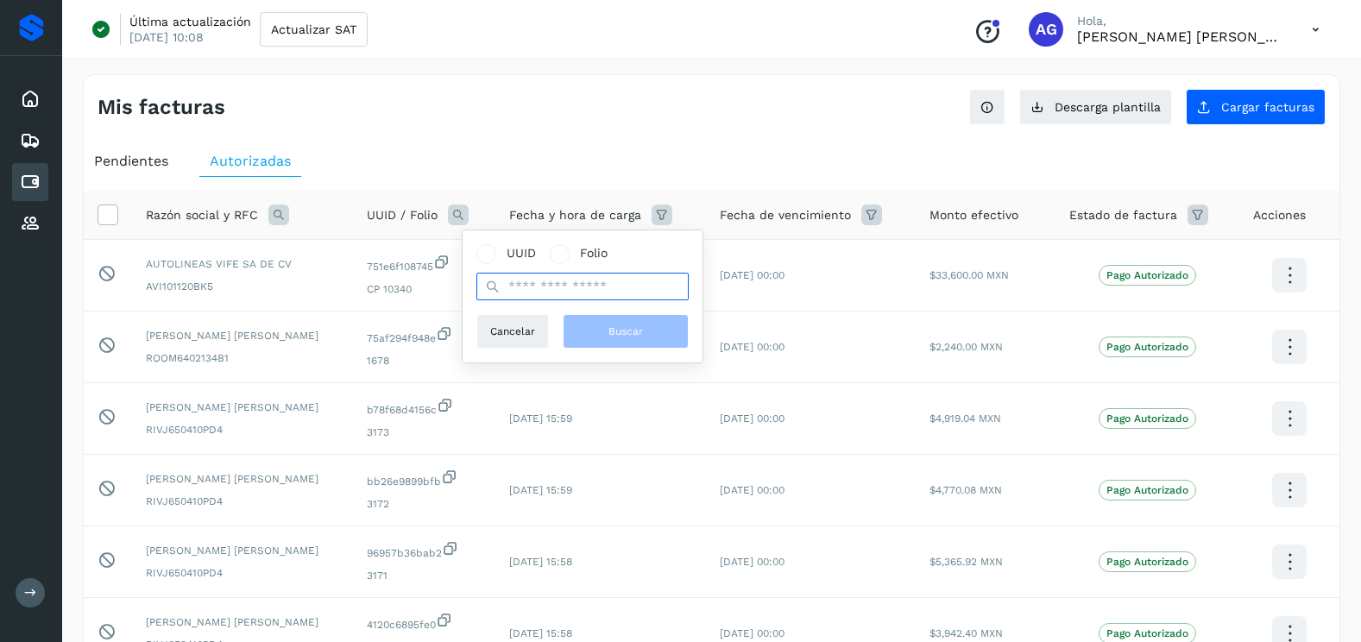
click at [529, 286] on input "text" at bounding box center [583, 287] width 212 height 28
paste input "**********"
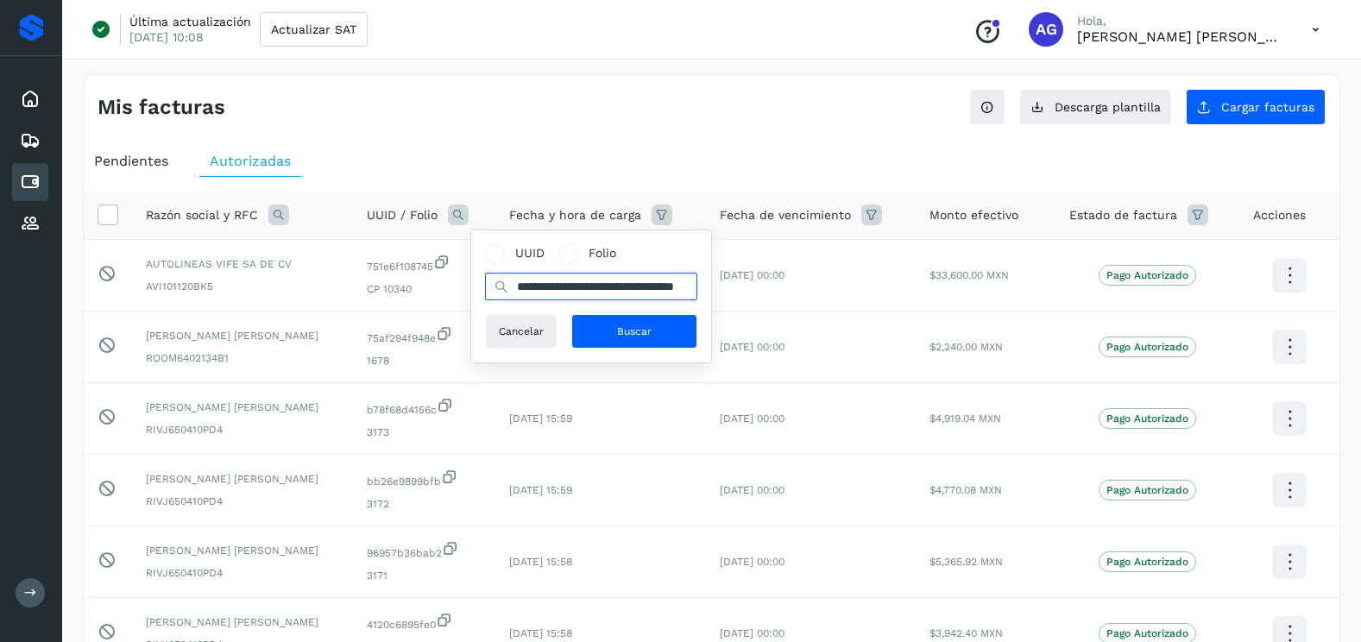
scroll to position [0, 76]
type input "**********"
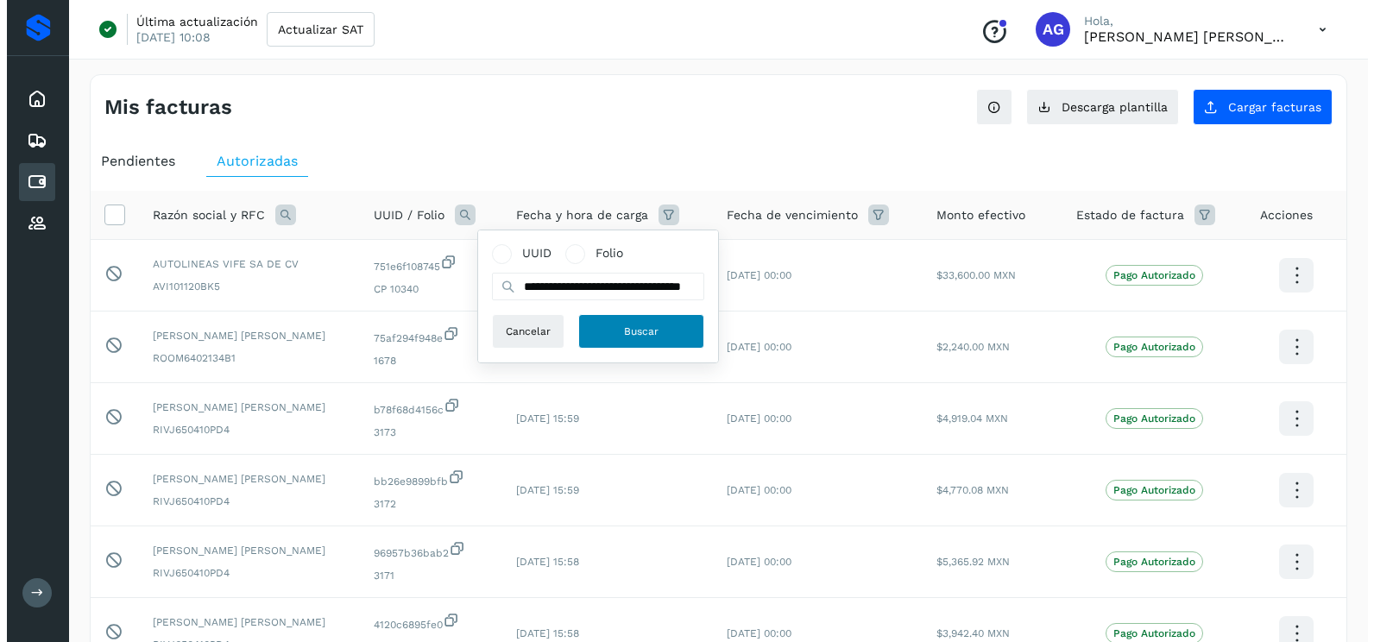
scroll to position [0, 0]
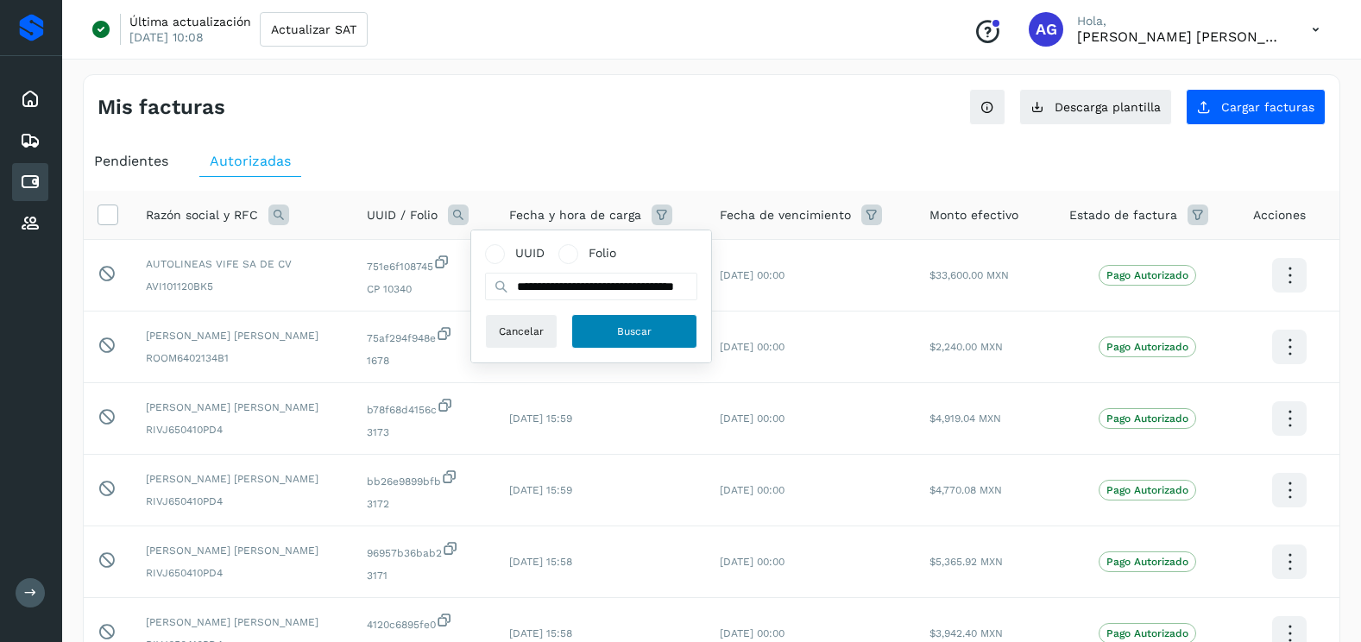
click at [657, 342] on button "Buscar" at bounding box center [635, 331] width 126 height 35
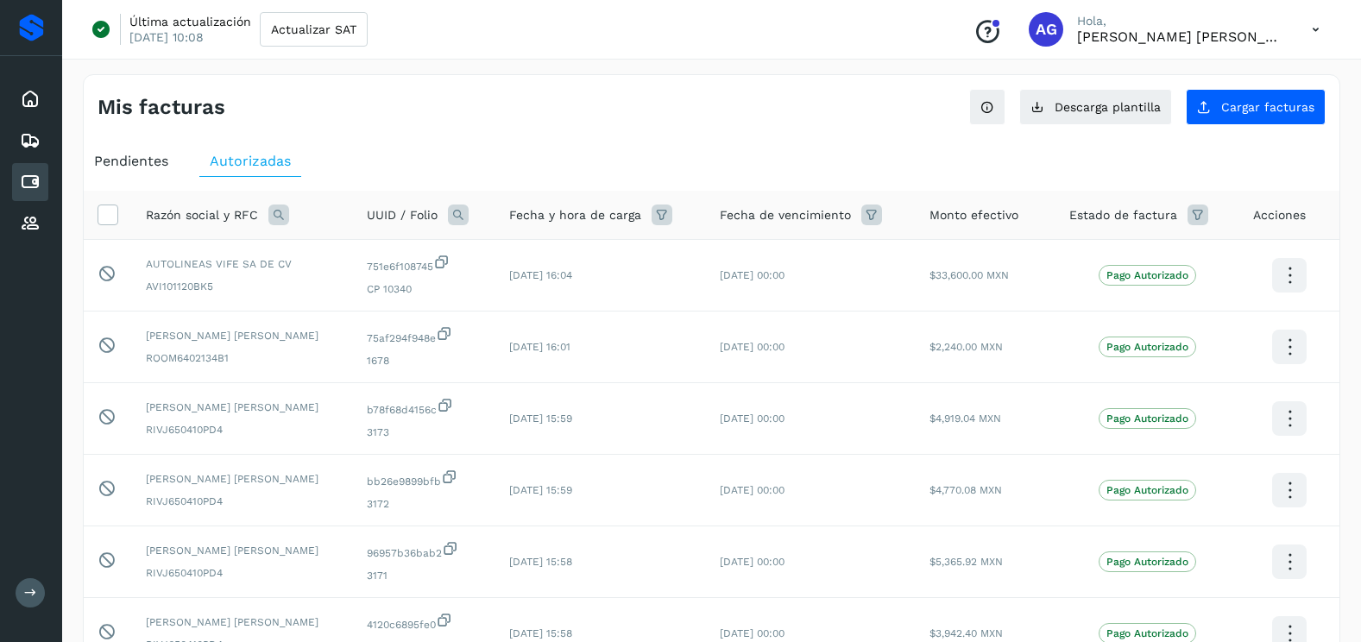
click at [451, 218] on div "UUID / Folio" at bounding box center [424, 215] width 115 height 21
click at [469, 220] on icon at bounding box center [458, 215] width 21 height 21
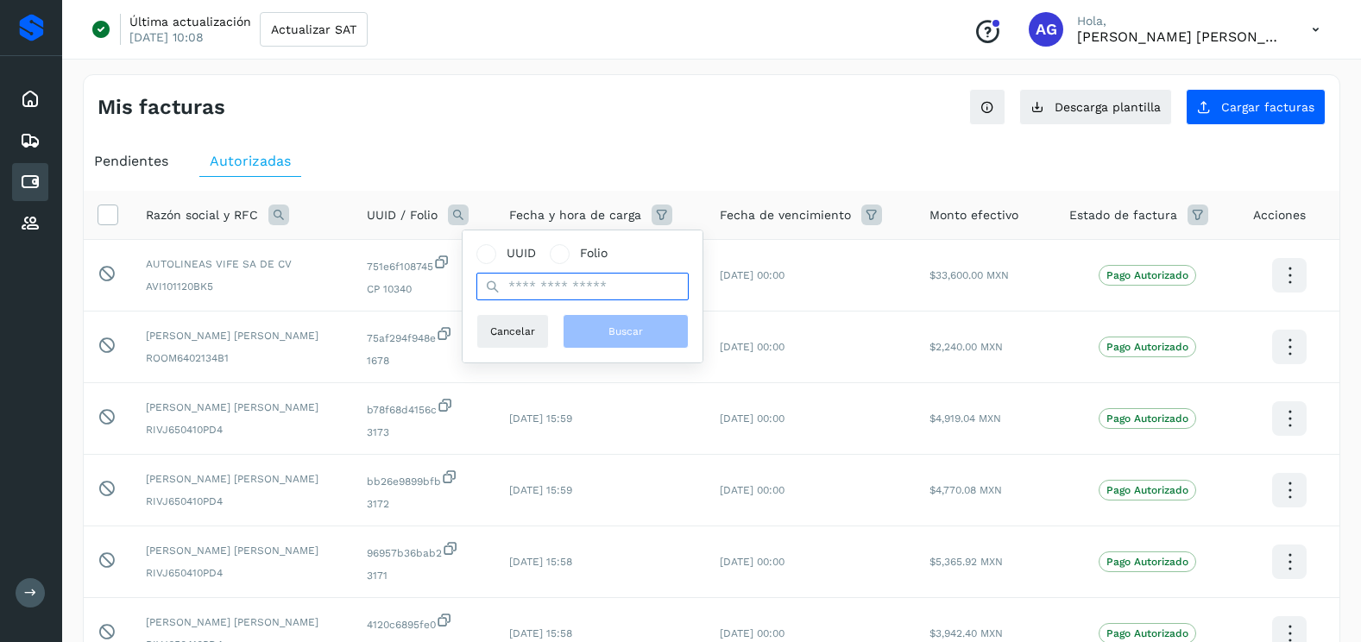
click at [506, 287] on input "text" at bounding box center [583, 287] width 212 height 28
paste input "**********"
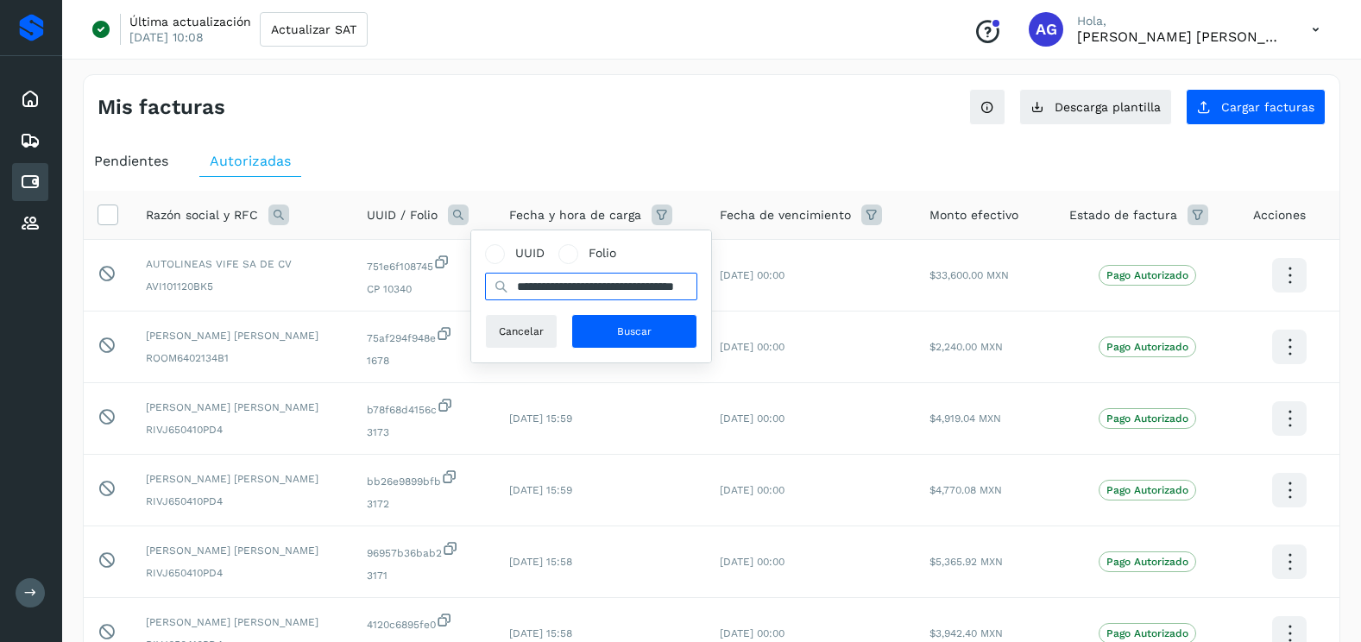
scroll to position [0, 76]
type input "**********"
click at [656, 354] on div "**********" at bounding box center [591, 297] width 240 height 132
click at [654, 339] on button "Buscar" at bounding box center [635, 331] width 126 height 35
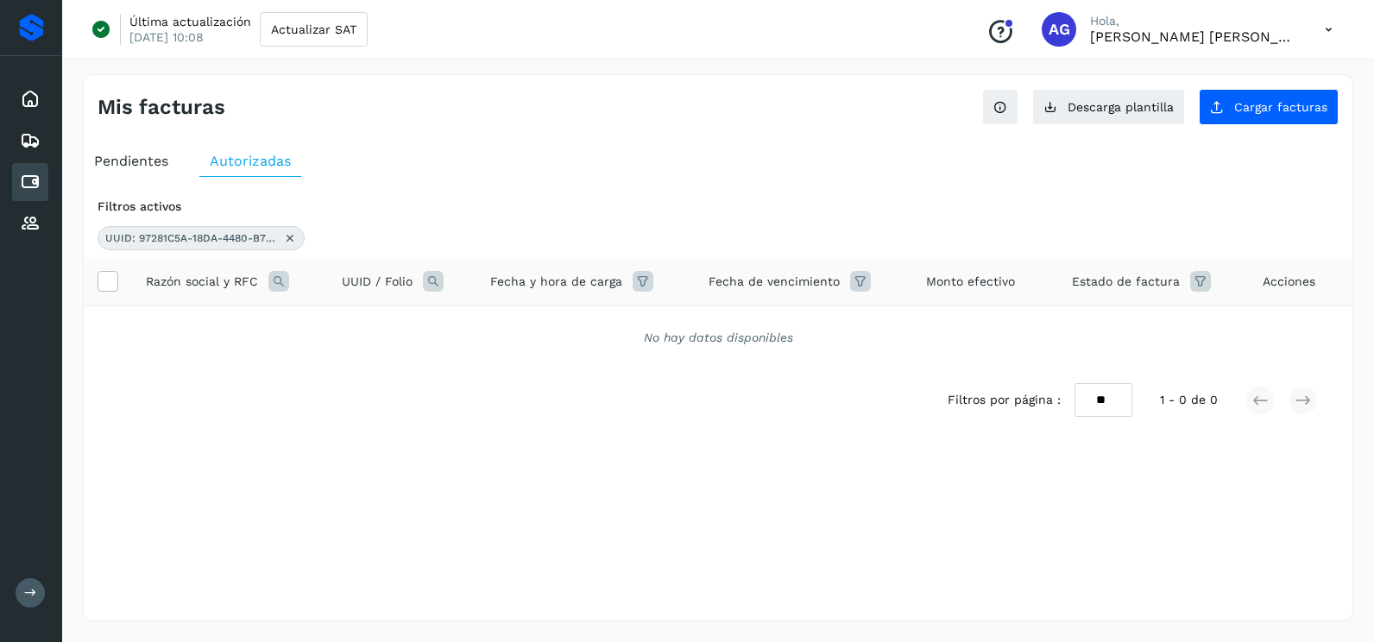
click at [286, 237] on icon at bounding box center [290, 238] width 14 height 14
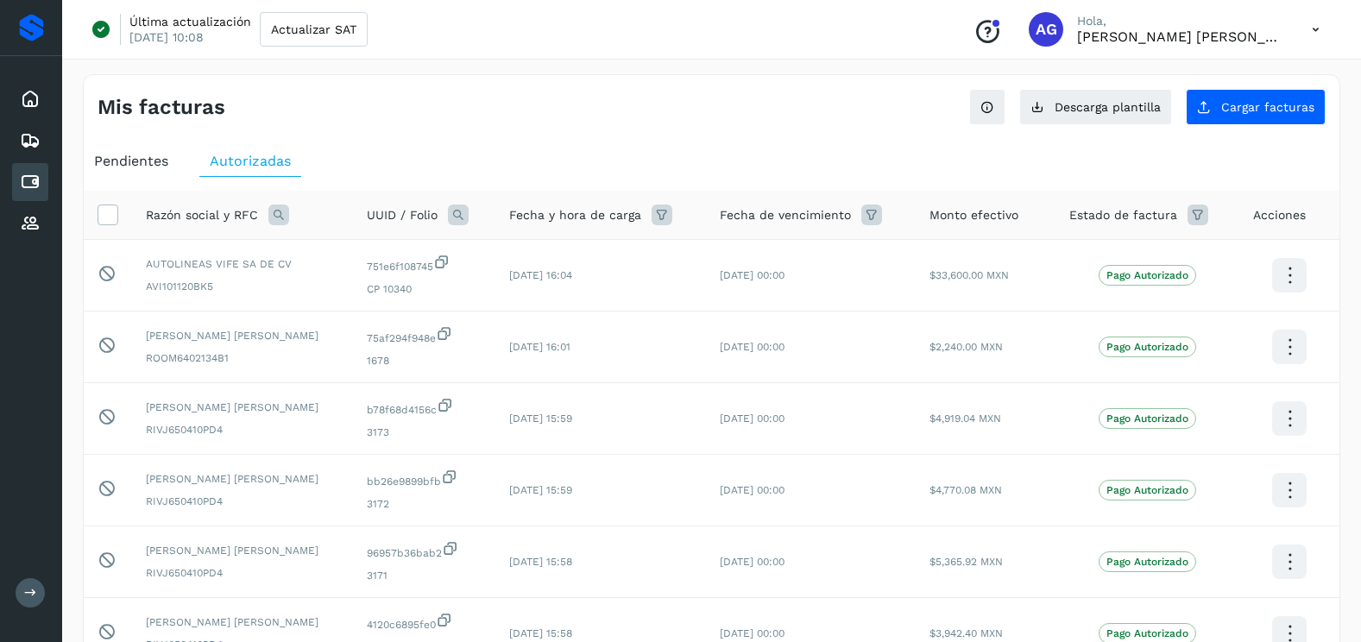
click at [137, 166] on span "Pendientes" at bounding box center [131, 161] width 74 height 16
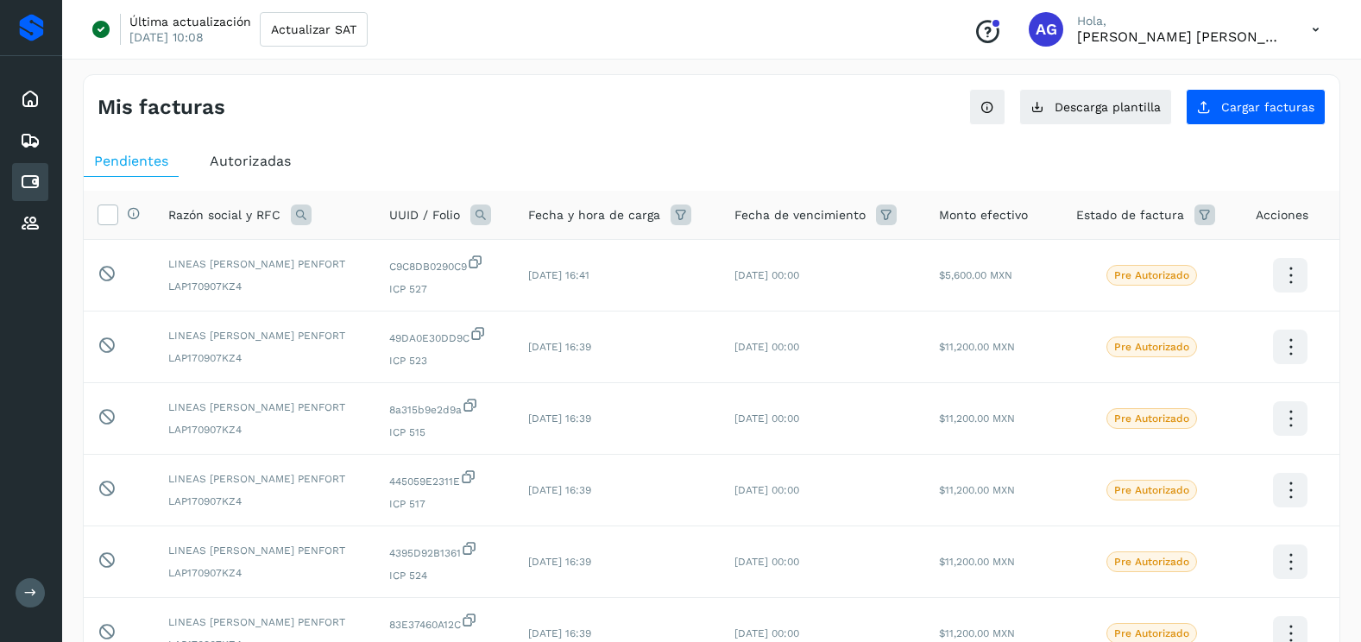
click at [471, 215] on icon at bounding box center [481, 215] width 21 height 21
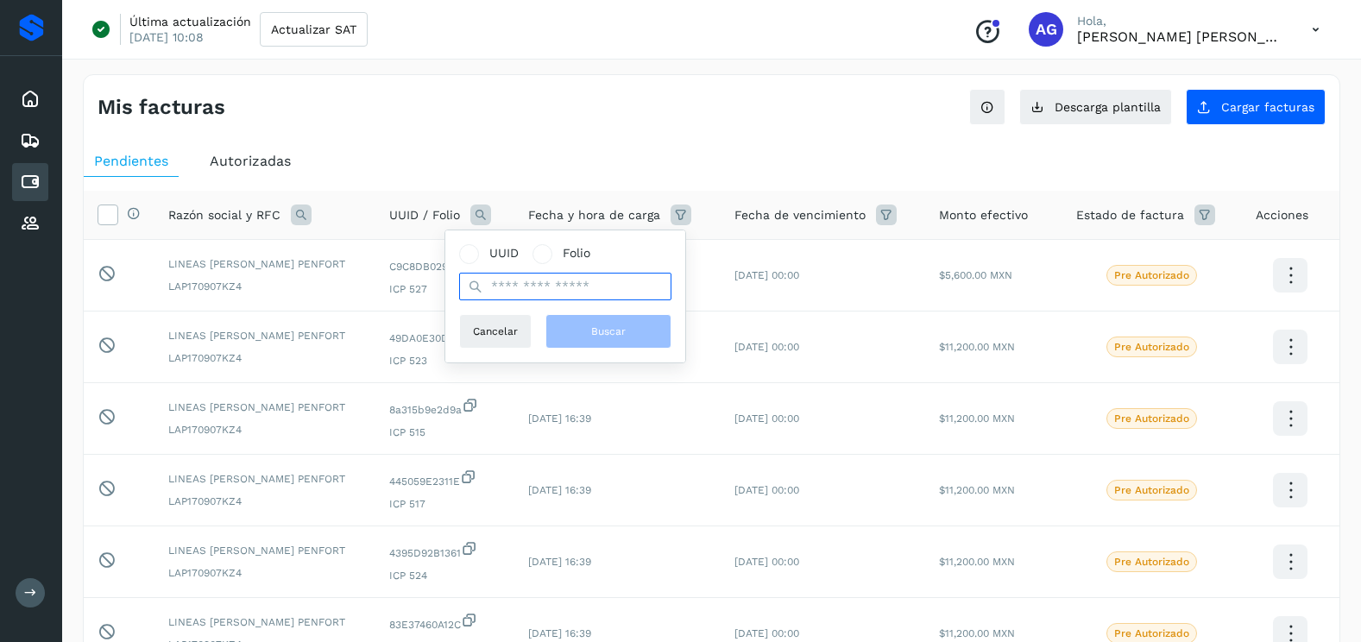
drag, startPoint x: 513, startPoint y: 280, endPoint x: 512, endPoint y: 290, distance: 10.4
click at [512, 289] on input "text" at bounding box center [565, 287] width 212 height 28
paste input "**********"
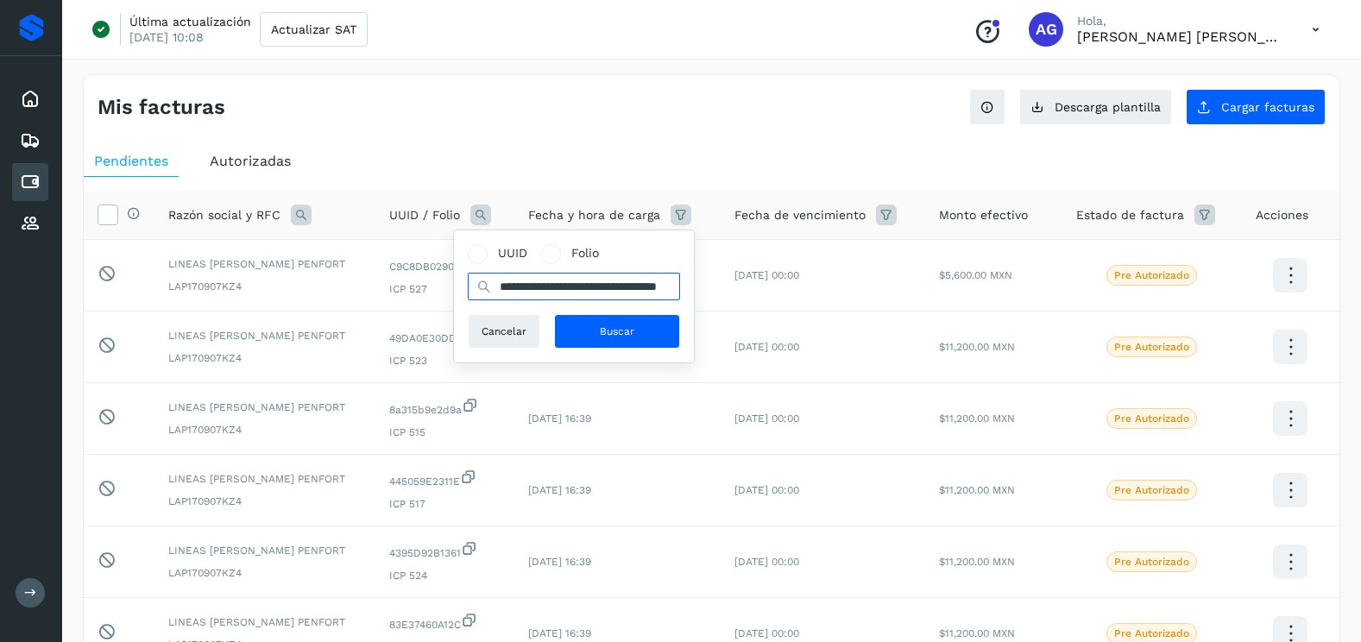
scroll to position [0, 77]
type input "**********"
click at [606, 337] on span "Buscar" at bounding box center [617, 332] width 35 height 16
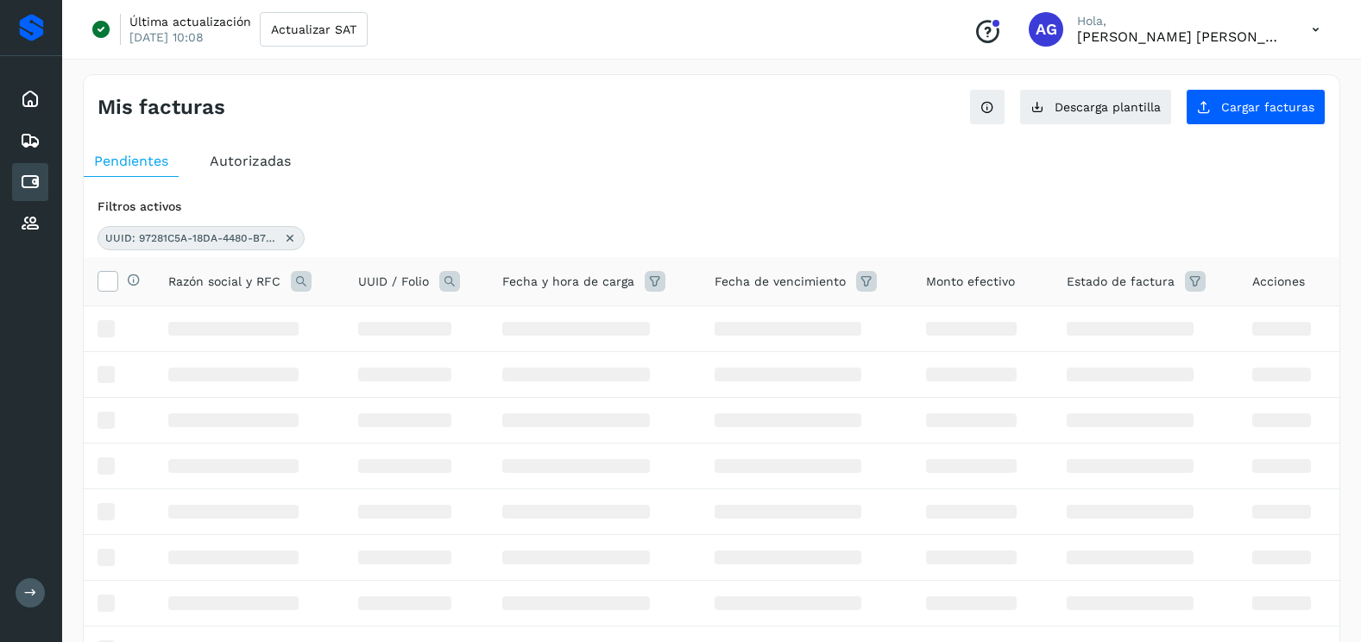
scroll to position [0, 0]
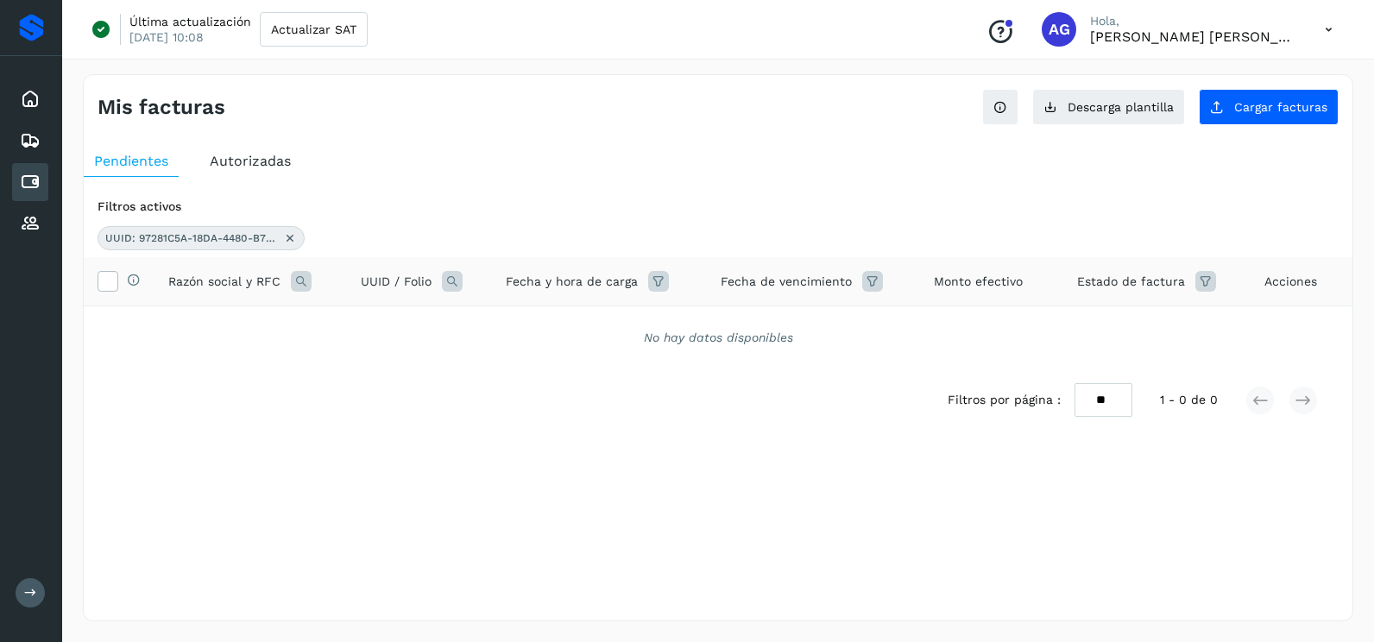
click at [294, 243] on icon at bounding box center [290, 238] width 14 height 14
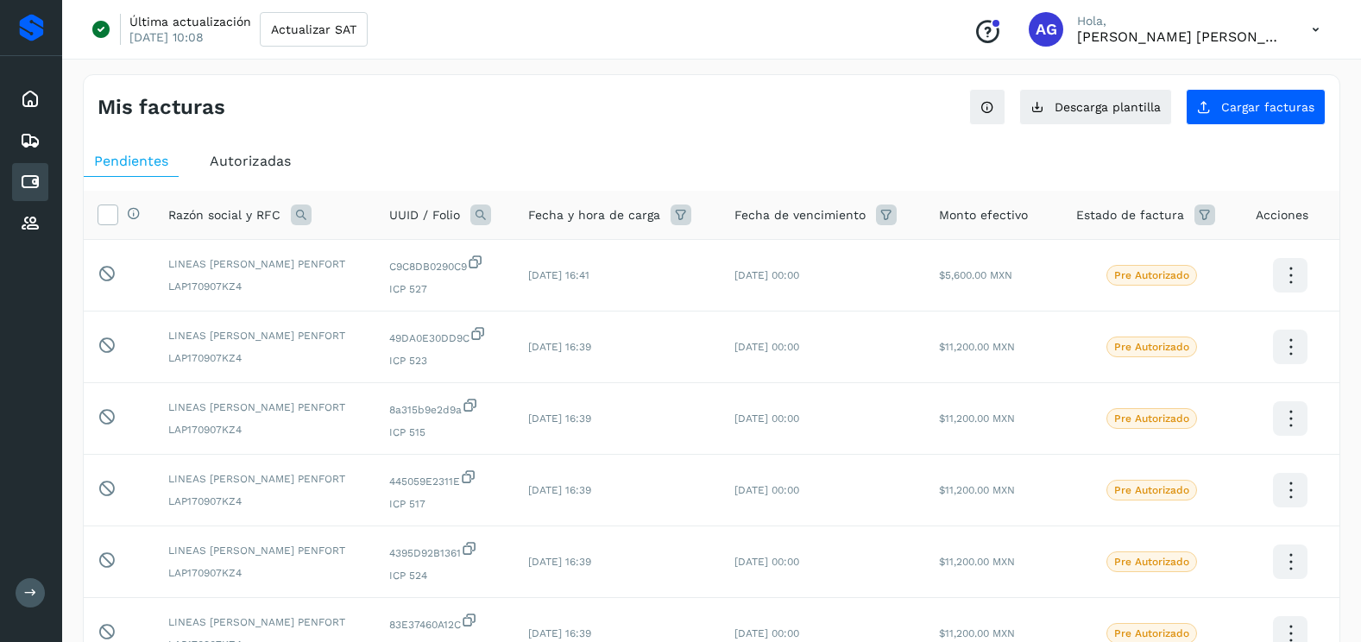
click at [256, 155] on span "Autorizadas" at bounding box center [250, 161] width 81 height 16
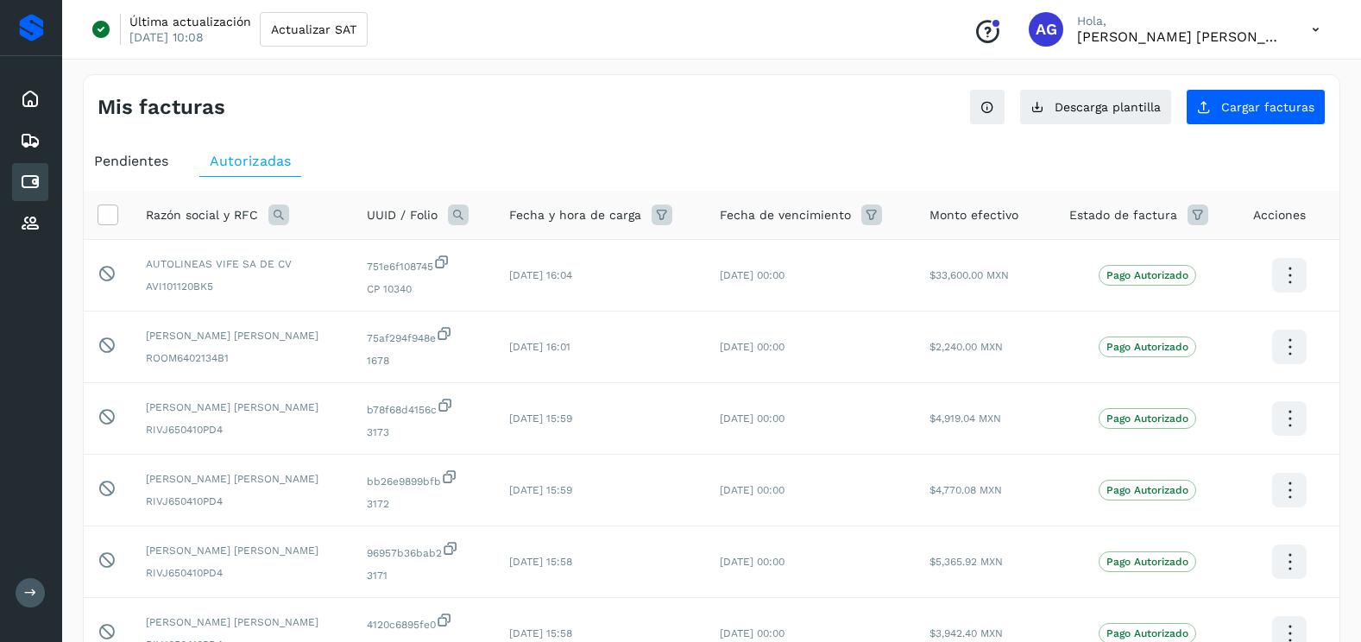
click at [468, 205] on icon at bounding box center [458, 215] width 21 height 21
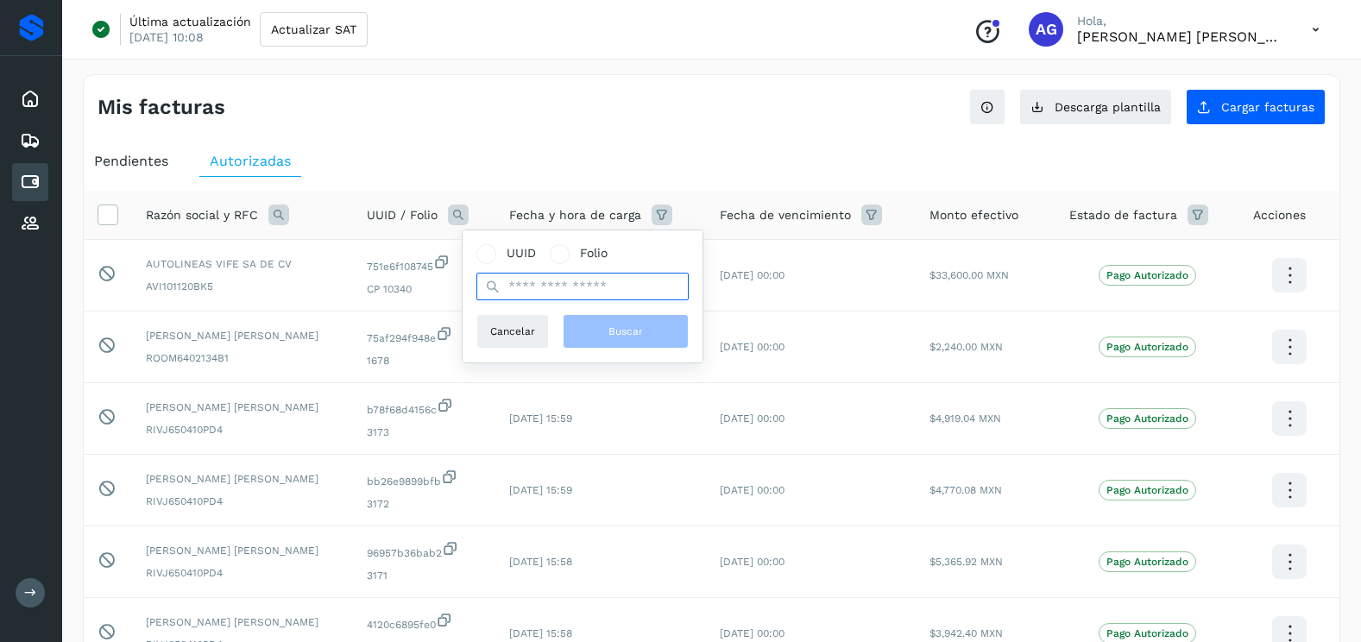
click at [521, 286] on input "text" at bounding box center [583, 287] width 212 height 28
paste input "**********"
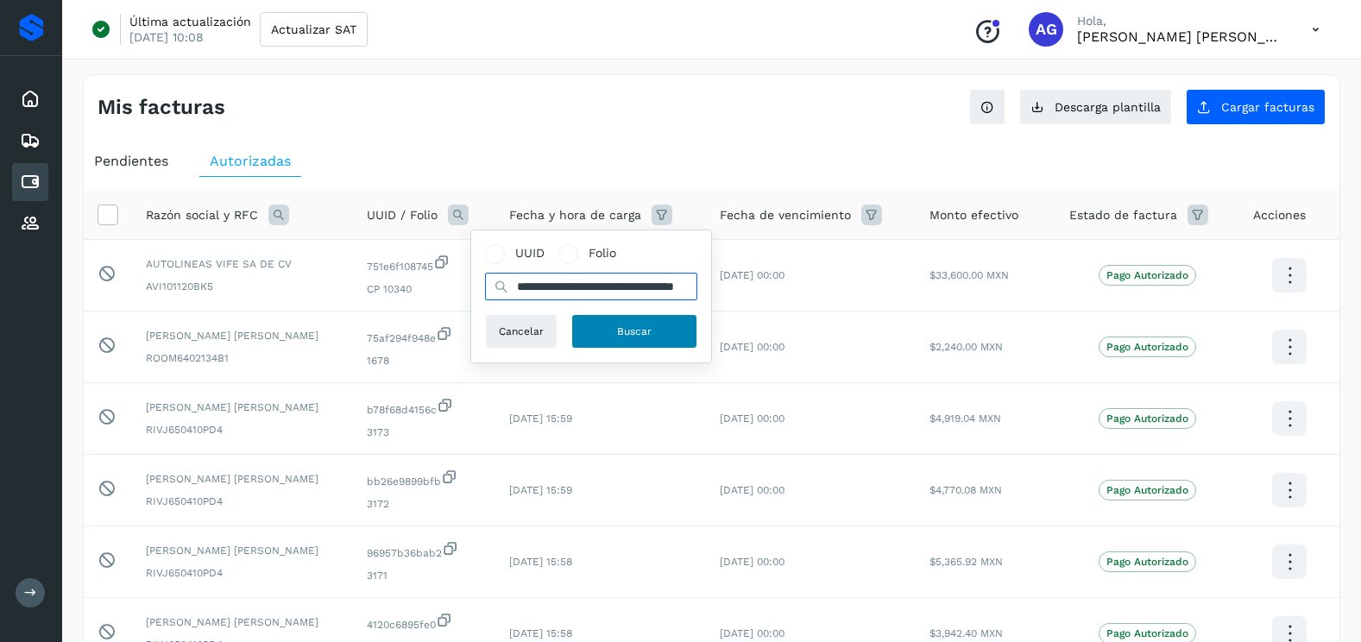
type input "**********"
click at [614, 325] on button "Buscar" at bounding box center [635, 331] width 126 height 35
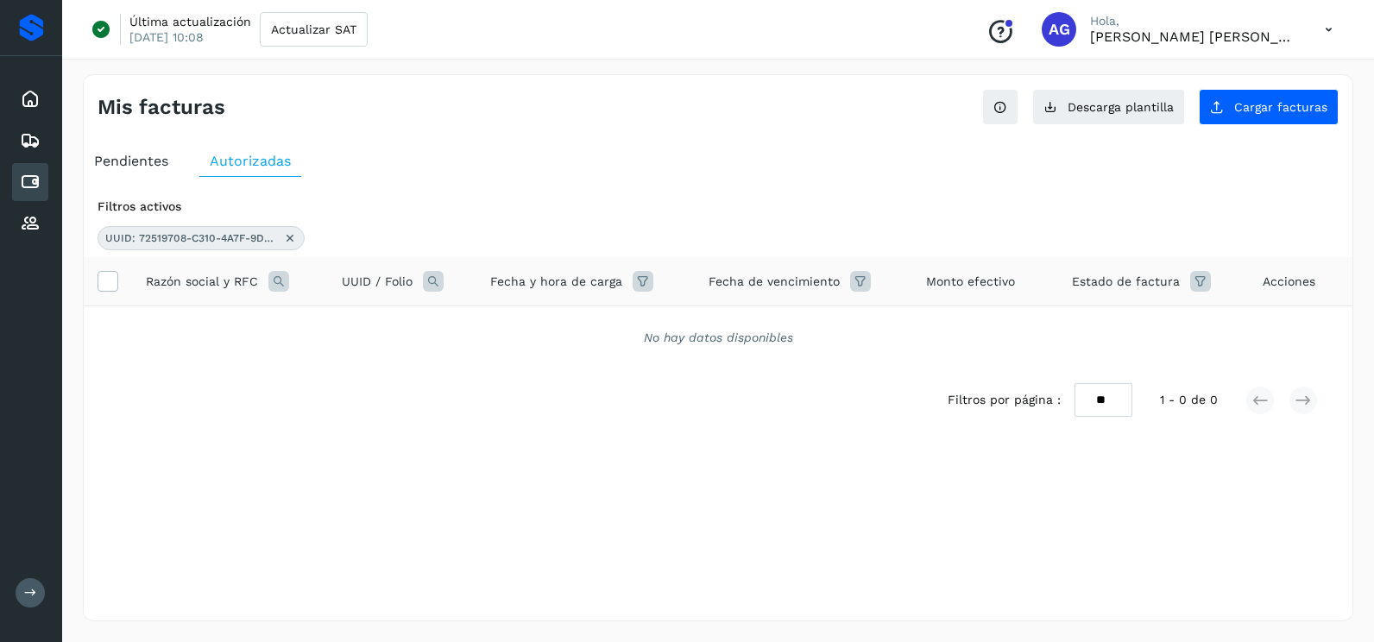
click at [291, 240] on icon at bounding box center [290, 238] width 14 height 14
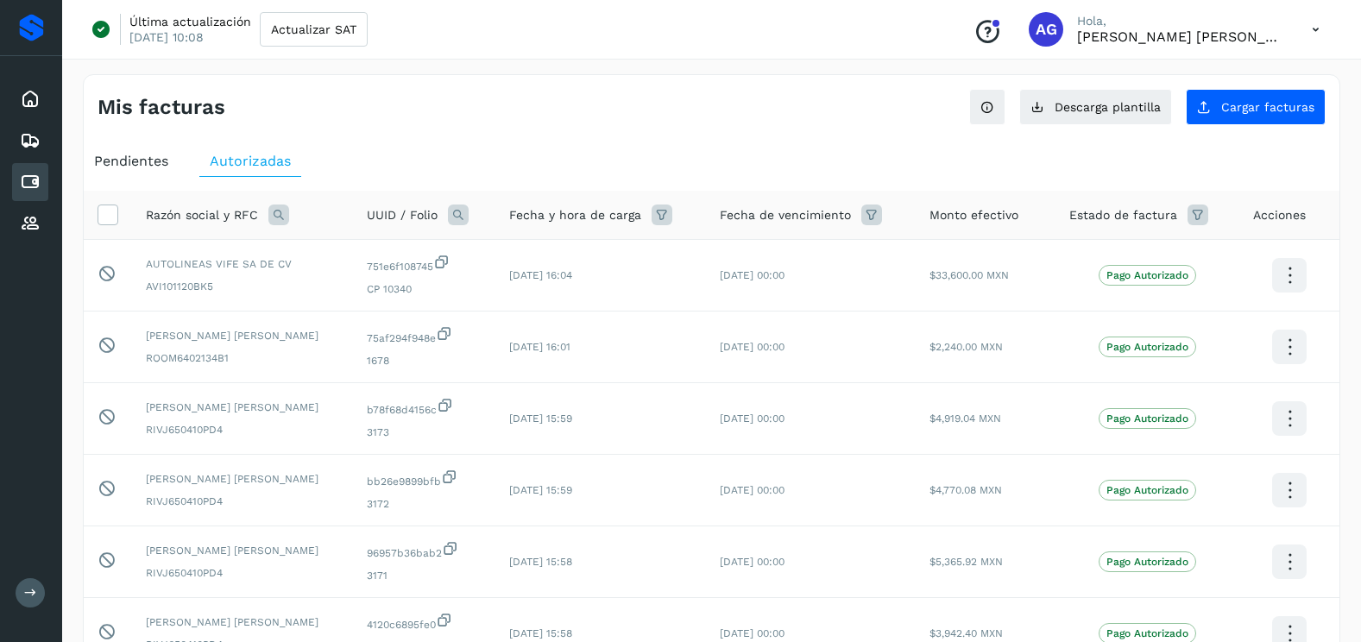
click at [464, 211] on icon at bounding box center [458, 215] width 21 height 21
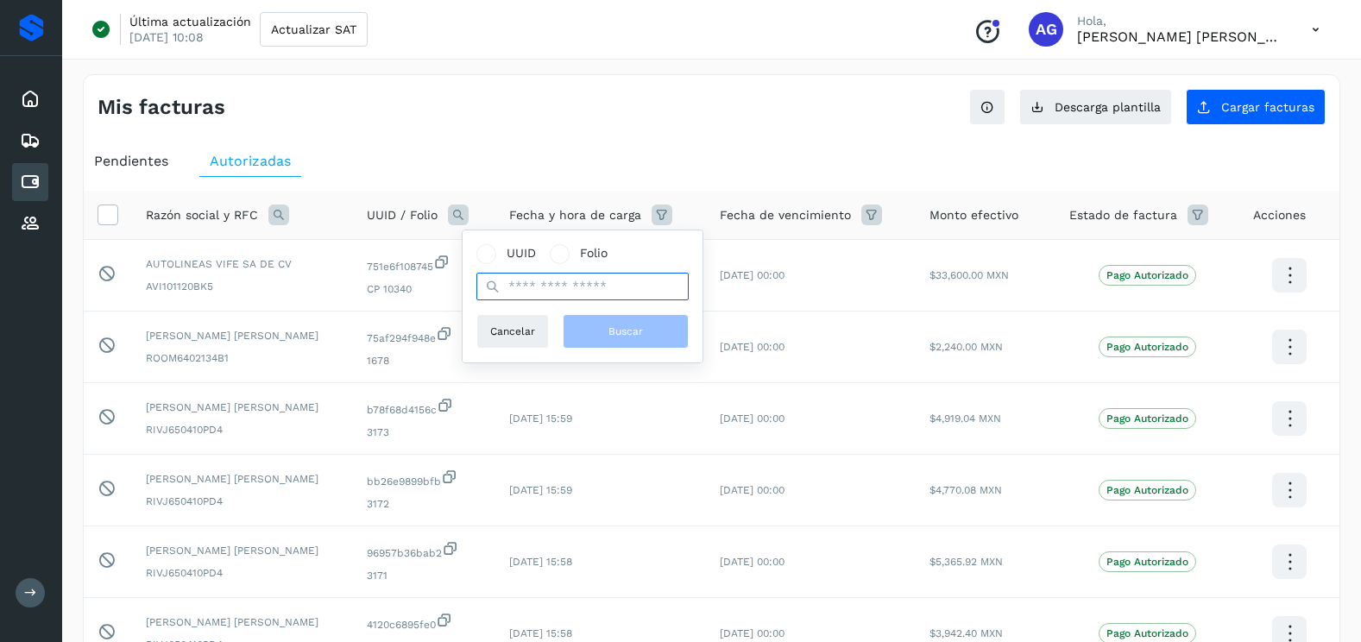
click at [563, 287] on input "text" at bounding box center [583, 287] width 212 height 28
paste input "**********"
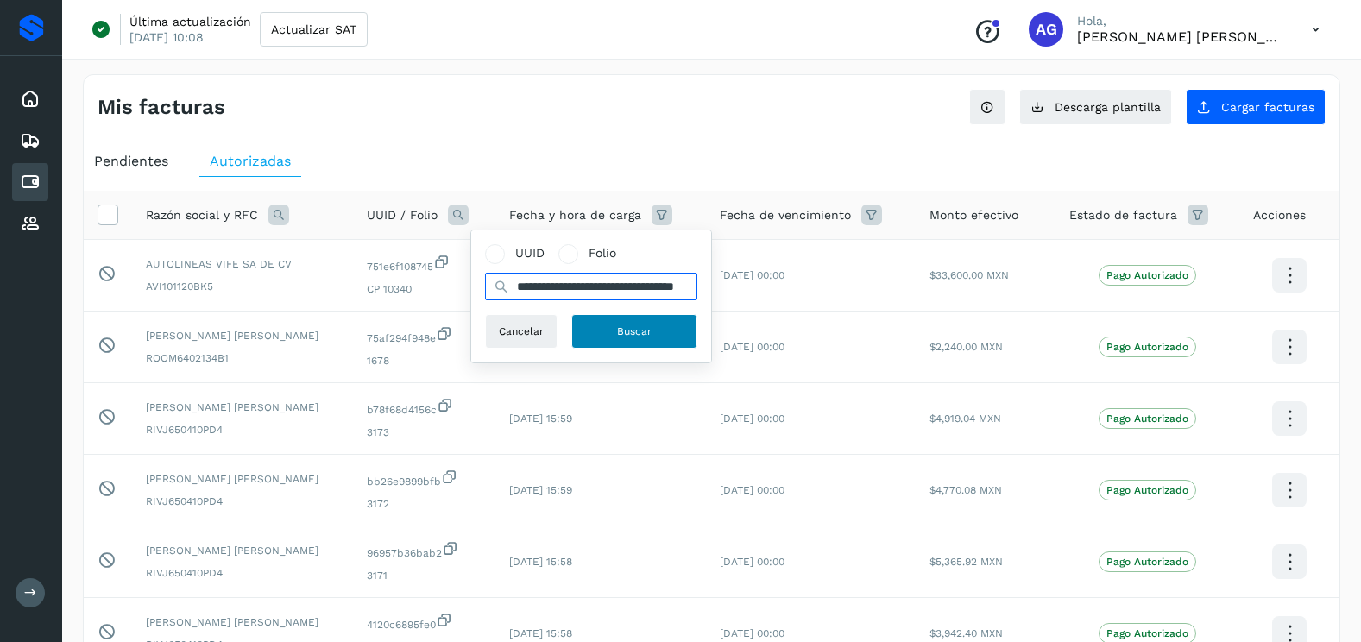
type input "**********"
click at [612, 332] on button "Buscar" at bounding box center [635, 331] width 126 height 35
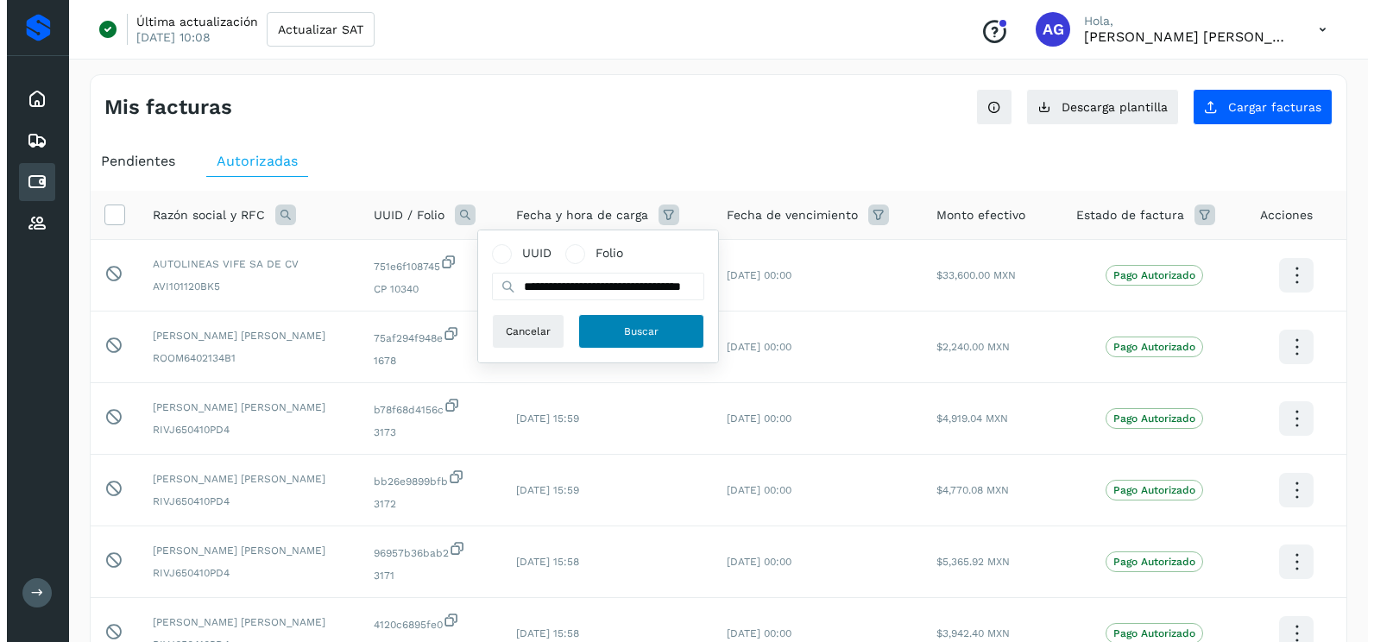
scroll to position [0, 0]
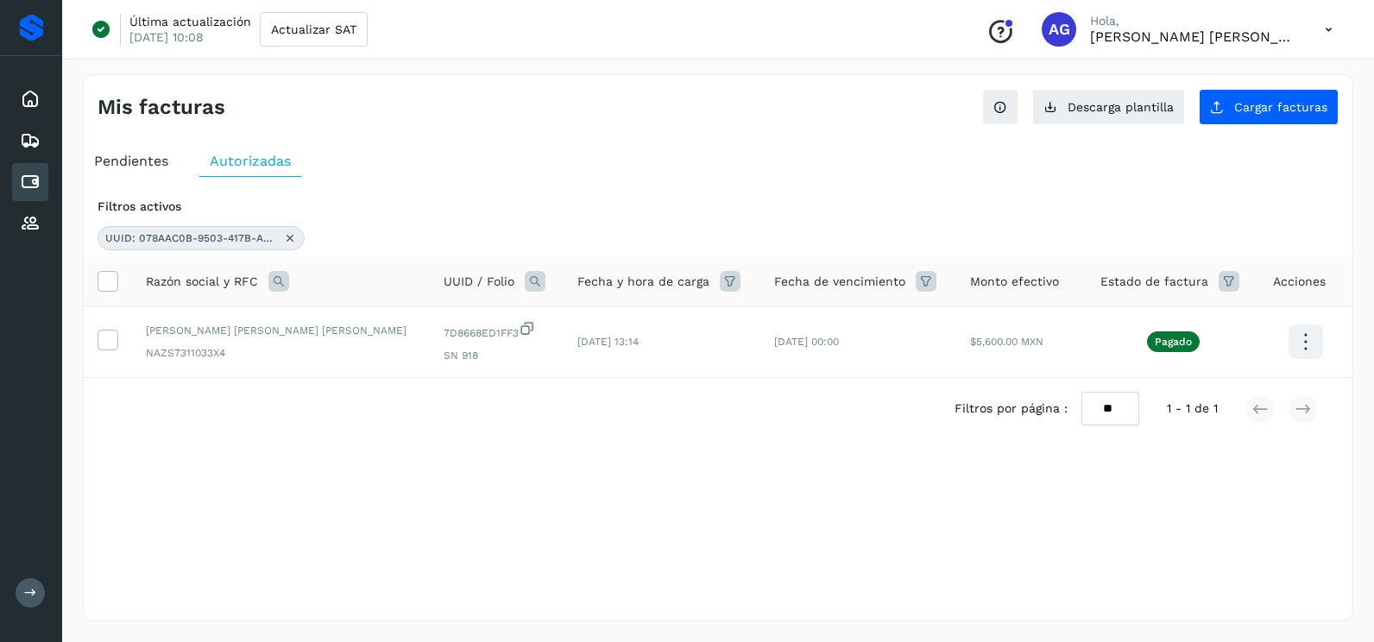
click at [292, 234] on icon at bounding box center [290, 238] width 14 height 14
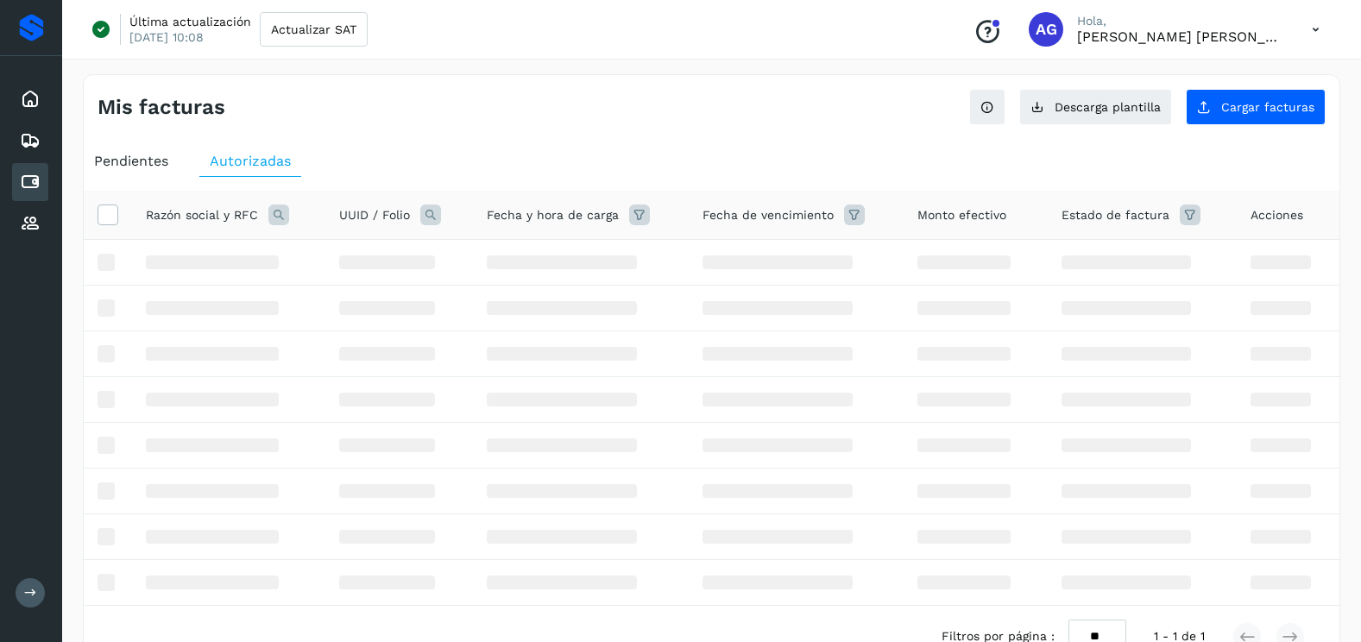
click at [131, 156] on span "Pendientes" at bounding box center [131, 161] width 74 height 16
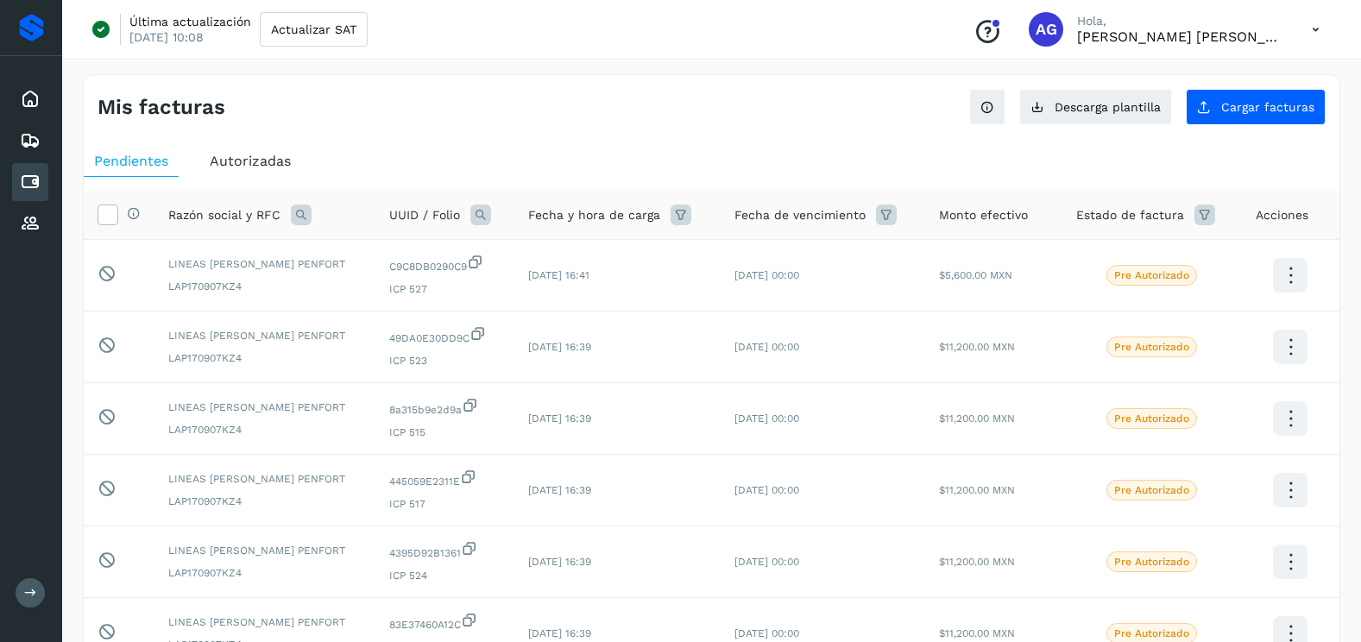
click at [1298, 86] on div "Mis facturas Ver instrucciones para cargar Facturas Descarga plantilla Cargar f…" at bounding box center [712, 100] width 1256 height 50
click at [1296, 109] on span "Cargar facturas" at bounding box center [1268, 107] width 93 height 12
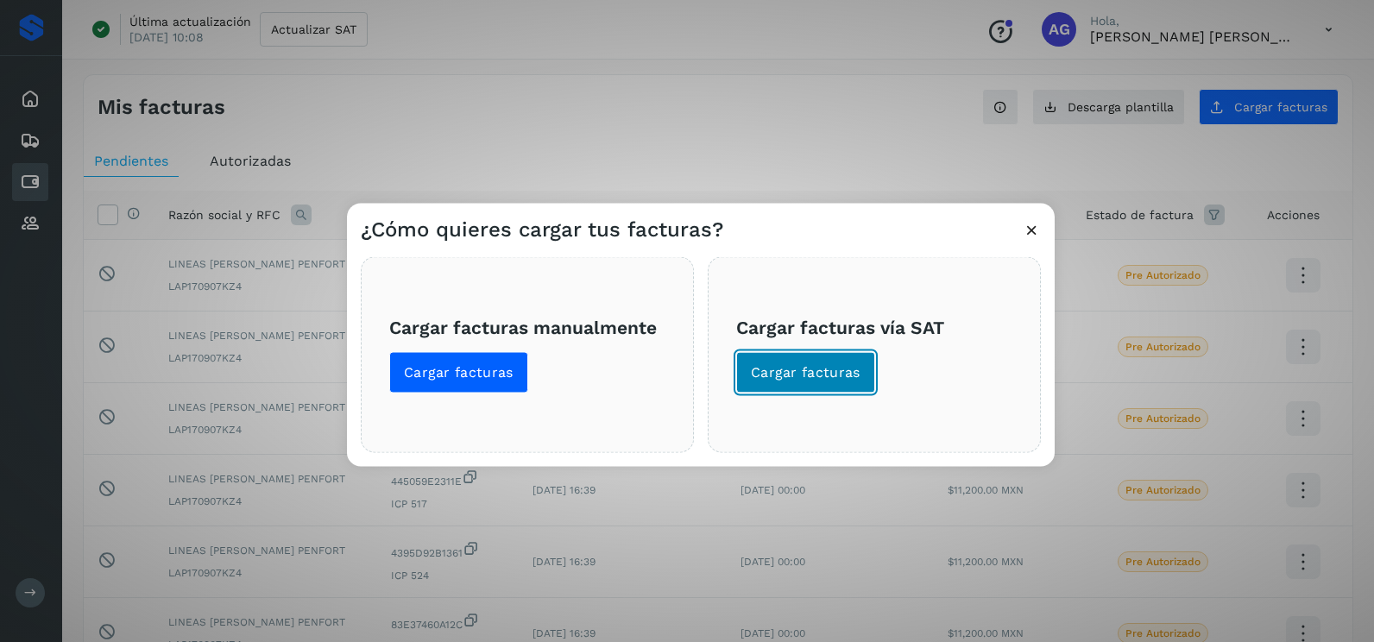
click at [867, 385] on button "Cargar facturas" at bounding box center [805, 372] width 139 height 41
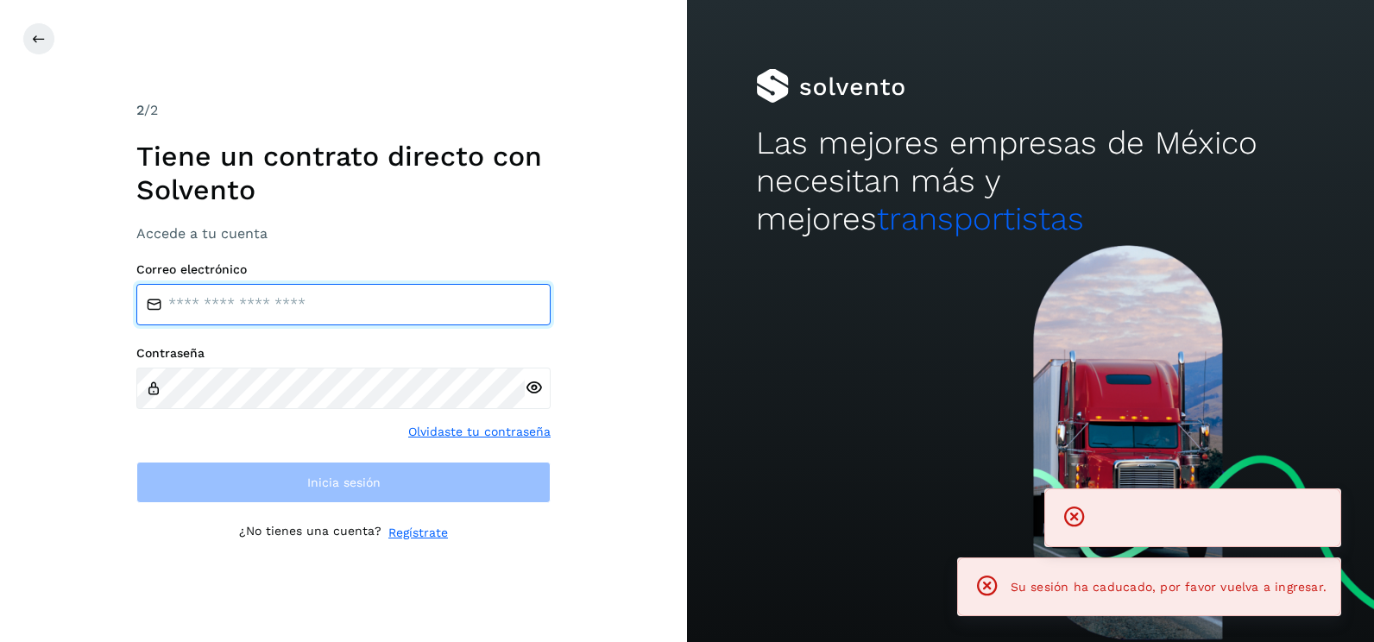
type input "**********"
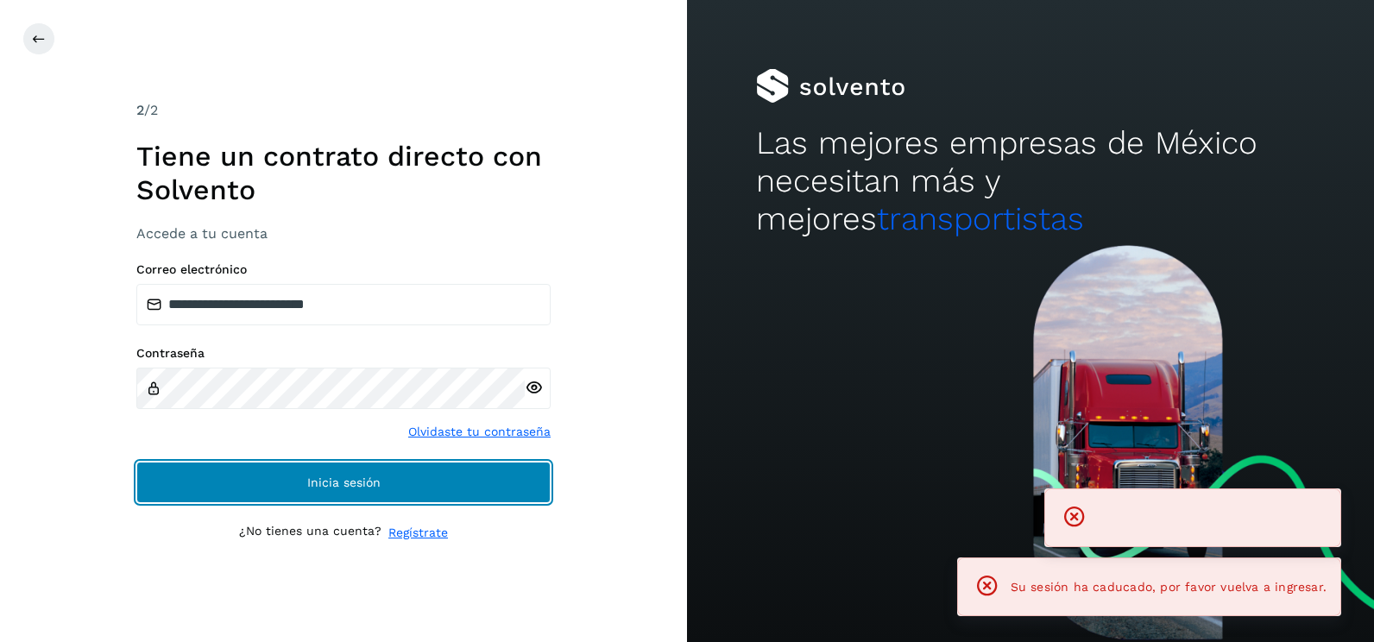
click at [442, 483] on button "Inicia sesión" at bounding box center [343, 482] width 414 height 41
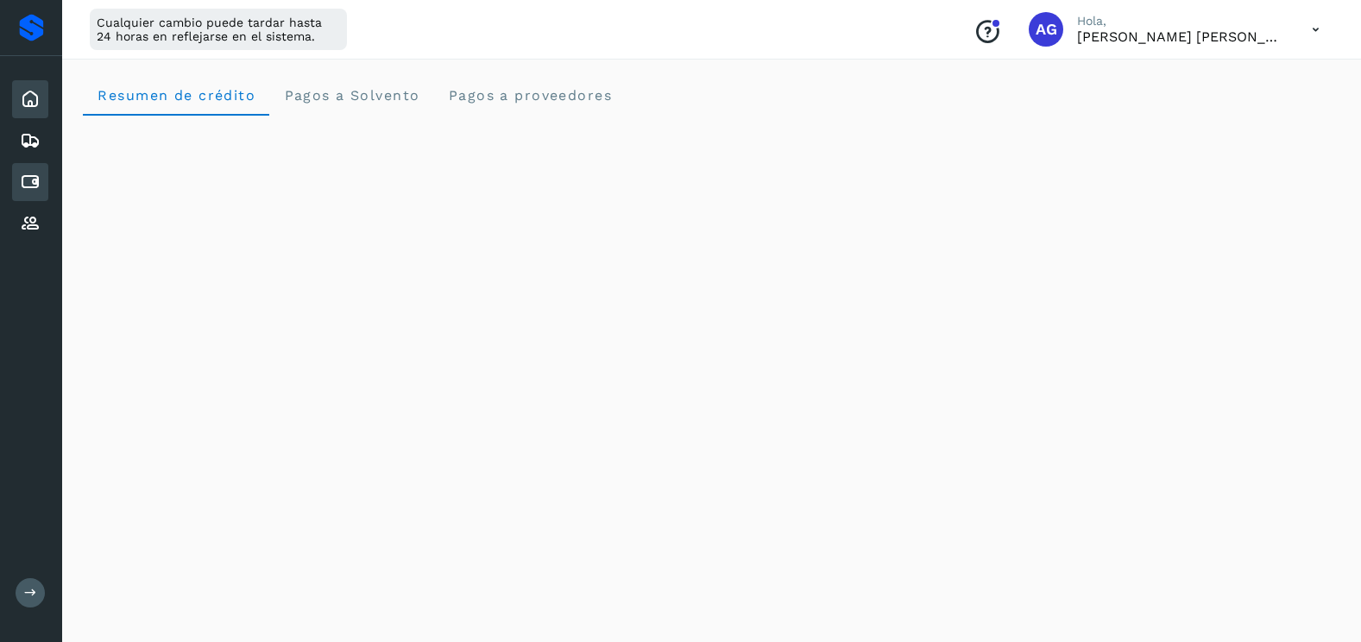
click at [42, 180] on div "Cuentas por pagar" at bounding box center [30, 182] width 36 height 38
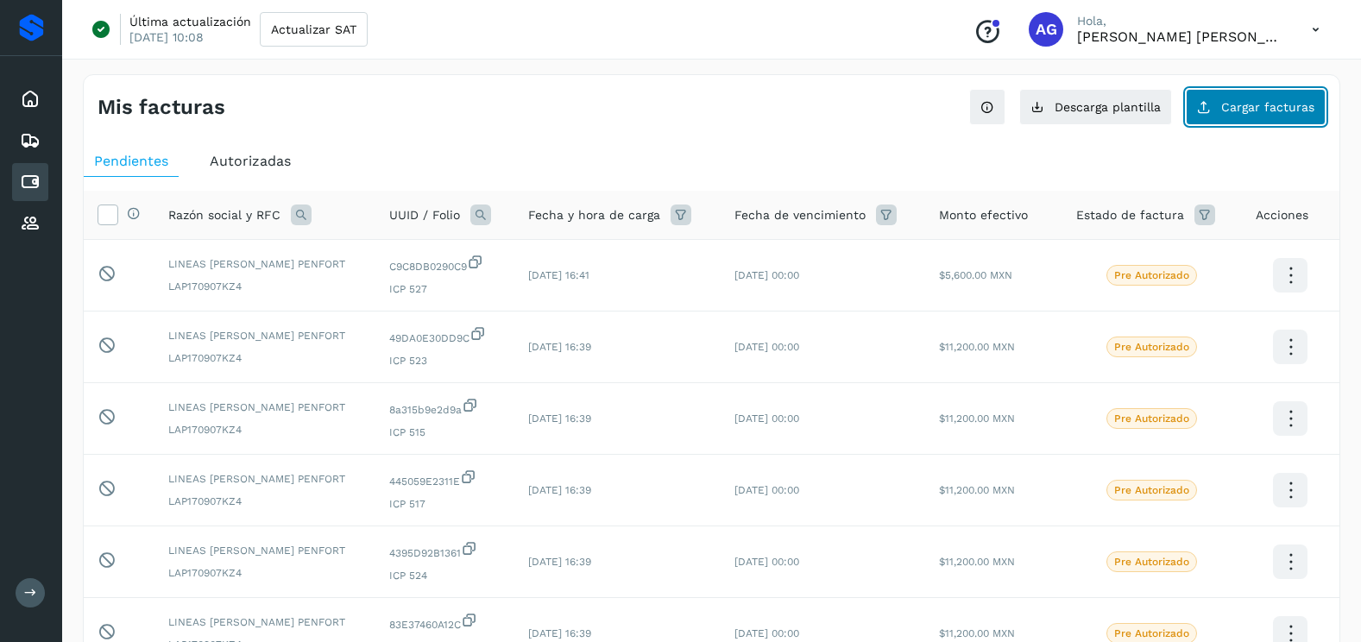
click at [1239, 117] on button "Cargar facturas" at bounding box center [1256, 107] width 140 height 36
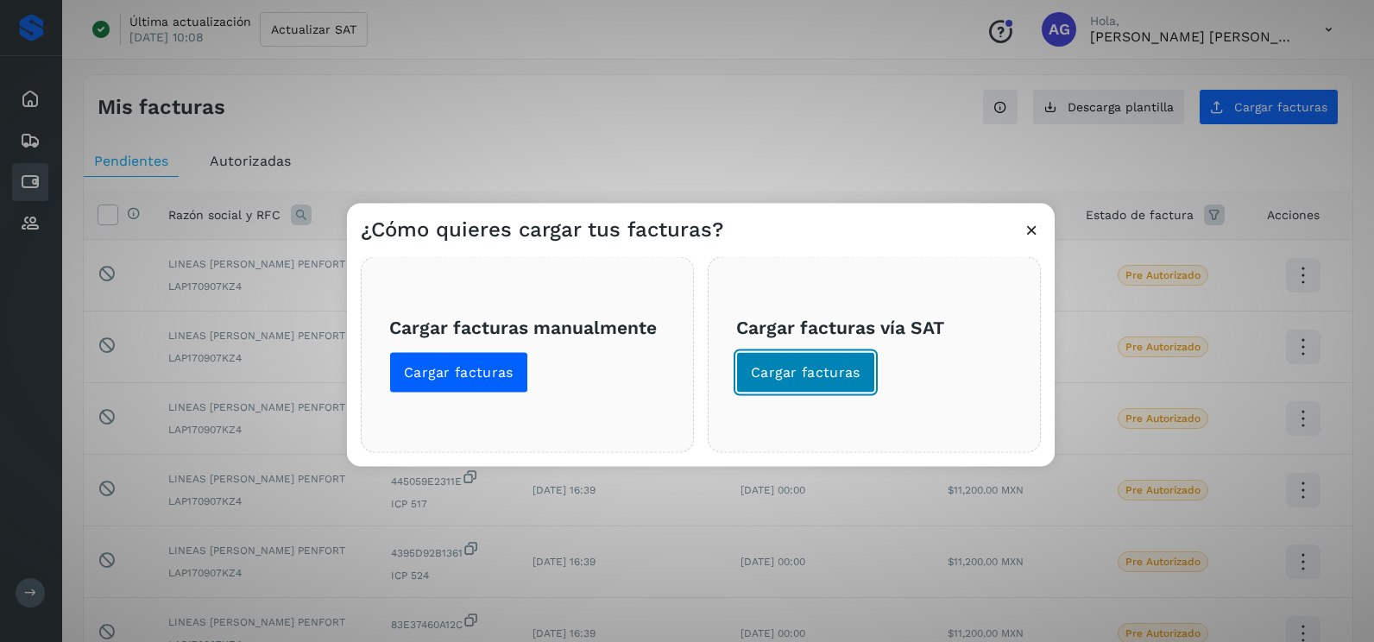
click at [839, 382] on span "Cargar facturas" at bounding box center [806, 372] width 110 height 19
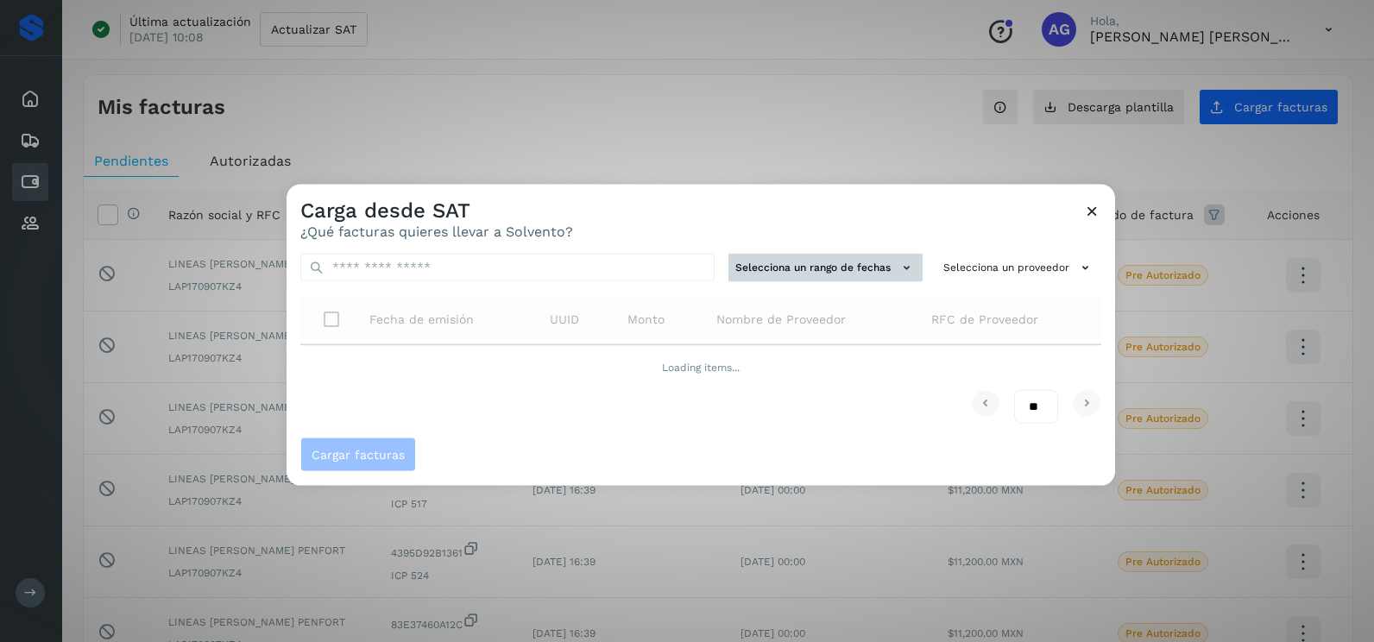
click at [809, 254] on button "Selecciona un rango de fechas" at bounding box center [826, 268] width 194 height 28
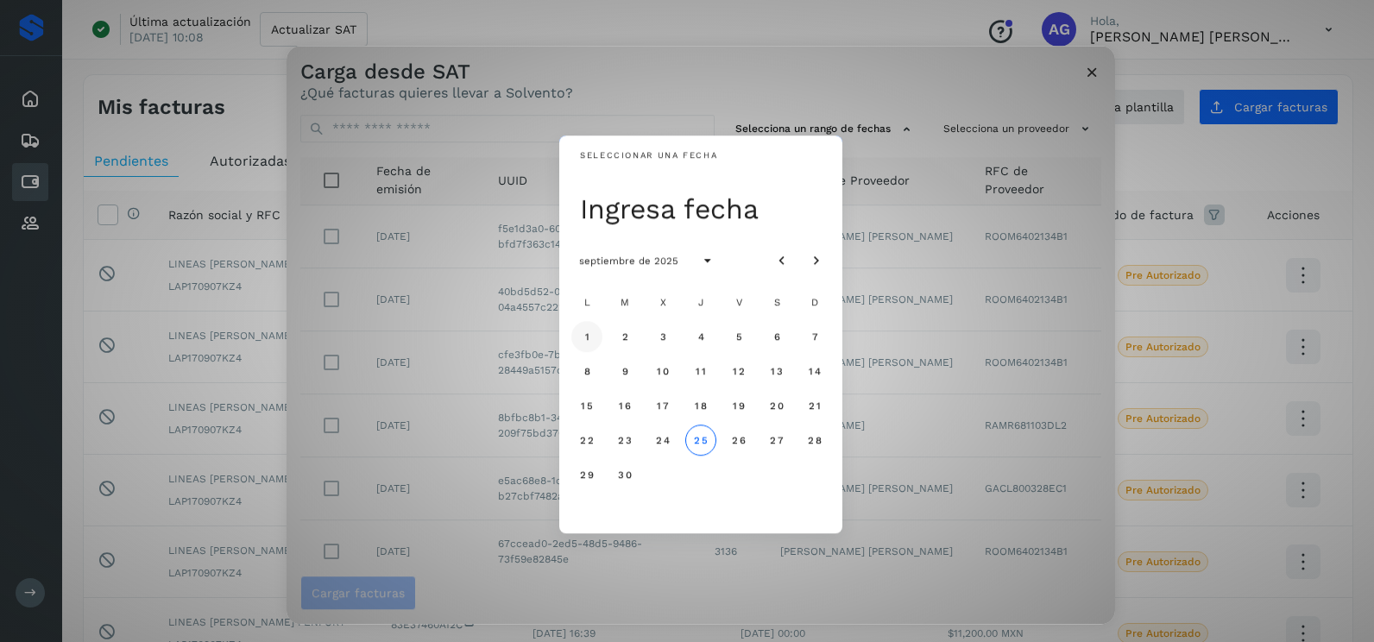
click at [588, 333] on span "1" at bounding box center [587, 337] width 6 height 12
click at [627, 338] on span "2" at bounding box center [625, 337] width 8 height 12
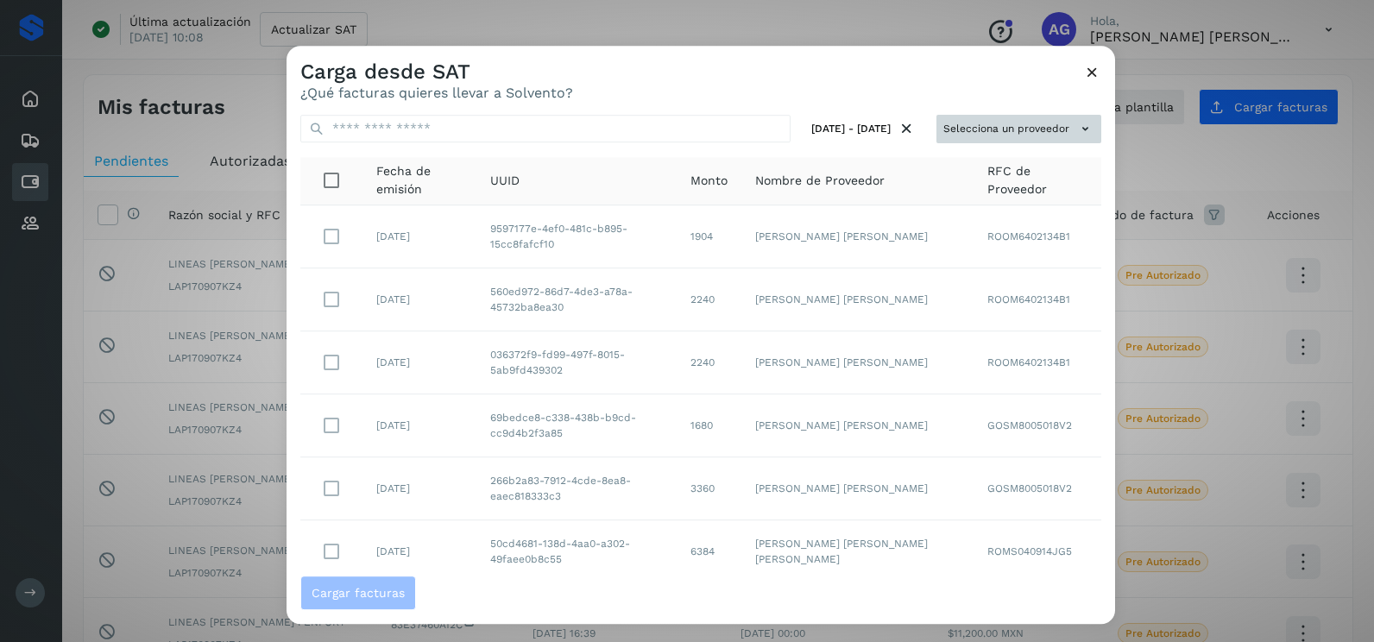
click at [991, 115] on button "Selecciona un proveedor" at bounding box center [1019, 129] width 165 height 28
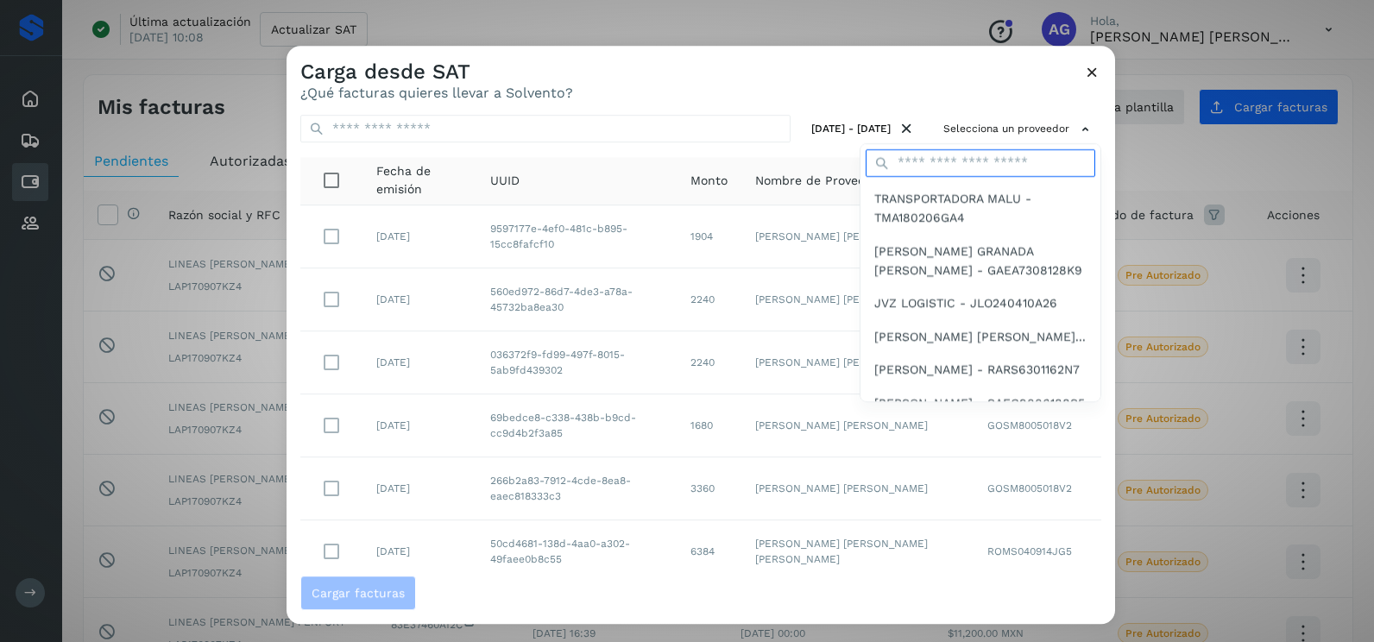
click at [959, 156] on input "text" at bounding box center [981, 163] width 230 height 28
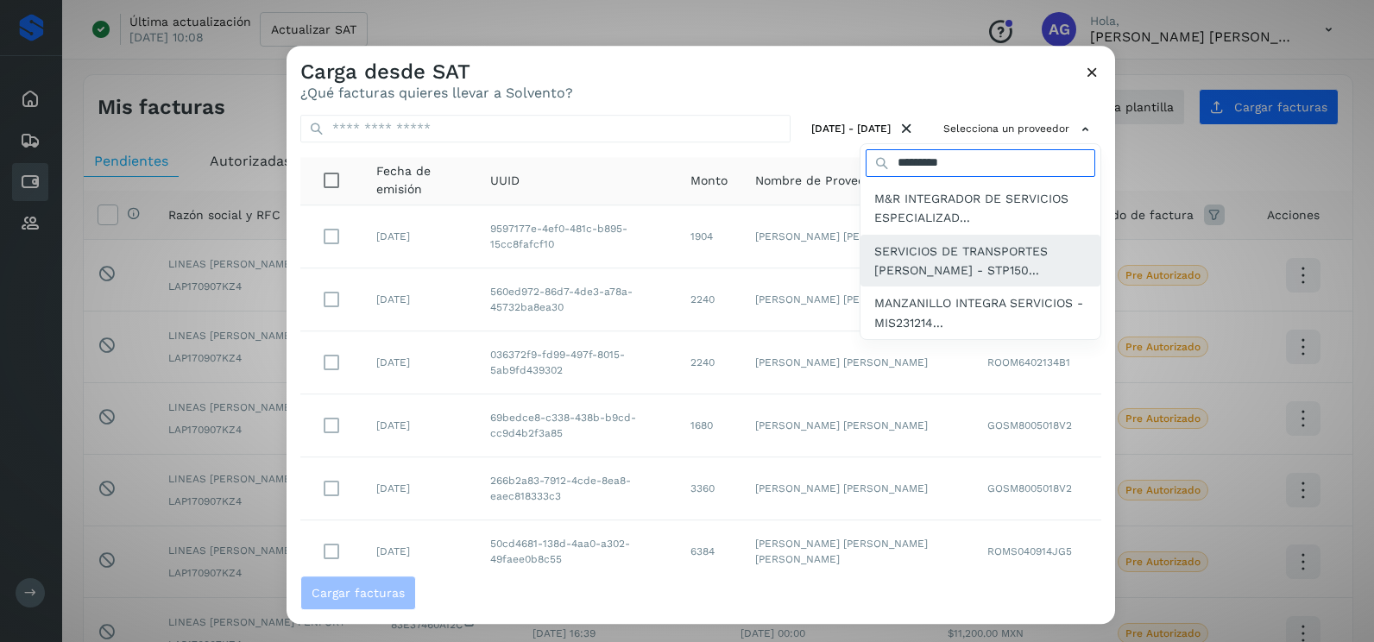
type input "*********"
click at [1007, 280] on span "SERVICIOS DE TRANSPORTES [PERSON_NAME] - STP150..." at bounding box center [981, 261] width 212 height 39
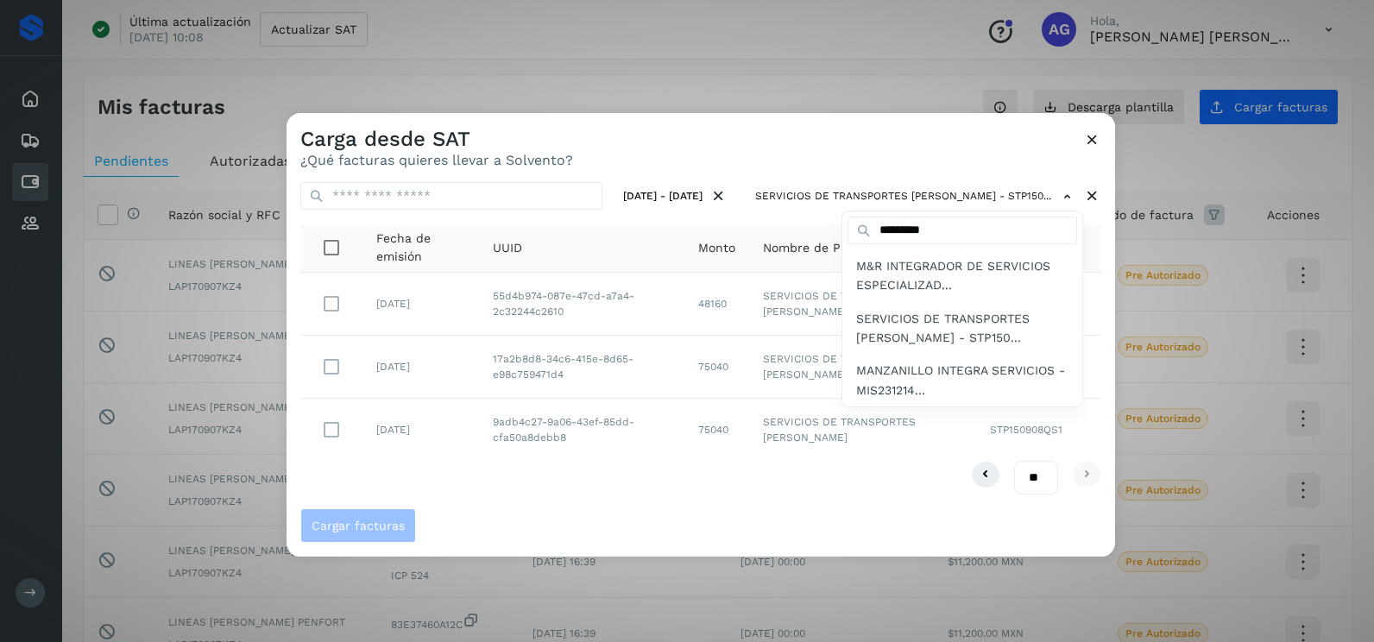
click at [852, 170] on div at bounding box center [974, 434] width 1374 height 642
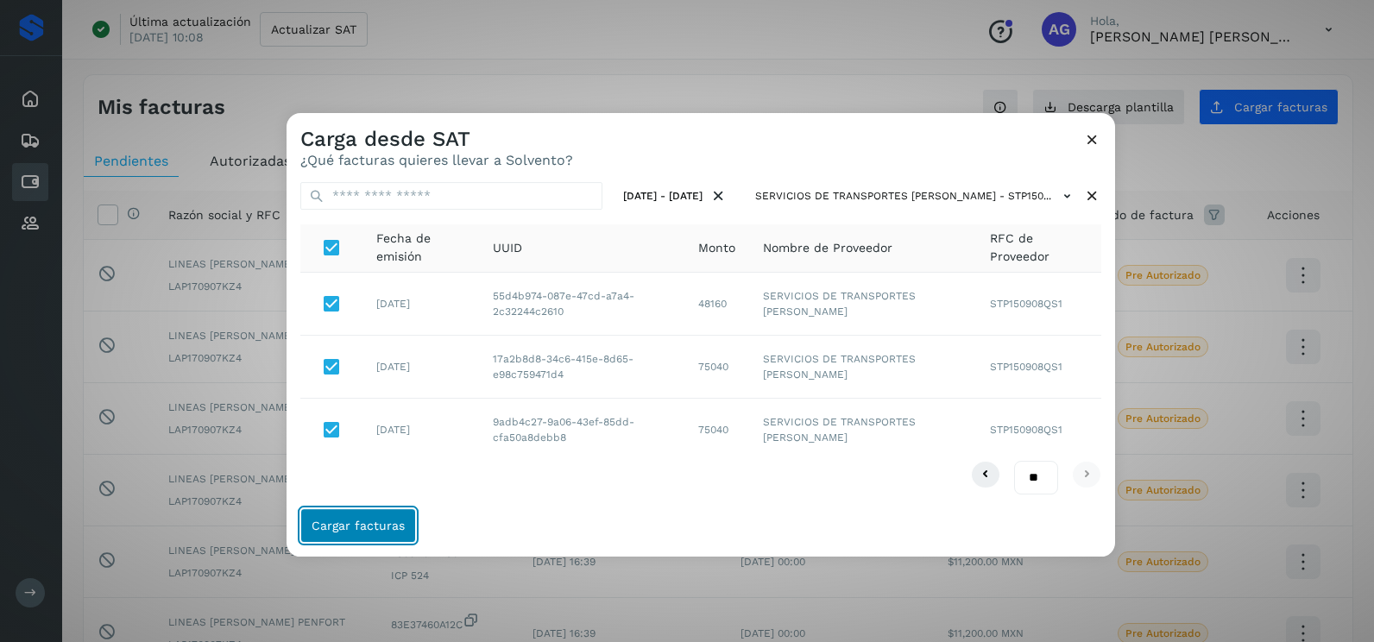
click at [363, 532] on span "Cargar facturas" at bounding box center [358, 526] width 93 height 12
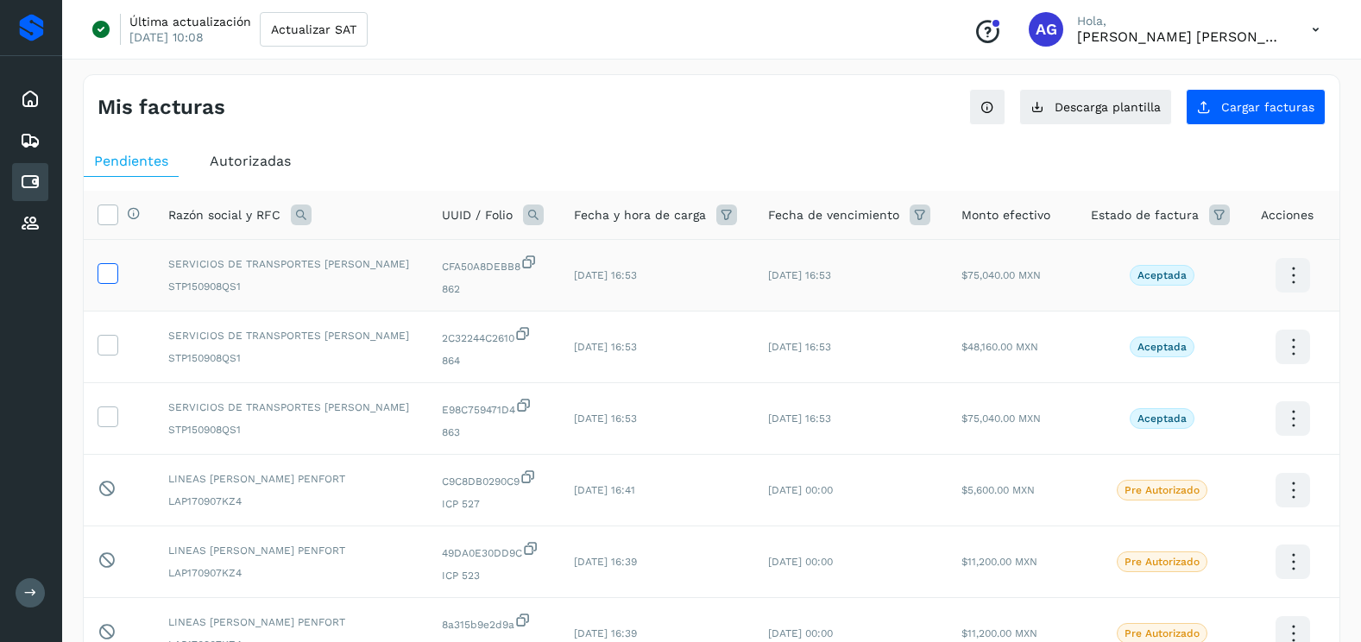
click at [108, 281] on span at bounding box center [107, 277] width 18 height 12
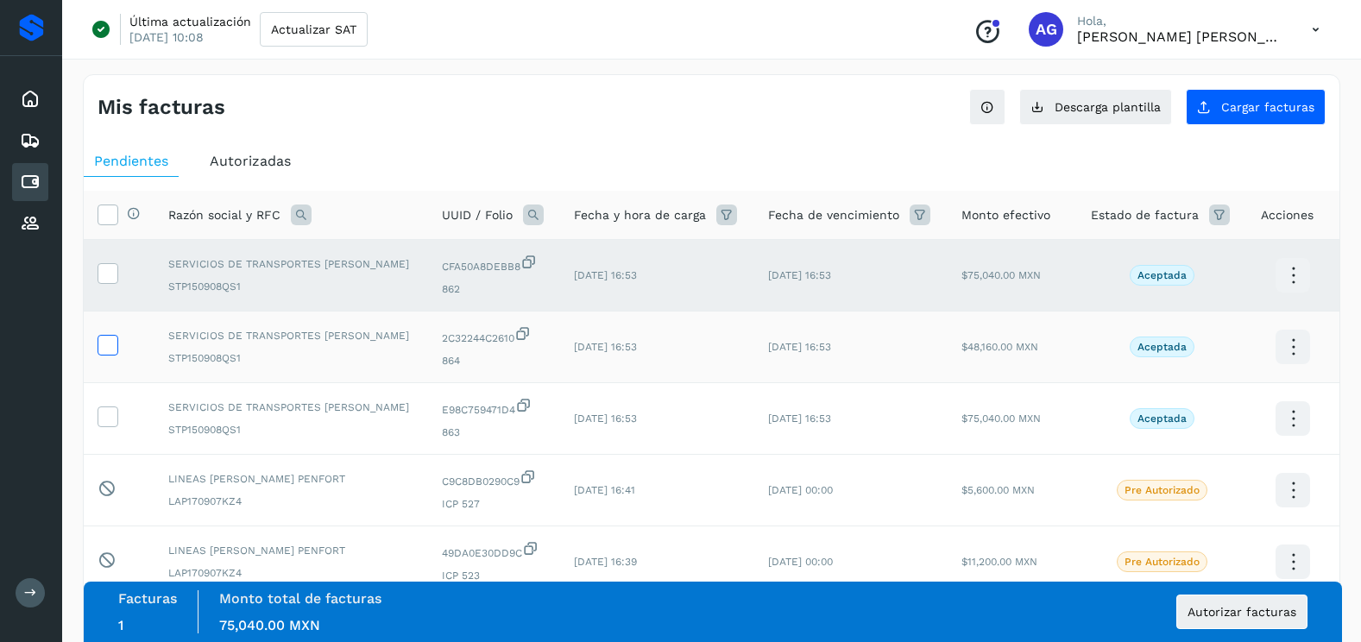
click at [109, 351] on icon at bounding box center [107, 344] width 18 height 18
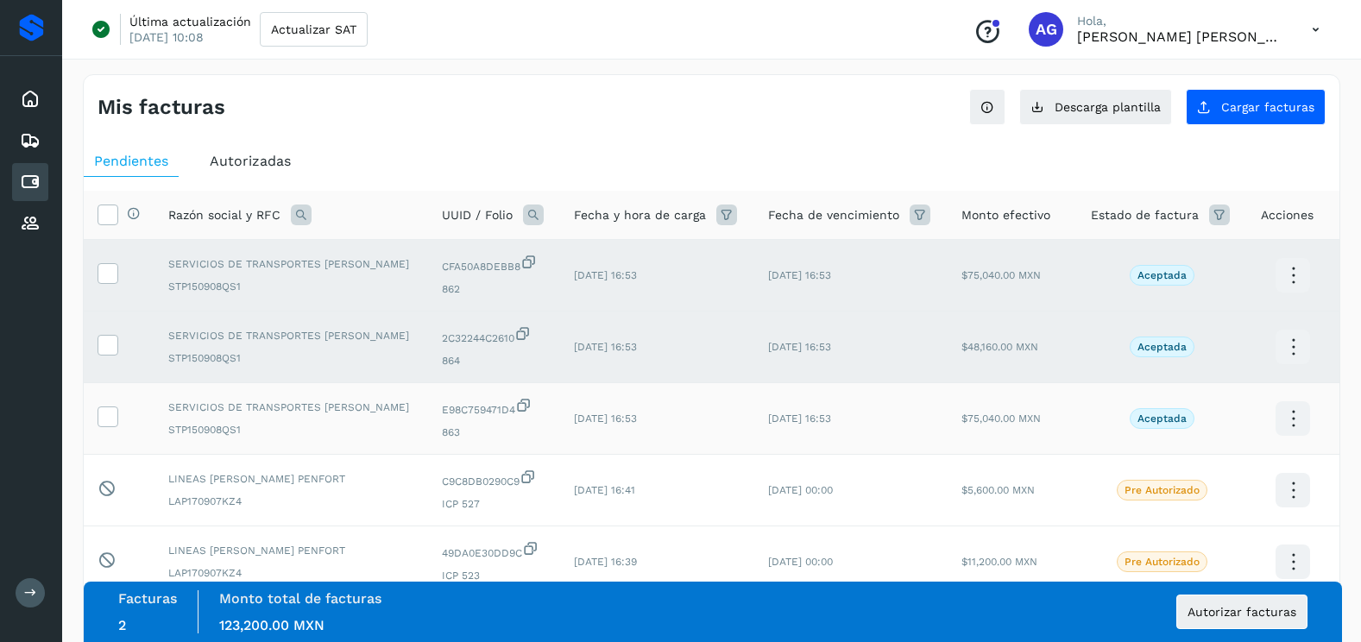
click at [109, 430] on td at bounding box center [119, 419] width 71 height 72
click at [103, 422] on icon at bounding box center [107, 416] width 18 height 18
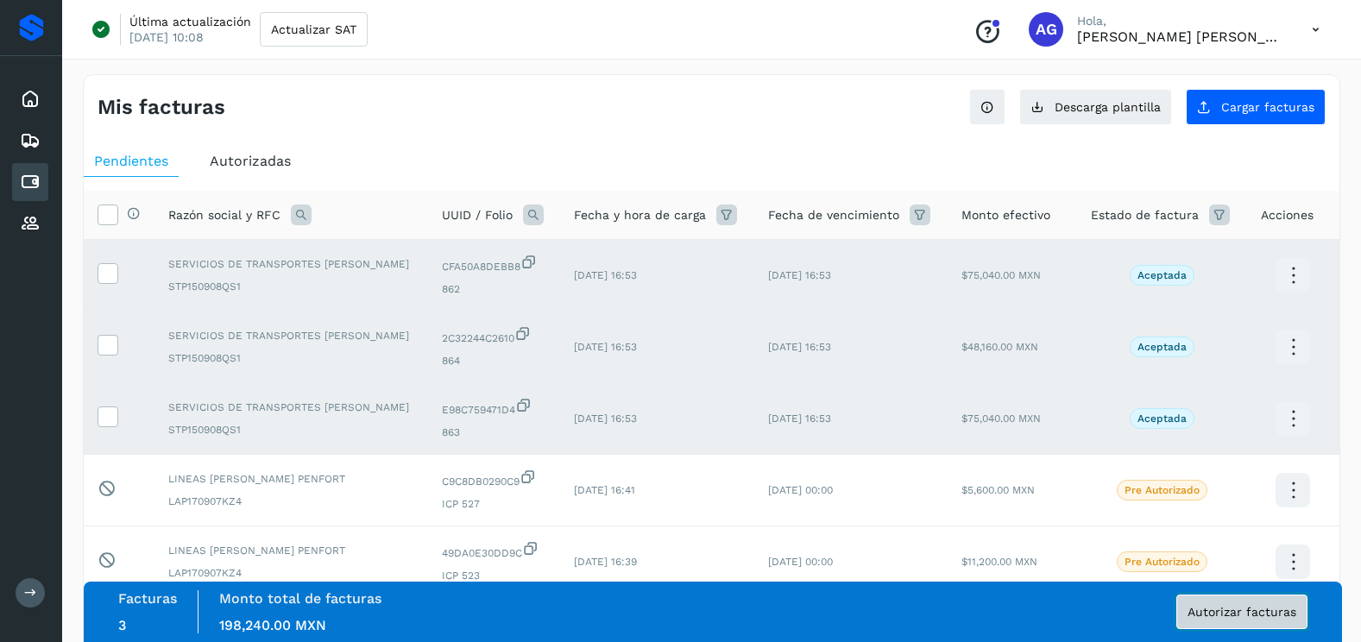
click at [1267, 604] on button "Autorizar facturas" at bounding box center [1242, 612] width 131 height 35
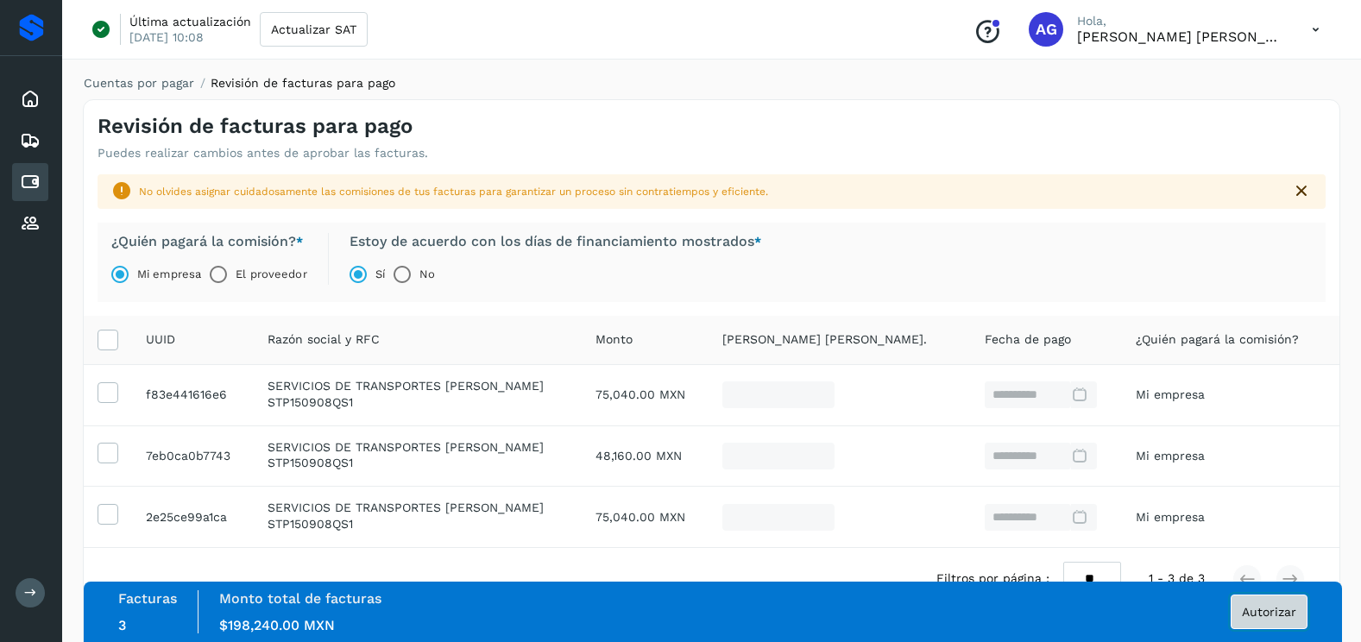
click at [1281, 602] on button "Autorizar" at bounding box center [1269, 612] width 77 height 35
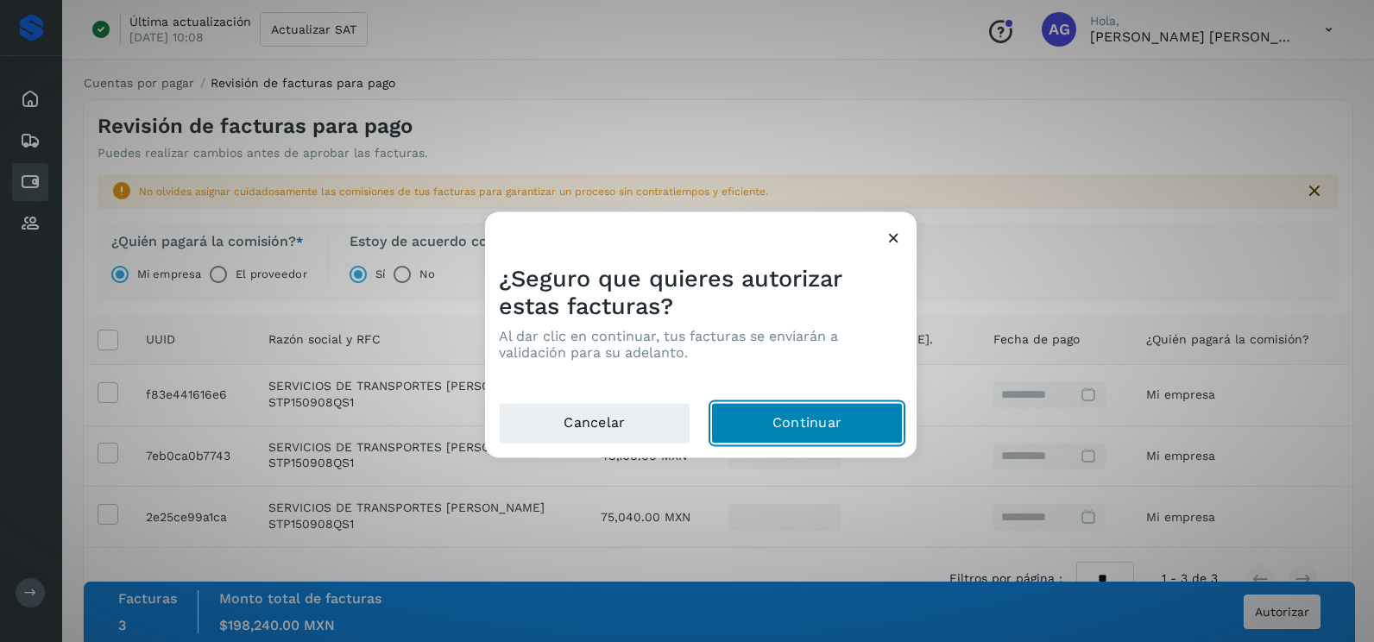
click at [780, 420] on button "Continuar" at bounding box center [807, 423] width 192 height 41
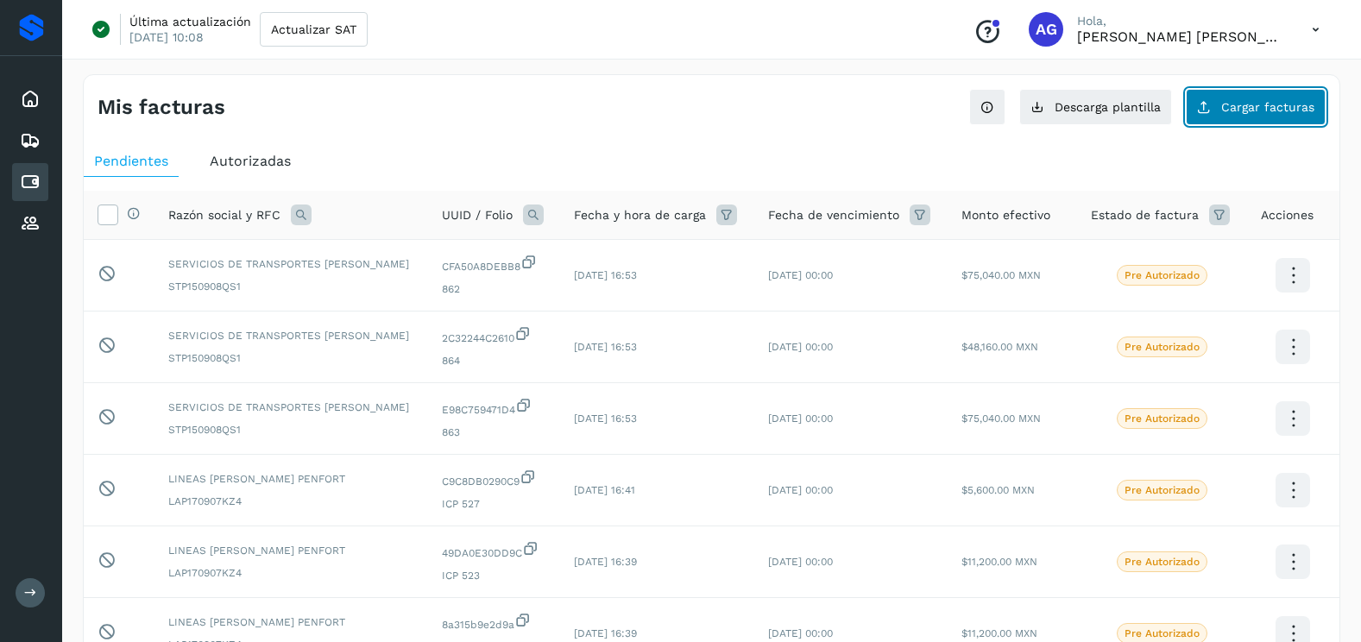
click at [1271, 109] on span "Cargar facturas" at bounding box center [1268, 107] width 93 height 12
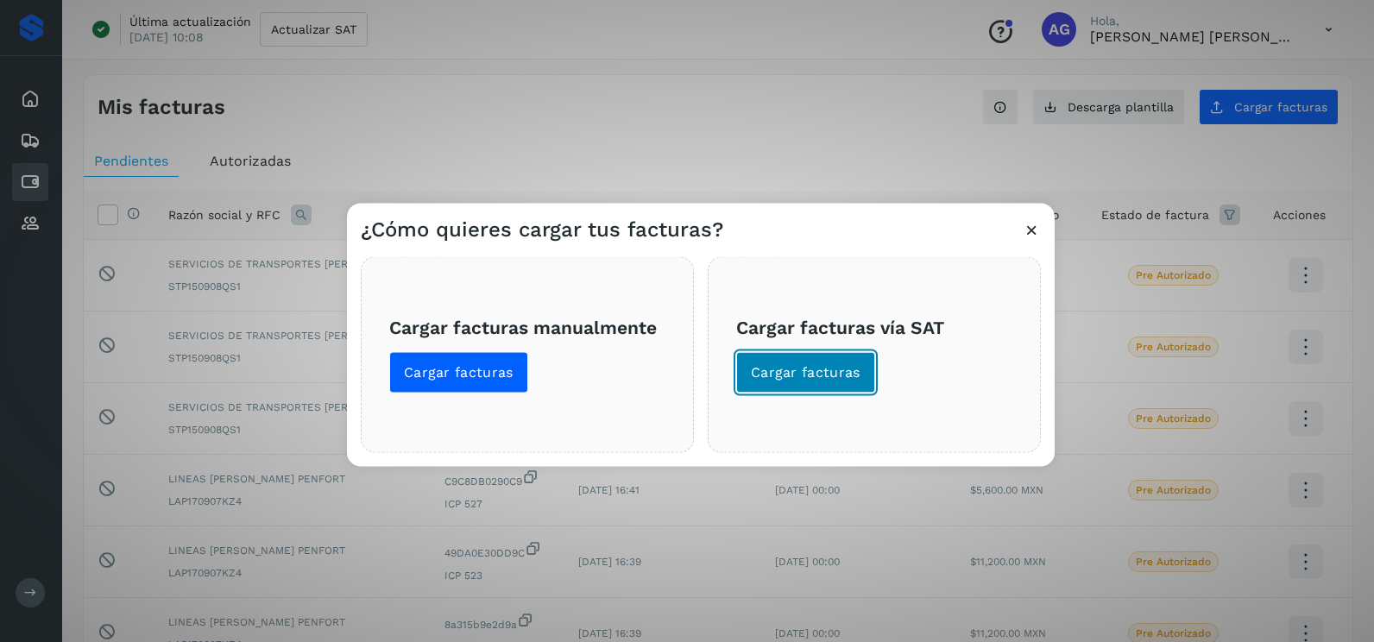
click at [856, 368] on span "Cargar facturas" at bounding box center [806, 372] width 110 height 19
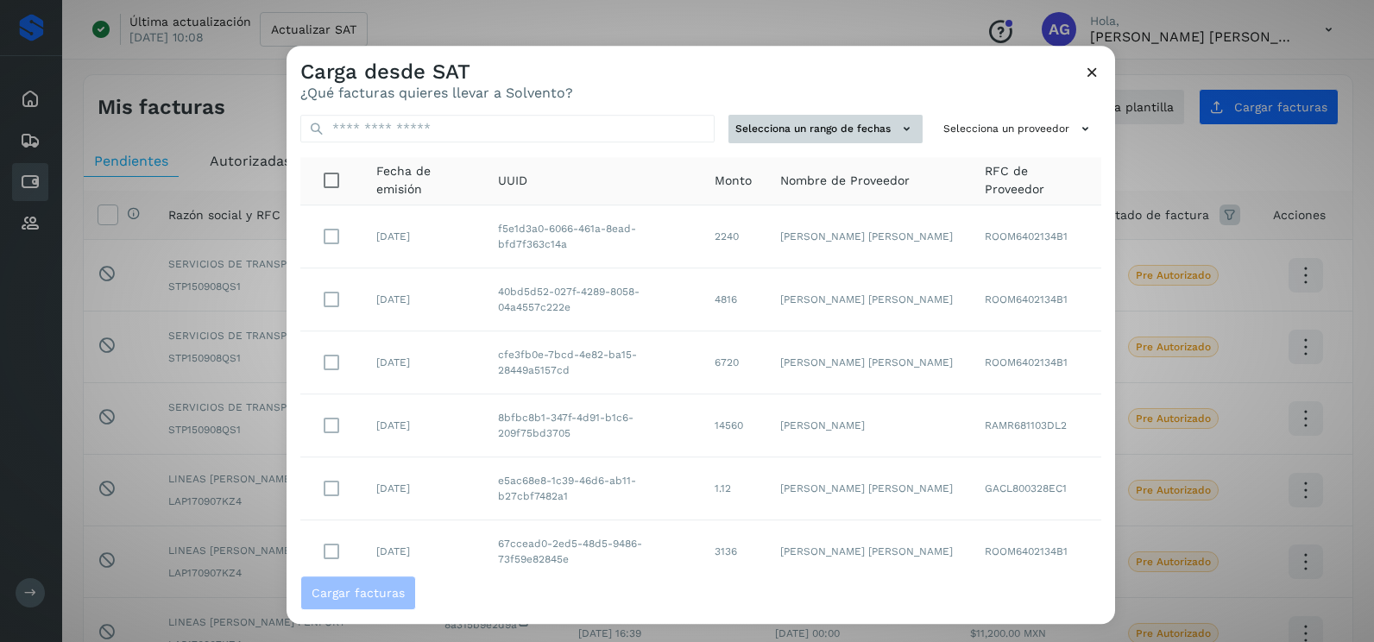
click at [856, 123] on button "Selecciona un rango de fechas" at bounding box center [826, 129] width 194 height 28
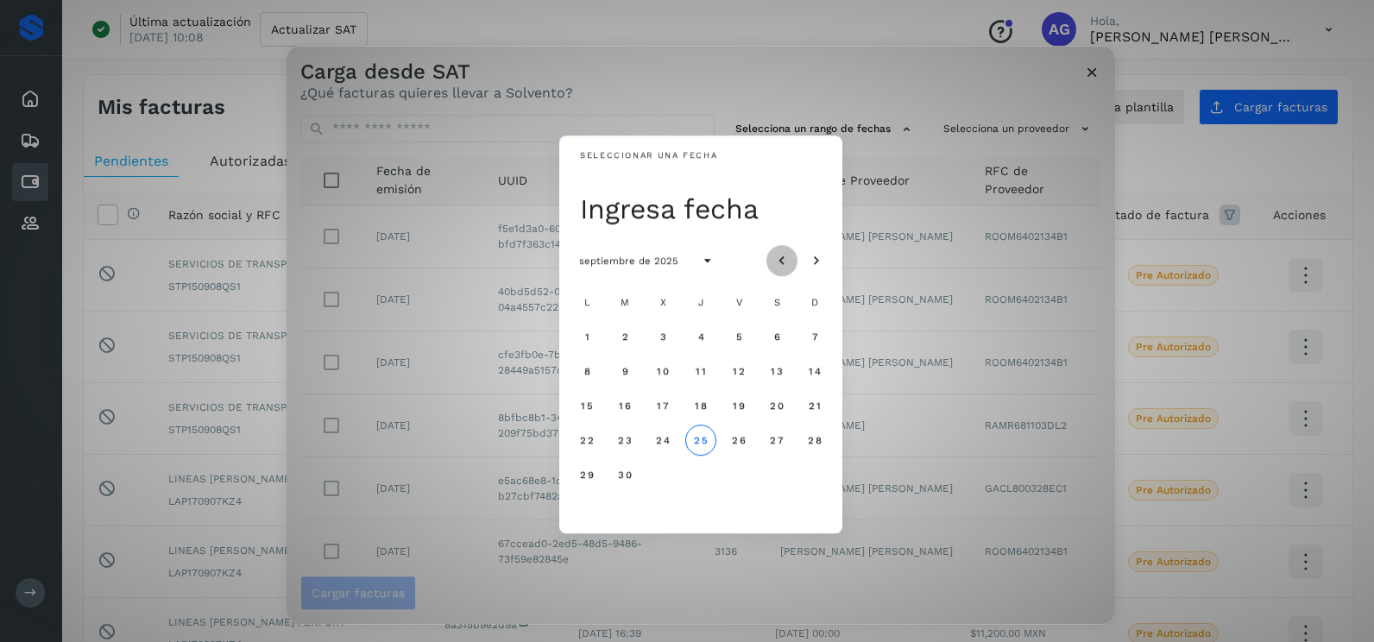
click at [780, 262] on icon "Mes anterior" at bounding box center [782, 261] width 17 height 17
click at [809, 443] on span "24" at bounding box center [814, 440] width 15 height 12
click at [586, 476] on span "25" at bounding box center [586, 475] width 15 height 12
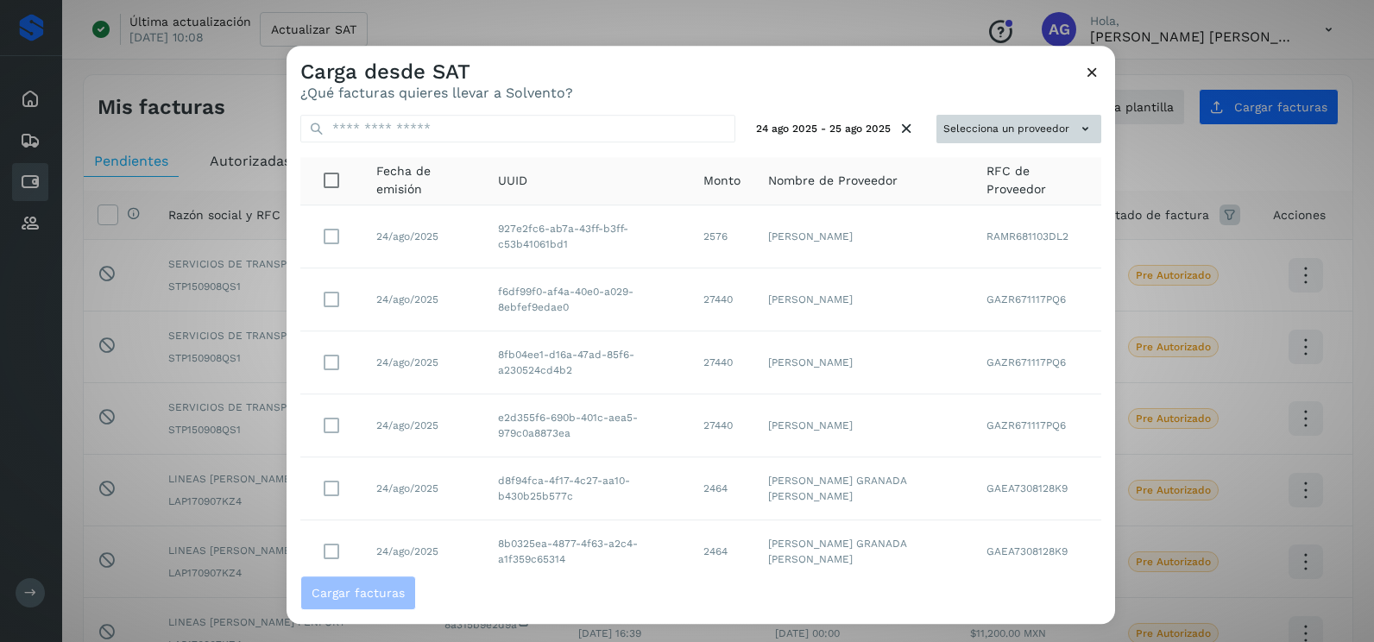
click at [952, 137] on button "Selecciona un proveedor" at bounding box center [1019, 129] width 165 height 28
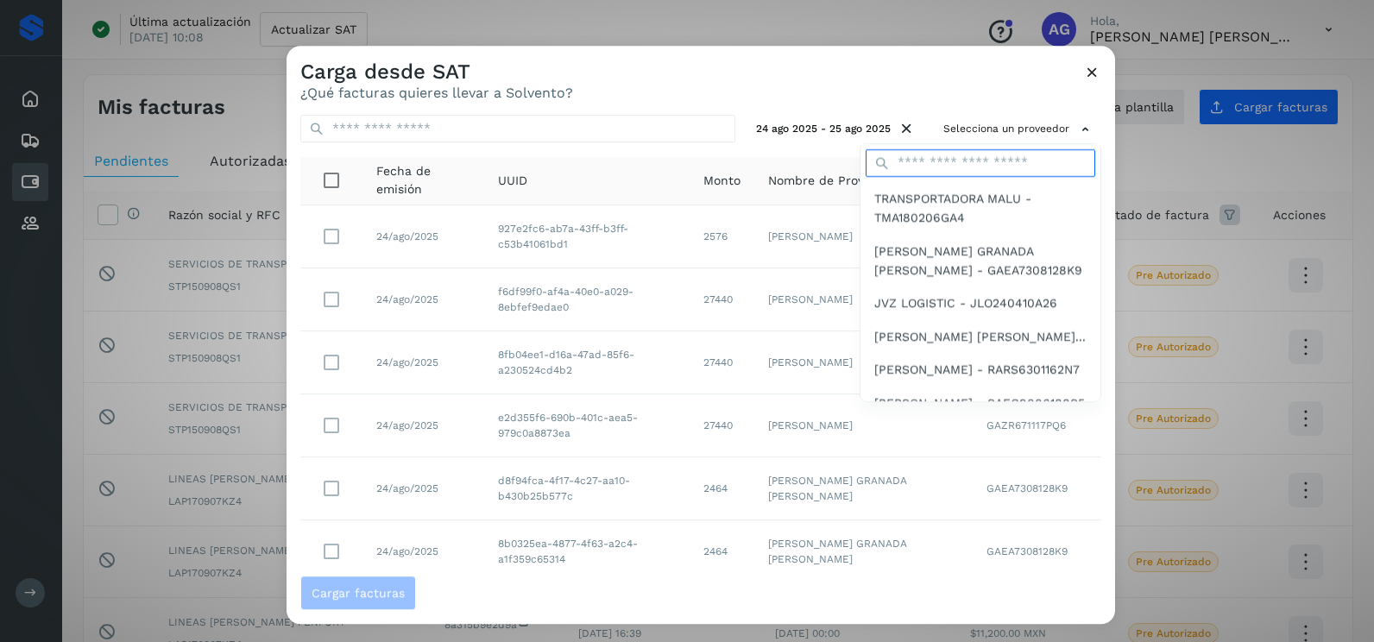
click at [951, 163] on input "text" at bounding box center [981, 163] width 230 height 28
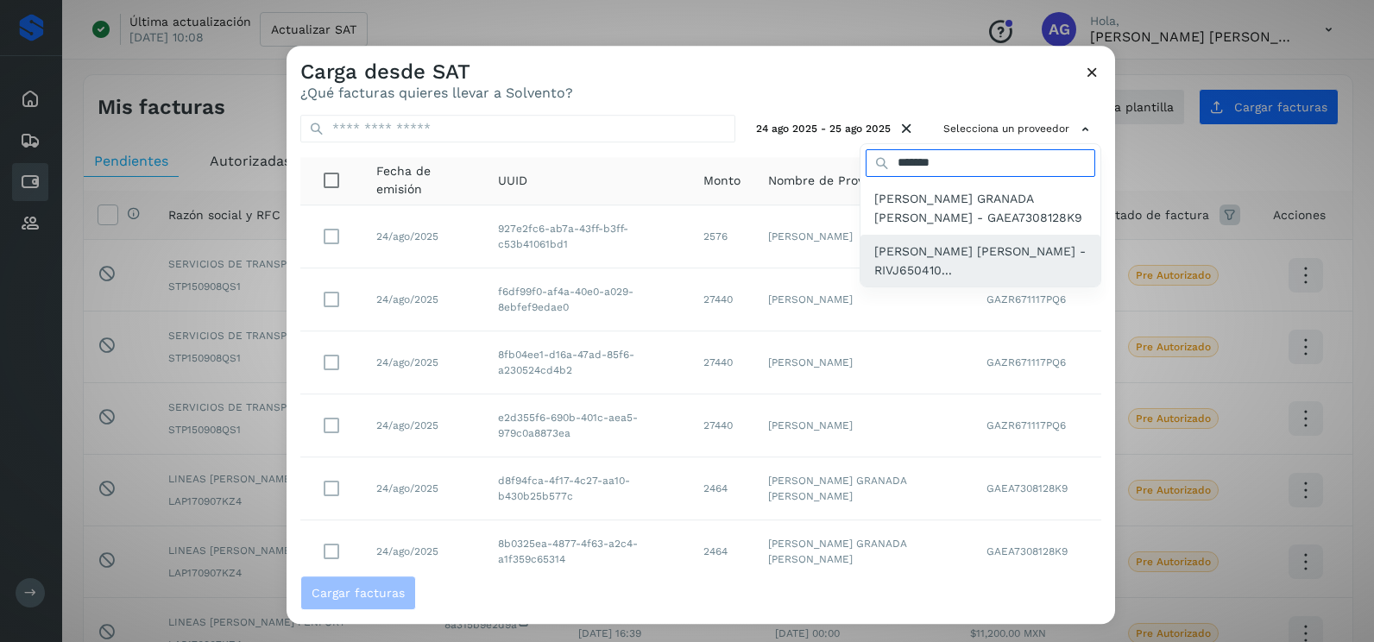
type input "*******"
click at [962, 271] on span "[PERSON_NAME] [PERSON_NAME] - RIVJ650410..." at bounding box center [981, 261] width 212 height 39
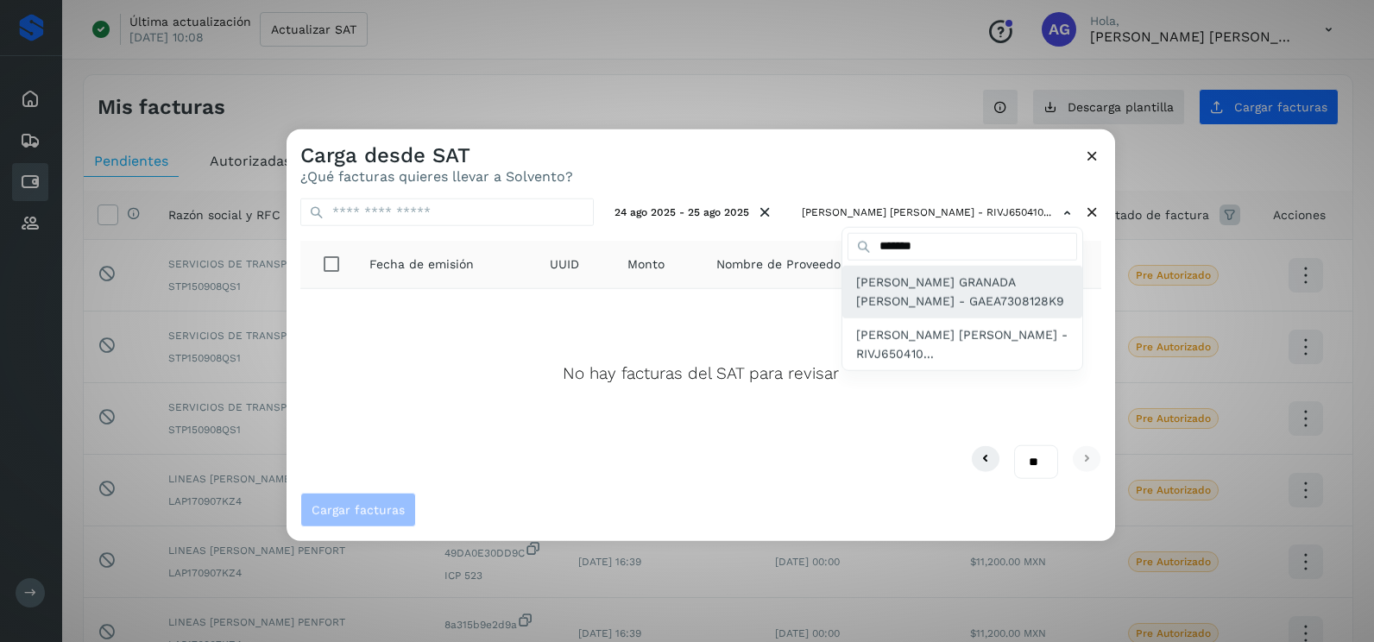
click at [980, 276] on span "[PERSON_NAME] GRANADA [PERSON_NAME] - GAEA7308128K9" at bounding box center [962, 292] width 212 height 39
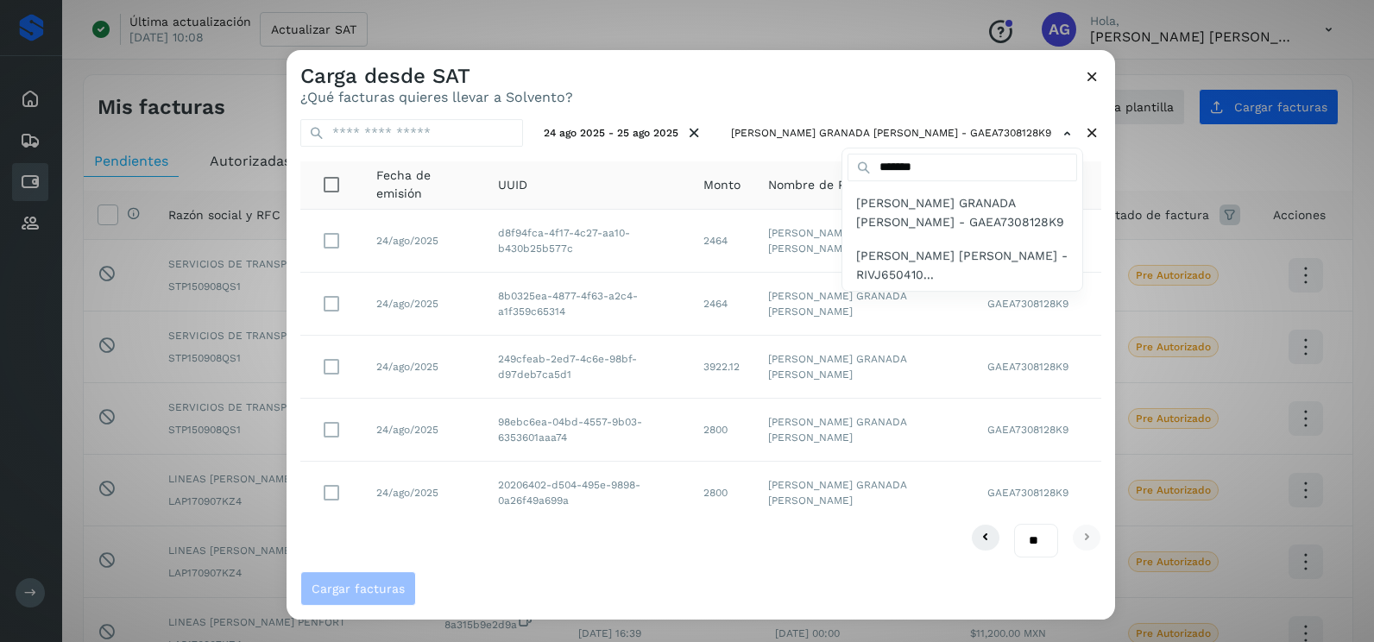
click at [850, 90] on div at bounding box center [974, 371] width 1374 height 642
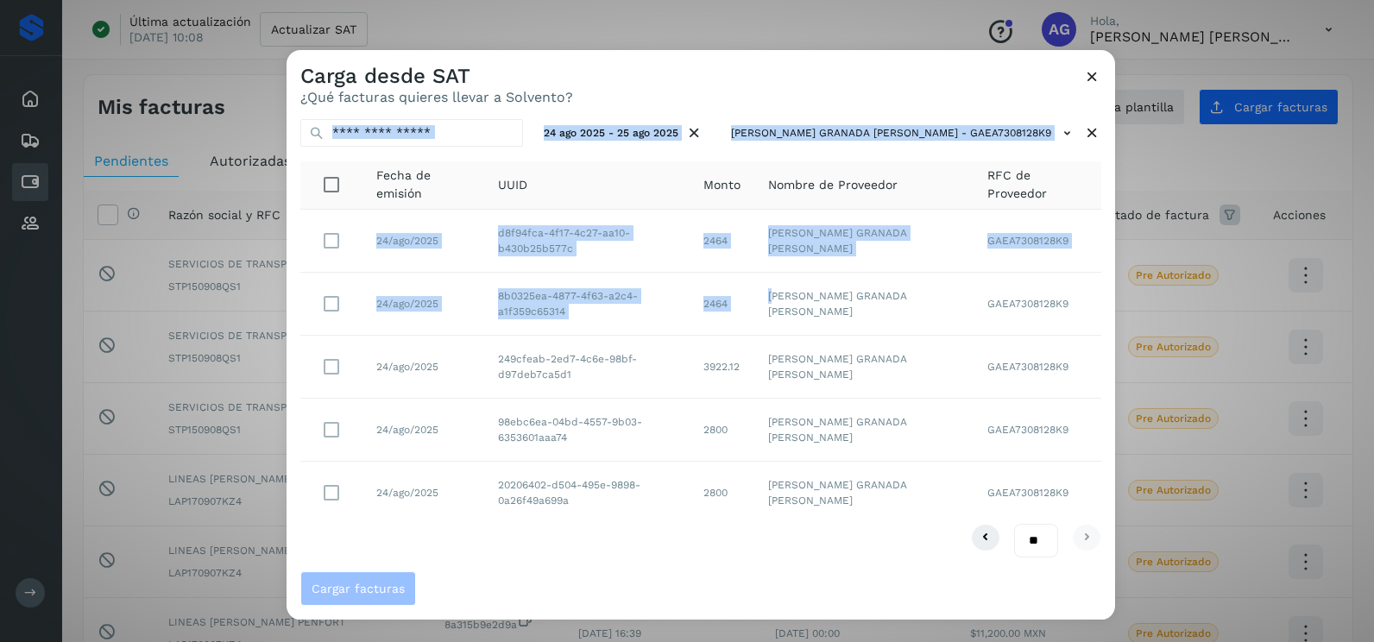
drag, startPoint x: 843, startPoint y: 120, endPoint x: 805, endPoint y: 275, distance: 159.8
click at [805, 275] on div "Carga desde SAT ¿Qué facturas quieres llevar a Solvento? 24 ago 2025 - 25 ago 2…" at bounding box center [701, 335] width 829 height 570
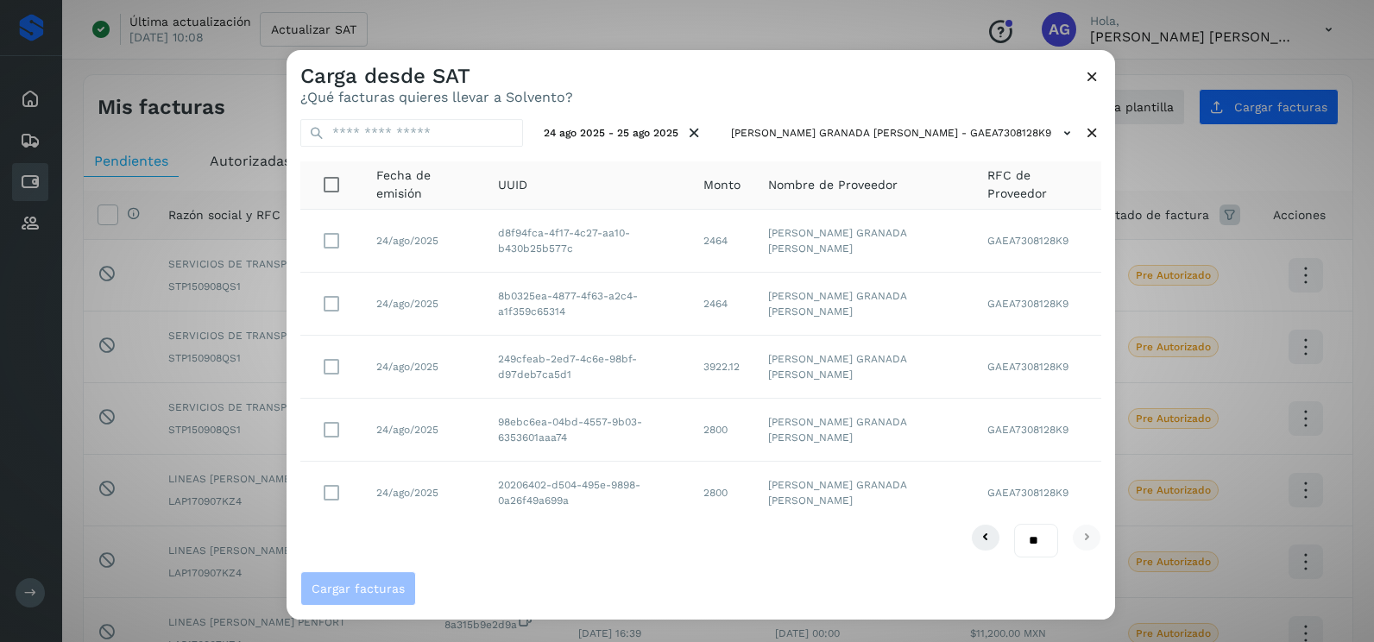
click at [673, 541] on div "** ** **" at bounding box center [700, 541] width 801 height 34
click at [374, 591] on span "Cargar facturas" at bounding box center [358, 589] width 93 height 12
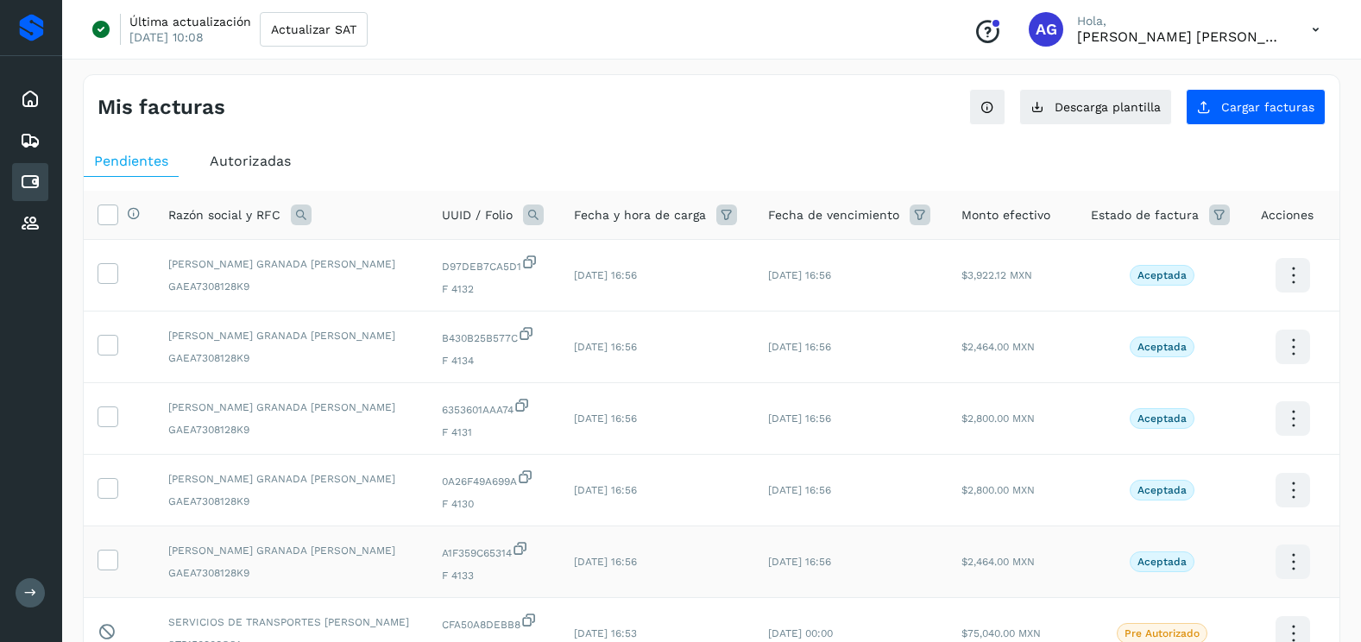
click at [118, 557] on td at bounding box center [119, 563] width 71 height 72
click at [113, 557] on icon at bounding box center [107, 559] width 18 height 18
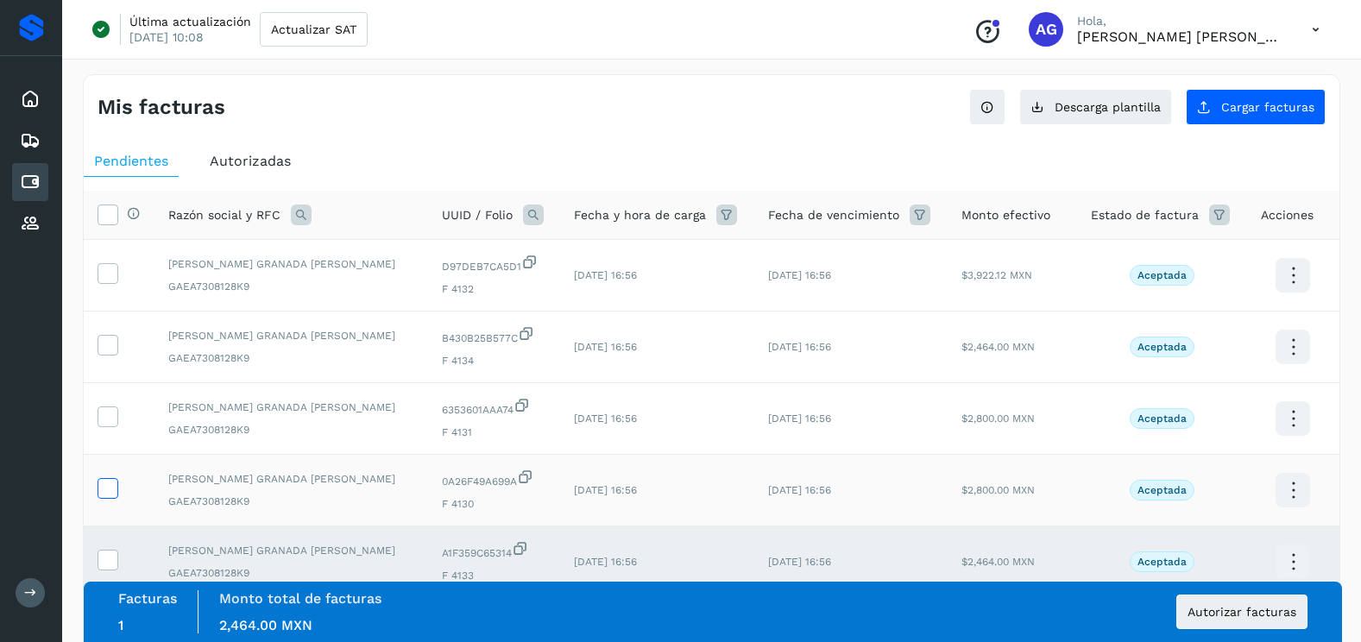
click at [109, 489] on icon at bounding box center [107, 487] width 18 height 18
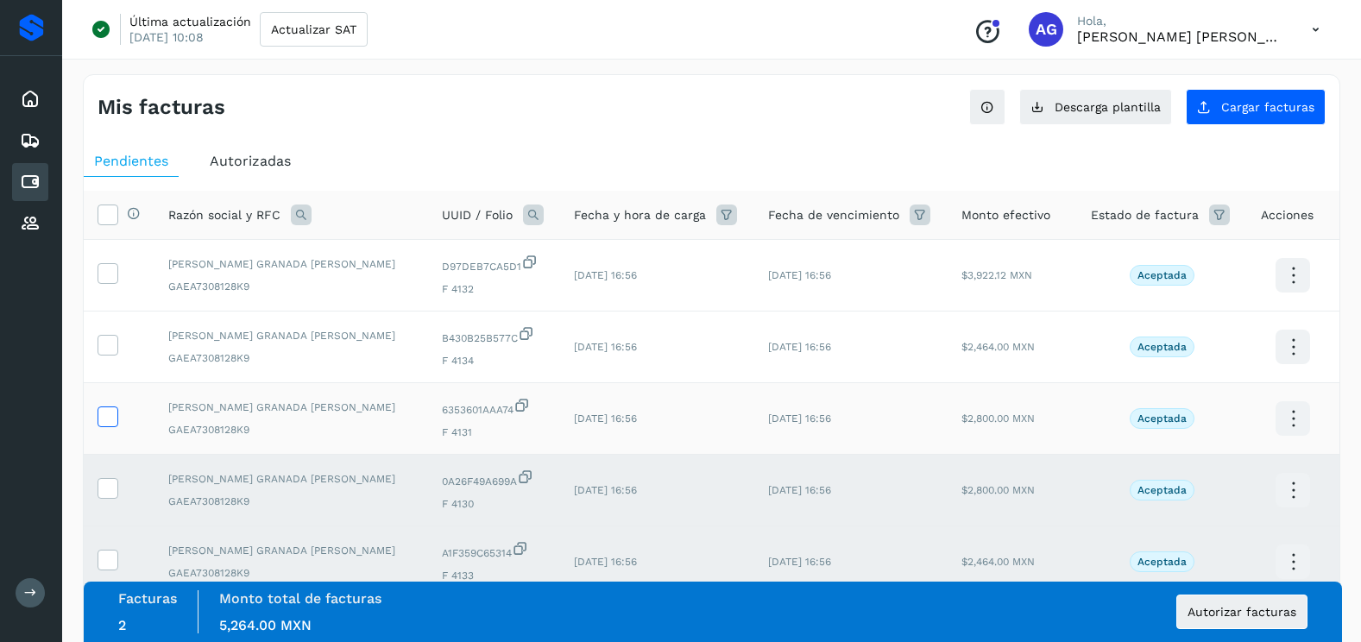
click at [112, 416] on icon at bounding box center [107, 416] width 18 height 18
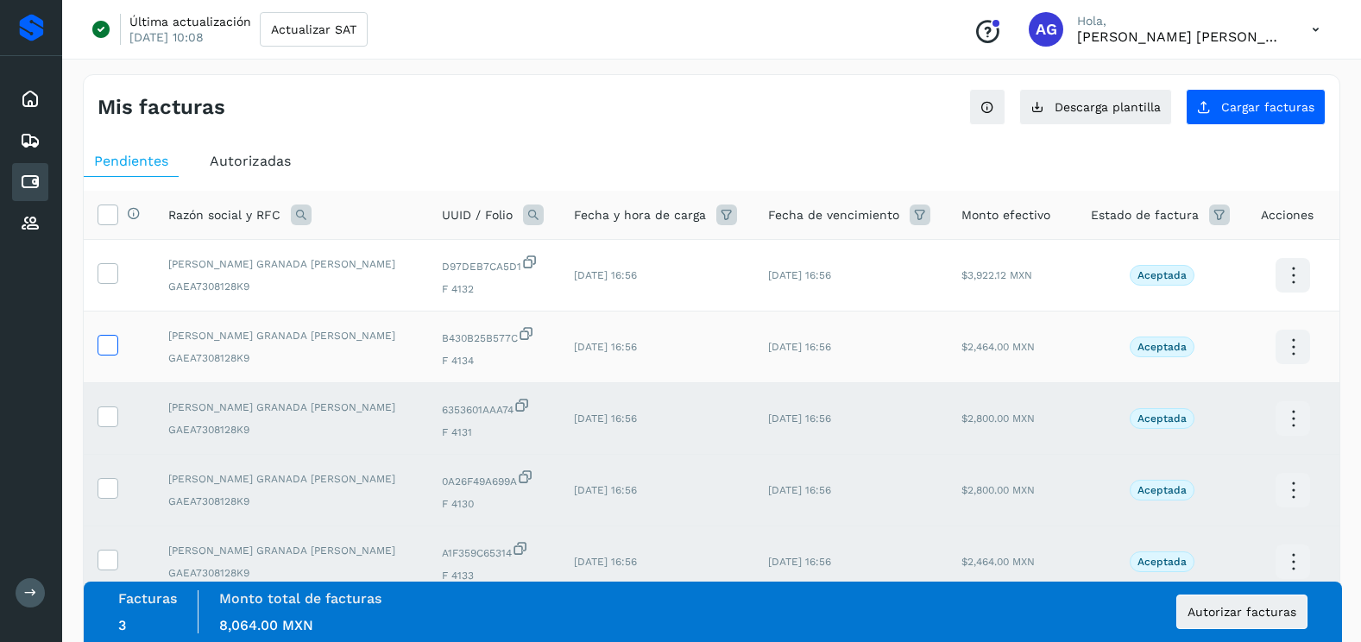
click at [112, 344] on icon at bounding box center [107, 344] width 18 height 18
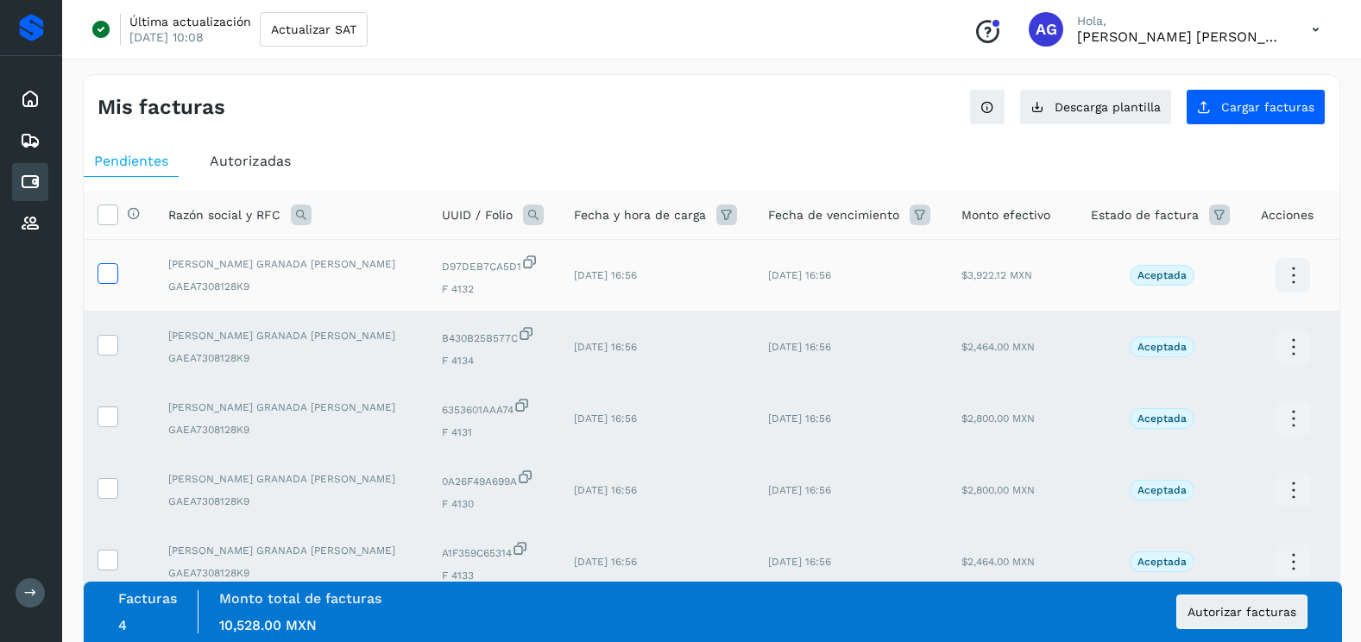
click at [111, 281] on span at bounding box center [107, 277] width 18 height 12
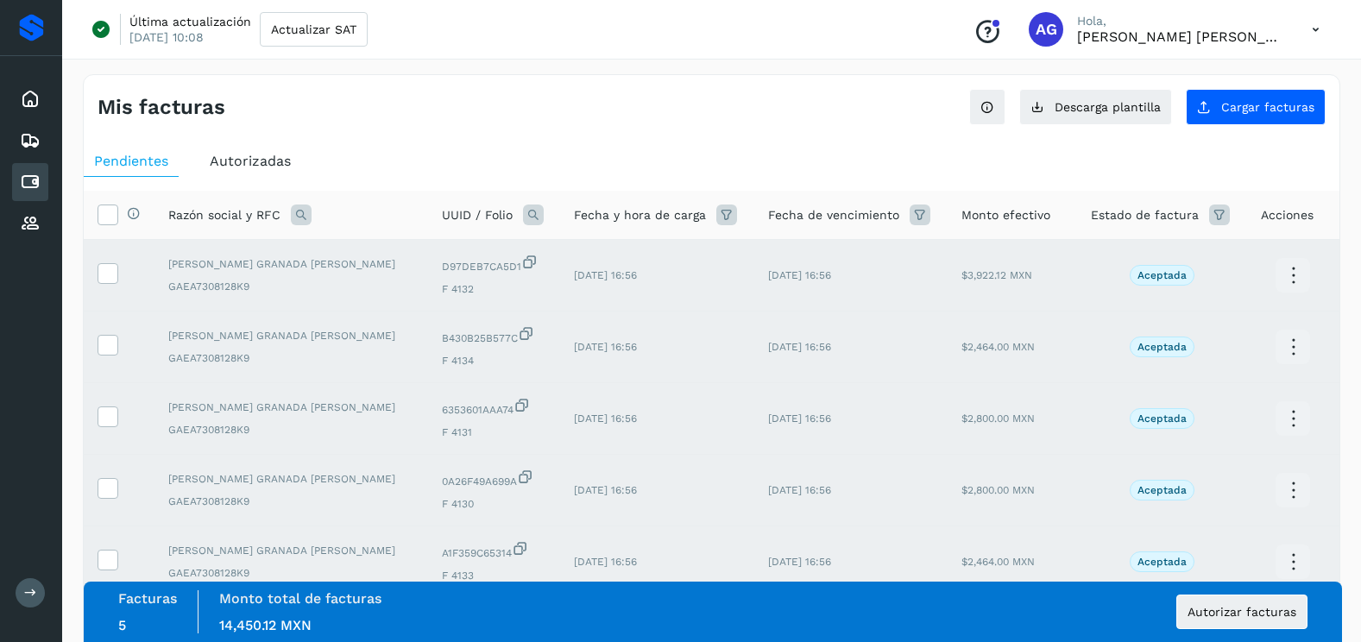
click at [1286, 629] on div "Facturas 5 Monto total de facturas Monto total 14,450.12 MXN Autorizar facturas" at bounding box center [713, 612] width 1190 height 43
click at [1278, 617] on span "Autorizar facturas" at bounding box center [1242, 612] width 109 height 12
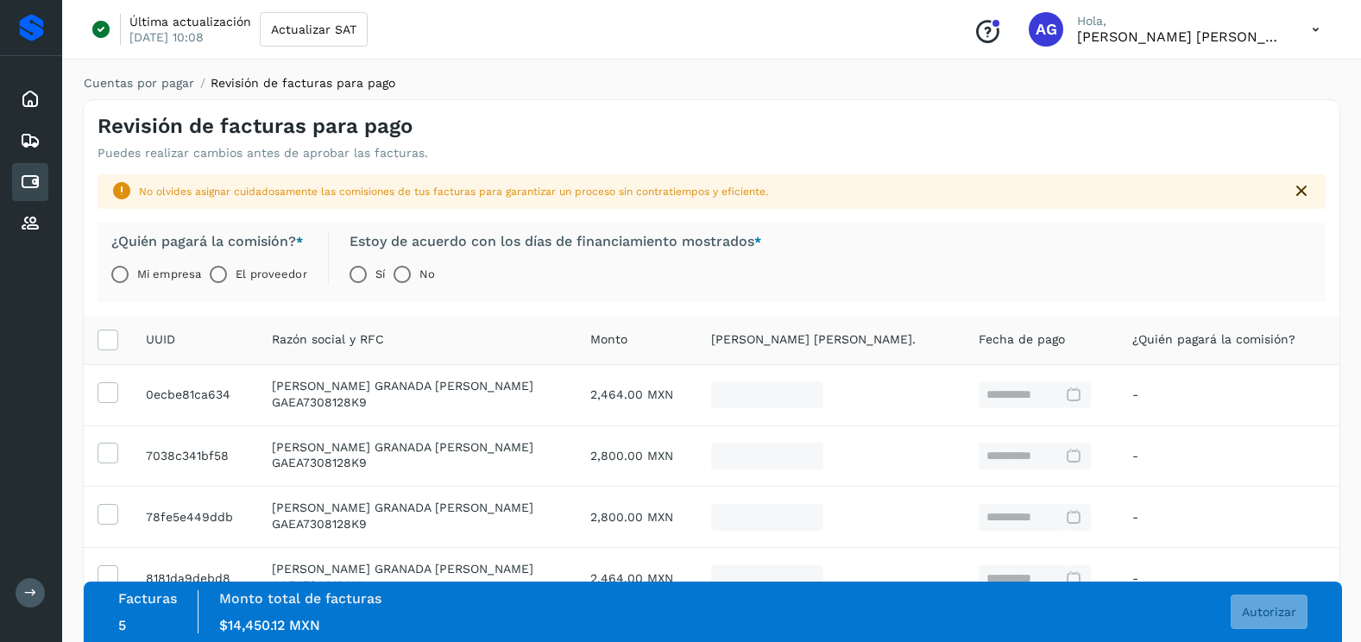
click at [155, 274] on label "Mi empresa" at bounding box center [169, 274] width 64 height 35
click at [1257, 607] on span "Autorizar" at bounding box center [1269, 612] width 54 height 12
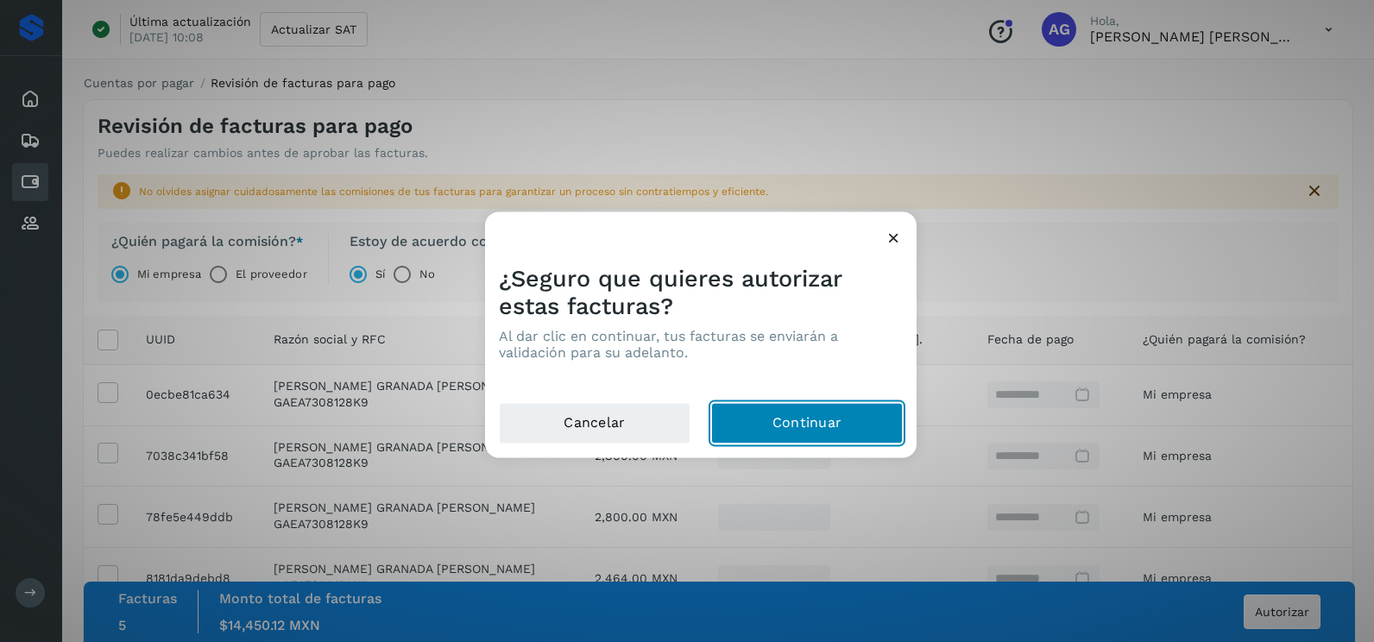
click at [761, 408] on button "Continuar" at bounding box center [807, 423] width 192 height 41
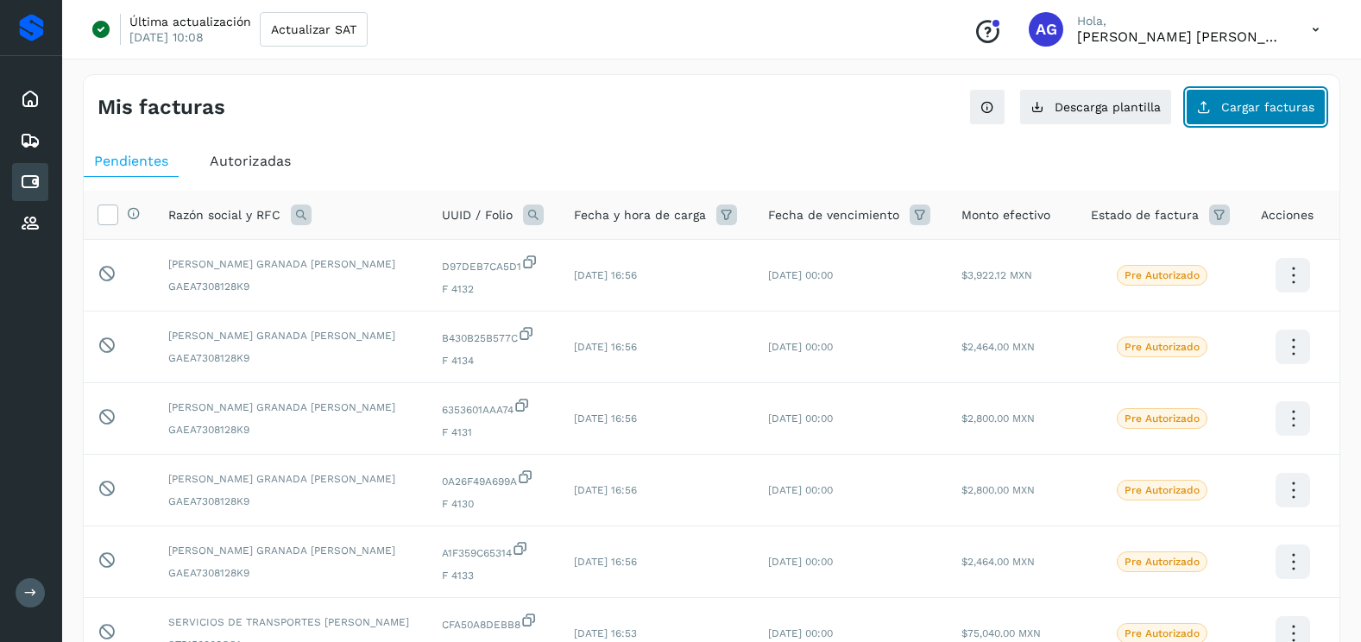
click at [1282, 106] on span "Cargar facturas" at bounding box center [1268, 107] width 93 height 12
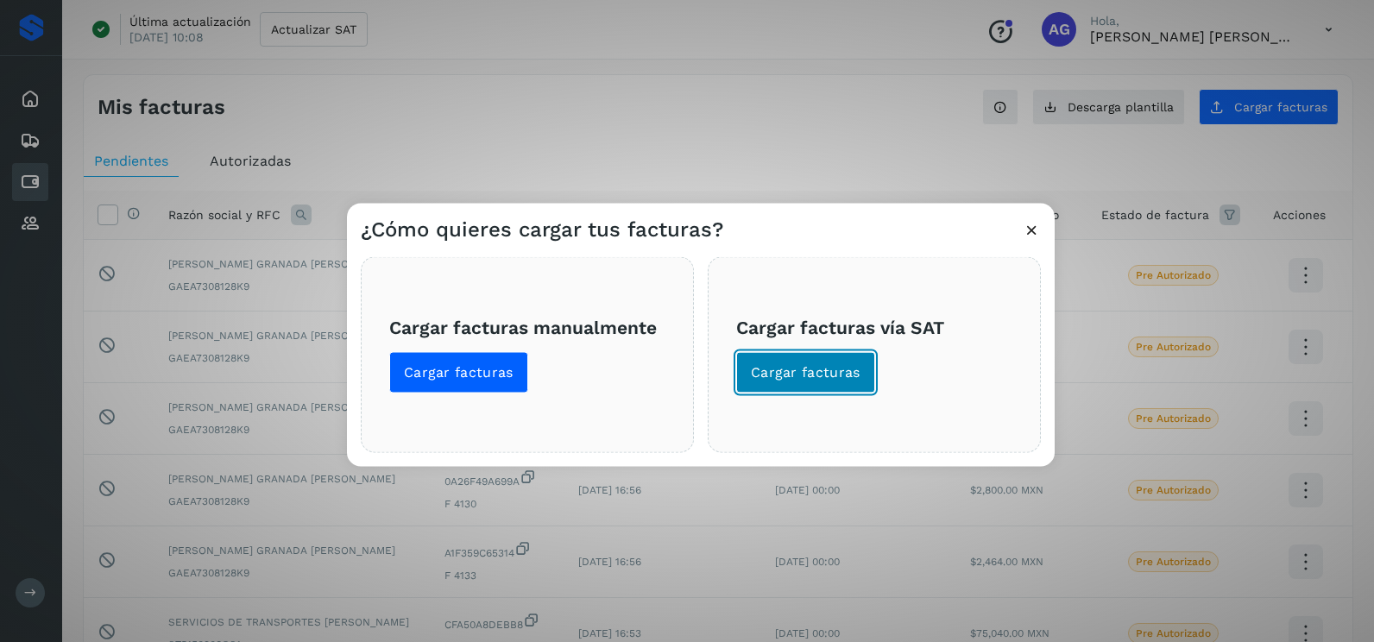
click at [809, 377] on span "Cargar facturas" at bounding box center [806, 372] width 110 height 19
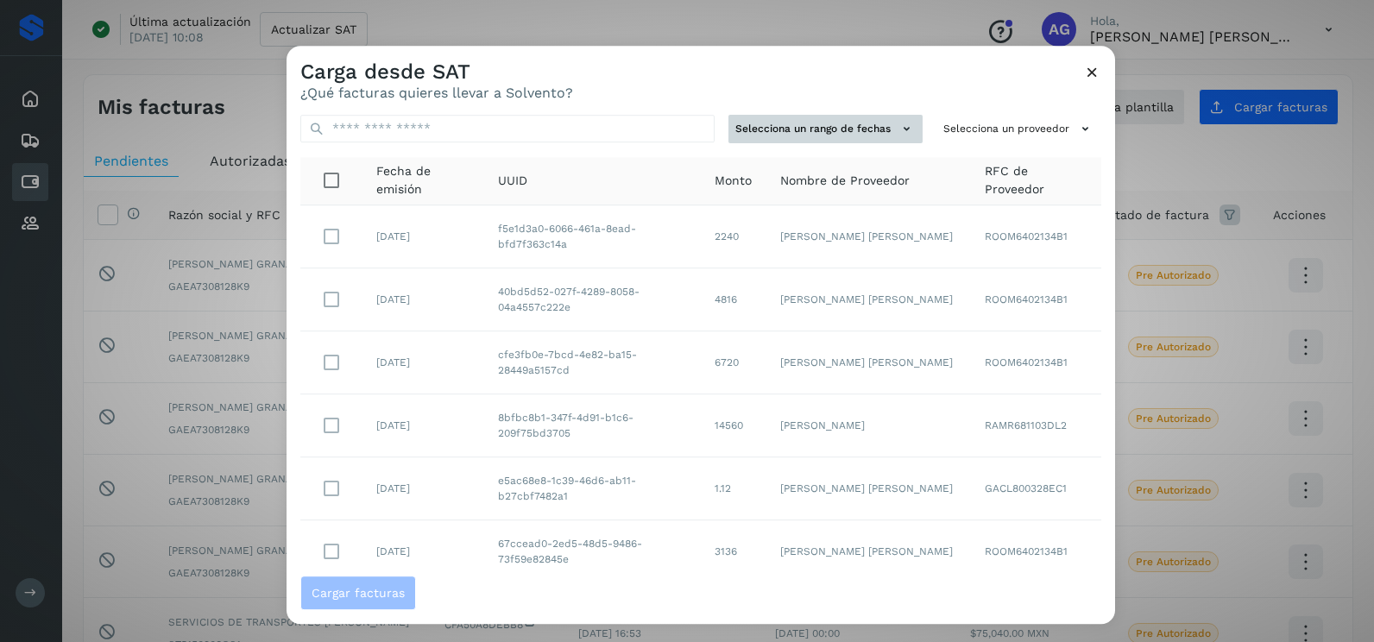
click at [844, 126] on button "Selecciona un rango de fechas" at bounding box center [826, 129] width 194 height 28
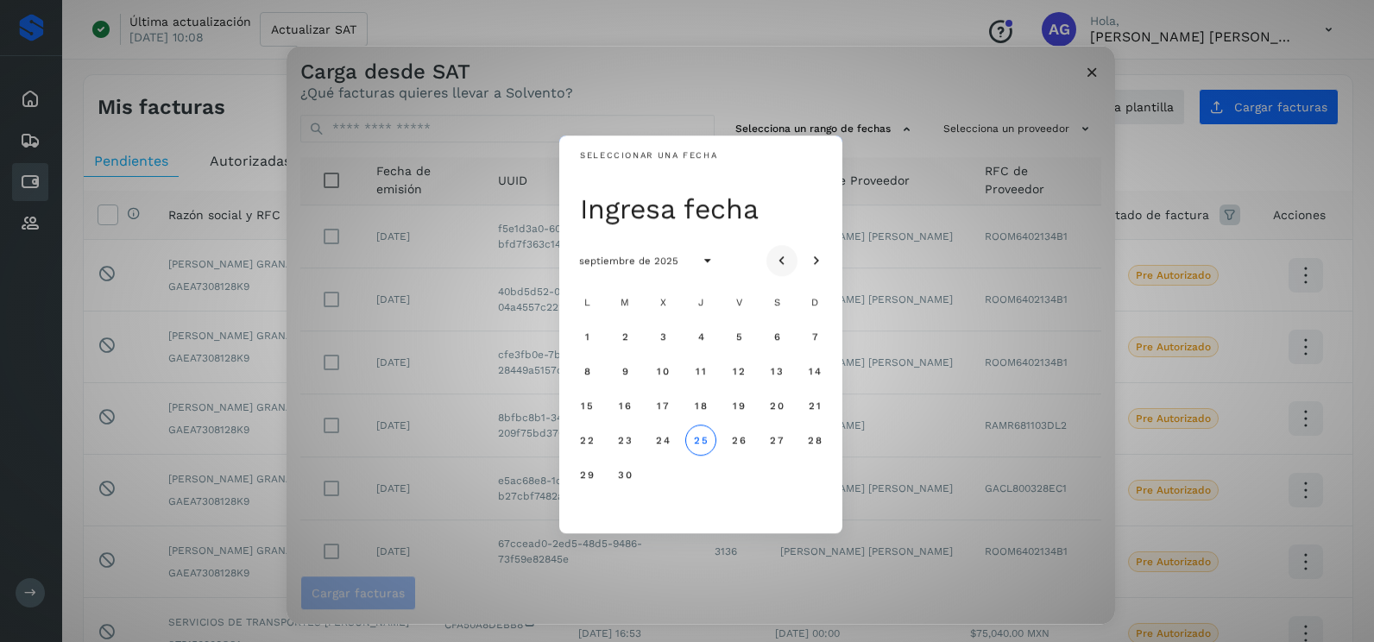
click at [786, 263] on icon "Mes anterior" at bounding box center [782, 261] width 17 height 17
drag, startPoint x: 620, startPoint y: 479, endPoint x: 634, endPoint y: 475, distance: 14.5
click at [621, 479] on span "26" at bounding box center [624, 475] width 15 height 12
click at [658, 474] on span "27" at bounding box center [662, 475] width 15 height 12
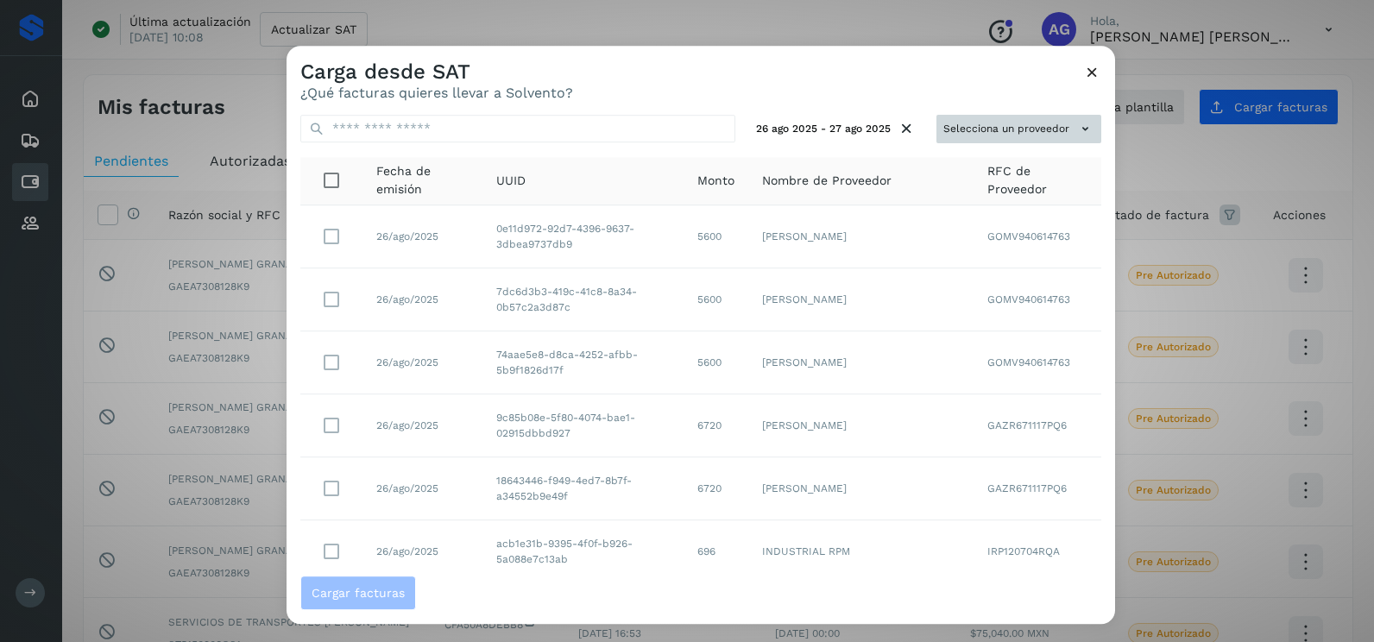
click at [1042, 135] on button "Selecciona un proveedor" at bounding box center [1019, 129] width 165 height 28
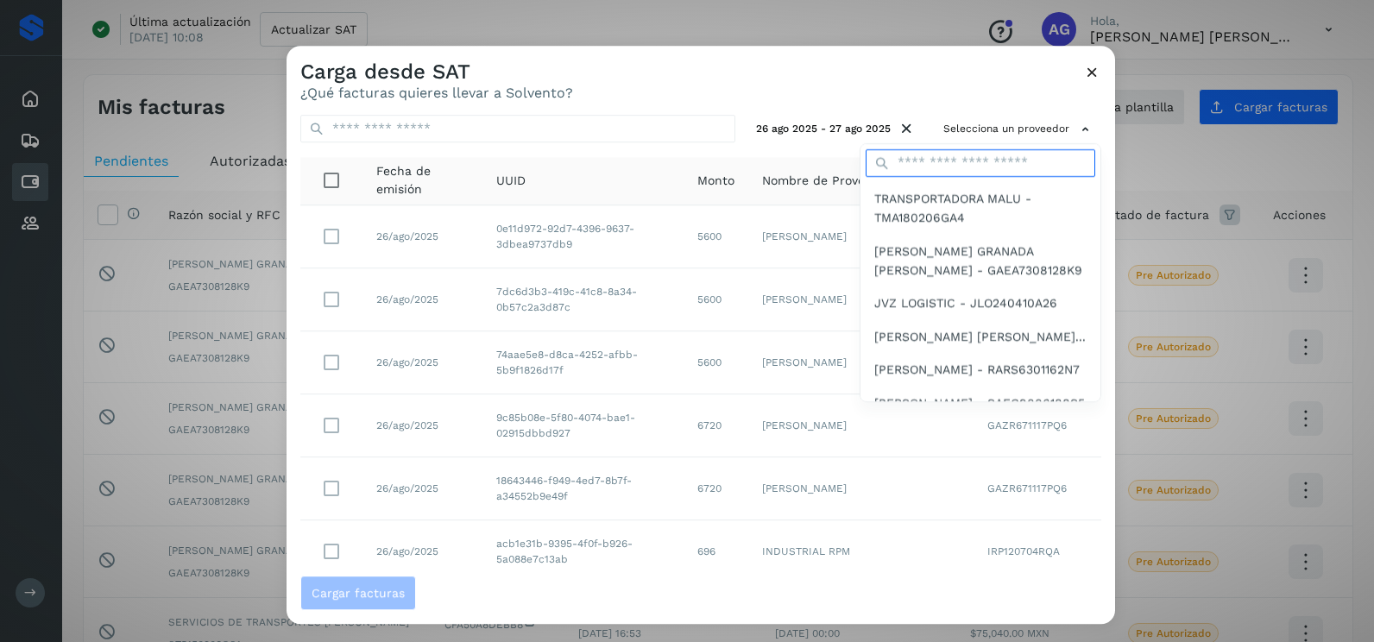
click at [973, 157] on input "text" at bounding box center [981, 163] width 230 height 28
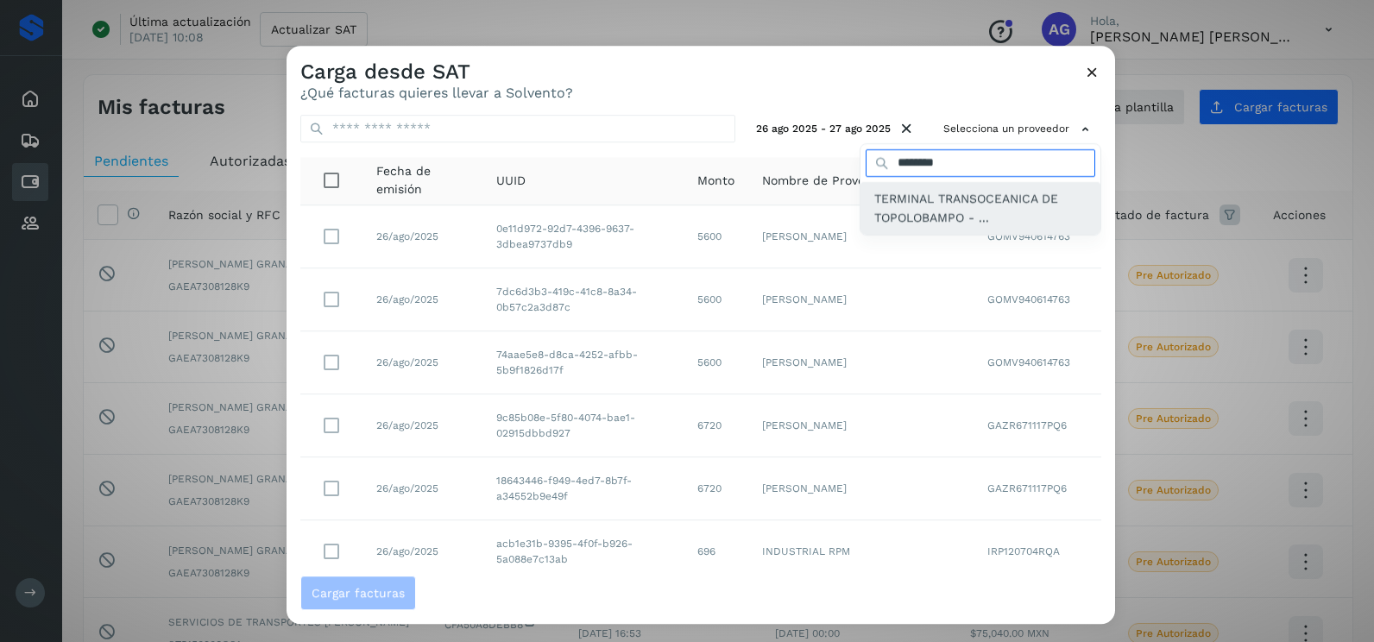
type input "********"
click at [968, 217] on span "TERMINAL TRANSOCEANICA DE TOPOLOBAMPO - ..." at bounding box center [981, 208] width 212 height 39
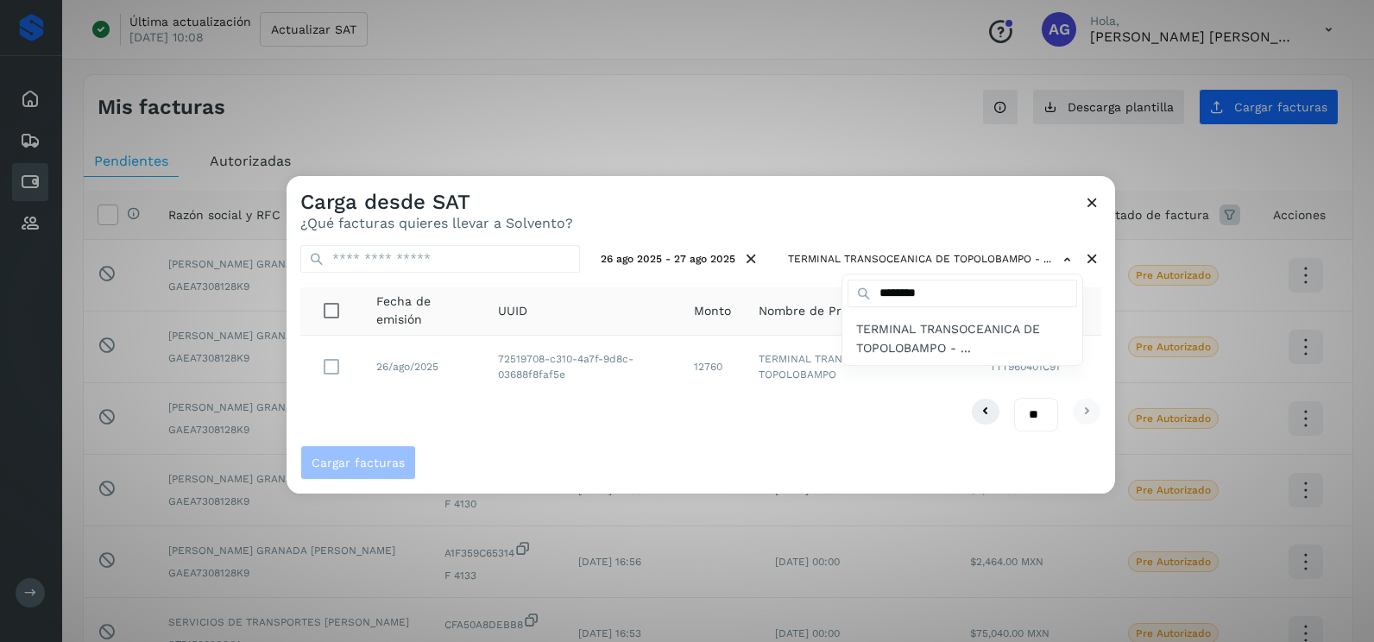
click at [487, 412] on div at bounding box center [974, 497] width 1374 height 642
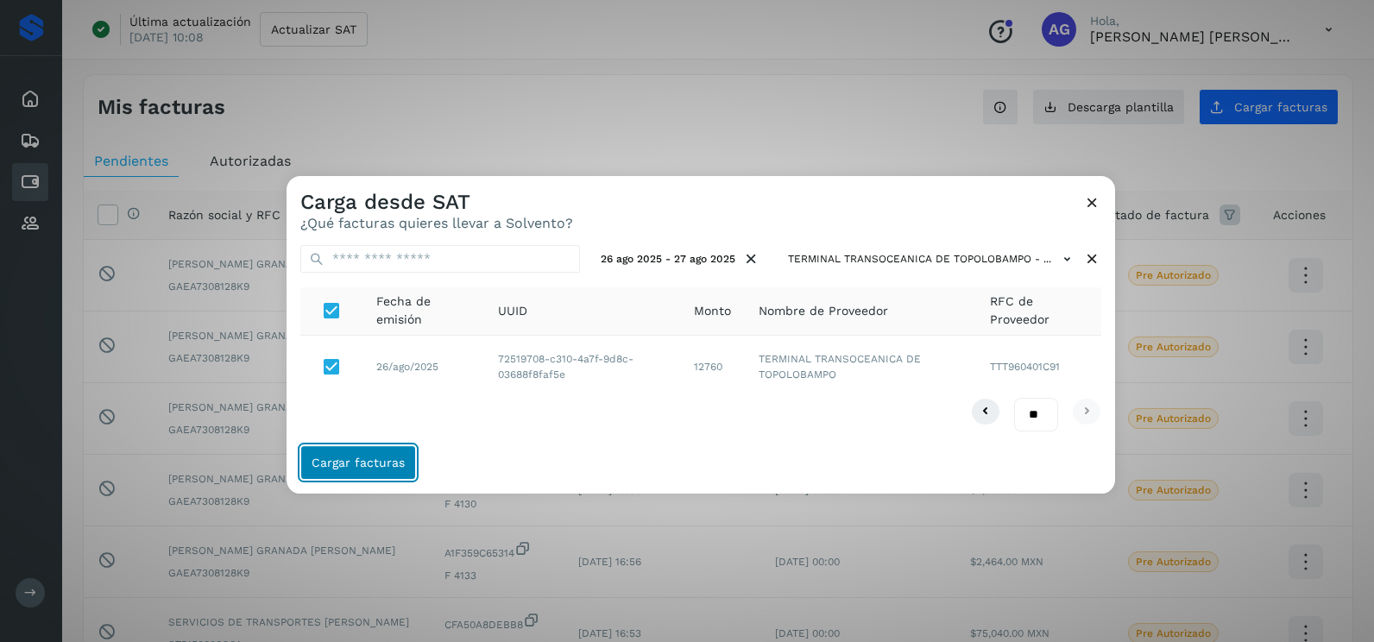
click at [393, 464] on span "Cargar facturas" at bounding box center [358, 463] width 93 height 12
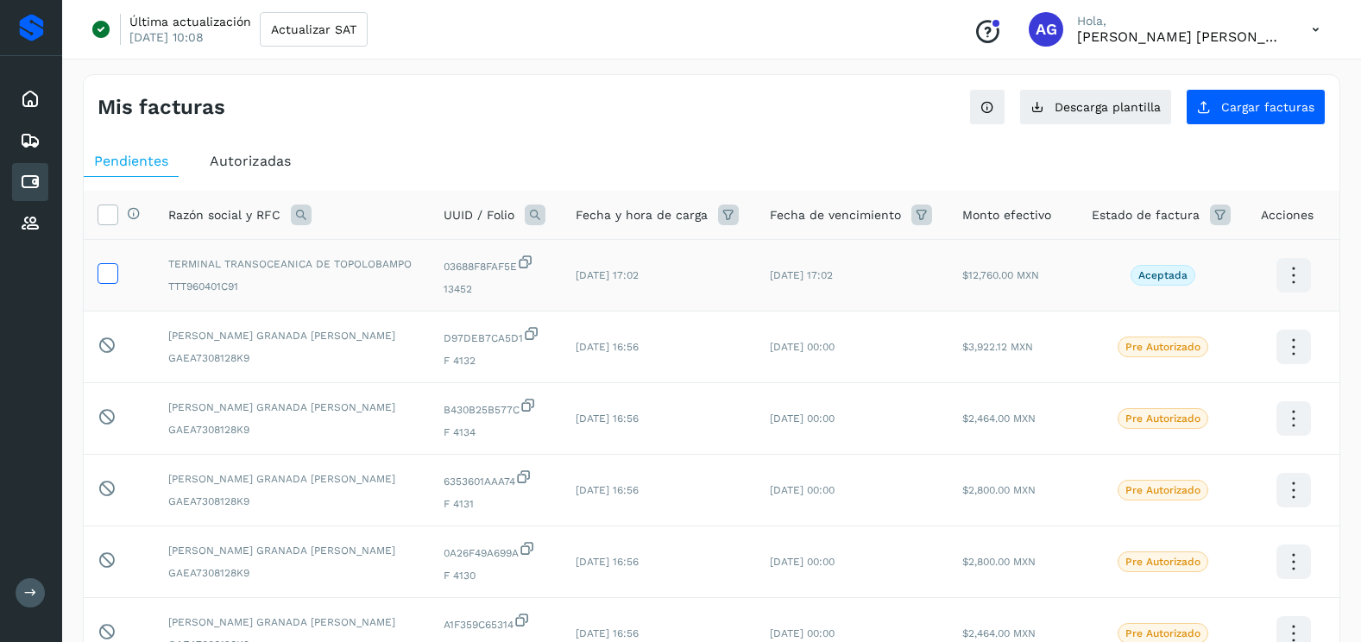
click at [104, 284] on label at bounding box center [108, 273] width 21 height 21
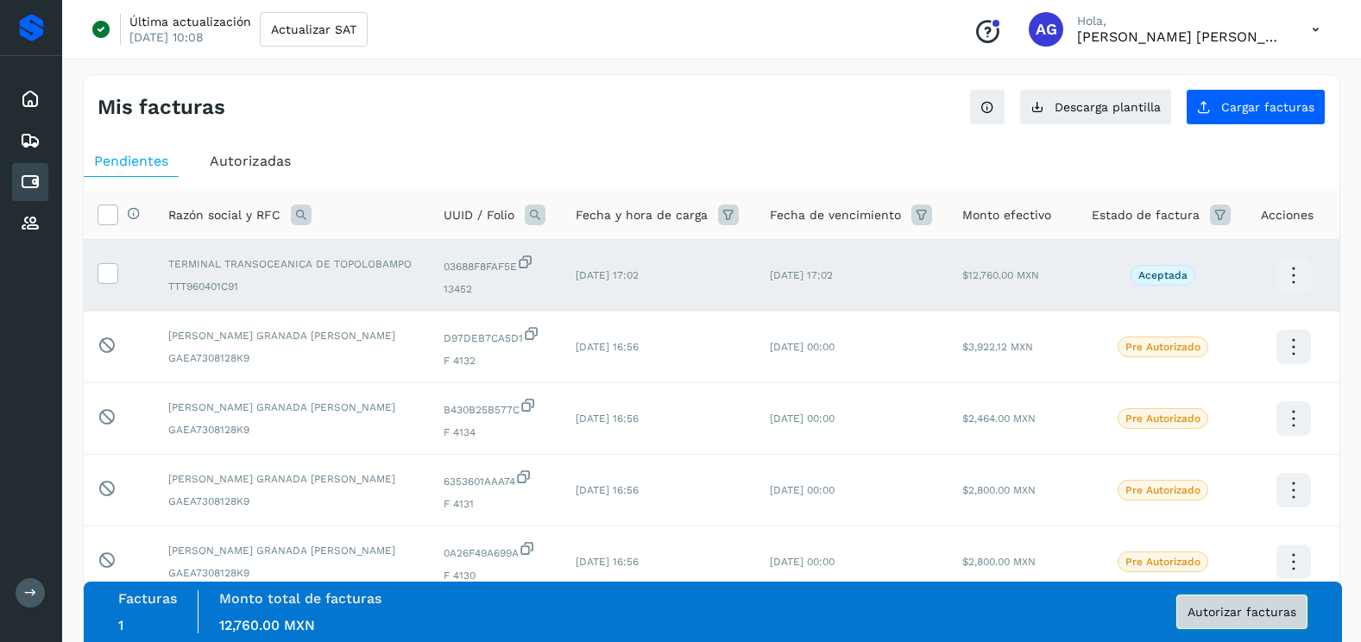
click at [1251, 617] on span "Autorizar facturas" at bounding box center [1242, 612] width 109 height 12
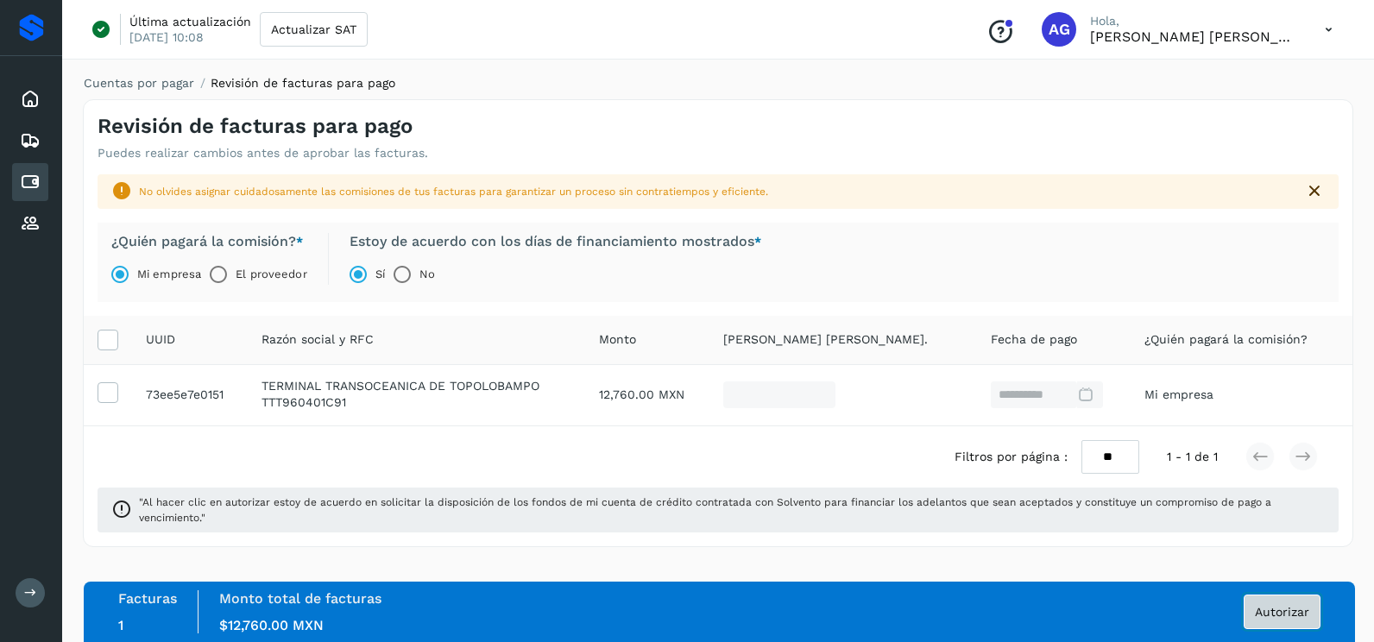
click at [1264, 617] on span "Autorizar" at bounding box center [1282, 612] width 54 height 12
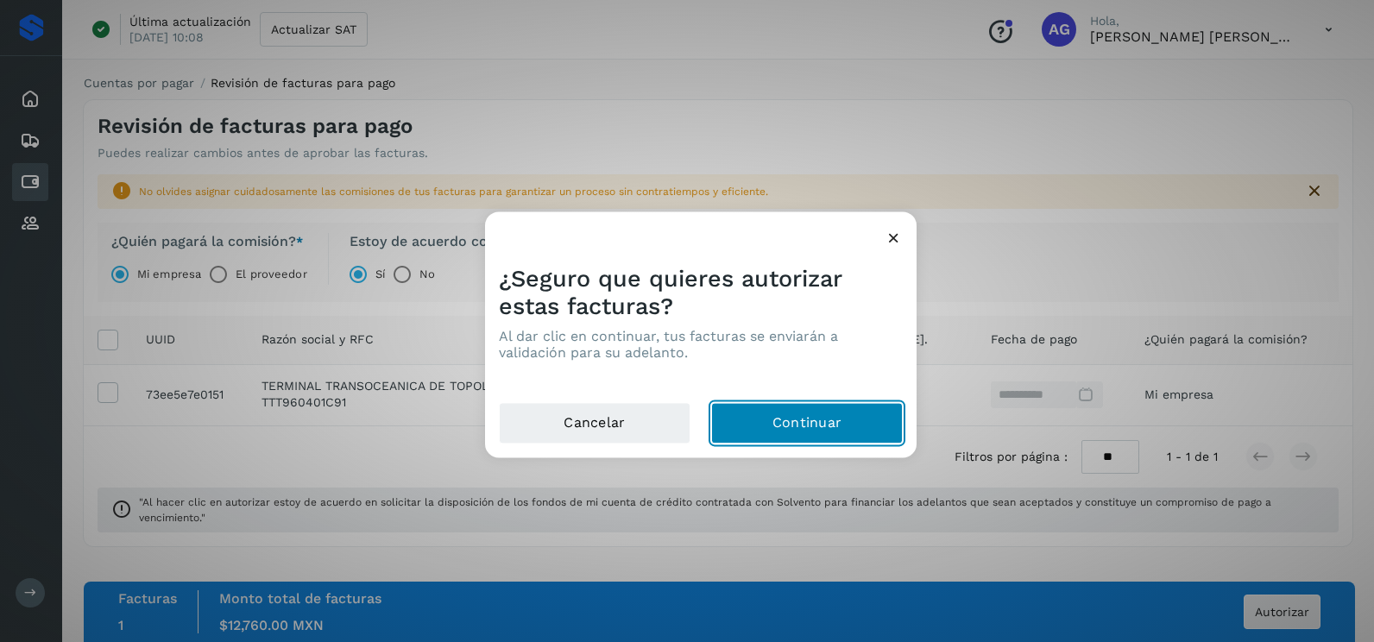
click at [829, 423] on button "Continuar" at bounding box center [807, 423] width 192 height 41
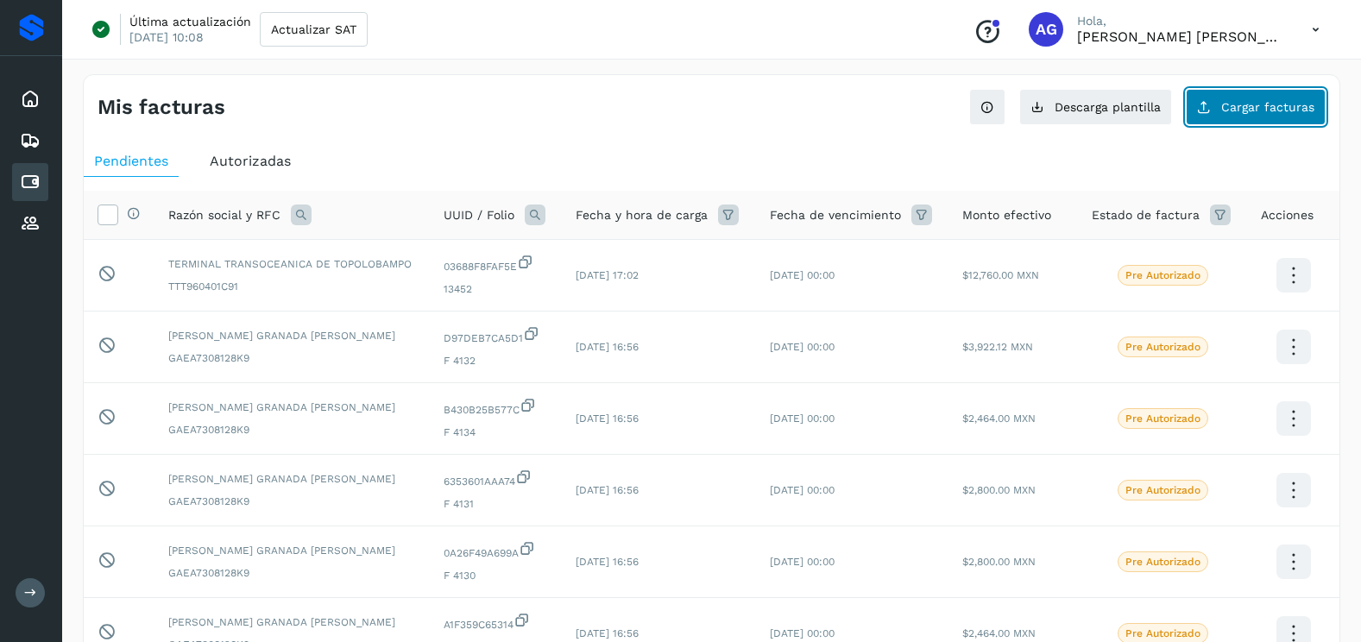
click at [1241, 119] on button "Cargar facturas" at bounding box center [1256, 107] width 140 height 36
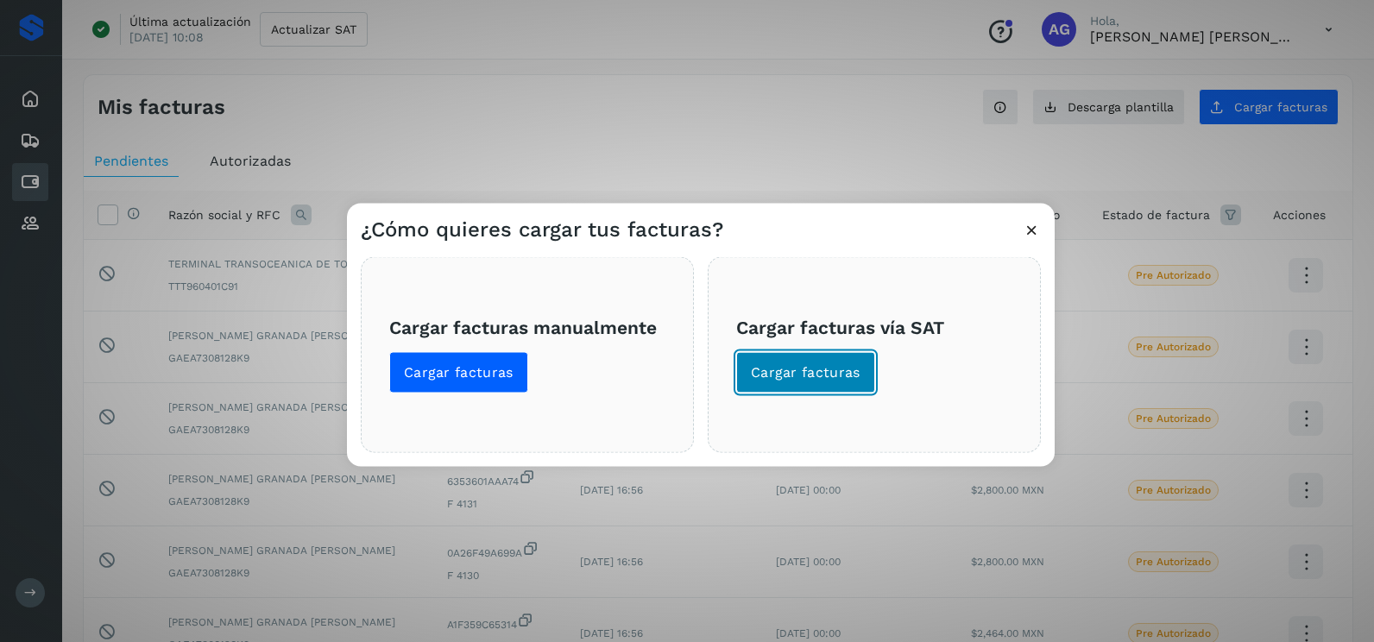
click at [850, 376] on span "Cargar facturas" at bounding box center [806, 372] width 110 height 19
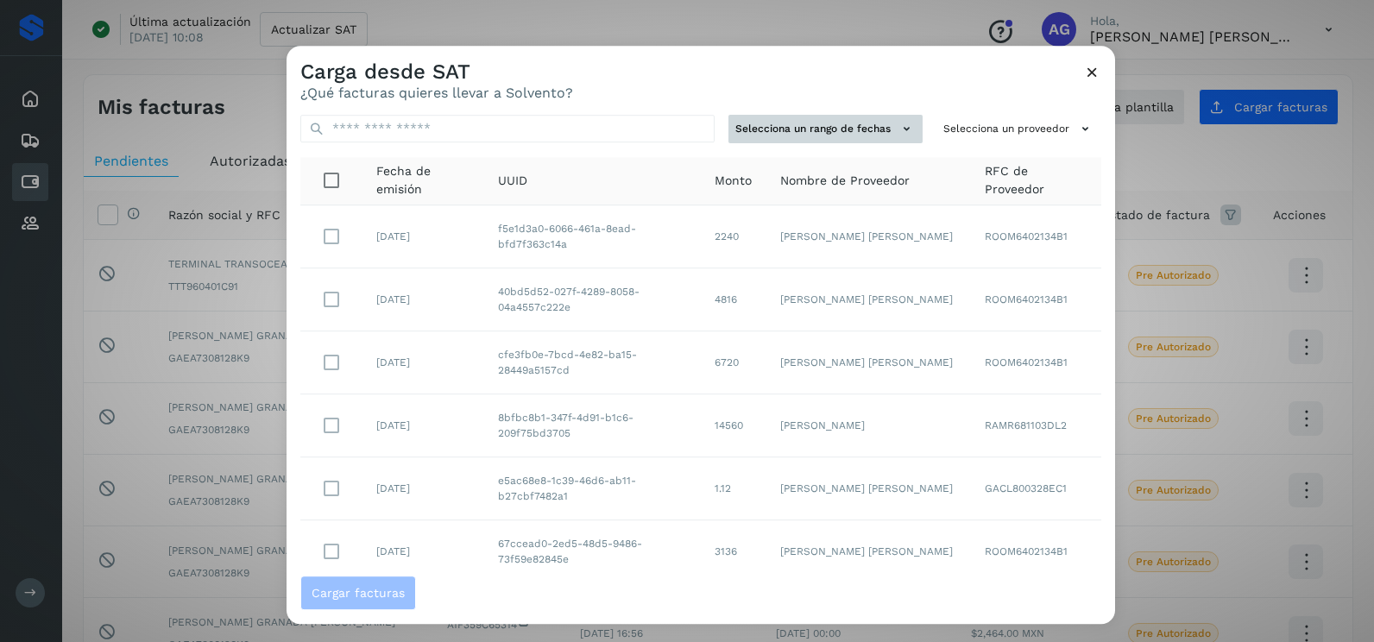
click at [874, 123] on button "Selecciona un rango de fechas" at bounding box center [826, 129] width 194 height 28
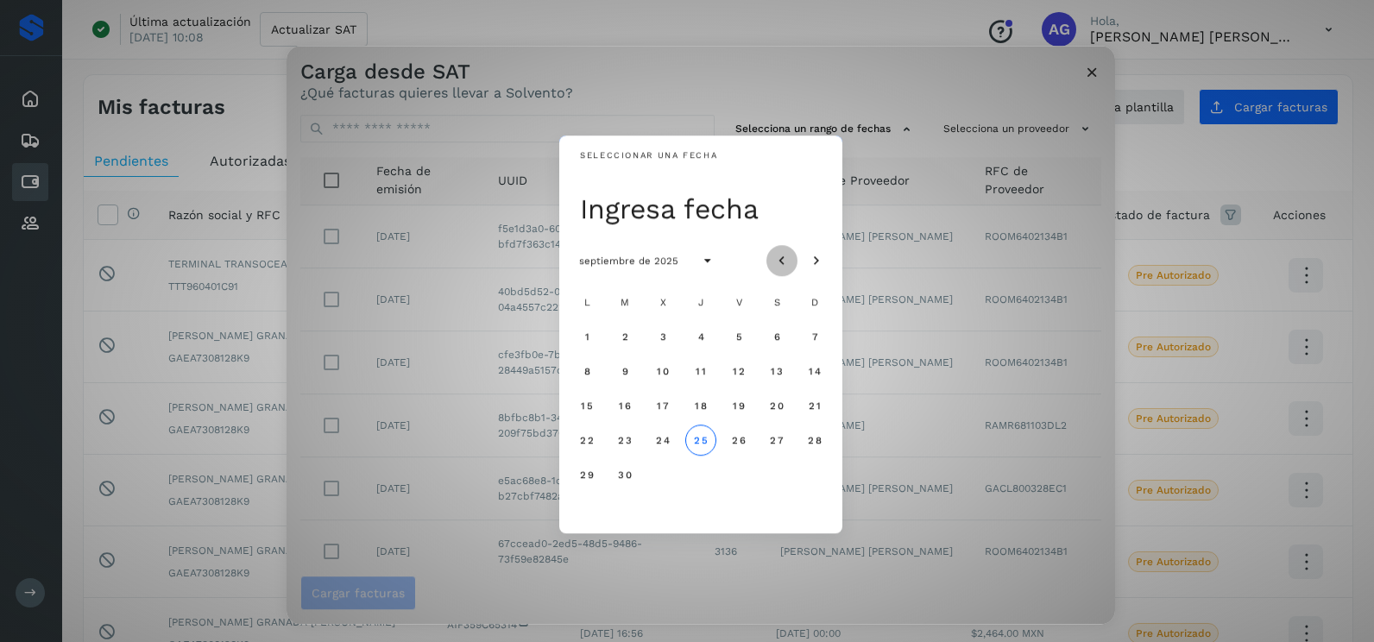
click at [774, 259] on icon "Mes anterior" at bounding box center [782, 261] width 17 height 17
click at [593, 407] on button "11" at bounding box center [587, 405] width 31 height 31
click at [616, 407] on button "12" at bounding box center [625, 405] width 31 height 31
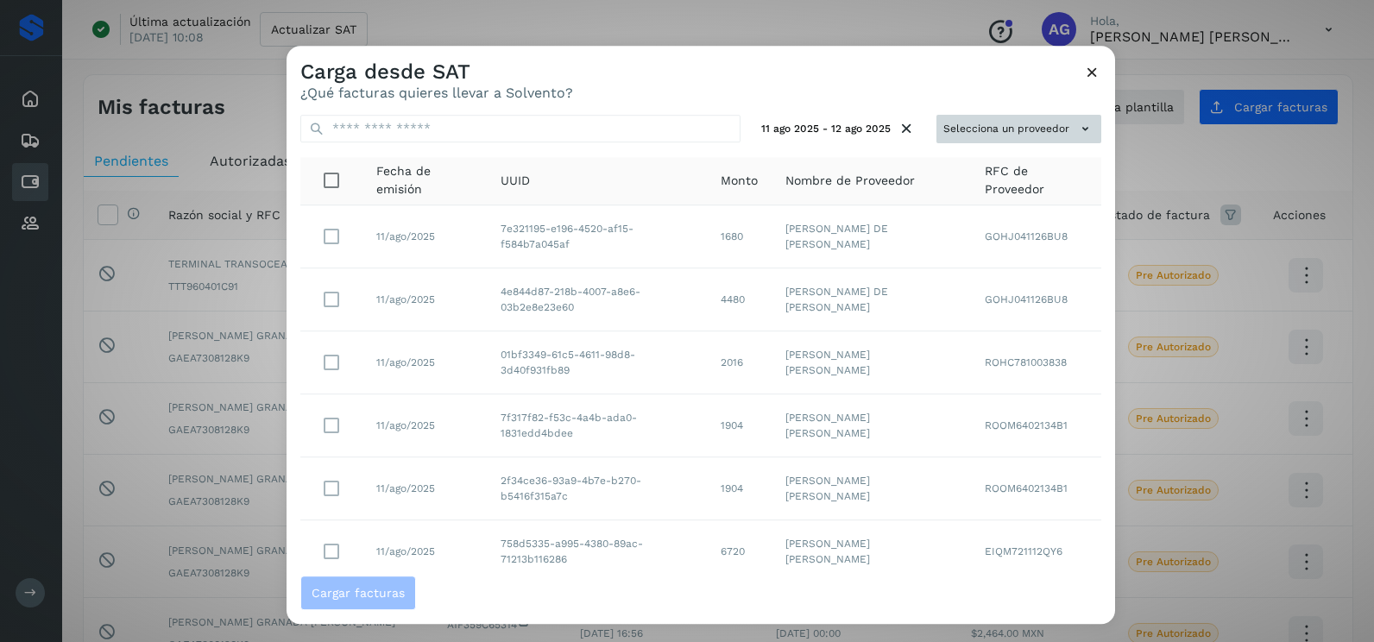
click at [1002, 139] on button "Selecciona un proveedor" at bounding box center [1019, 129] width 165 height 28
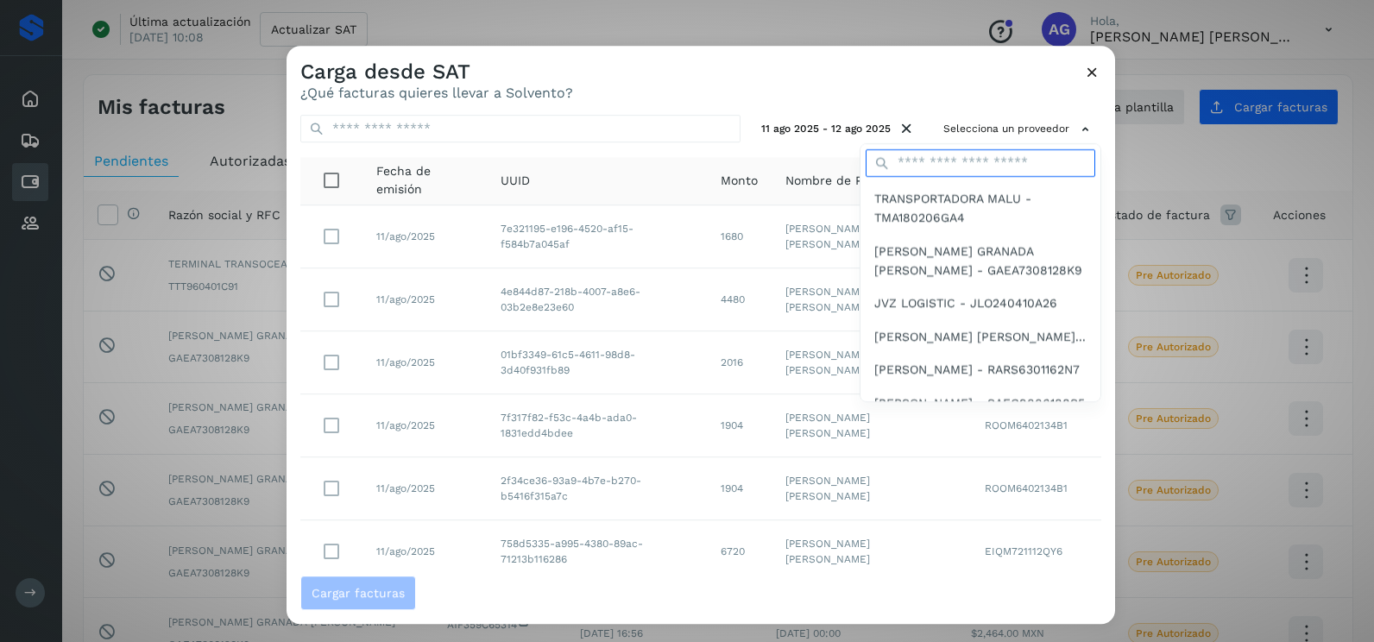
click at [939, 154] on input "text" at bounding box center [981, 163] width 230 height 28
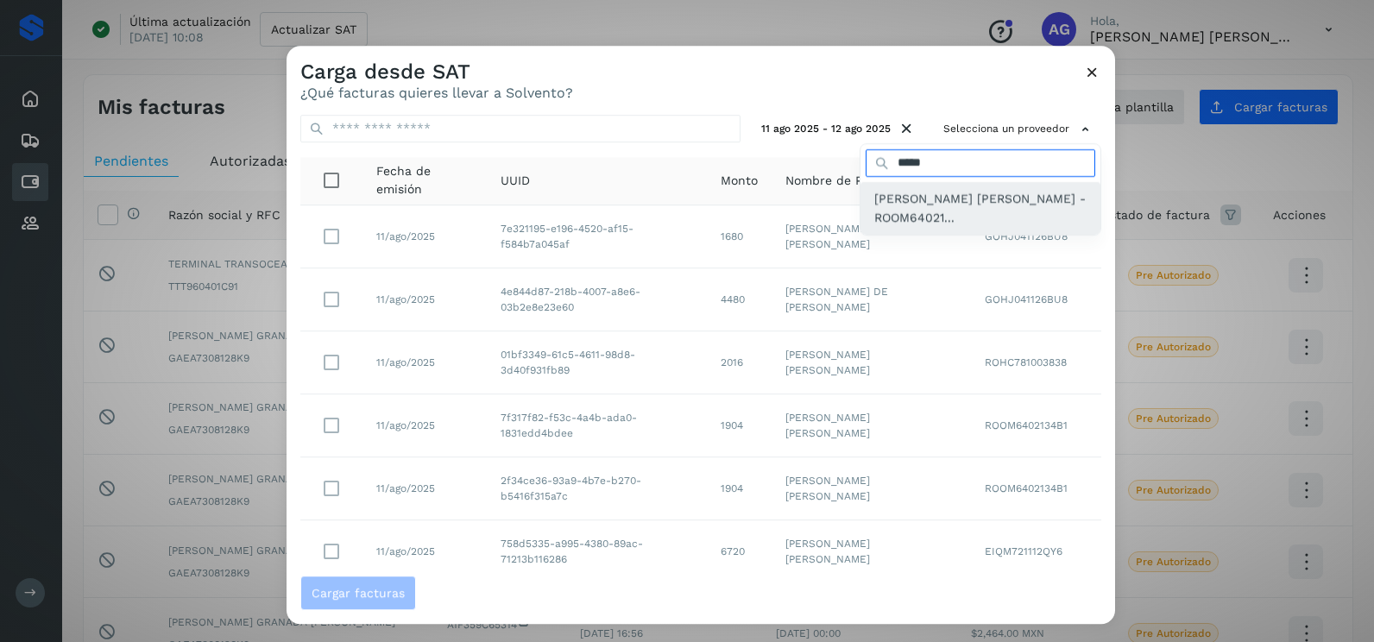
type input "*****"
click at [967, 192] on span "[PERSON_NAME] [PERSON_NAME] - ROOM64021..." at bounding box center [981, 208] width 212 height 39
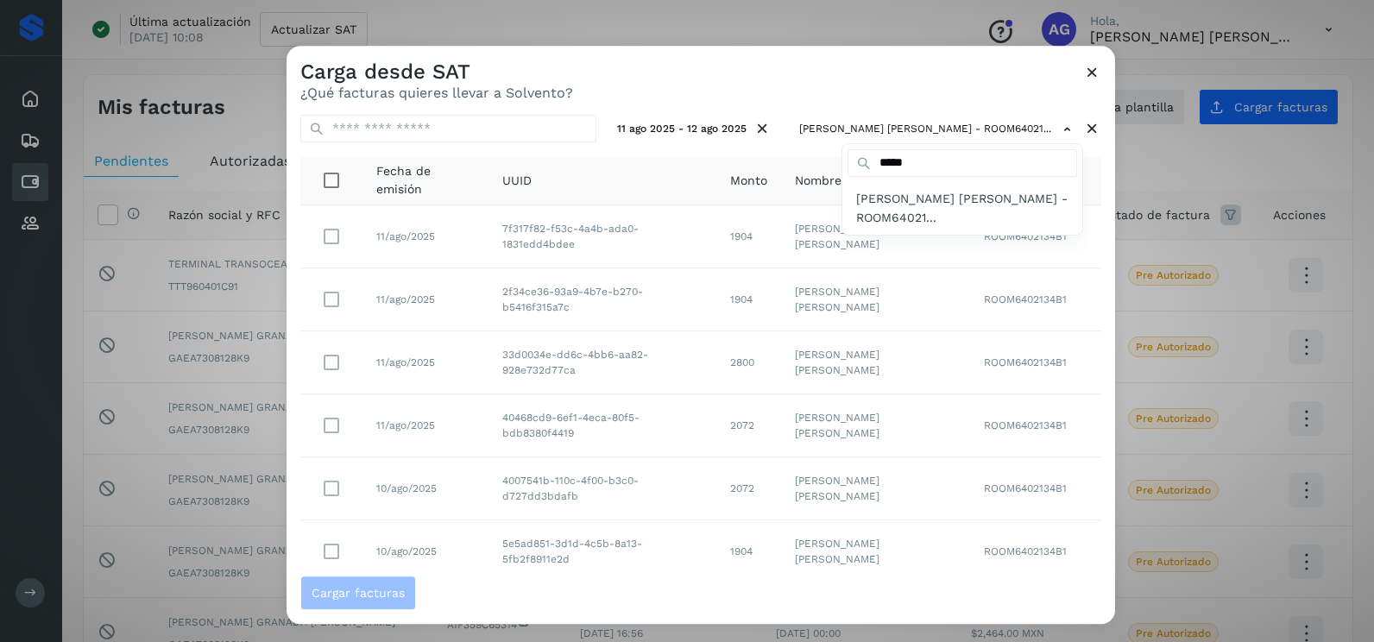
click at [889, 82] on div at bounding box center [974, 367] width 1374 height 642
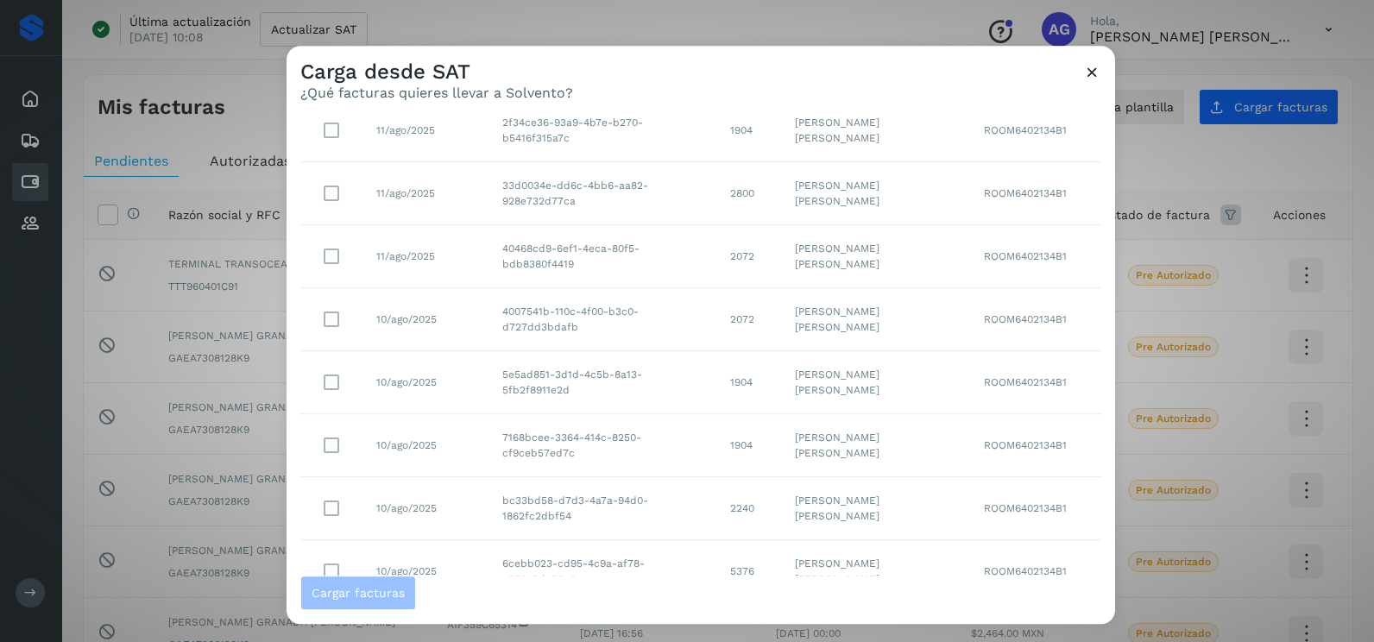
scroll to position [306, 0]
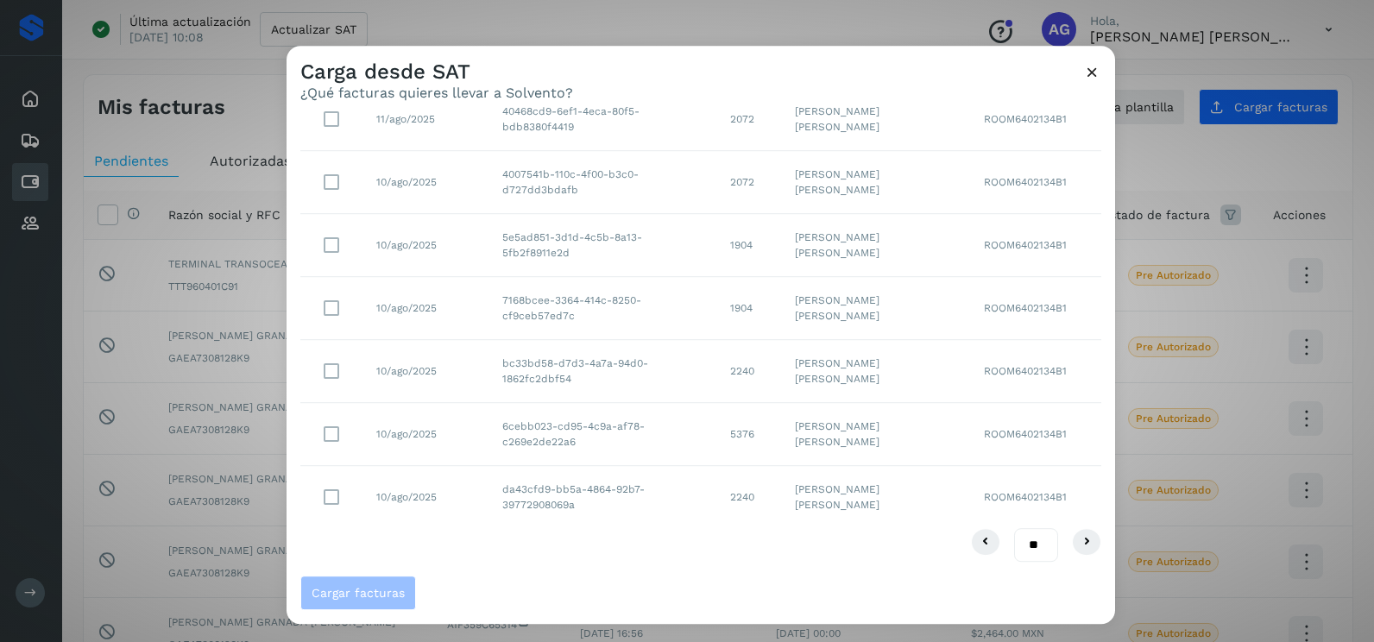
drag, startPoint x: 1020, startPoint y: 540, endPoint x: 1035, endPoint y: 578, distance: 39.9
click at [1020, 540] on select "** ** **" at bounding box center [1036, 545] width 44 height 34
drag, startPoint x: 1029, startPoint y: 540, endPoint x: 1026, endPoint y: 550, distance: 10.1
click at [1029, 540] on select "** ** **" at bounding box center [1036, 545] width 44 height 34
select select "**"
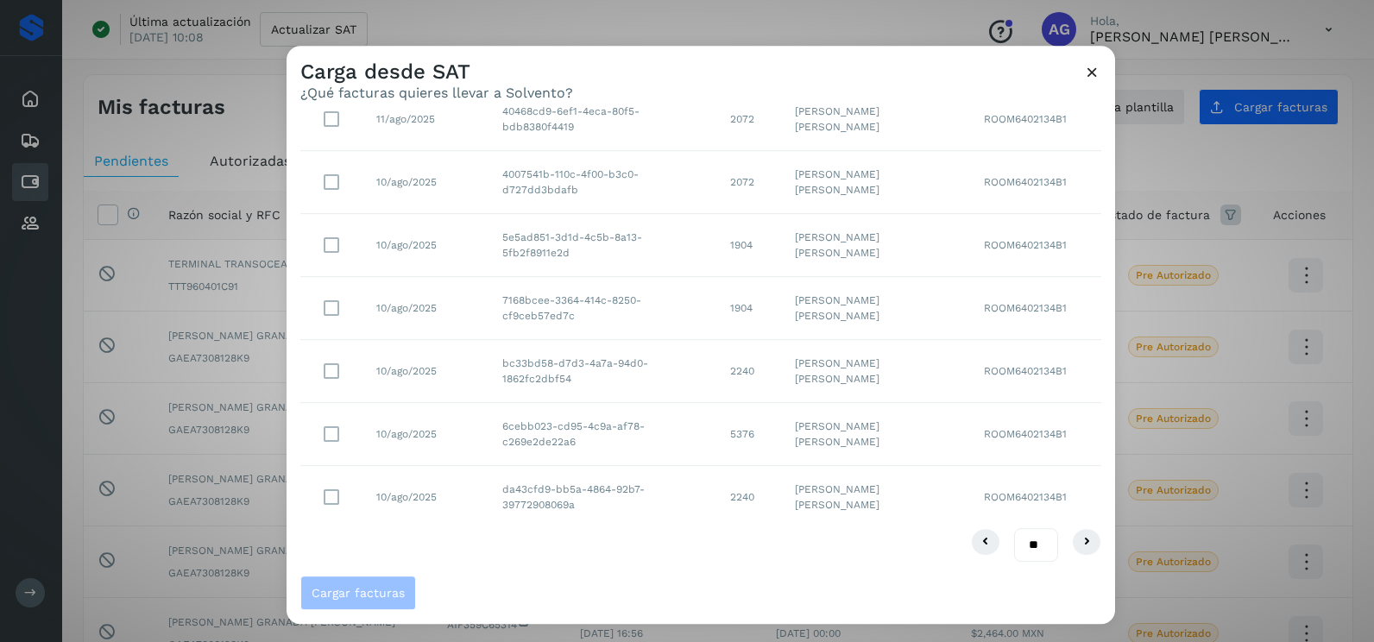
click at [1014, 528] on select "** ** **" at bounding box center [1036, 545] width 44 height 34
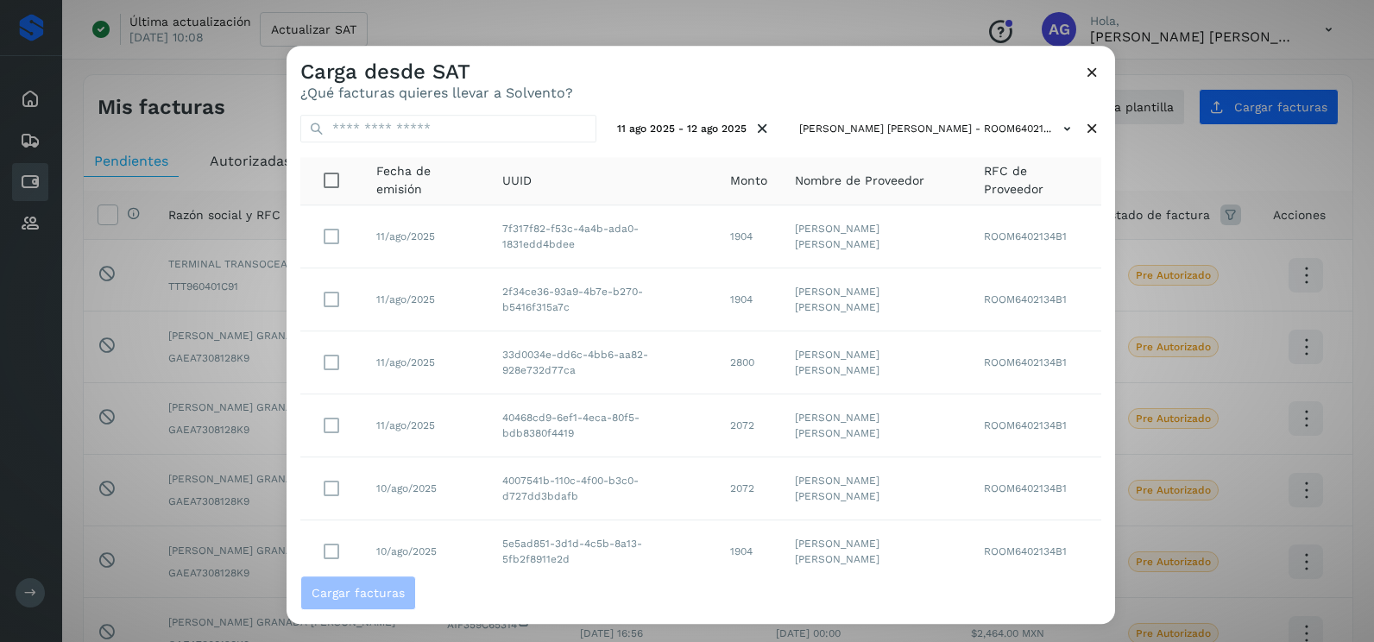
click at [1081, 379] on td "ROOM6402134B1" at bounding box center [1035, 363] width 131 height 63
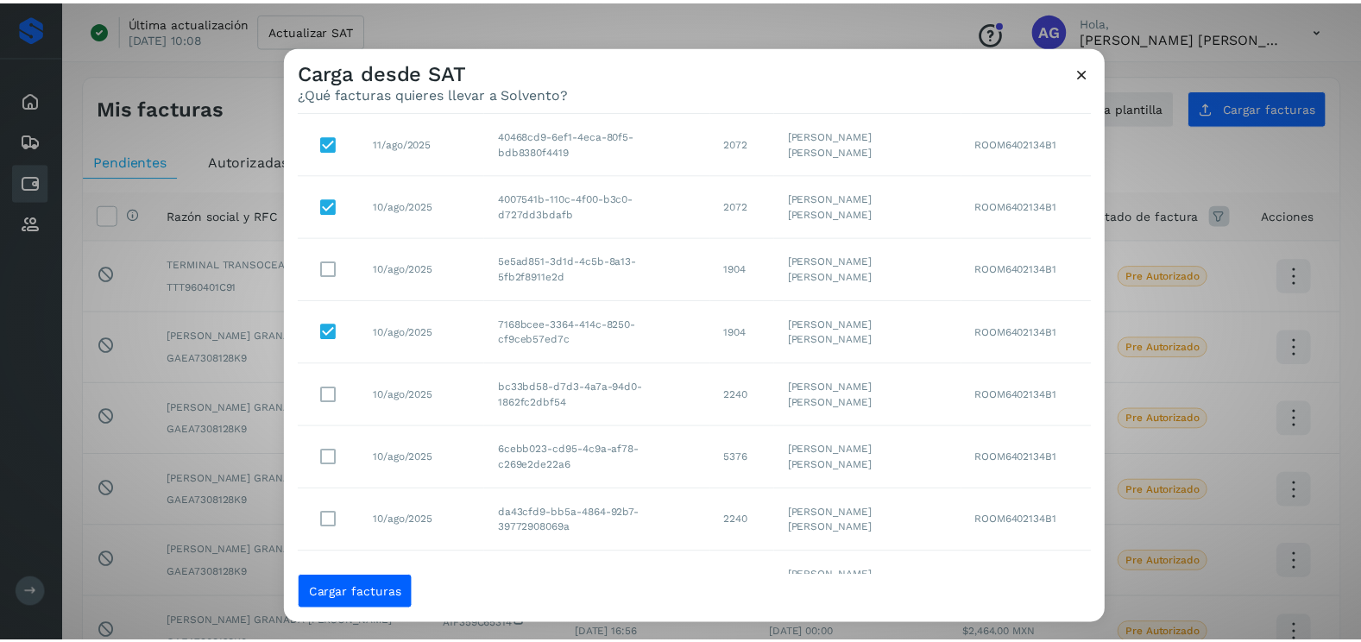
scroll to position [370, 0]
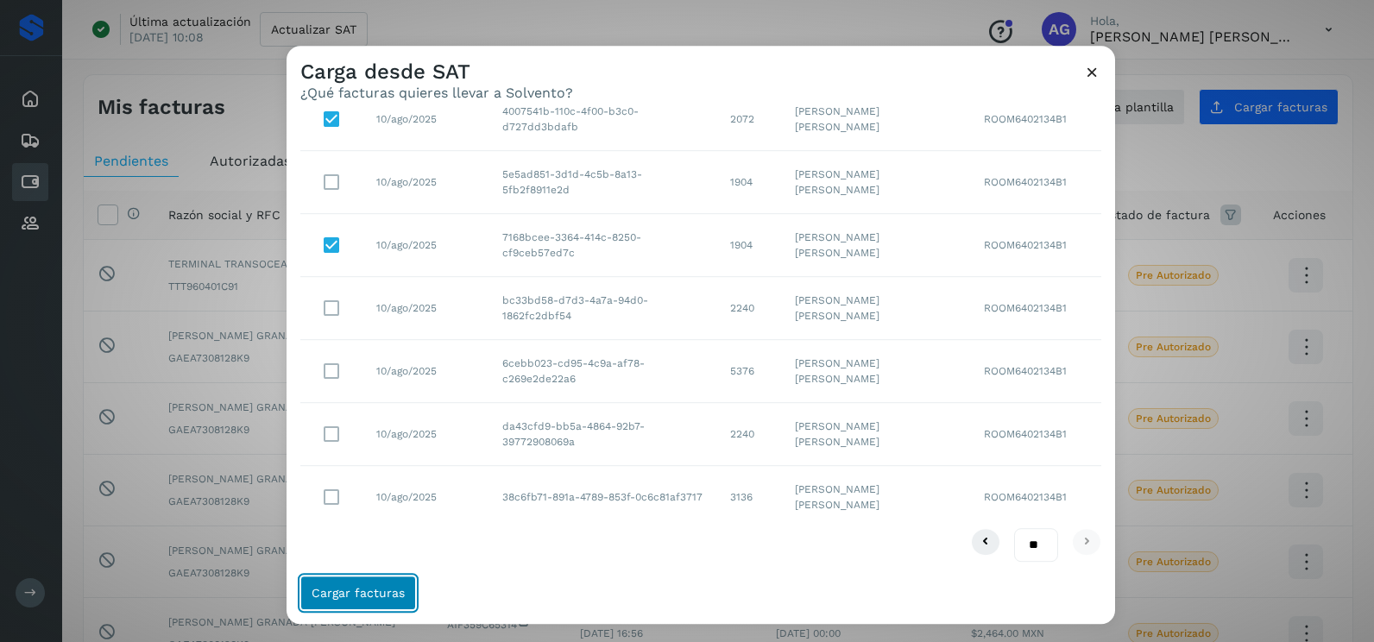
click at [400, 595] on span "Cargar facturas" at bounding box center [358, 593] width 93 height 12
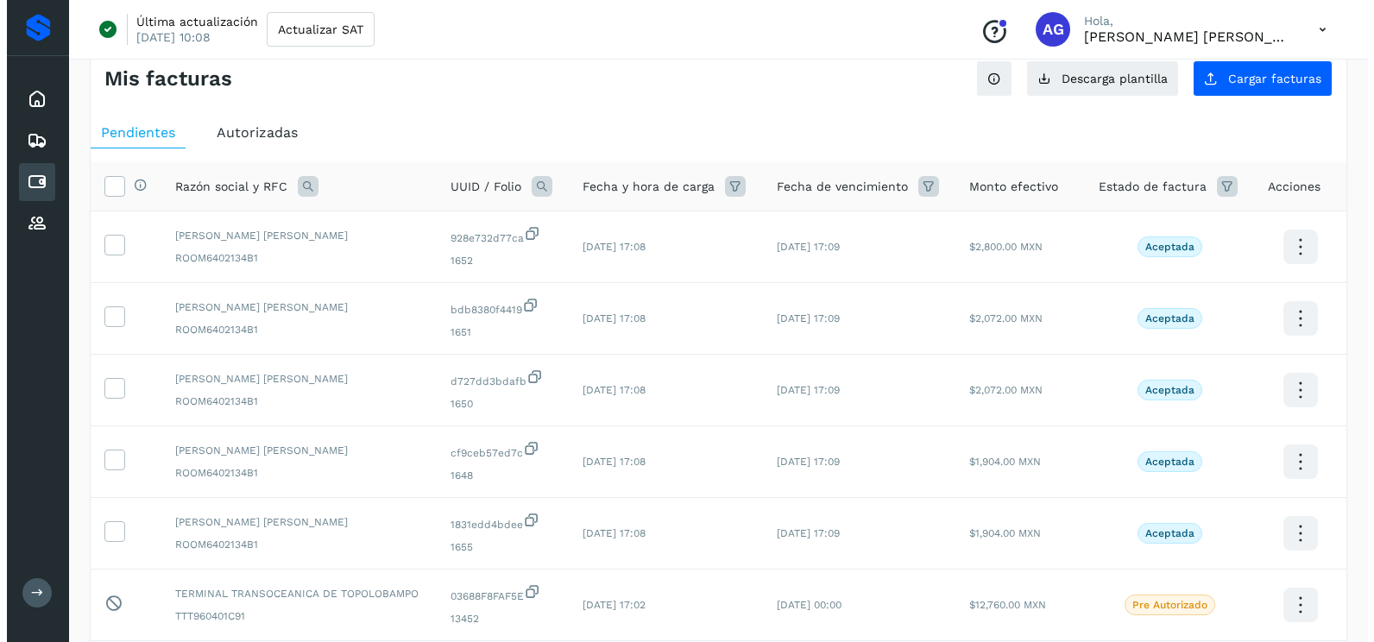
scroll to position [0, 0]
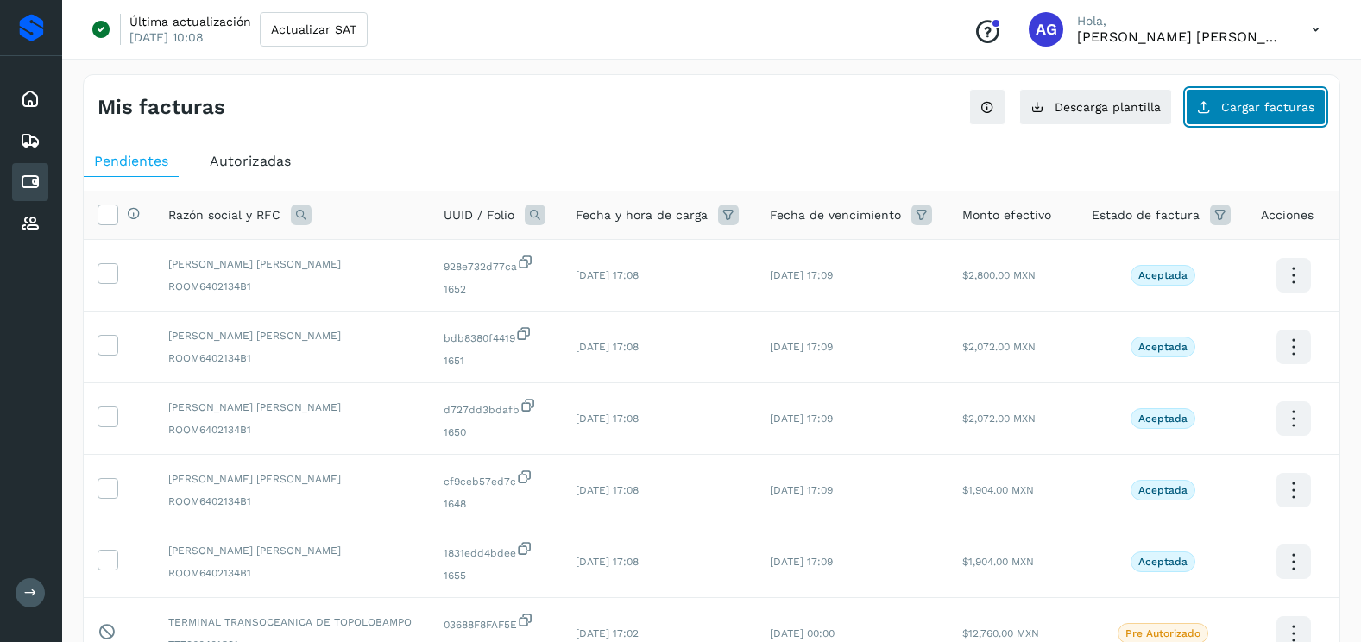
click at [1278, 101] on span "Cargar facturas" at bounding box center [1268, 107] width 93 height 12
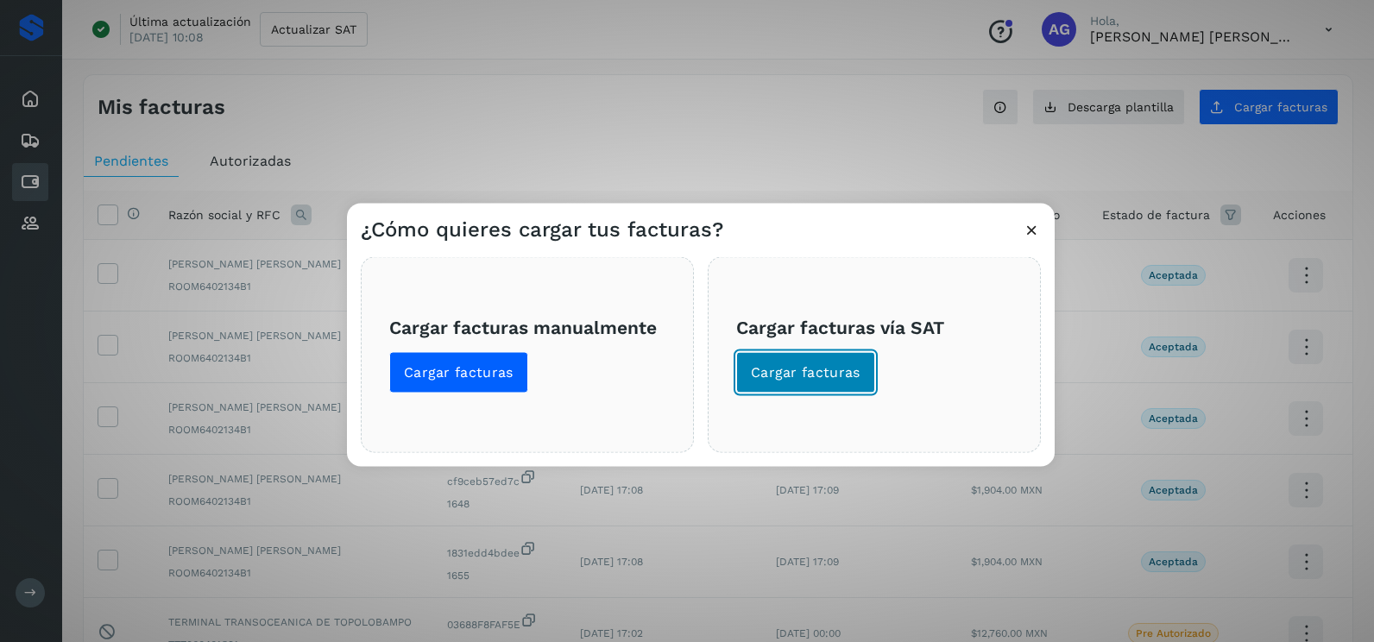
click at [839, 386] on button "Cargar facturas" at bounding box center [805, 372] width 139 height 41
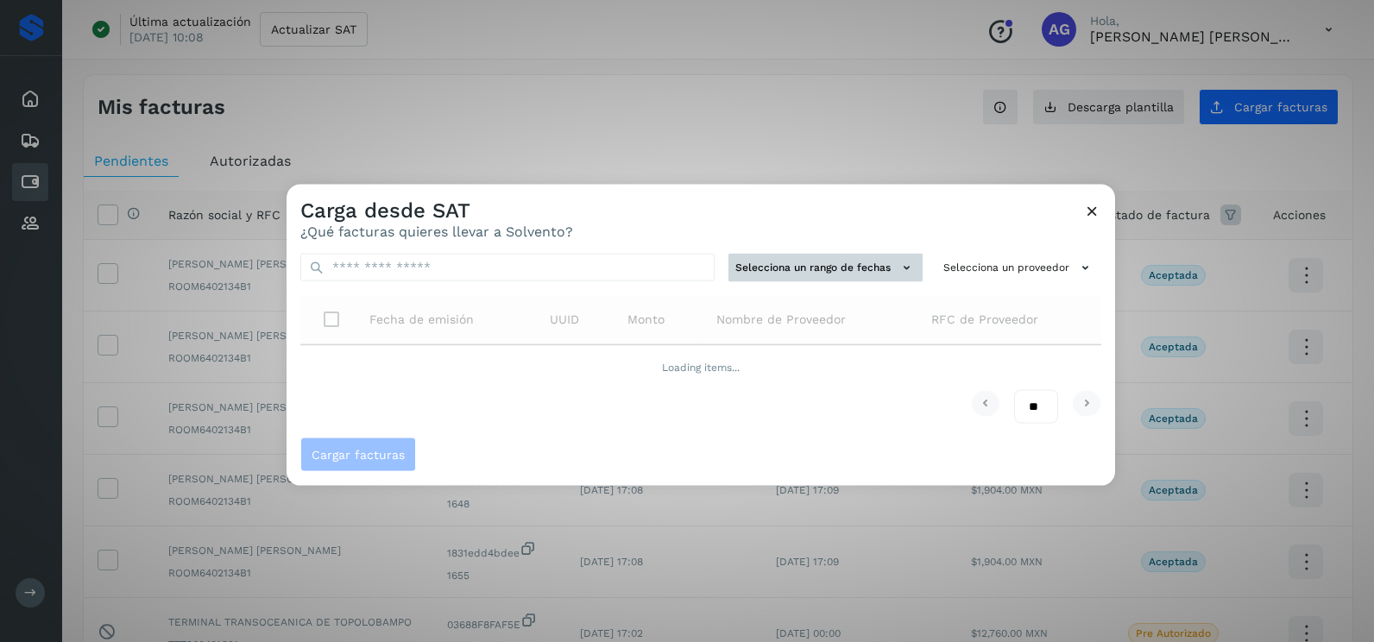
click at [772, 260] on button "Selecciona un rango de fechas" at bounding box center [826, 268] width 194 height 28
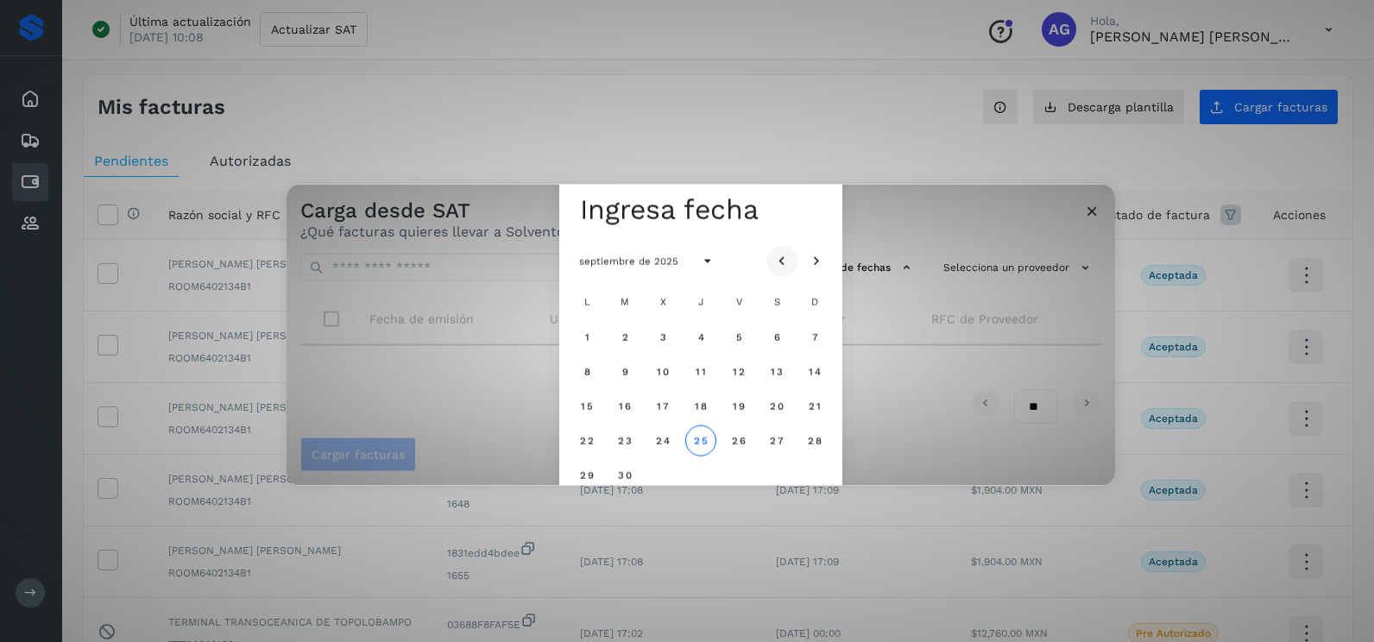
click at [787, 266] on icon "Mes anterior" at bounding box center [782, 261] width 17 height 17
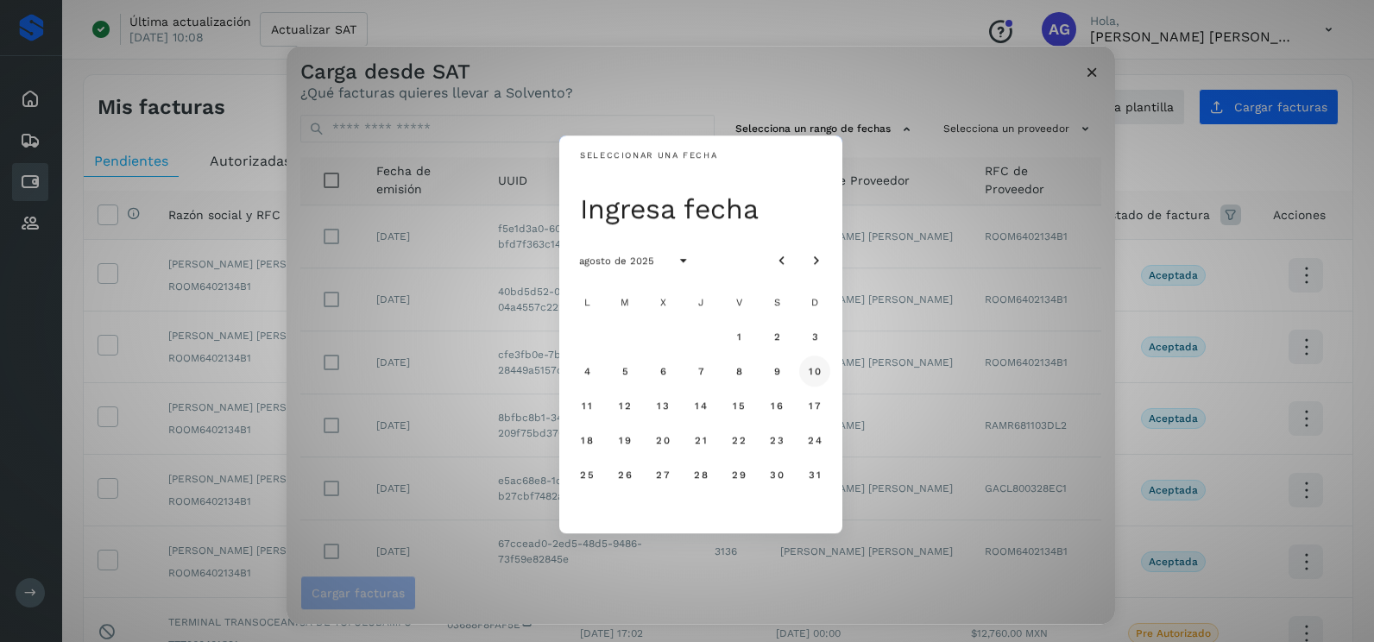
click at [816, 379] on button "10" at bounding box center [814, 371] width 31 height 31
click at [588, 408] on span "11" at bounding box center [586, 406] width 11 height 12
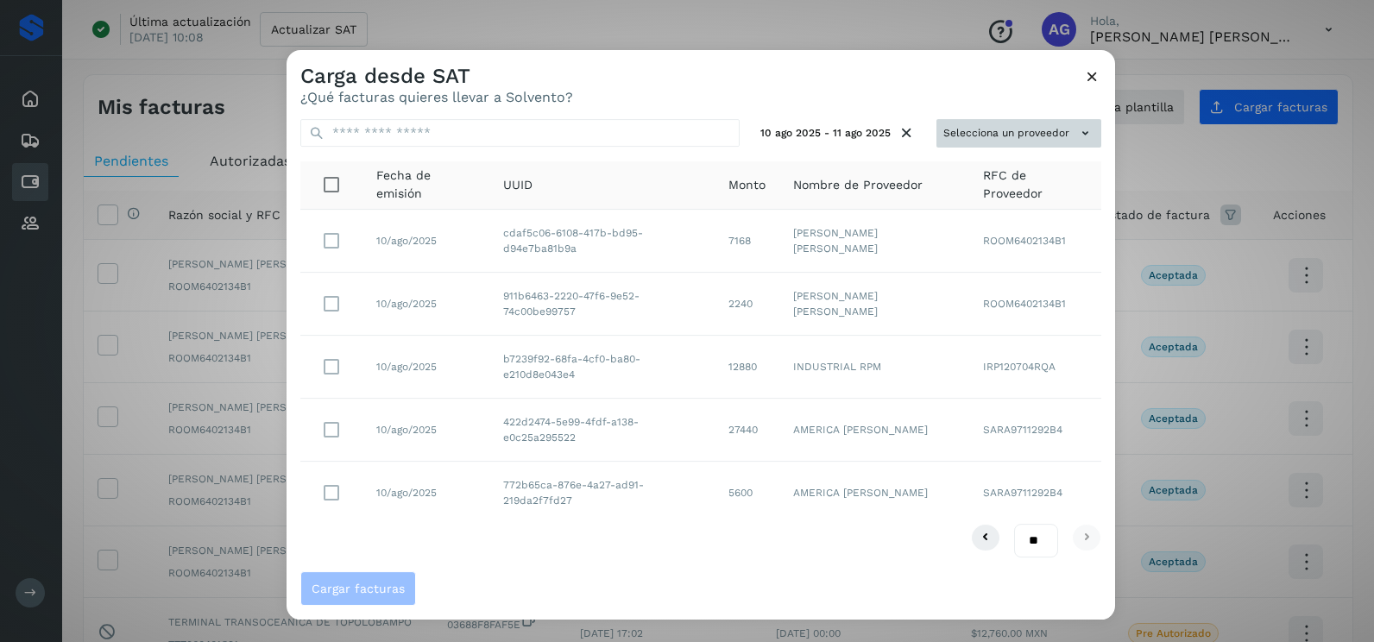
click at [1038, 138] on button "Selecciona un proveedor" at bounding box center [1019, 133] width 165 height 28
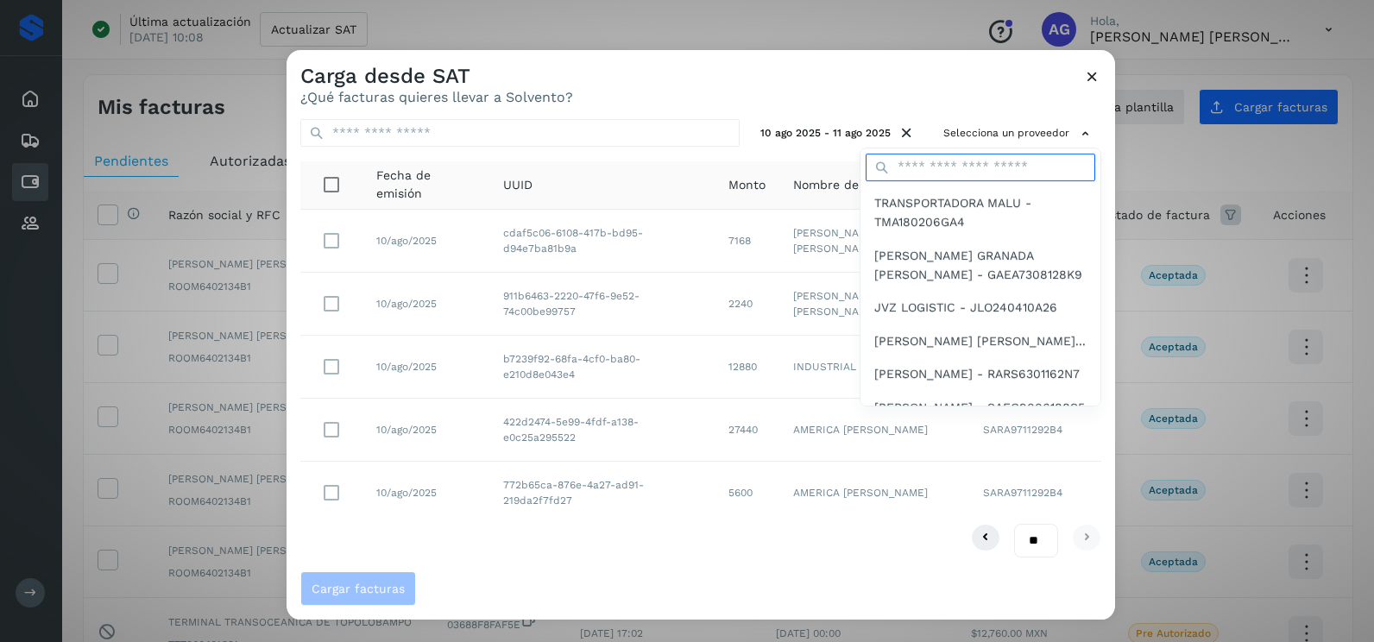
click at [1016, 164] on input "text" at bounding box center [981, 168] width 230 height 28
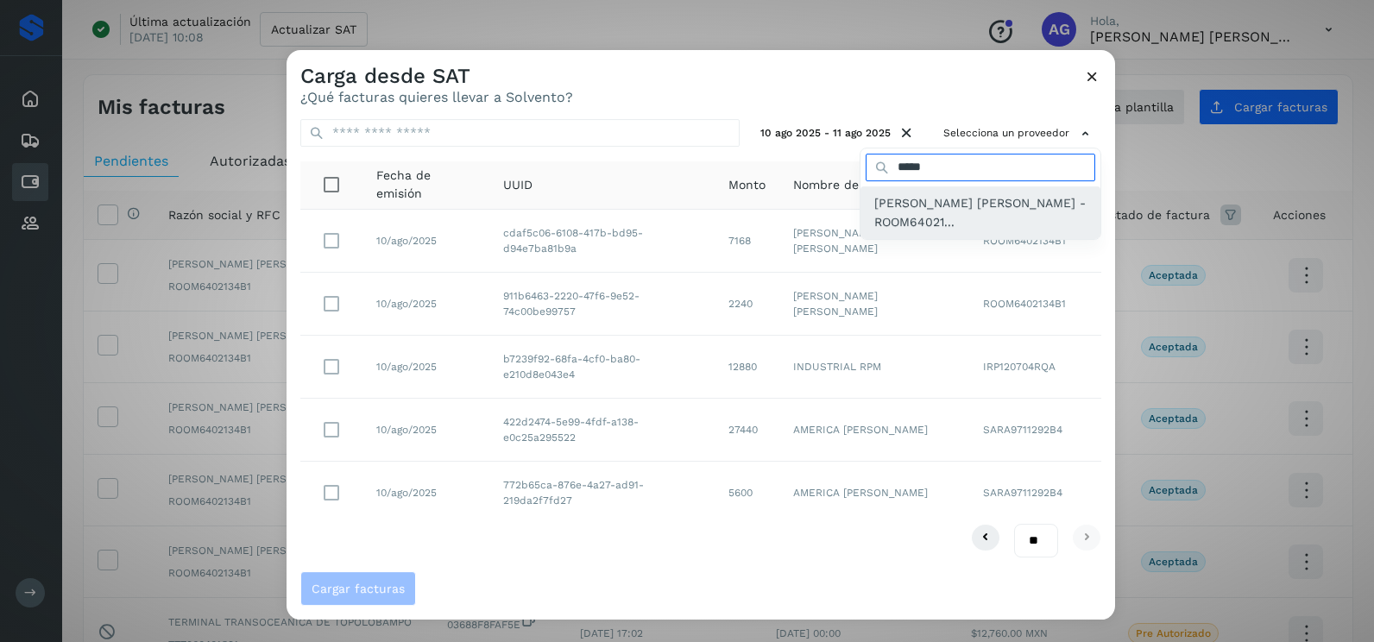
type input "*****"
click at [919, 212] on span "[PERSON_NAME] [PERSON_NAME] - ROOM64021..." at bounding box center [981, 212] width 212 height 39
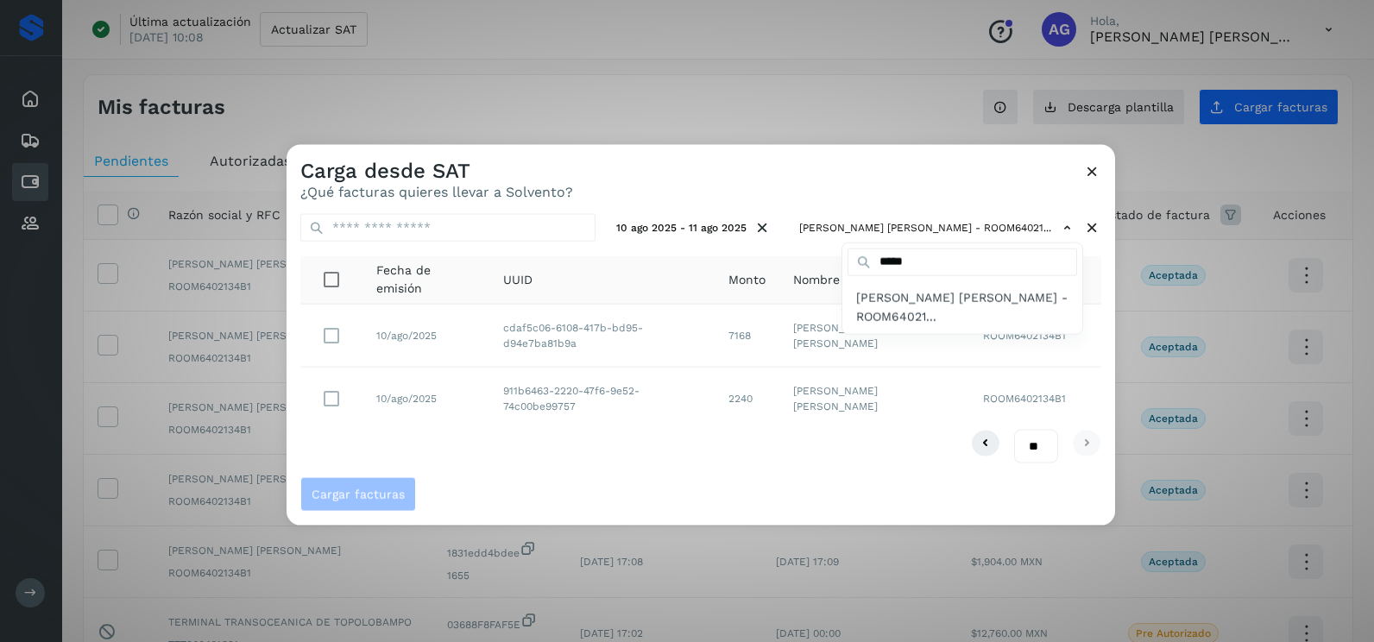
click at [336, 399] on div at bounding box center [974, 466] width 1374 height 642
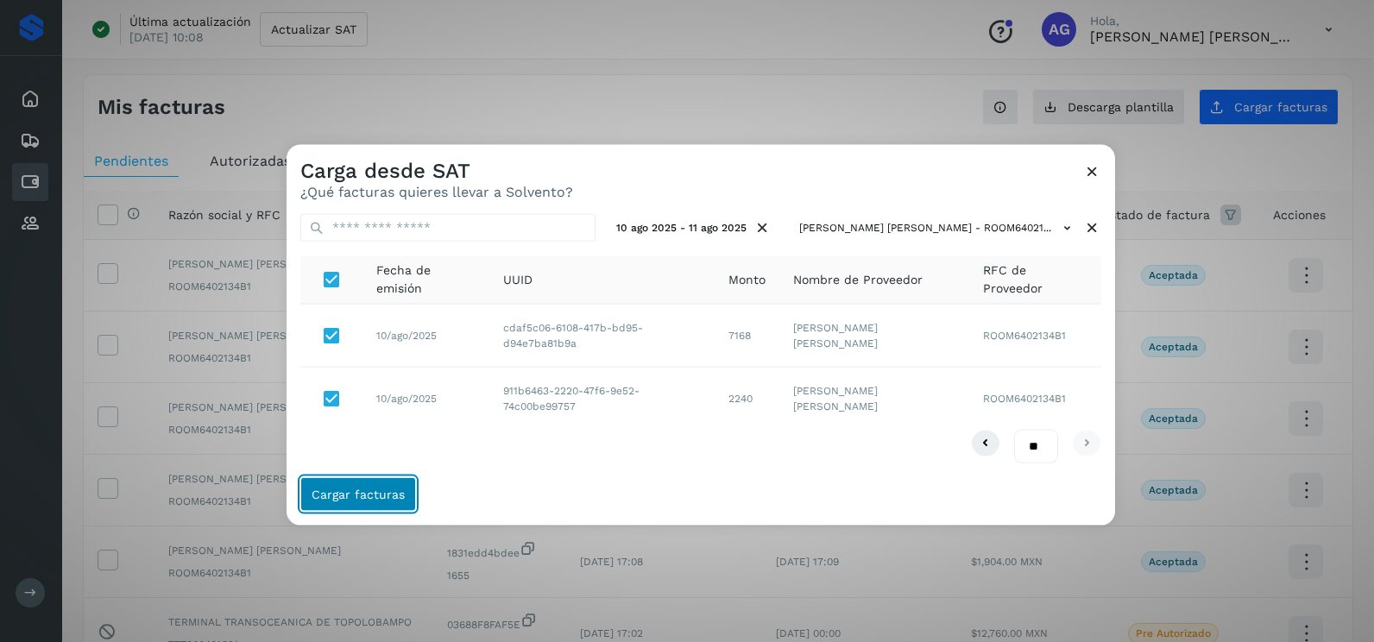
click at [364, 494] on span "Cargar facturas" at bounding box center [358, 494] width 93 height 12
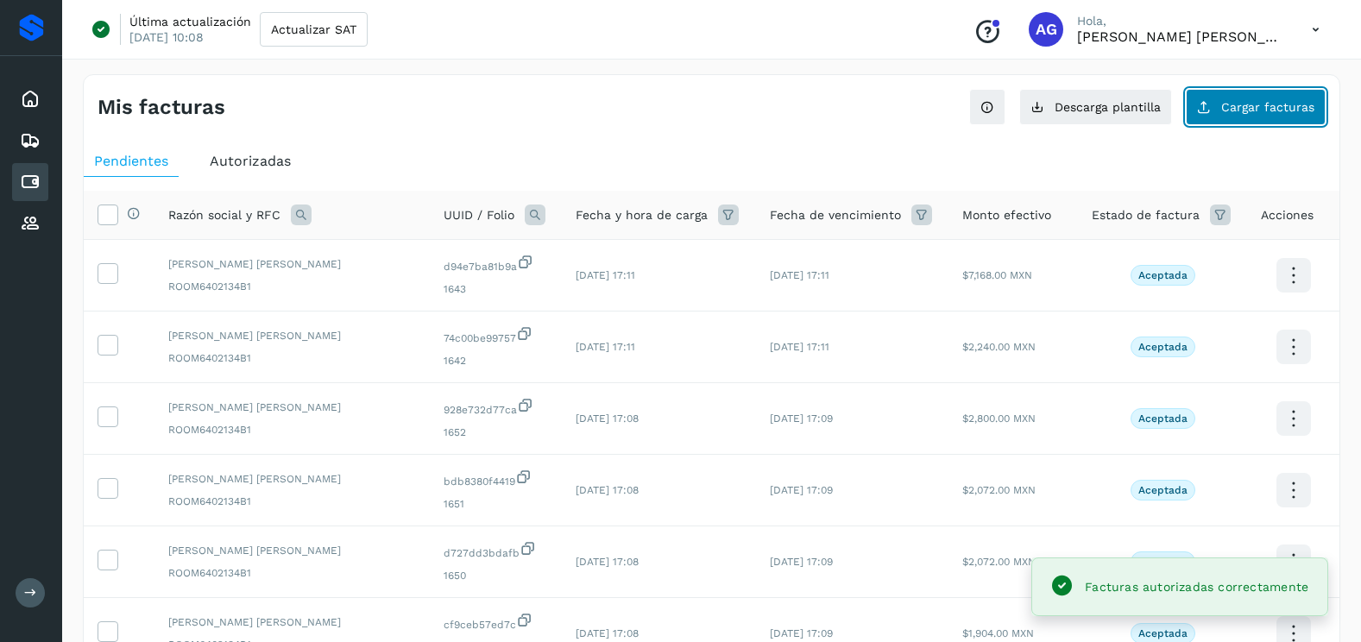
click at [1245, 96] on button "Cargar facturas" at bounding box center [1256, 107] width 140 height 36
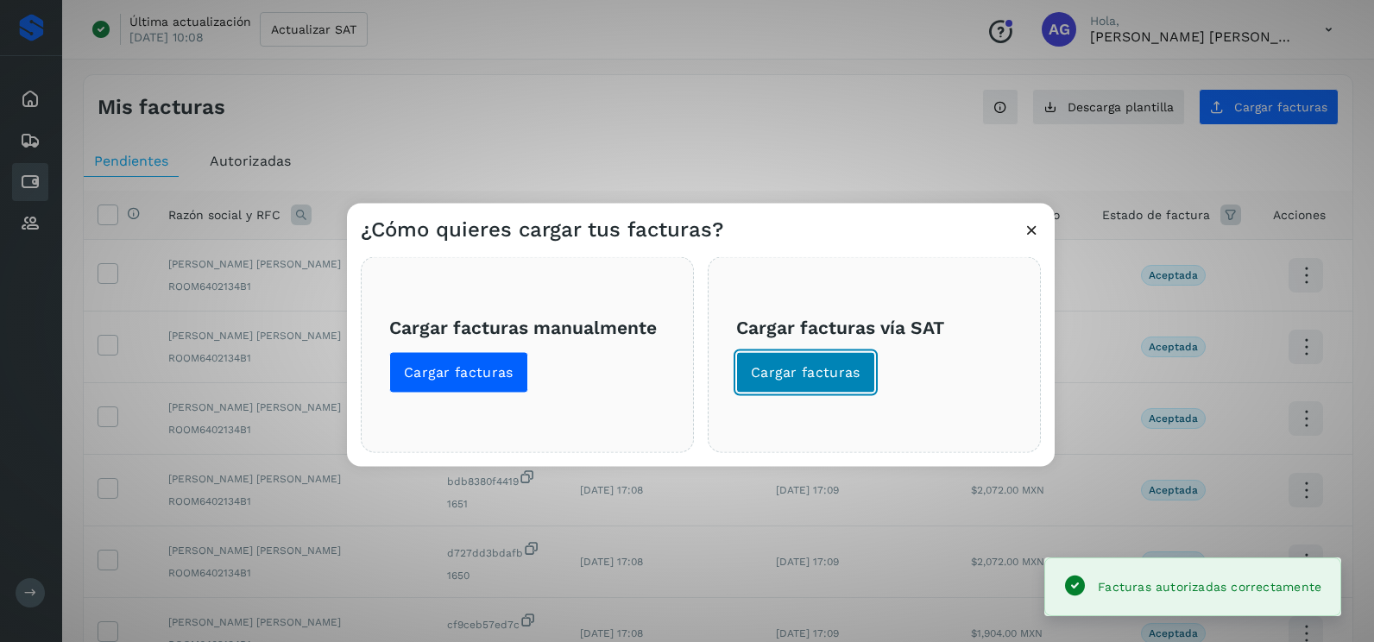
click at [821, 375] on span "Cargar facturas" at bounding box center [806, 372] width 110 height 19
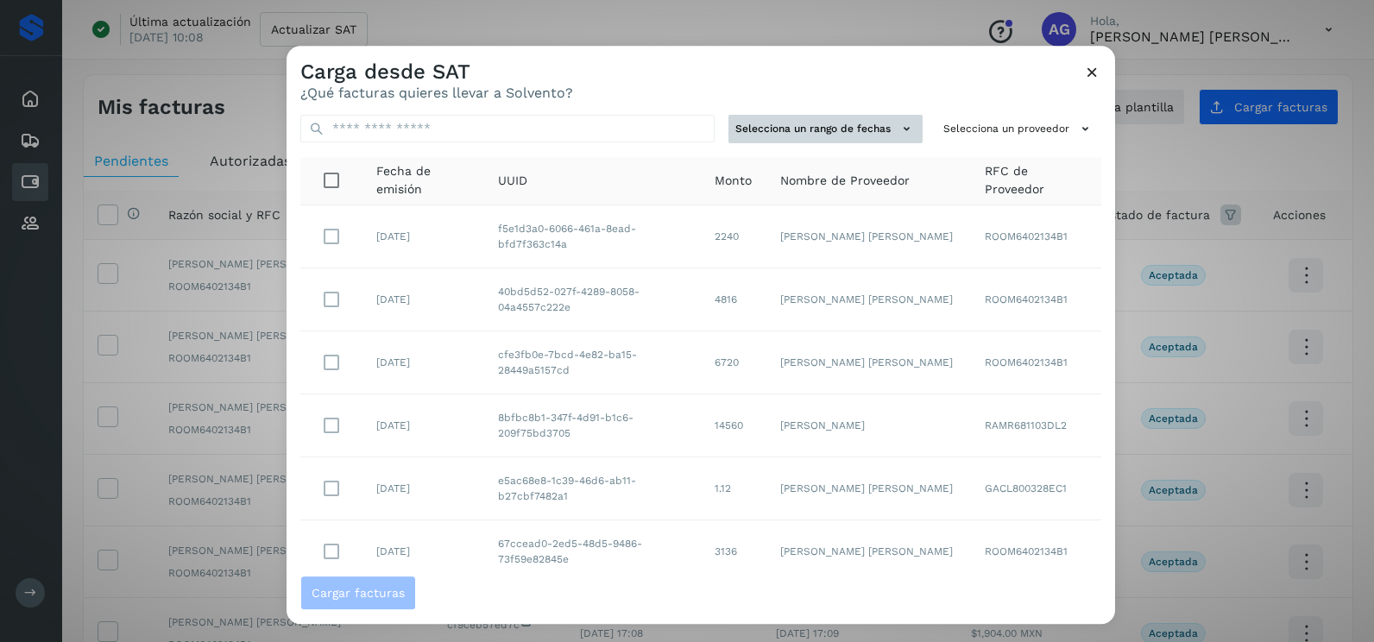
click at [833, 138] on button "Selecciona un rango de fechas" at bounding box center [826, 129] width 194 height 28
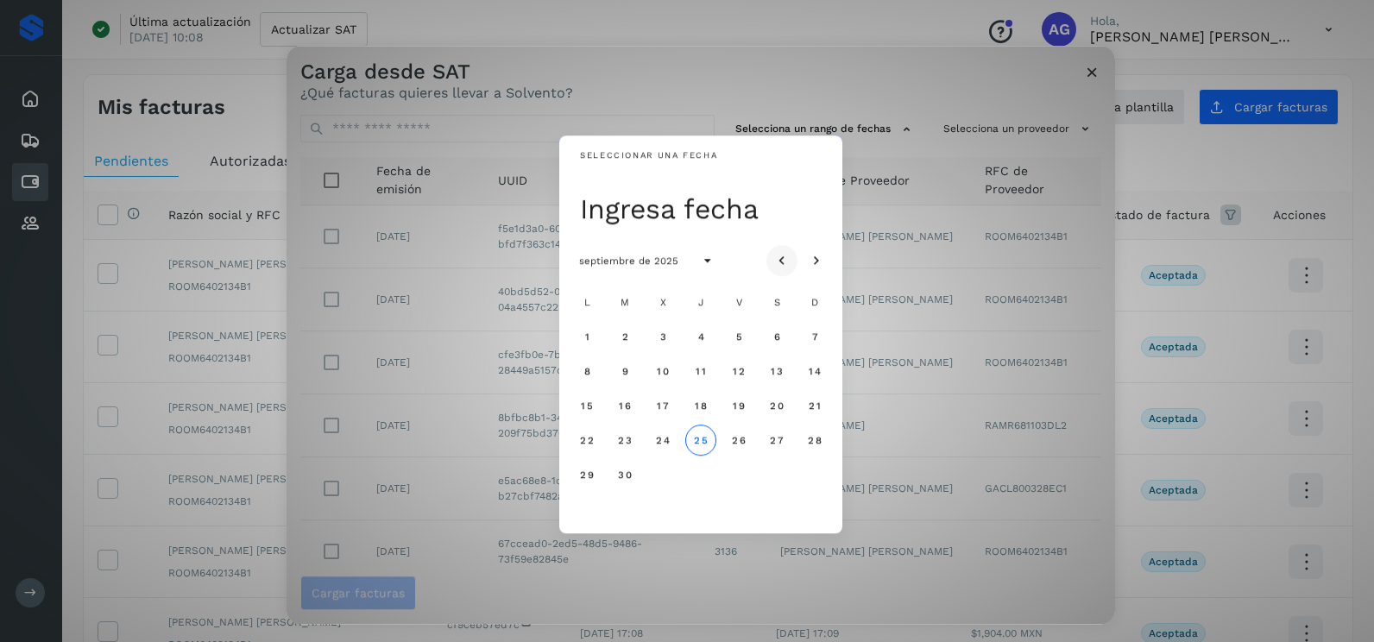
click at [781, 250] on button "Mes anterior" at bounding box center [782, 260] width 31 height 31
click at [582, 407] on span "11" at bounding box center [586, 406] width 11 height 12
click at [623, 408] on span "12" at bounding box center [624, 406] width 13 height 12
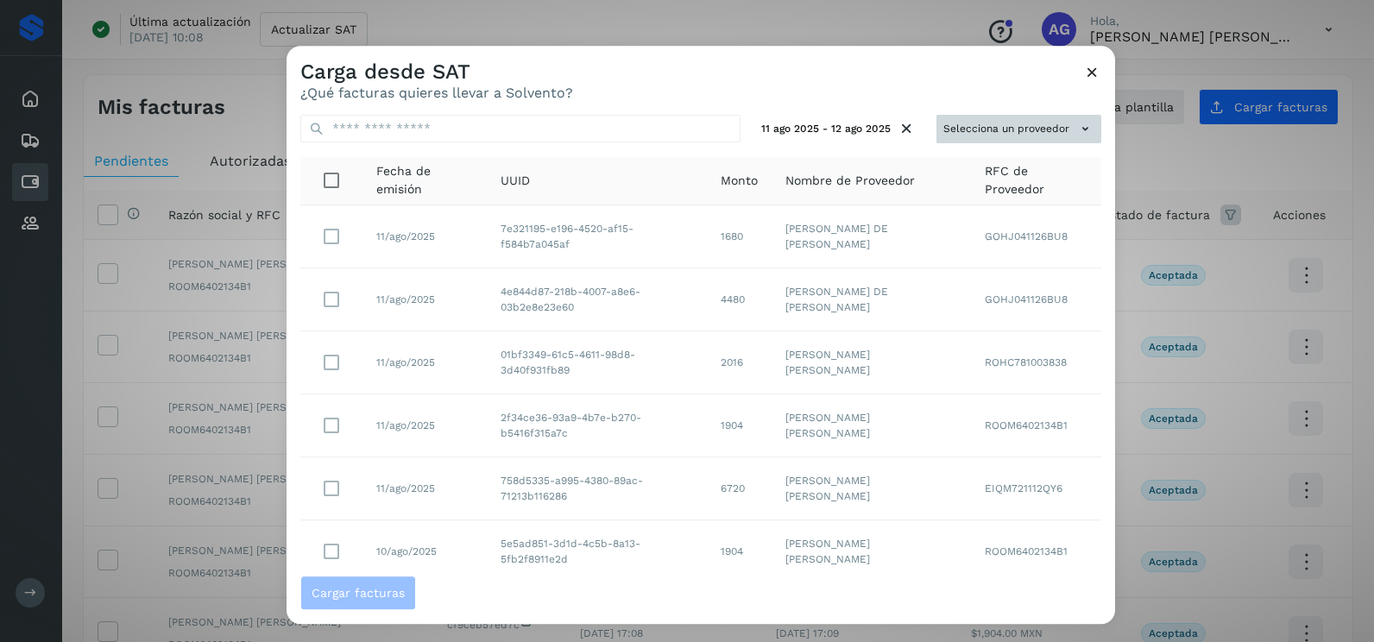
click at [964, 133] on button "Selecciona un proveedor" at bounding box center [1019, 129] width 165 height 28
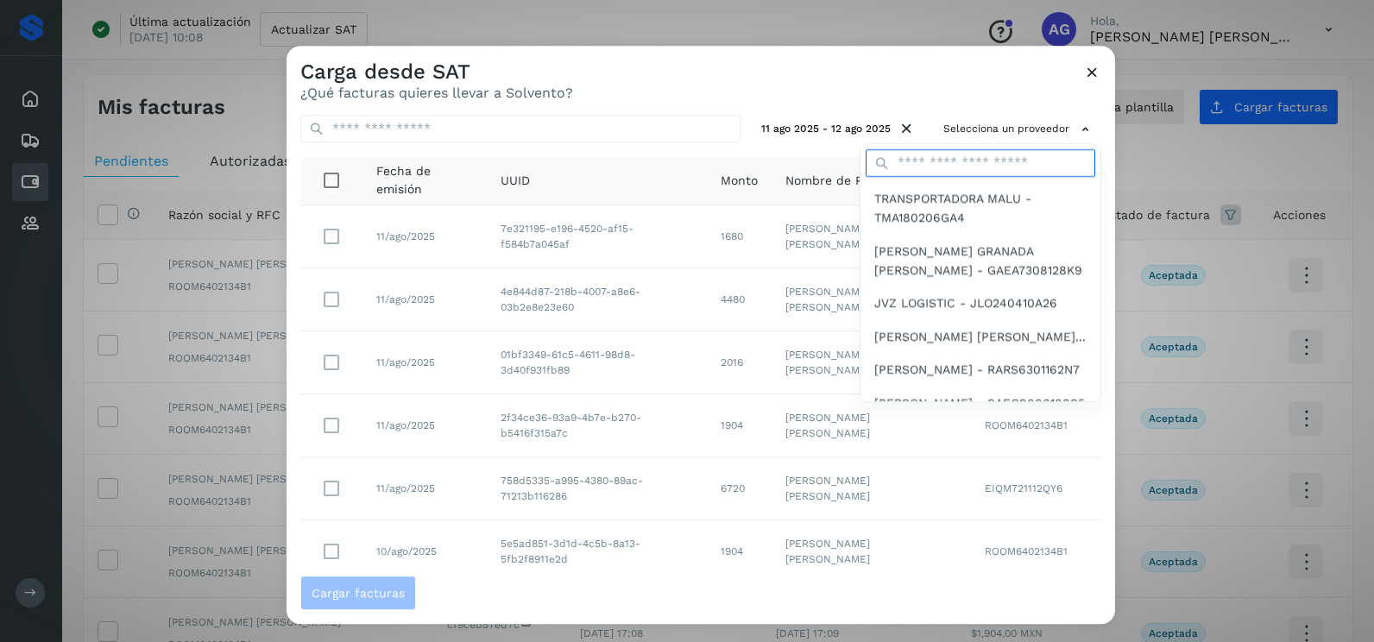
click at [925, 165] on input "text" at bounding box center [981, 163] width 230 height 28
type input "*****"
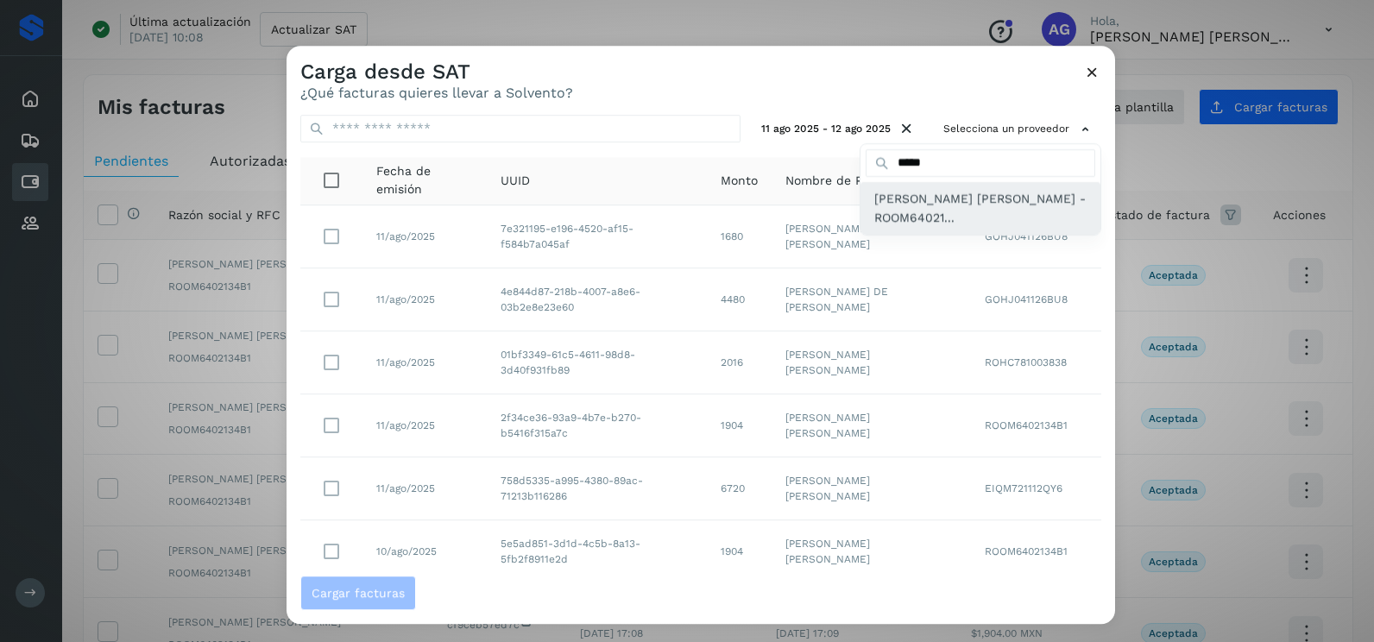
click at [935, 212] on span "[PERSON_NAME] [PERSON_NAME] - ROOM64021..." at bounding box center [981, 208] width 212 height 39
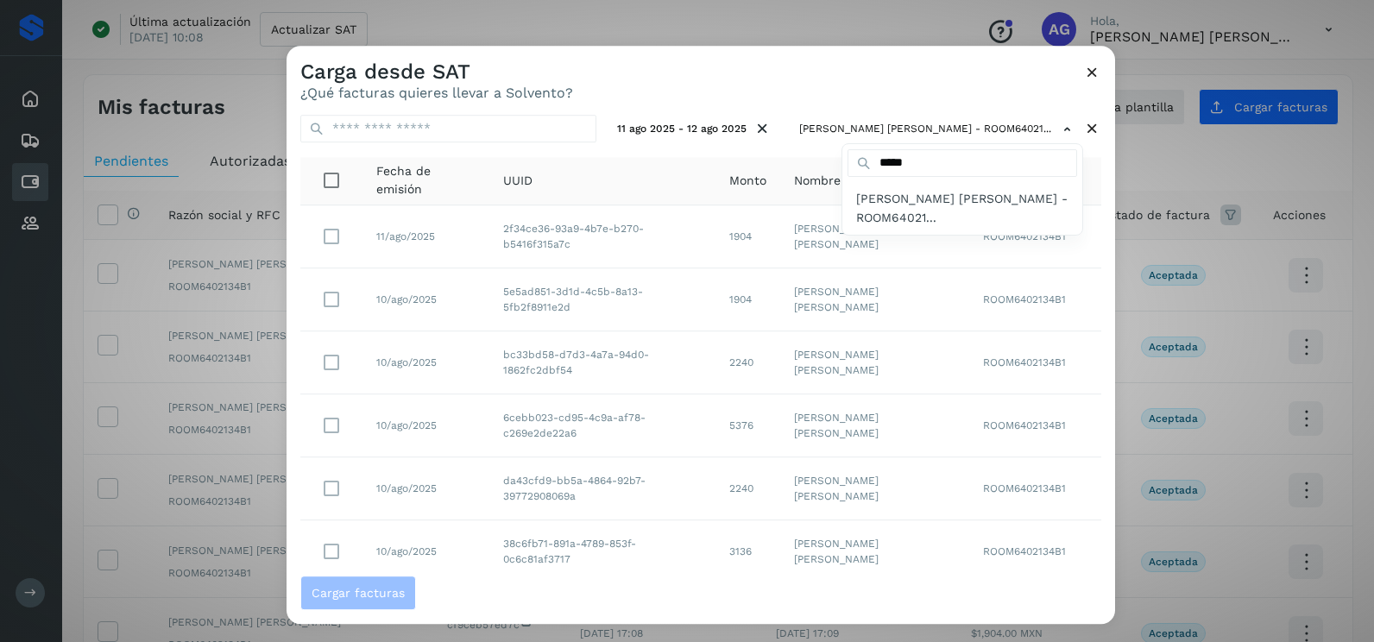
click at [824, 96] on div at bounding box center [974, 367] width 1374 height 642
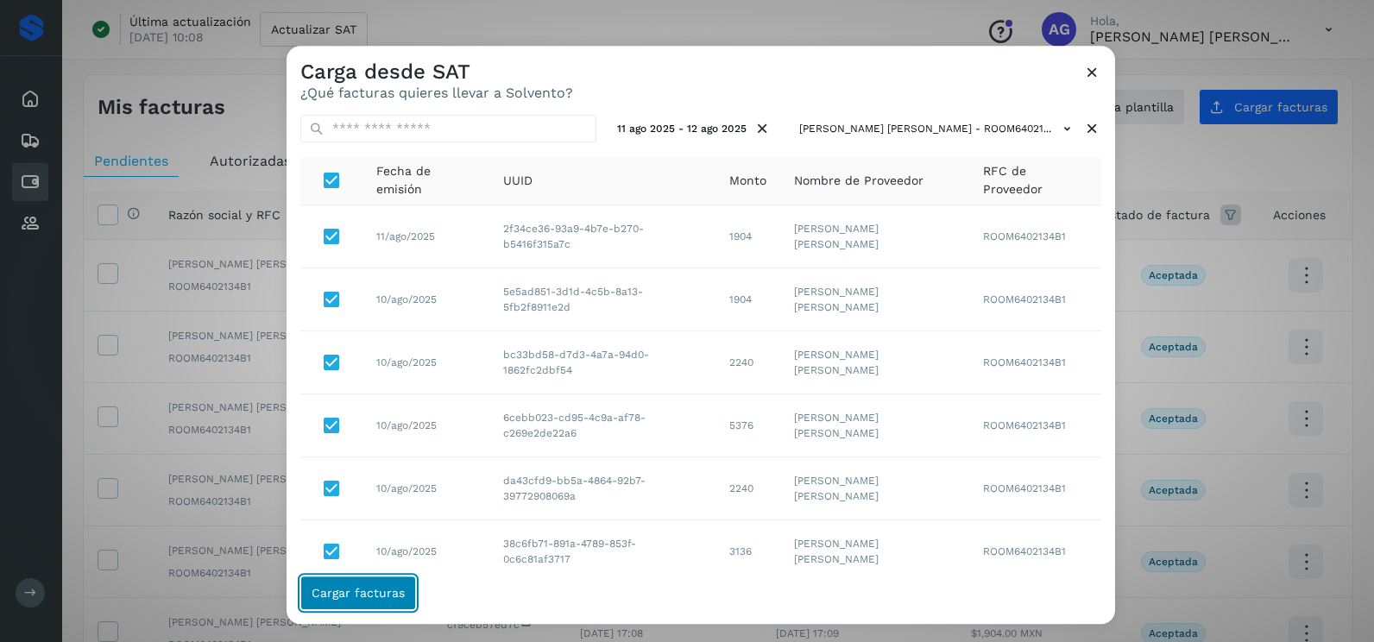
click at [384, 603] on button "Cargar facturas" at bounding box center [358, 593] width 116 height 35
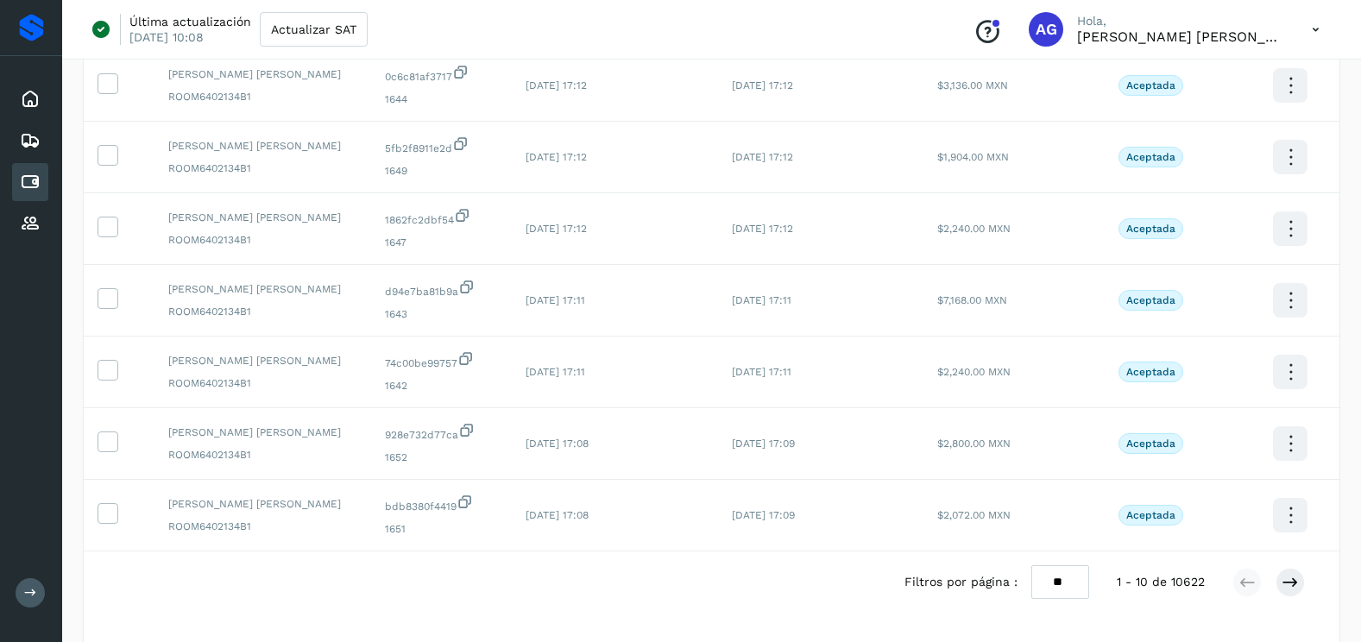
scroll to position [375, 0]
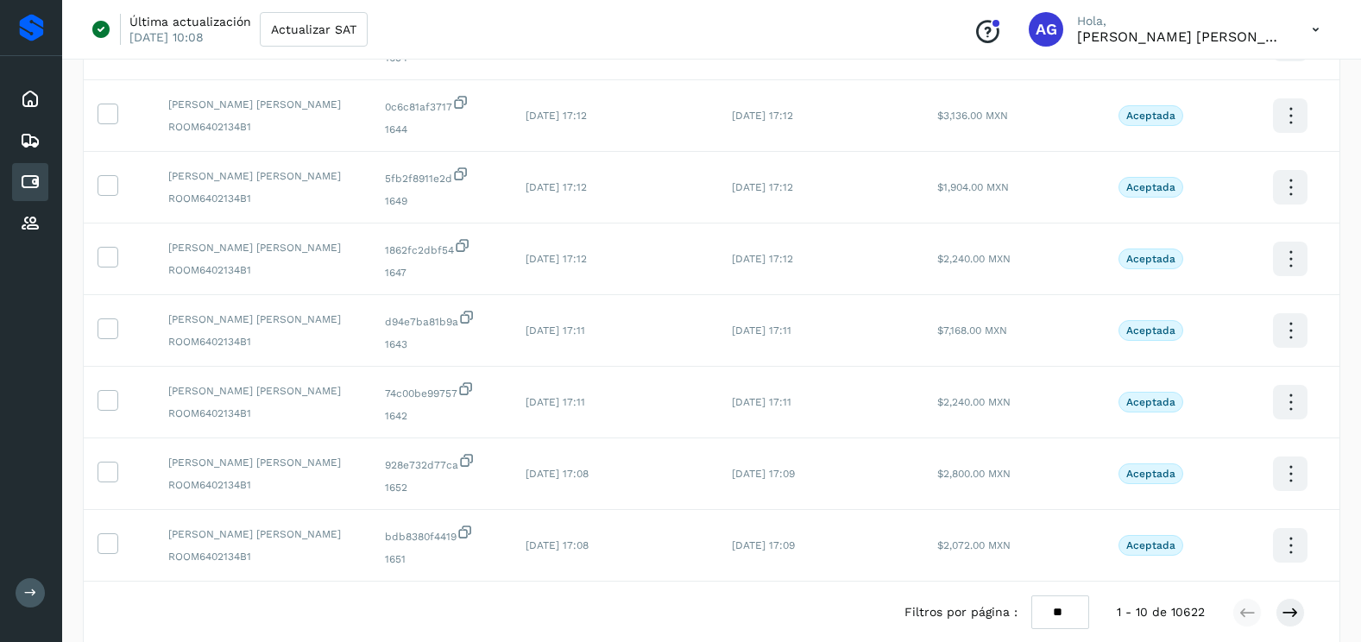
click at [1066, 610] on select "** ** **" at bounding box center [1061, 613] width 58 height 34
select select "**"
click at [1032, 596] on select "** ** **" at bounding box center [1061, 613] width 58 height 34
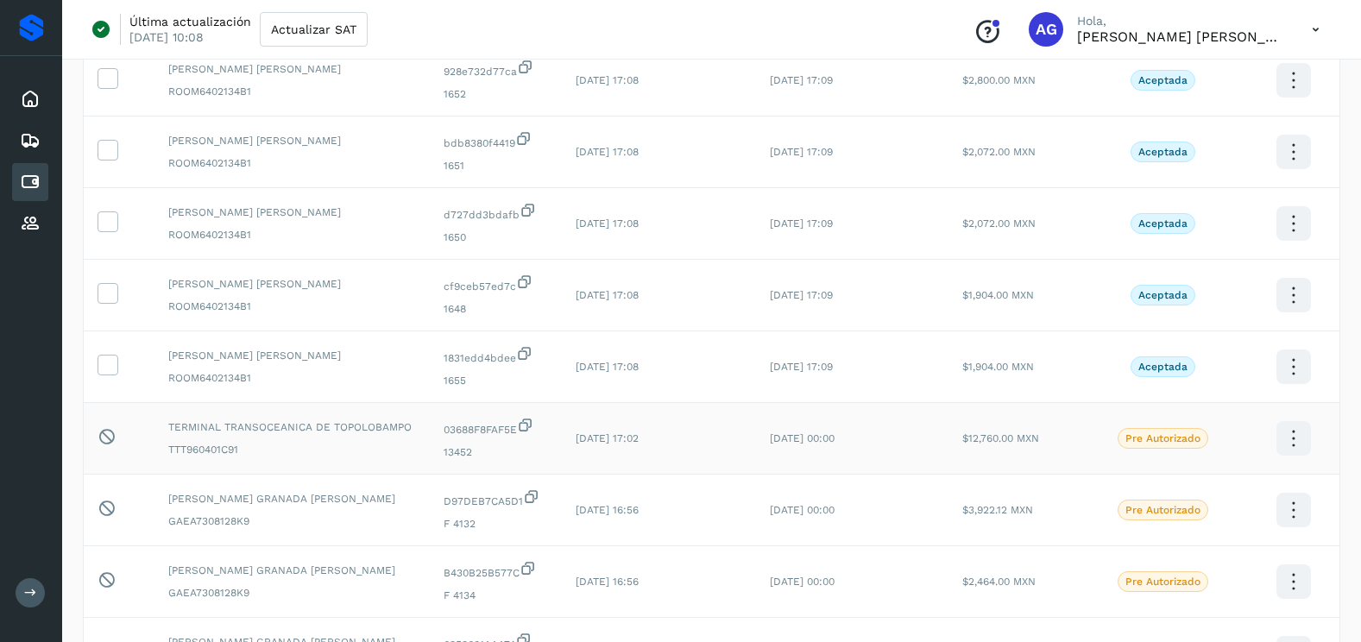
scroll to position [806, 0]
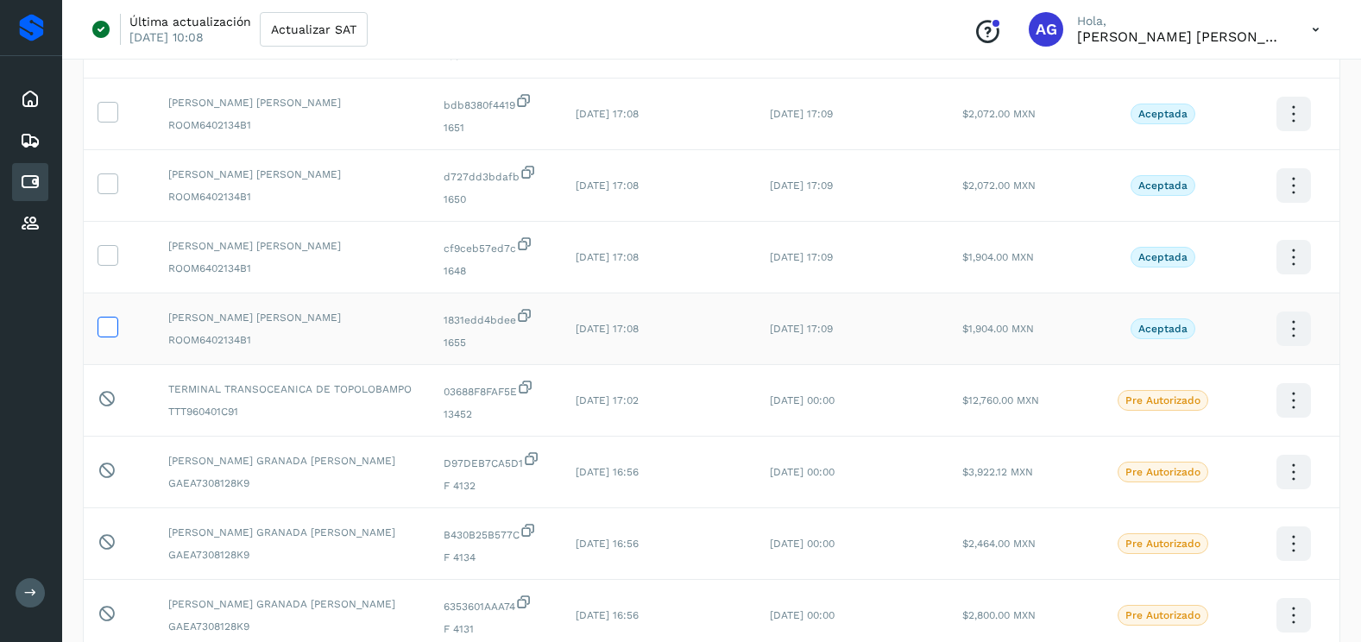
click at [116, 328] on icon at bounding box center [107, 326] width 18 height 18
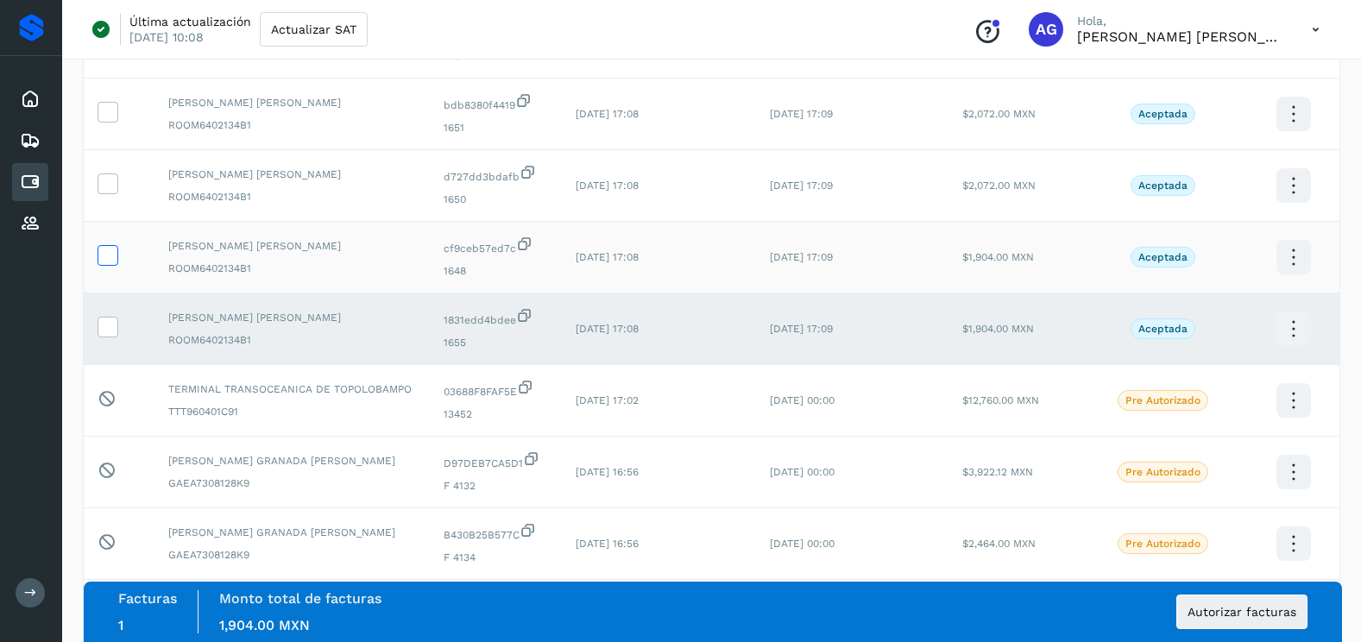
click at [98, 250] on icon at bounding box center [107, 254] width 18 height 18
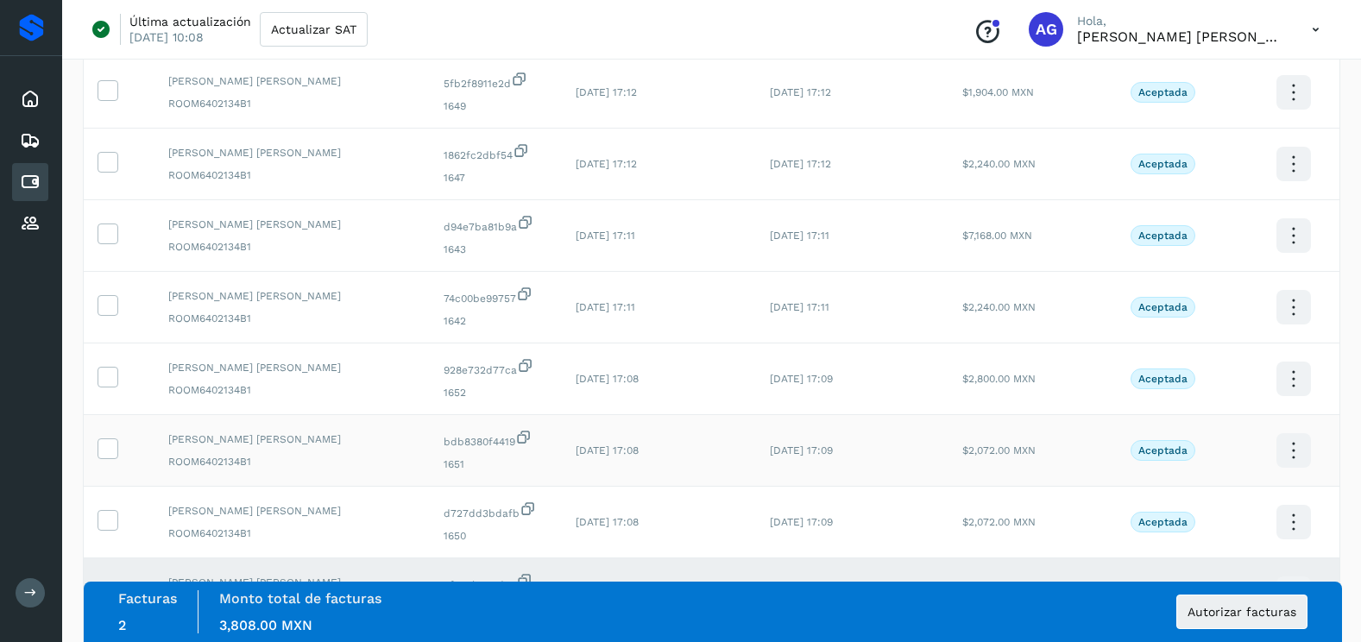
scroll to position [461, 0]
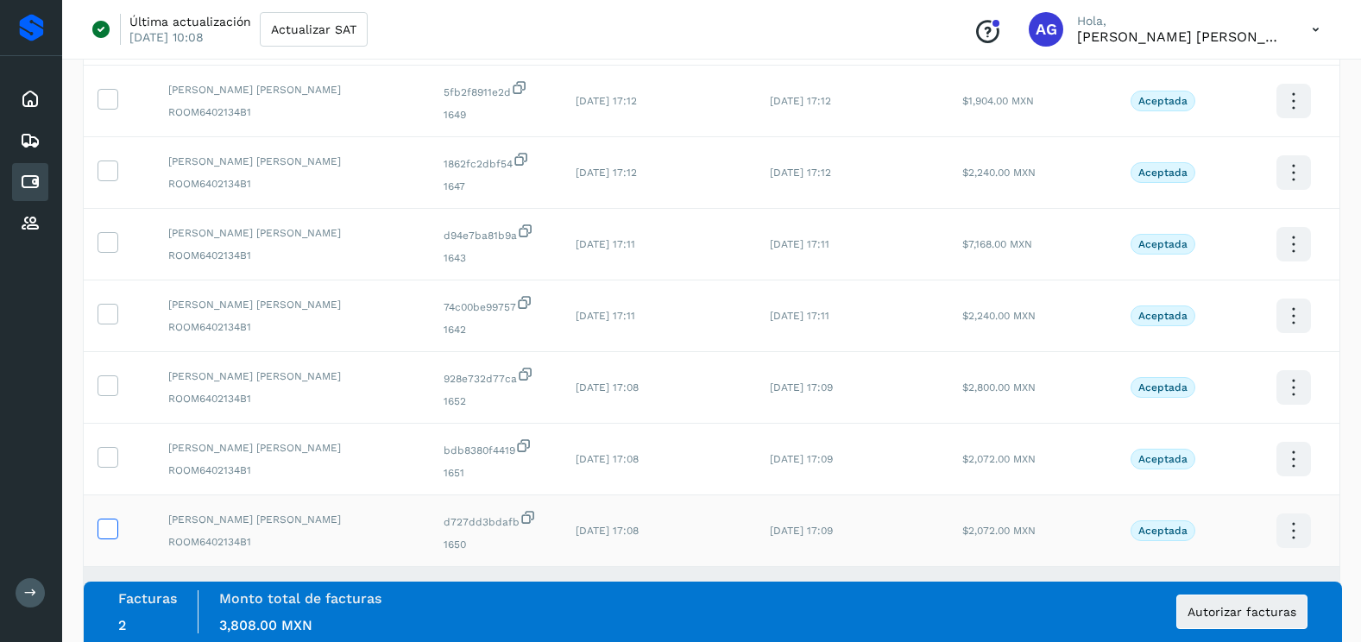
click at [111, 523] on icon at bounding box center [107, 528] width 18 height 18
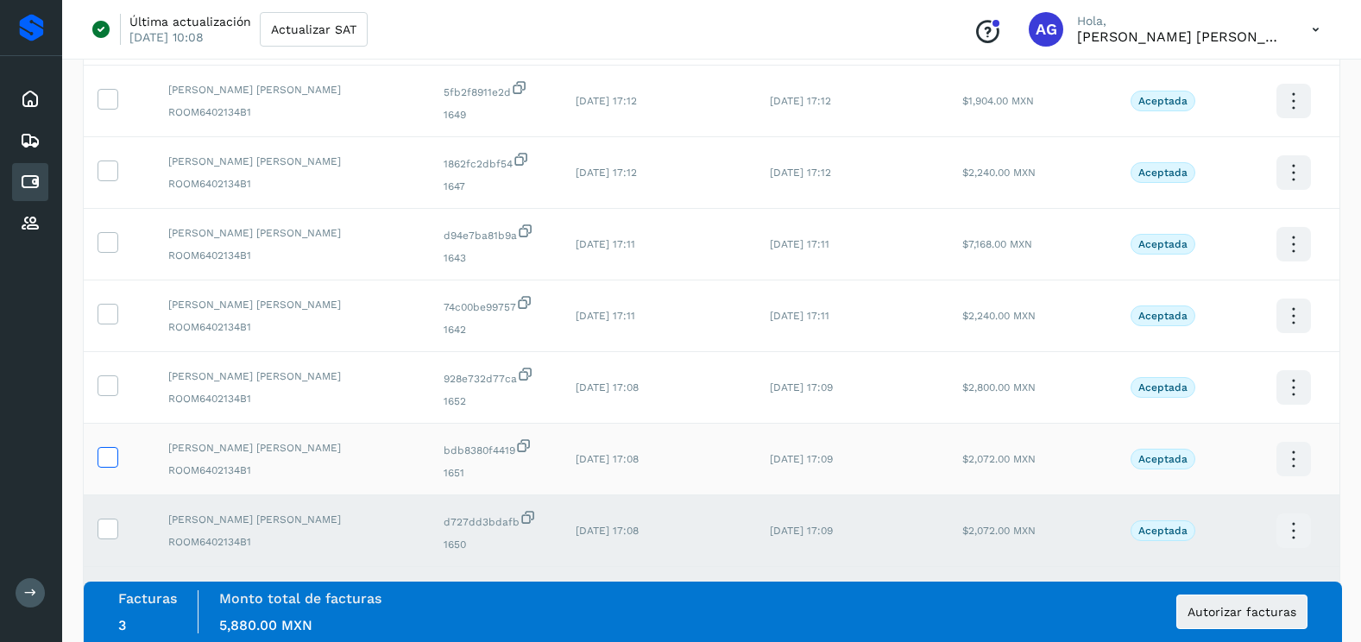
click at [114, 453] on icon at bounding box center [107, 456] width 18 height 18
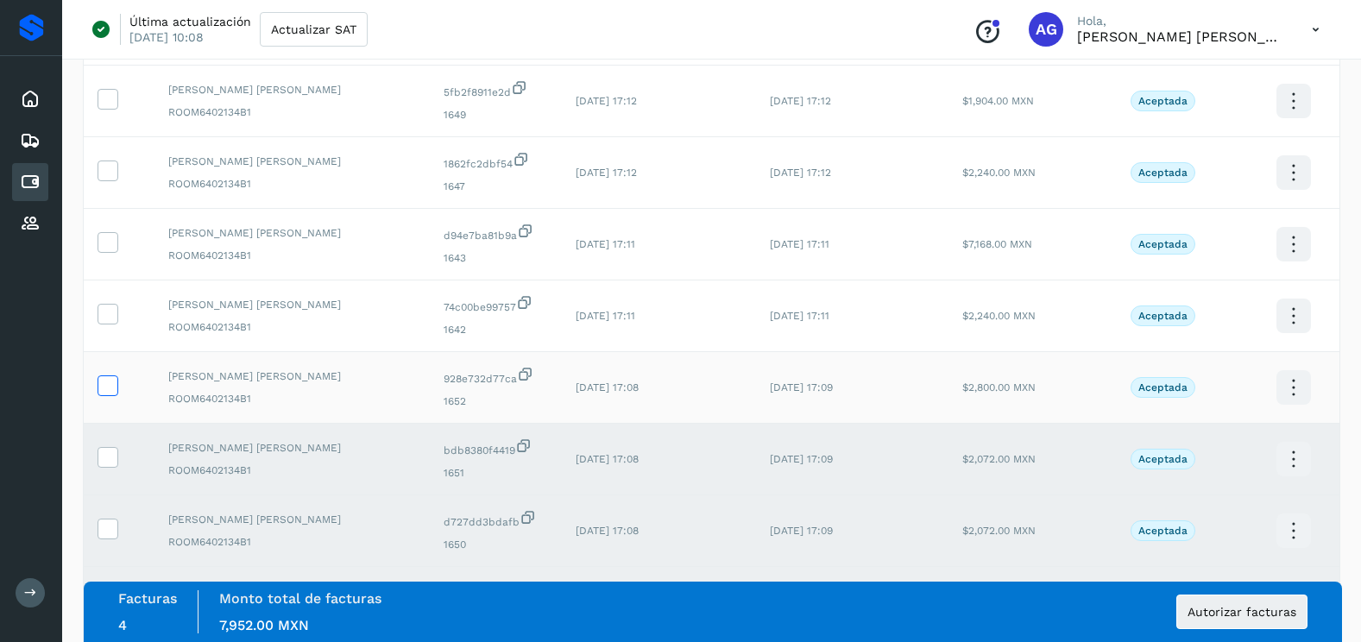
click at [112, 388] on icon at bounding box center [107, 385] width 18 height 18
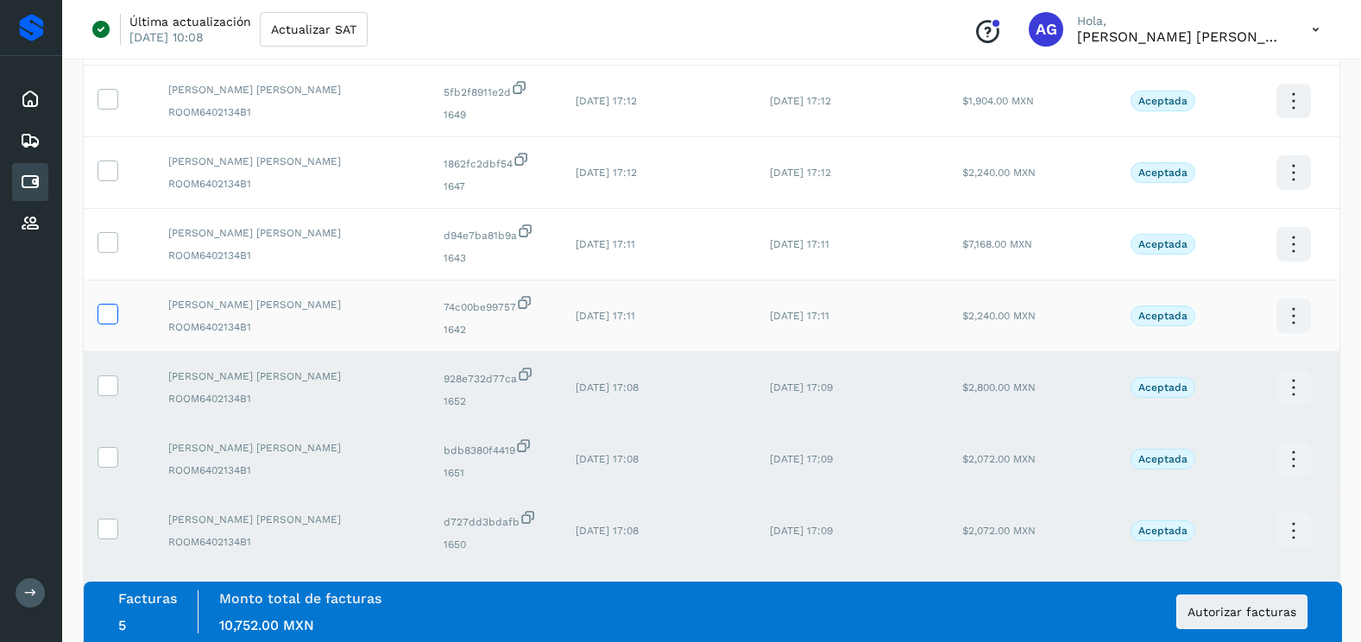
click at [111, 321] on icon at bounding box center [107, 313] width 18 height 18
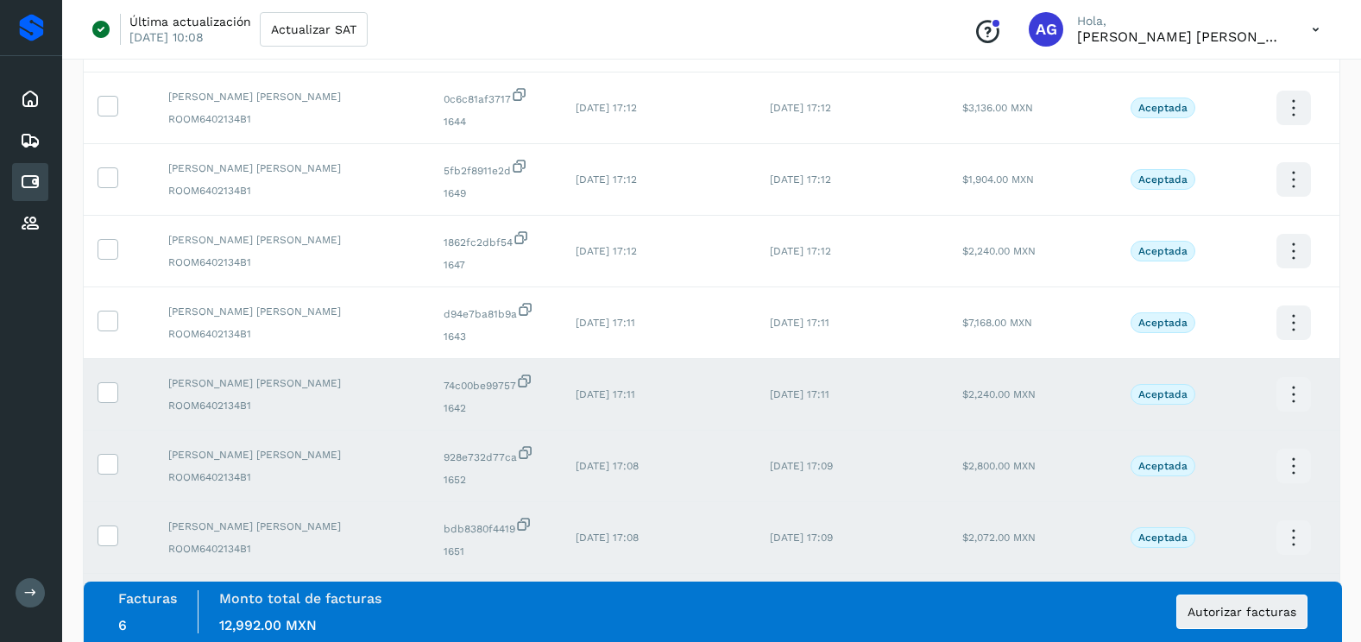
scroll to position [288, 0]
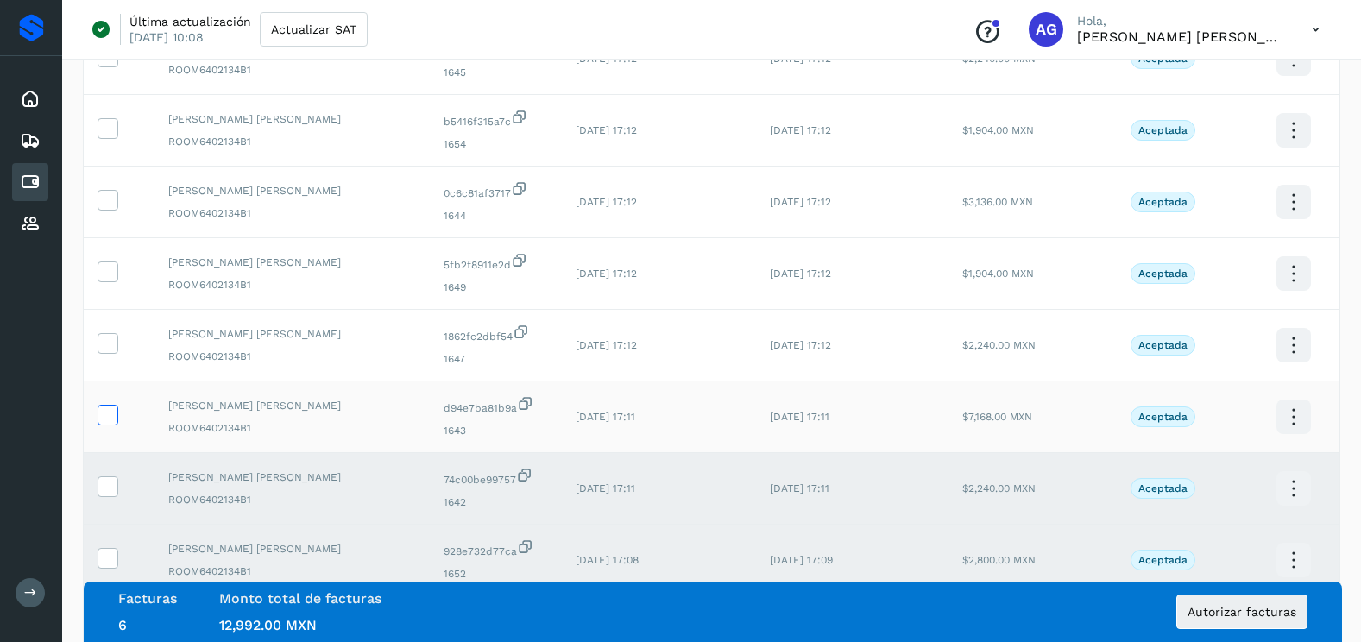
click at [103, 415] on icon at bounding box center [107, 414] width 18 height 18
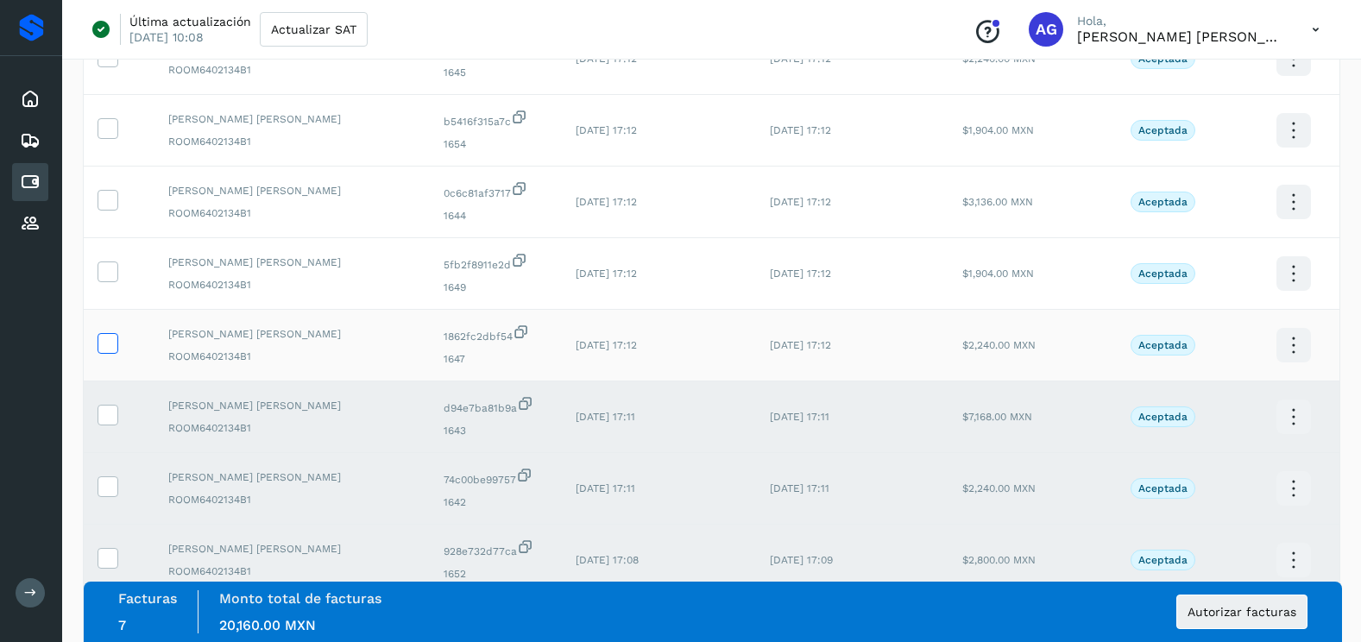
click at [105, 344] on icon at bounding box center [107, 342] width 18 height 18
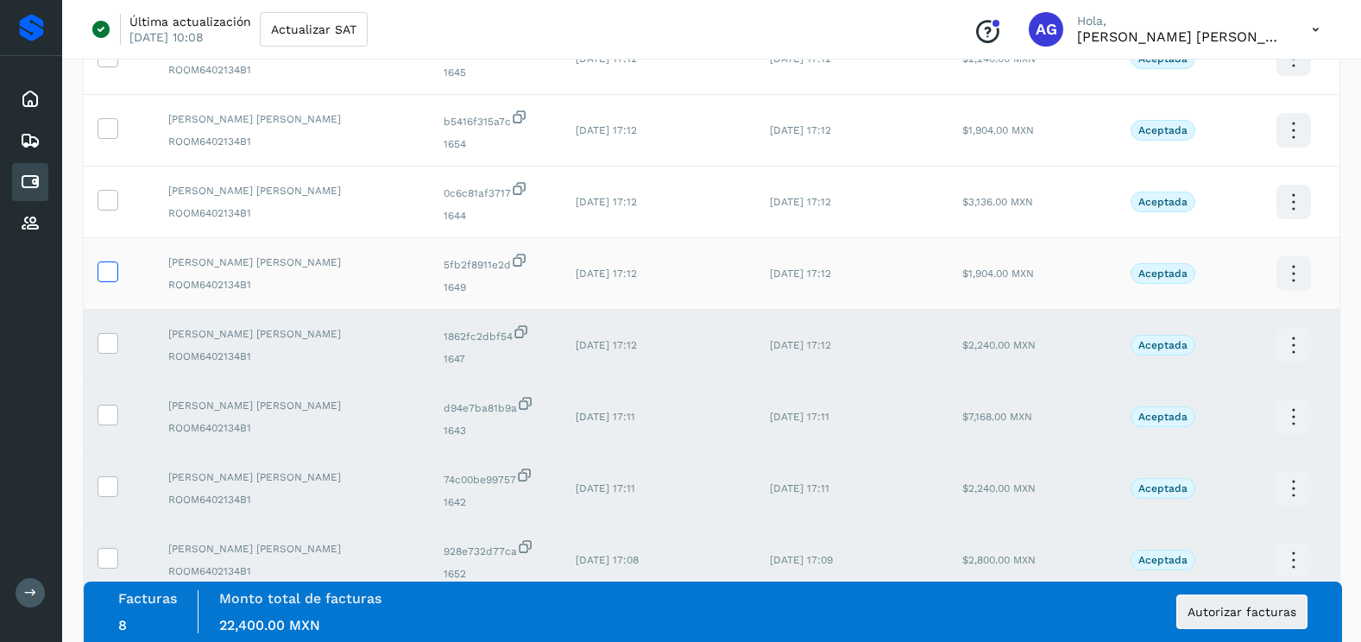
click at [109, 275] on icon at bounding box center [107, 271] width 18 height 18
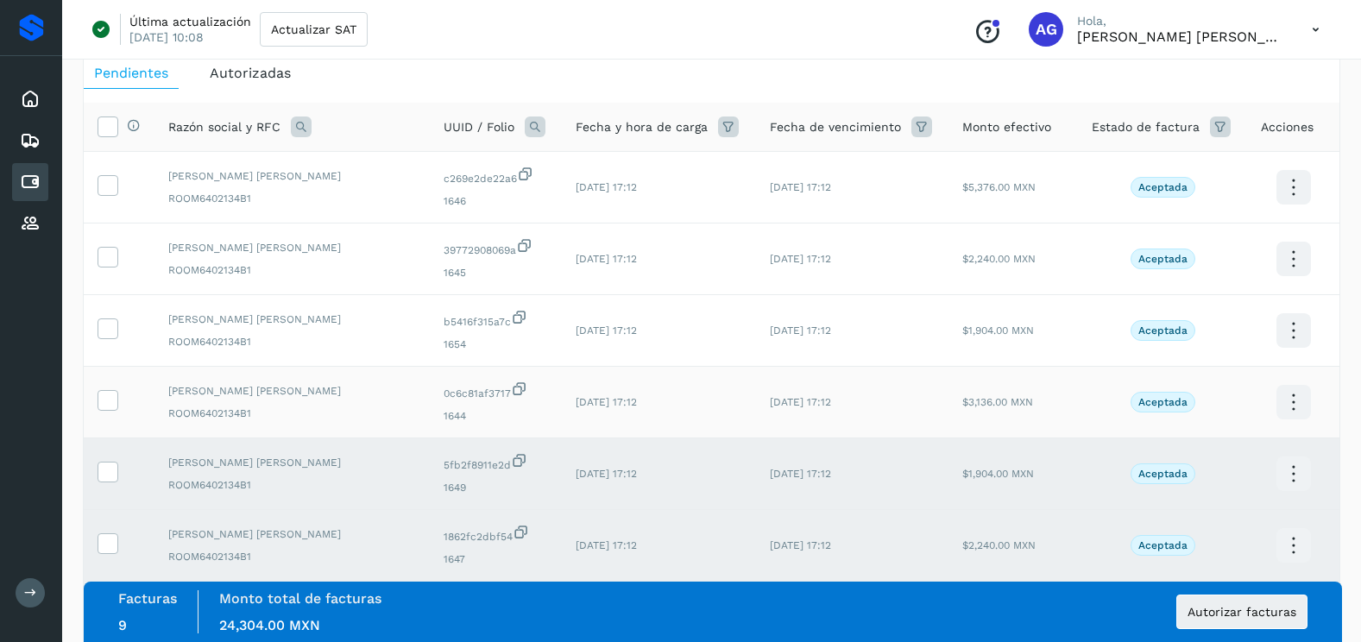
scroll to position [0, 0]
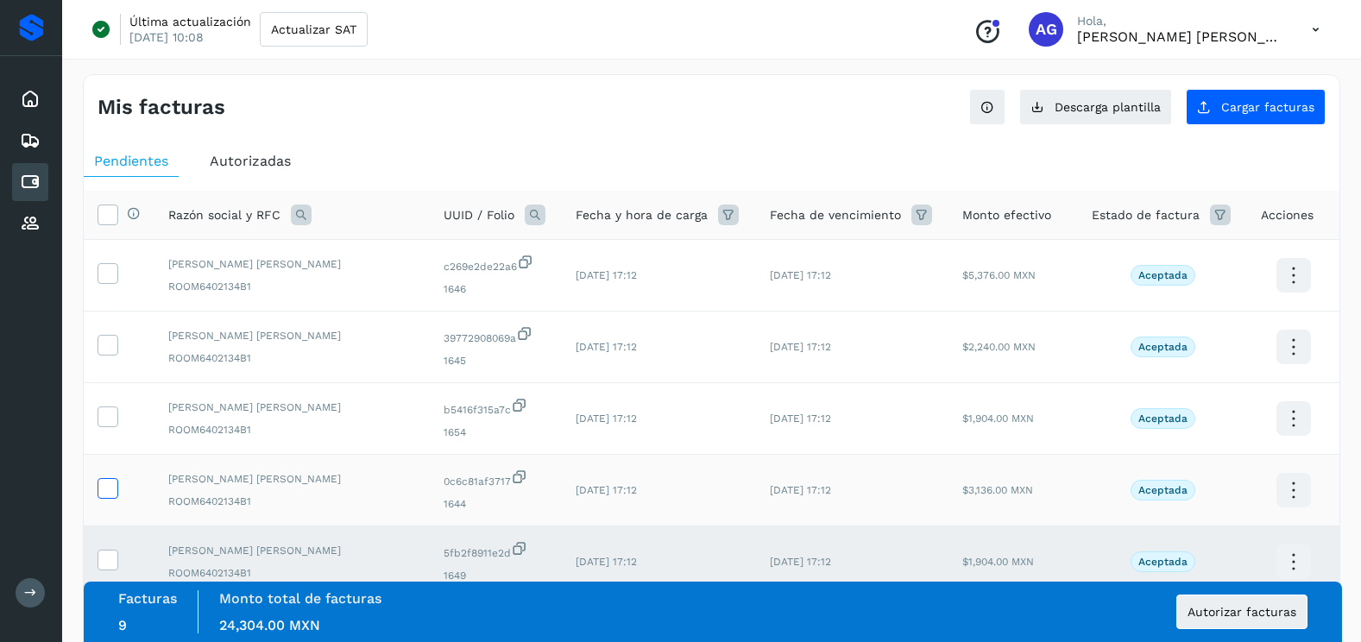
click at [107, 483] on icon at bounding box center [107, 487] width 18 height 18
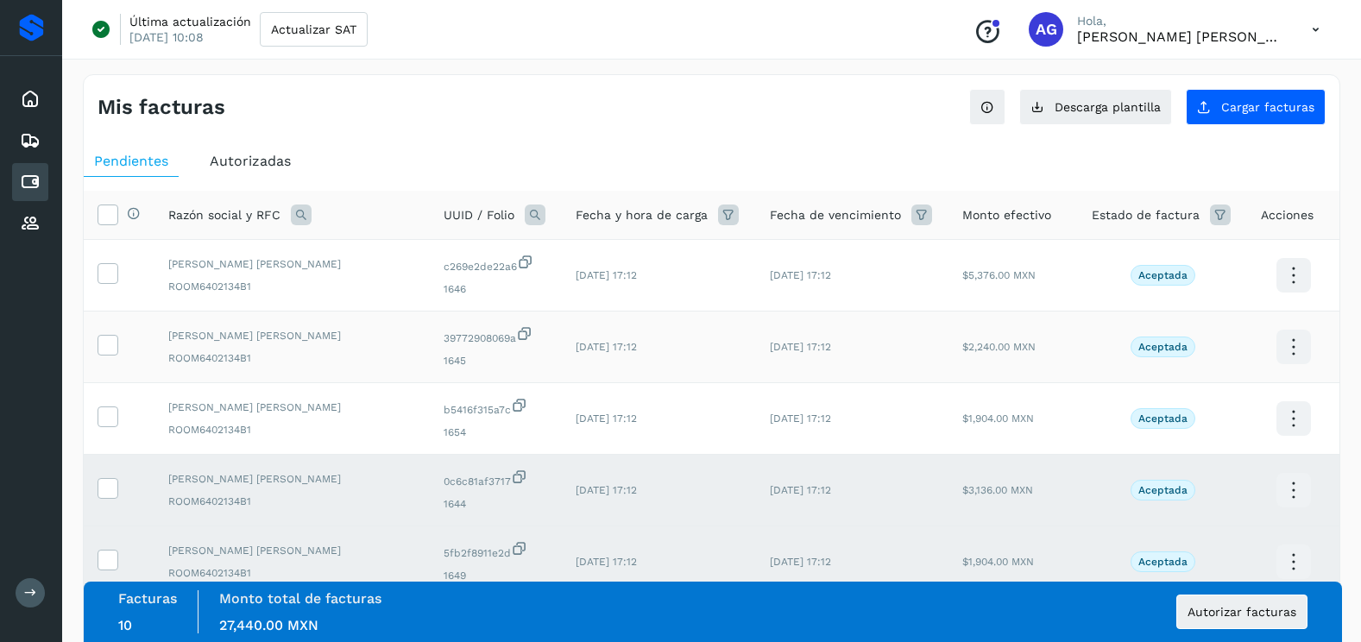
drag, startPoint x: 107, startPoint y: 420, endPoint x: 111, endPoint y: 365, distance: 54.6
click at [107, 418] on icon at bounding box center [107, 416] width 18 height 18
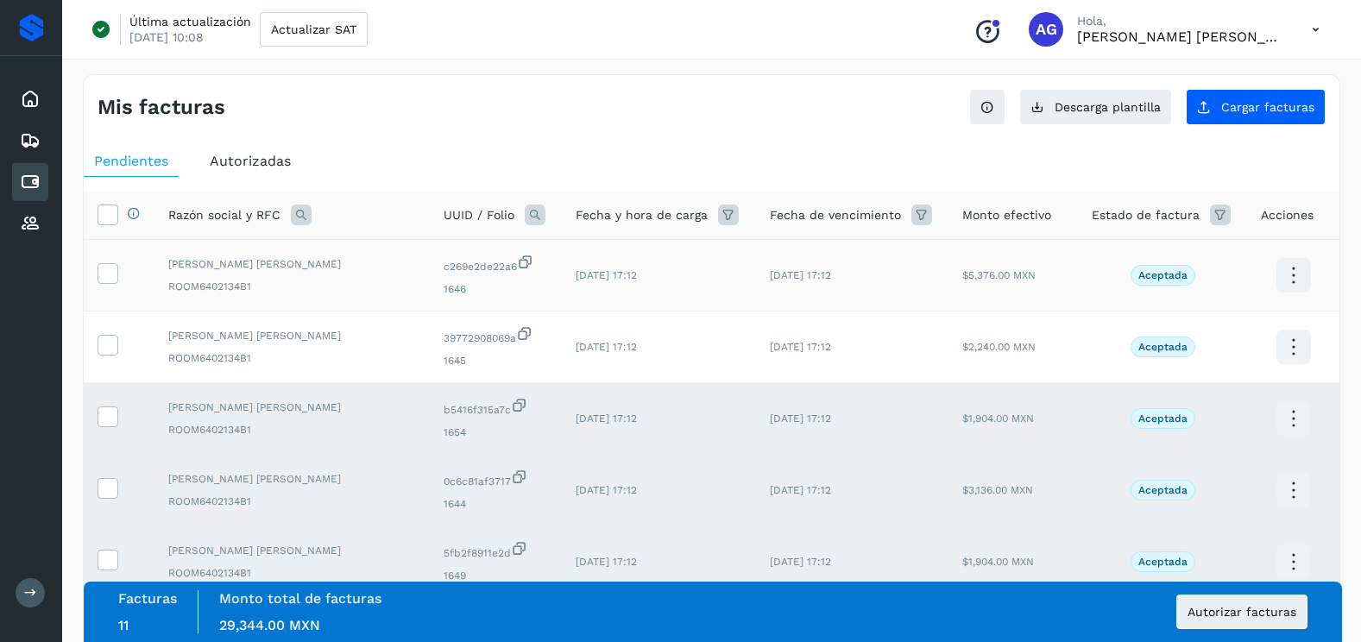
drag, startPoint x: 112, startPoint y: 344, endPoint x: 109, endPoint y: 289, distance: 54.5
click at [112, 337] on icon at bounding box center [107, 344] width 18 height 18
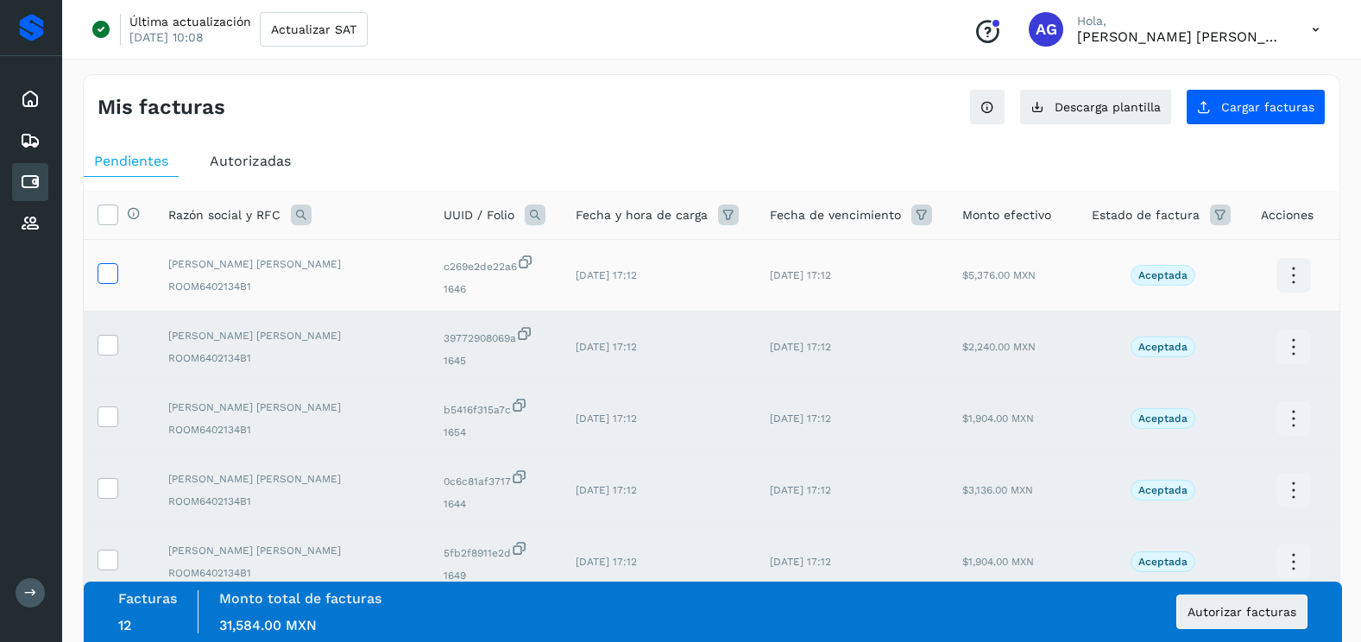
click at [111, 275] on icon at bounding box center [107, 272] width 18 height 18
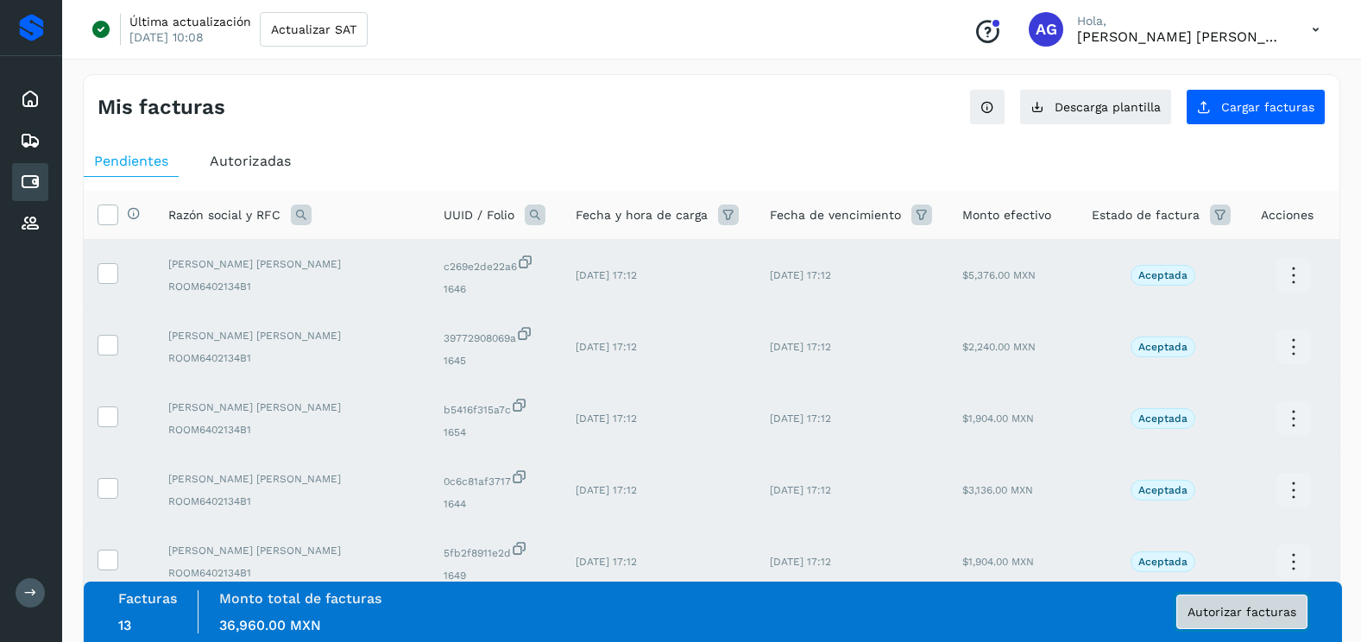
click at [1197, 613] on span "Autorizar facturas" at bounding box center [1242, 612] width 109 height 12
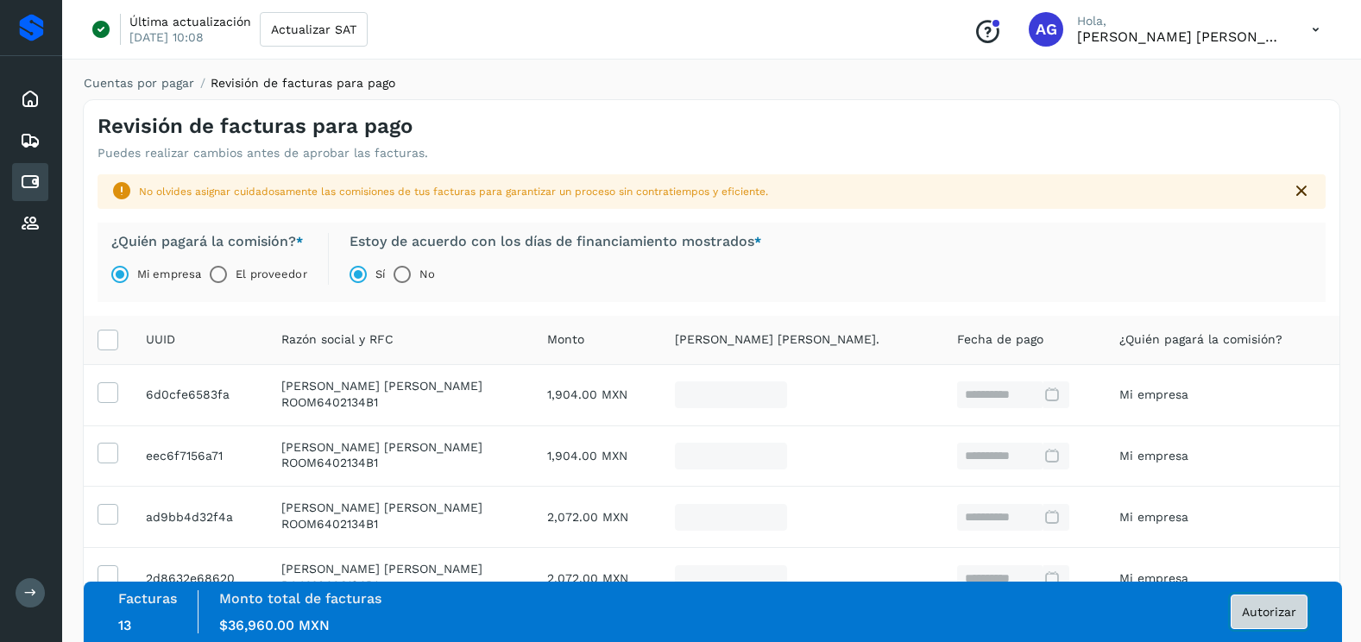
click at [1267, 609] on span "Autorizar" at bounding box center [1269, 612] width 54 height 12
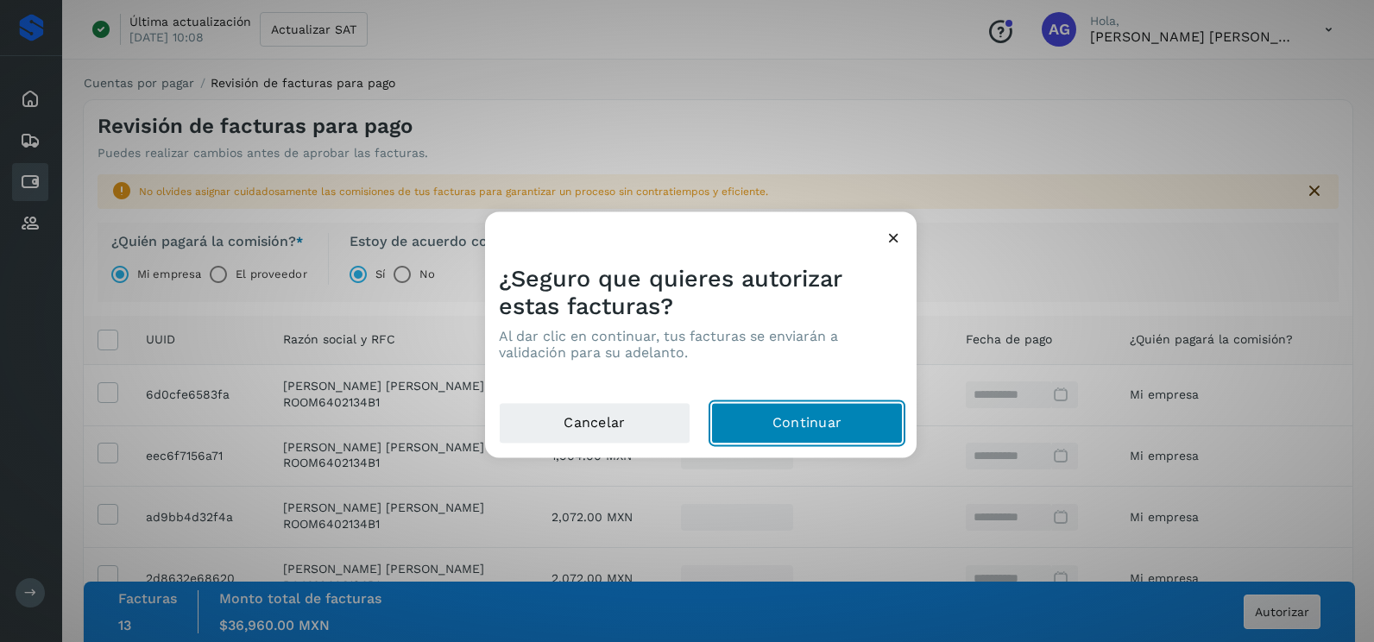
click at [780, 414] on button "Continuar" at bounding box center [807, 423] width 192 height 41
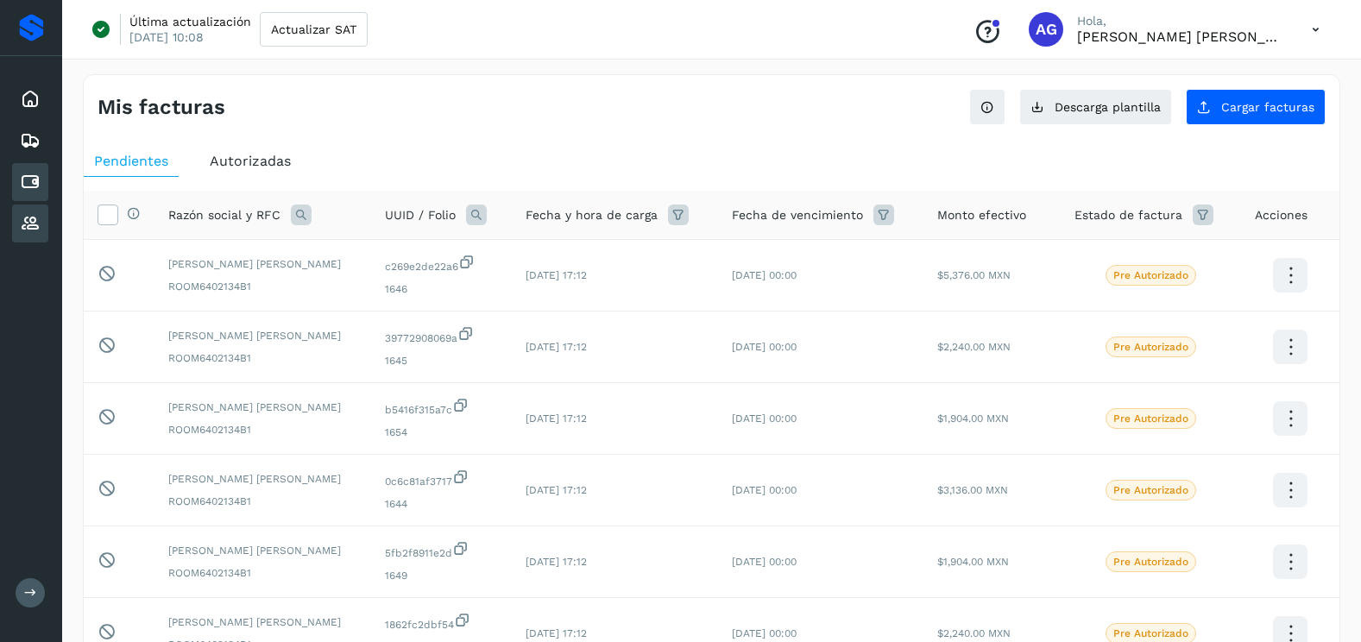
click at [36, 220] on icon at bounding box center [30, 223] width 21 height 21
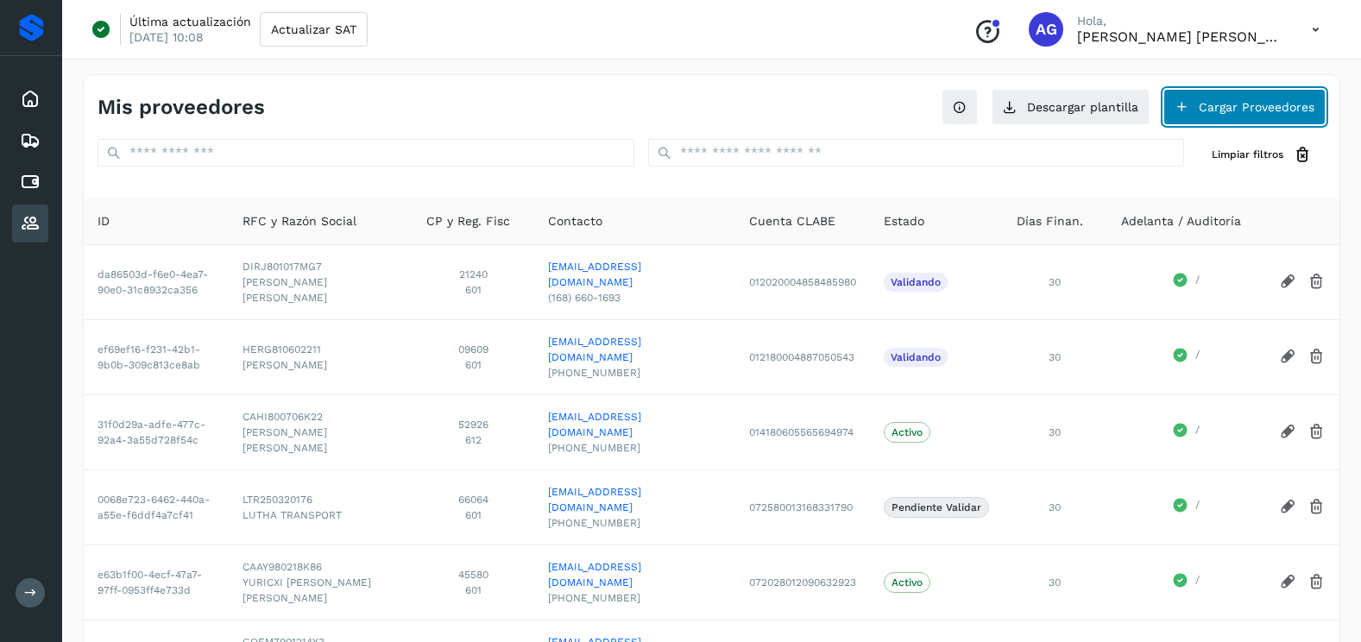
click at [1236, 105] on button "Cargar Proveedores" at bounding box center [1245, 107] width 162 height 36
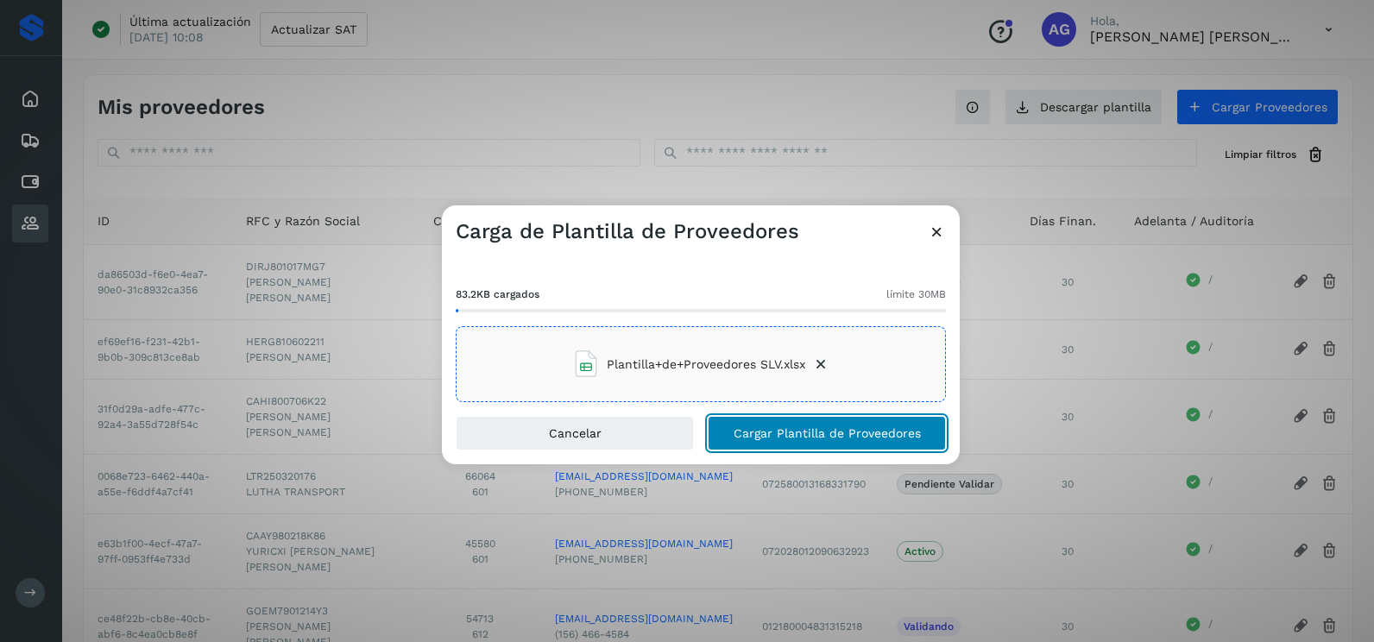
click at [770, 426] on button "Cargar Plantilla de Proveedores" at bounding box center [827, 433] width 238 height 35
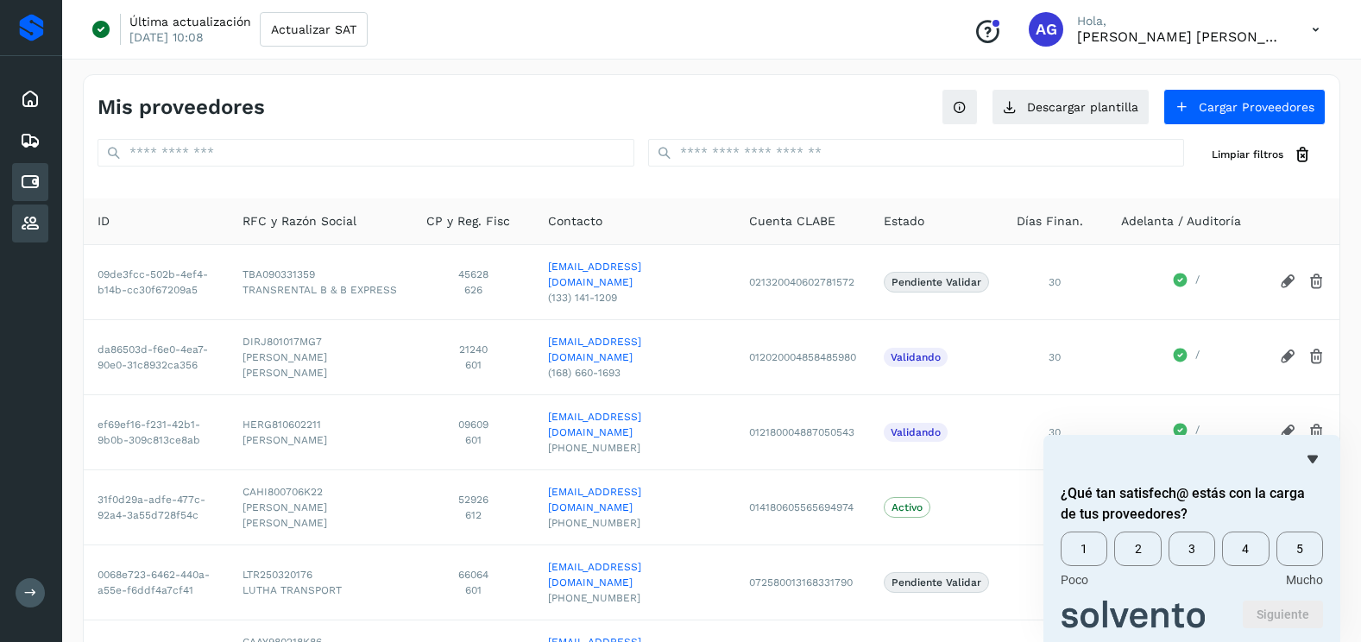
click at [22, 184] on icon at bounding box center [30, 182] width 21 height 21
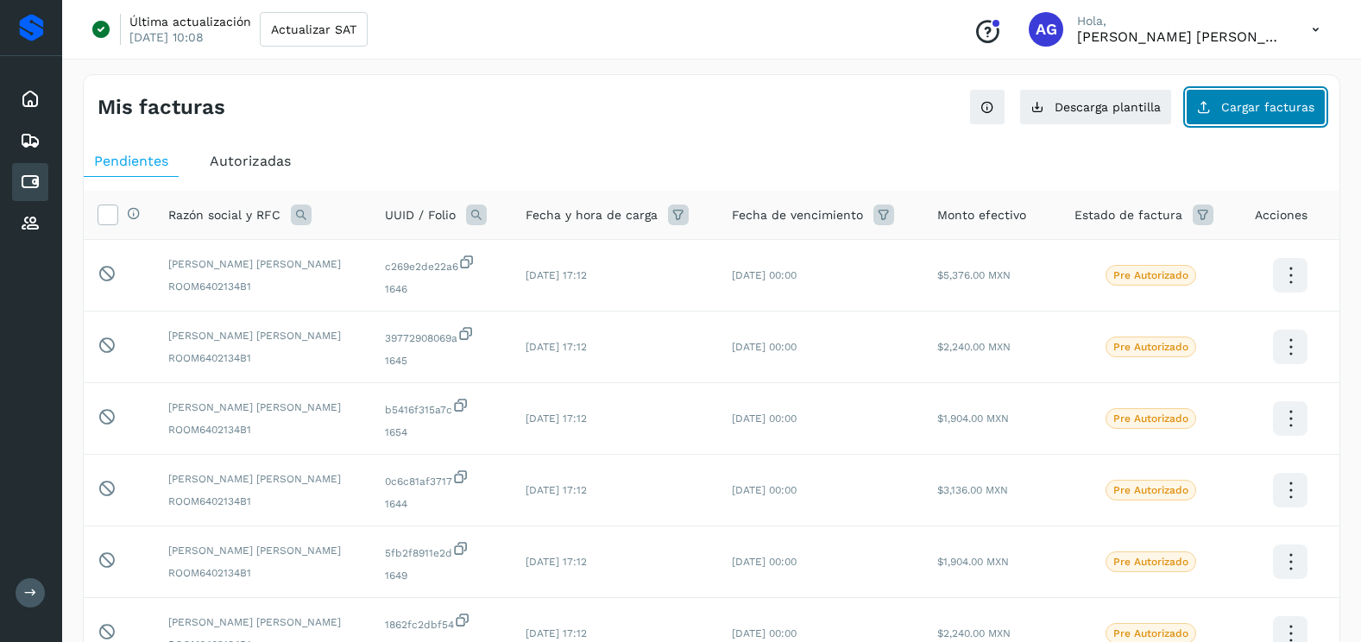
click at [1288, 98] on button "Cargar facturas" at bounding box center [1256, 107] width 140 height 36
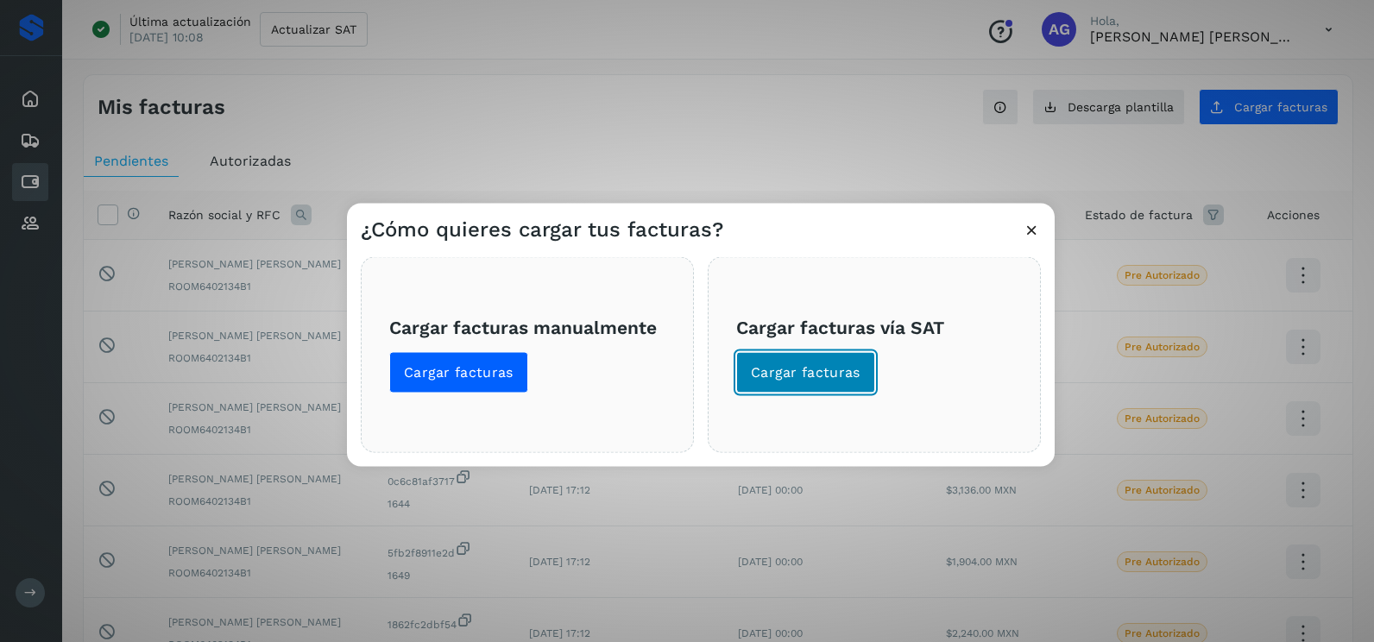
click at [859, 370] on button "Cargar facturas" at bounding box center [805, 372] width 139 height 41
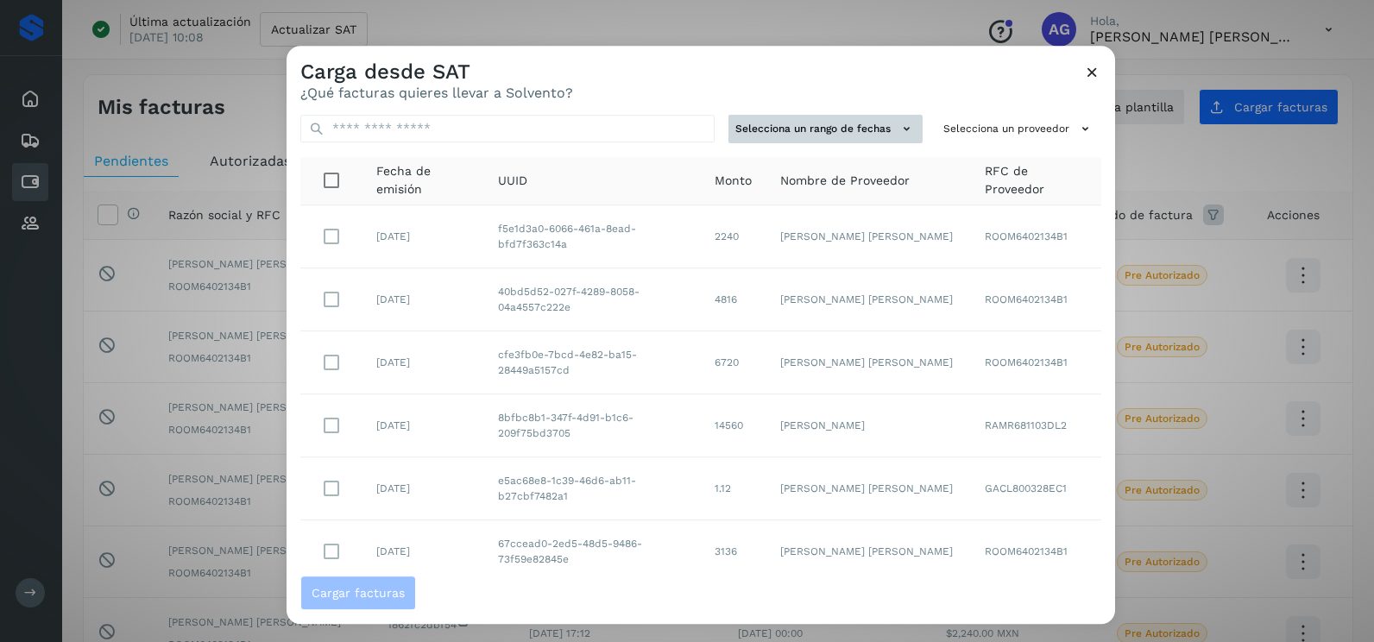
click at [878, 127] on button "Selecciona un rango de fechas" at bounding box center [826, 129] width 194 height 28
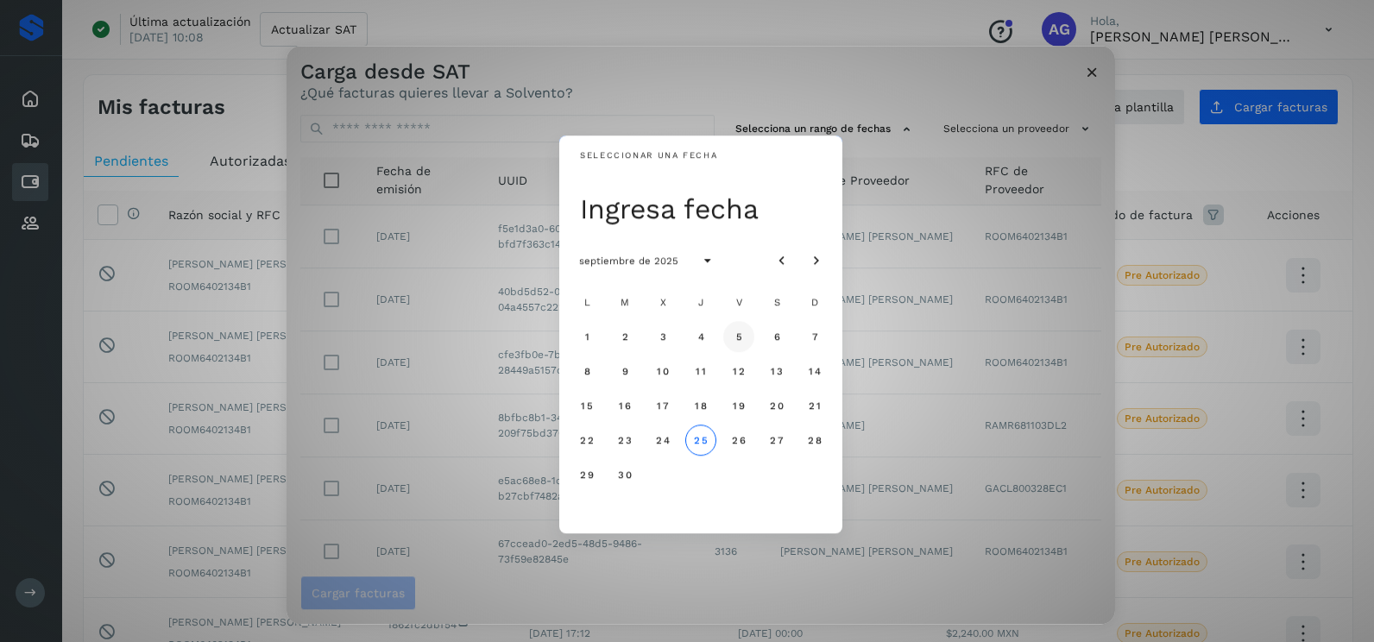
click at [736, 342] on span "5" at bounding box center [739, 337] width 8 height 12
click at [774, 339] on span "6" at bounding box center [777, 337] width 8 height 12
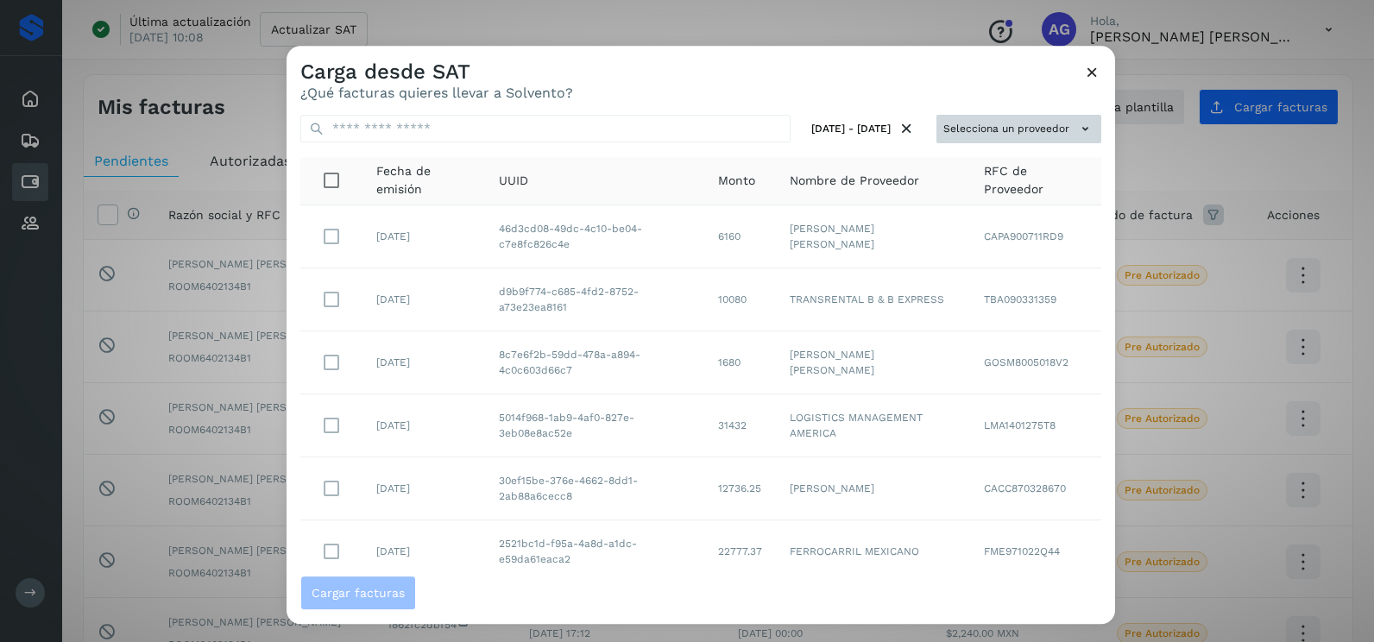
click at [1005, 137] on button "Selecciona un proveedor" at bounding box center [1019, 129] width 165 height 28
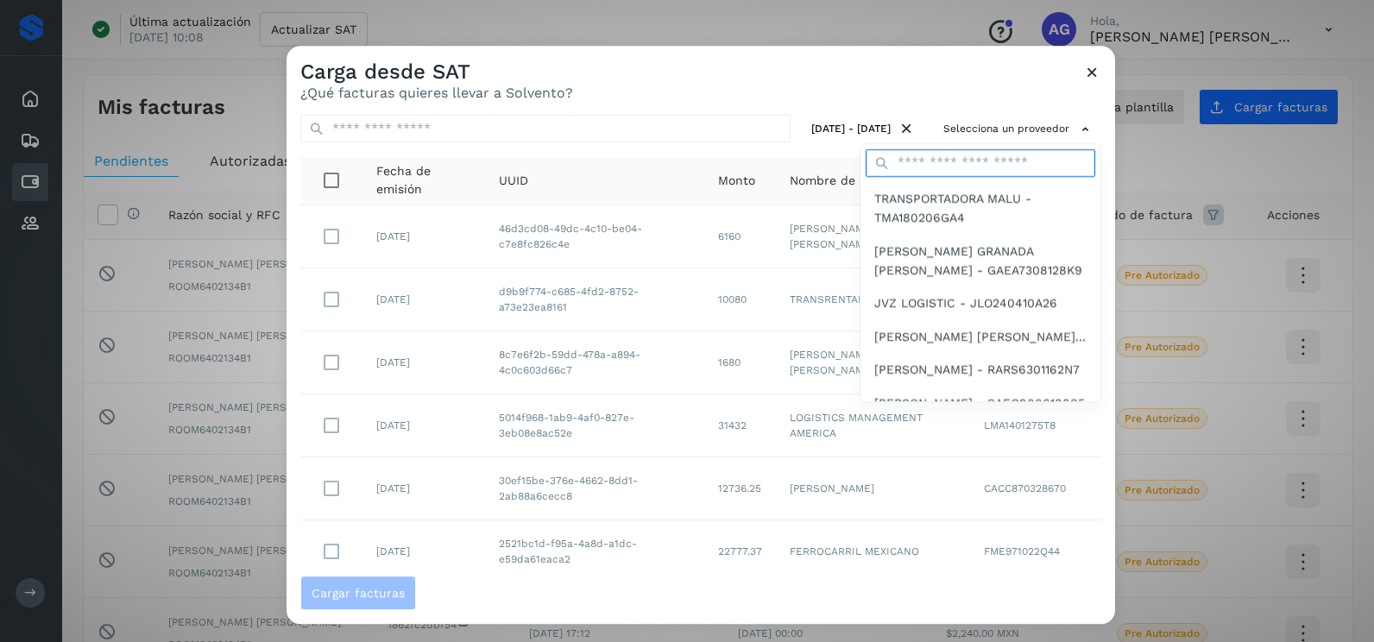
click at [963, 167] on input "text" at bounding box center [981, 163] width 230 height 28
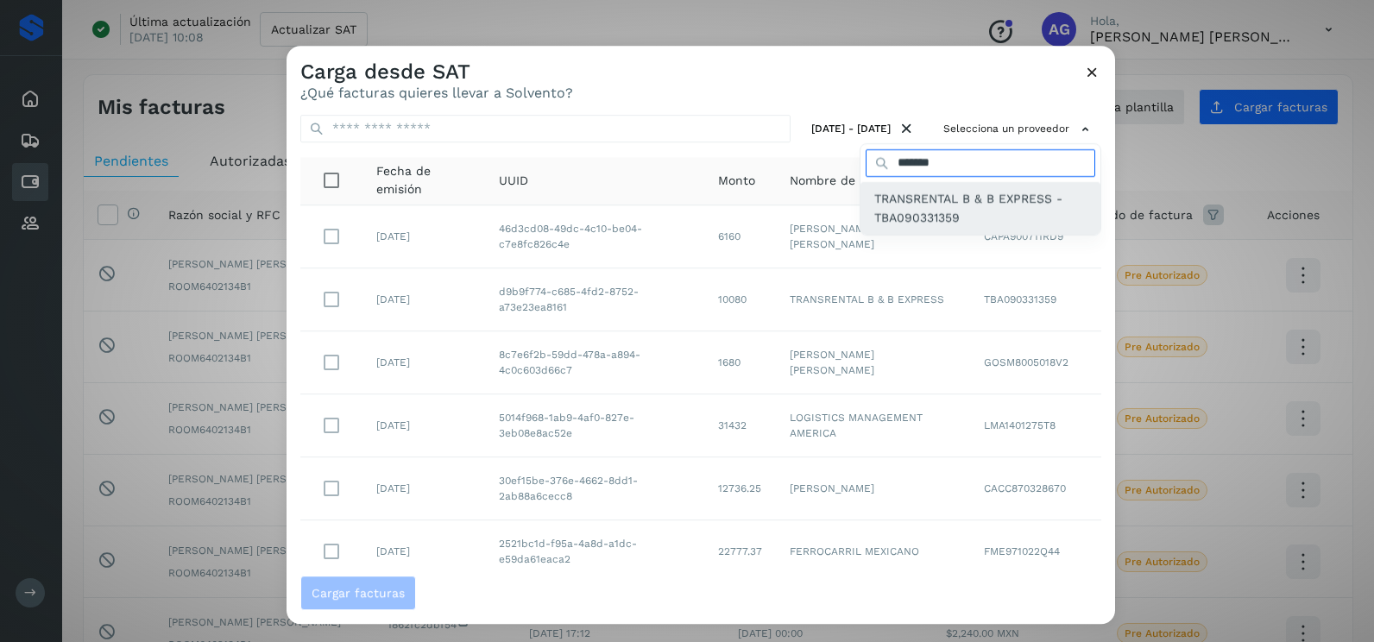
type input "*******"
click at [924, 199] on span "TRANSRENTAL B & B EXPRESS - TBA090331359" at bounding box center [981, 208] width 212 height 39
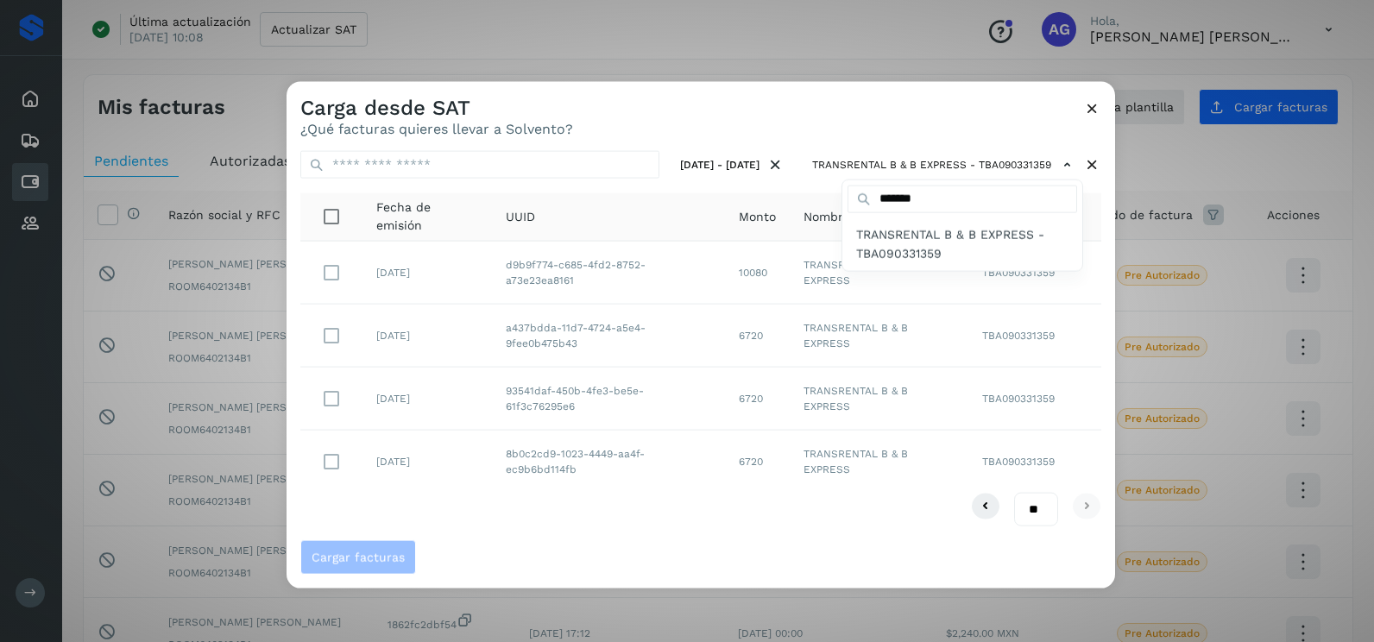
click at [667, 129] on div at bounding box center [974, 403] width 1374 height 642
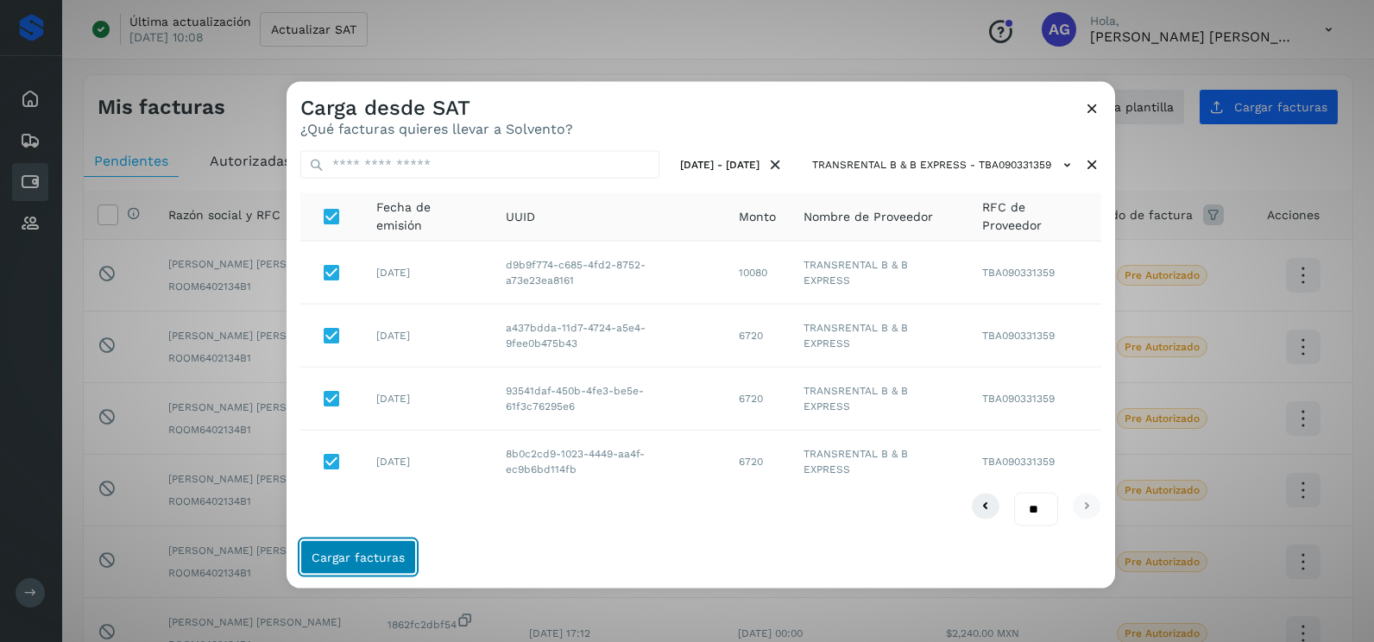
click at [371, 556] on span "Cargar facturas" at bounding box center [358, 557] width 93 height 12
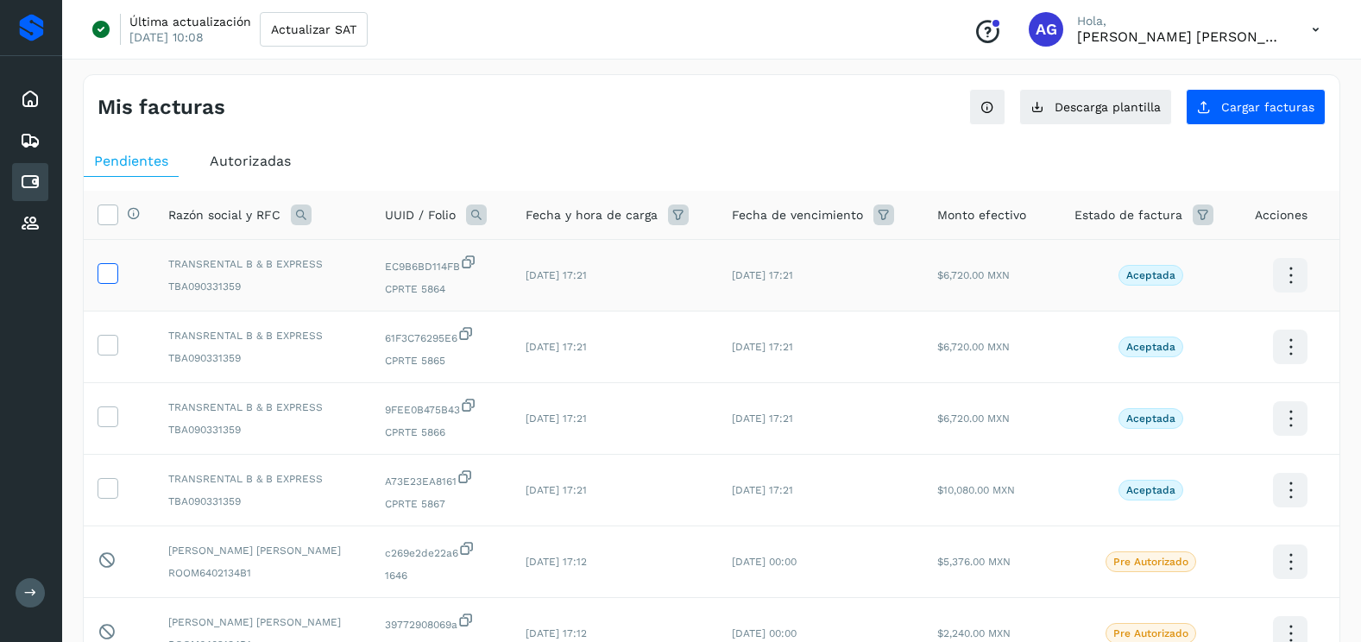
click at [111, 271] on icon at bounding box center [107, 272] width 18 height 18
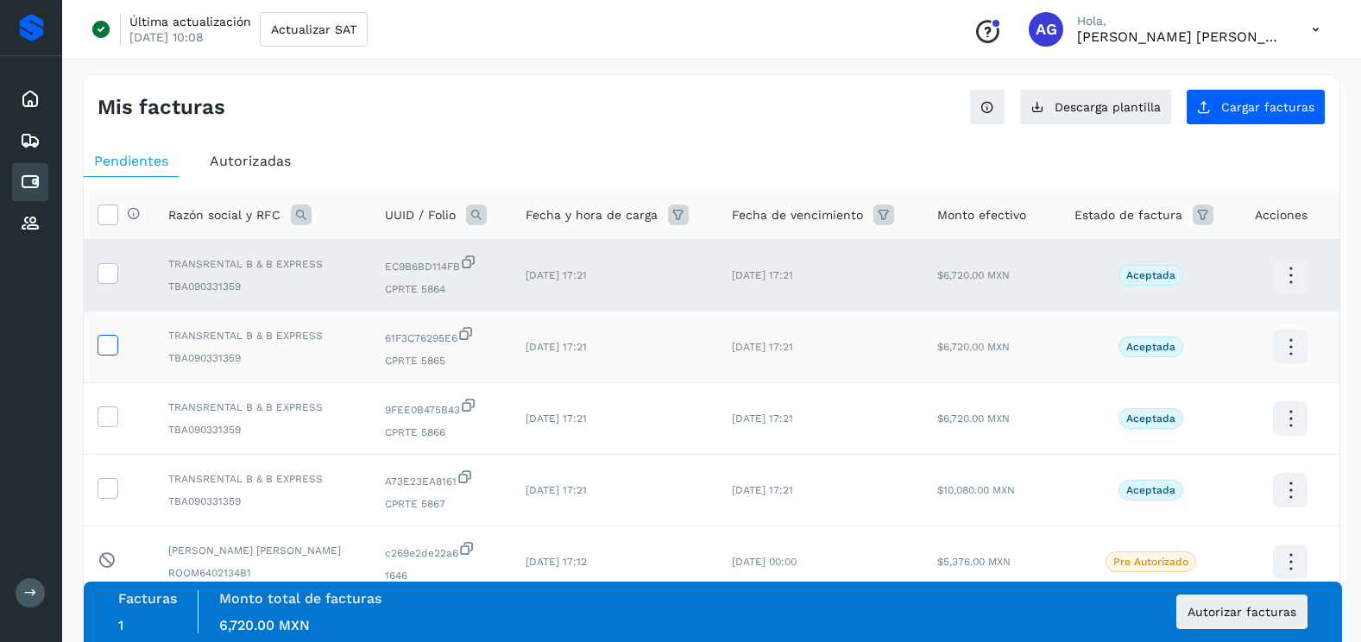
click at [113, 346] on icon at bounding box center [107, 344] width 18 height 18
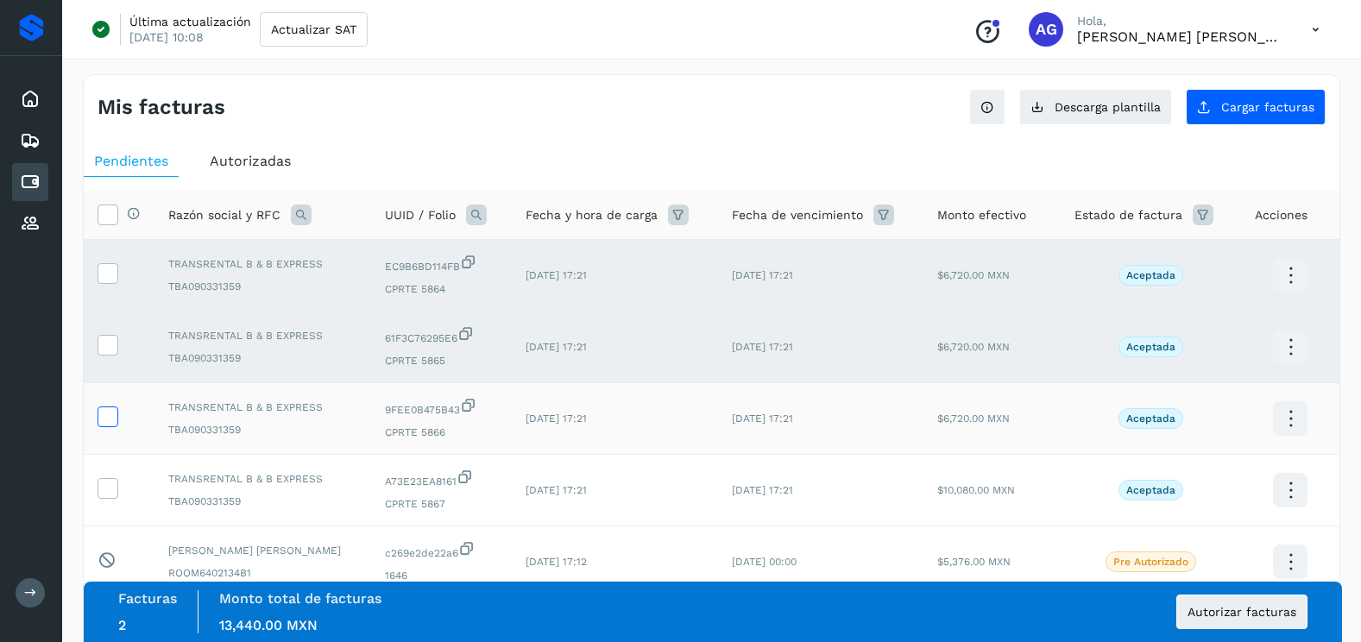
click at [107, 425] on span at bounding box center [107, 420] width 18 height 12
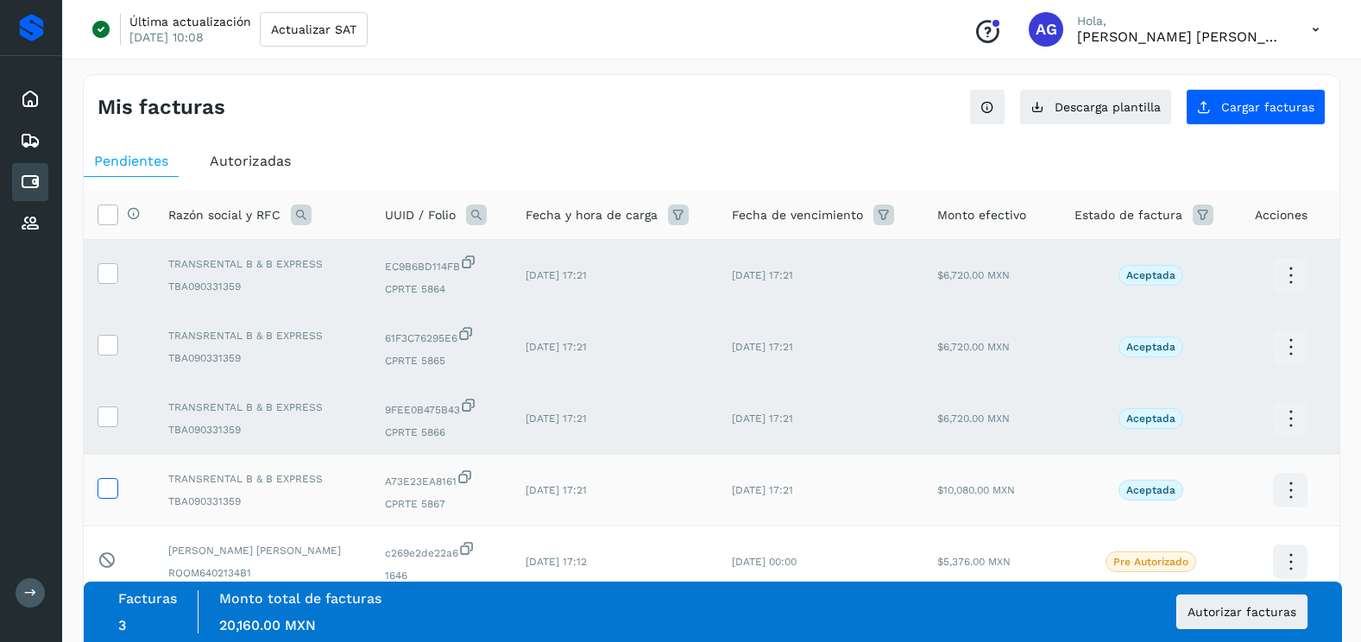
click at [108, 483] on icon at bounding box center [107, 487] width 18 height 18
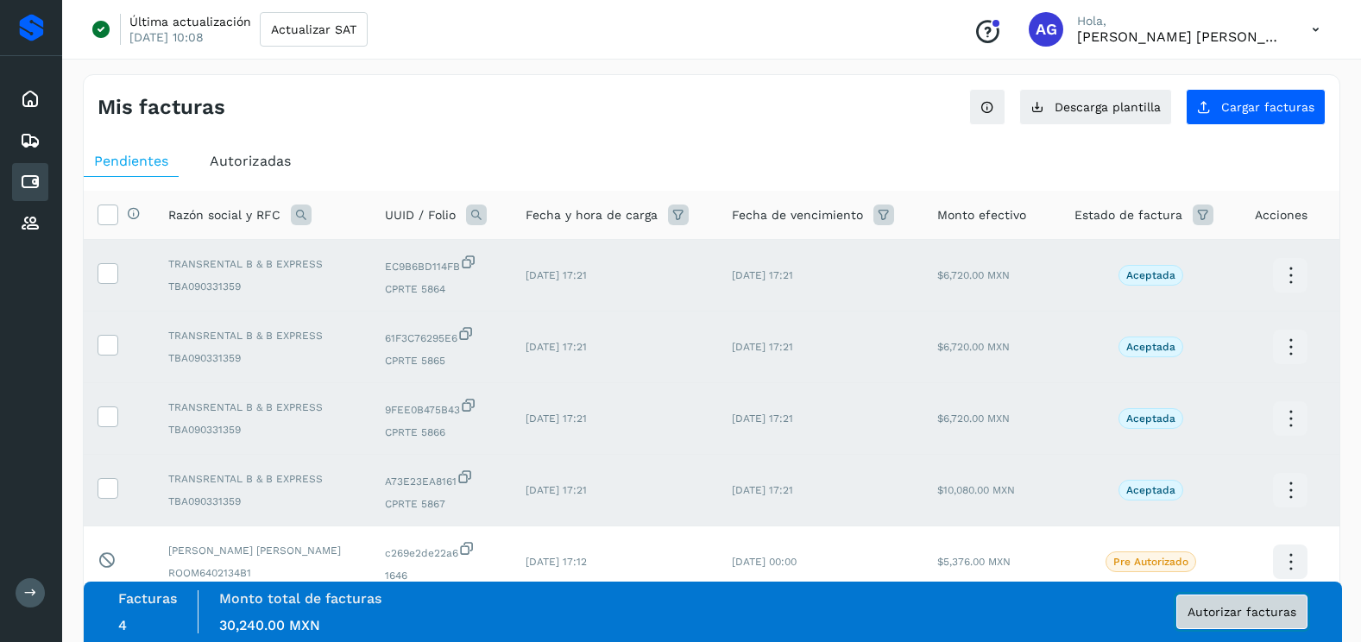
click at [1266, 611] on span "Autorizar facturas" at bounding box center [1242, 612] width 109 height 12
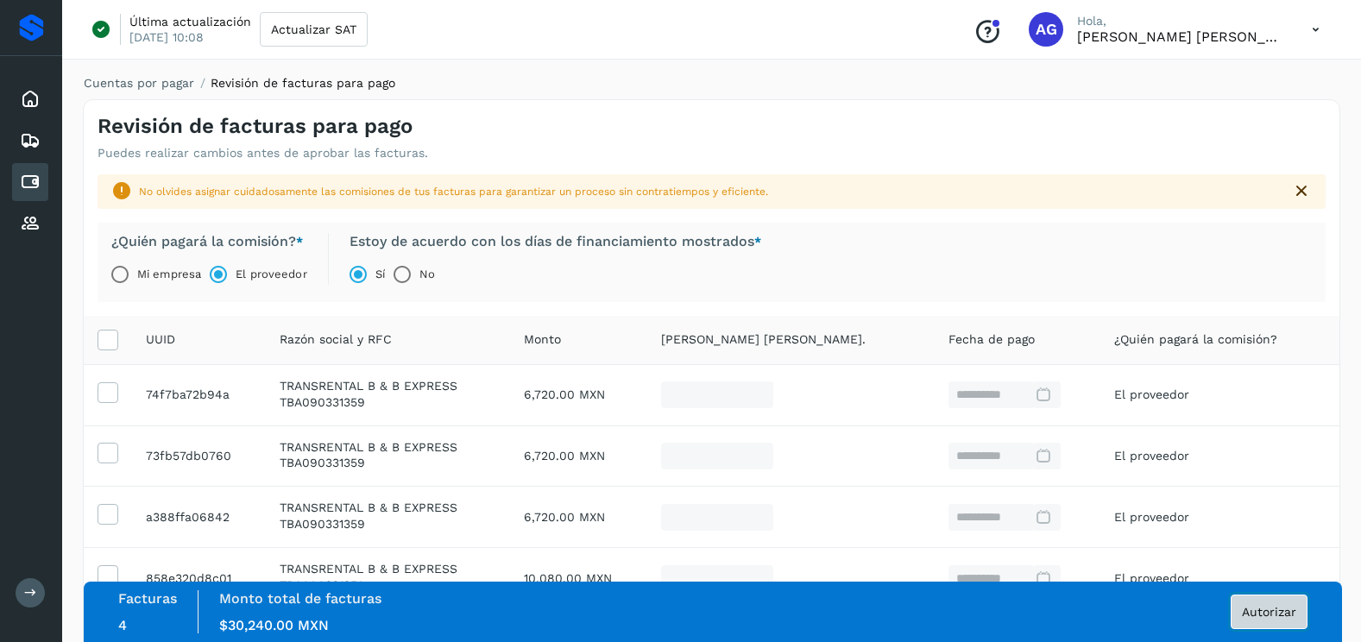
click at [1261, 608] on span "Autorizar" at bounding box center [1269, 612] width 54 height 12
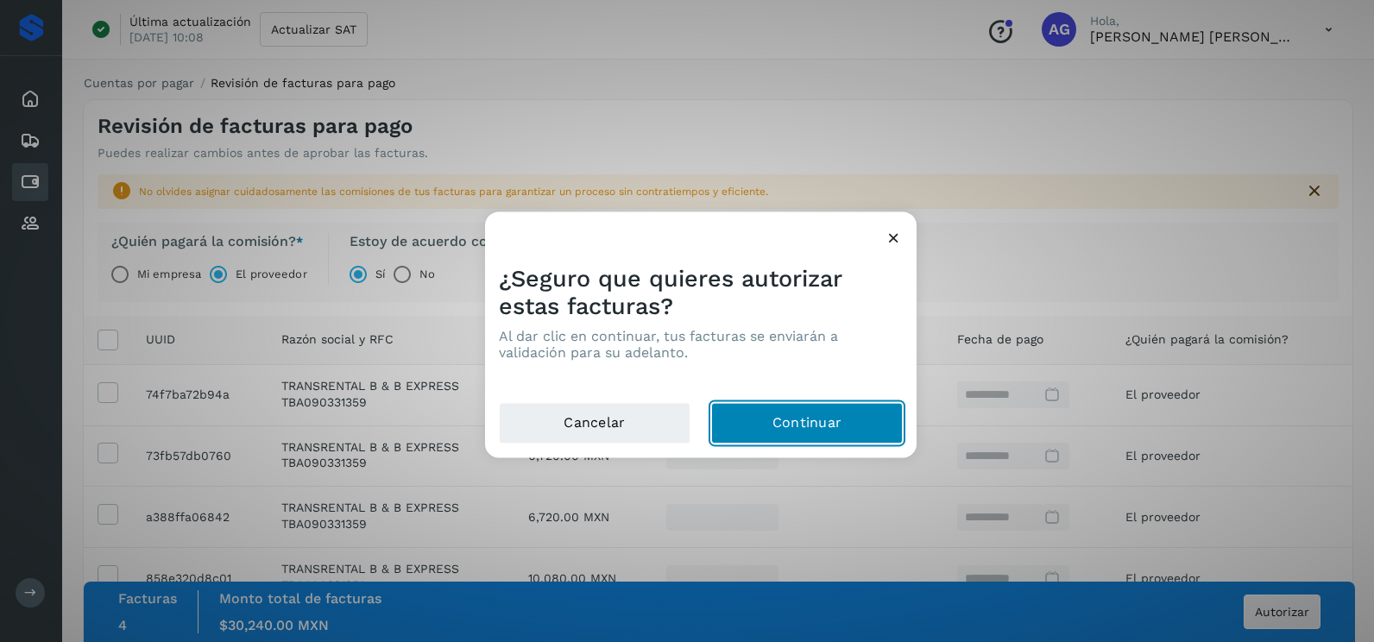
click at [840, 423] on button "Continuar" at bounding box center [807, 423] width 192 height 41
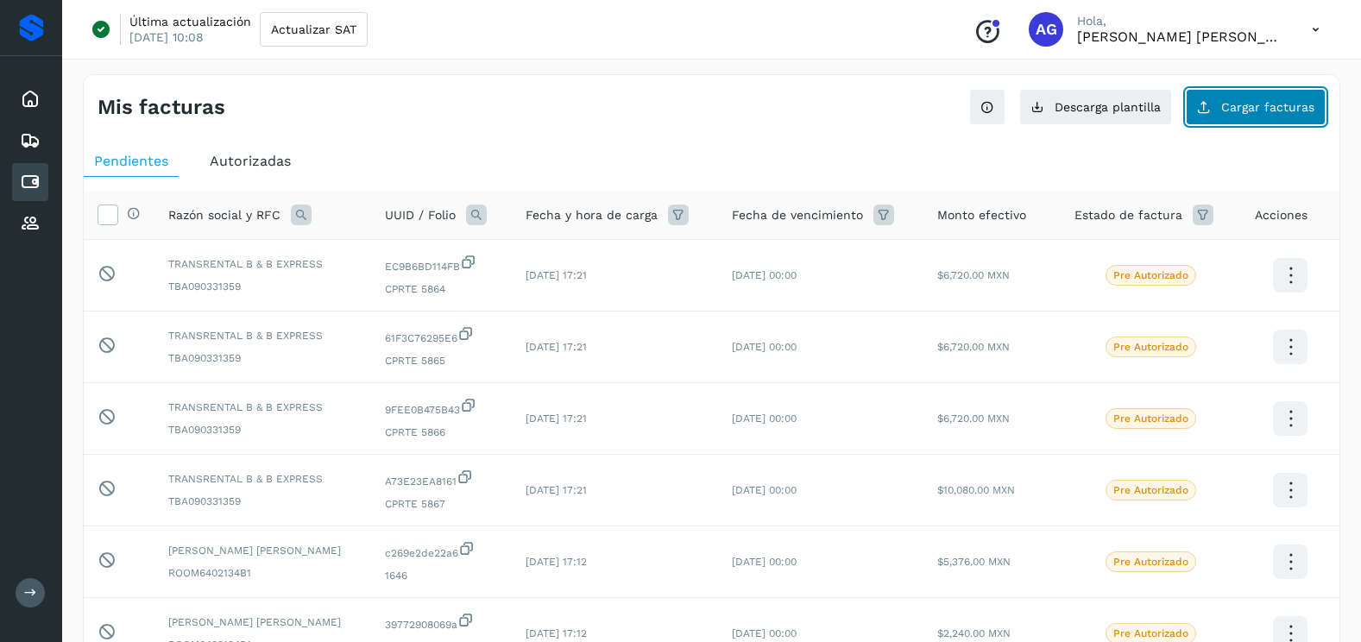
click at [1297, 117] on button "Cargar facturas" at bounding box center [1256, 107] width 140 height 36
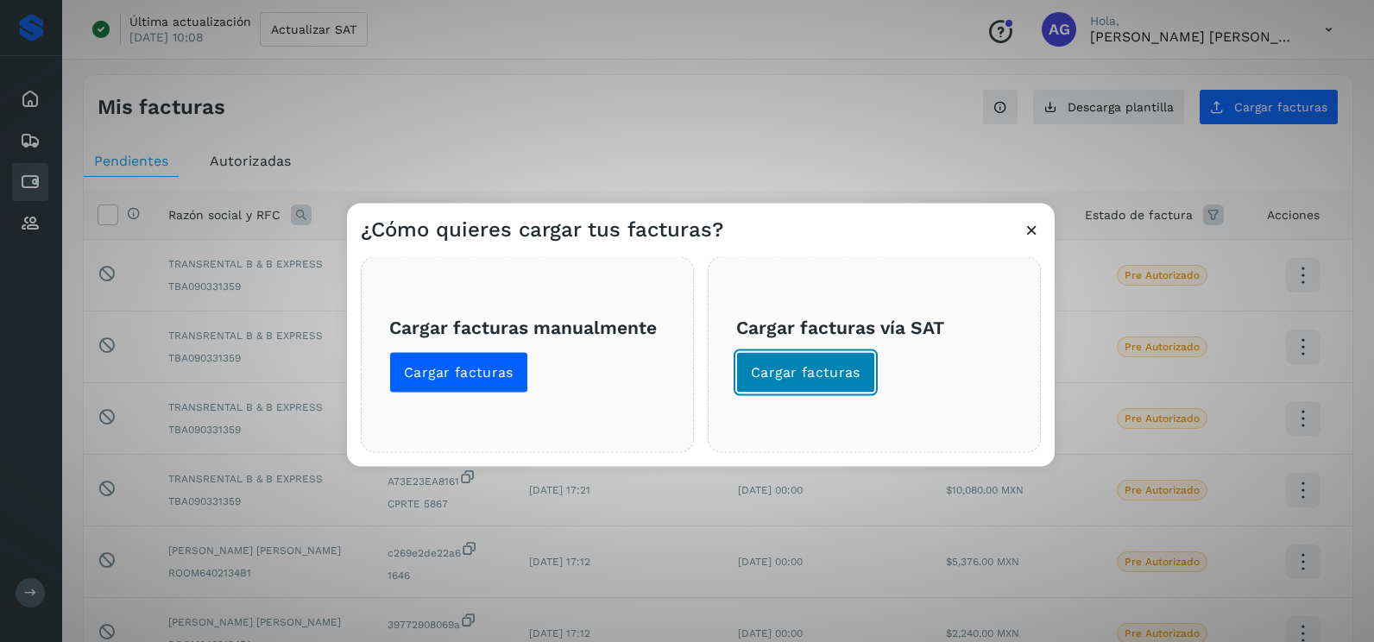
click at [824, 382] on span "Cargar facturas" at bounding box center [806, 372] width 110 height 19
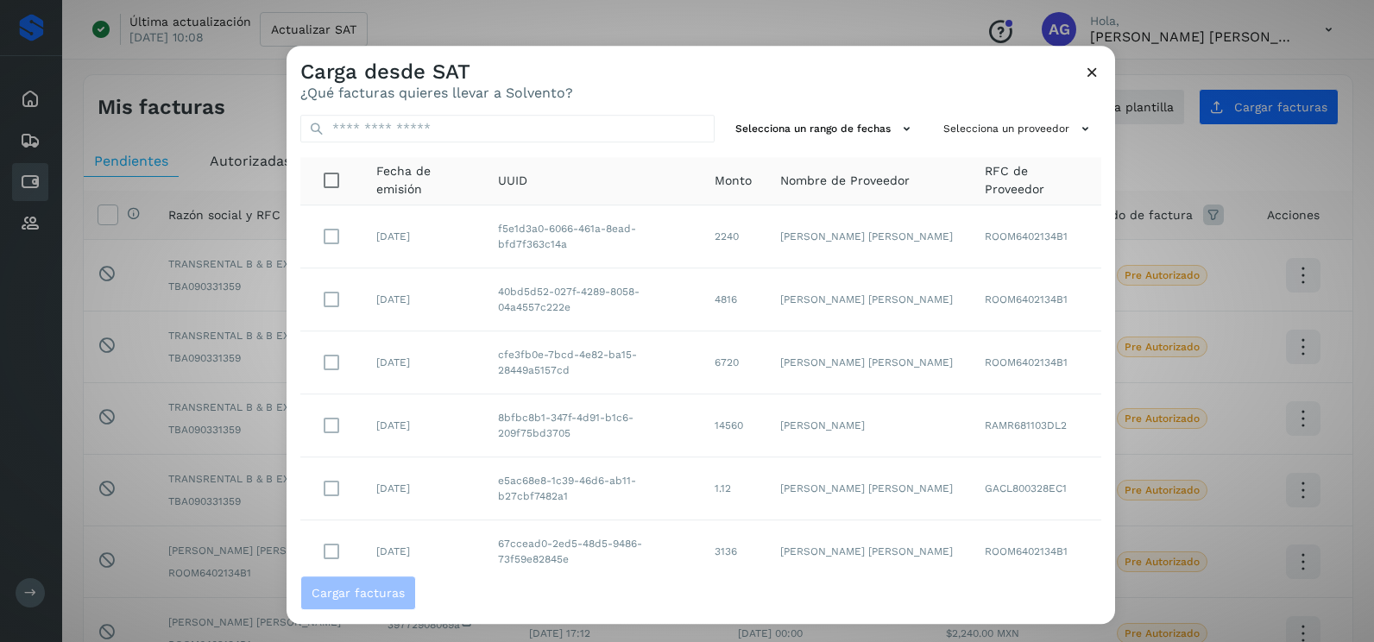
click at [860, 271] on td "[PERSON_NAME] [PERSON_NAME]" at bounding box center [869, 299] width 205 height 63
click at [856, 127] on button "Selecciona un rango de fechas" at bounding box center [826, 129] width 194 height 28
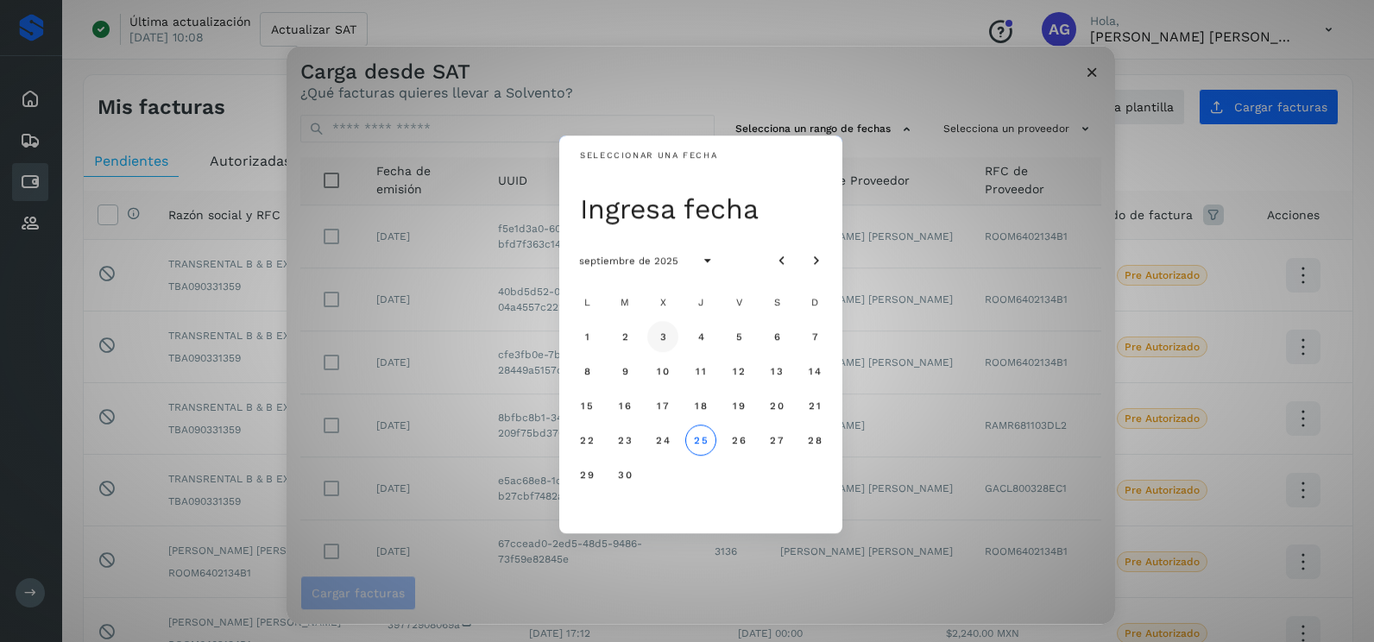
click at [661, 334] on span "3" at bounding box center [663, 337] width 8 height 12
click at [702, 337] on span "4" at bounding box center [701, 337] width 8 height 12
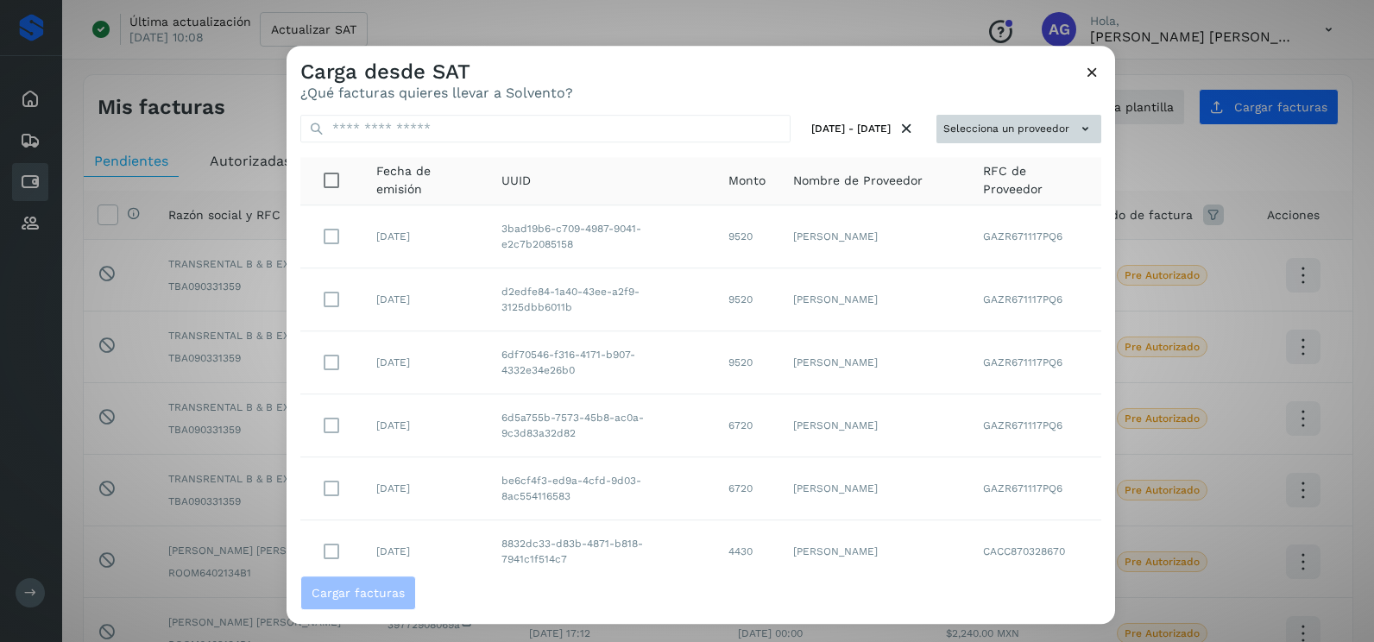
click at [962, 128] on button "Selecciona un proveedor" at bounding box center [1019, 129] width 165 height 28
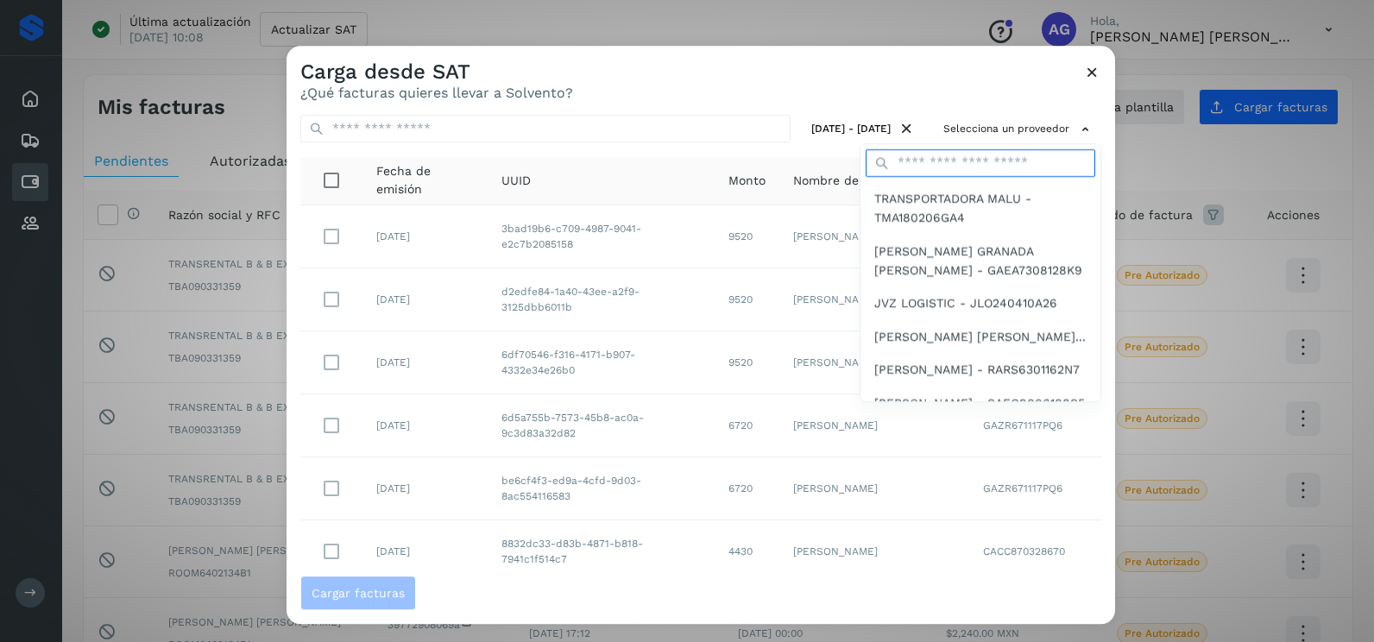
click at [946, 161] on input "text" at bounding box center [981, 163] width 230 height 28
type input "****"
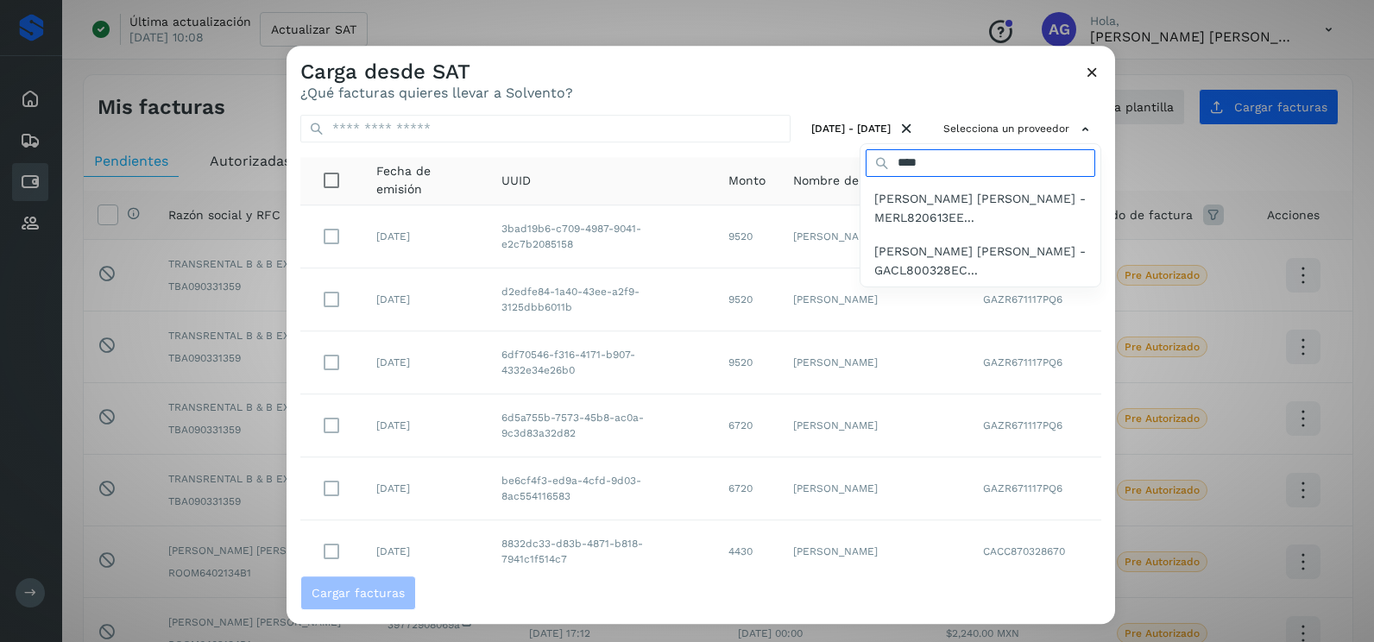
drag, startPoint x: 938, startPoint y: 161, endPoint x: 668, endPoint y: 183, distance: 270.2
click at [937, 143] on div "Selecciona un proveedor **** [PERSON_NAME] [PERSON_NAME] - MERL820613EE... [PER…" at bounding box center [1019, 129] width 165 height 28
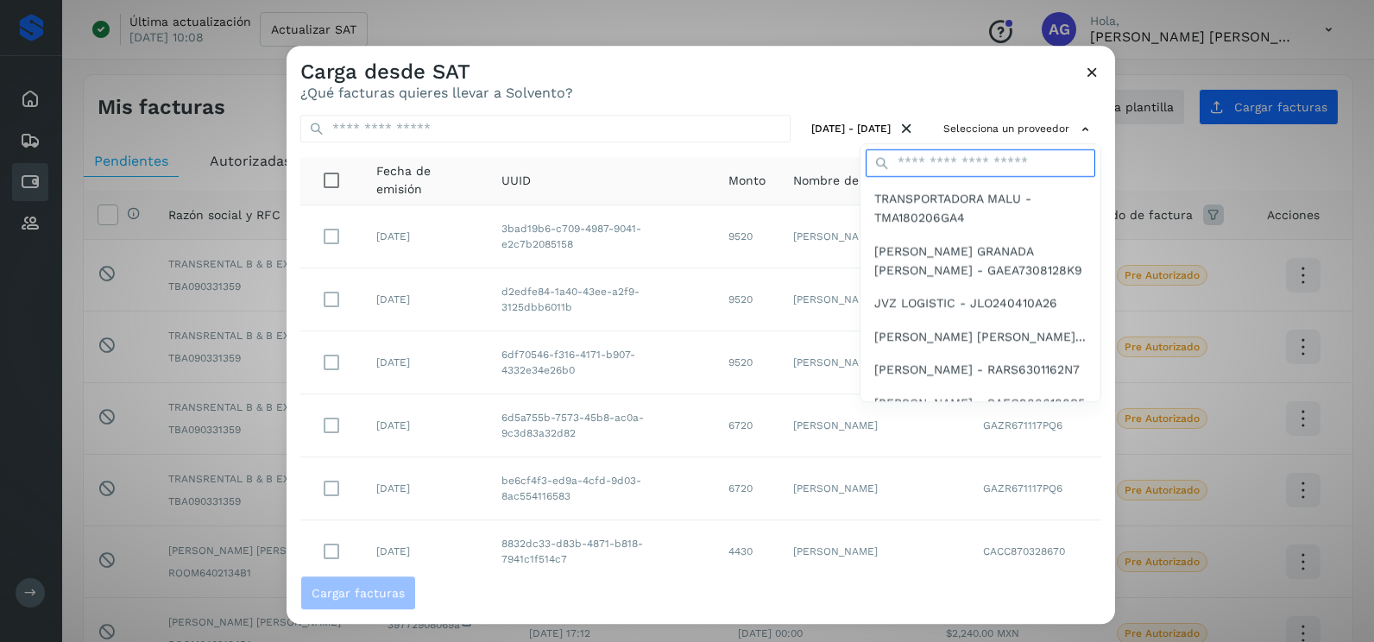
click at [970, 163] on input "text" at bounding box center [981, 163] width 230 height 28
type input "*******"
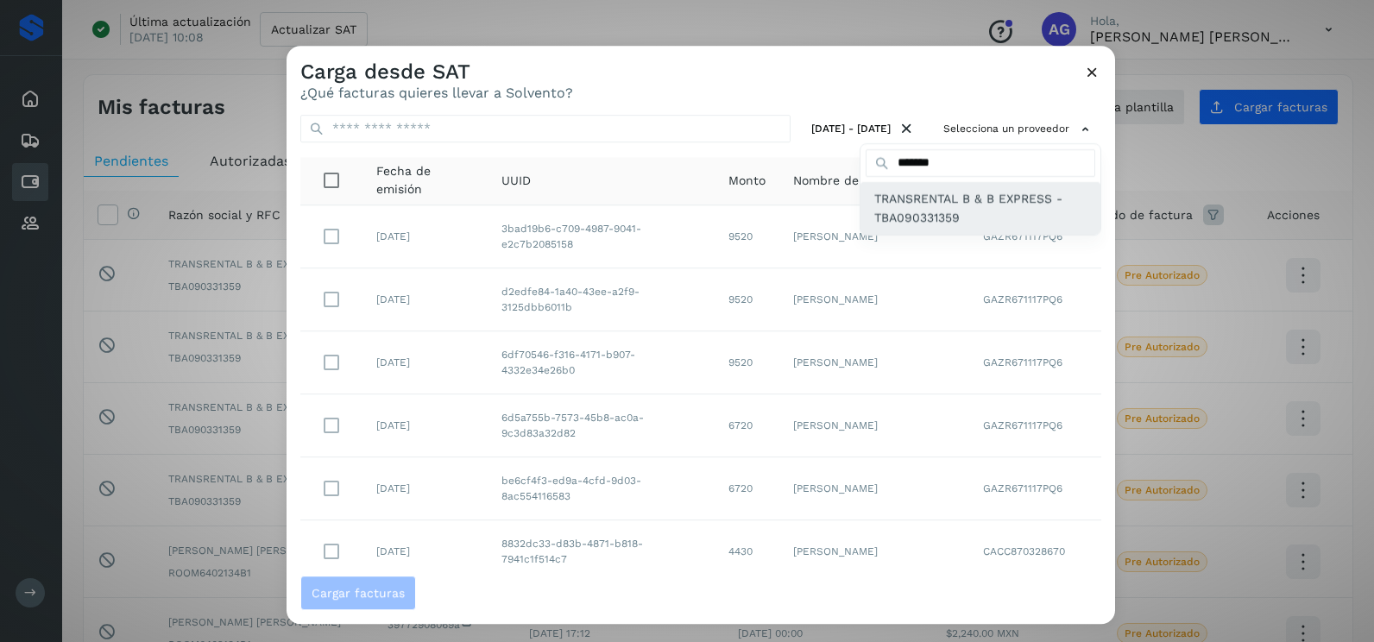
click at [958, 227] on span "TRANSRENTAL B & B EXPRESS - TBA090331359" at bounding box center [981, 208] width 212 height 39
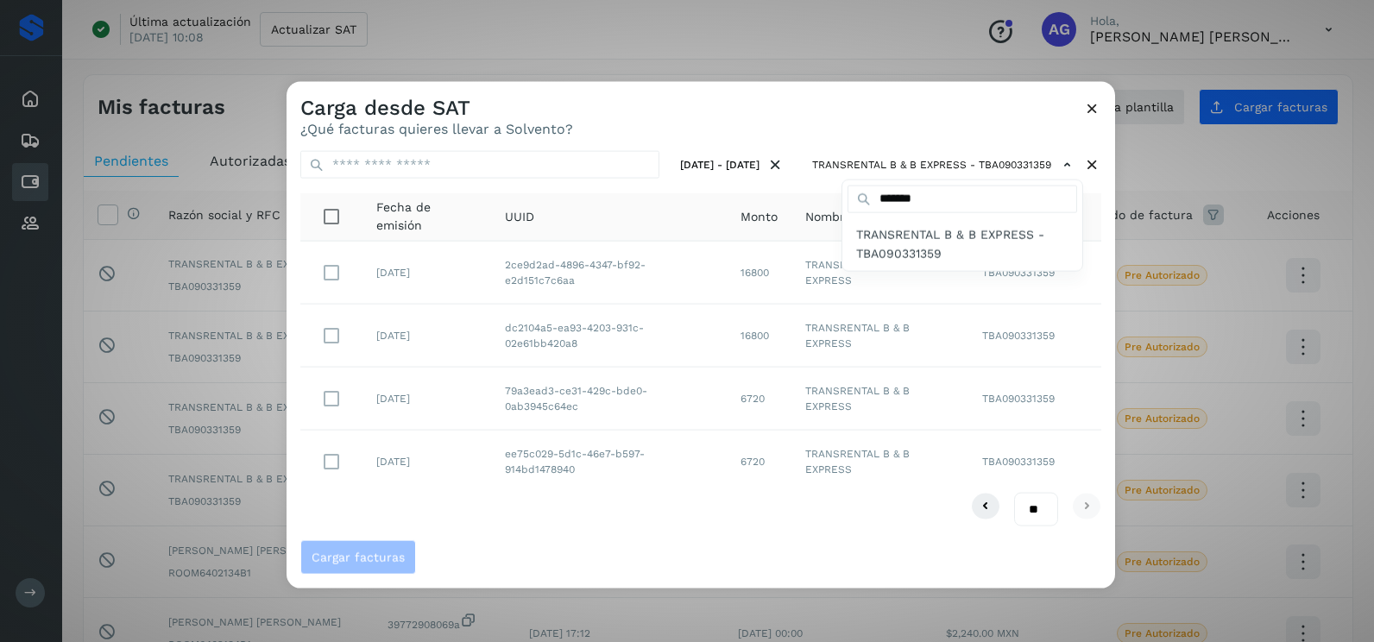
click at [608, 532] on div at bounding box center [974, 403] width 1374 height 642
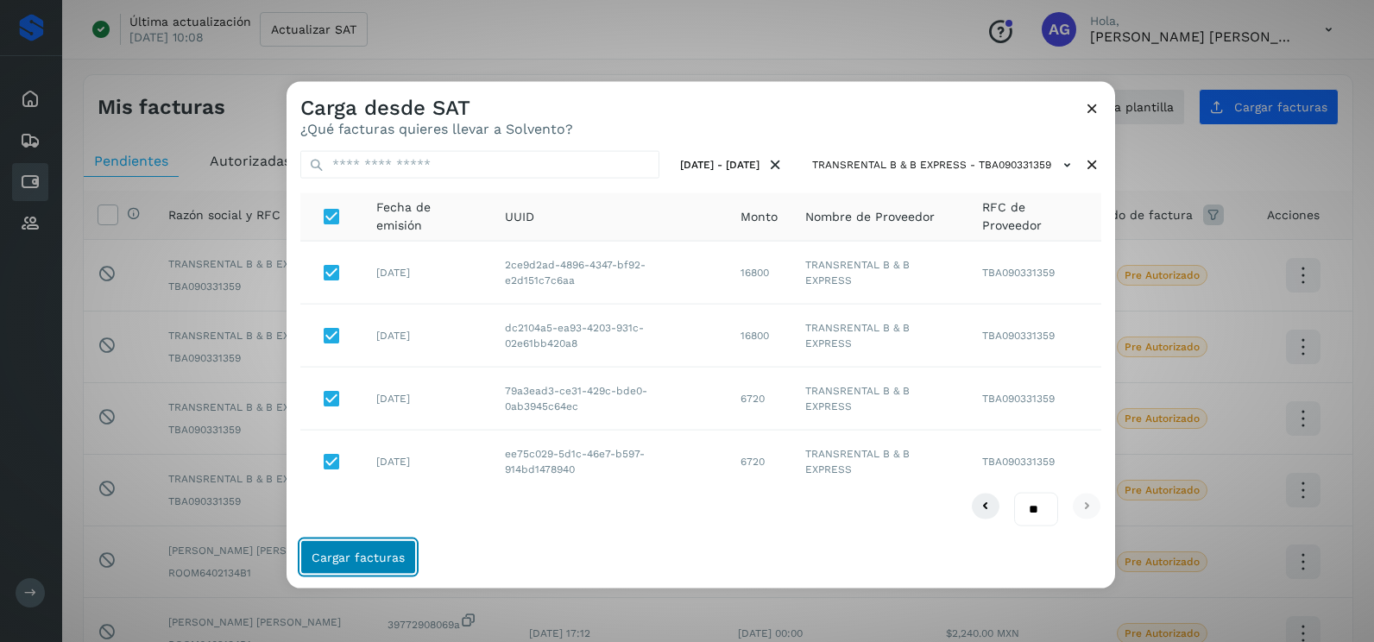
click at [351, 559] on span "Cargar facturas" at bounding box center [358, 557] width 93 height 12
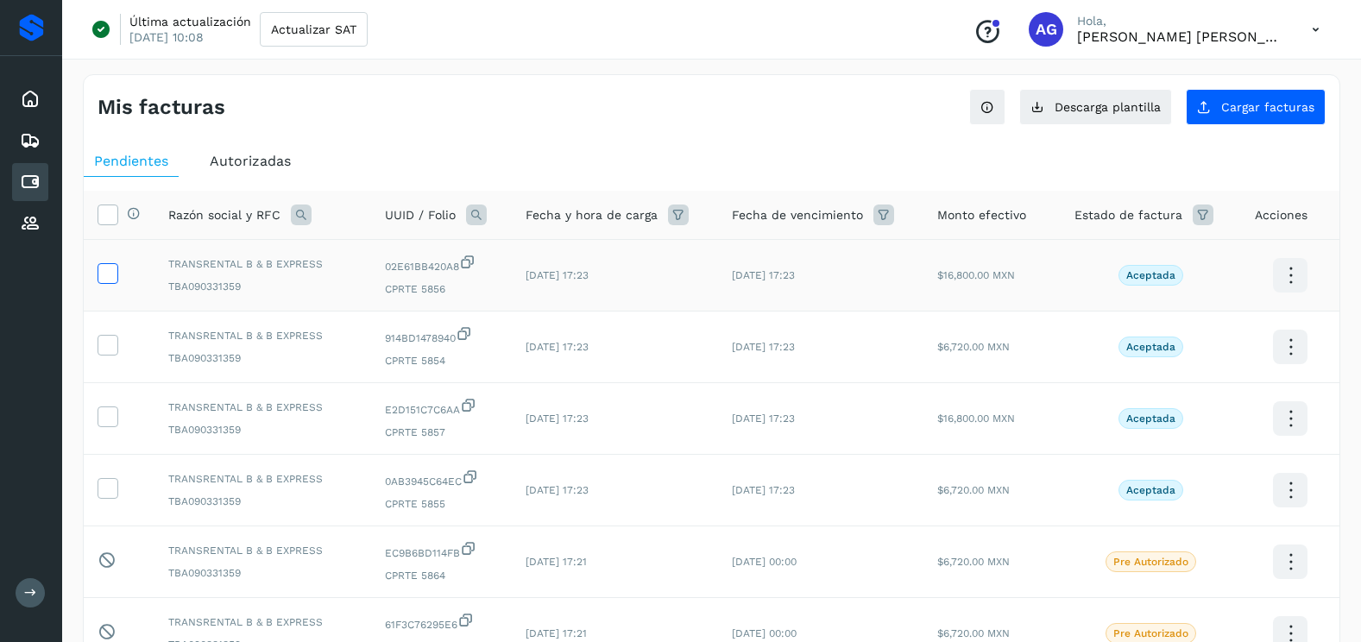
click at [105, 275] on icon at bounding box center [107, 272] width 18 height 18
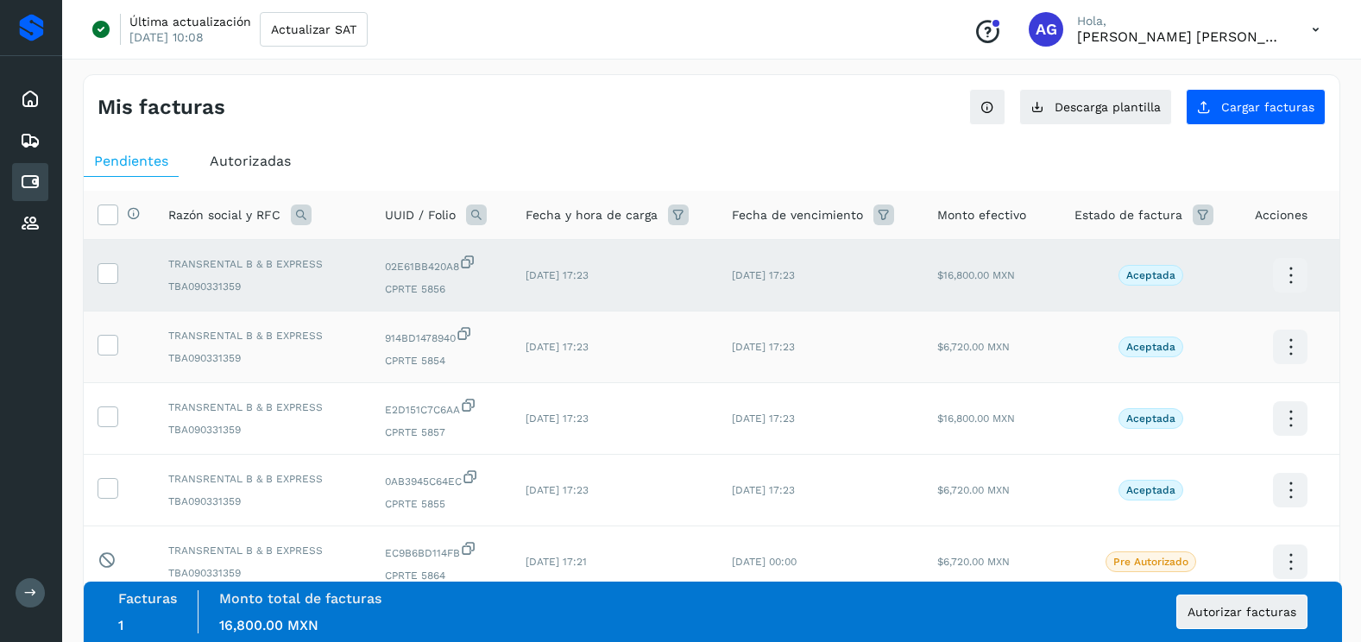
click at [103, 359] on td at bounding box center [119, 348] width 71 height 72
click at [107, 345] on icon at bounding box center [107, 344] width 18 height 18
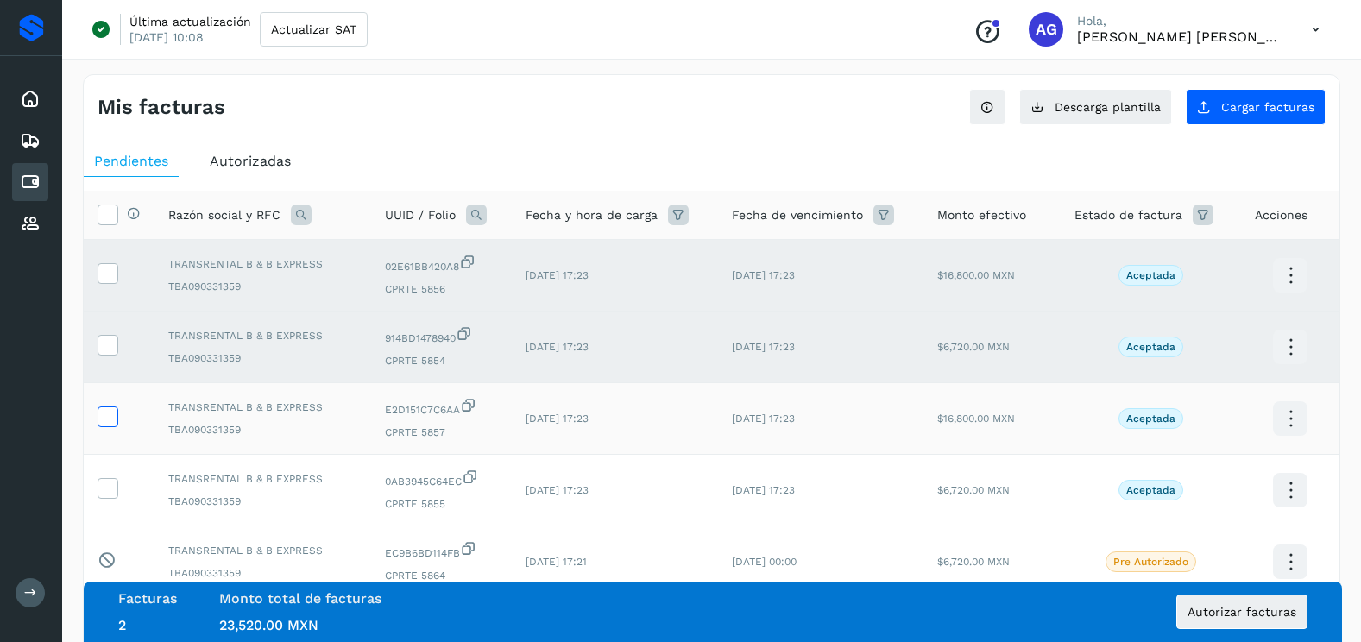
click at [111, 425] on span at bounding box center [107, 420] width 18 height 12
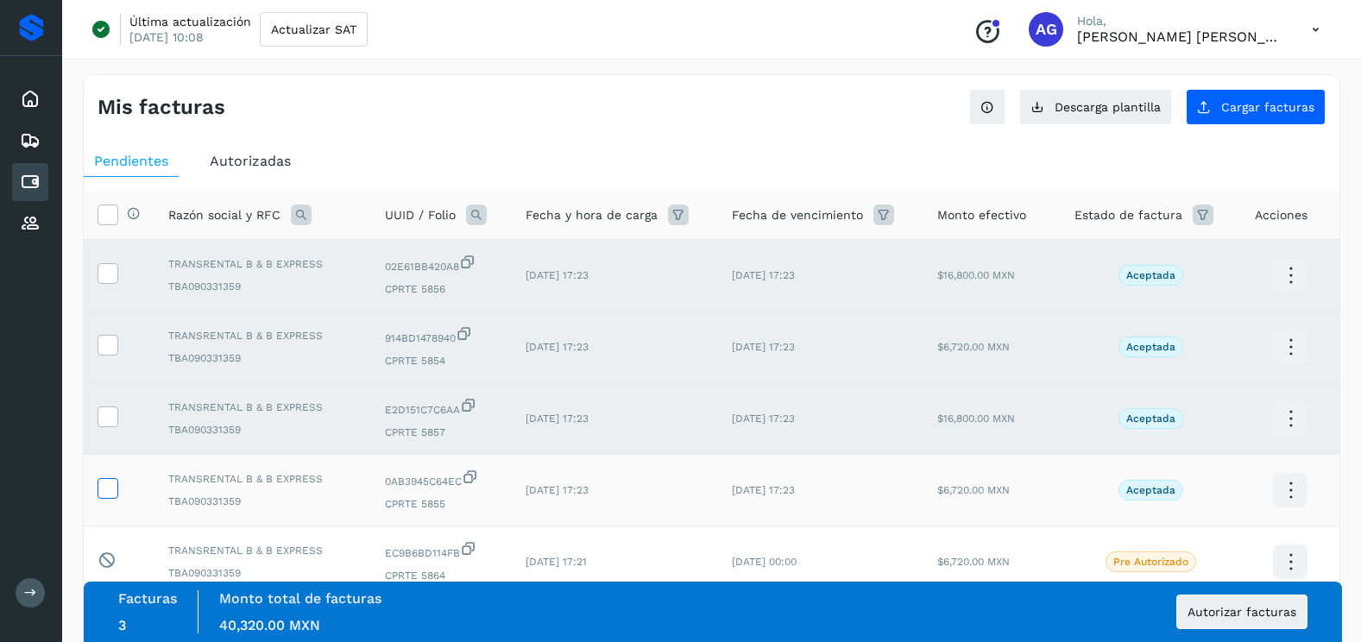
click at [108, 485] on icon at bounding box center [107, 487] width 18 height 18
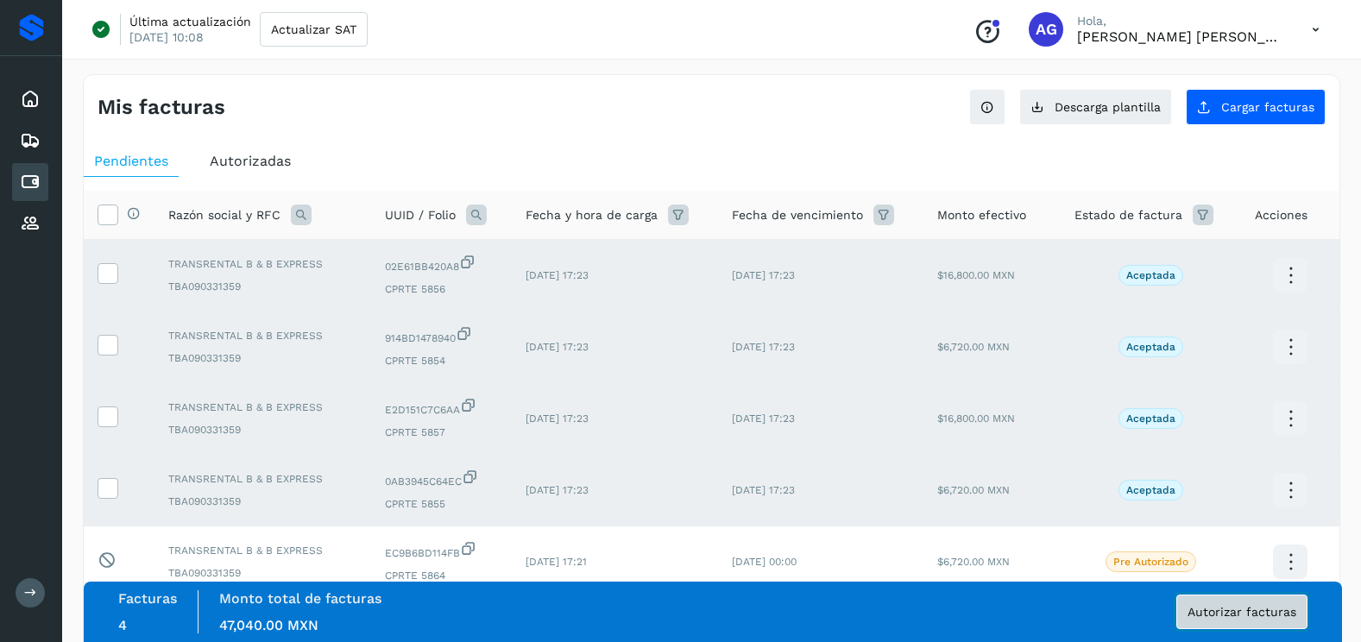
click at [1273, 608] on span "Autorizar facturas" at bounding box center [1242, 612] width 109 height 12
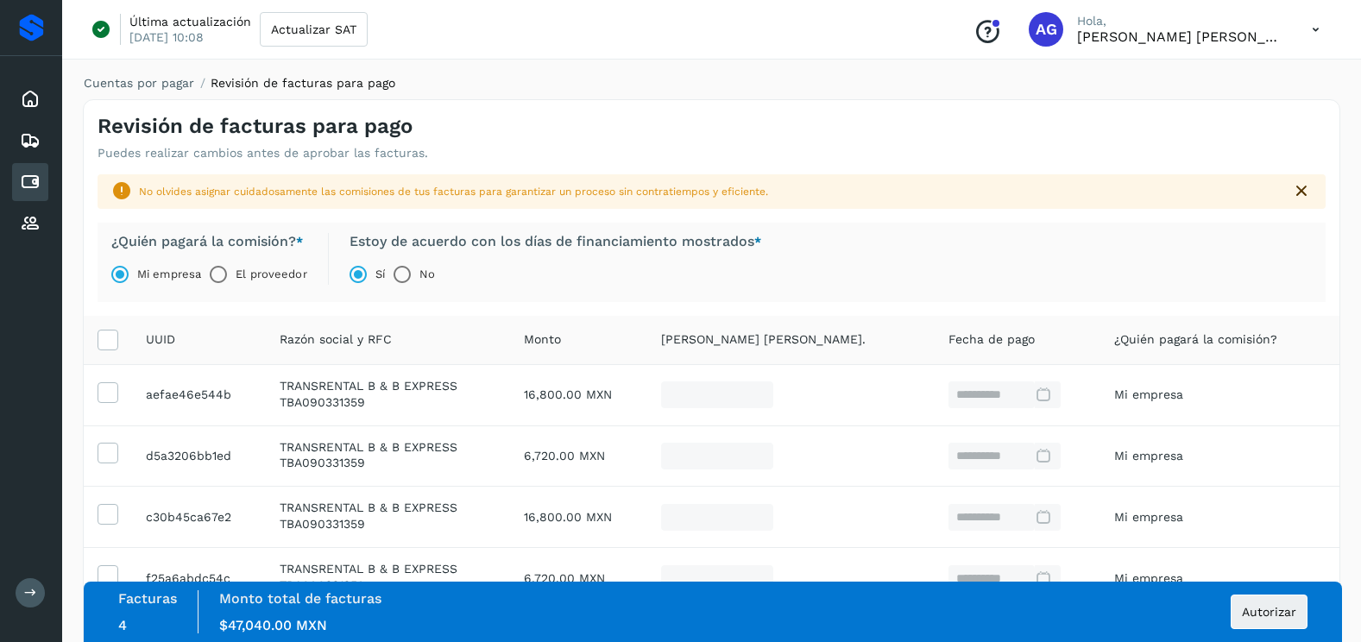
click at [237, 274] on label "El proveedor" at bounding box center [271, 274] width 71 height 35
click at [1298, 609] on button "Autorizar" at bounding box center [1269, 612] width 77 height 35
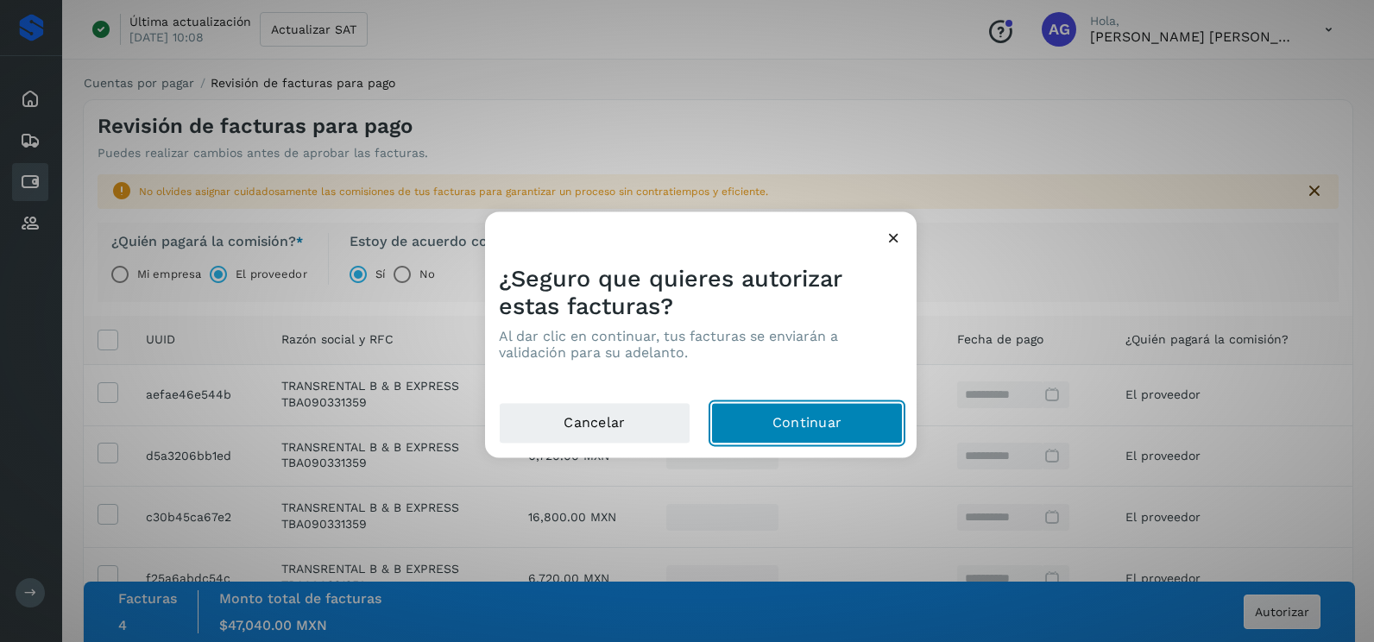
click at [816, 417] on button "Continuar" at bounding box center [807, 423] width 192 height 41
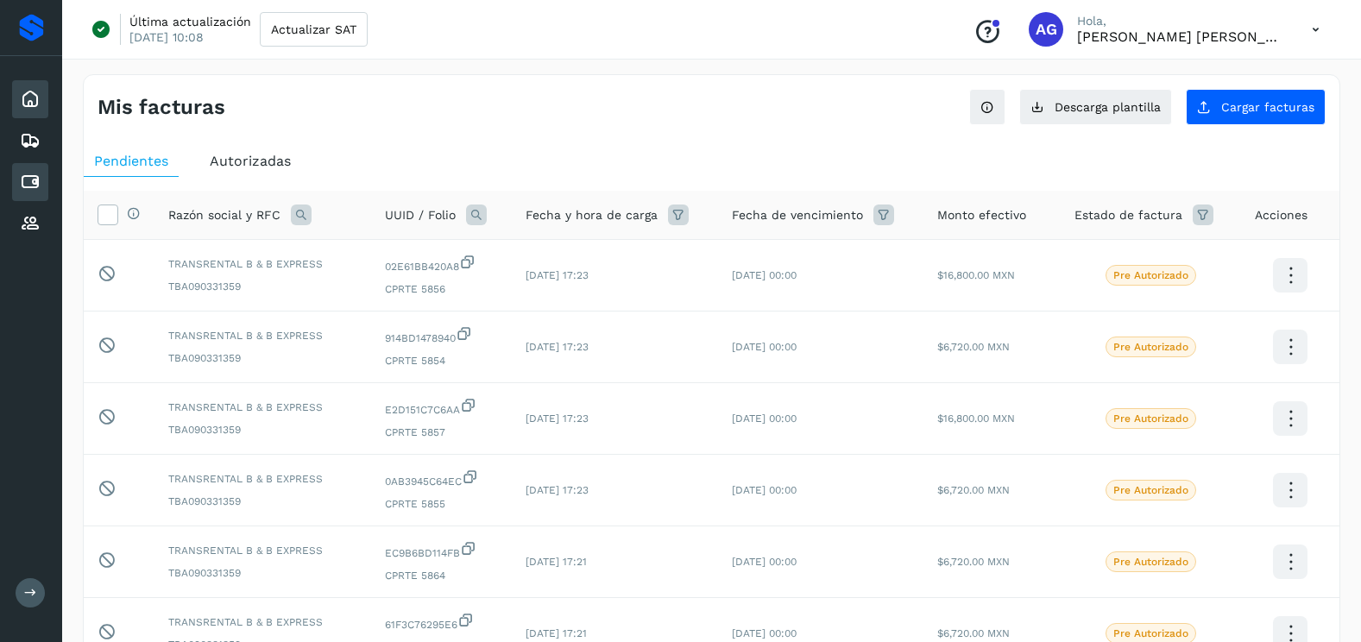
click at [35, 103] on icon at bounding box center [30, 99] width 21 height 21
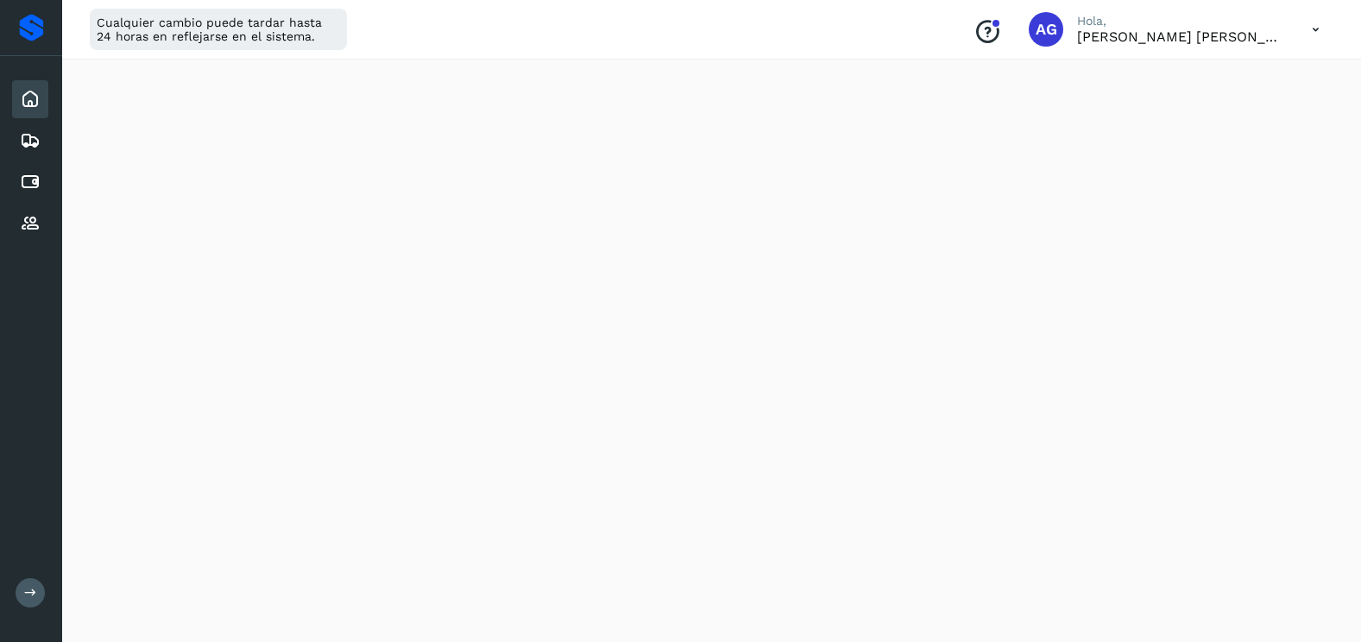
scroll to position [1027, 0]
